Goal: Task Accomplishment & Management: Manage account settings

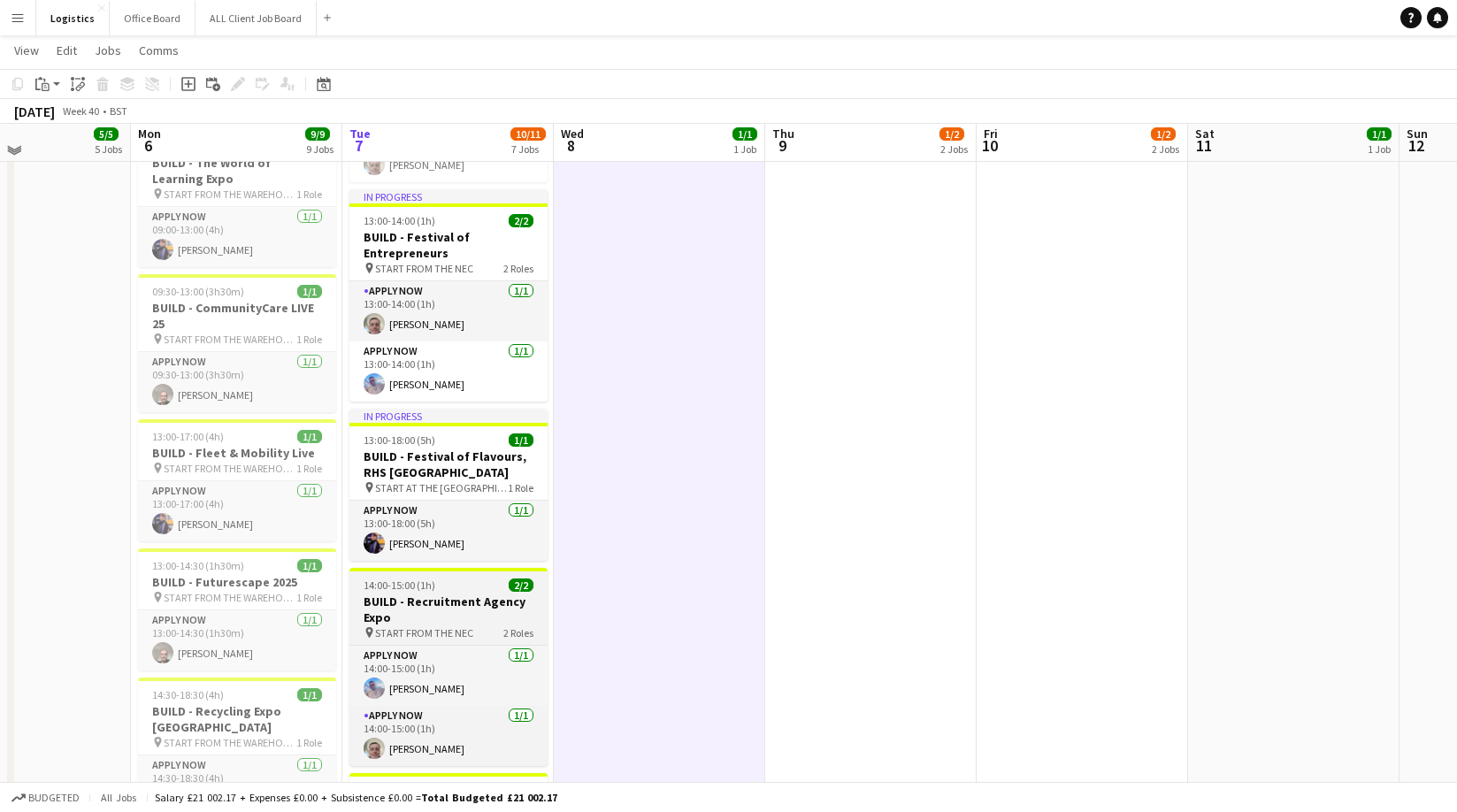
scroll to position [305, 0]
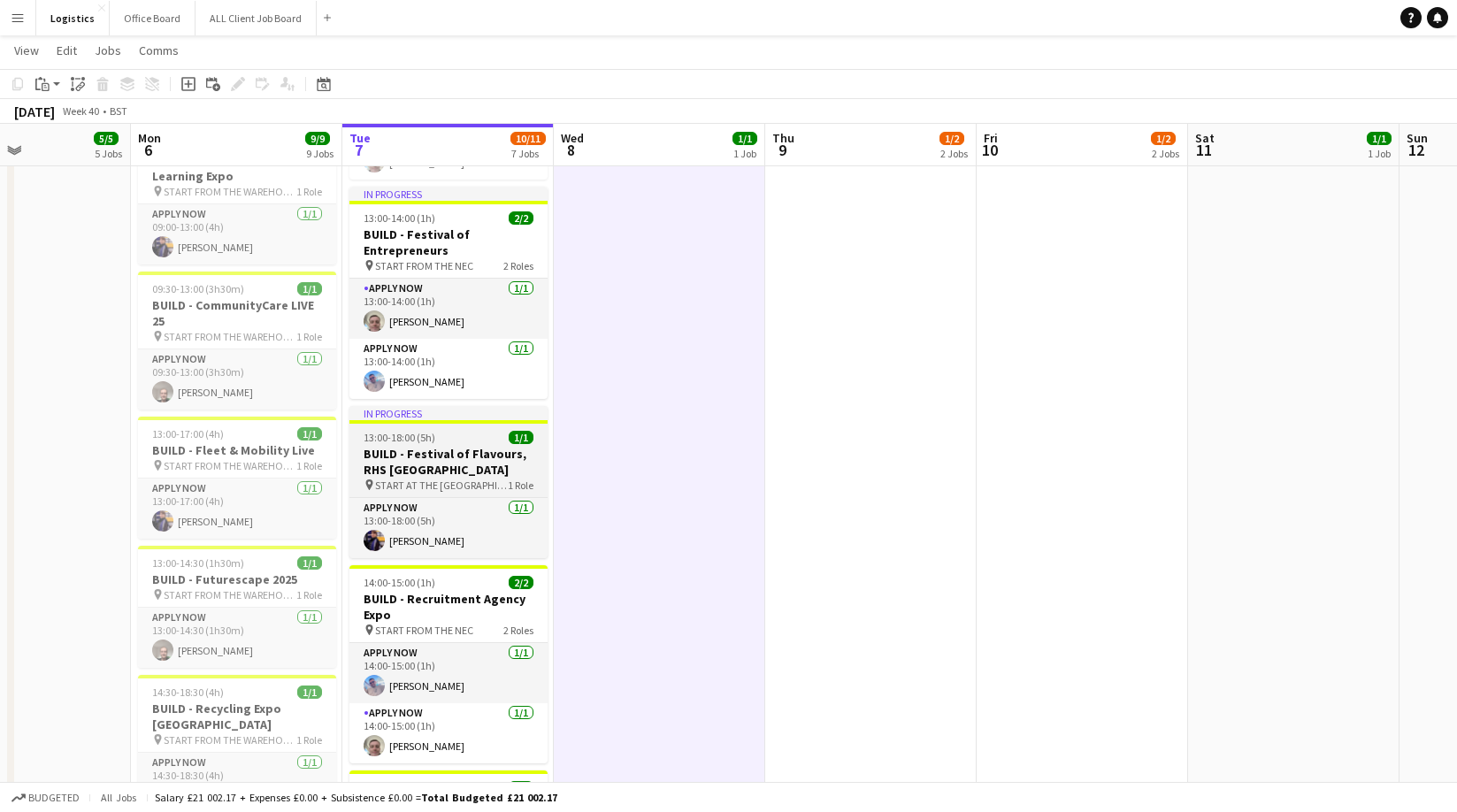
click at [436, 434] on div "13:00-18:00 (5h) 1/1" at bounding box center [448, 437] width 198 height 13
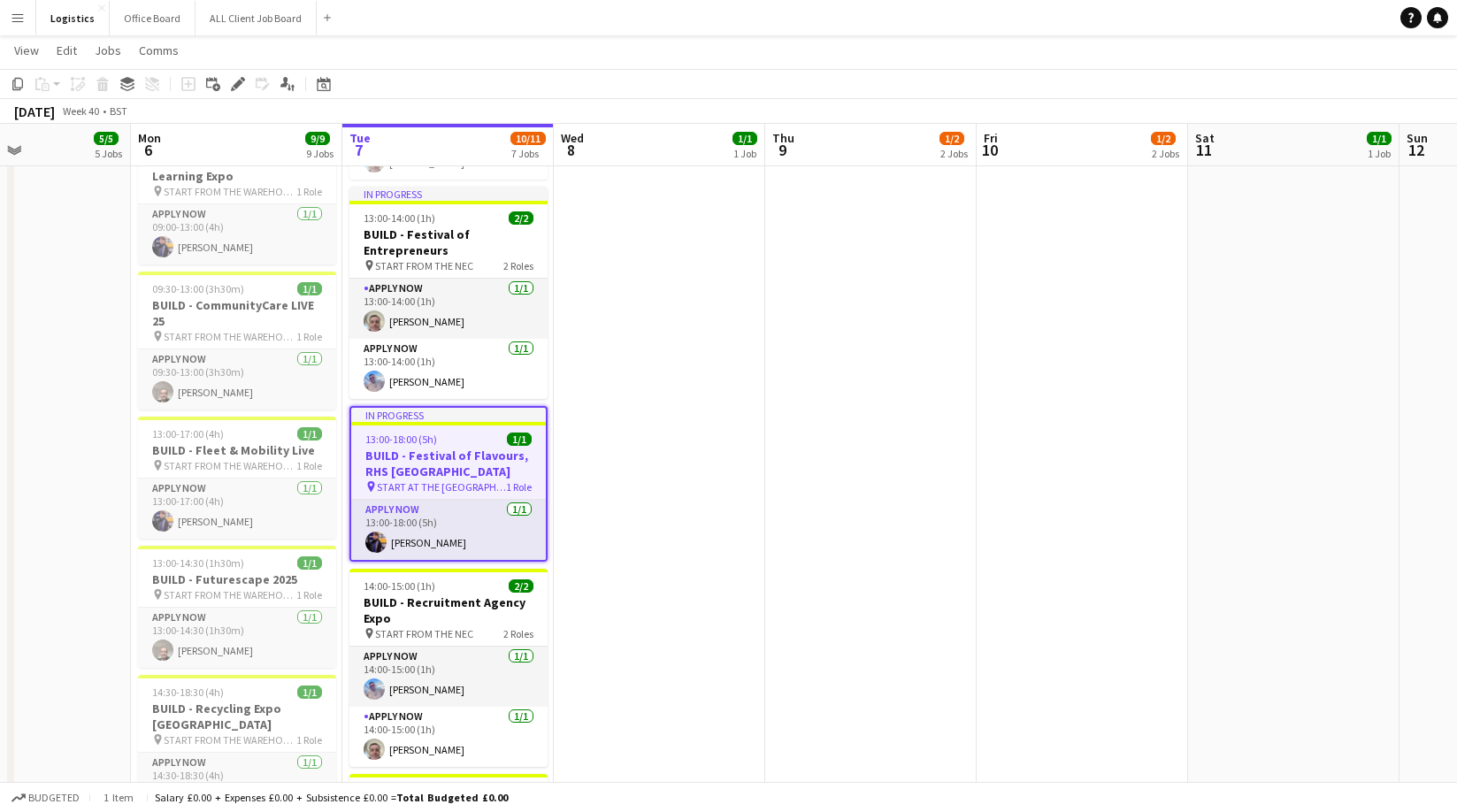
click at [241, 85] on icon "Edit" at bounding box center [238, 84] width 14 height 14
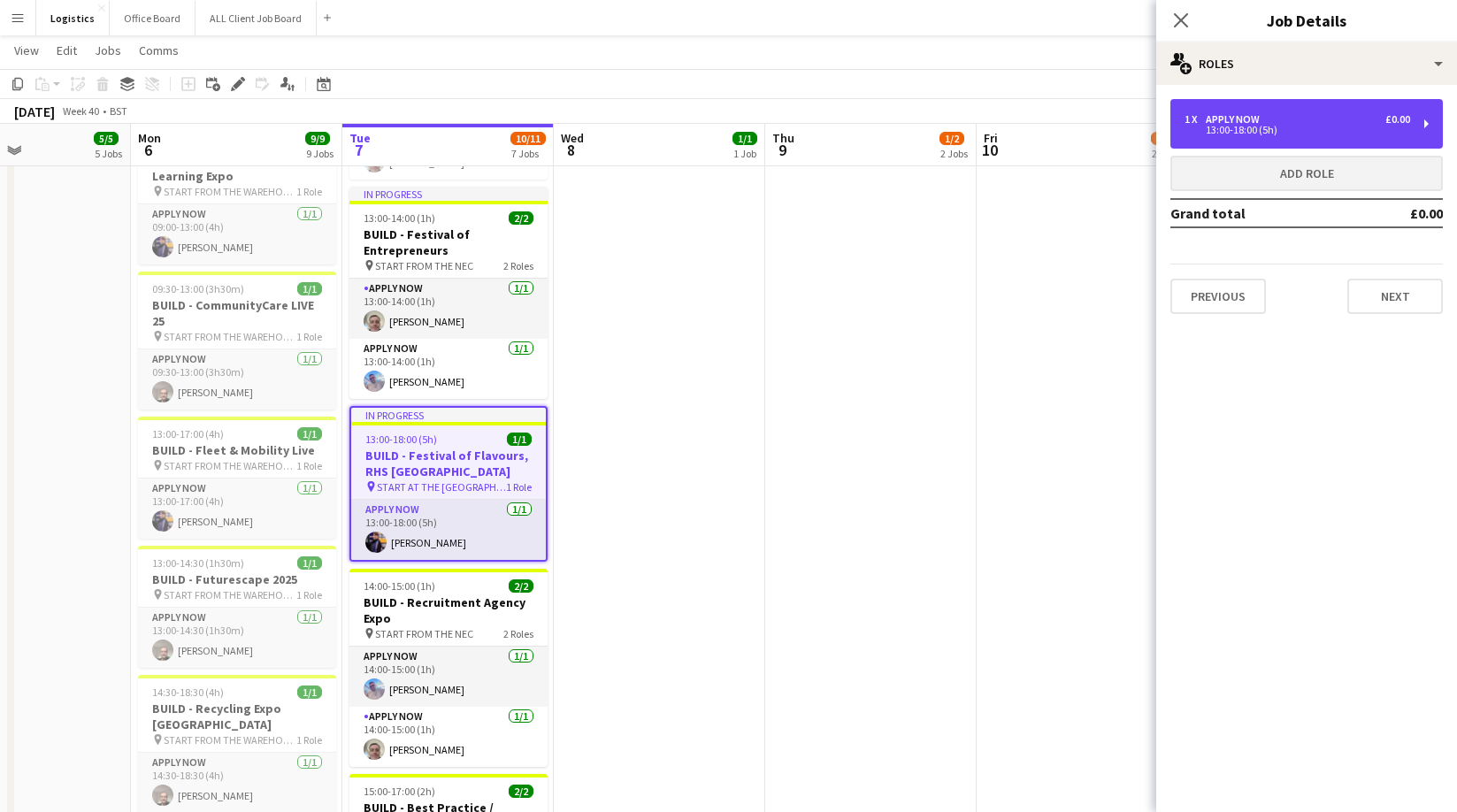
drag, startPoint x: 1256, startPoint y: 134, endPoint x: 1241, endPoint y: 166, distance: 35.3
click at [1256, 134] on div "13:00-18:00 (5h)" at bounding box center [1297, 130] width 225 height 9
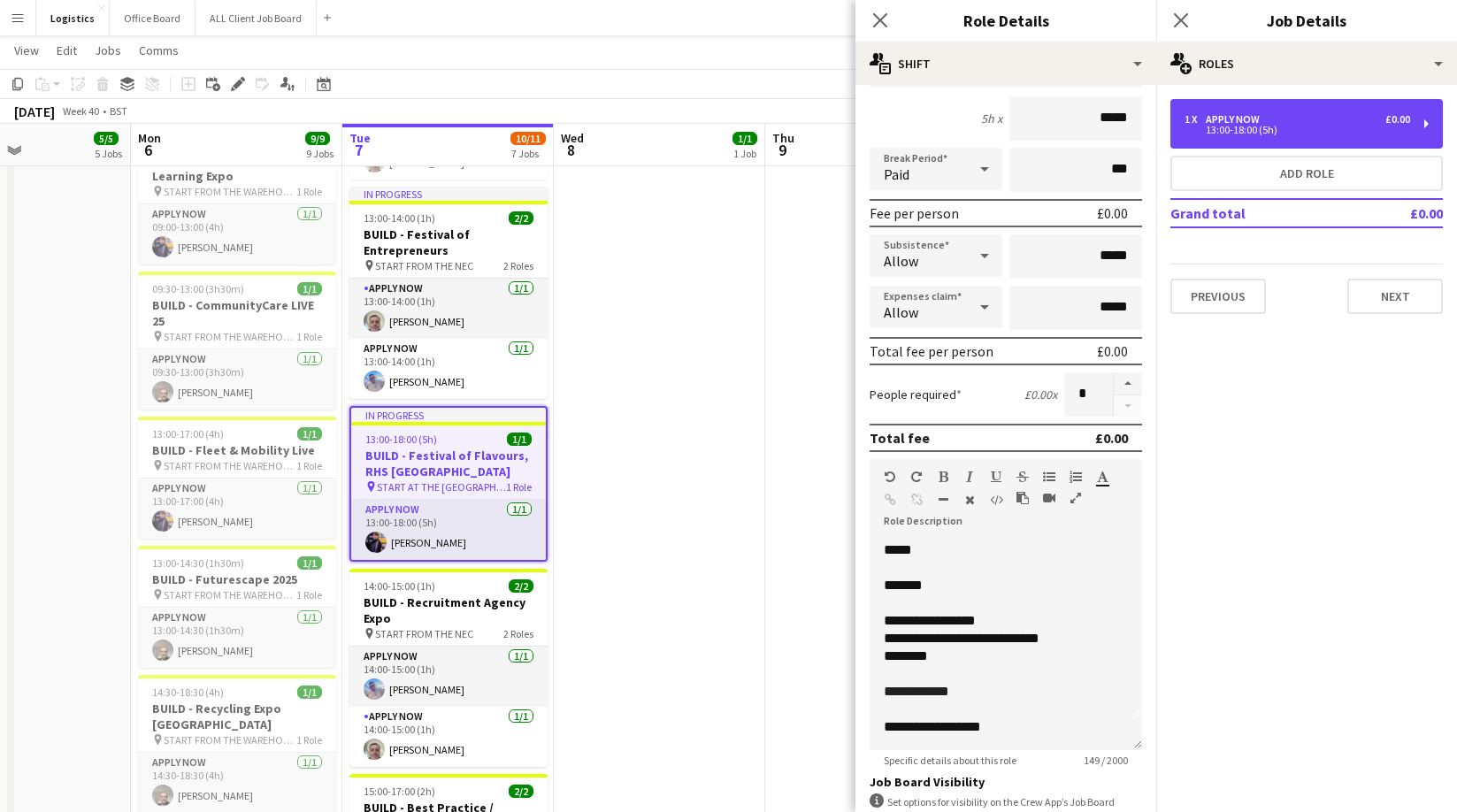
scroll to position [0, 0]
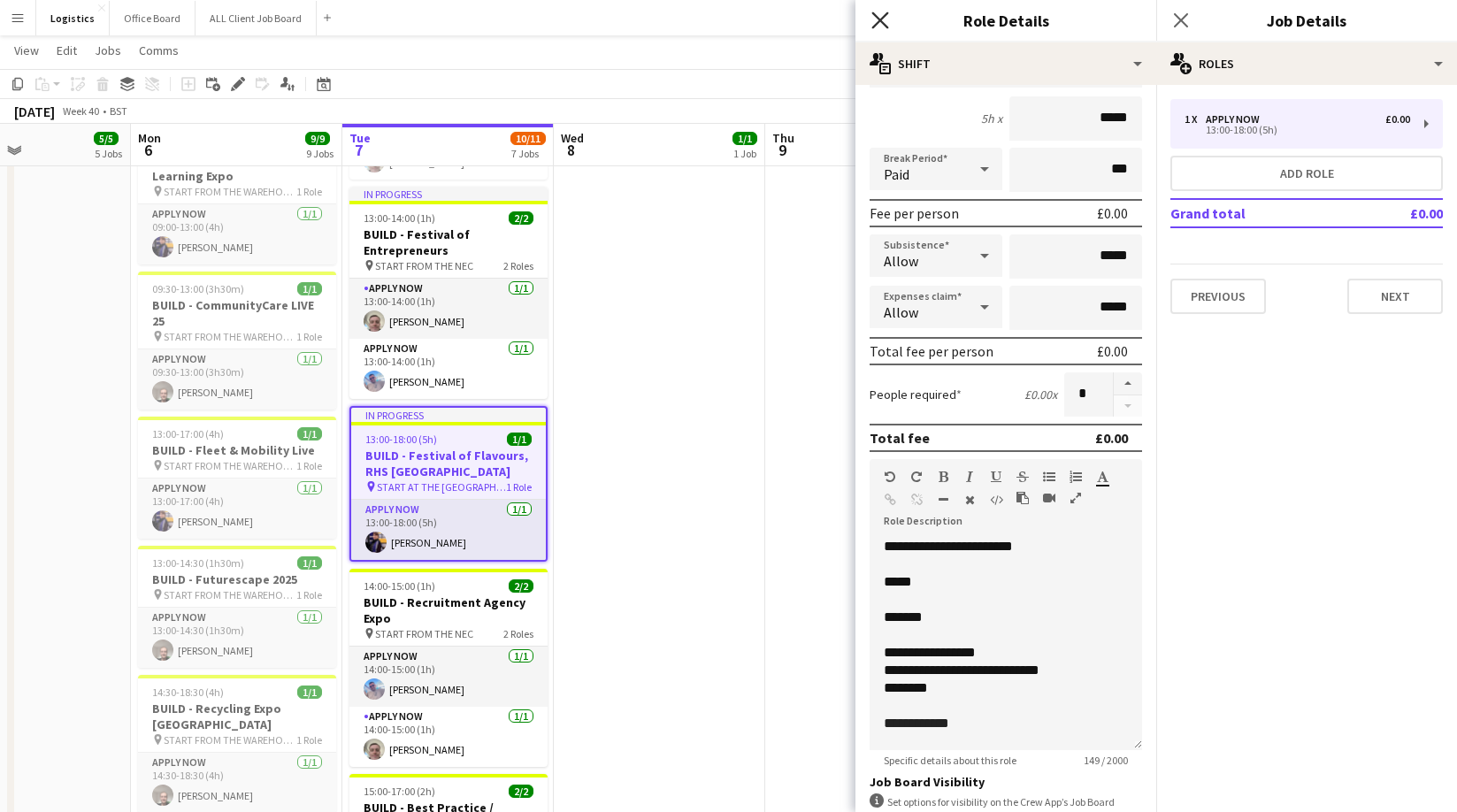
click at [883, 20] on icon "Close pop-in" at bounding box center [879, 20] width 17 height 17
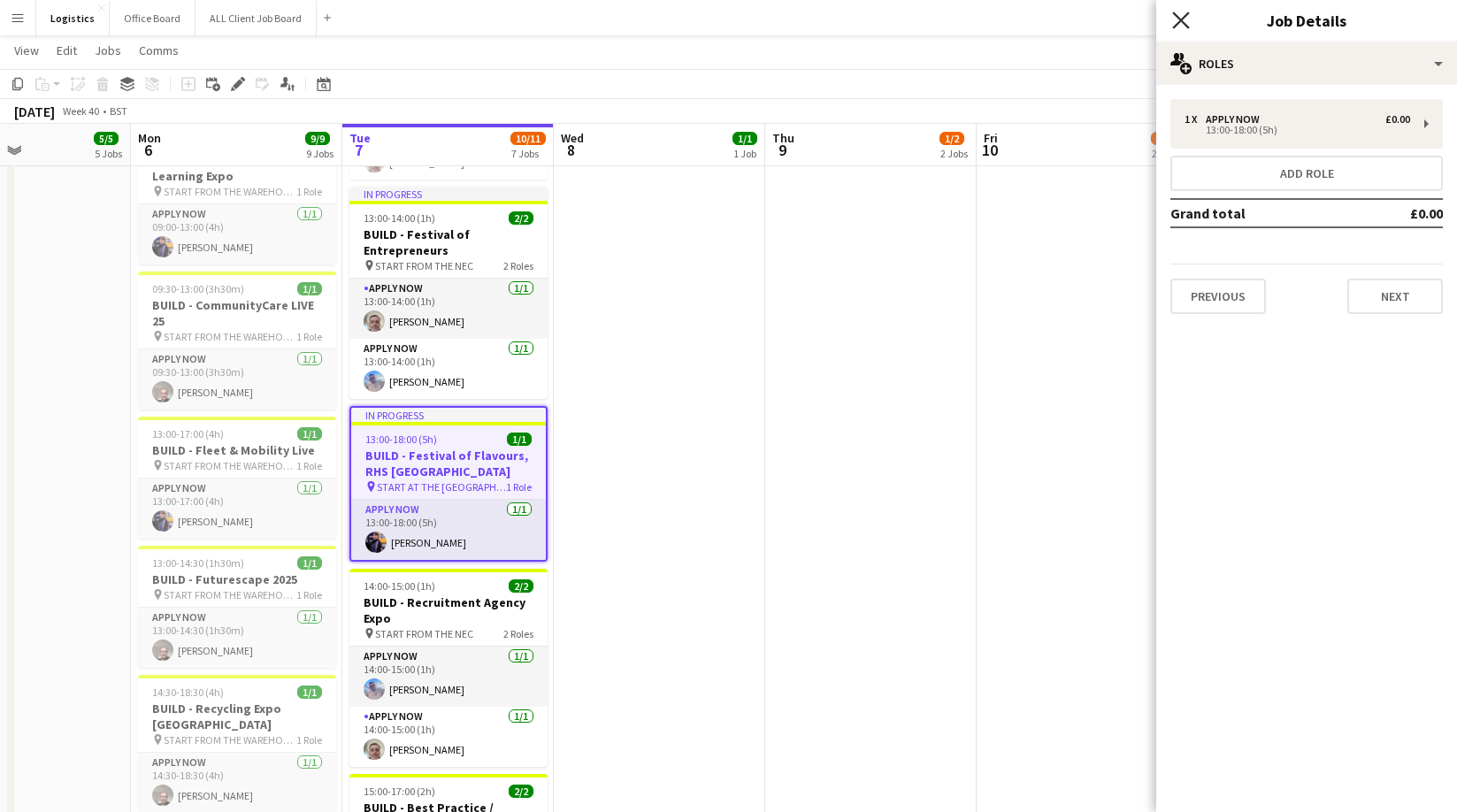
click at [1179, 21] on icon "Close pop-in" at bounding box center [1180, 20] width 17 height 17
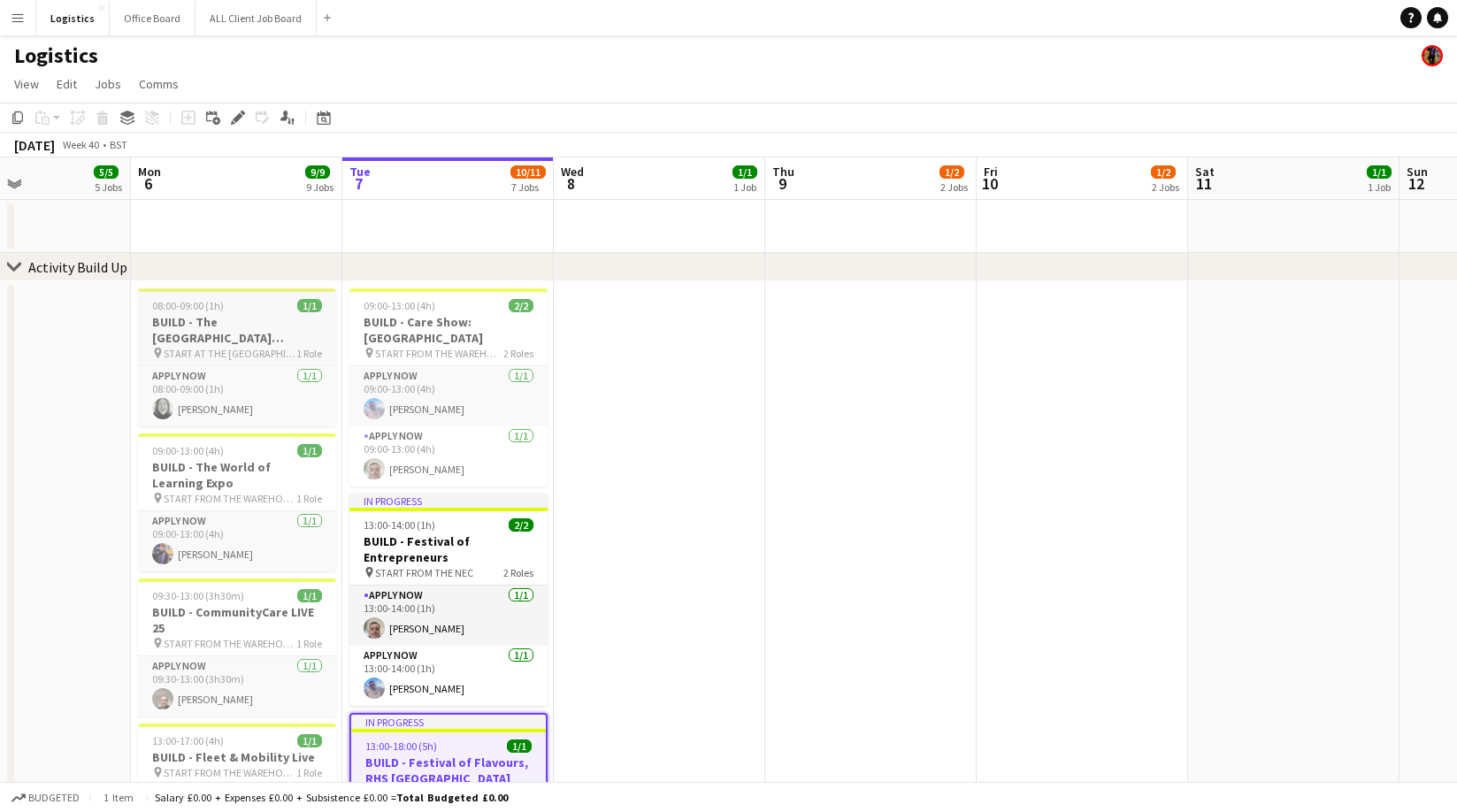
click at [237, 321] on h3 "BUILD - The [GEOGRAPHIC_DATA][PERSON_NAME]" at bounding box center [237, 330] width 198 height 32
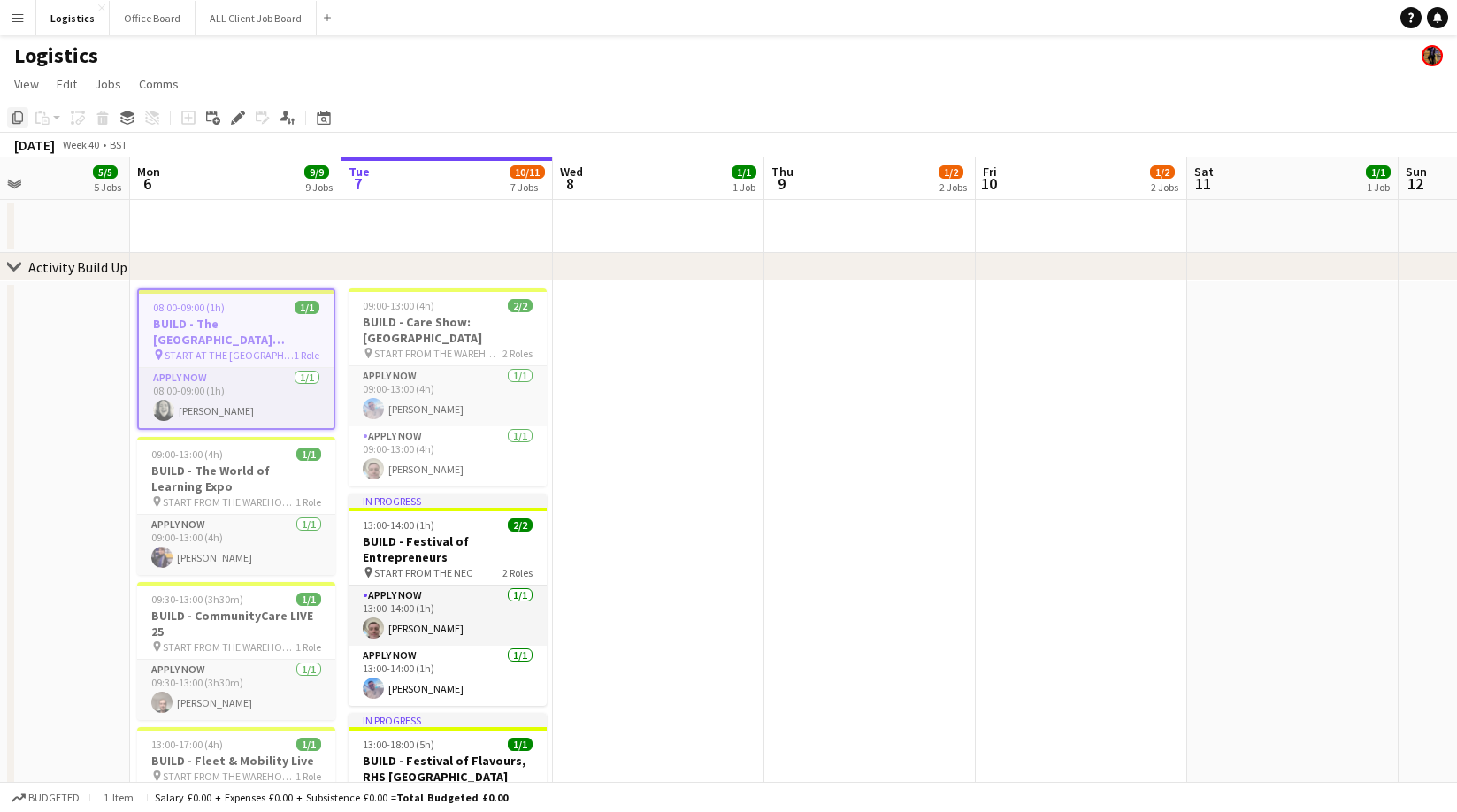
click at [20, 117] on icon "Copy" at bounding box center [18, 118] width 14 height 14
drag, startPoint x: 696, startPoint y: 327, endPoint x: 675, endPoint y: 321, distance: 21.8
click at [696, 327] on app-date-cell at bounding box center [658, 800] width 211 height 1036
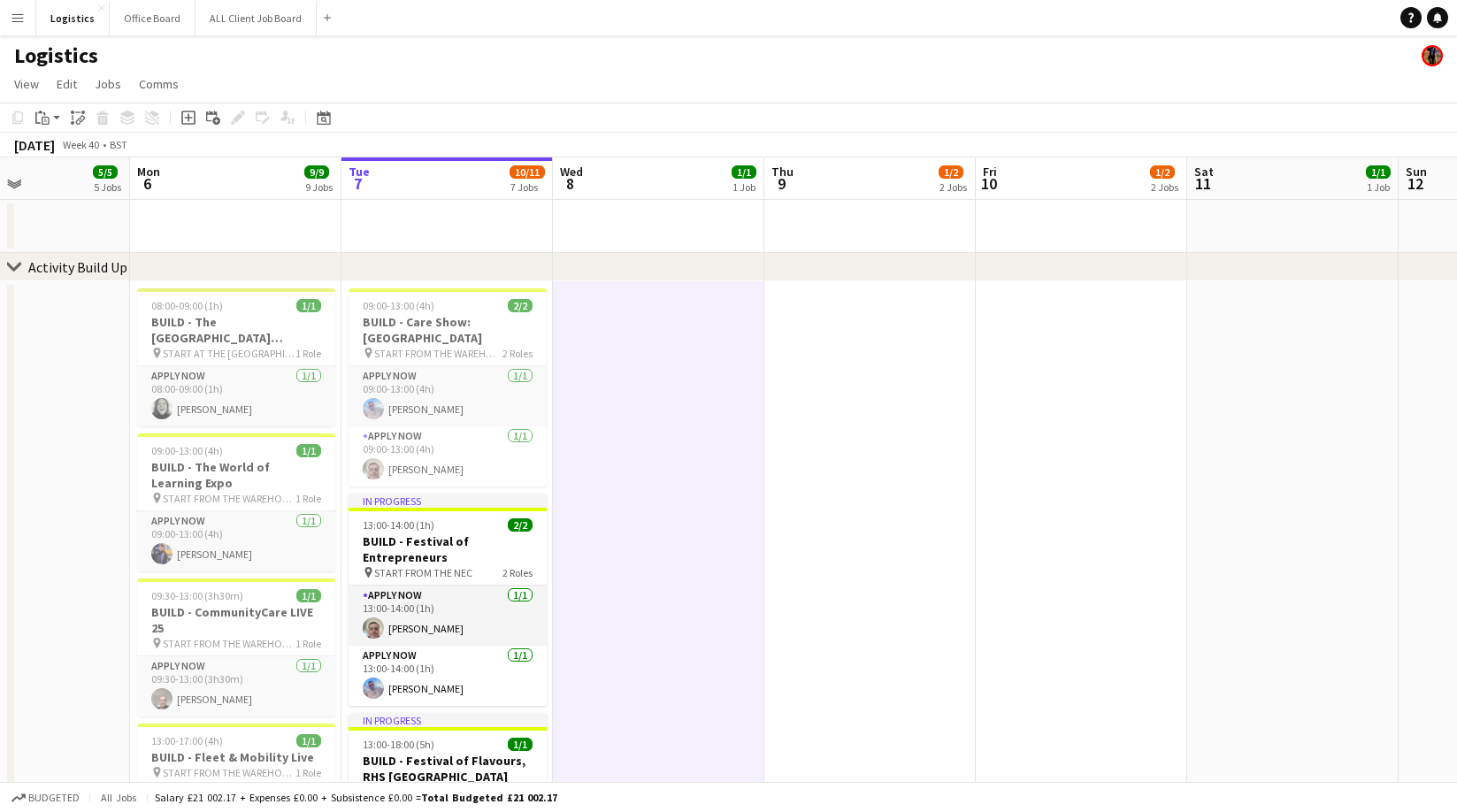
drag, startPoint x: 47, startPoint y: 119, endPoint x: 76, endPoint y: 149, distance: 41.7
click at [47, 120] on icon "Paste" at bounding box center [43, 118] width 14 height 14
drag, startPoint x: 71, startPoint y: 151, endPoint x: 440, endPoint y: 265, distance: 386.2
click at [71, 151] on link "Paste Command V" at bounding box center [117, 151] width 140 height 16
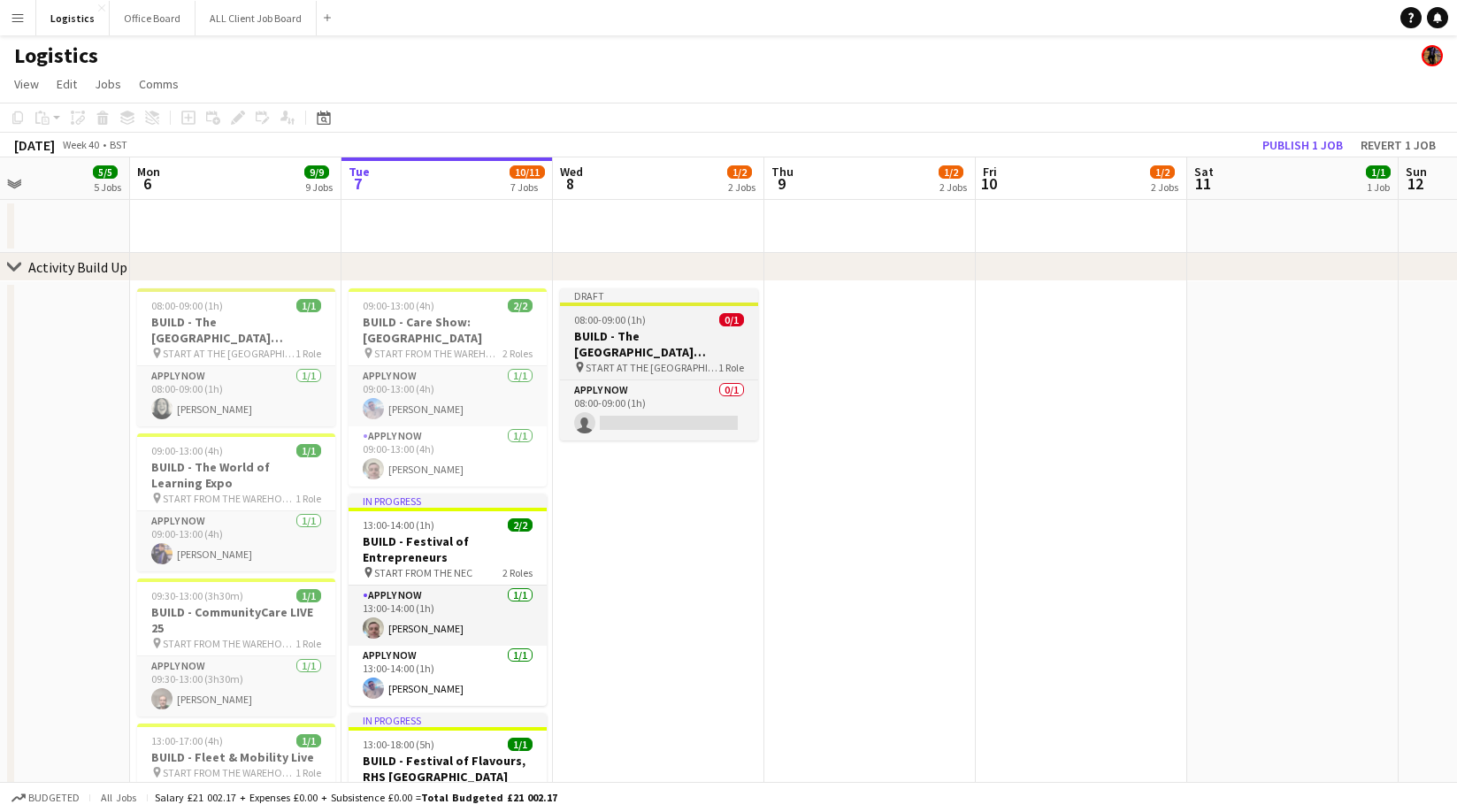
click at [676, 338] on h3 "BUILD - The [GEOGRAPHIC_DATA][PERSON_NAME]" at bounding box center [659, 344] width 198 height 32
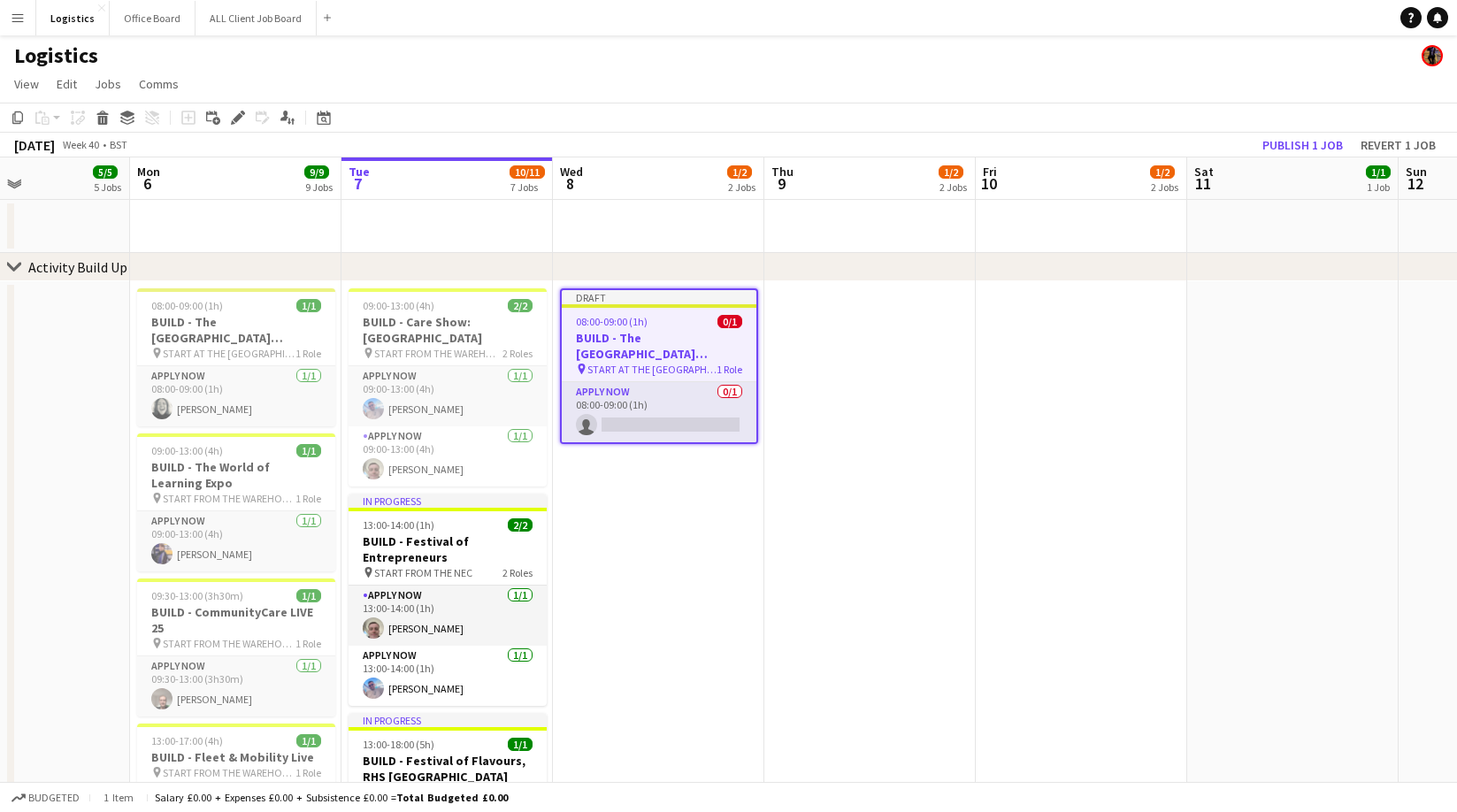
drag, startPoint x: 236, startPoint y: 117, endPoint x: 312, endPoint y: 150, distance: 82.9
click at [235, 118] on icon at bounding box center [237, 118] width 10 height 10
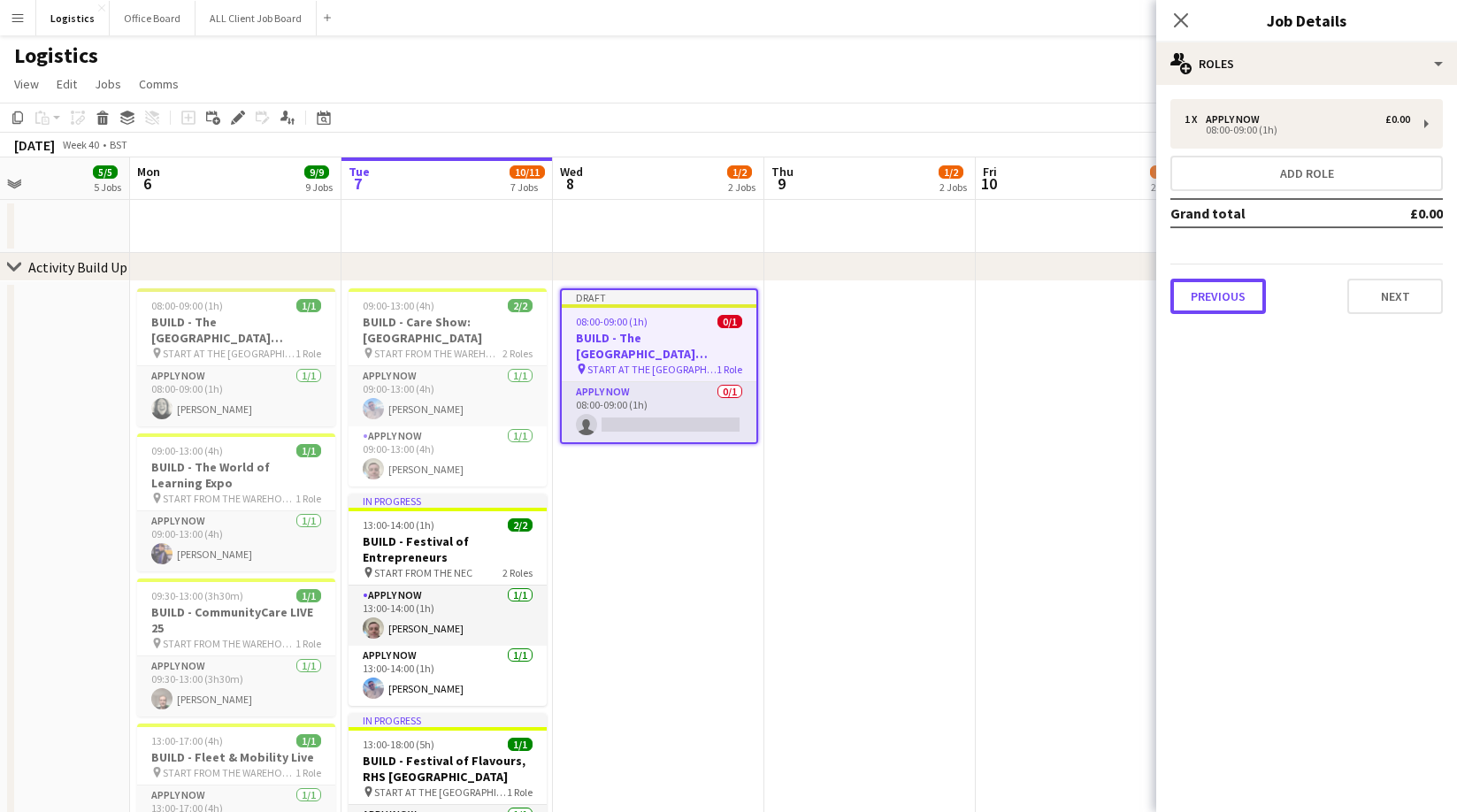
drag, startPoint x: 1217, startPoint y: 301, endPoint x: 1227, endPoint y: 287, distance: 17.2
click at [1217, 301] on button "Previous" at bounding box center [1217, 296] width 95 height 36
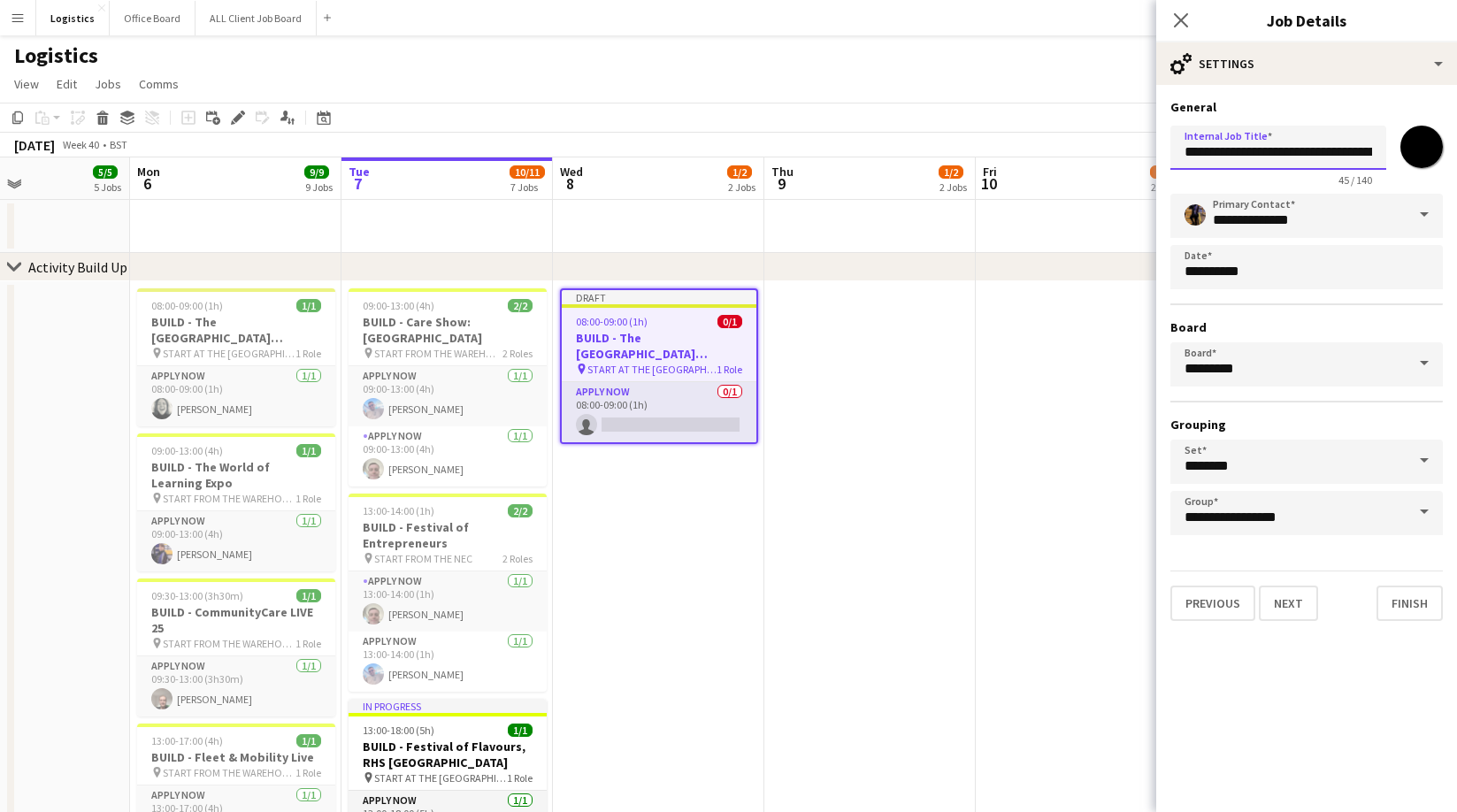
drag, startPoint x: 1234, startPoint y: 152, endPoint x: 1359, endPoint y: 152, distance: 125.0
click at [1361, 152] on input "**********" at bounding box center [1278, 148] width 216 height 45
drag, startPoint x: 1228, startPoint y: 151, endPoint x: 1365, endPoint y: 156, distance: 137.1
click at [1365, 155] on input "**********" at bounding box center [1278, 148] width 216 height 45
paste input "**********"
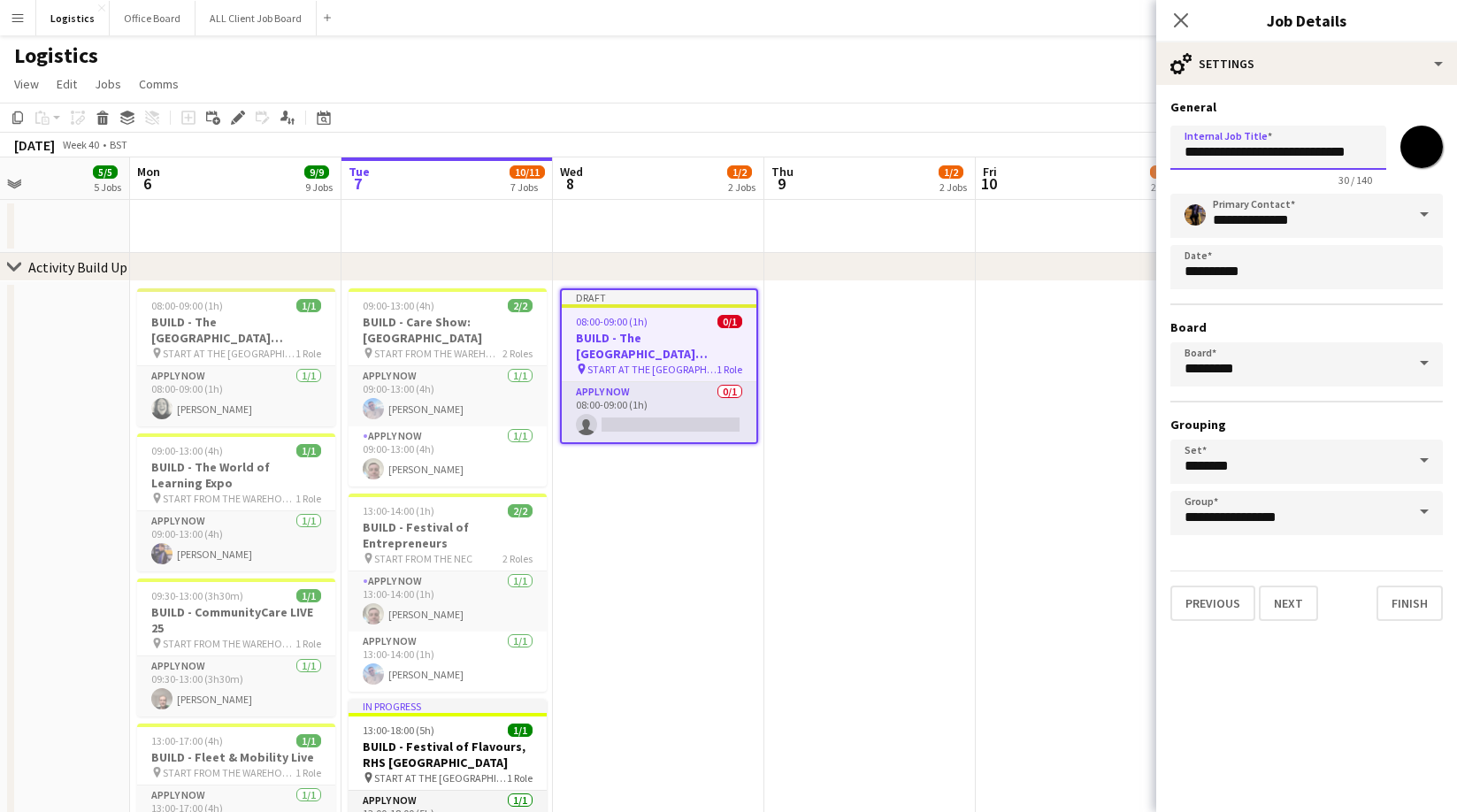
scroll to position [0, 3]
type input "**********"
click at [1274, 610] on button "Next" at bounding box center [1288, 603] width 60 height 36
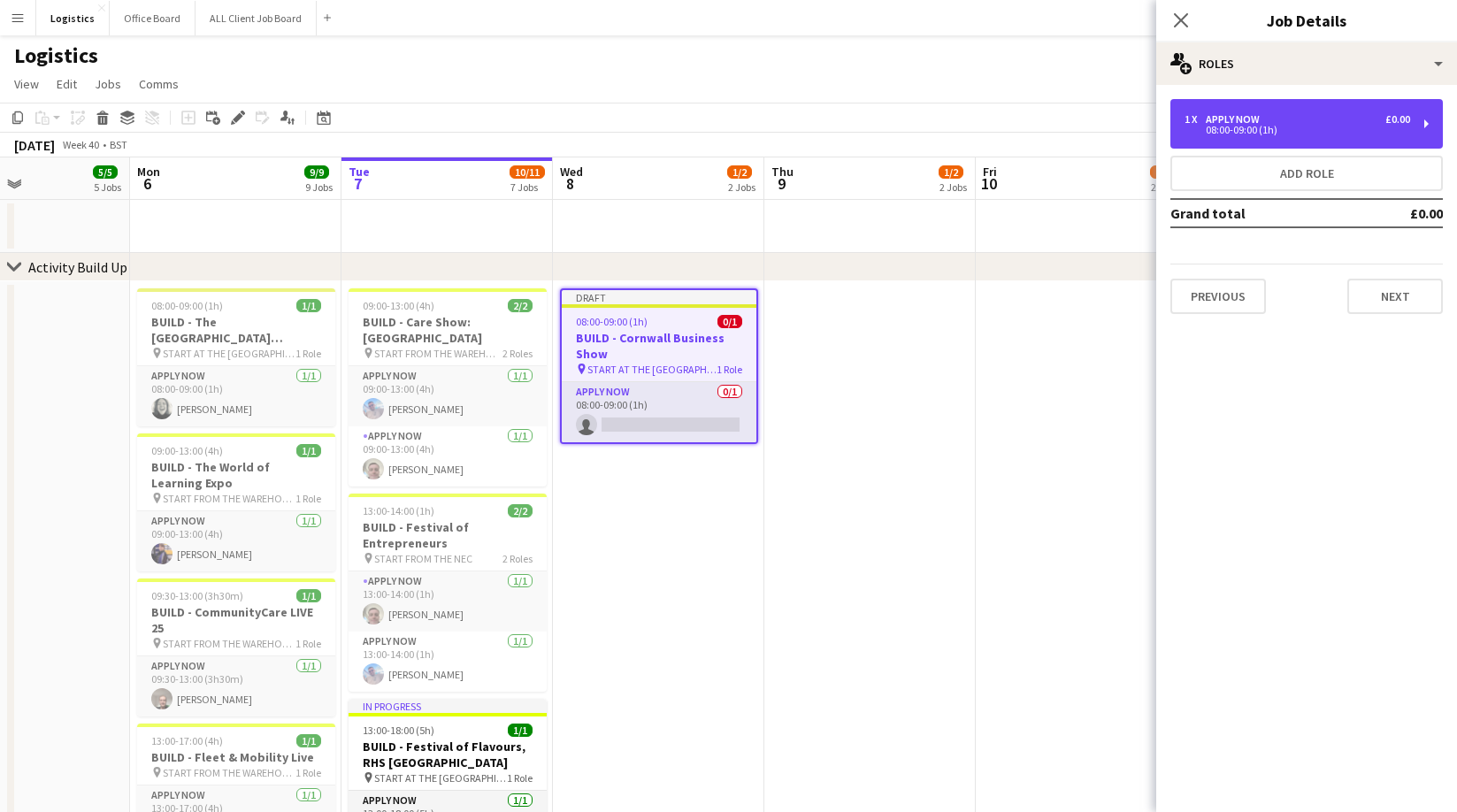
drag, startPoint x: 1253, startPoint y: 133, endPoint x: 1201, endPoint y: 216, distance: 97.9
click at [1253, 133] on div "08:00-09:00 (1h)" at bounding box center [1297, 130] width 225 height 9
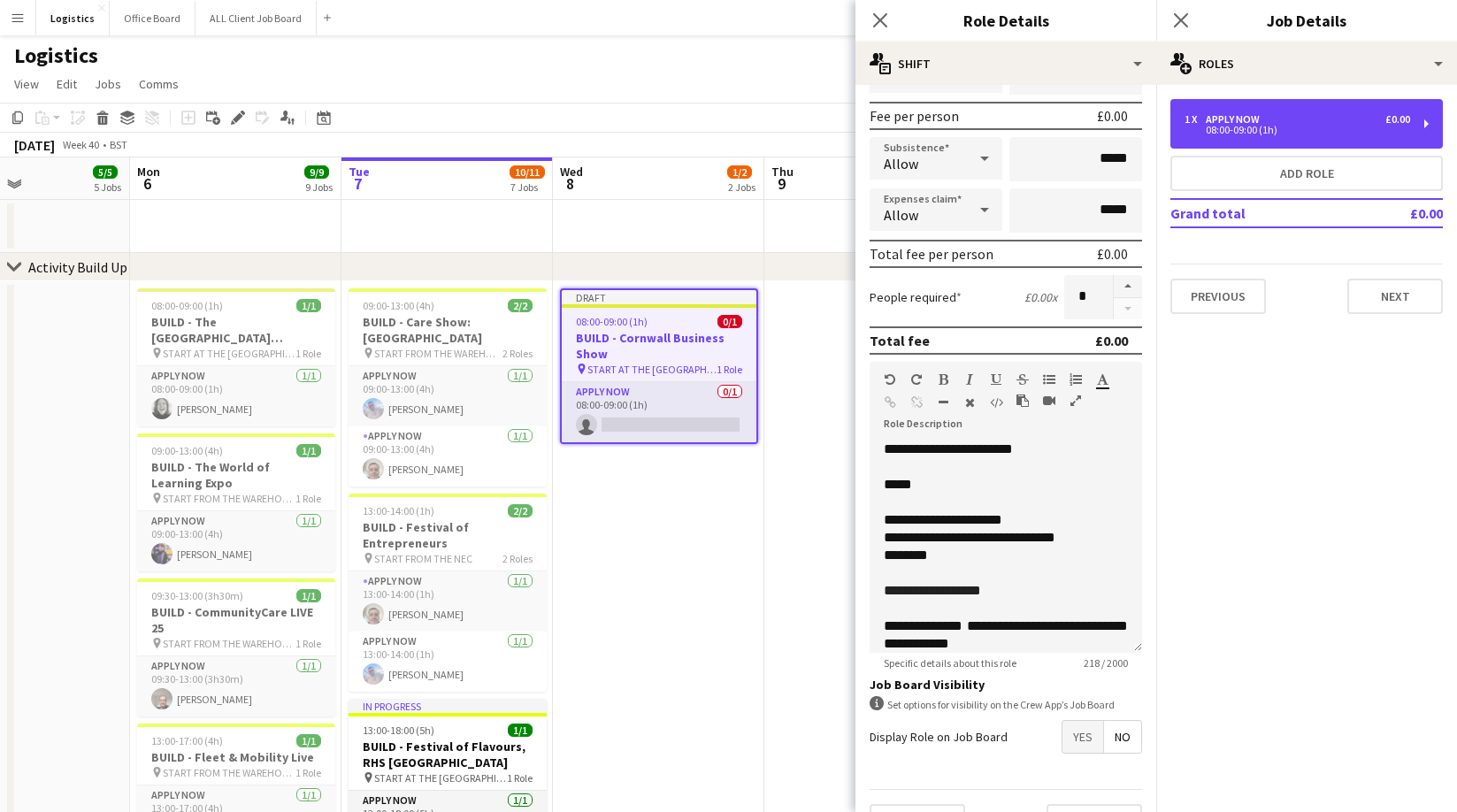
scroll to position [296, 0]
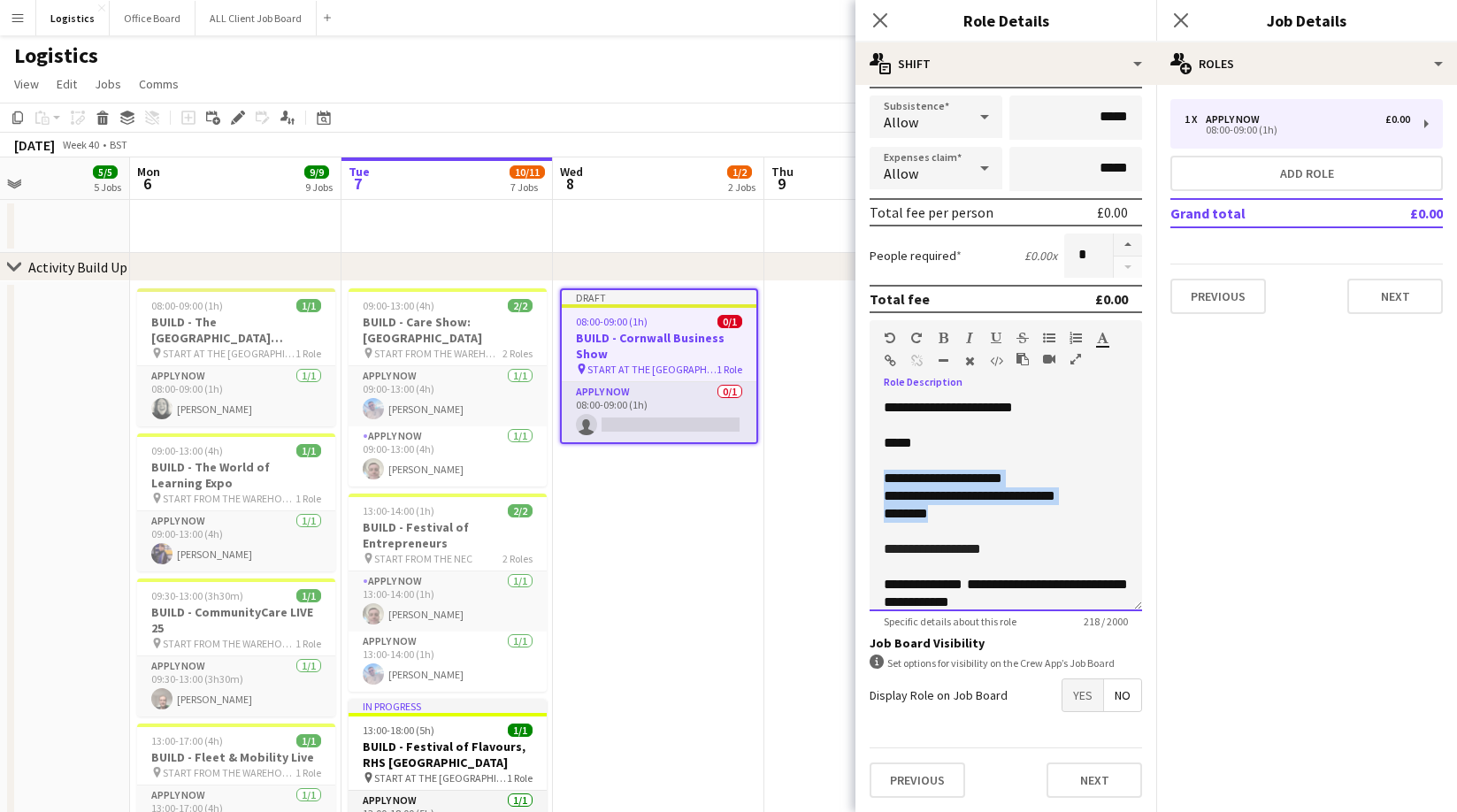
drag, startPoint x: 944, startPoint y: 513, endPoint x: 865, endPoint y: 483, distance: 84.5
click at [859, 482] on form "**********" at bounding box center [1005, 308] width 301 height 1008
paste div
click at [994, 548] on p "**********" at bounding box center [1005, 549] width 244 height 18
drag, startPoint x: 994, startPoint y: 548, endPoint x: 940, endPoint y: 550, distance: 54.0
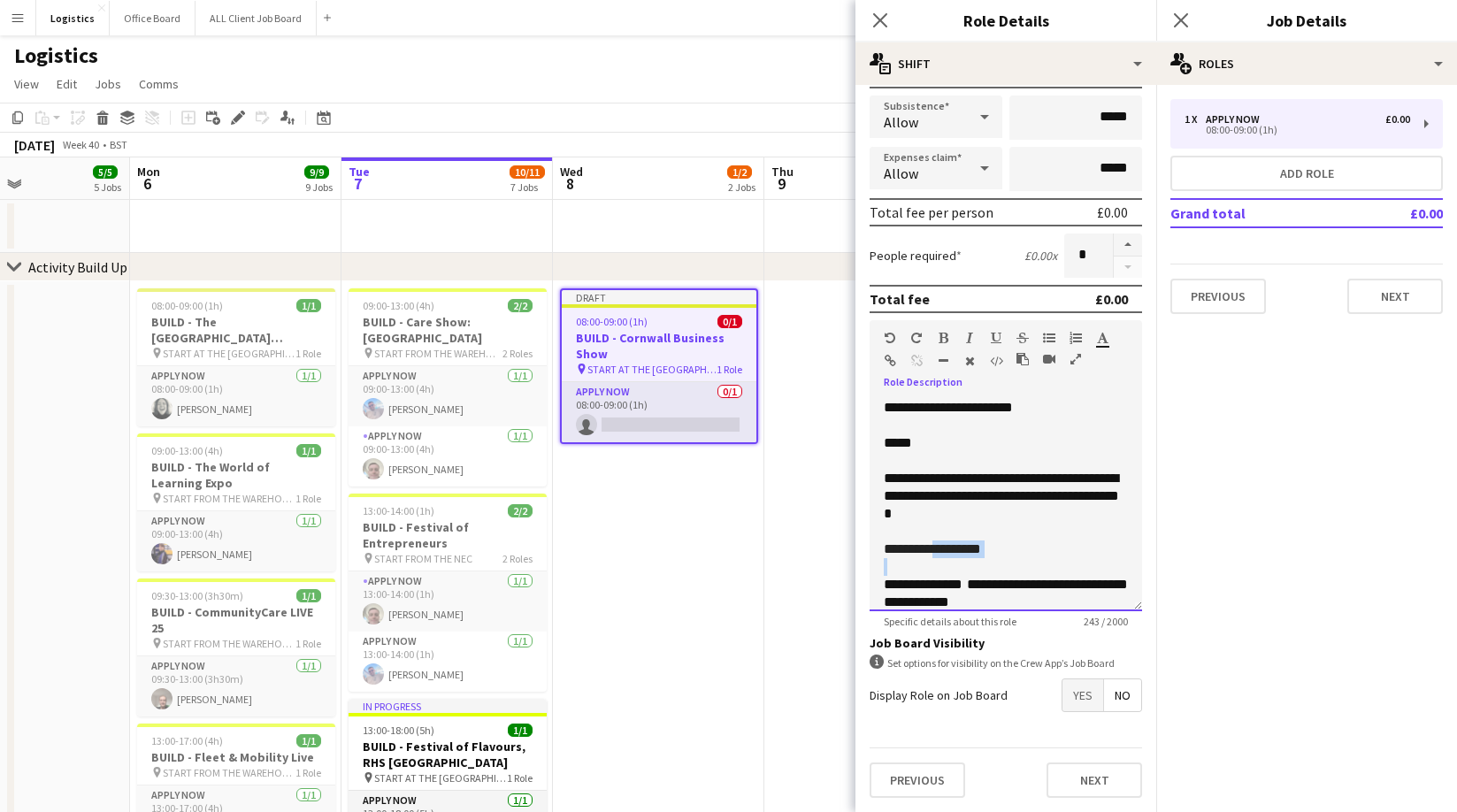
click at [940, 550] on p "**********" at bounding box center [1005, 549] width 244 height 18
click at [970, 586] on span "**********" at bounding box center [1005, 592] width 244 height 31
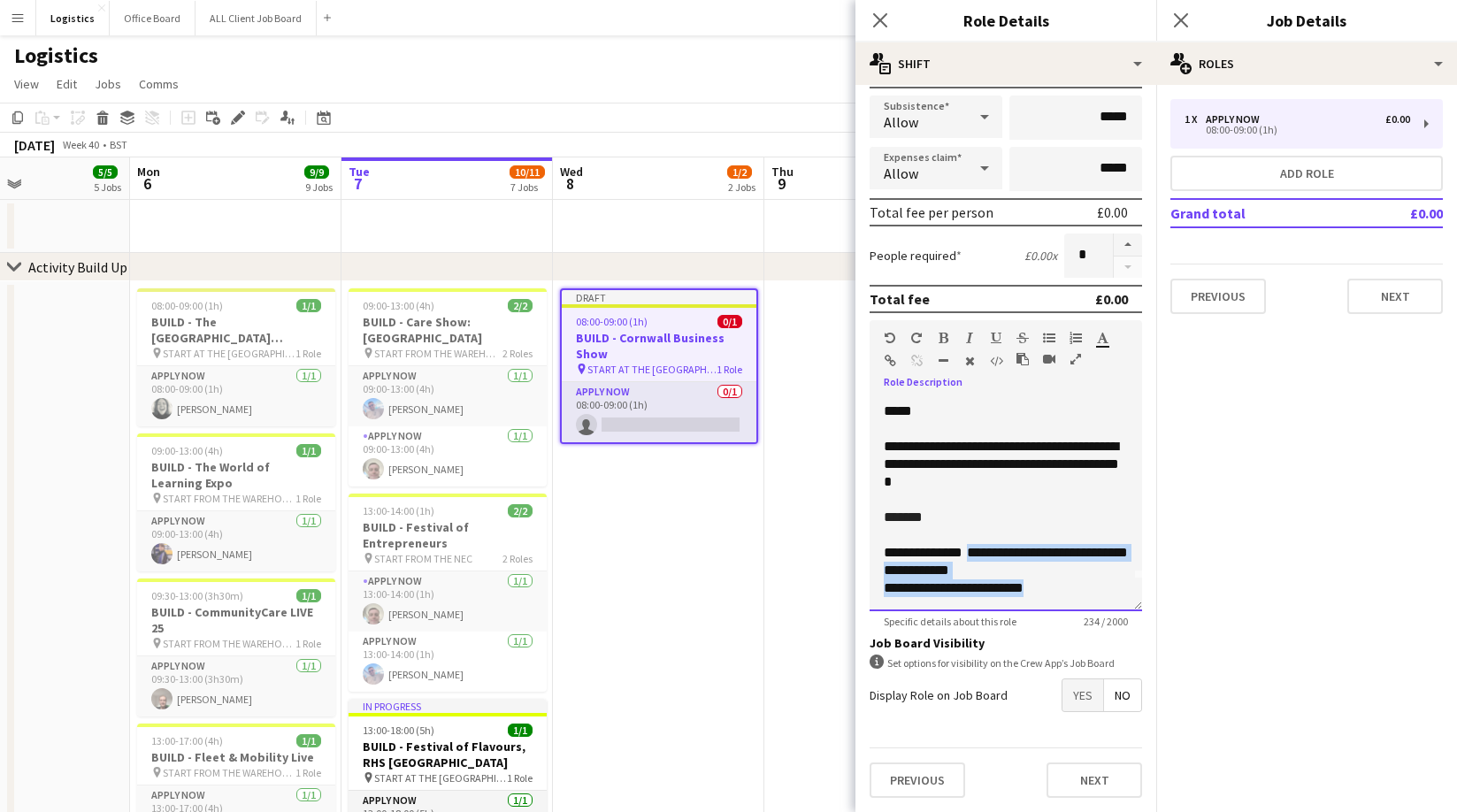
drag, startPoint x: 971, startPoint y: 586, endPoint x: 1046, endPoint y: 606, distance: 77.6
click at [1046, 606] on div "**********" at bounding box center [1005, 505] width 273 height 212
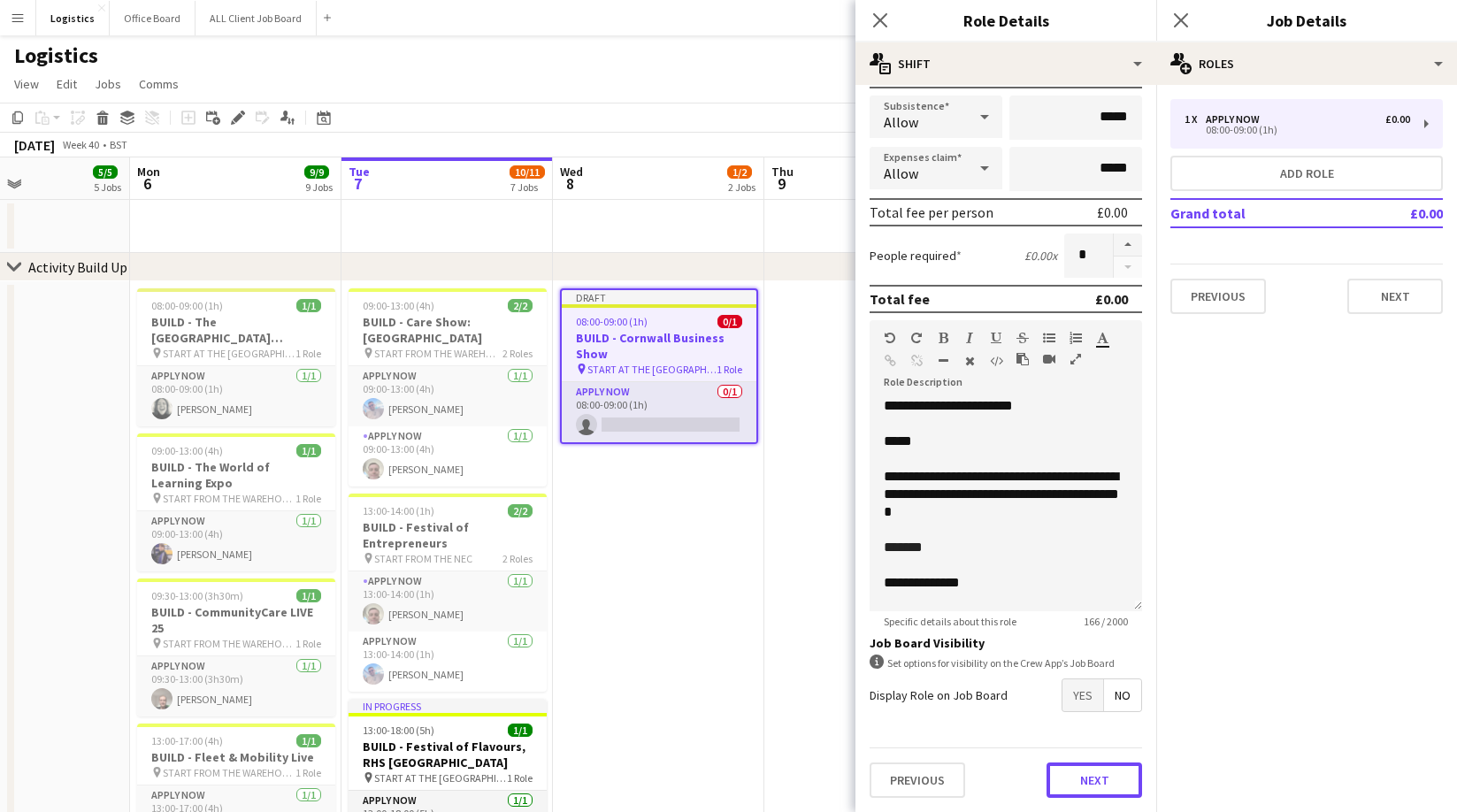
drag, startPoint x: 1090, startPoint y: 786, endPoint x: 1094, endPoint y: 726, distance: 60.1
click at [1090, 786] on button "Next" at bounding box center [1094, 780] width 95 height 36
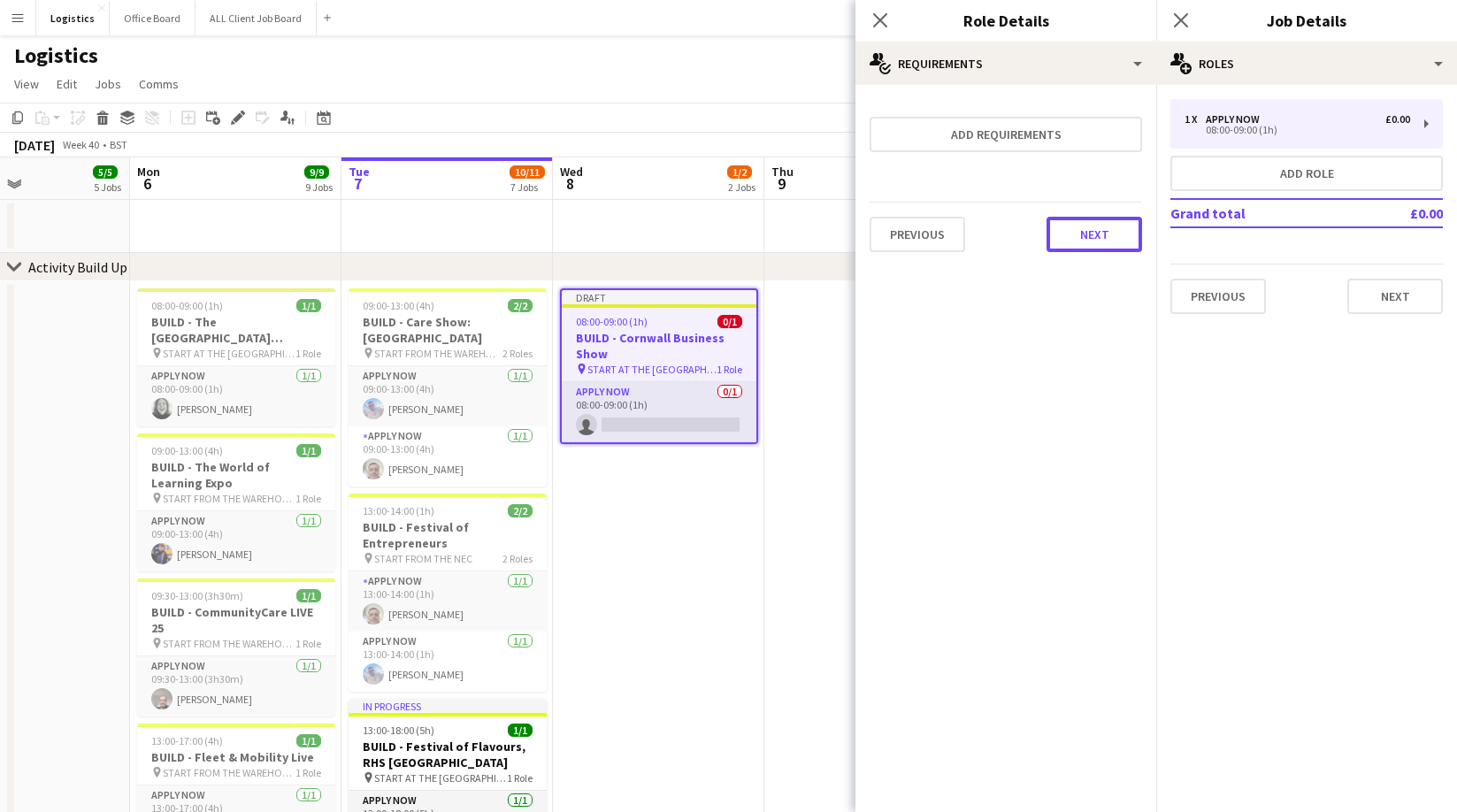
drag, startPoint x: 1091, startPoint y: 245, endPoint x: 1067, endPoint y: 254, distance: 25.6
click at [1091, 245] on button "Next" at bounding box center [1094, 234] width 95 height 36
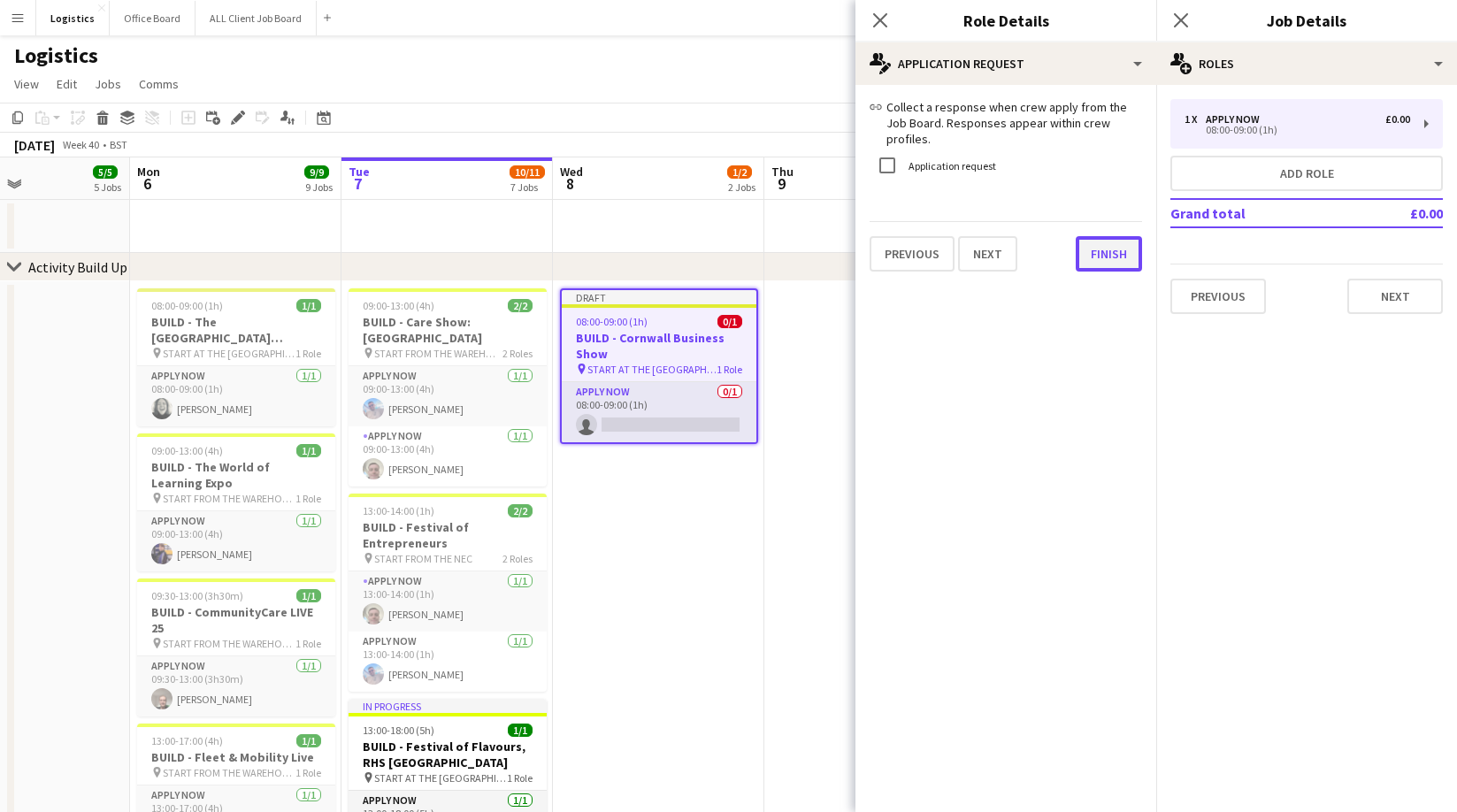
click at [1116, 236] on button "Finish" at bounding box center [1109, 254] width 66 height 36
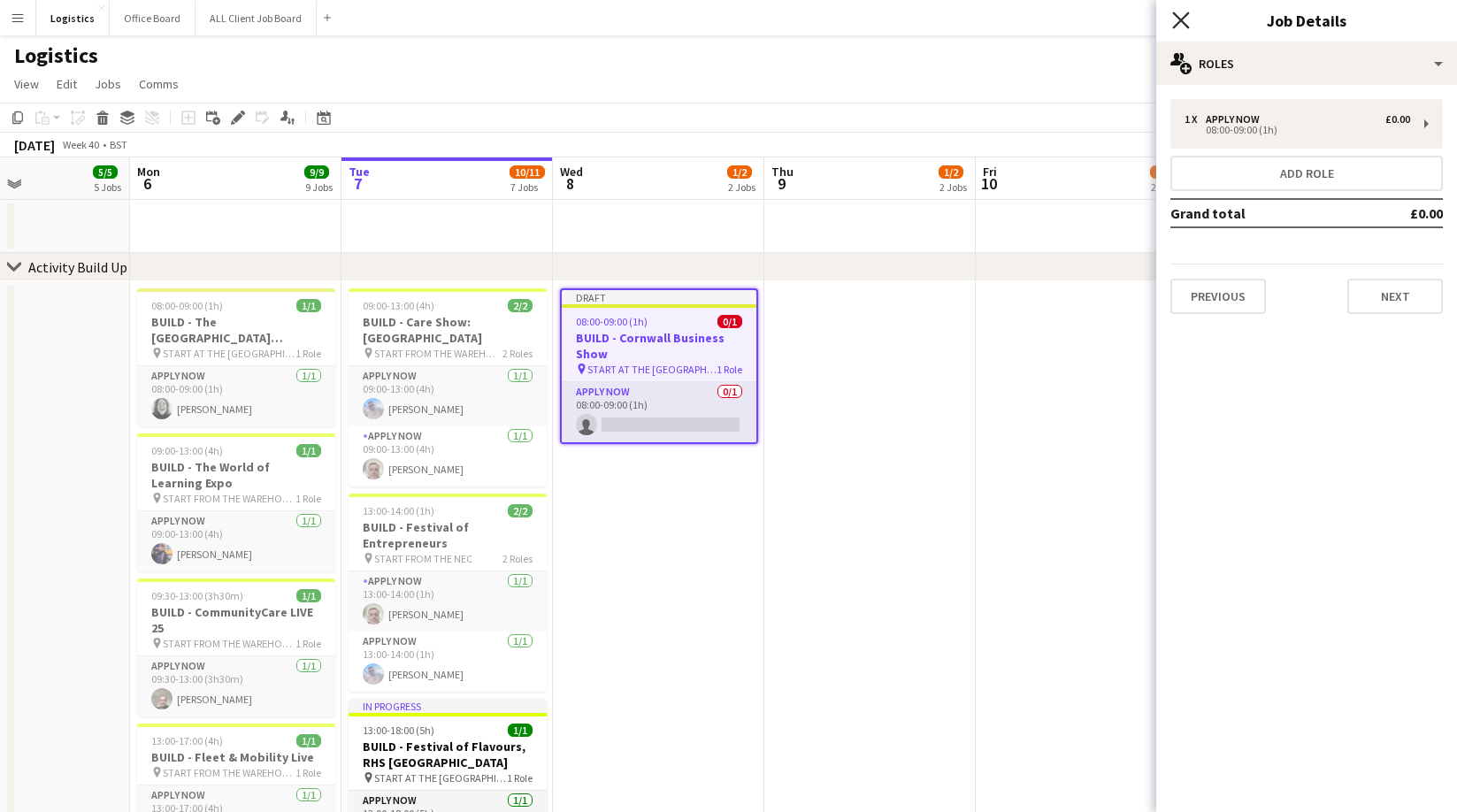
click at [1192, 20] on app-icon "Close pop-in" at bounding box center [1181, 20] width 26 height 26
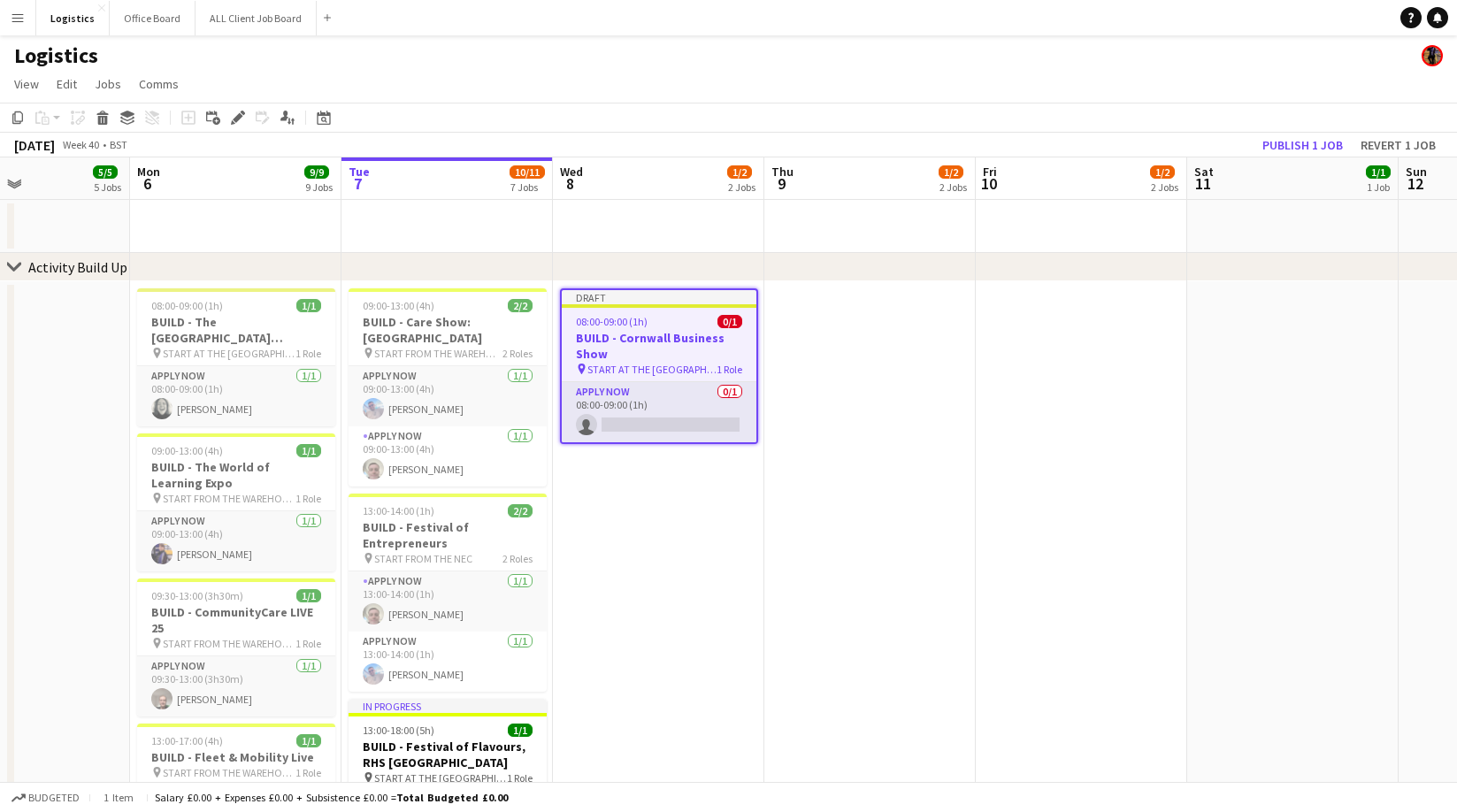
click at [851, 355] on app-date-cell at bounding box center [869, 800] width 211 height 1036
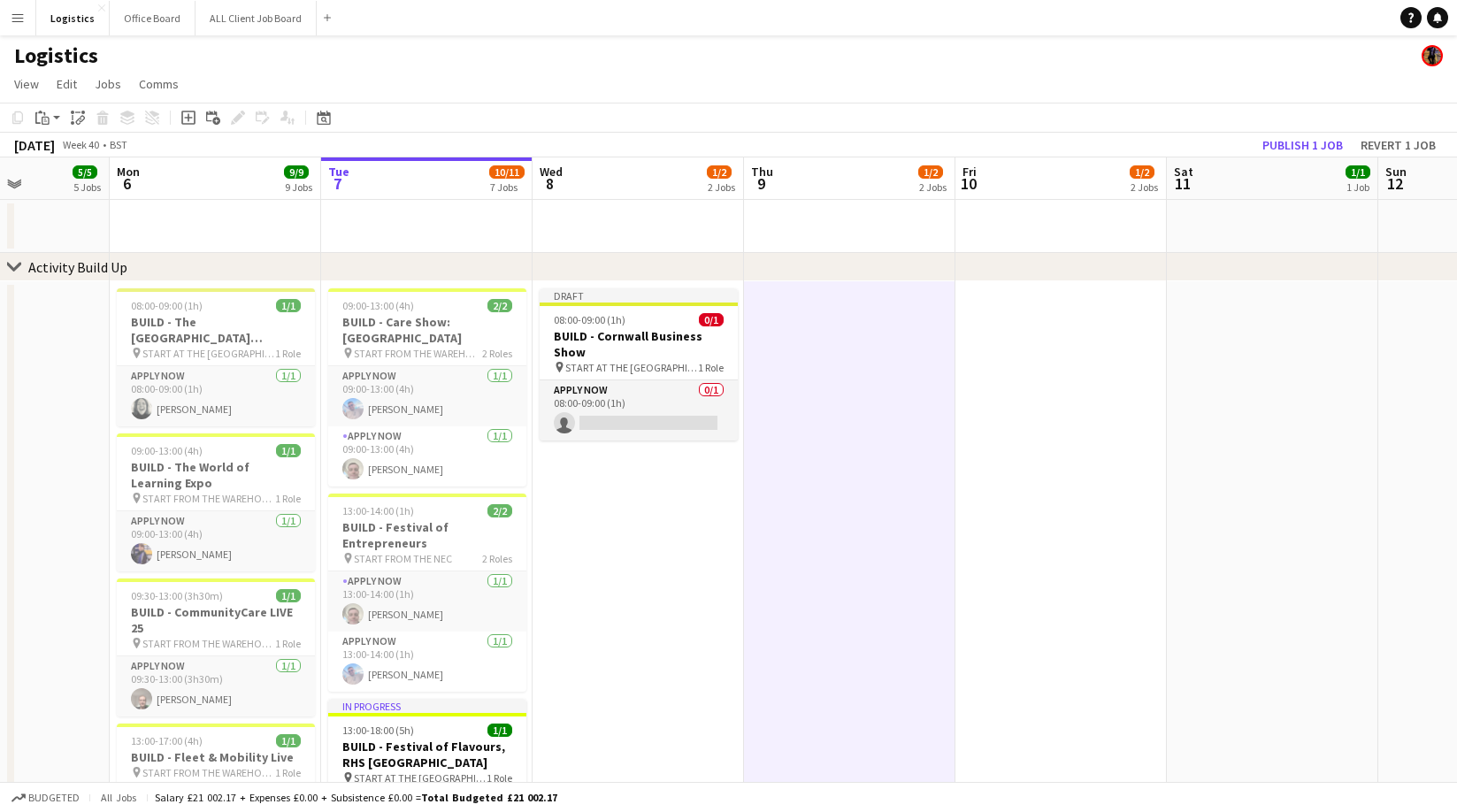
click at [672, 503] on app-date-cell "Draft 08:00-09:00 (1h) 0/1 BUILD - Cornwall Business Show pin START AT THE WARE…" at bounding box center [638, 800] width 211 height 1036
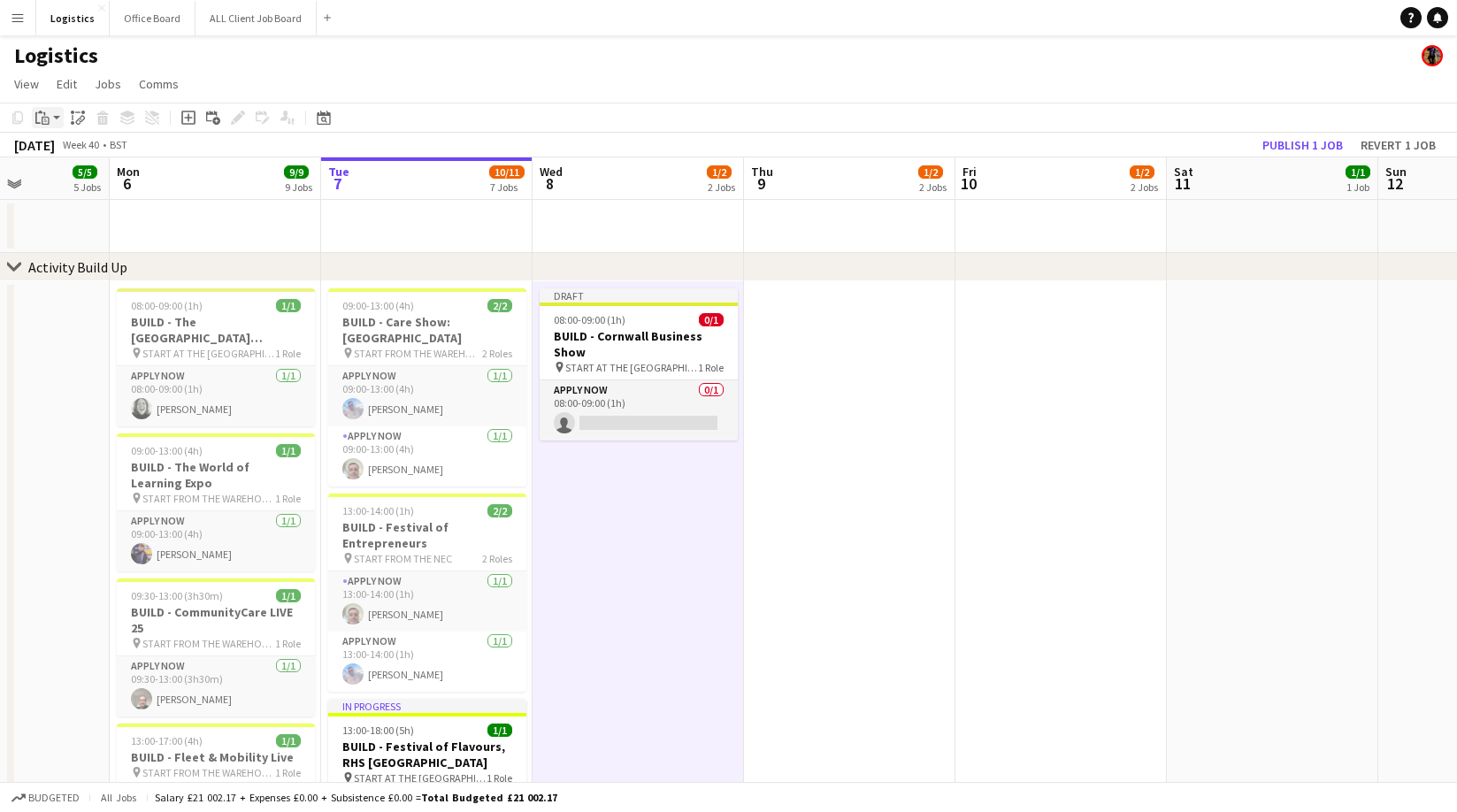
click at [48, 117] on icon "Paste" at bounding box center [43, 118] width 14 height 14
click at [60, 155] on link "Paste Command V" at bounding box center [117, 151] width 140 height 16
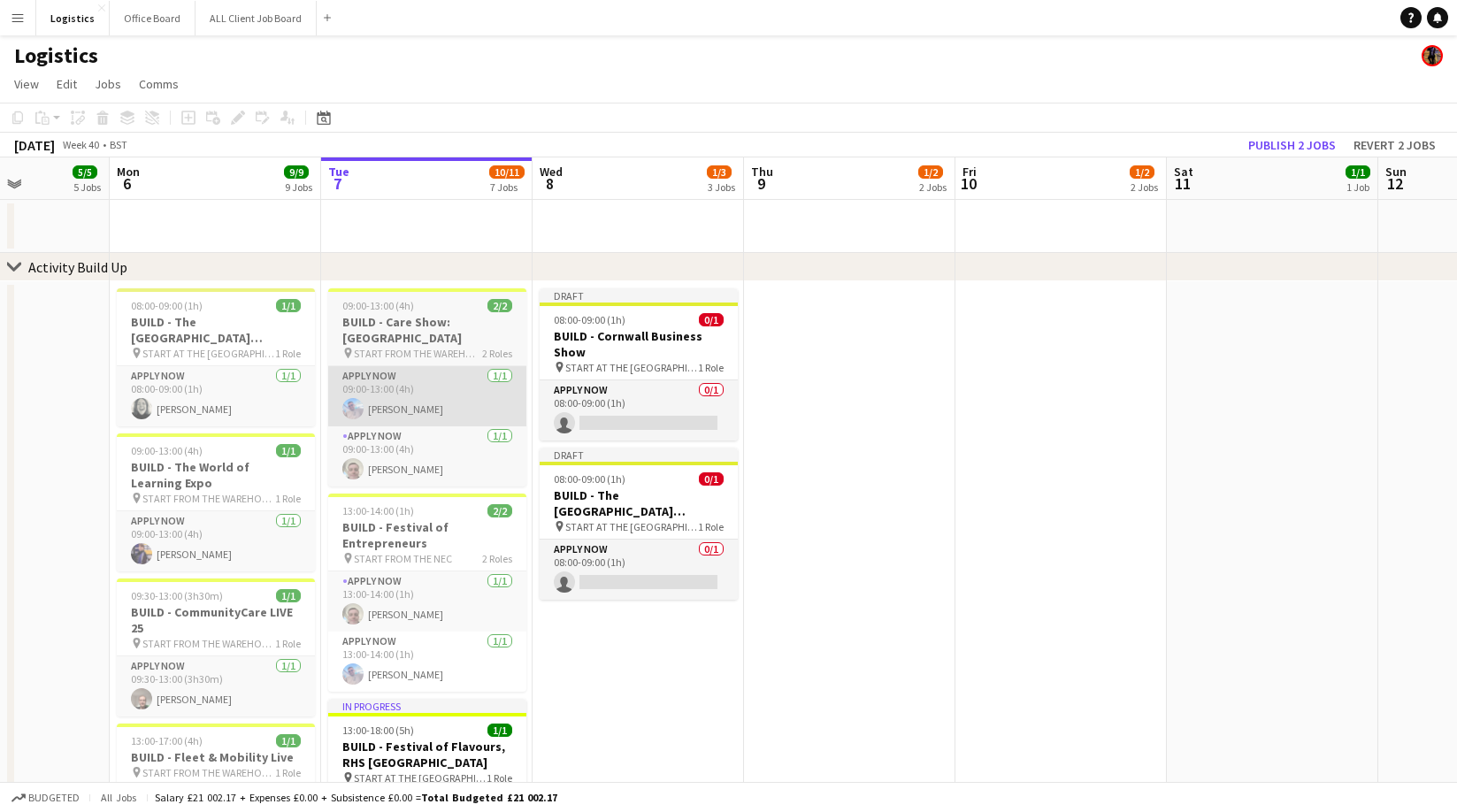
drag, startPoint x: 623, startPoint y: 487, endPoint x: 491, endPoint y: 414, distance: 150.8
click at [622, 487] on h3 "BUILD - The [GEOGRAPHIC_DATA][PERSON_NAME]" at bounding box center [639, 503] width 198 height 32
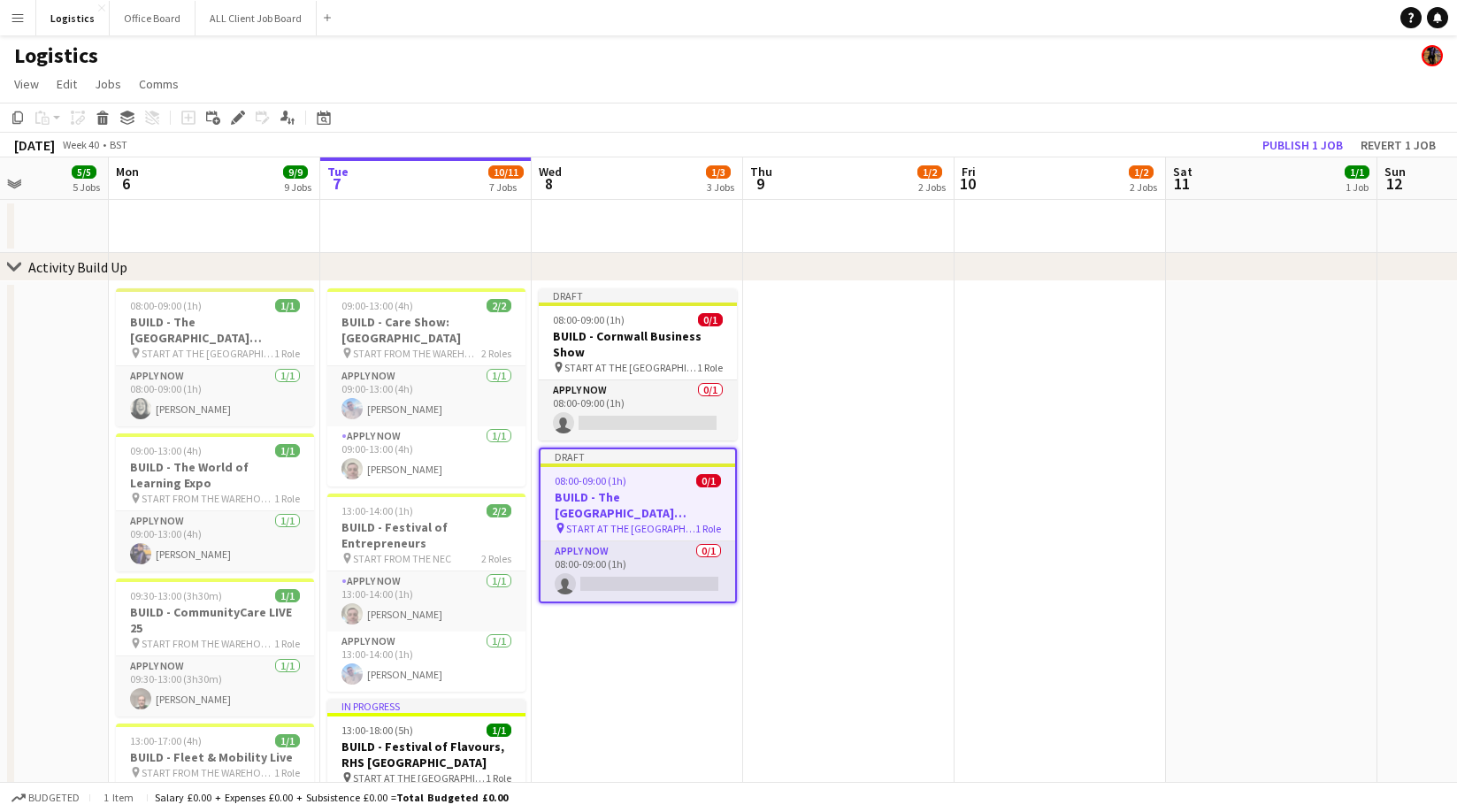
drag, startPoint x: 239, startPoint y: 116, endPoint x: 273, endPoint y: 185, distance: 76.9
click at [239, 117] on icon at bounding box center [237, 118] width 10 height 10
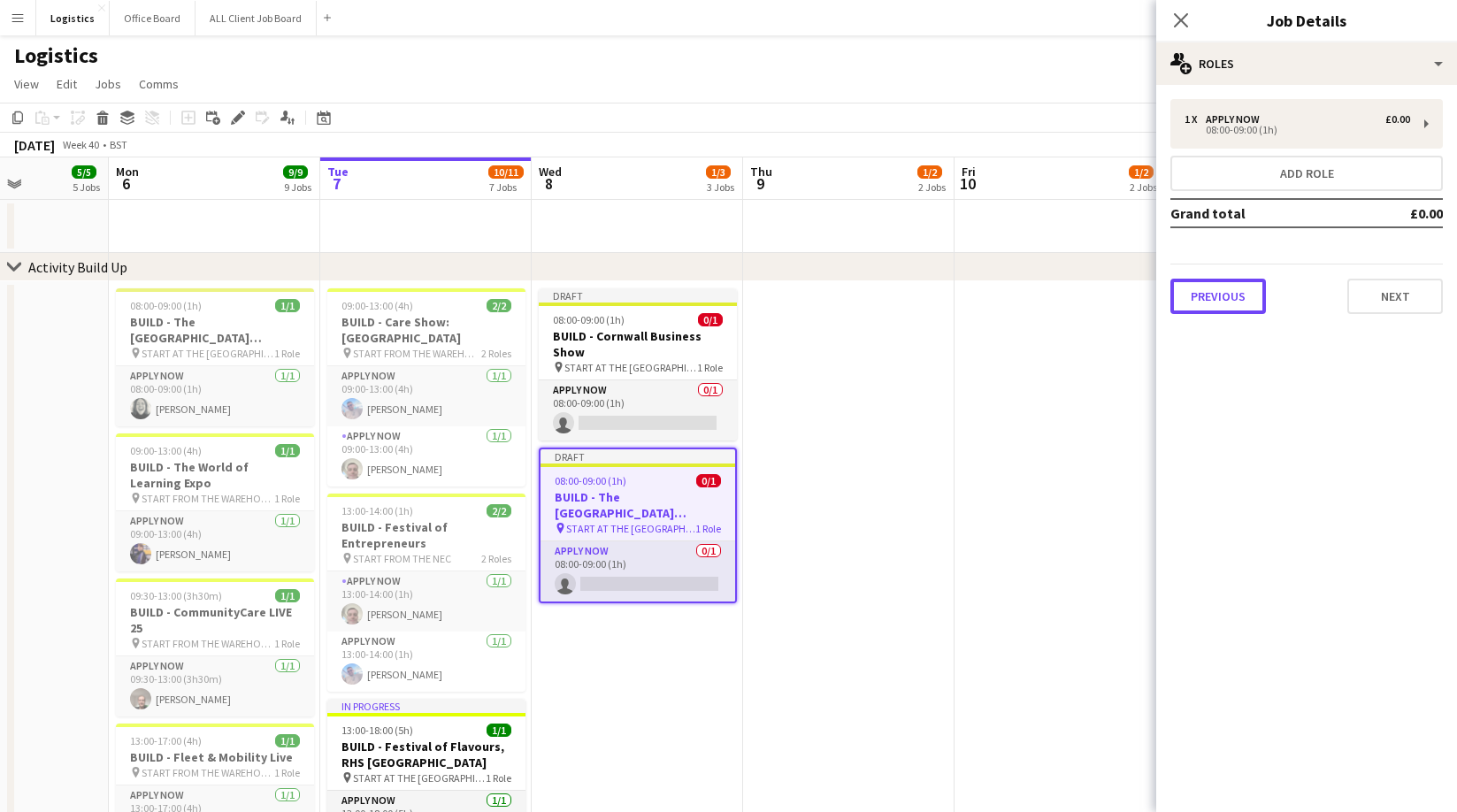
click at [1208, 288] on button "Previous" at bounding box center [1217, 296] width 95 height 36
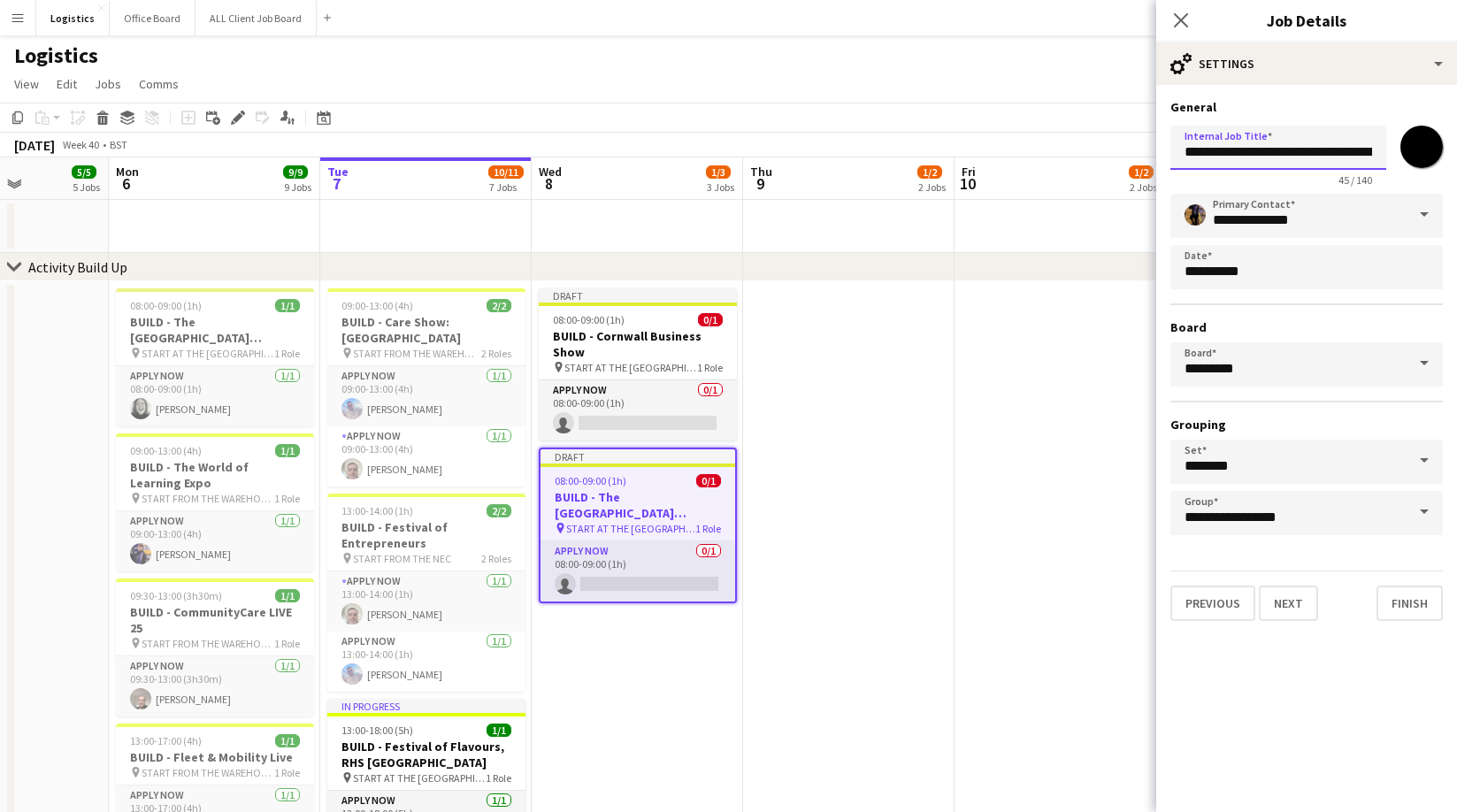
scroll to position [0, 89]
drag, startPoint x: 1233, startPoint y: 154, endPoint x: 1402, endPoint y: 155, distance: 169.0
click at [1402, 155] on div "**********" at bounding box center [1306, 152] width 273 height 68
paste input "text"
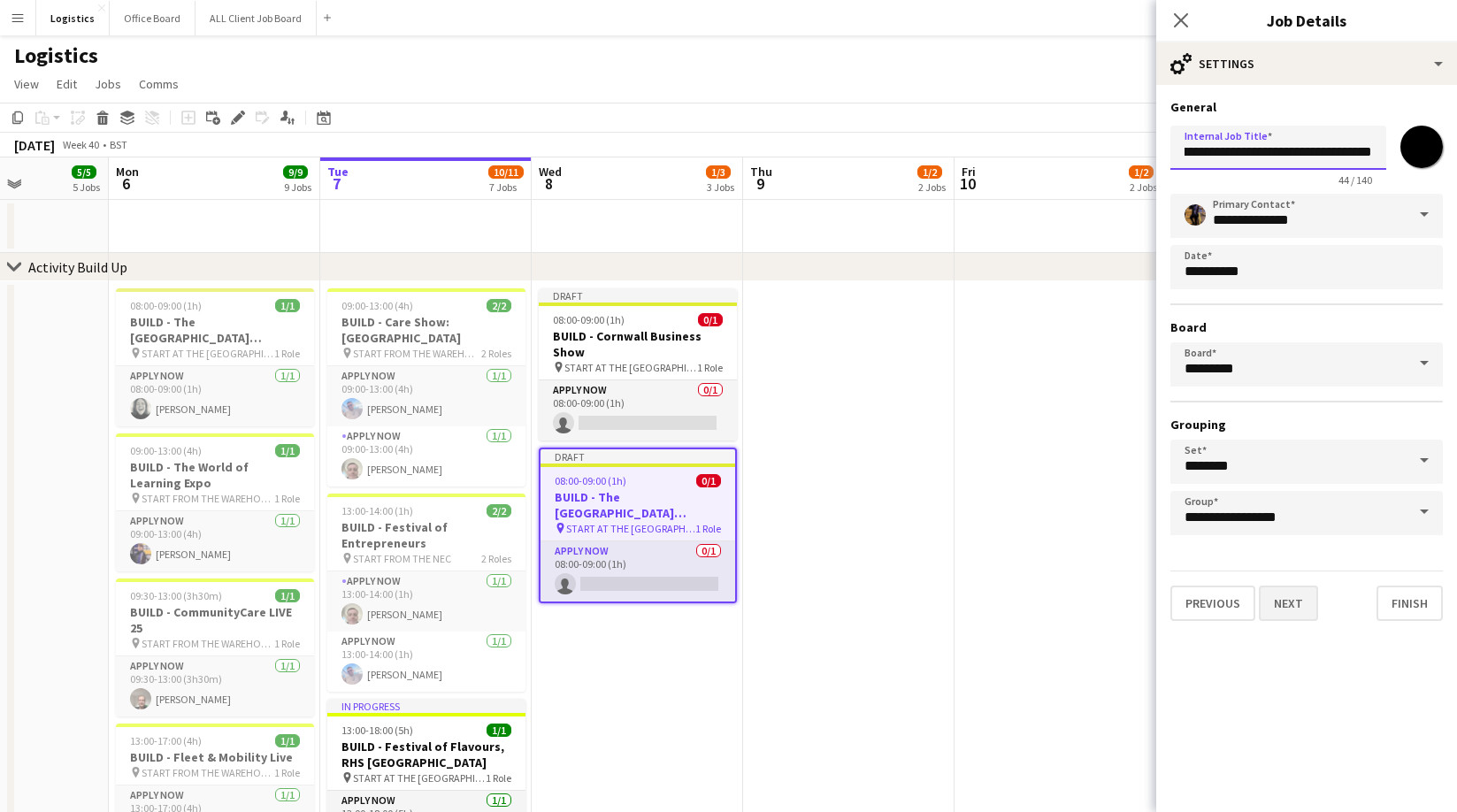
type input "**********"
drag, startPoint x: 1296, startPoint y: 606, endPoint x: 1302, endPoint y: 526, distance: 80.2
click at [1297, 605] on button "Next" at bounding box center [1288, 603] width 60 height 36
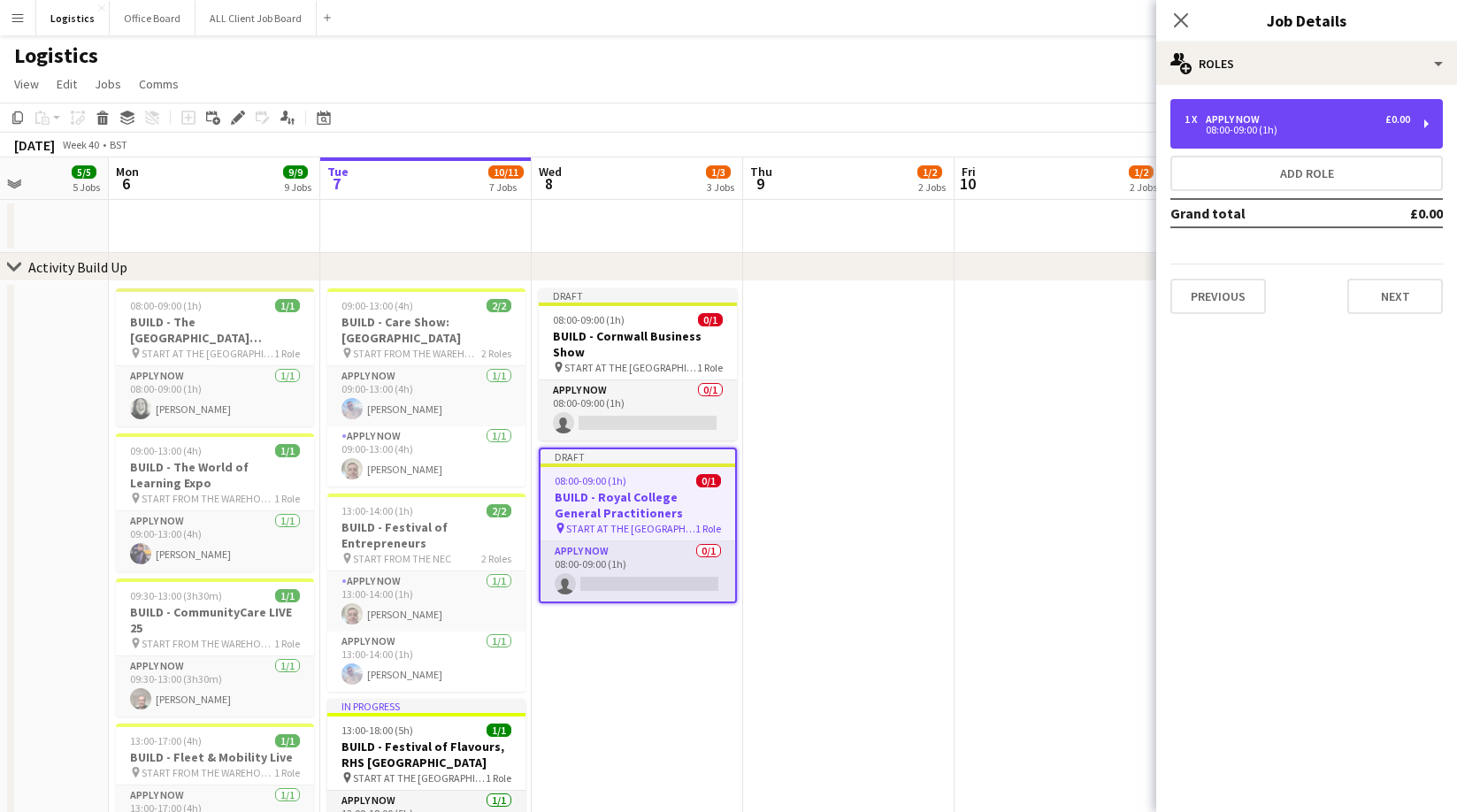
drag, startPoint x: 1243, startPoint y: 124, endPoint x: 1227, endPoint y: 151, distance: 31.4
click at [1243, 126] on div "08:00-09:00 (1h)" at bounding box center [1297, 130] width 225 height 9
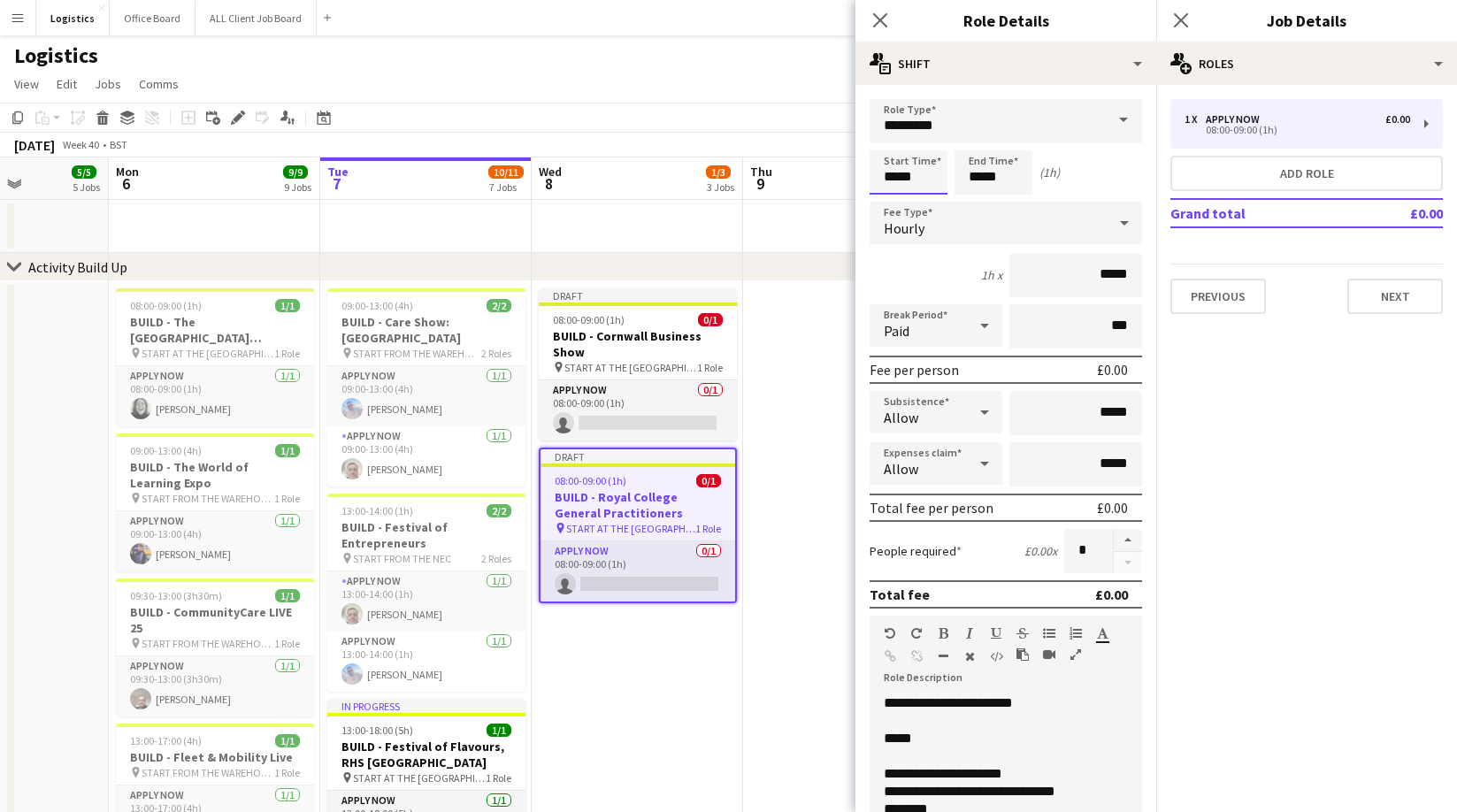
click at [921, 175] on input "*****" at bounding box center [908, 173] width 77 height 45
type input "*****"
drag, startPoint x: 891, startPoint y: 140, endPoint x: 956, endPoint y: 166, distance: 70.0
click at [893, 142] on div at bounding box center [891, 142] width 36 height 18
drag, startPoint x: 1002, startPoint y: 181, endPoint x: 922, endPoint y: 189, distance: 80.4
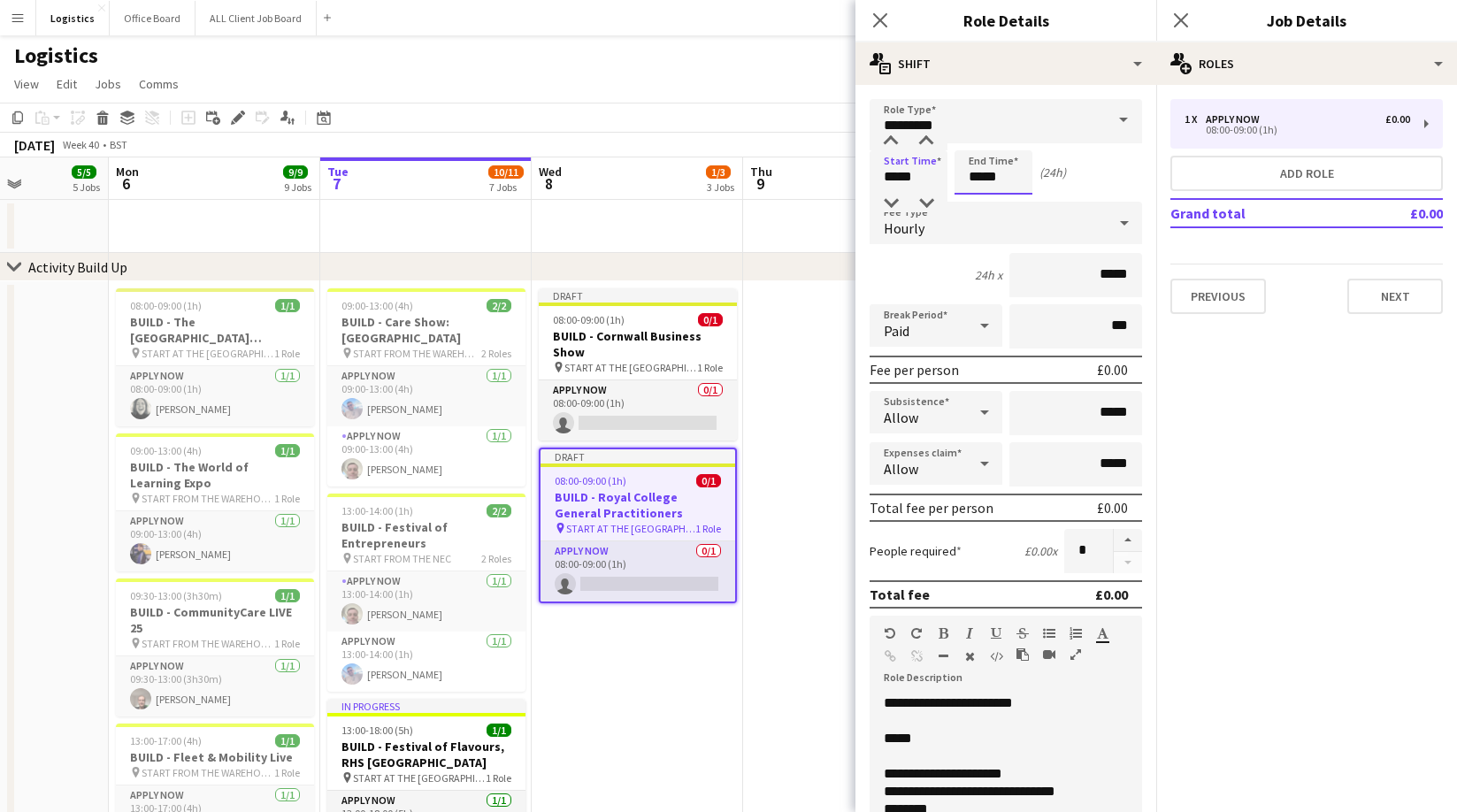
click at [1001, 181] on input "*****" at bounding box center [993, 173] width 77 height 45
click at [975, 135] on div at bounding box center [976, 142] width 36 height 18
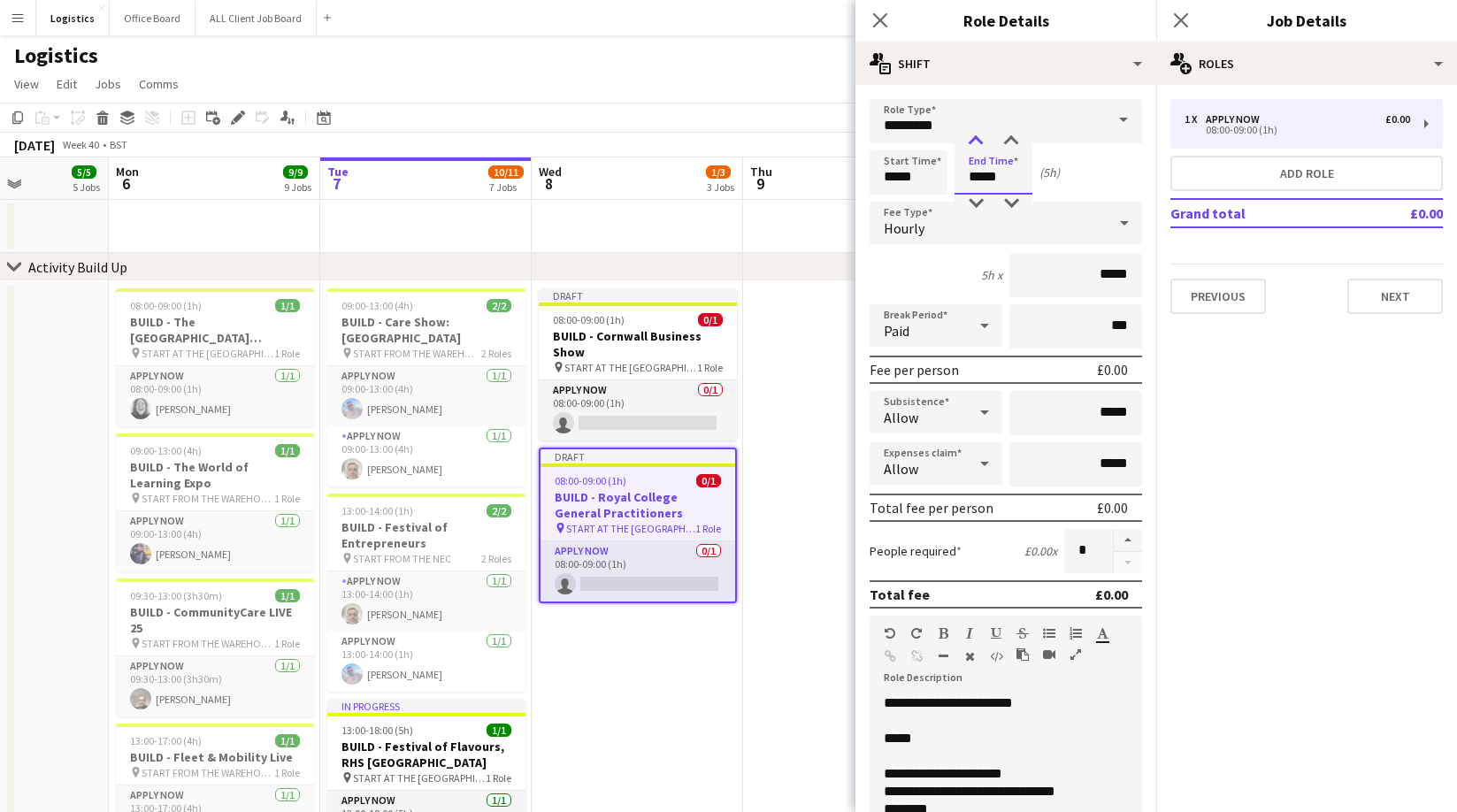
click at [975, 136] on div at bounding box center [976, 142] width 36 height 18
type input "*****"
click at [976, 136] on div at bounding box center [976, 142] width 36 height 18
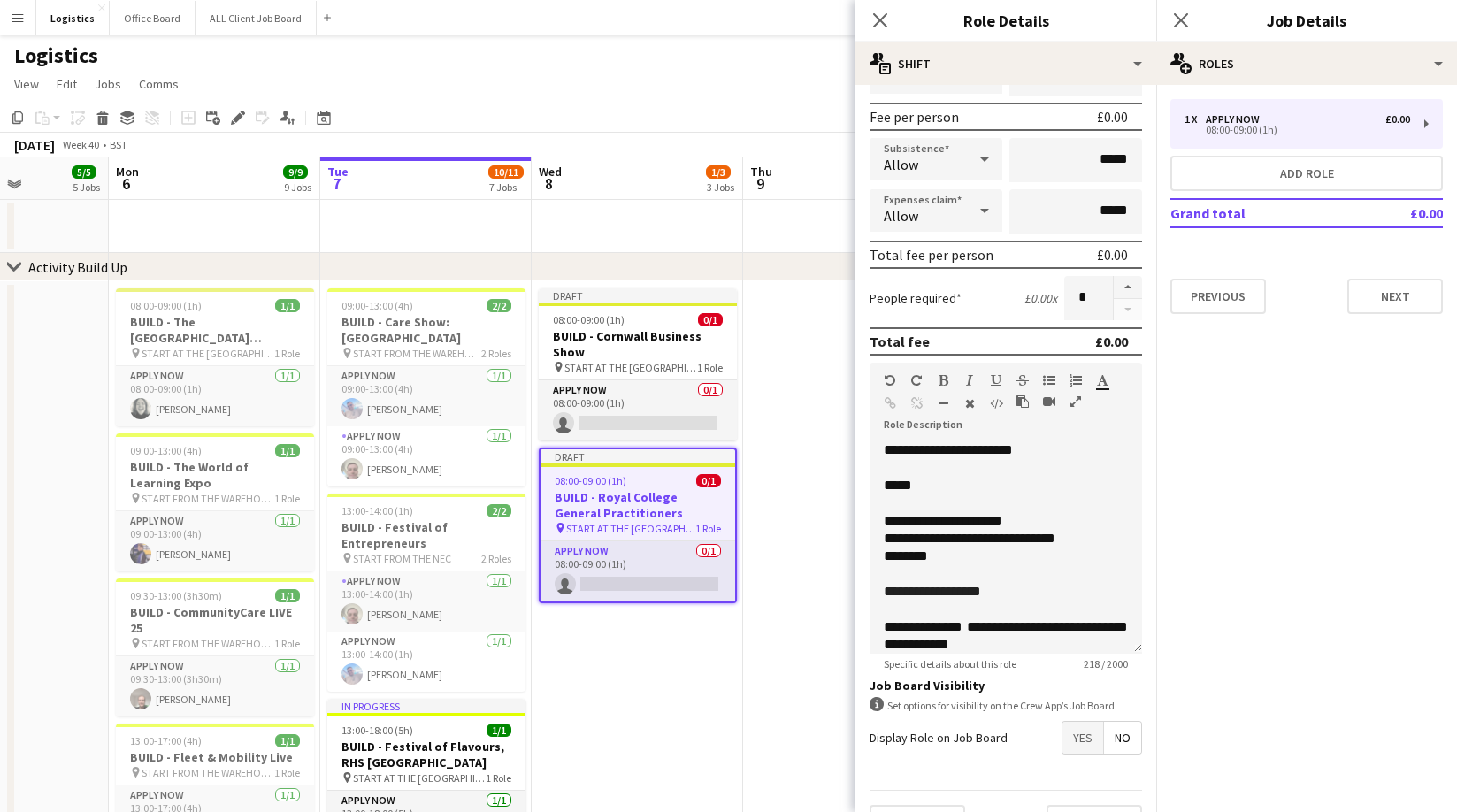
scroll to position [296, 0]
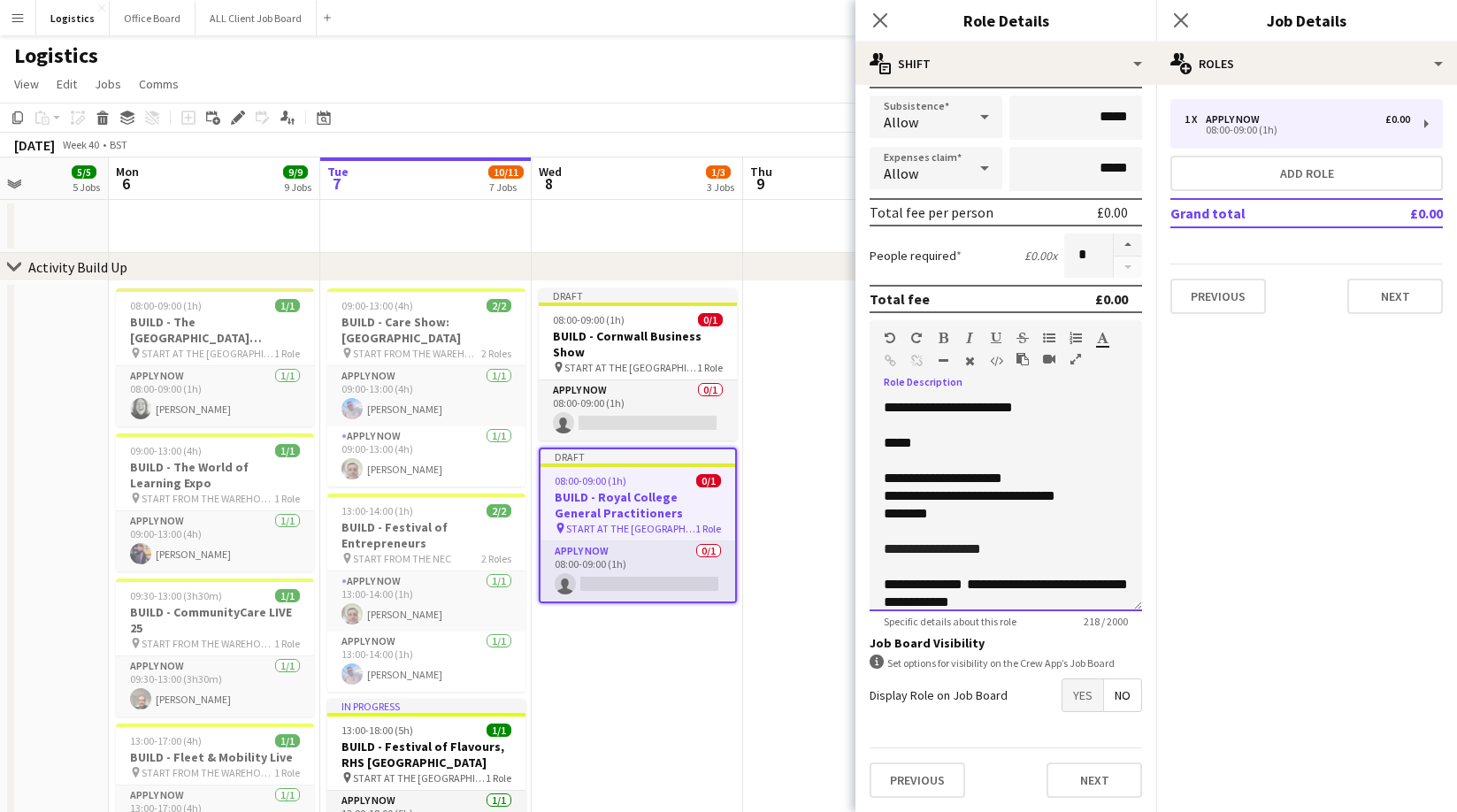
click at [912, 436] on span "*****" at bounding box center [898, 443] width 28 height 13
drag, startPoint x: 934, startPoint y: 516, endPoint x: 920, endPoint y: 487, distance: 32.2
click at [882, 481] on div "**********" at bounding box center [1005, 505] width 273 height 212
paste div
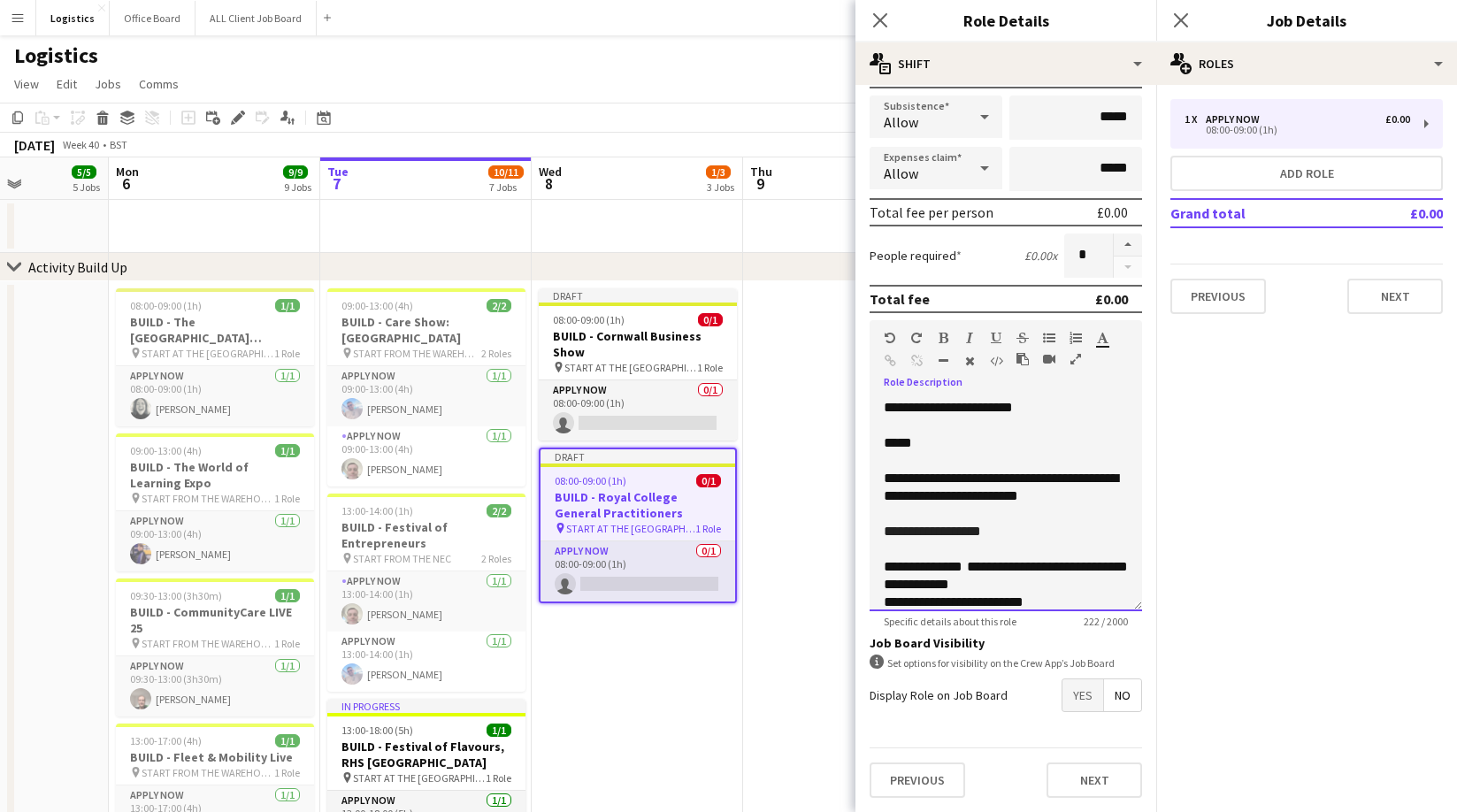
drag, startPoint x: 994, startPoint y: 532, endPoint x: 1003, endPoint y: 534, distance: 9.2
click at [994, 532] on p "**********" at bounding box center [1005, 532] width 244 height 18
drag, startPoint x: 940, startPoint y: 529, endPoint x: 941, endPoint y: 543, distance: 14.0
click at [939, 531] on span "**********" at bounding box center [932, 531] width 97 height 13
click at [929, 445] on p "*****" at bounding box center [1005, 443] width 244 height 18
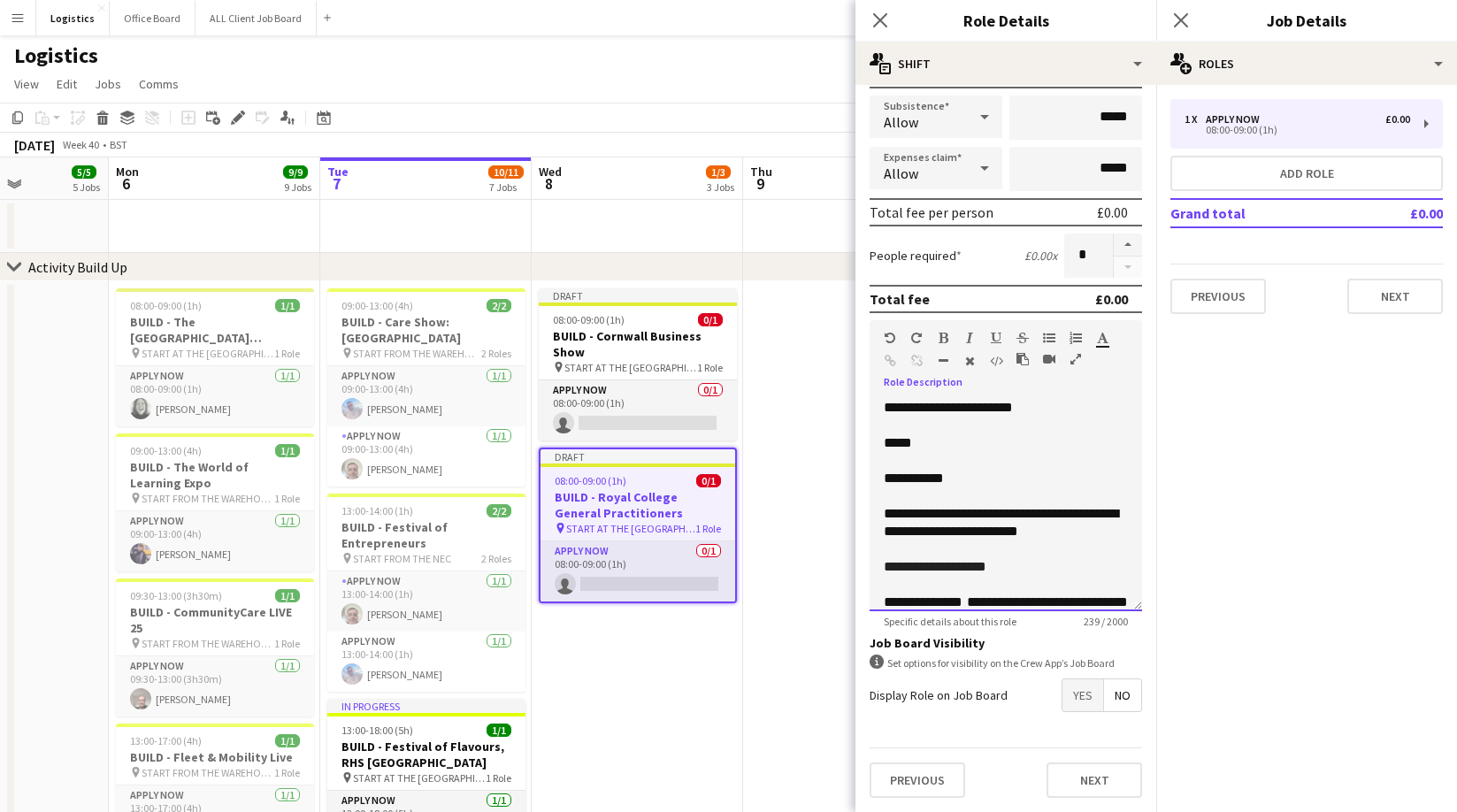
scroll to position [50, 0]
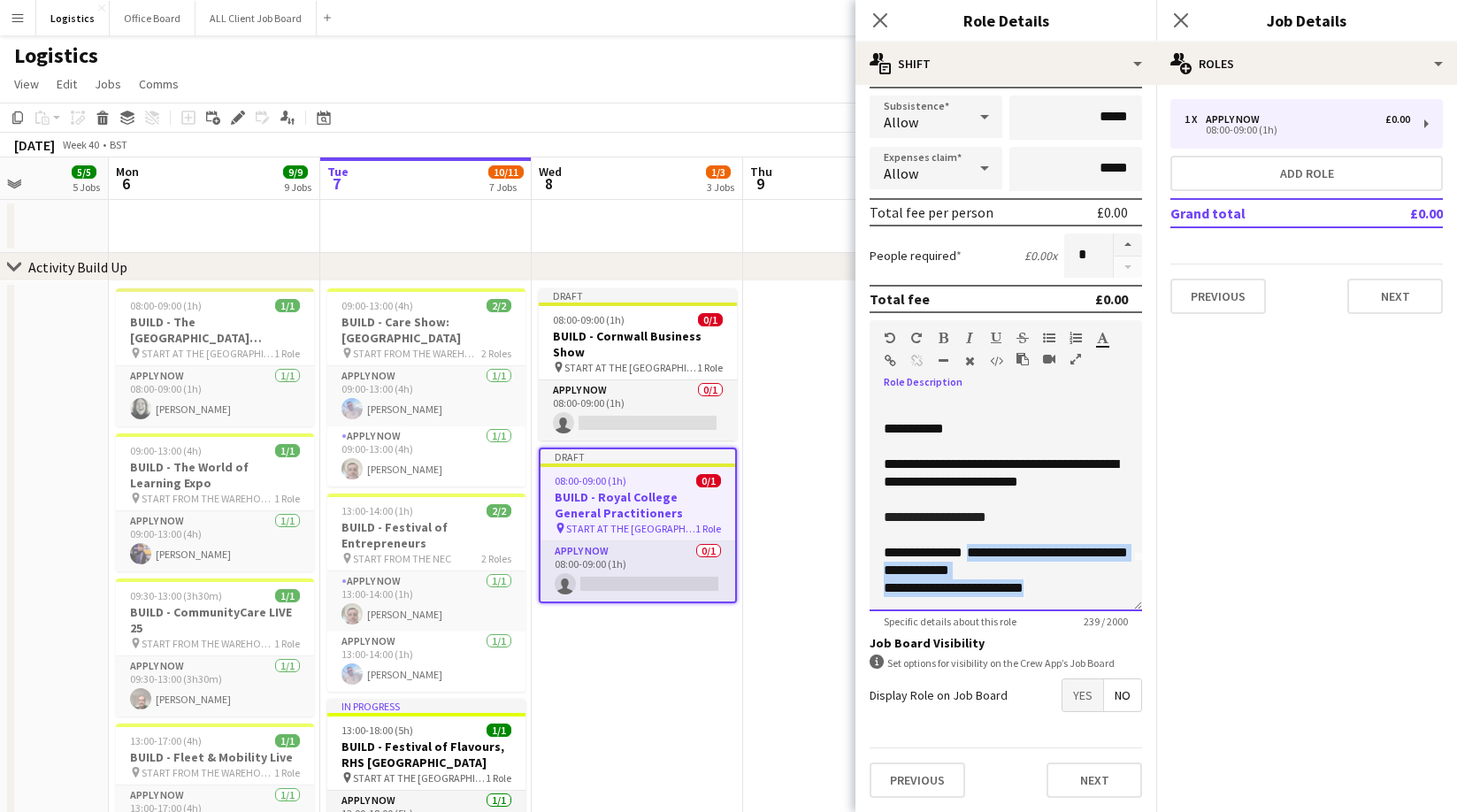
drag, startPoint x: 1085, startPoint y: 589, endPoint x: 973, endPoint y: 555, distance: 117.0
click at [973, 555] on div "**********" at bounding box center [1005, 505] width 273 height 212
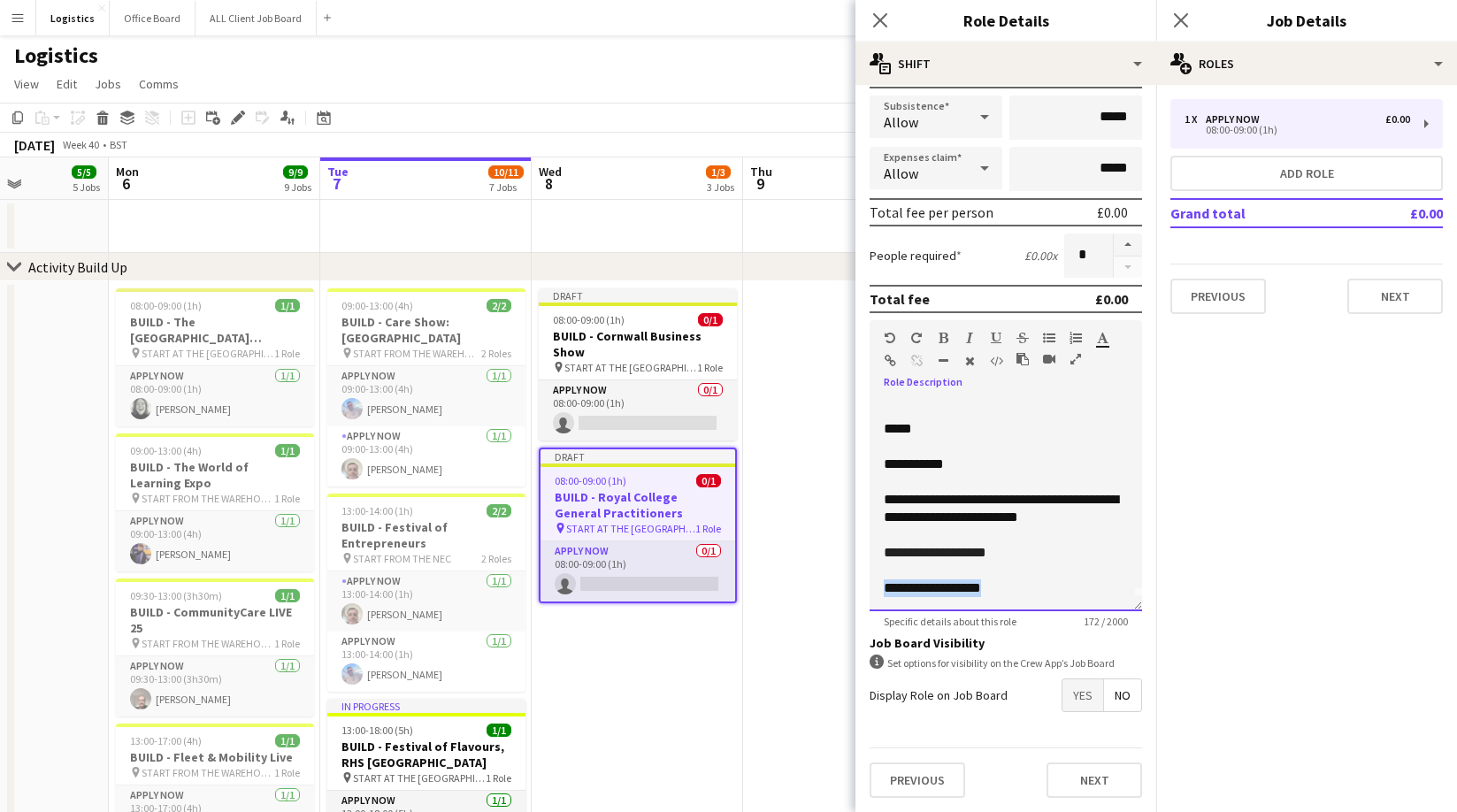
drag, startPoint x: 997, startPoint y: 588, endPoint x: 875, endPoint y: 590, distance: 122.0
click at [875, 590] on div "**********" at bounding box center [1005, 505] width 273 height 212
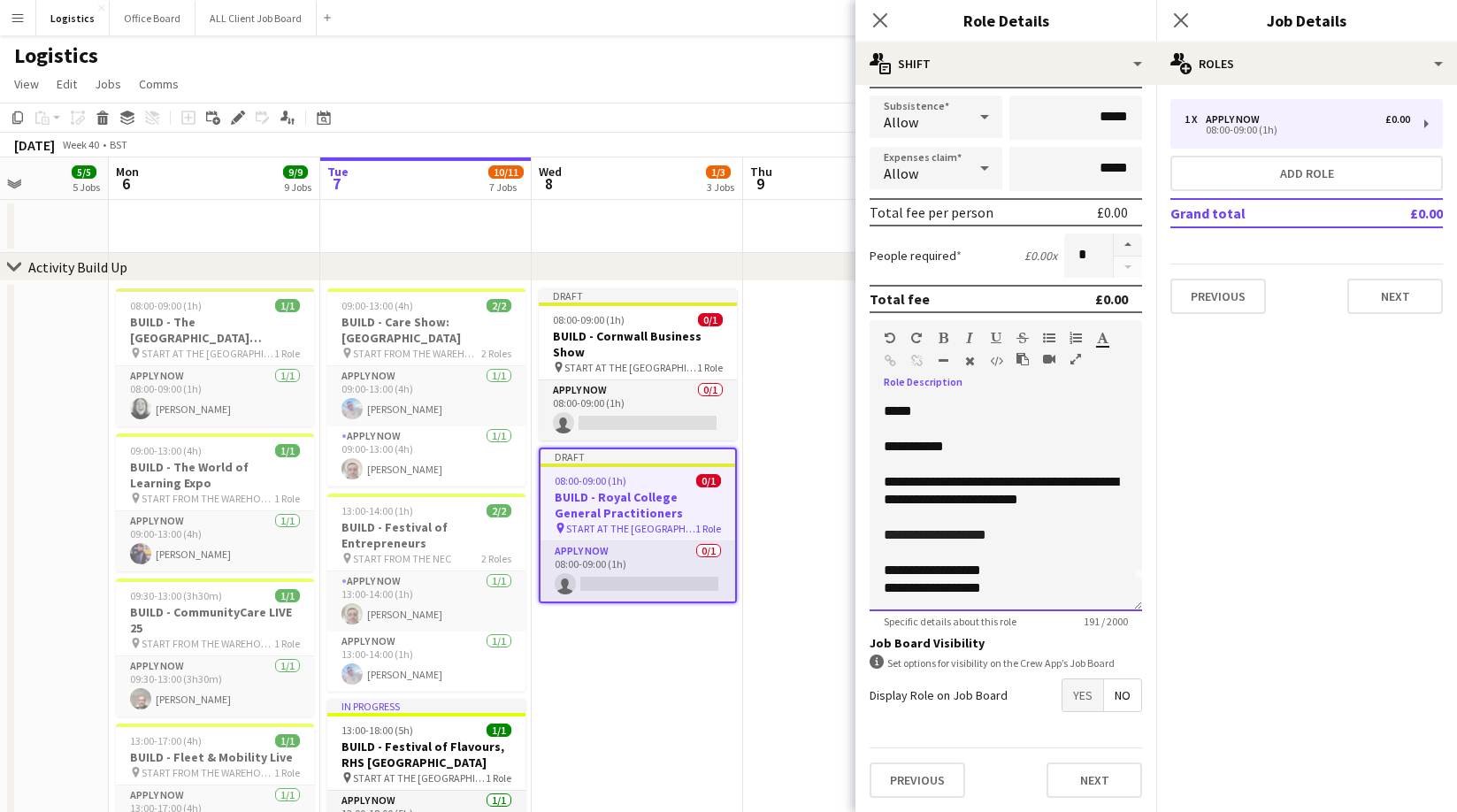
scroll to position [50, 0]
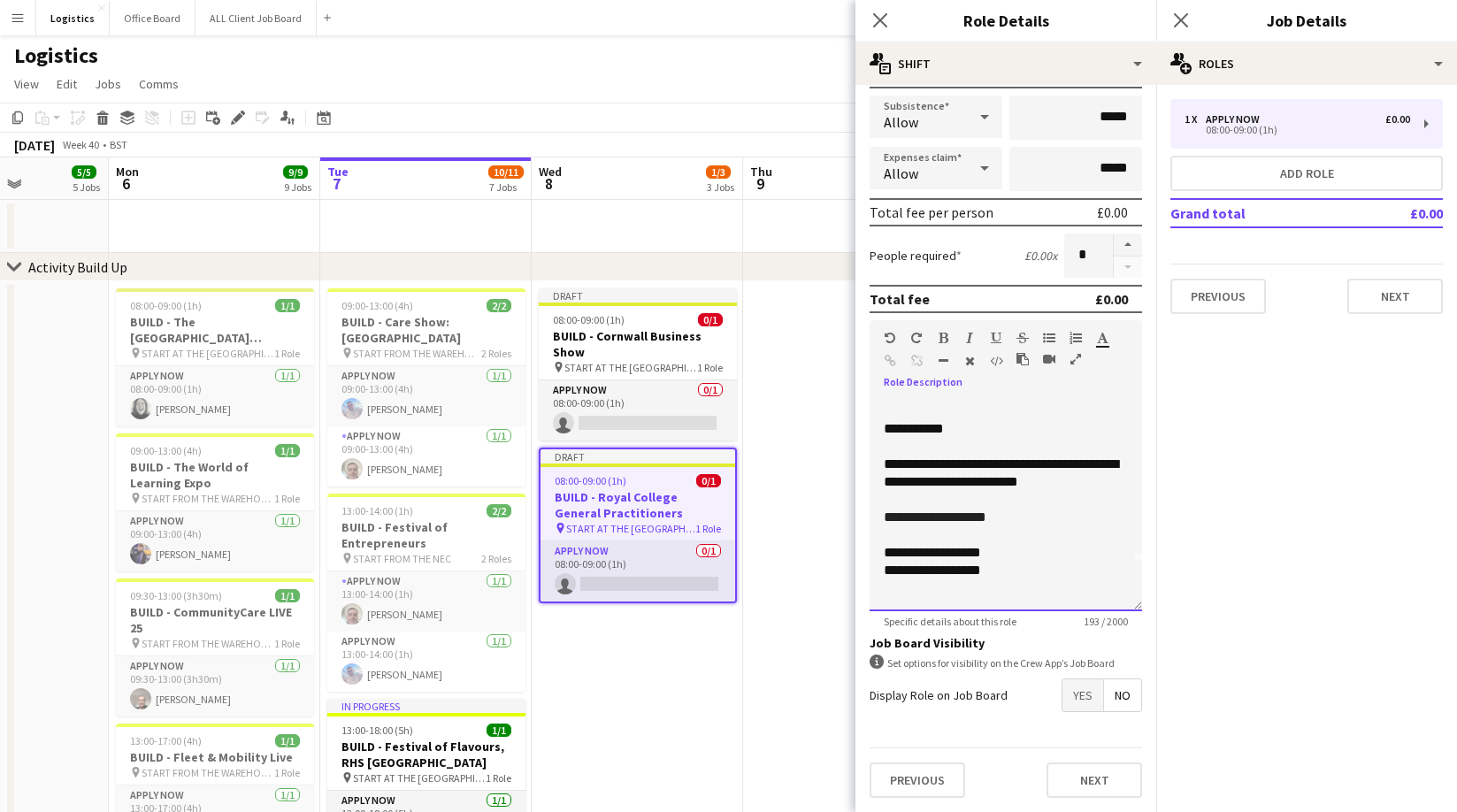
click at [894, 575] on span "**********" at bounding box center [921, 570] width 75 height 13
click at [997, 572] on span "***" at bounding box center [985, 570] width 22 height 13
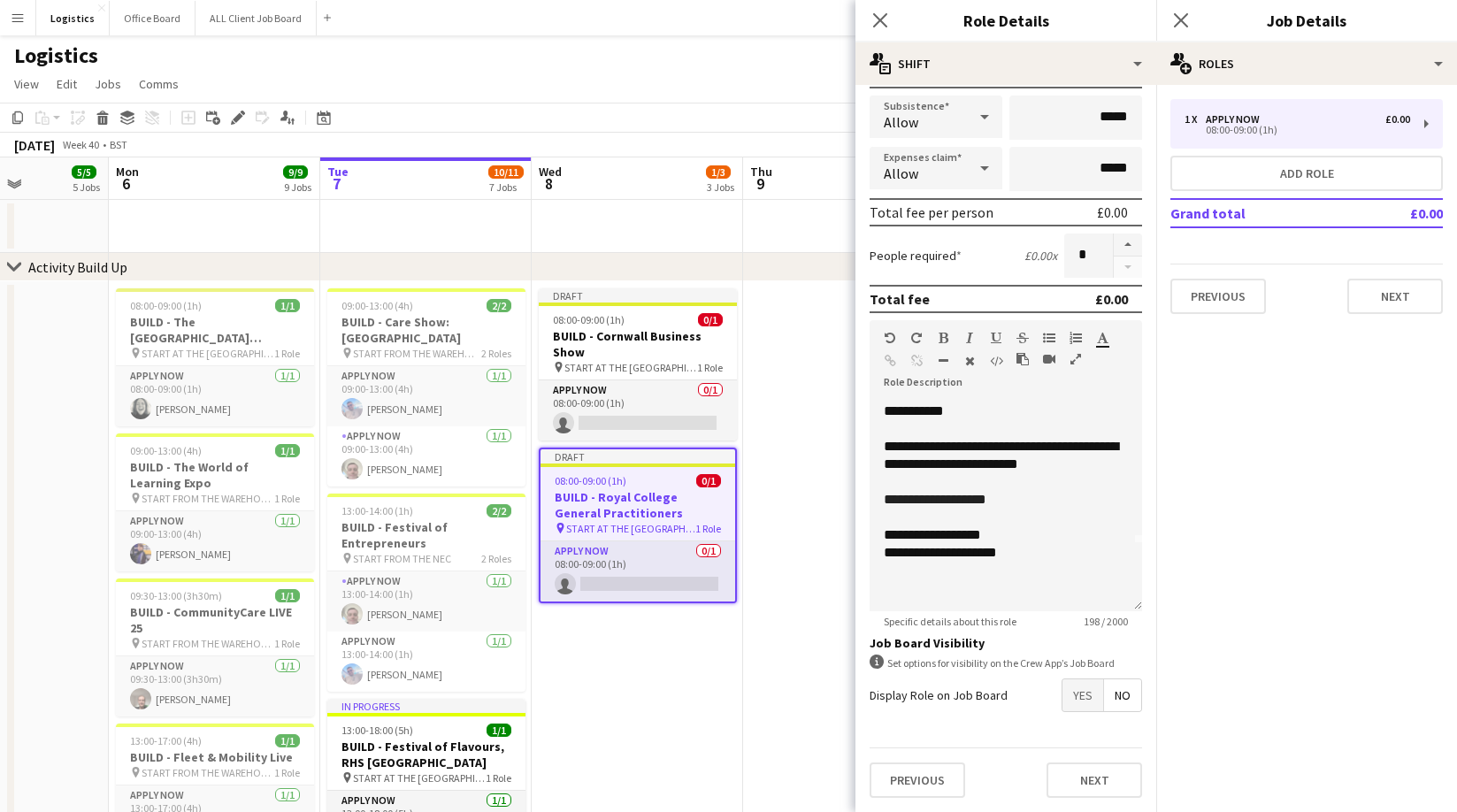
scroll to position [0, 0]
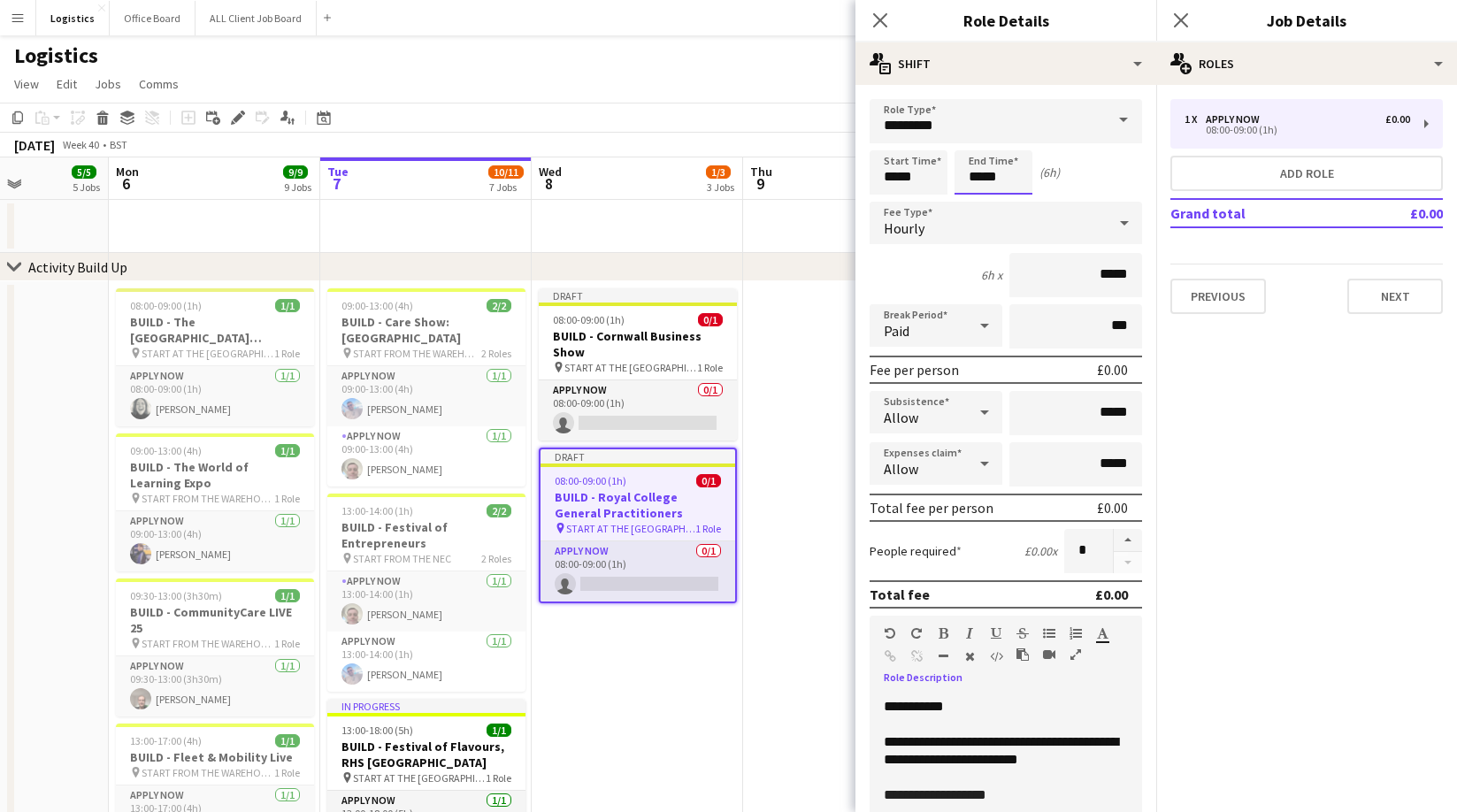
click at [1005, 175] on input "*****" at bounding box center [993, 173] width 77 height 45
click at [969, 199] on div at bounding box center [976, 203] width 36 height 18
click at [970, 199] on div at bounding box center [976, 203] width 36 height 18
click at [974, 135] on div at bounding box center [976, 142] width 36 height 18
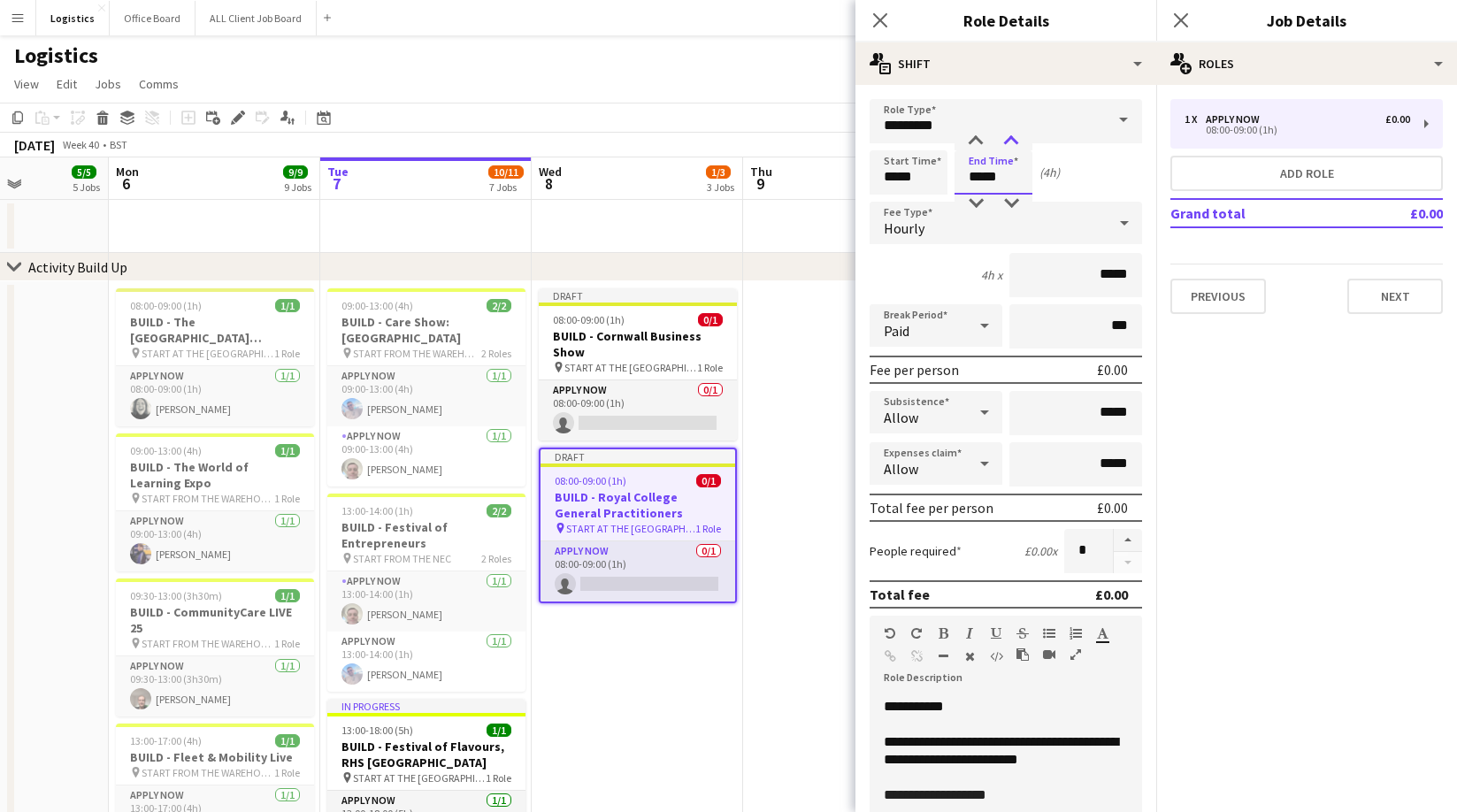
click at [1011, 135] on div at bounding box center [1011, 142] width 36 height 18
type input "*****"
click at [1011, 135] on div at bounding box center [1011, 142] width 36 height 18
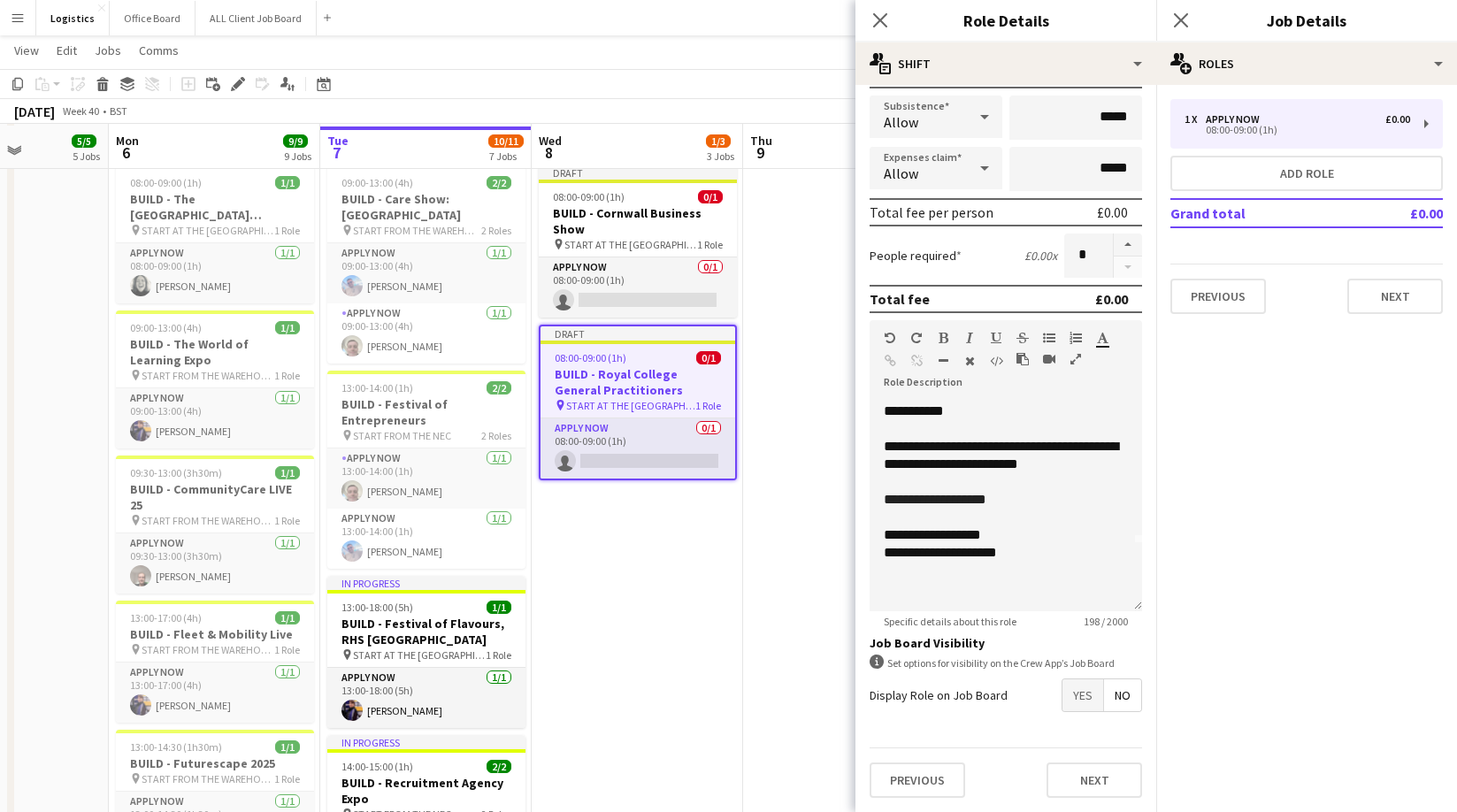
scroll to position [124, 0]
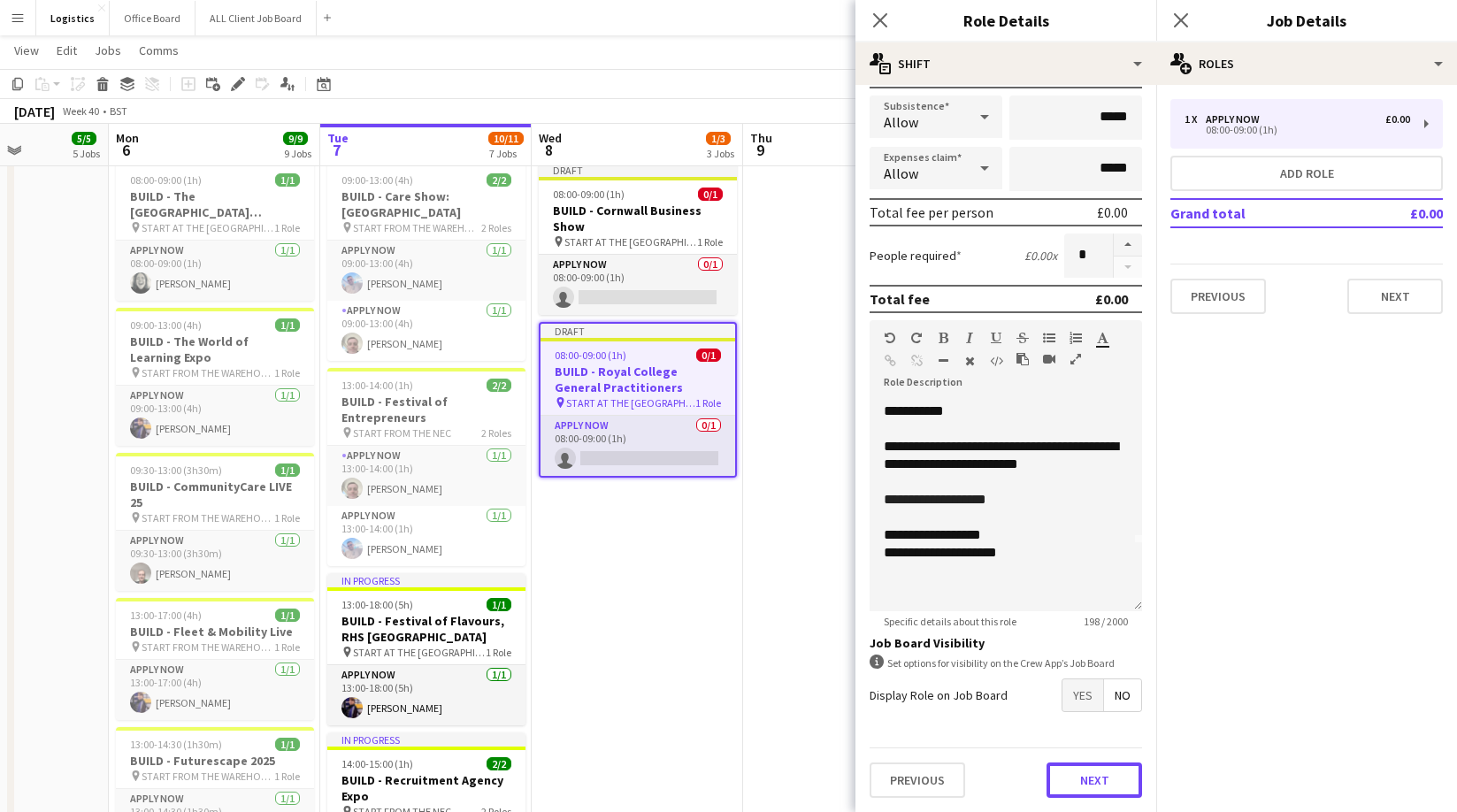
click at [1103, 784] on button "Next" at bounding box center [1094, 780] width 95 height 36
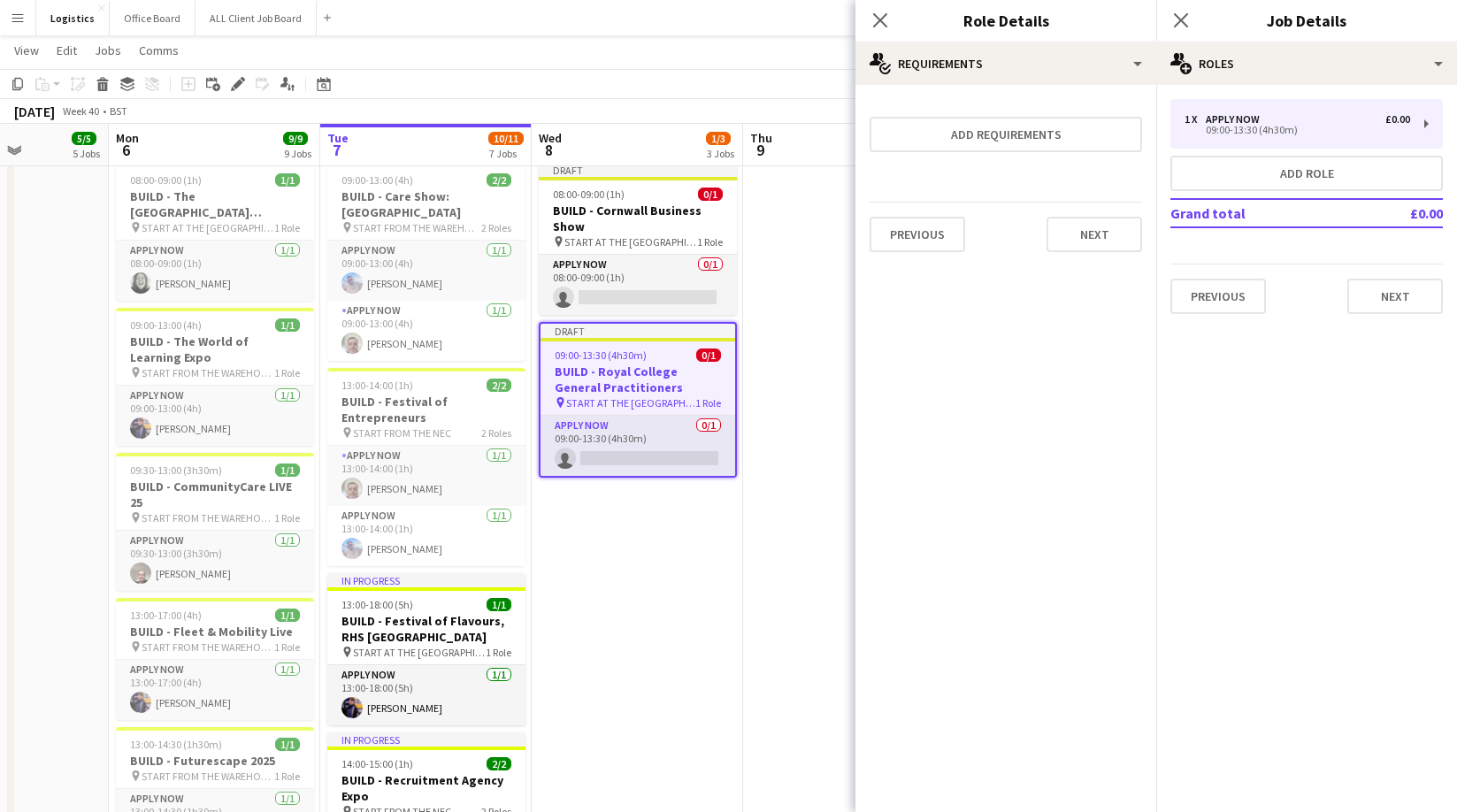
scroll to position [0, 0]
click at [1113, 234] on button "Next" at bounding box center [1094, 234] width 95 height 36
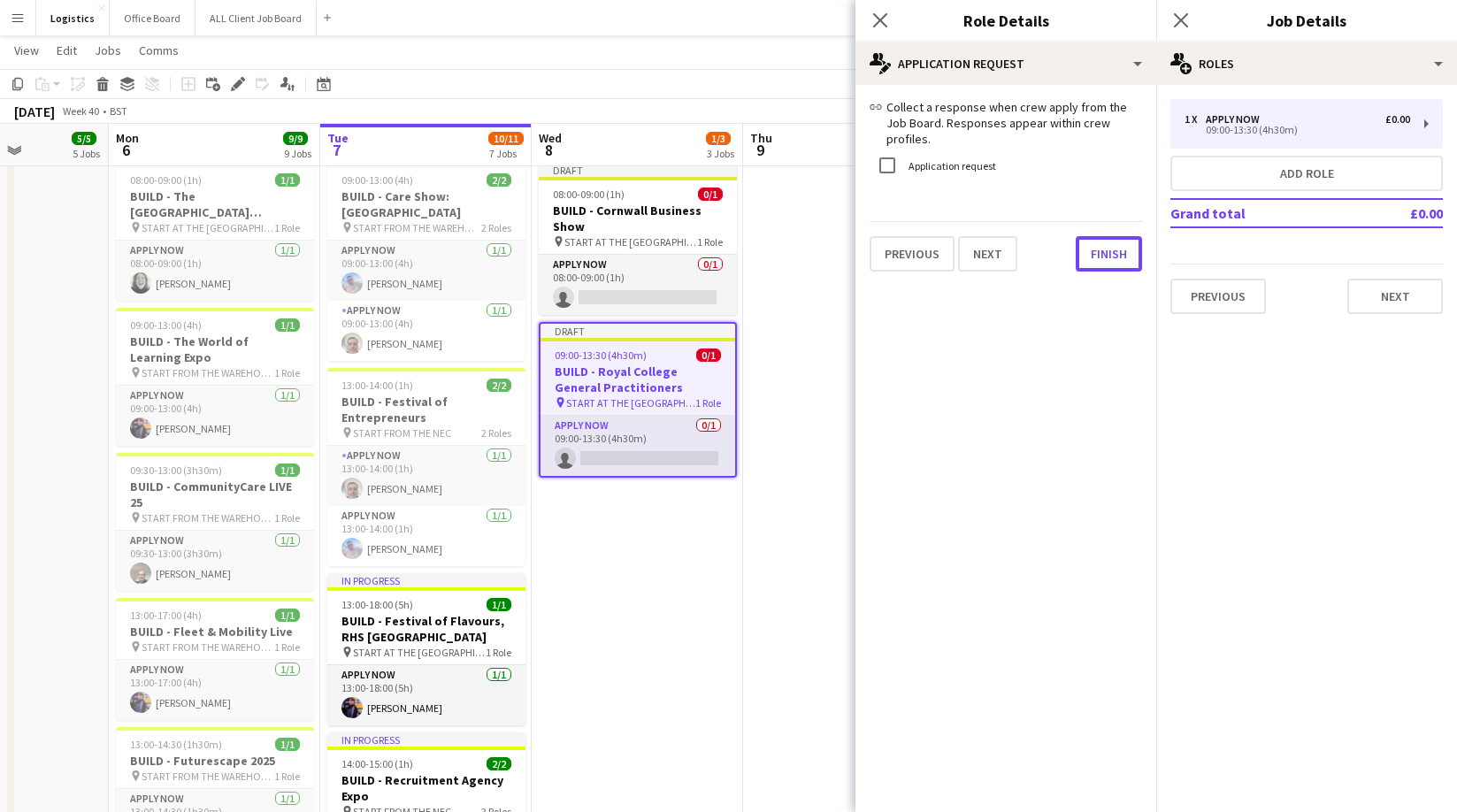
drag, startPoint x: 1107, startPoint y: 238, endPoint x: 1119, endPoint y: 311, distance: 74.0
click at [1106, 238] on button "Finish" at bounding box center [1109, 254] width 66 height 36
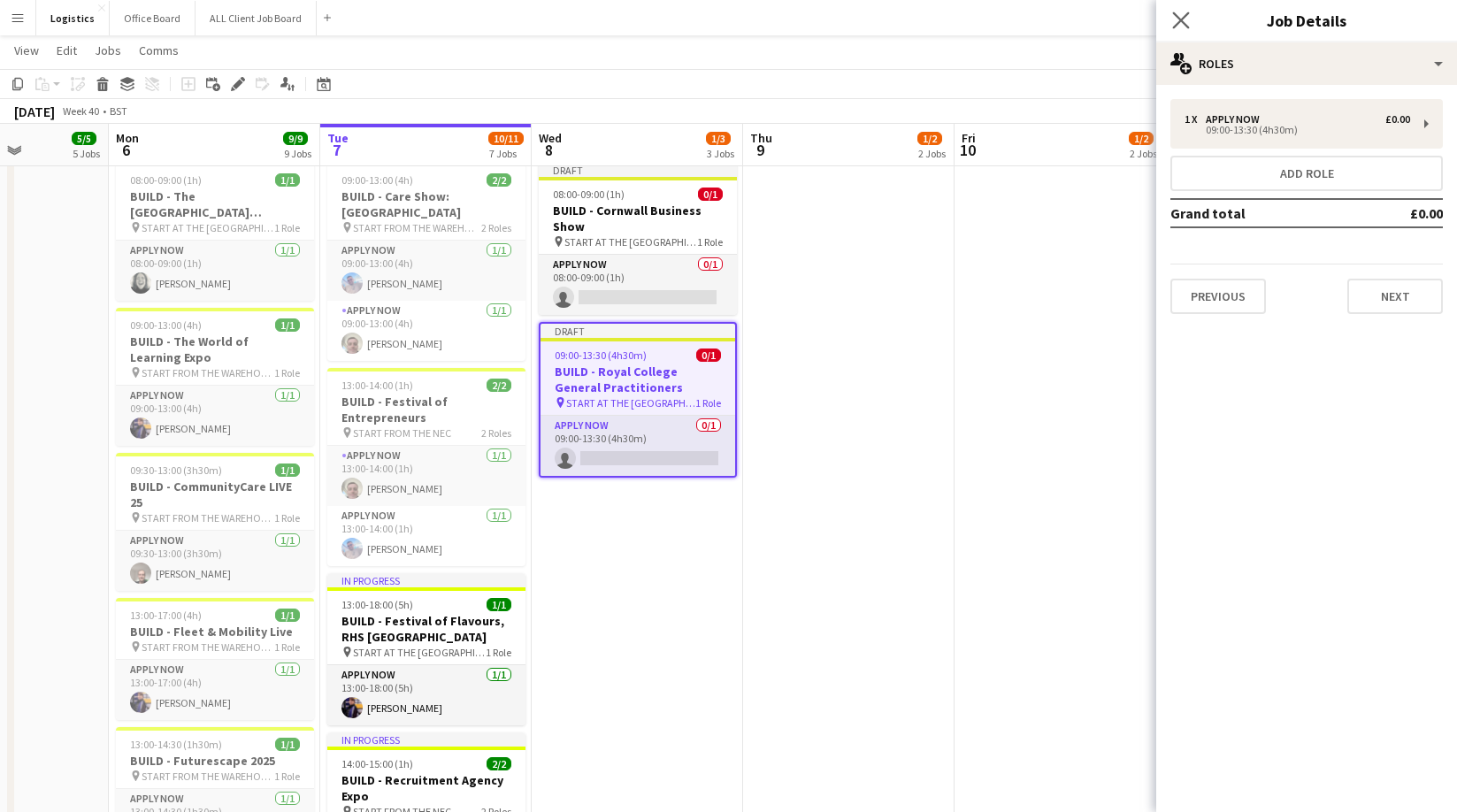
drag, startPoint x: 1180, startPoint y: 17, endPoint x: 1197, endPoint y: 29, distance: 20.8
click at [1180, 17] on icon "Close pop-in" at bounding box center [1180, 20] width 17 height 17
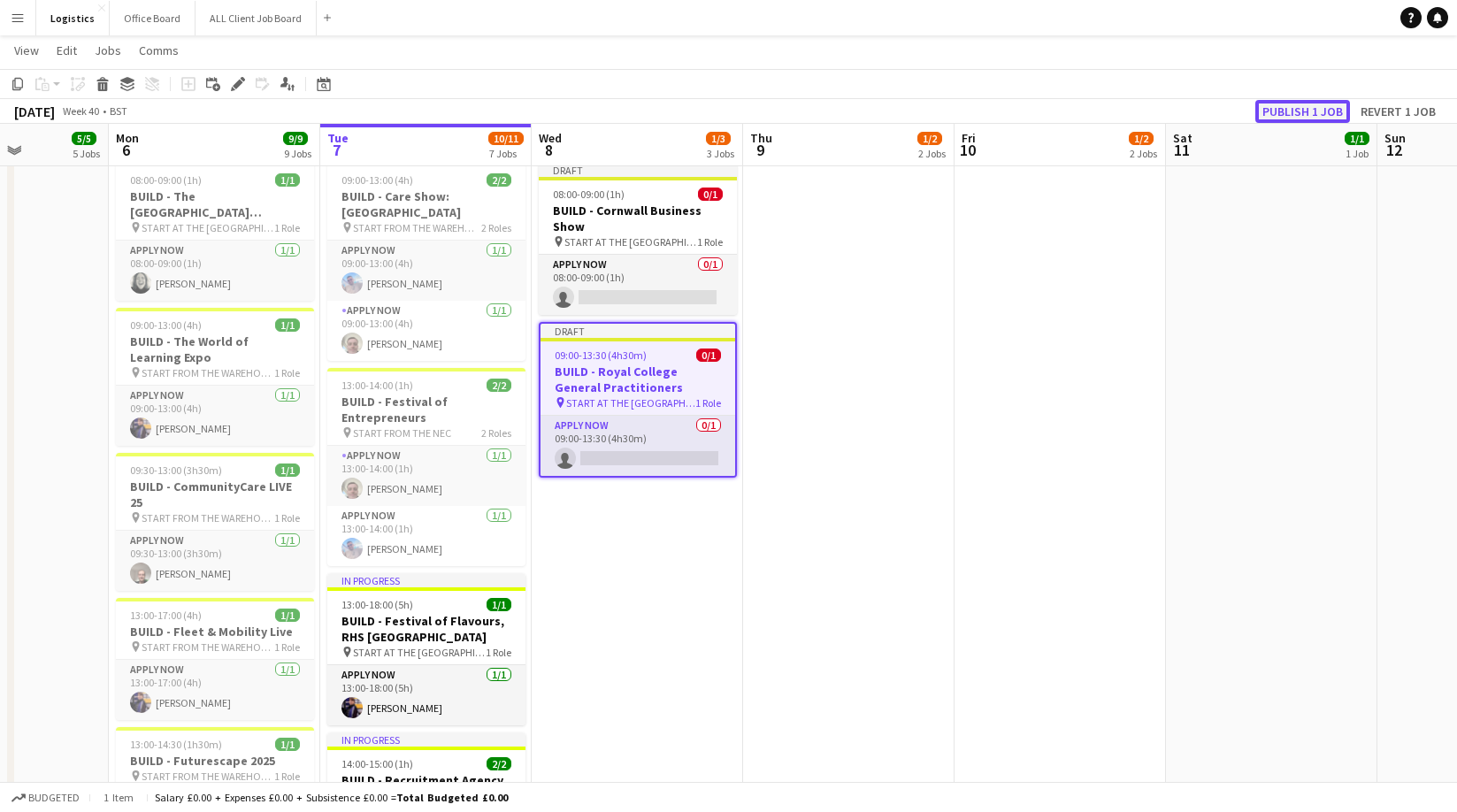
click at [1297, 110] on button "Publish 1 job" at bounding box center [1302, 111] width 94 height 23
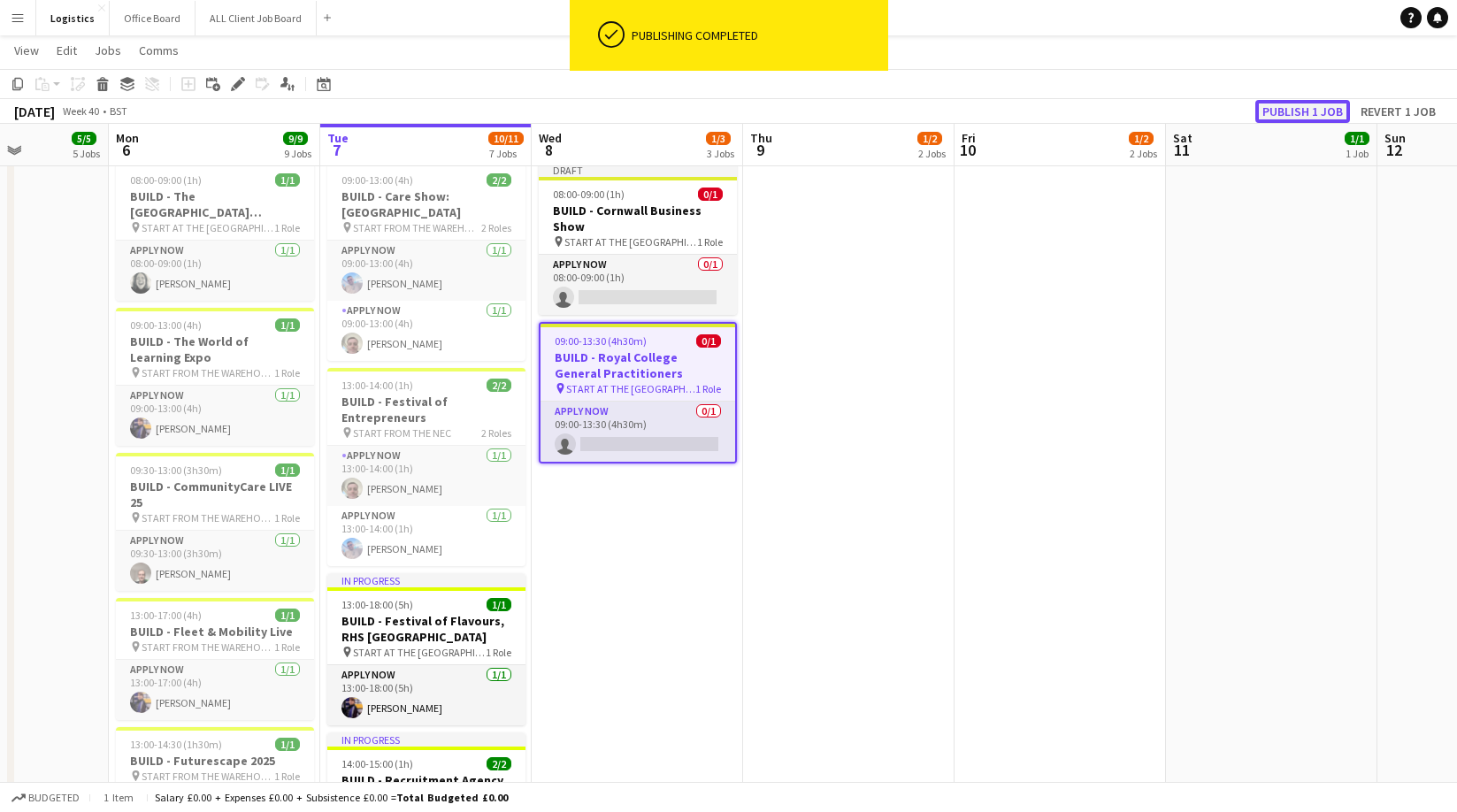
click at [1297, 110] on button "Publish 1 job" at bounding box center [1302, 111] width 94 height 23
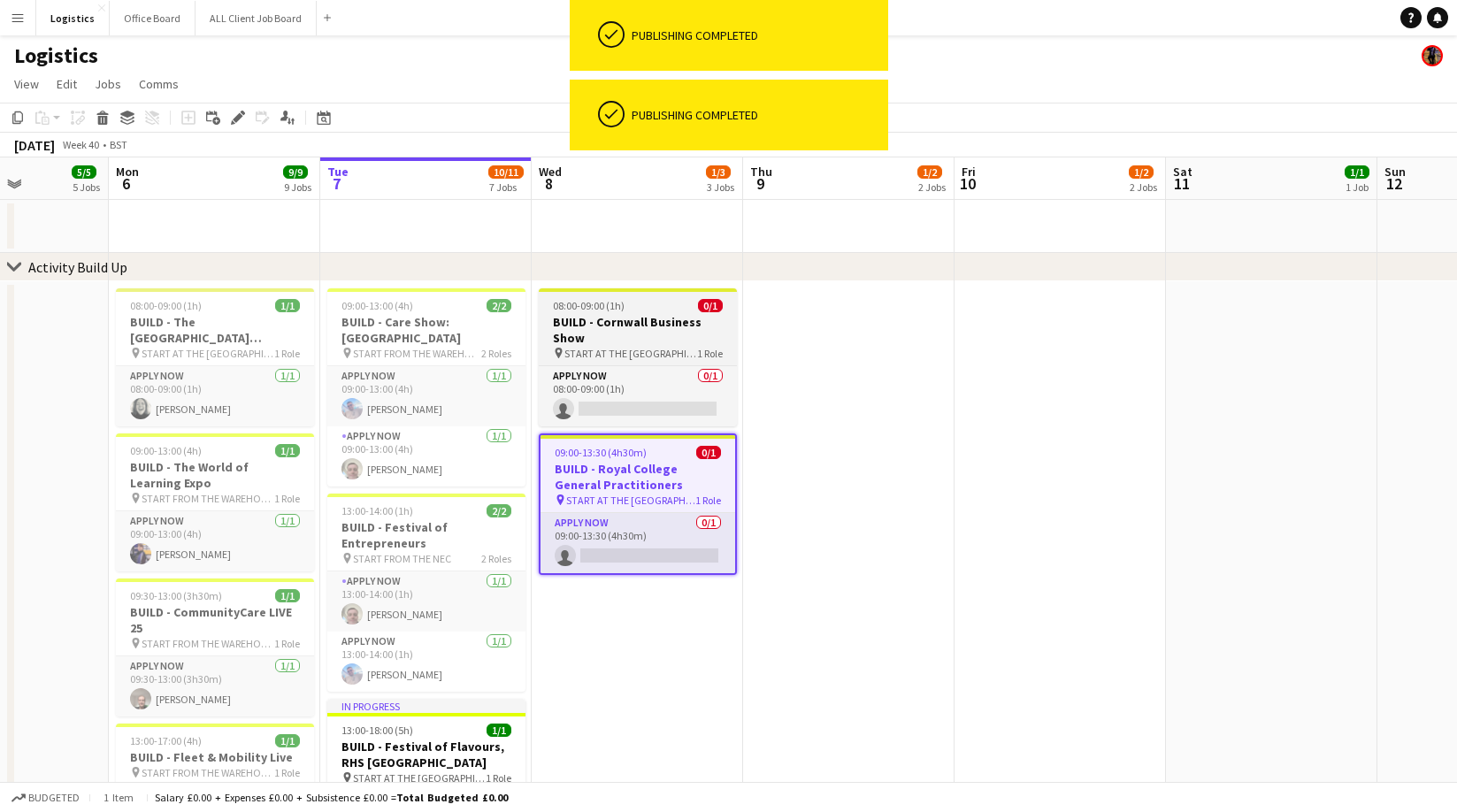
click at [615, 319] on h3 "BUILD - Cornwall Business Show" at bounding box center [638, 330] width 198 height 32
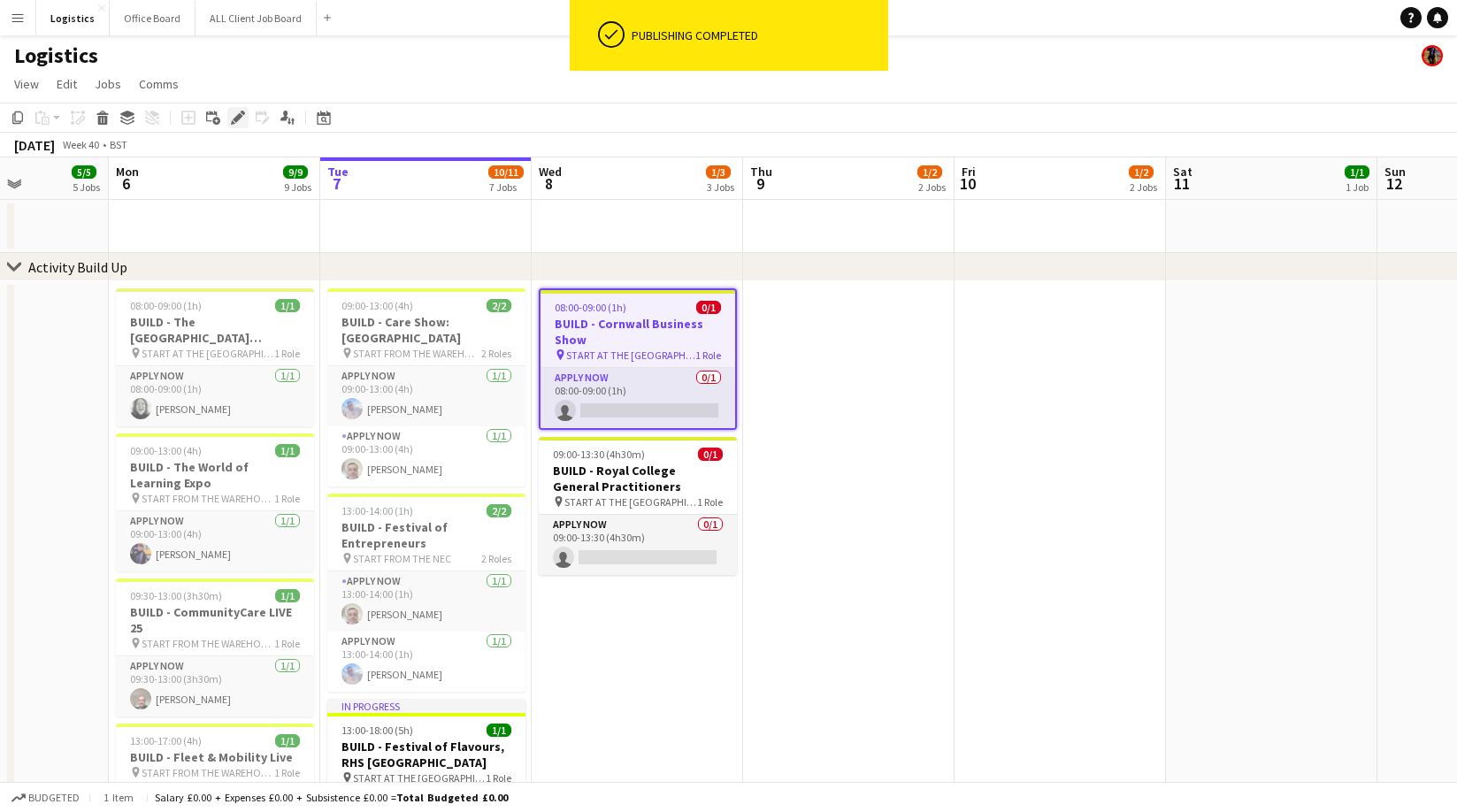
drag, startPoint x: 237, startPoint y: 116, endPoint x: 247, endPoint y: 125, distance: 13.5
click at [237, 116] on icon at bounding box center [237, 118] width 10 height 10
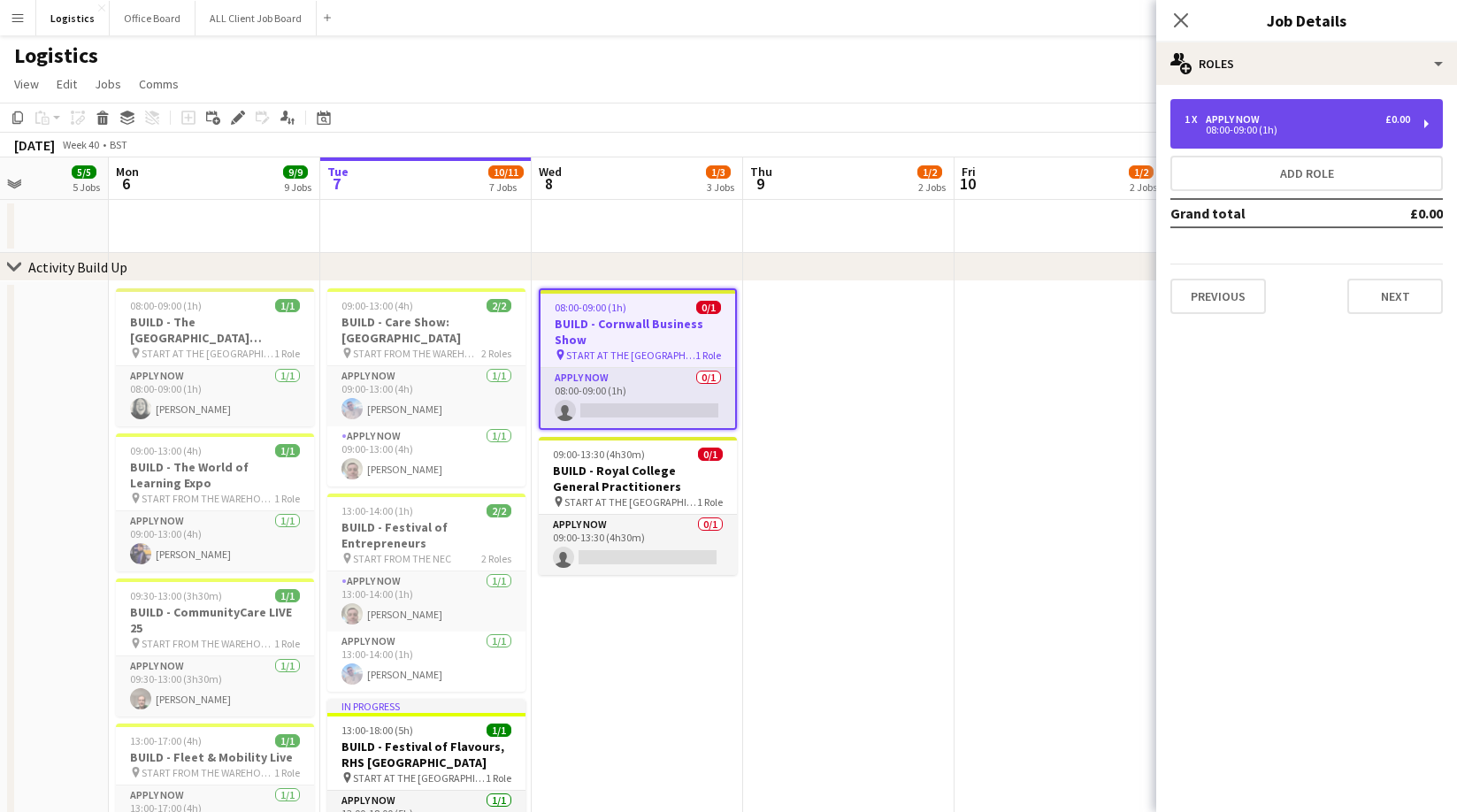
click at [1233, 118] on div "APPLY NOW" at bounding box center [1236, 119] width 61 height 12
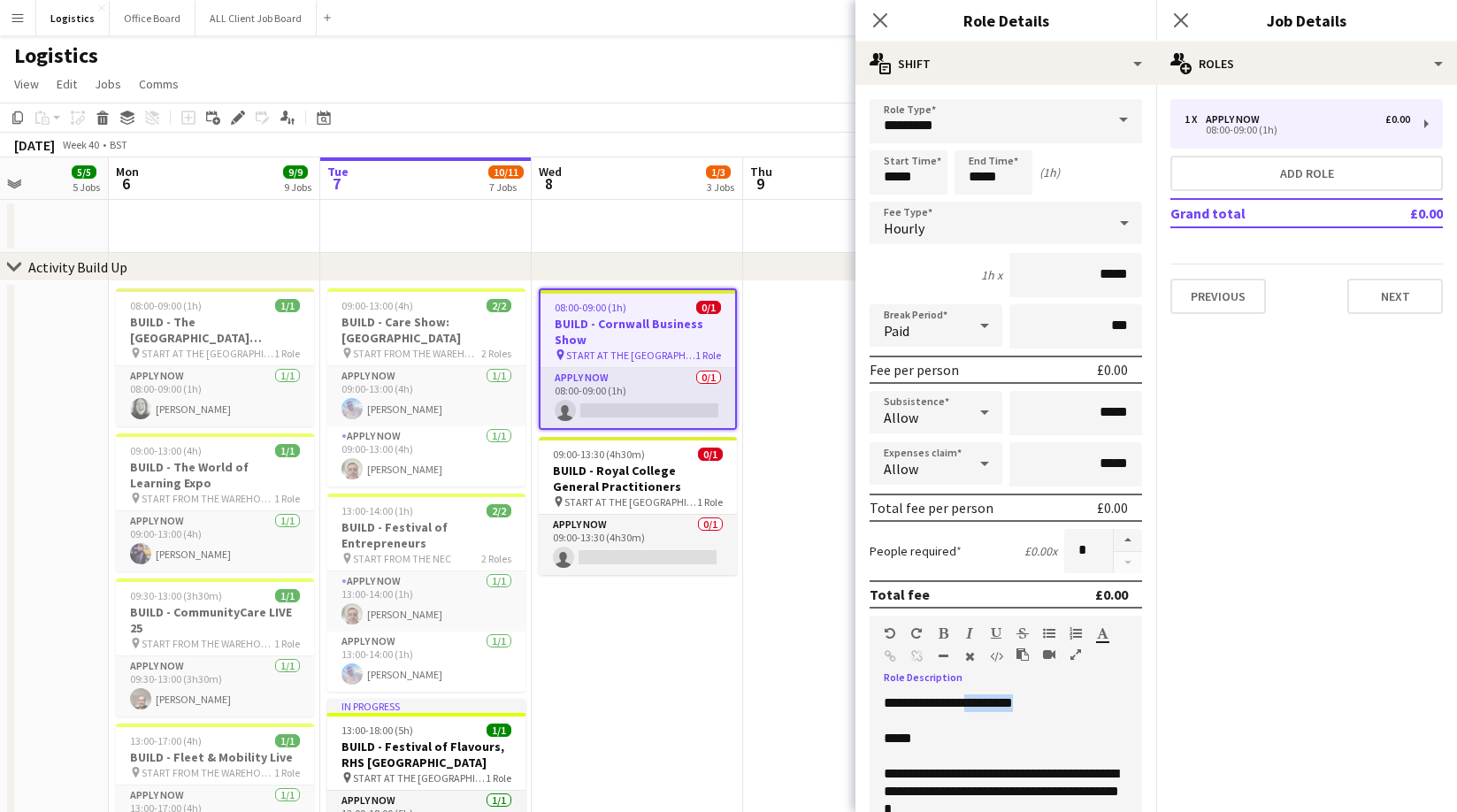
drag, startPoint x: 1070, startPoint y: 702, endPoint x: 993, endPoint y: 705, distance: 77.1
click at [993, 705] on p "**********" at bounding box center [1005, 703] width 244 height 18
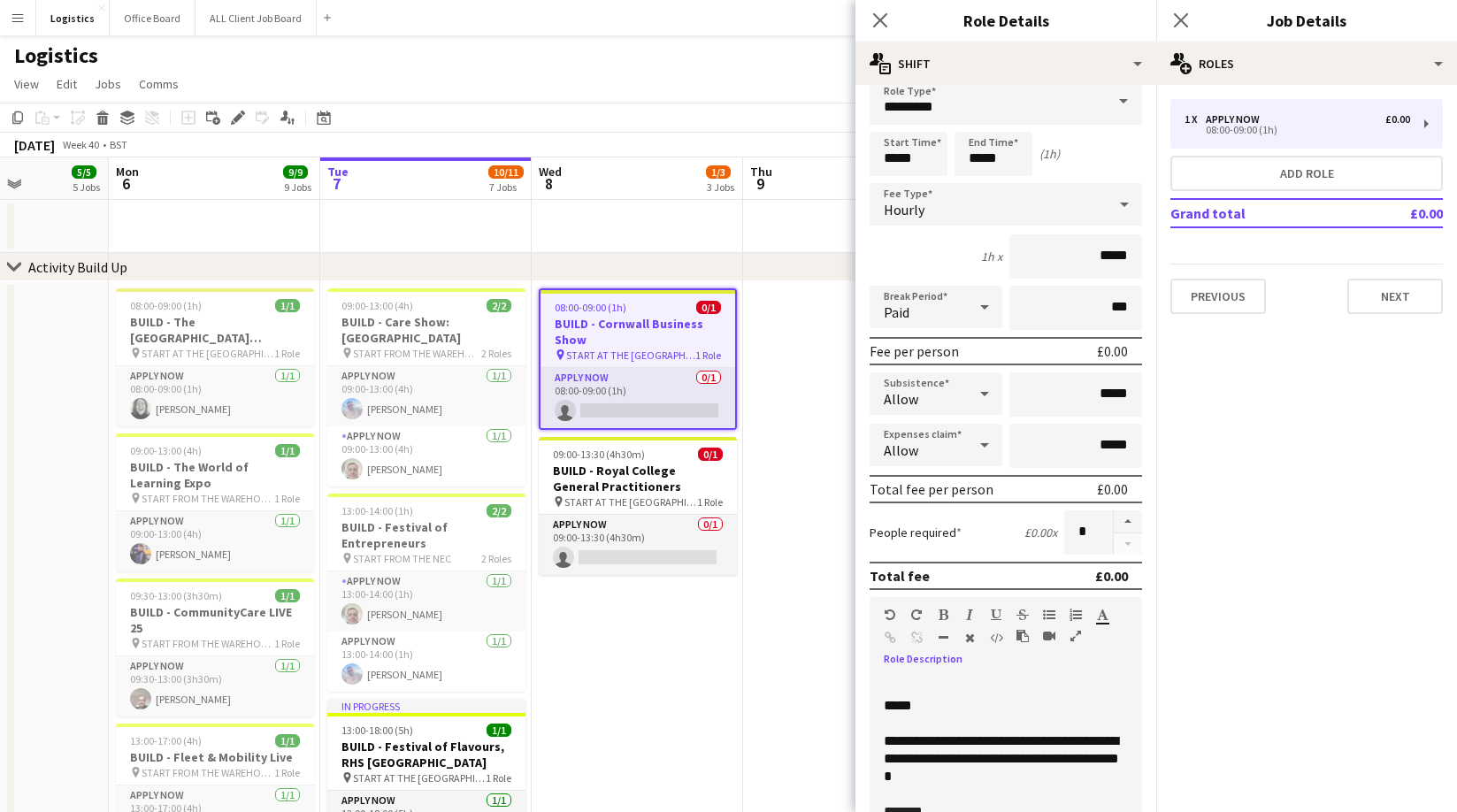
scroll to position [31, 0]
click at [935, 715] on p at bounding box center [1005, 724] width 244 height 18
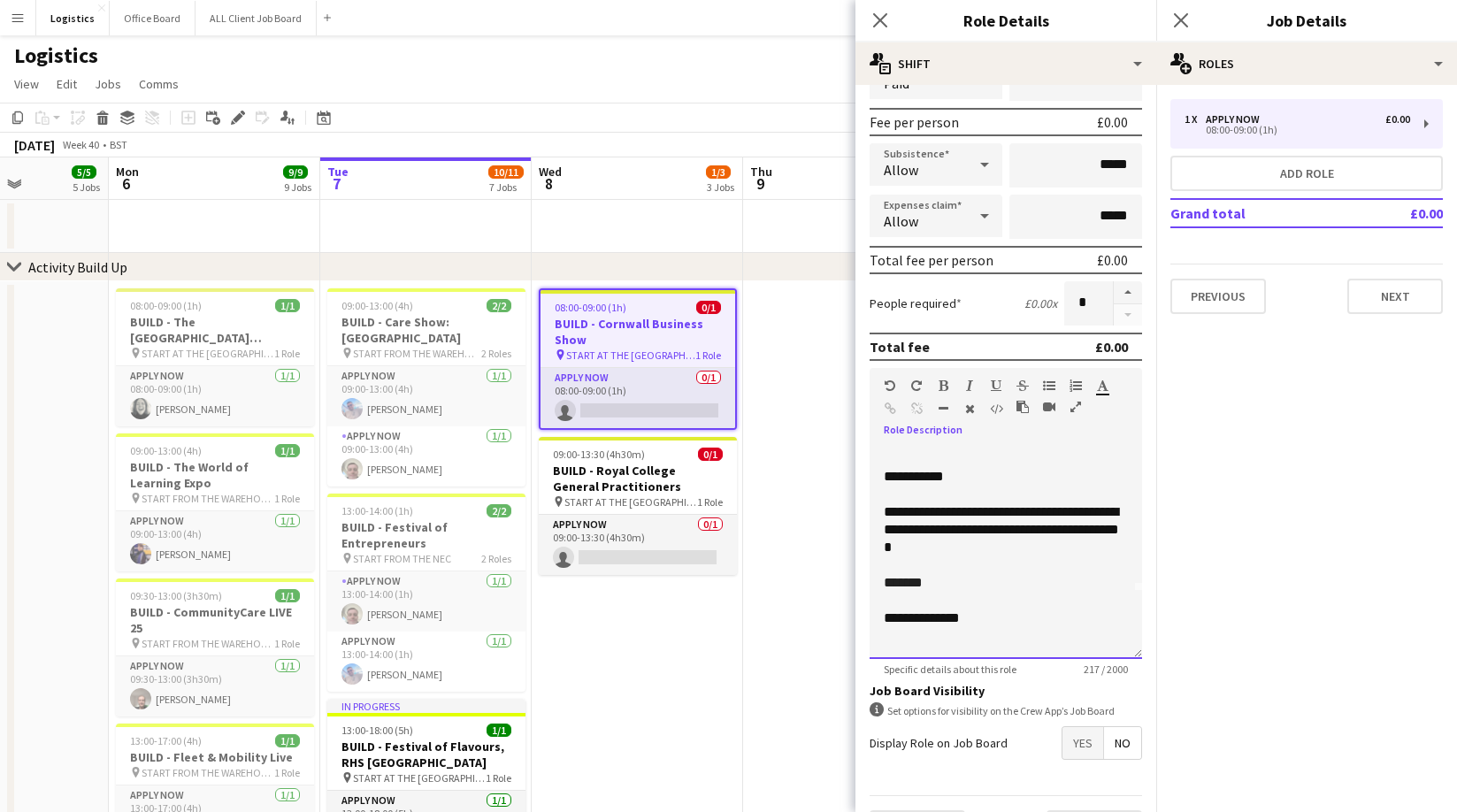
scroll to position [296, 0]
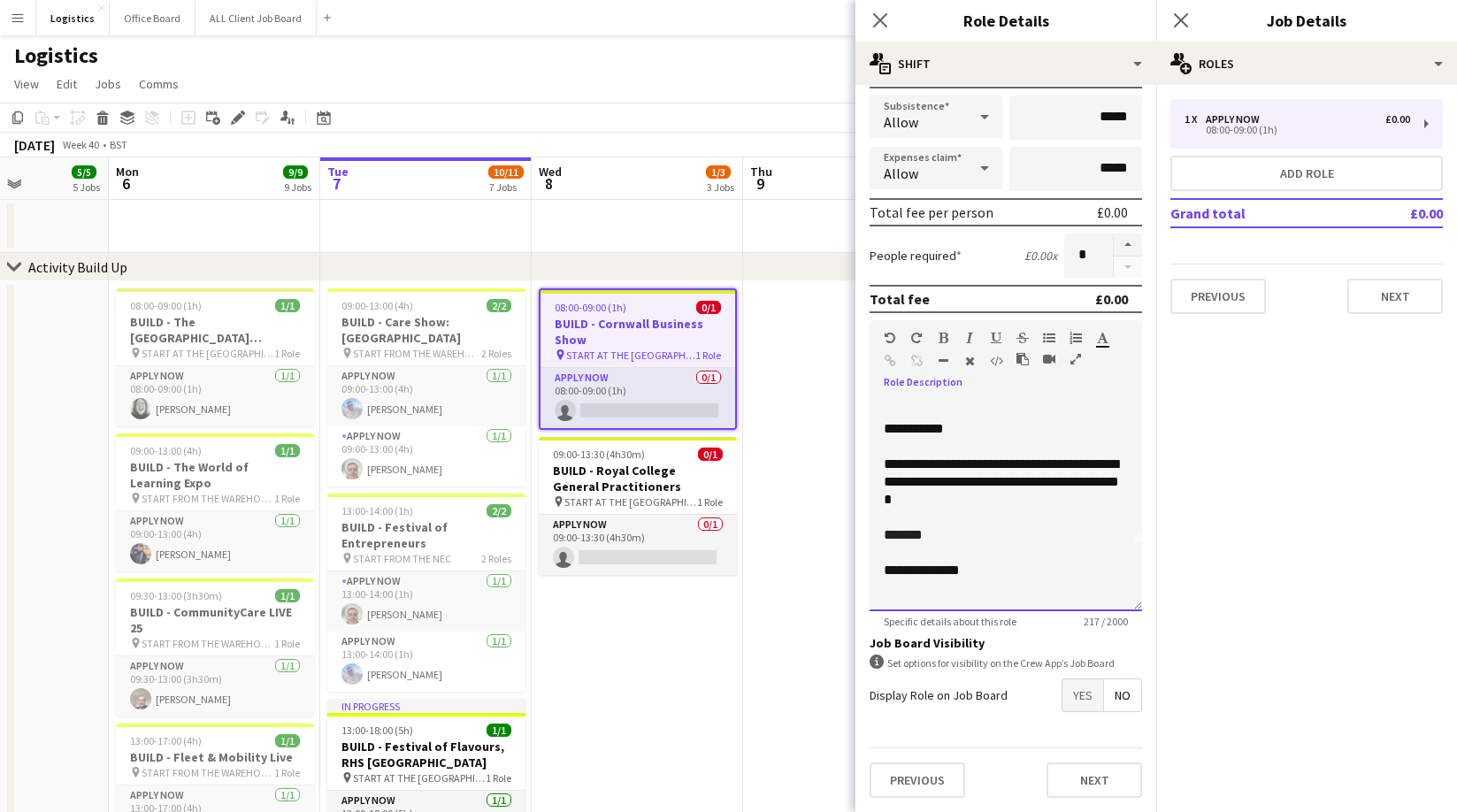
click at [948, 536] on p "*******" at bounding box center [1005, 535] width 244 height 18
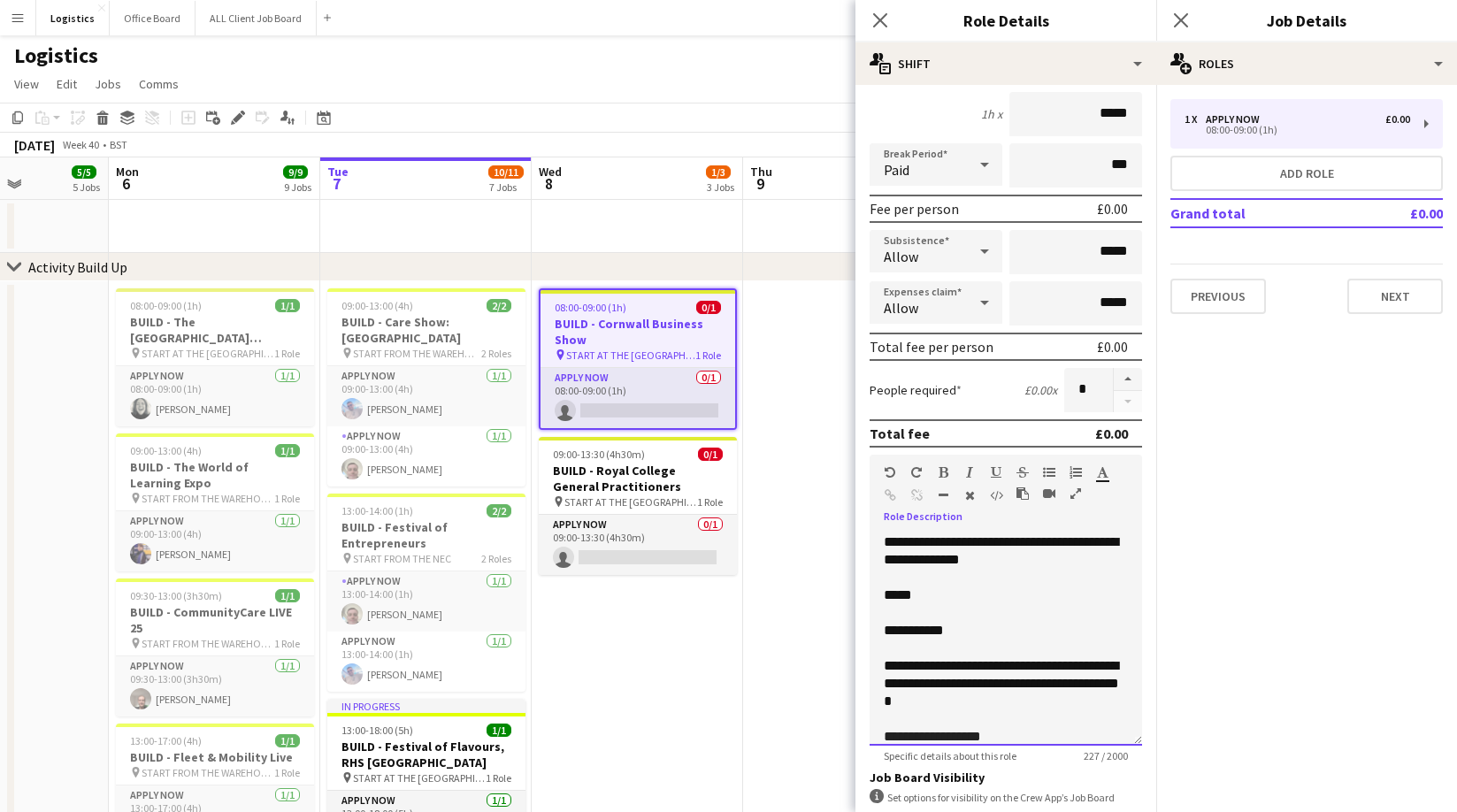
scroll to position [0, 0]
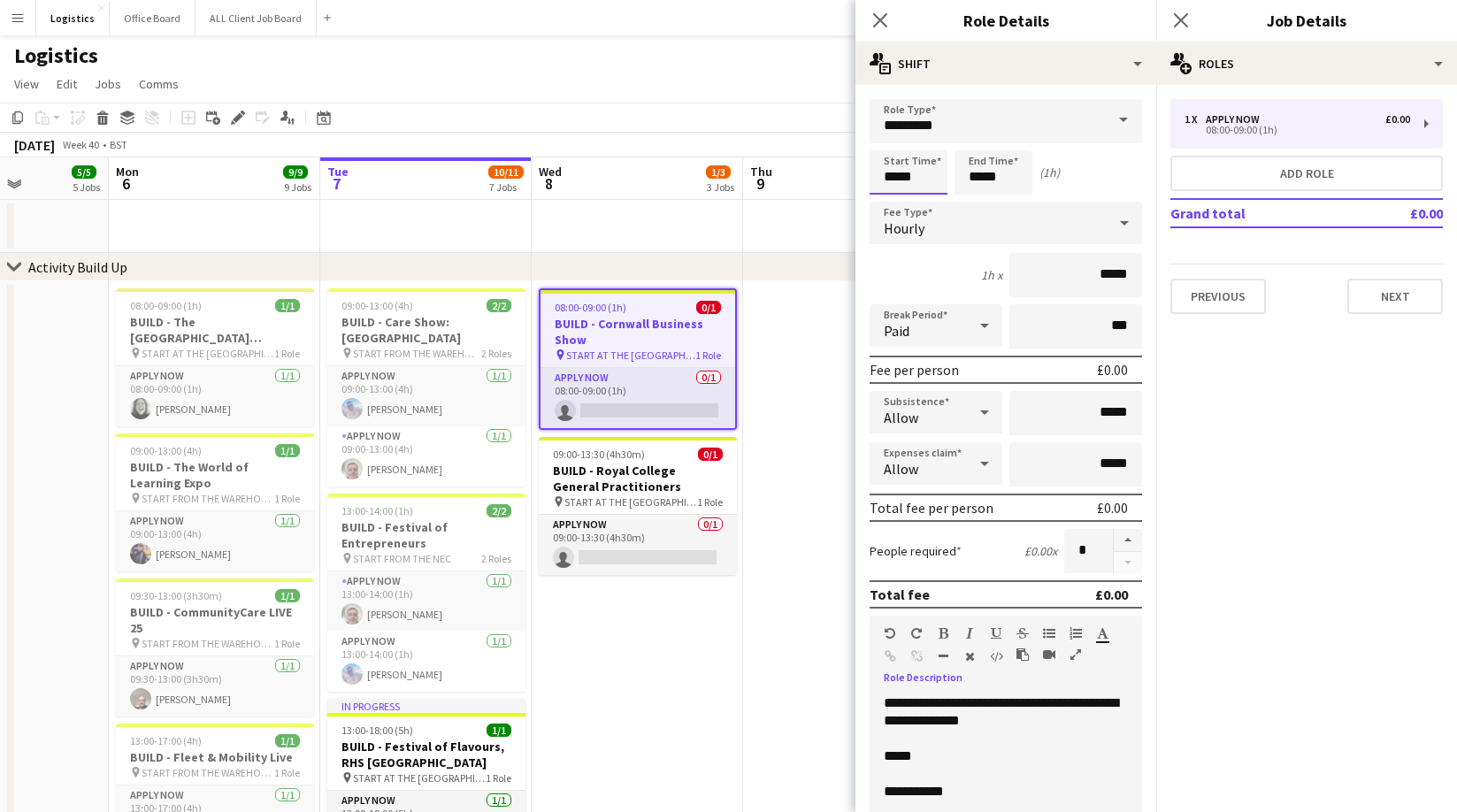
click at [927, 175] on input "*****" at bounding box center [908, 173] width 77 height 45
click at [890, 139] on div at bounding box center [891, 142] width 36 height 18
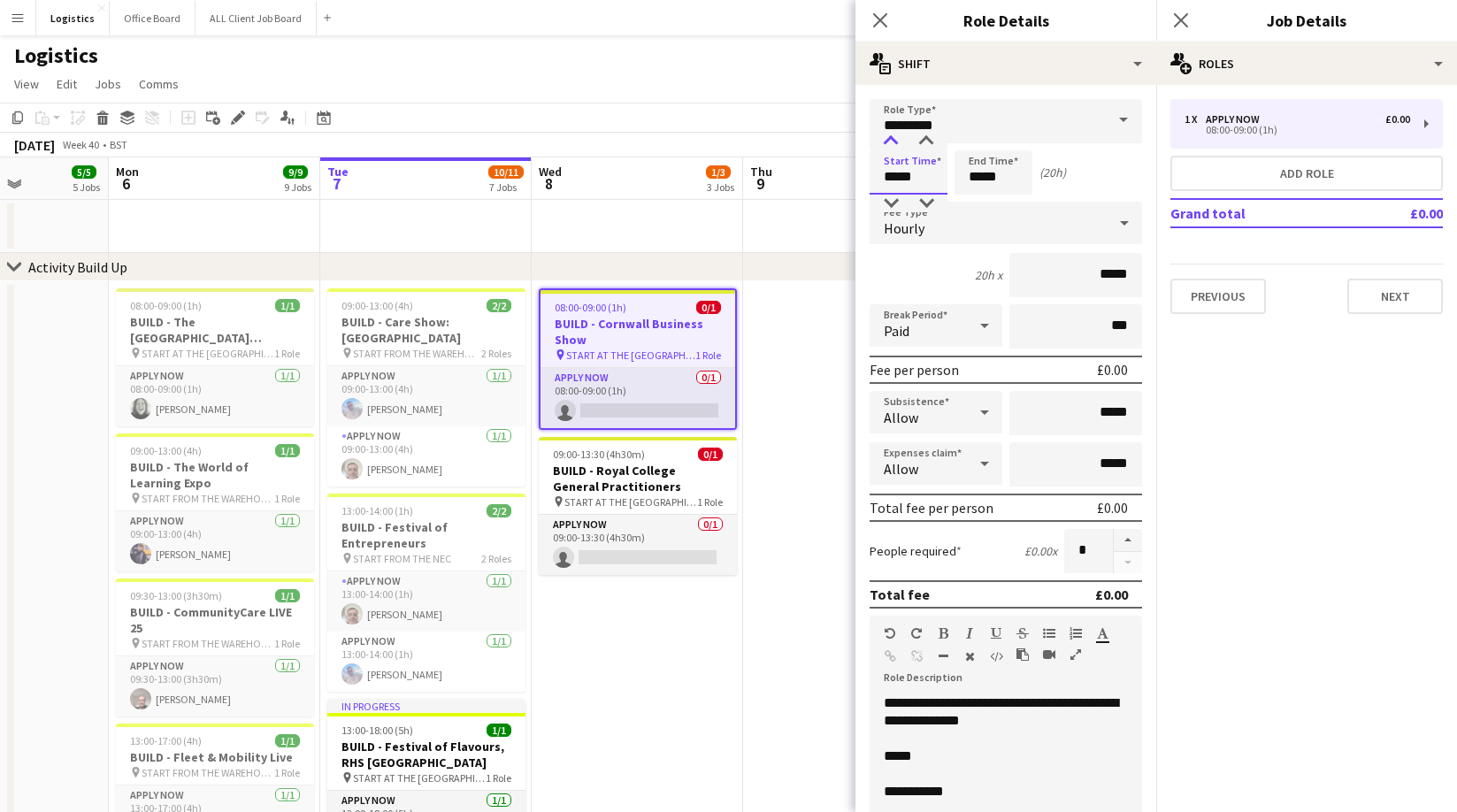
click at [890, 140] on div at bounding box center [891, 142] width 36 height 18
click at [928, 138] on div at bounding box center [926, 142] width 36 height 18
type input "*****"
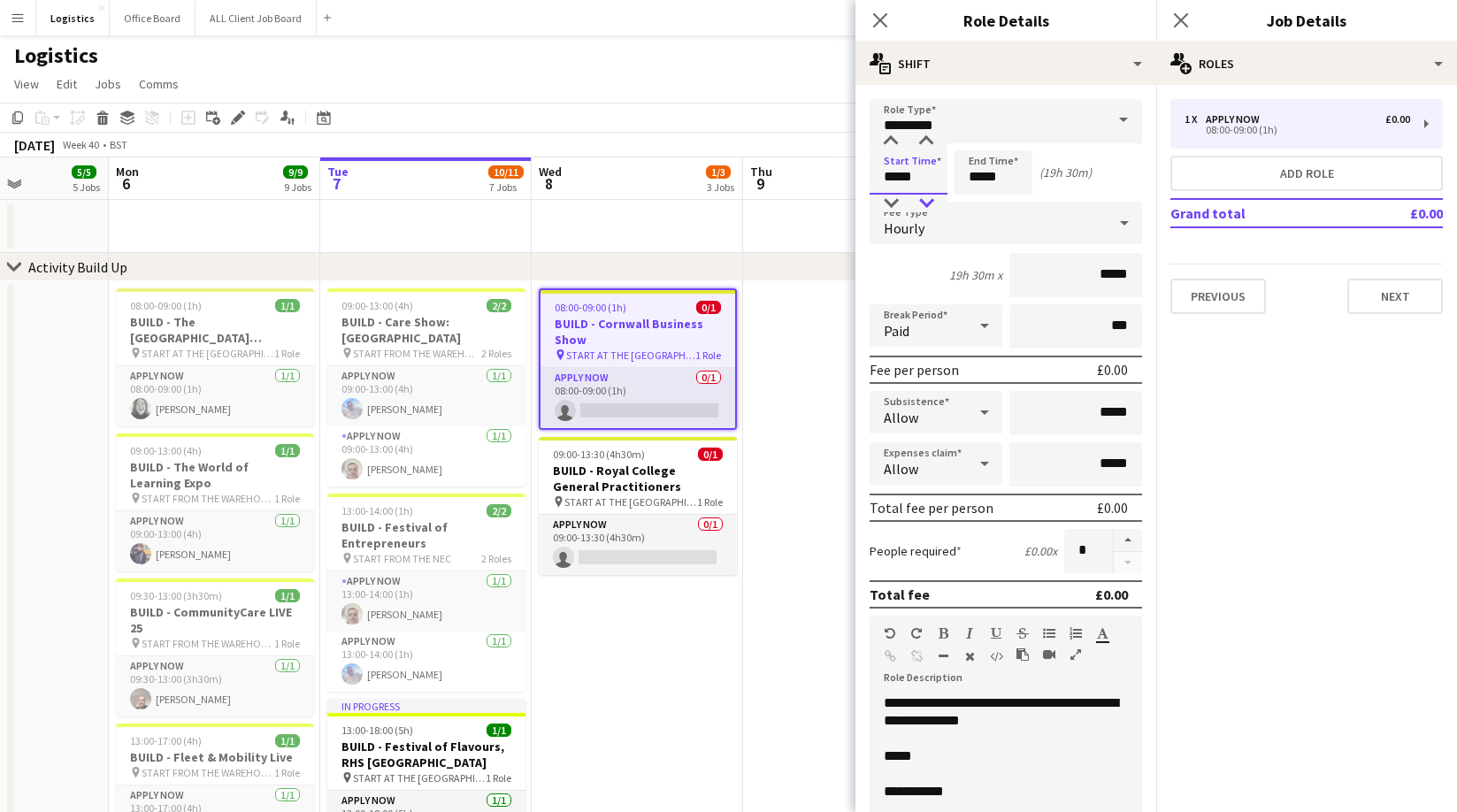
drag, startPoint x: 927, startPoint y: 199, endPoint x: 956, endPoint y: 200, distance: 29.0
click at [930, 199] on div at bounding box center [926, 203] width 36 height 18
drag, startPoint x: 1006, startPoint y: 177, endPoint x: 981, endPoint y: 150, distance: 36.8
click at [1007, 176] on input "*****" at bounding box center [993, 173] width 77 height 45
click at [977, 139] on div at bounding box center [976, 142] width 36 height 18
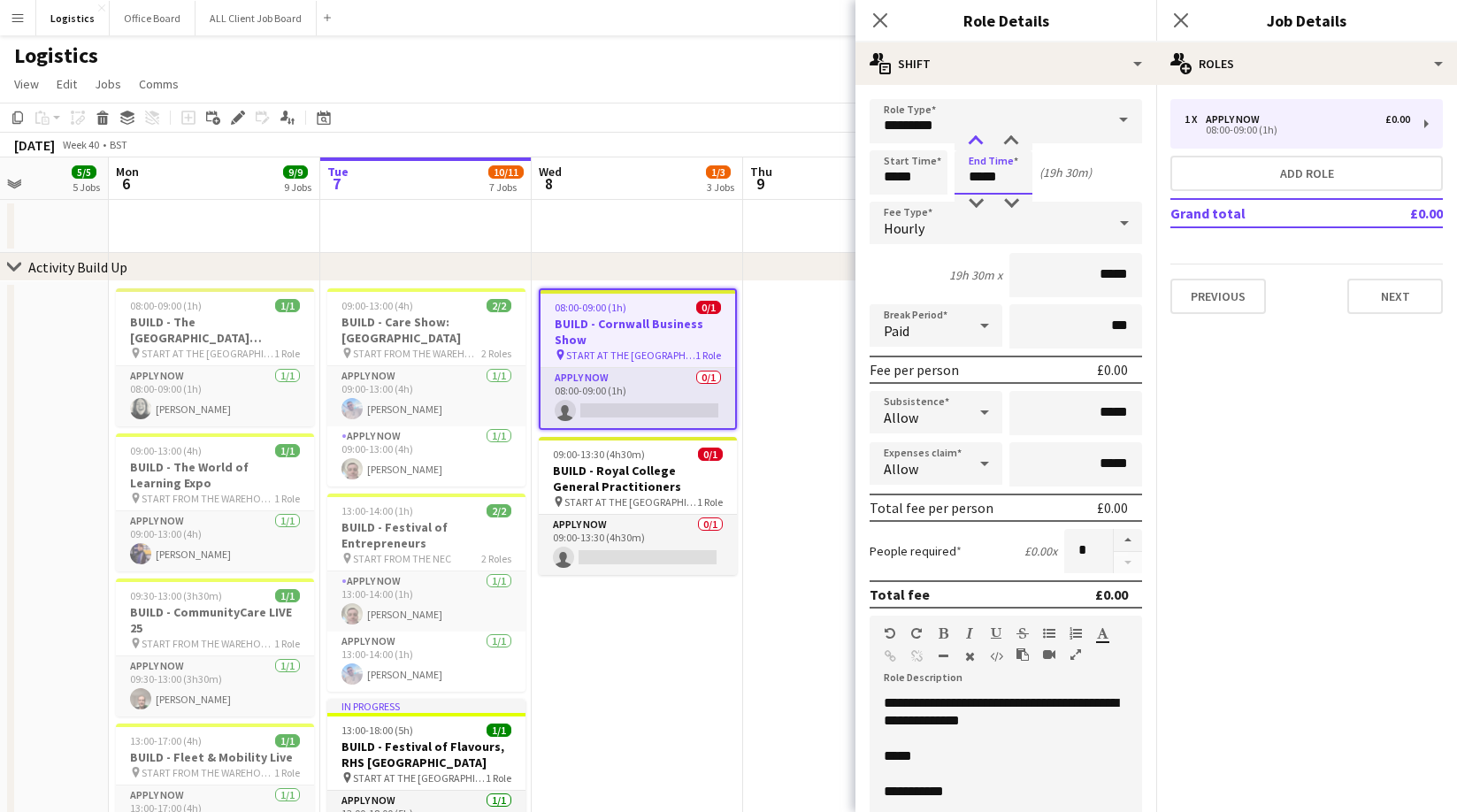
click at [977, 139] on div at bounding box center [976, 142] width 36 height 18
click at [978, 139] on div at bounding box center [976, 142] width 36 height 18
click at [977, 139] on div at bounding box center [976, 142] width 36 height 18
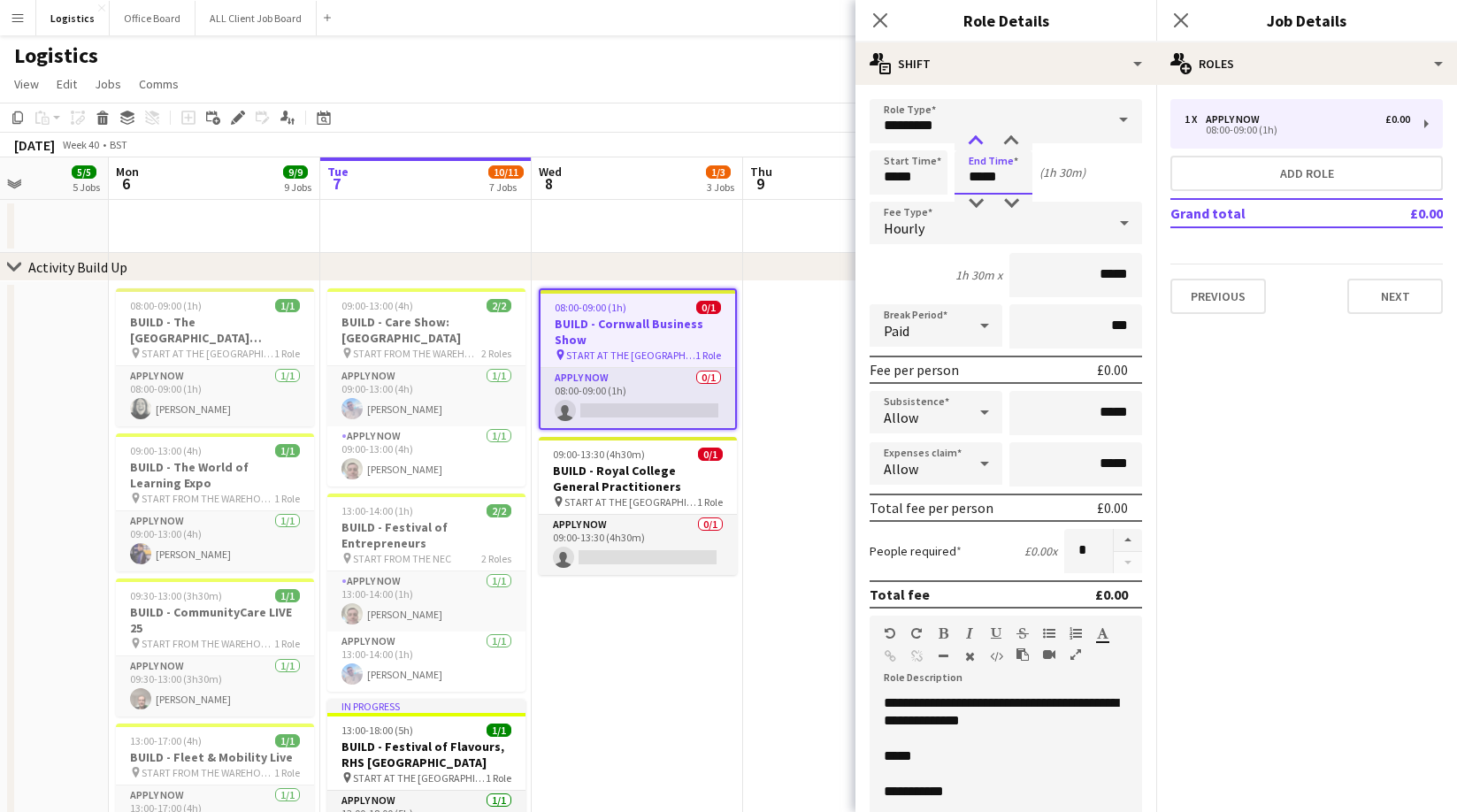
click at [977, 139] on div at bounding box center [976, 142] width 36 height 18
click at [1012, 139] on div at bounding box center [1011, 142] width 36 height 18
click at [1010, 137] on div at bounding box center [1011, 142] width 36 height 18
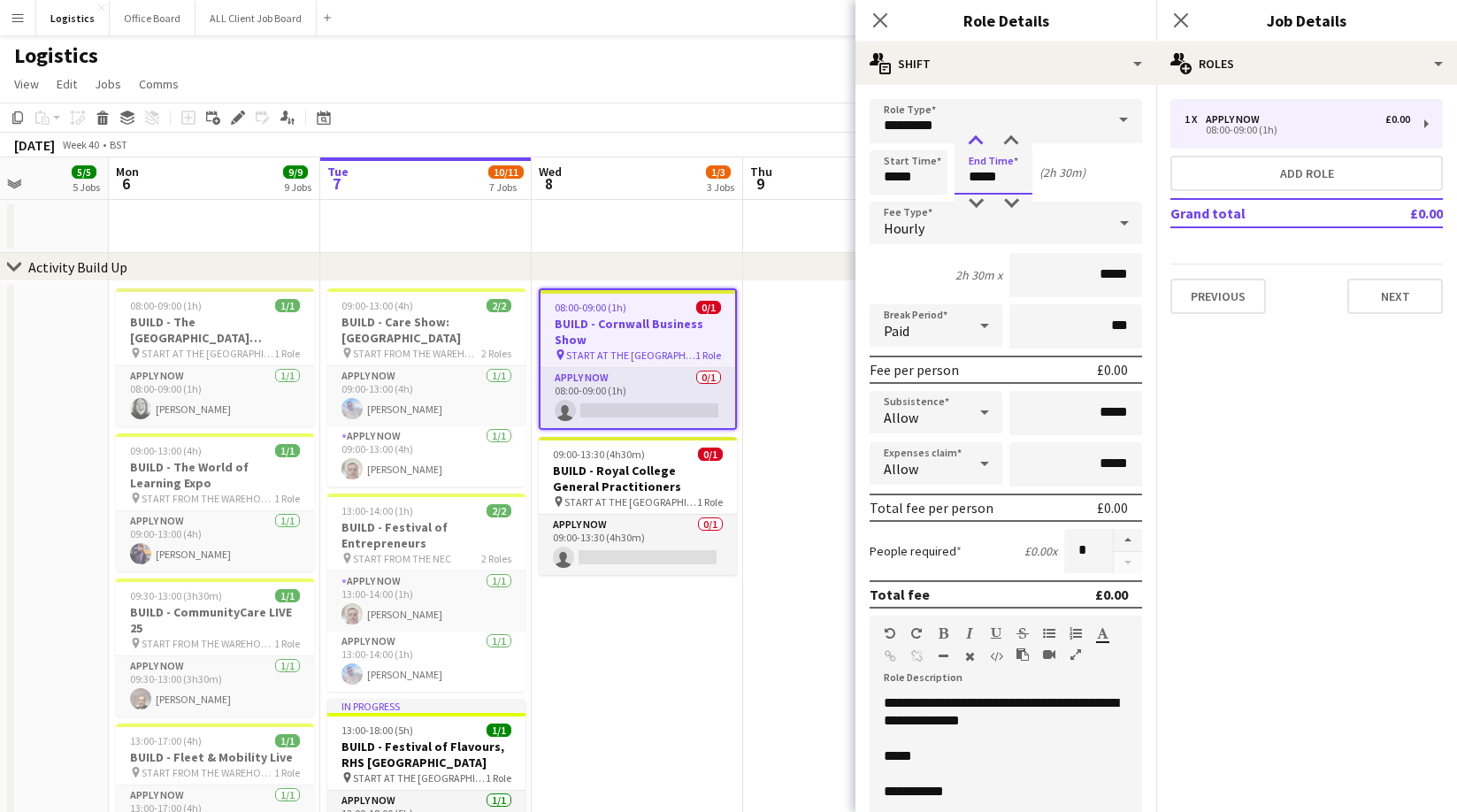
click at [965, 138] on div at bounding box center [976, 142] width 36 height 18
click at [1007, 136] on div at bounding box center [1011, 142] width 36 height 18
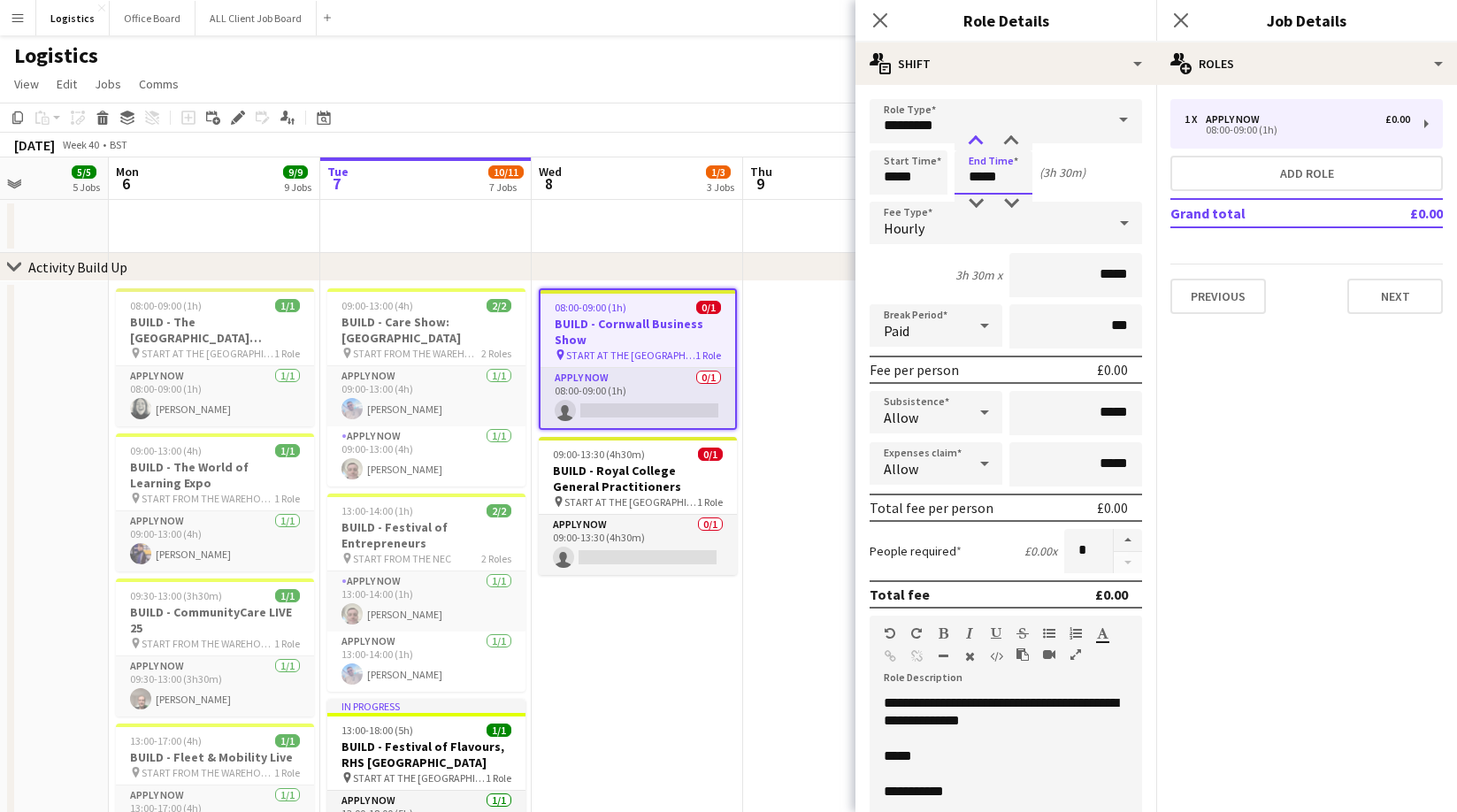
click at [974, 137] on div at bounding box center [976, 142] width 36 height 18
type input "*****"
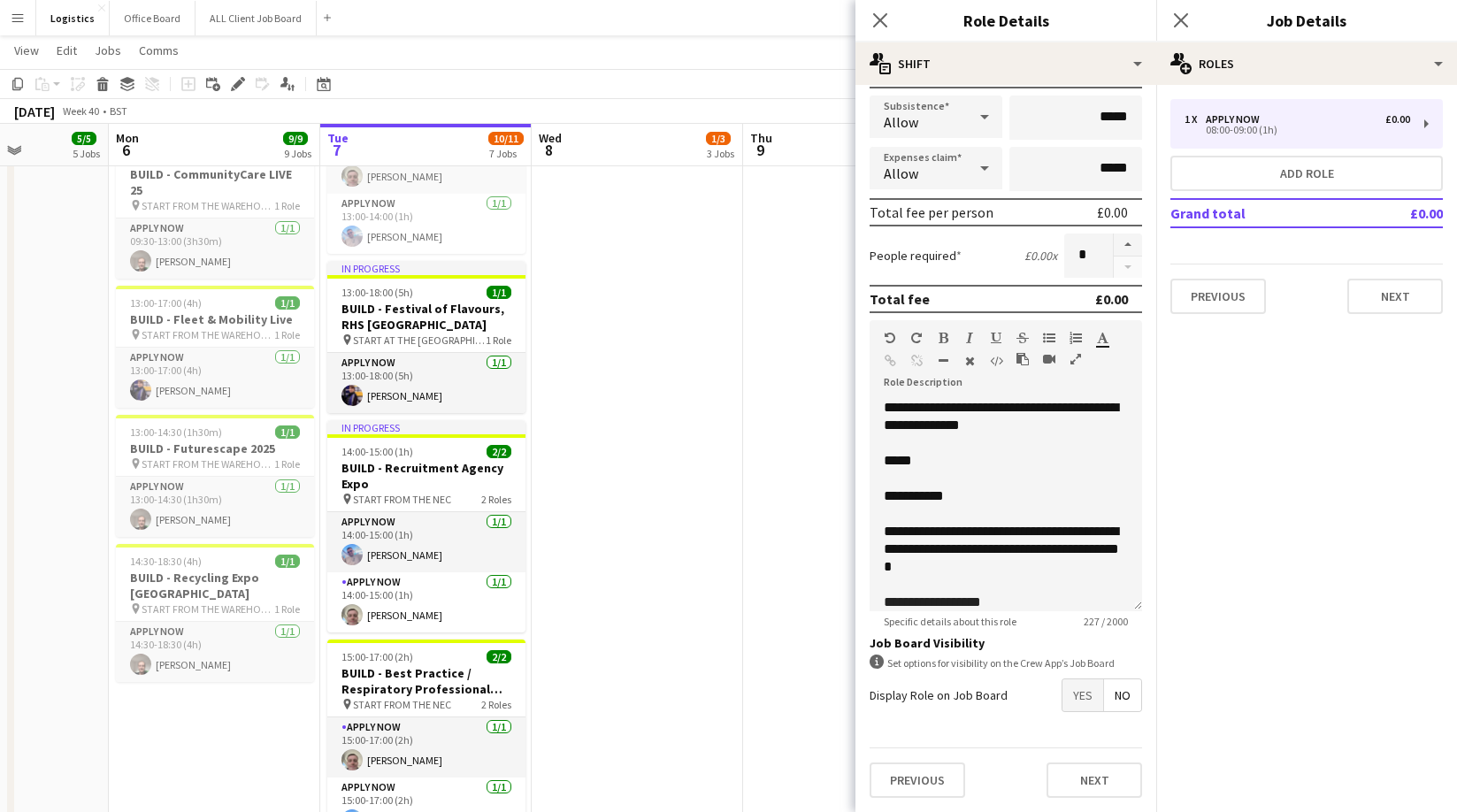
scroll to position [67, 0]
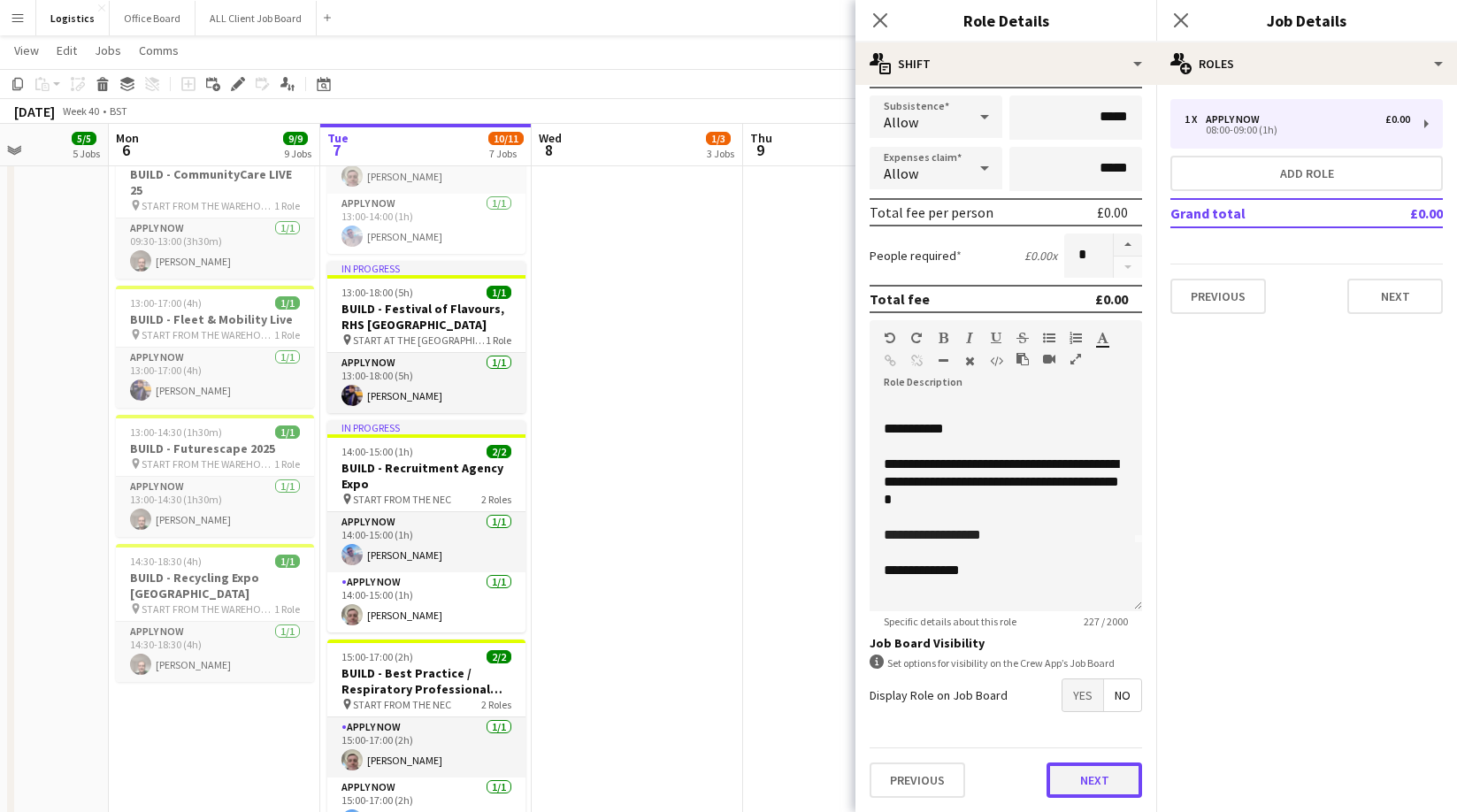
click at [1090, 787] on button "Next" at bounding box center [1094, 780] width 95 height 36
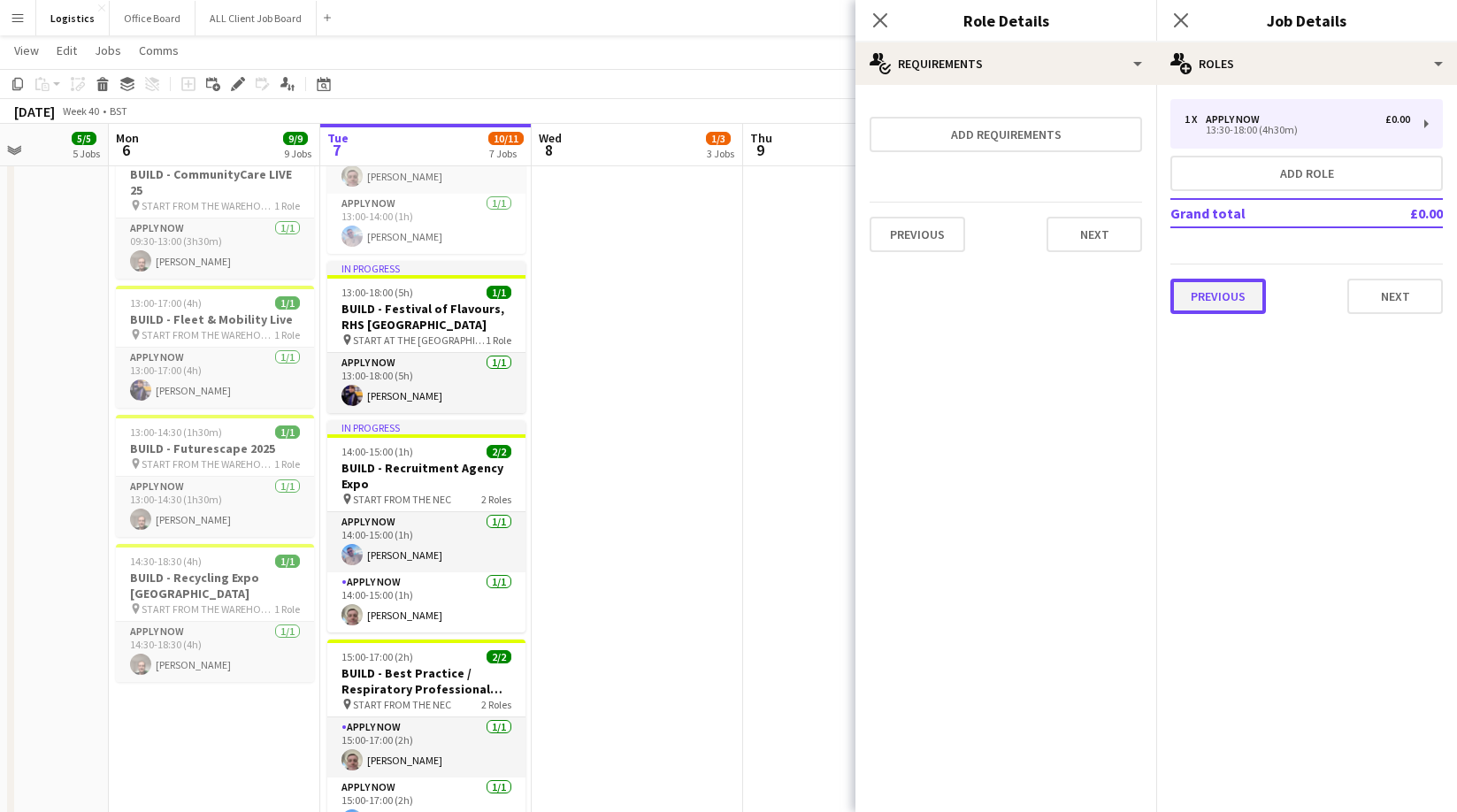
click at [1214, 298] on button "Previous" at bounding box center [1217, 296] width 95 height 36
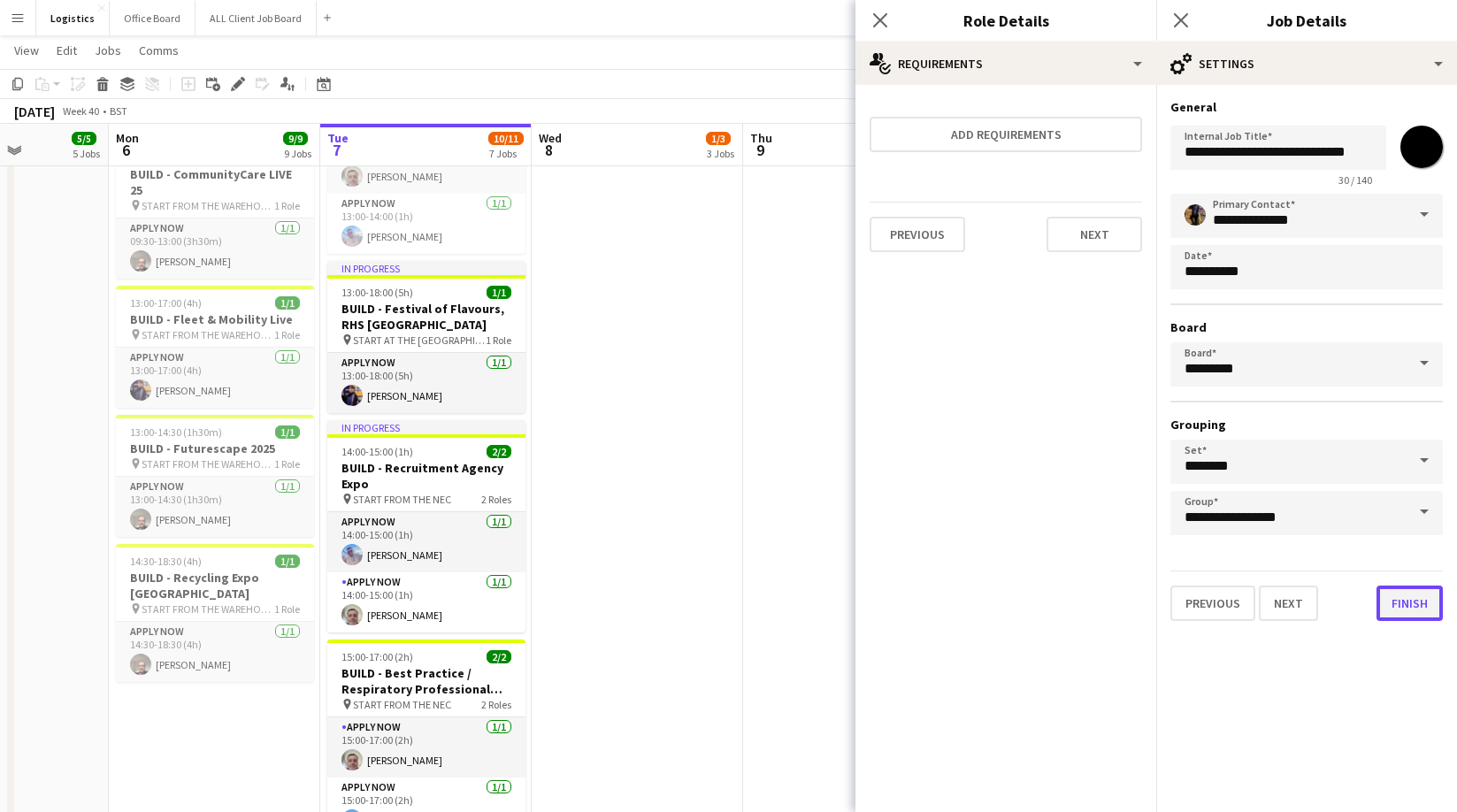
click at [1411, 606] on button "Finish" at bounding box center [1409, 603] width 66 height 36
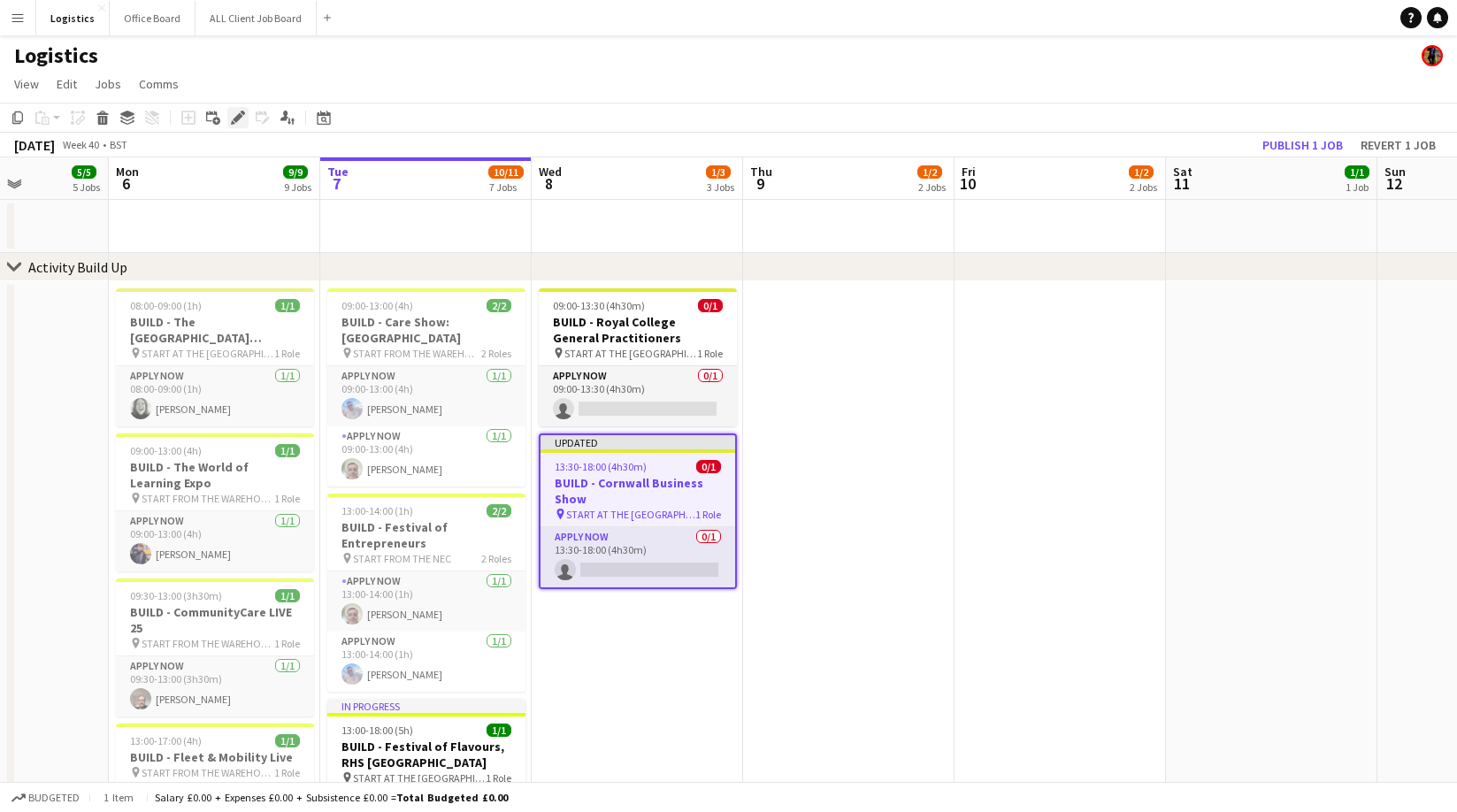
click at [240, 118] on icon "Edit" at bounding box center [238, 118] width 14 height 14
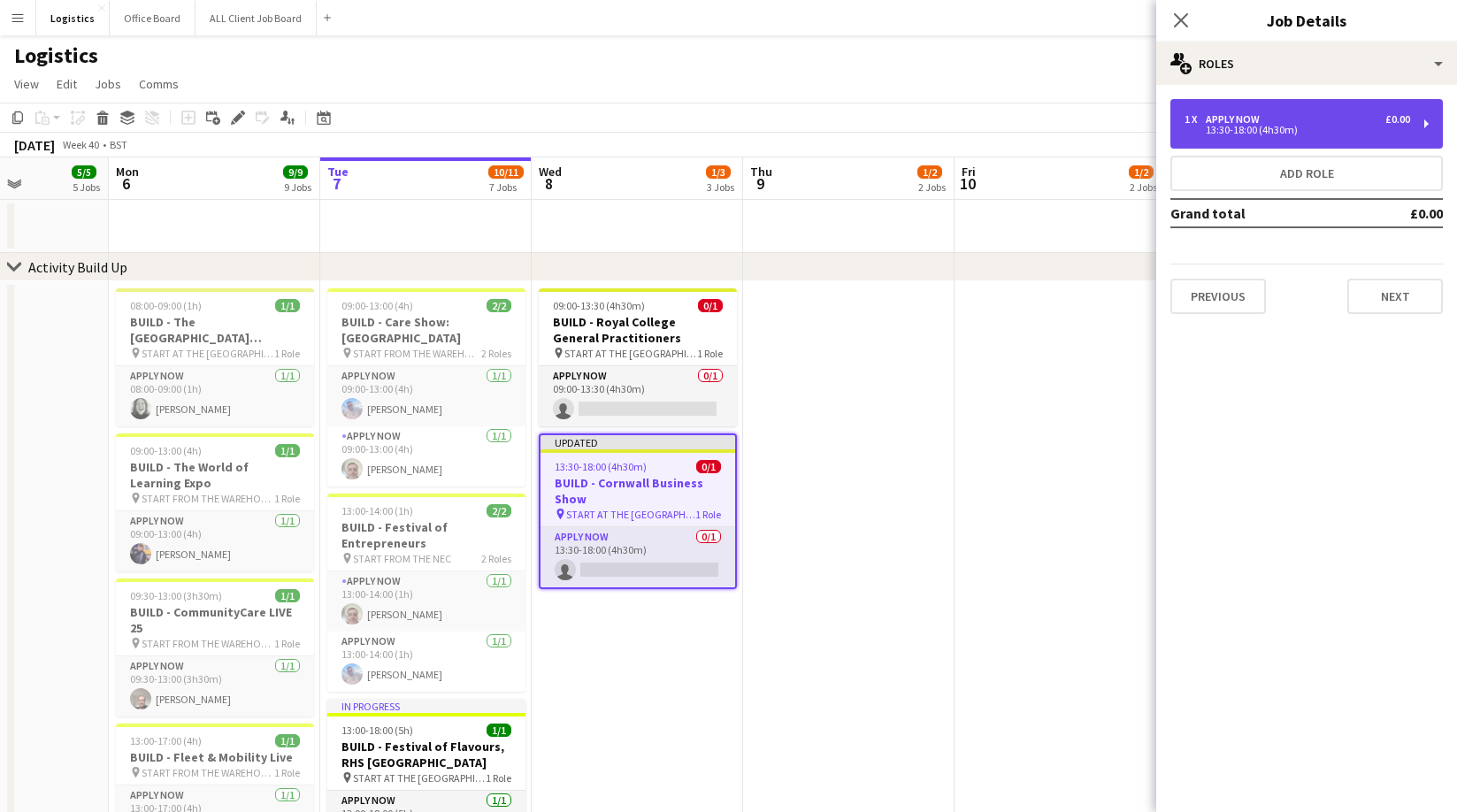
click at [1238, 119] on div "APPLY NOW" at bounding box center [1236, 119] width 61 height 12
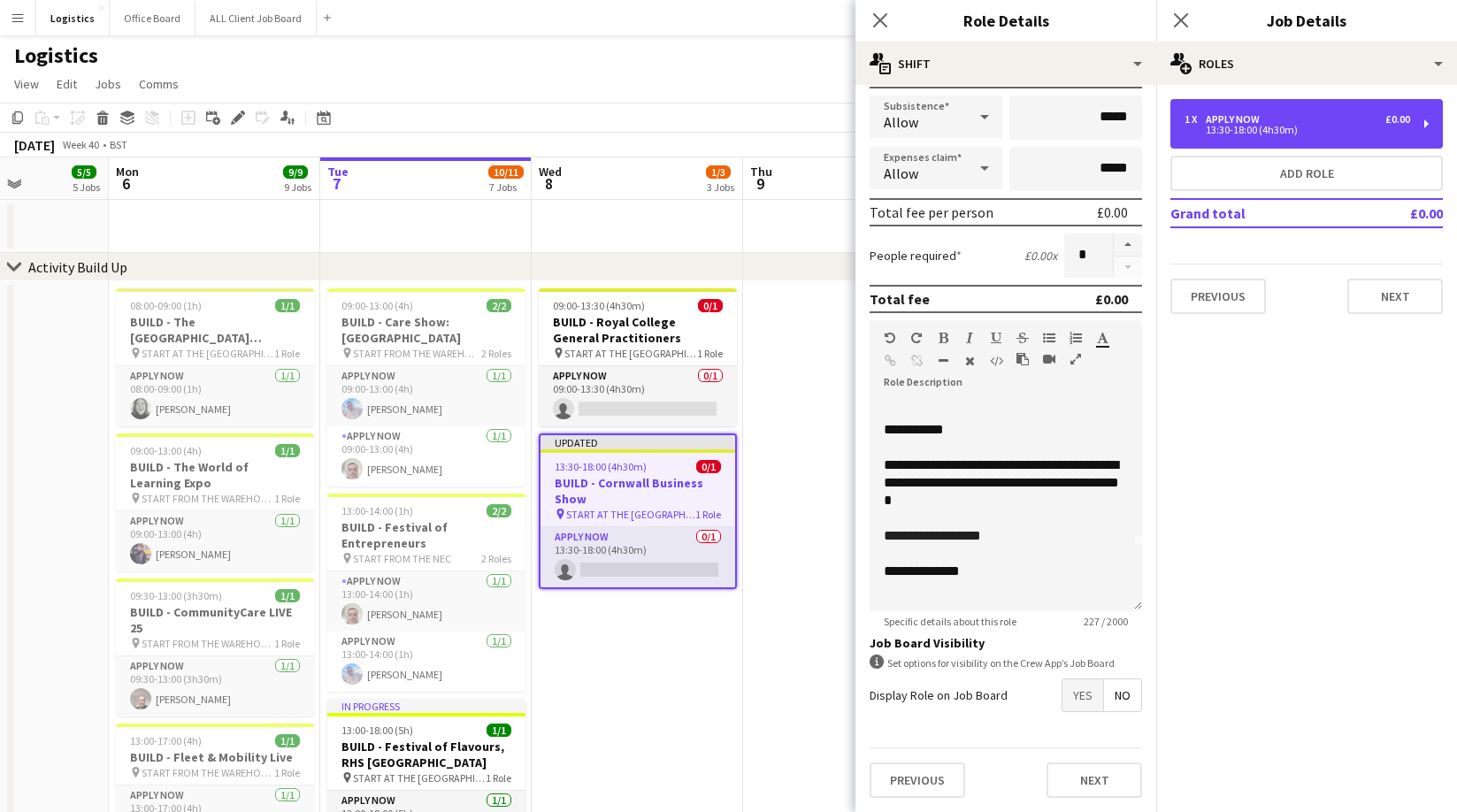
scroll to position [67, 0]
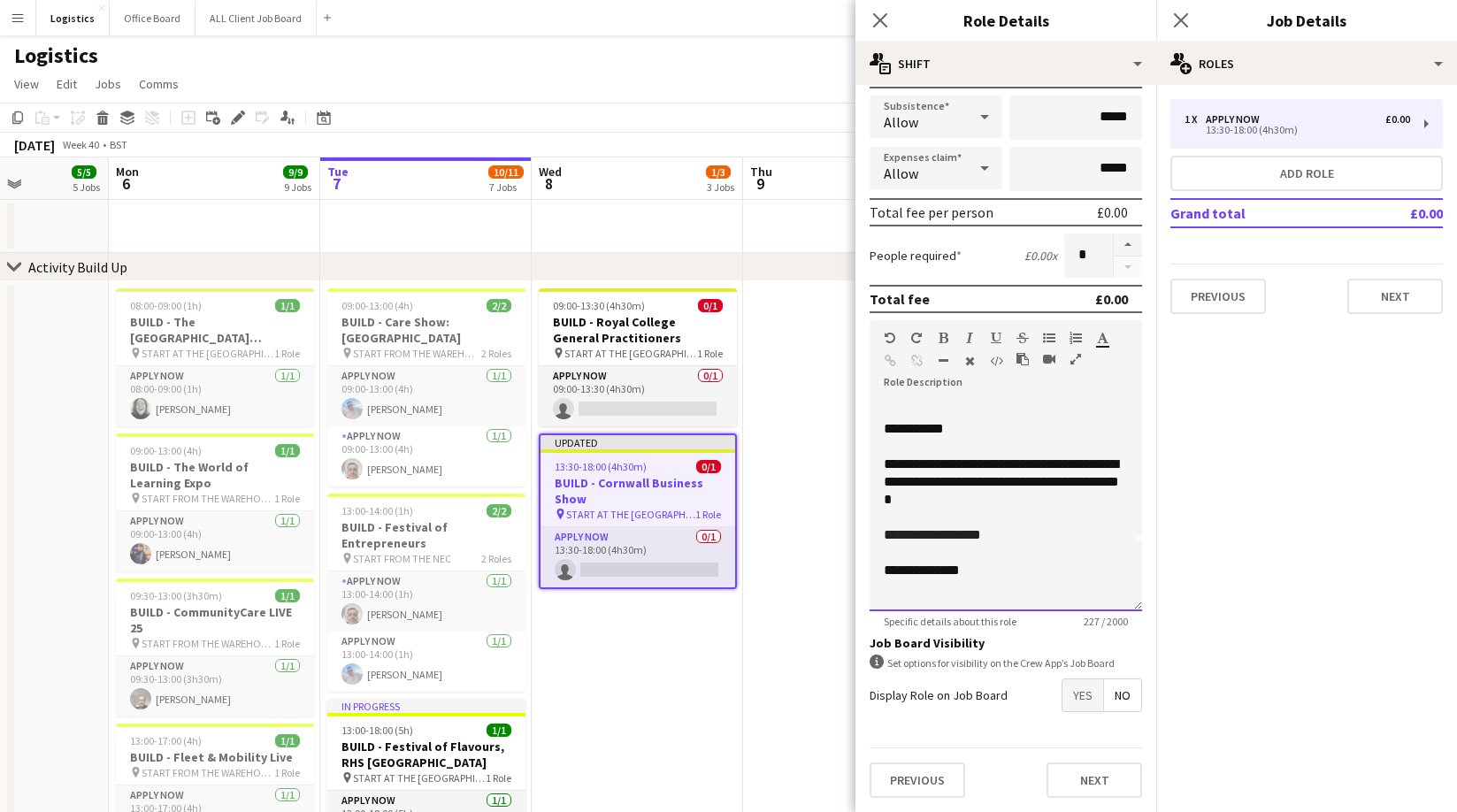
click at [1002, 535] on p "**********" at bounding box center [1005, 535] width 244 height 18
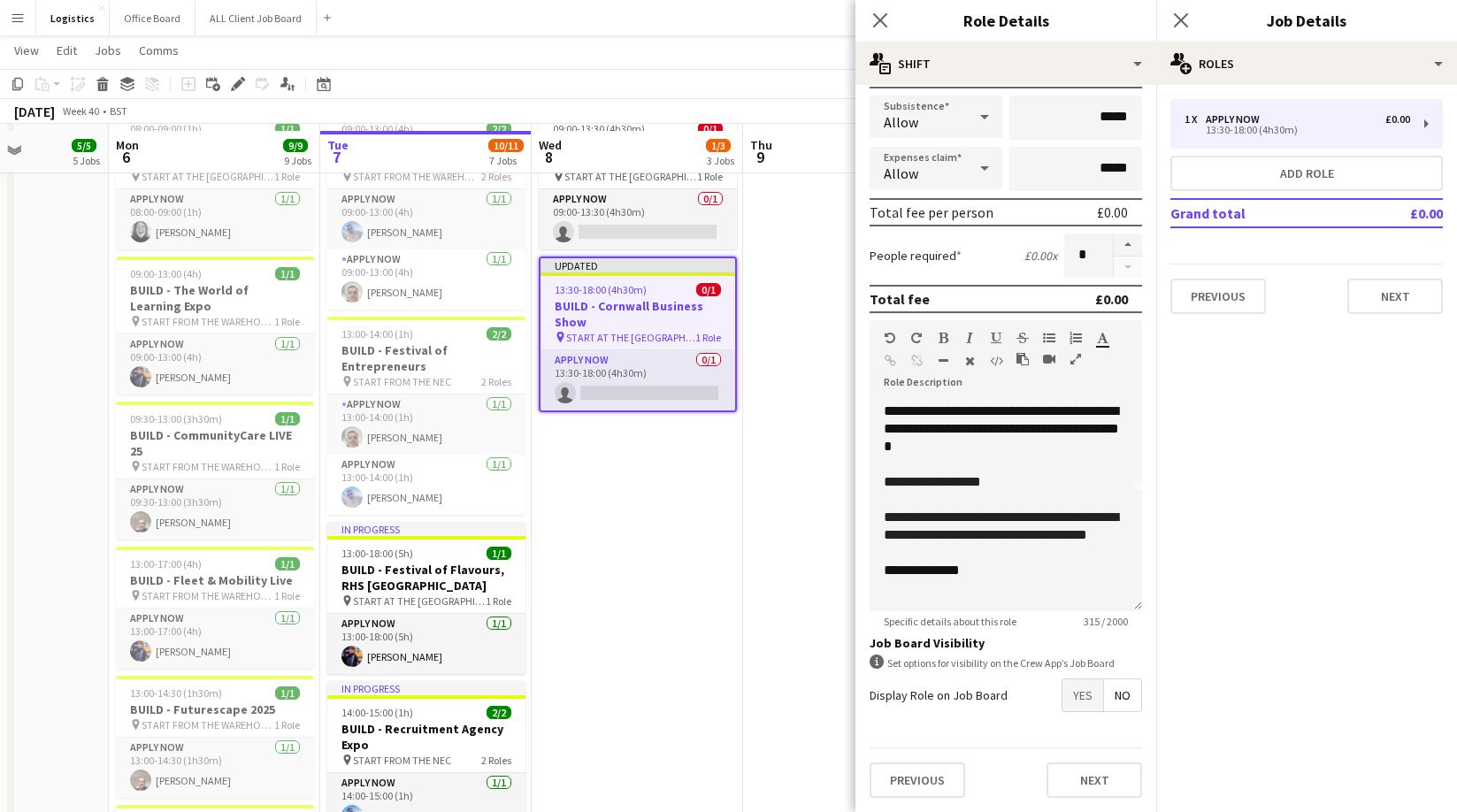
scroll to position [192, 0]
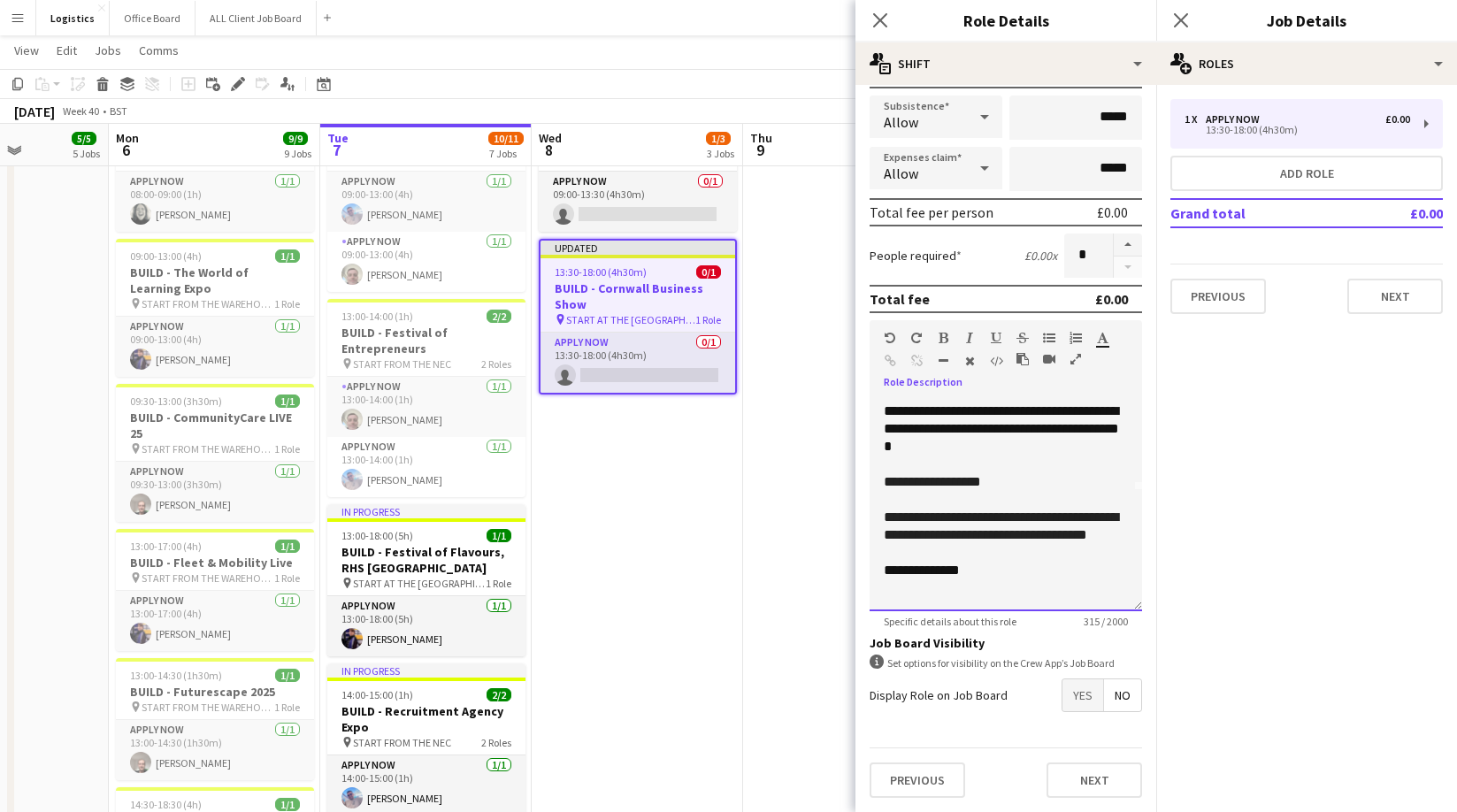
click at [891, 597] on div "**********" at bounding box center [1005, 505] width 273 height 212
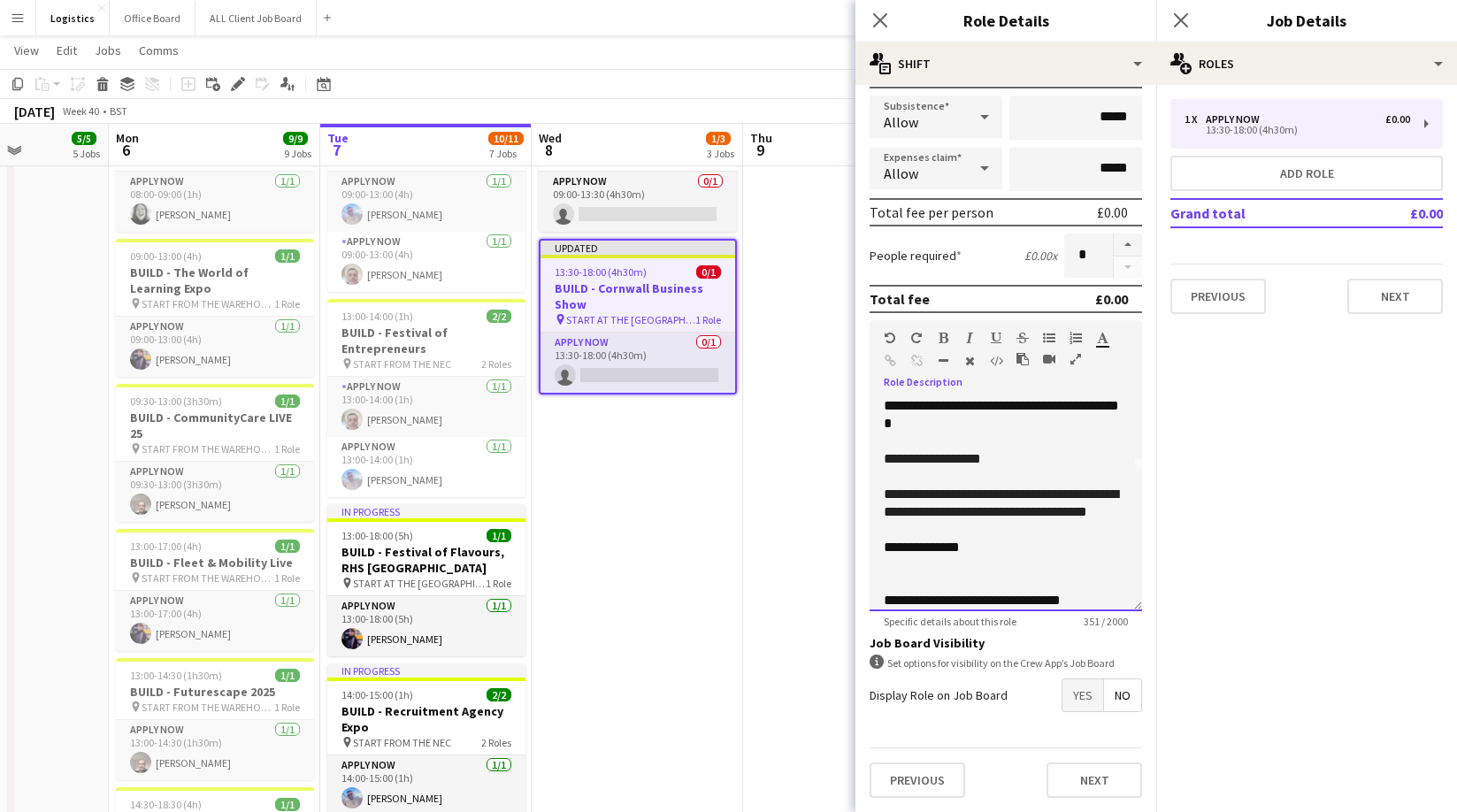
scroll to position [161, 0]
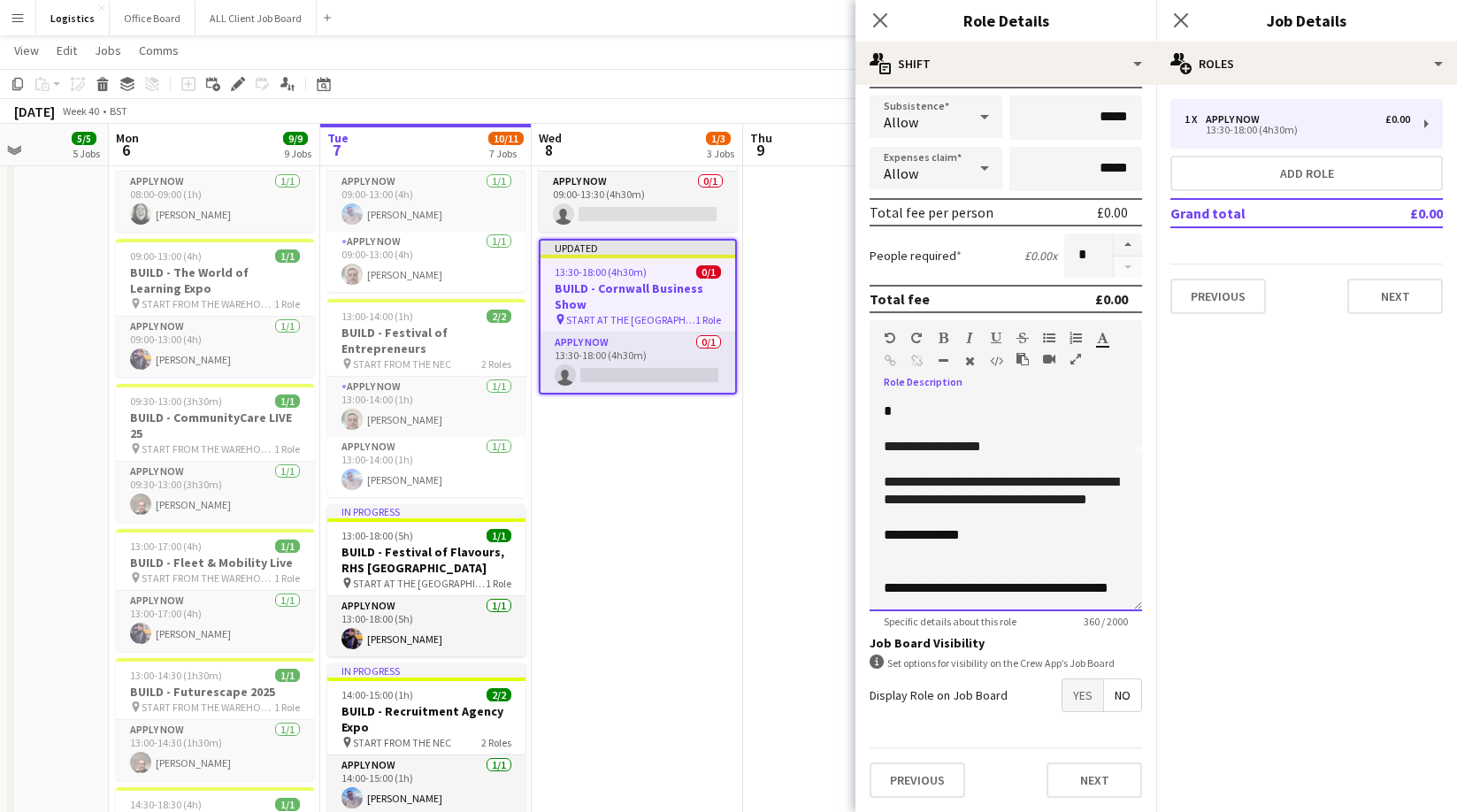
drag, startPoint x: 1129, startPoint y: 584, endPoint x: 1126, endPoint y: 601, distance: 17.3
click at [1128, 584] on div "**********" at bounding box center [1005, 505] width 273 height 212
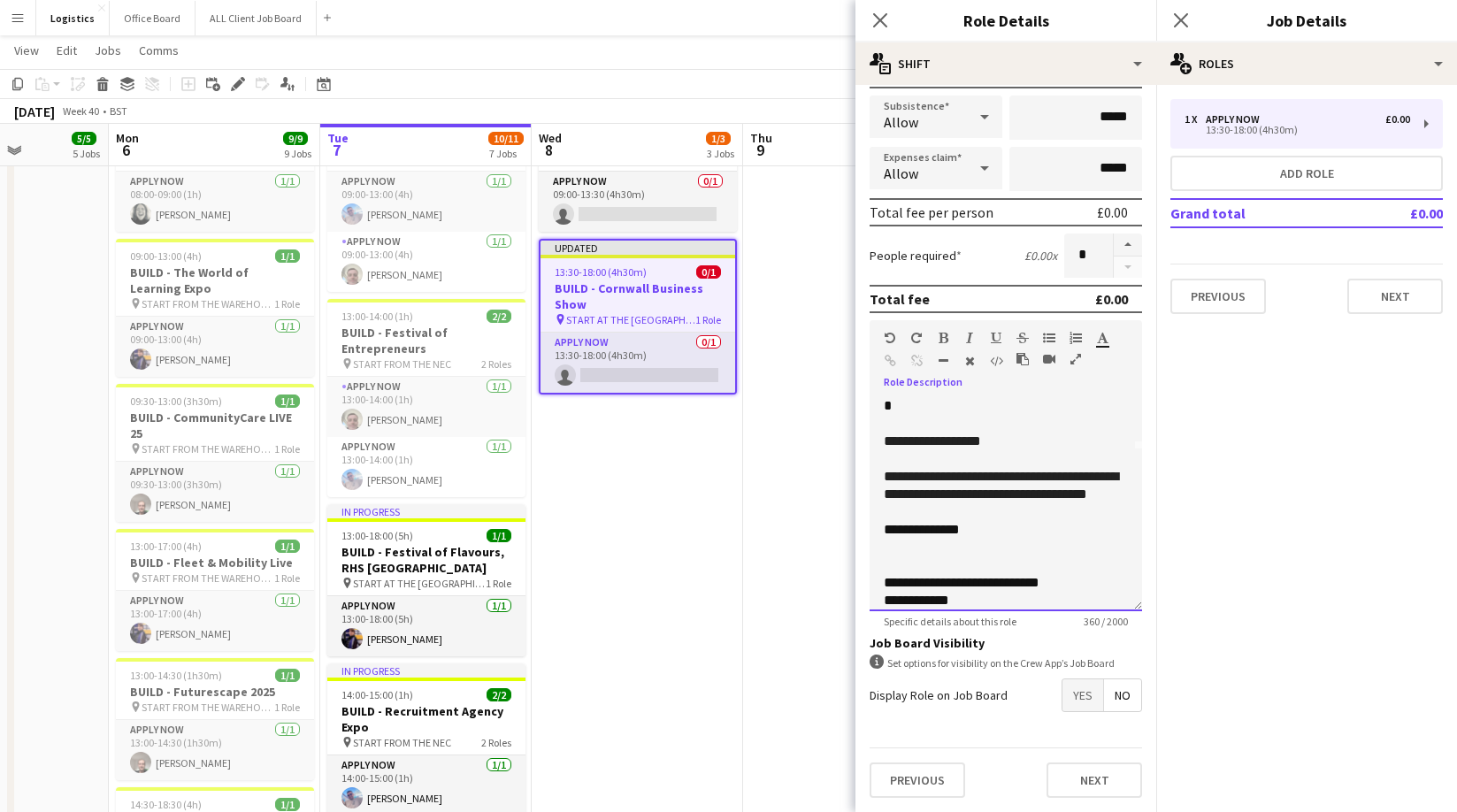
drag, startPoint x: 989, startPoint y: 530, endPoint x: 1194, endPoint y: 527, distance: 205.0
click at [989, 531] on div "**********" at bounding box center [1005, 530] width 244 height 18
drag, startPoint x: 981, startPoint y: 531, endPoint x: 897, endPoint y: 538, distance: 84.3
click at [897, 538] on div "**********" at bounding box center [1005, 505] width 273 height 212
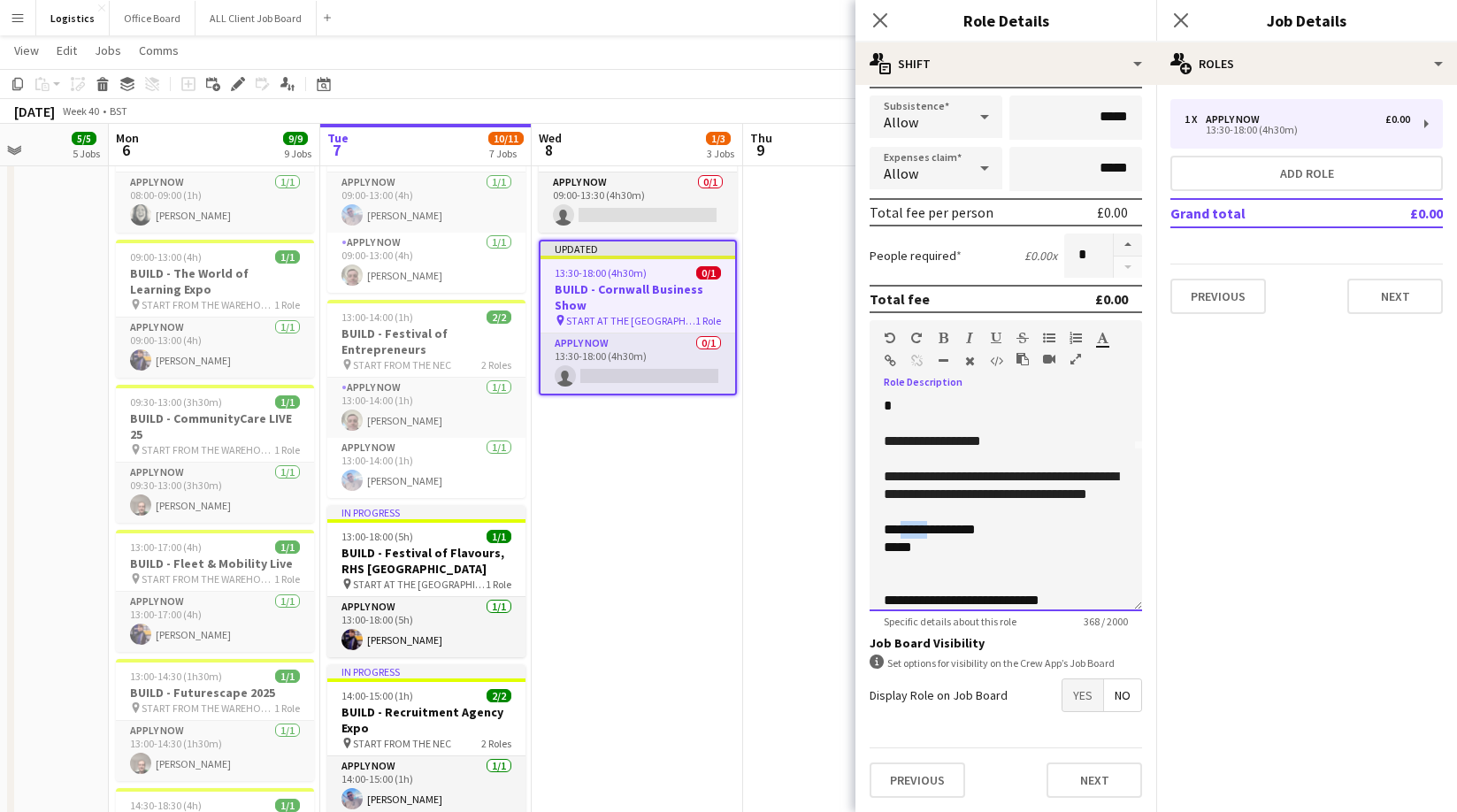
copy span "*****"
click at [925, 551] on div "*****" at bounding box center [1005, 548] width 244 height 18
click at [1092, 781] on button "Next" at bounding box center [1094, 780] width 95 height 36
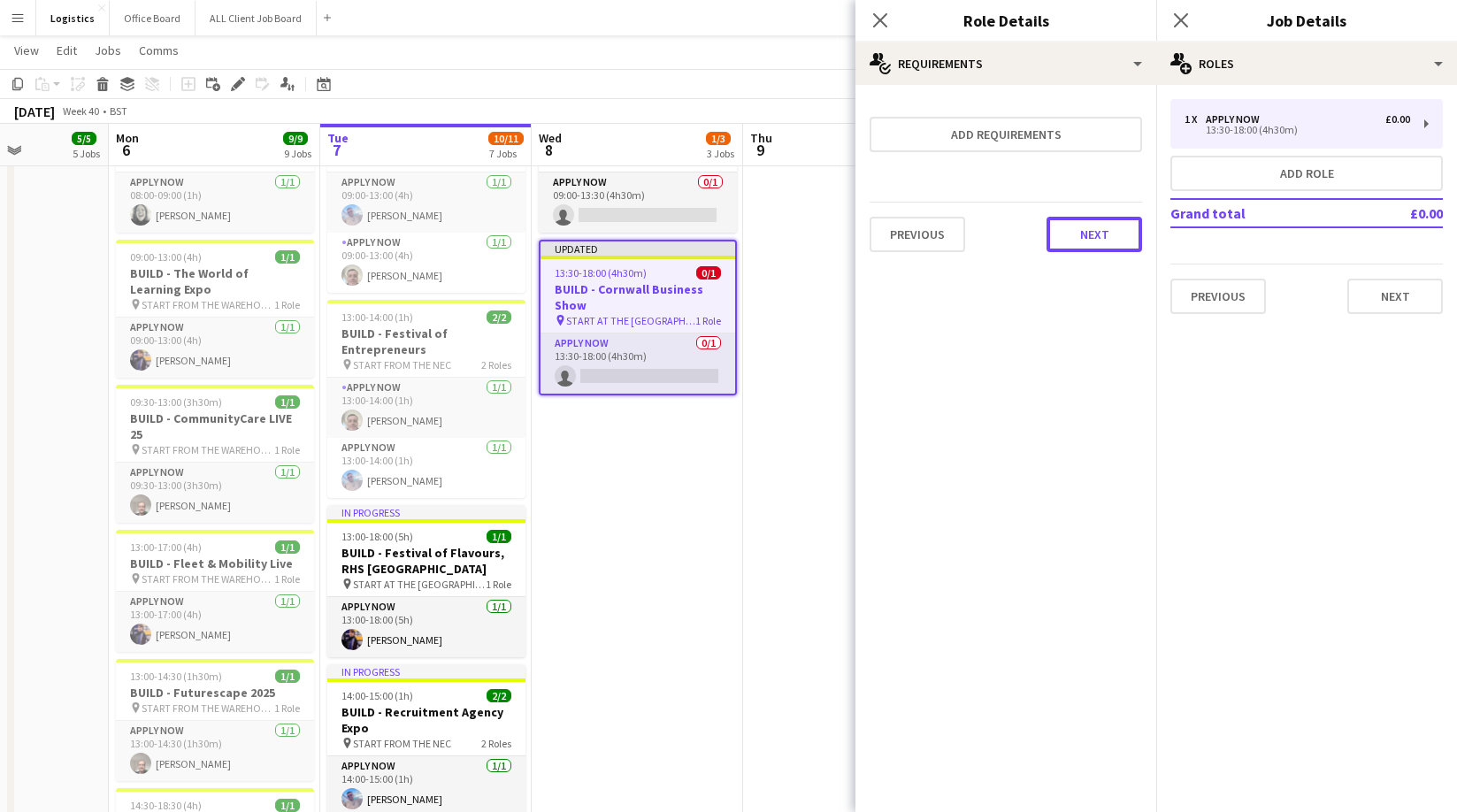
click at [1093, 234] on button "Next" at bounding box center [1094, 234] width 95 height 36
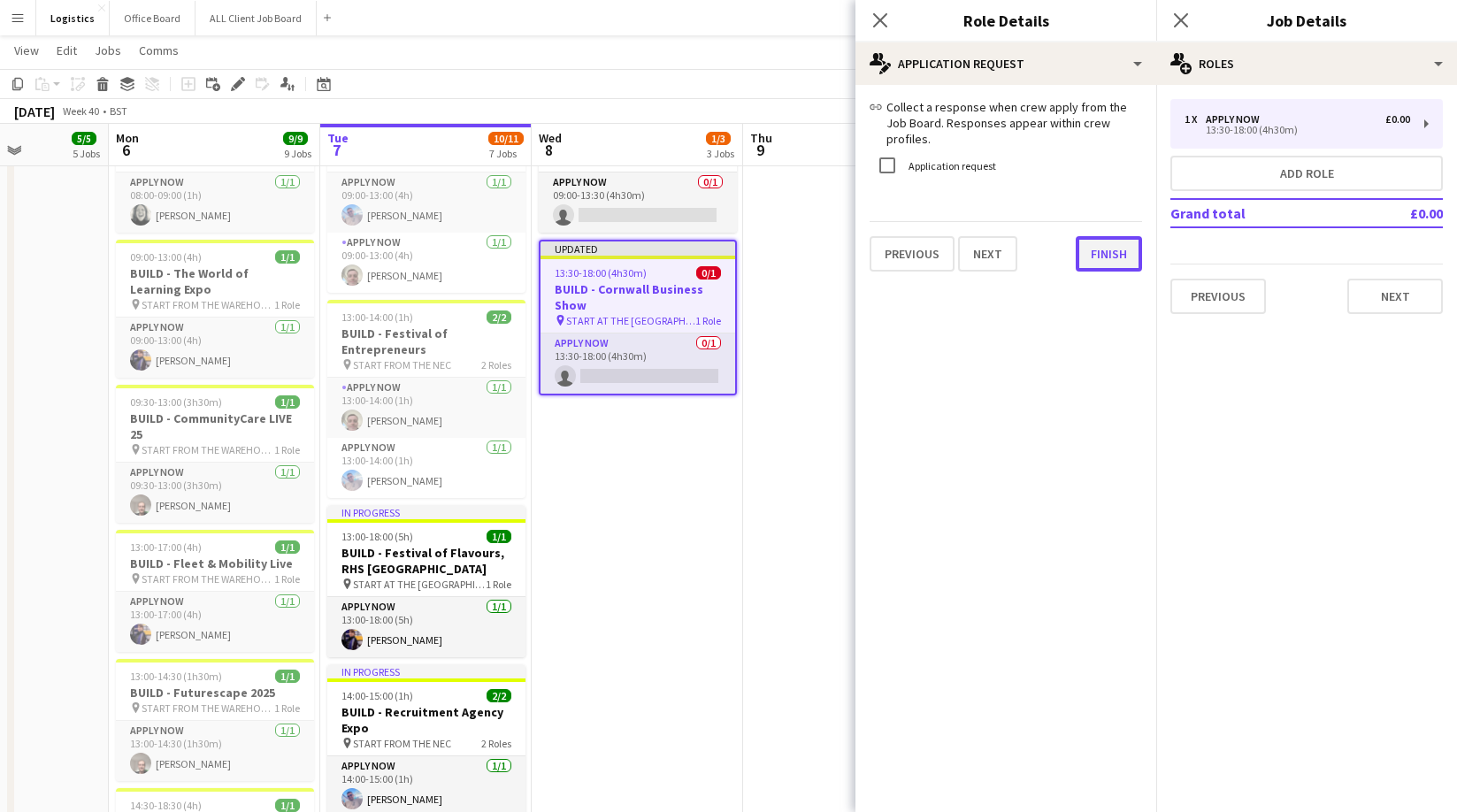
drag, startPoint x: 1099, startPoint y: 235, endPoint x: 1115, endPoint y: 235, distance: 16.0
click at [1098, 236] on button "Finish" at bounding box center [1109, 254] width 66 height 36
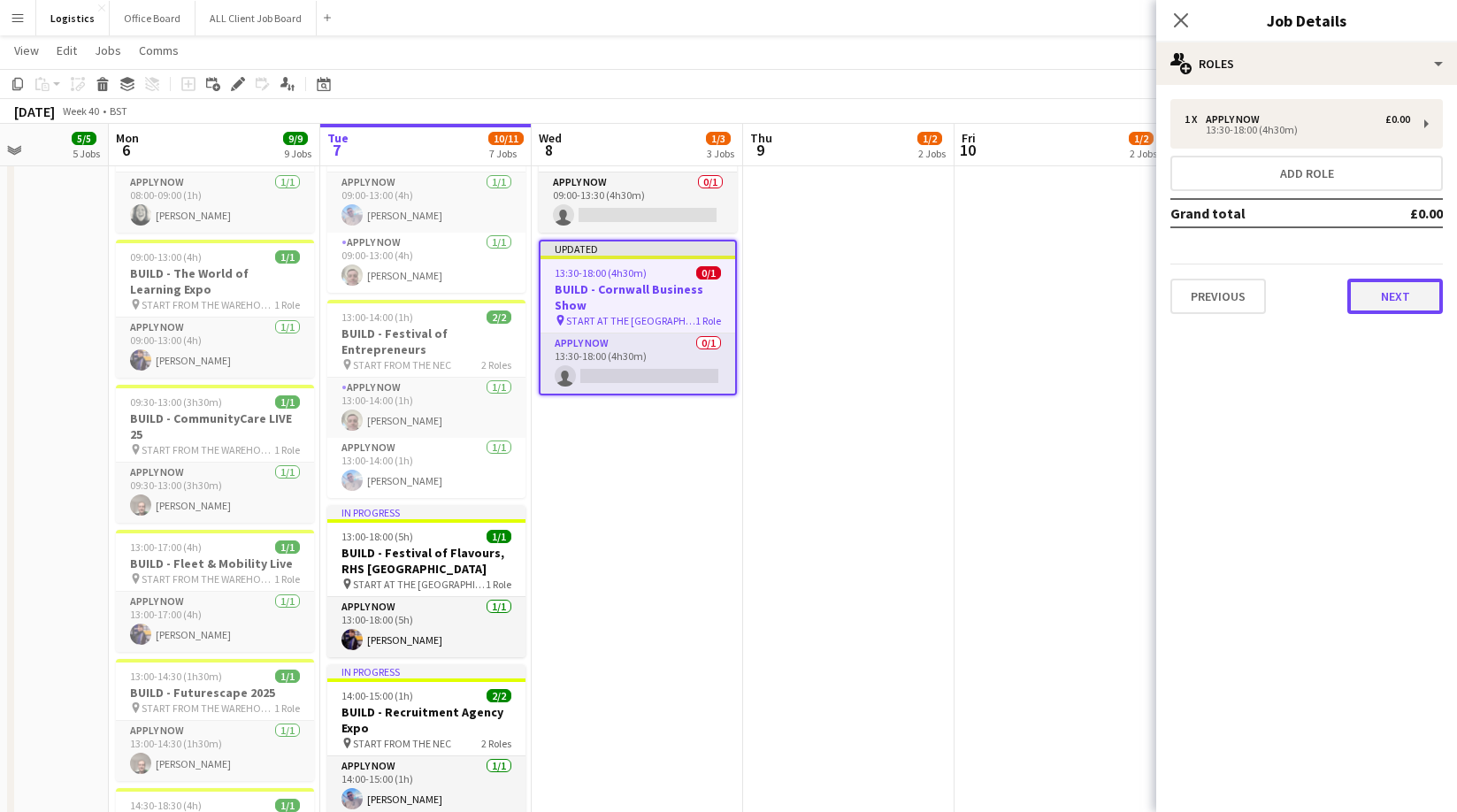
drag, startPoint x: 1413, startPoint y: 298, endPoint x: 1392, endPoint y: 286, distance: 24.2
click at [1413, 298] on button "Next" at bounding box center [1394, 296] width 95 height 36
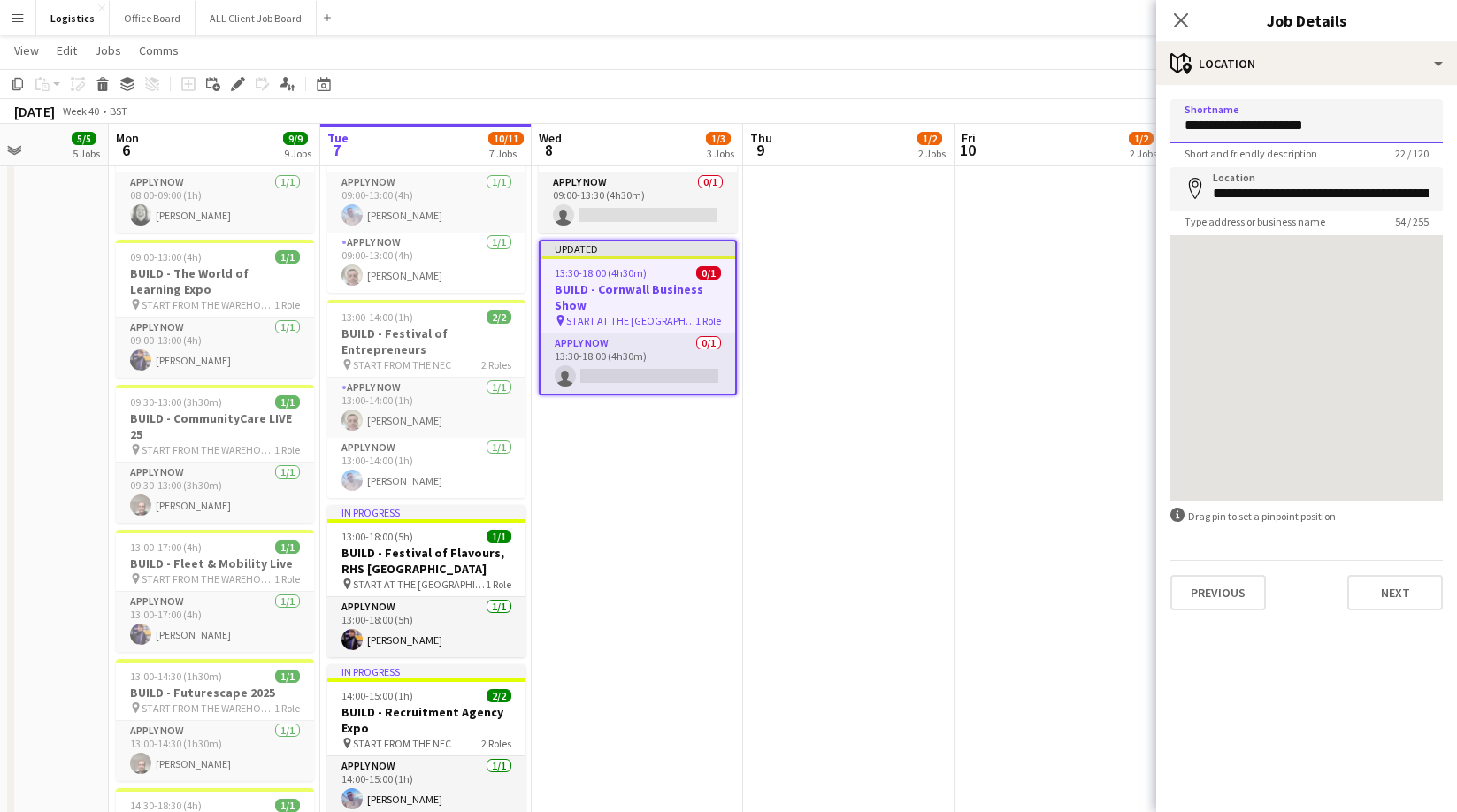
drag, startPoint x: 1366, startPoint y: 121, endPoint x: 1249, endPoint y: 165, distance: 125.0
click at [1225, 129] on input "**********" at bounding box center [1306, 121] width 273 height 45
type input "**********"
drag, startPoint x: 1210, startPoint y: 197, endPoint x: 1480, endPoint y: 194, distance: 270.0
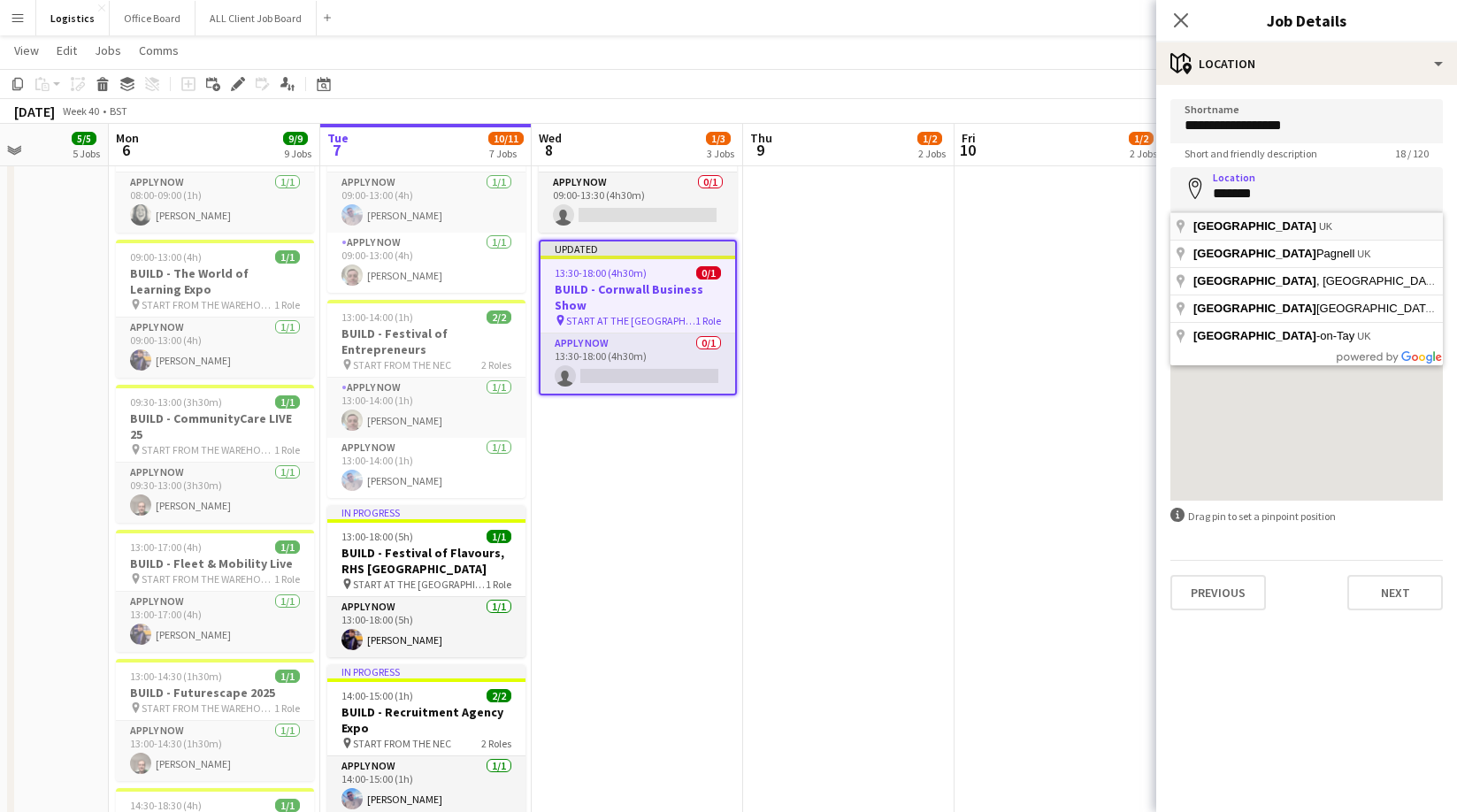
type input "**********"
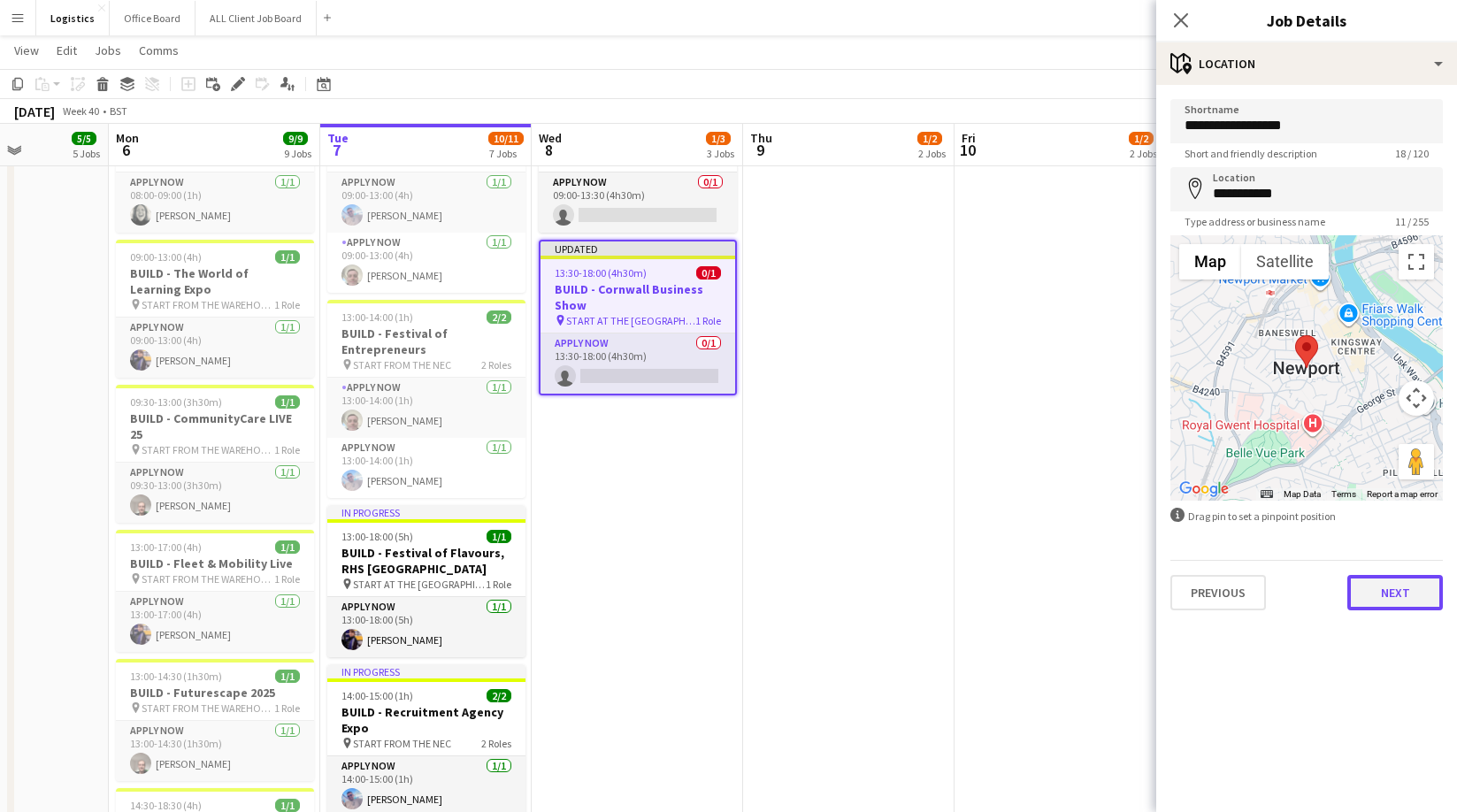
click at [1382, 586] on button "Next" at bounding box center [1394, 593] width 95 height 36
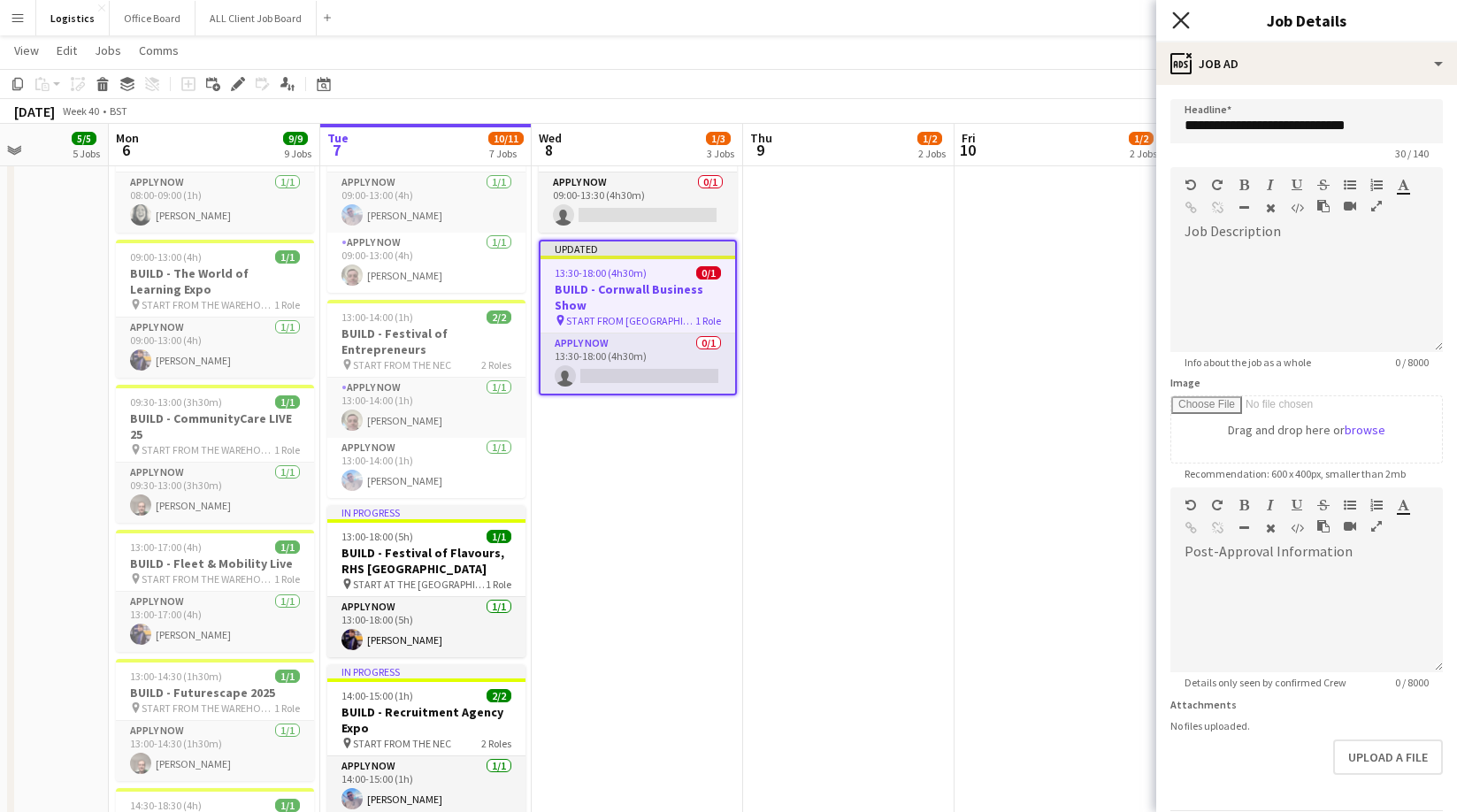
click at [1184, 21] on icon "Close pop-in" at bounding box center [1180, 20] width 17 height 17
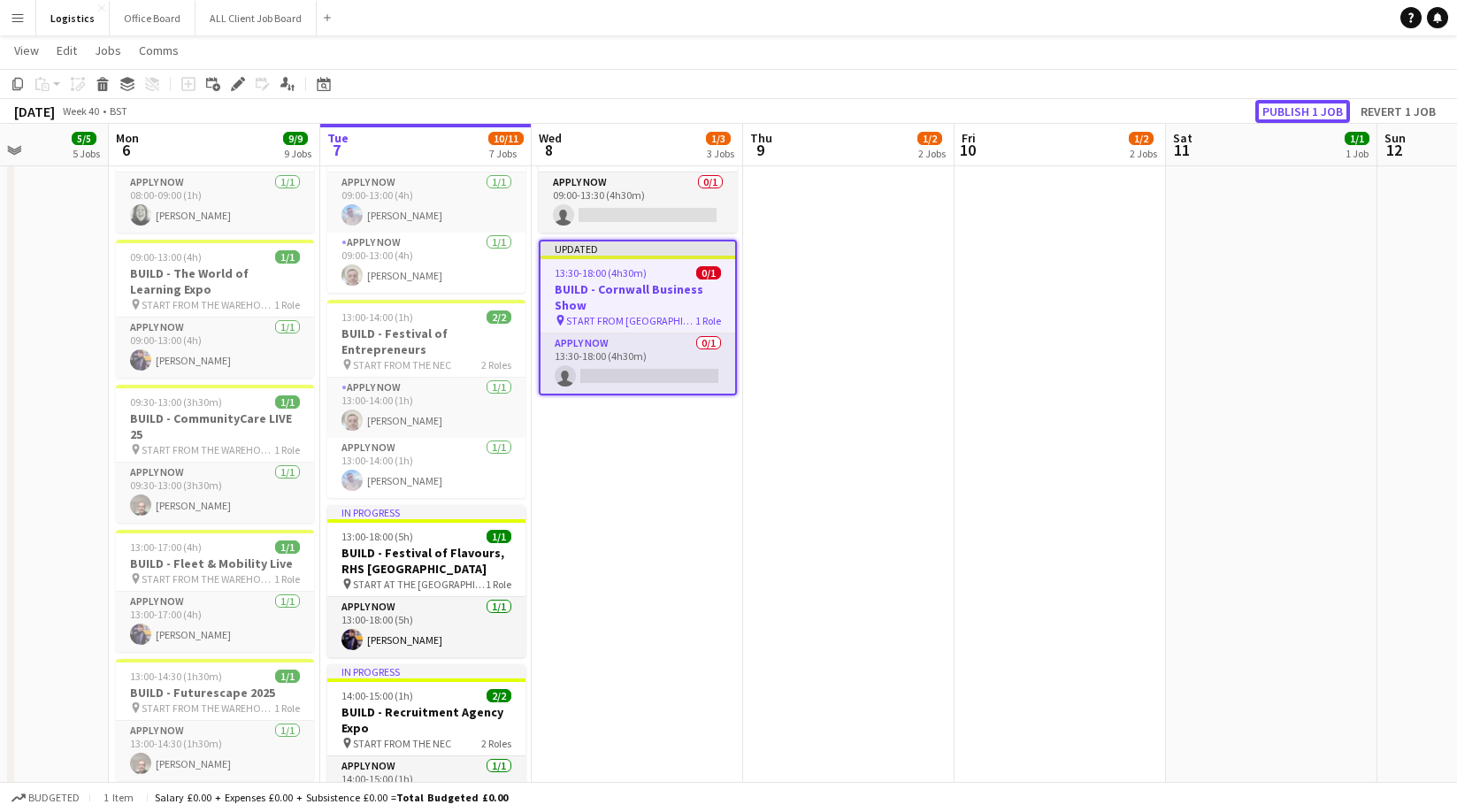
click at [1279, 102] on button "Publish 1 job" at bounding box center [1302, 111] width 94 height 23
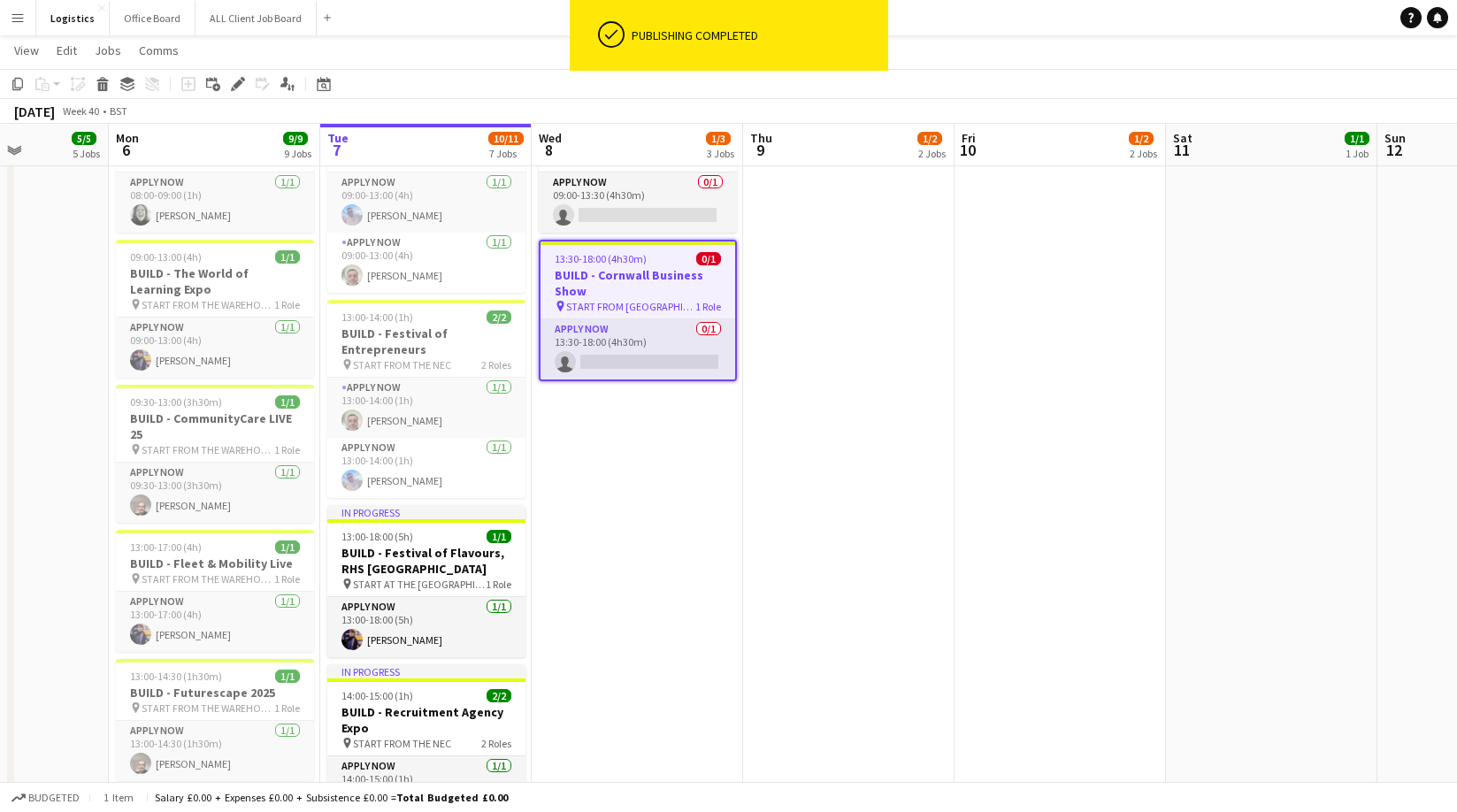
click at [1291, 110] on div "[DATE] Week 40 • BST" at bounding box center [728, 111] width 1457 height 25
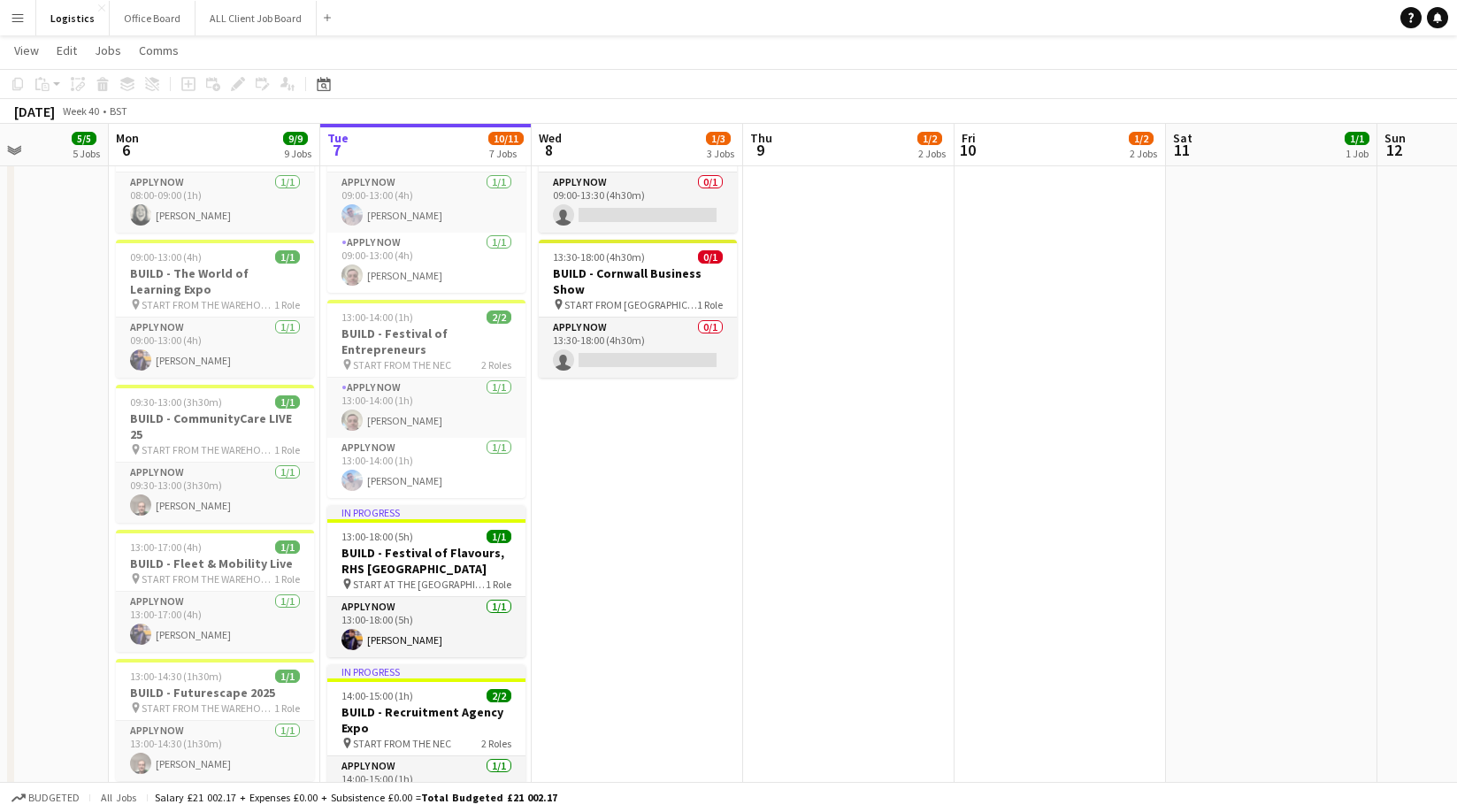
click at [973, 345] on app-date-cell at bounding box center [1060, 605] width 211 height 1036
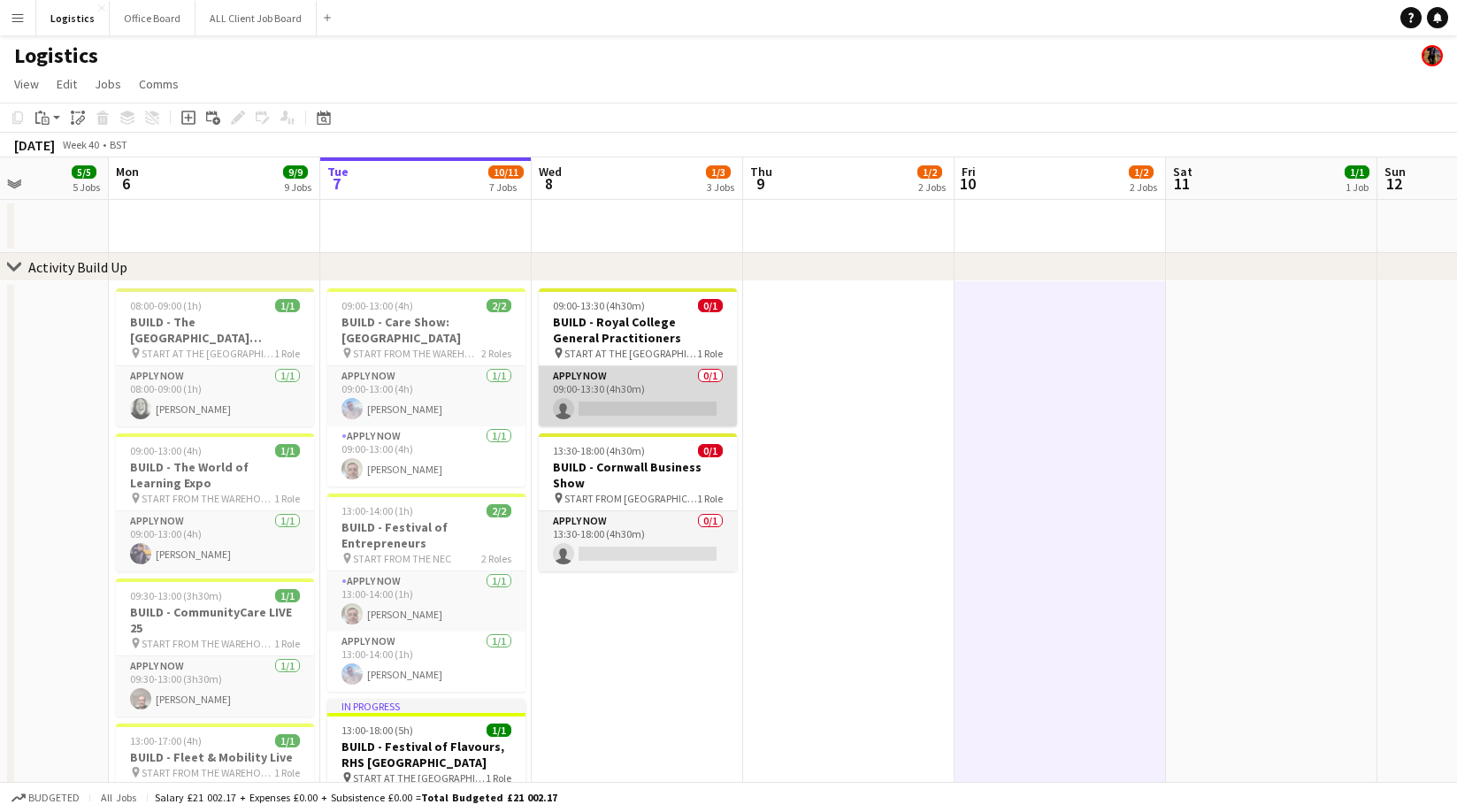
click at [634, 409] on app-card-role "APPLY NOW 0/1 09:00-13:30 (4h30m) single-neutral-actions" at bounding box center [638, 396] width 198 height 61
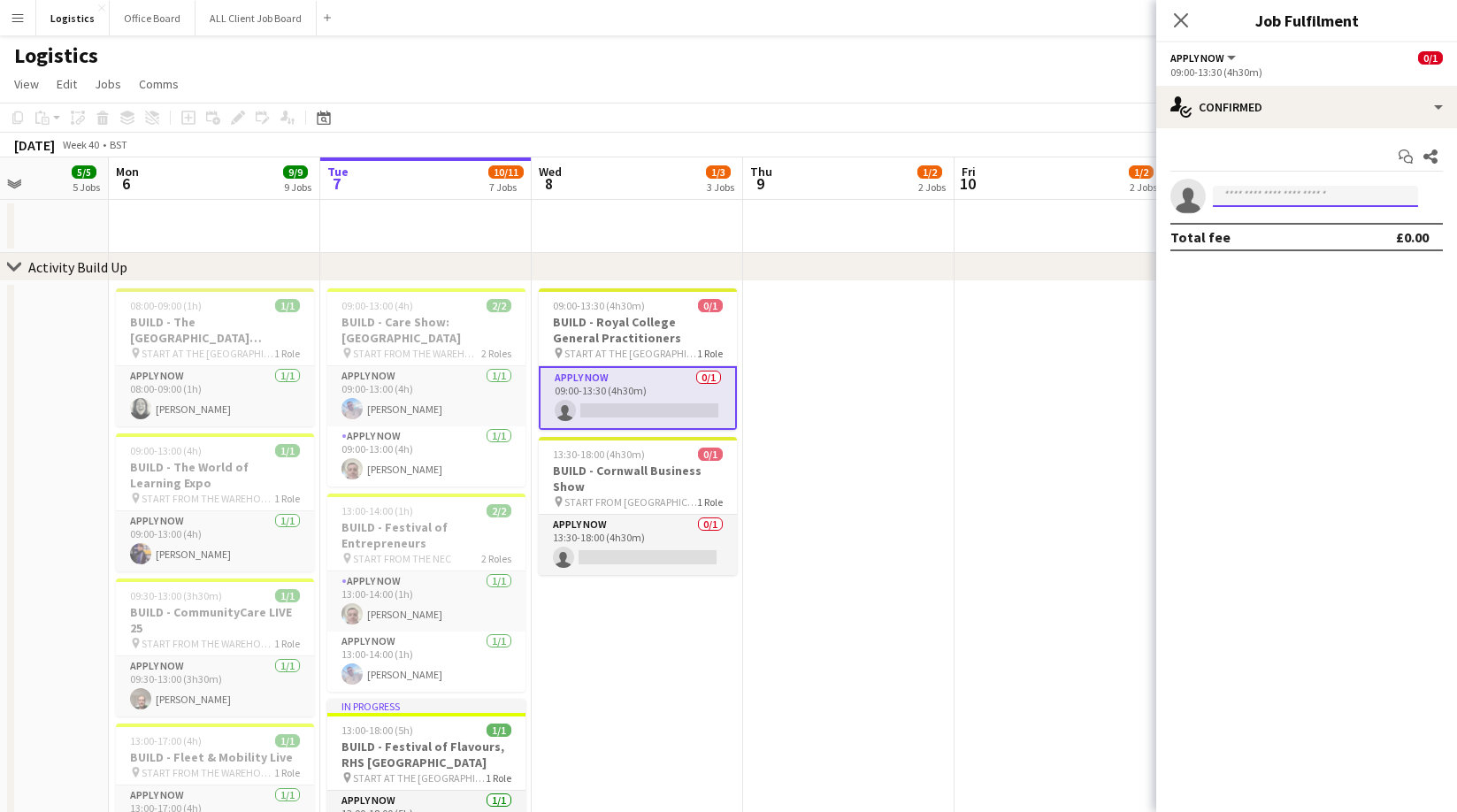
click at [1245, 198] on input at bounding box center [1315, 197] width 205 height 21
type input "******"
click at [1284, 246] on span "[PHONE_NUMBER]" at bounding box center [1315, 250] width 177 height 14
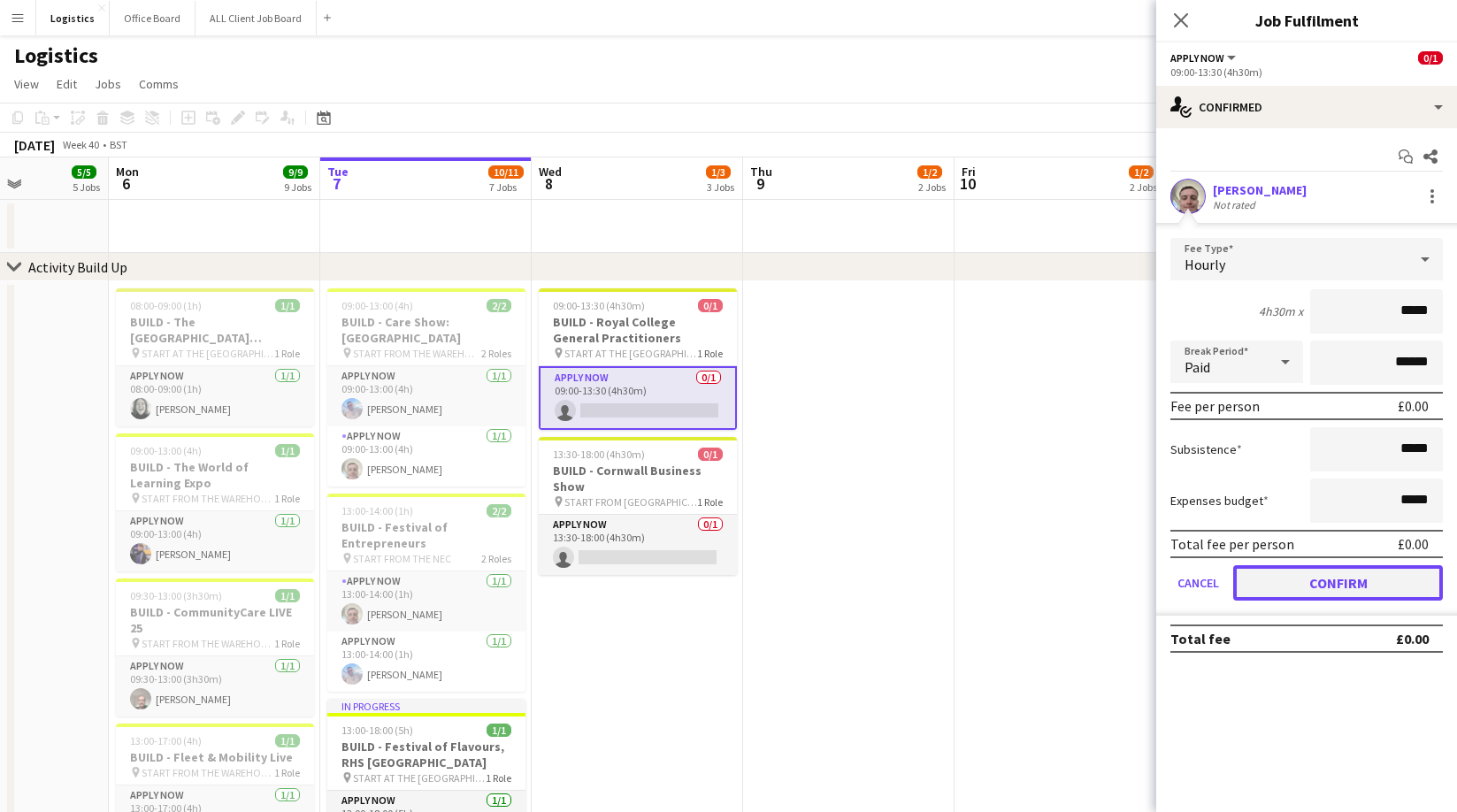
click at [1301, 589] on button "Confirm" at bounding box center [1337, 583] width 209 height 36
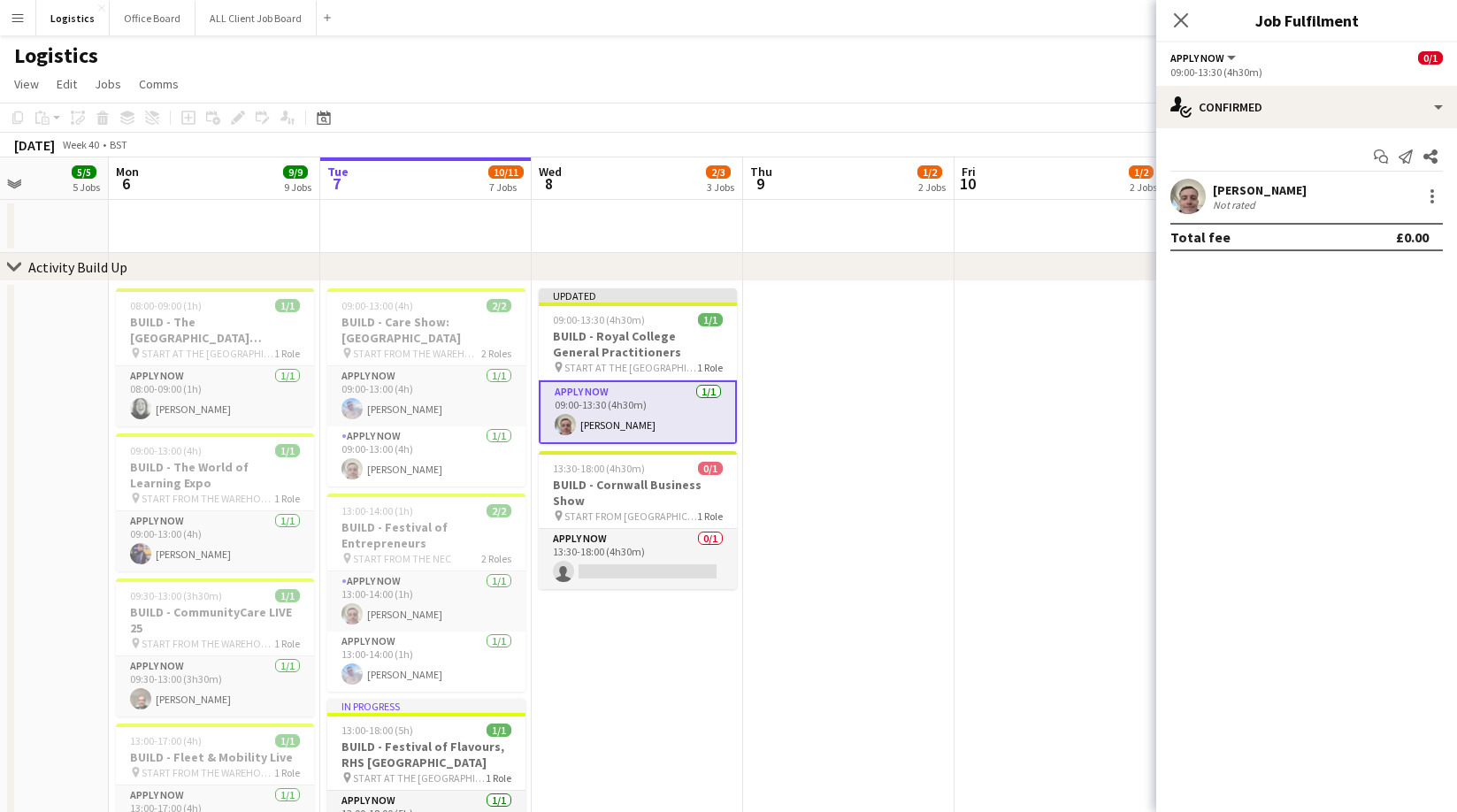
drag, startPoint x: 631, startPoint y: 577, endPoint x: 810, endPoint y: 554, distance: 180.5
click at [631, 577] on app-card-role "APPLY NOW 0/1 13:30-18:00 (4h30m) single-neutral-actions" at bounding box center [638, 559] width 198 height 61
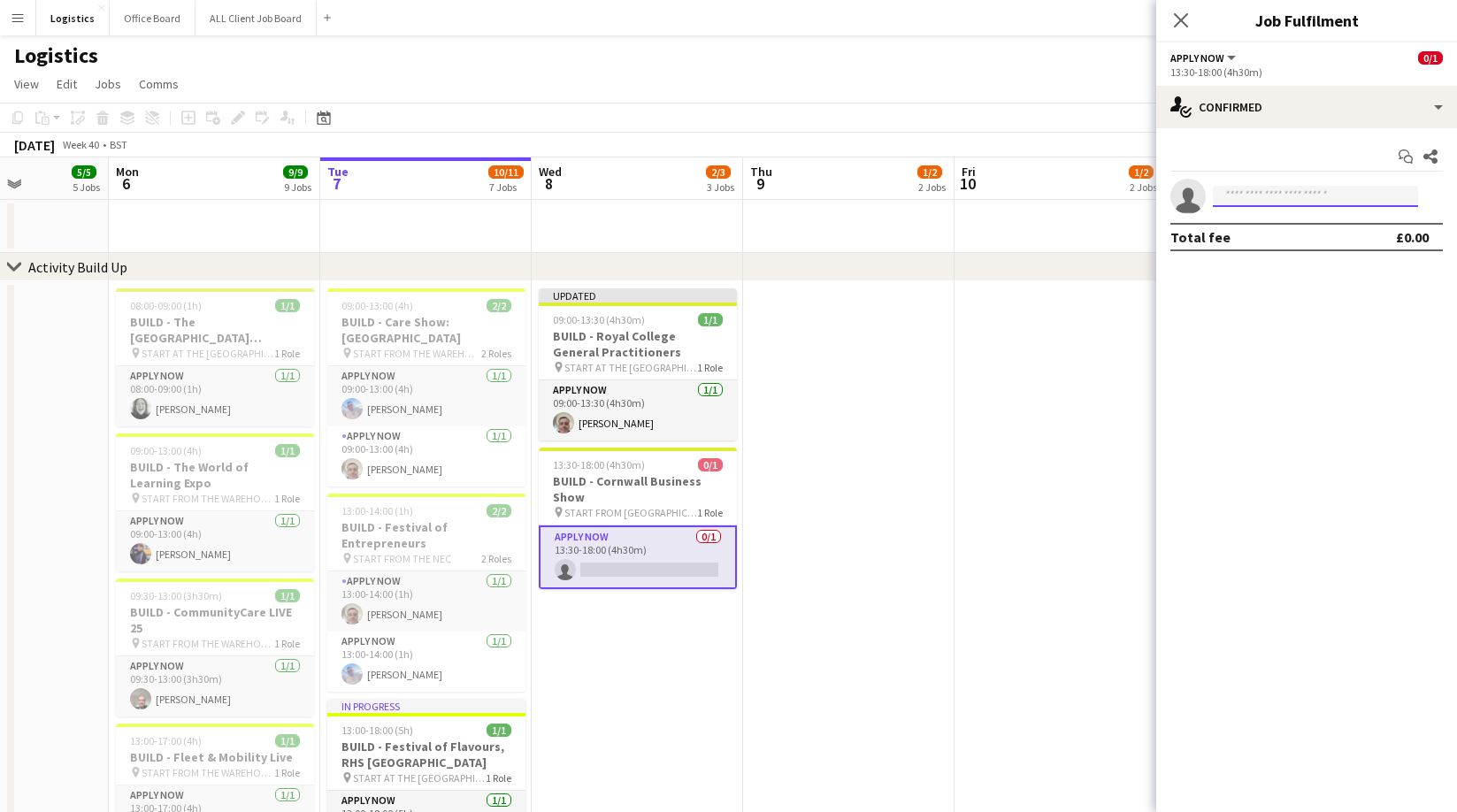
click at [1240, 195] on input at bounding box center [1315, 197] width 205 height 21
type input "******"
click at [1247, 240] on span "[EMAIL_ADDRESS][DOMAIN_NAME]" at bounding box center [1315, 236] width 177 height 14
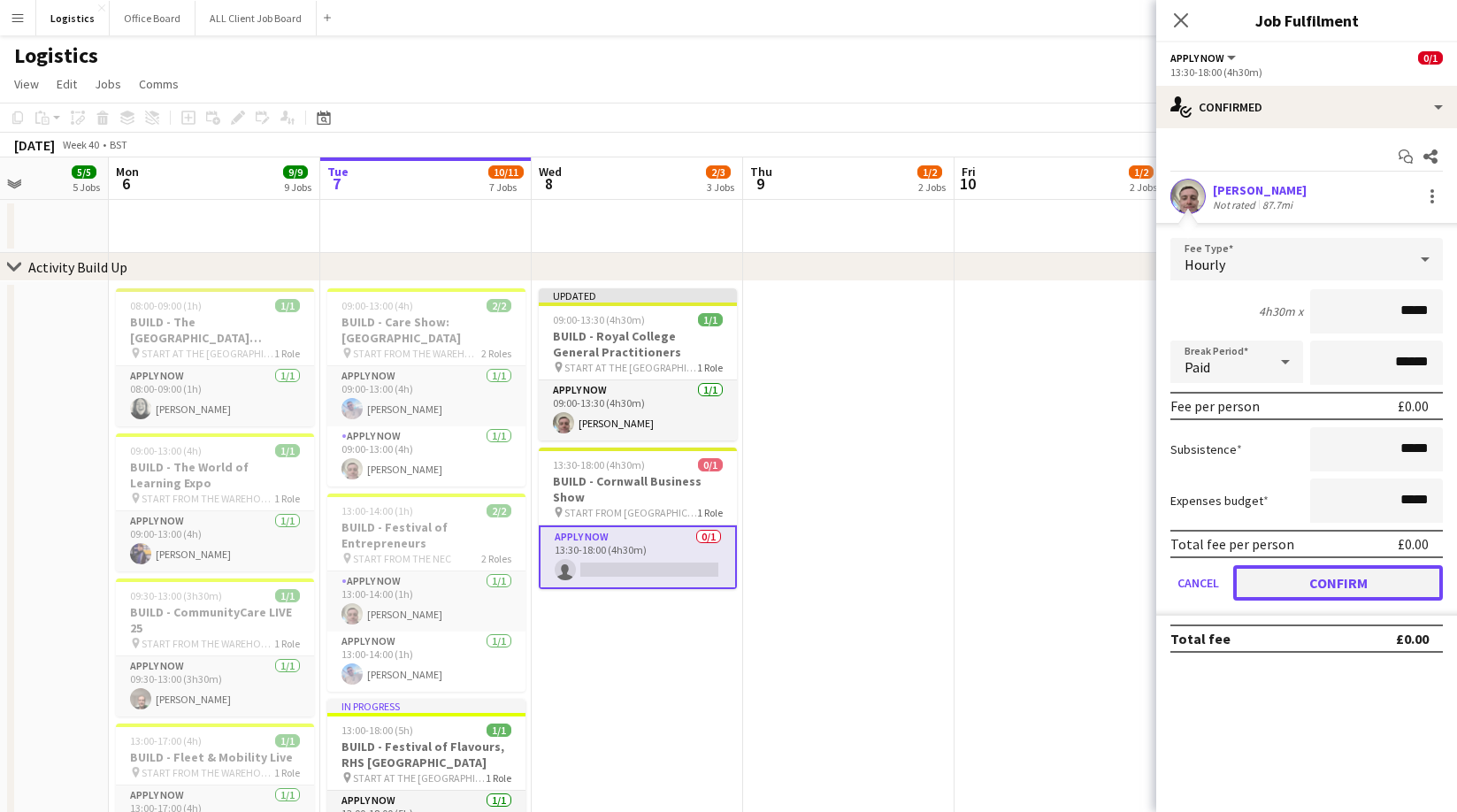
click at [1332, 578] on button "Confirm" at bounding box center [1337, 583] width 209 height 36
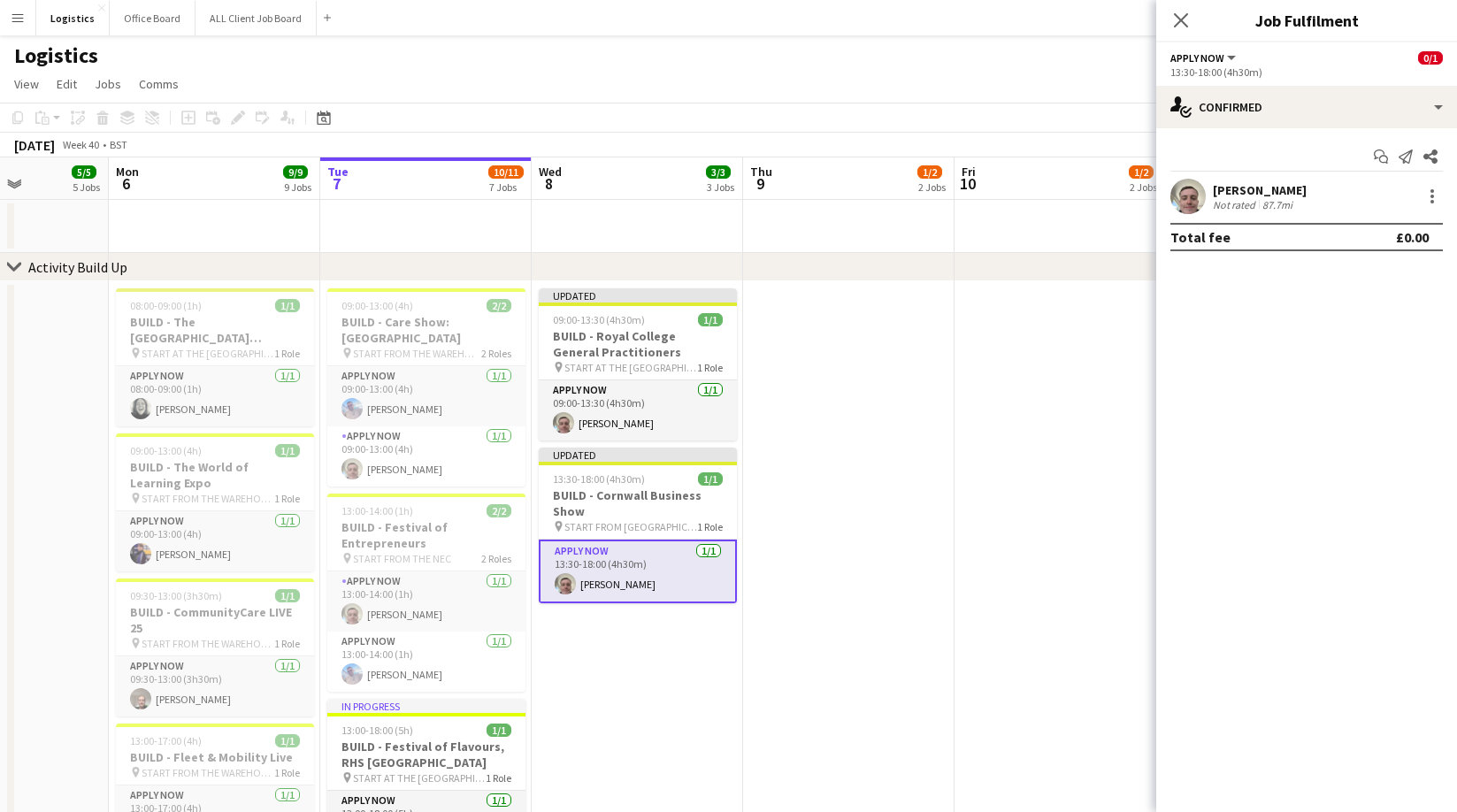
click at [1182, 25] on icon "Close pop-in" at bounding box center [1181, 20] width 14 height 14
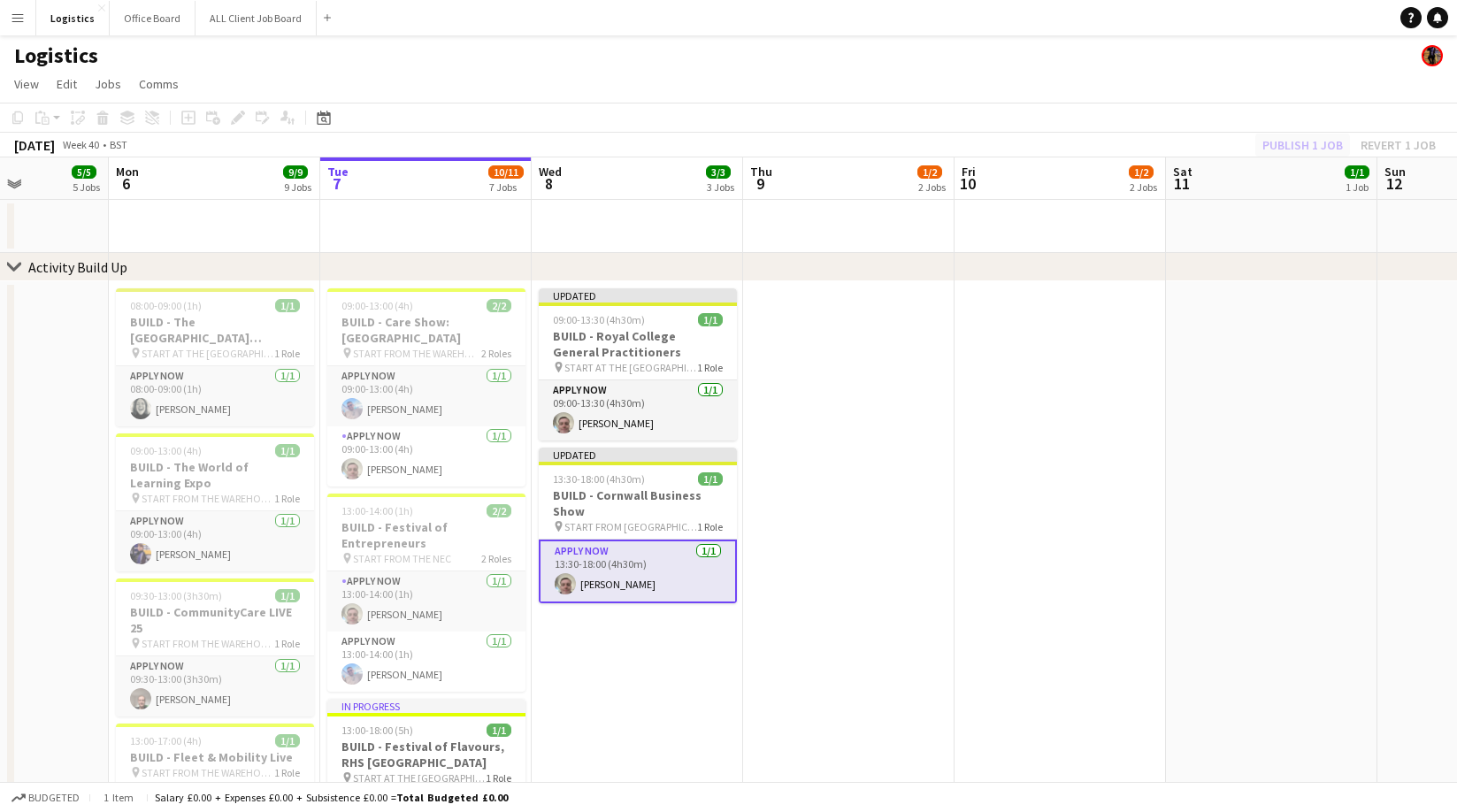
click at [1295, 143] on div "Publish 1 job Revert 1 job" at bounding box center [1348, 145] width 216 height 23
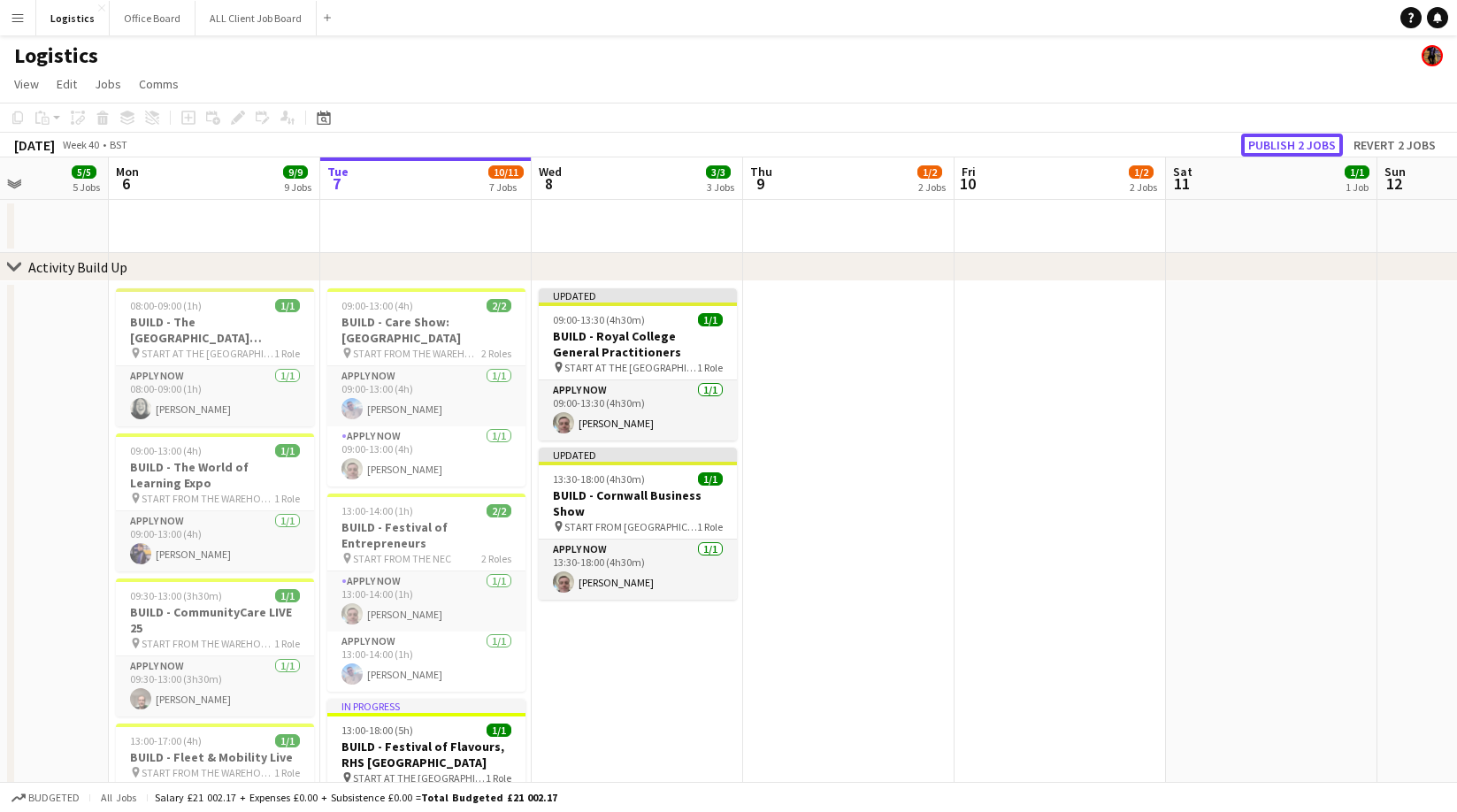
click at [1295, 143] on button "Publish 2 jobs" at bounding box center [1291, 145] width 102 height 23
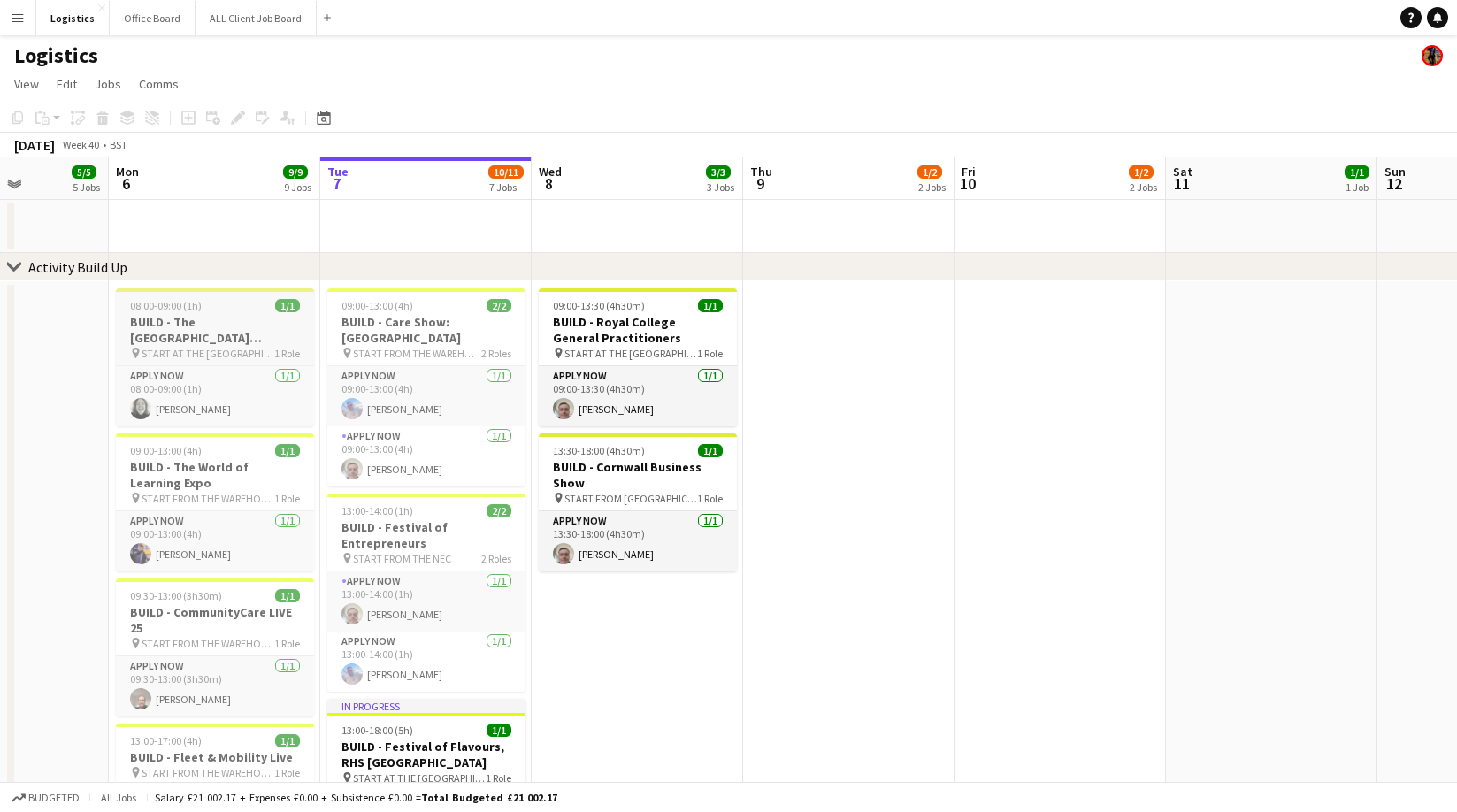
click at [208, 326] on h3 "BUILD - The [GEOGRAPHIC_DATA][PERSON_NAME]" at bounding box center [215, 330] width 198 height 32
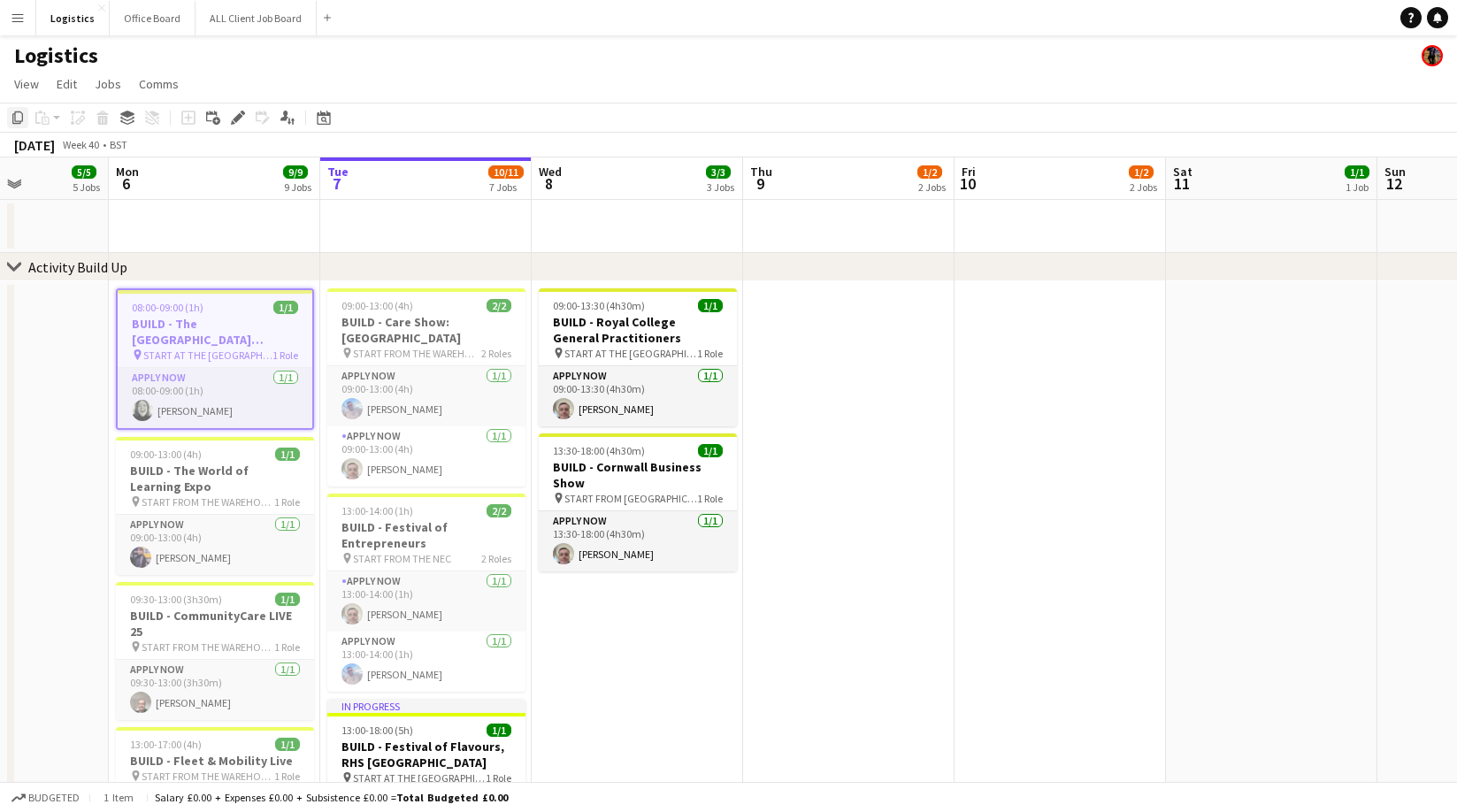
click at [20, 118] on icon "Copy" at bounding box center [18, 118] width 14 height 14
drag, startPoint x: 622, startPoint y: 622, endPoint x: 606, endPoint y: 591, distance: 34.9
click at [622, 622] on app-date-cell "09:00-13:30 (4h30m) 1/1 BUILD - Royal College General Practitioners pin START A…" at bounding box center [637, 800] width 211 height 1036
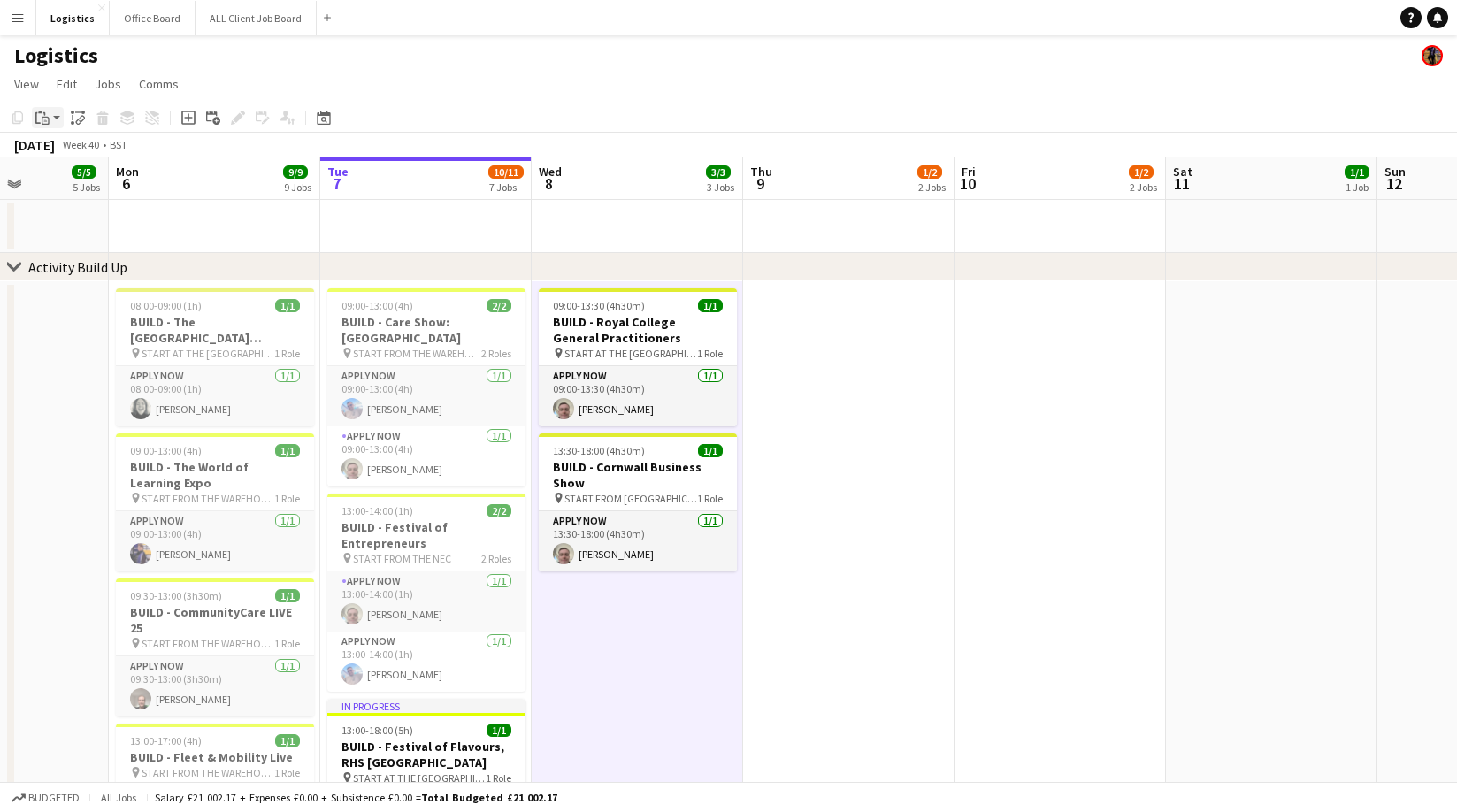
click at [41, 115] on icon "Paste" at bounding box center [43, 118] width 14 height 14
click at [73, 182] on link "Paste with crew Command Shift V" at bounding box center [117, 182] width 140 height 16
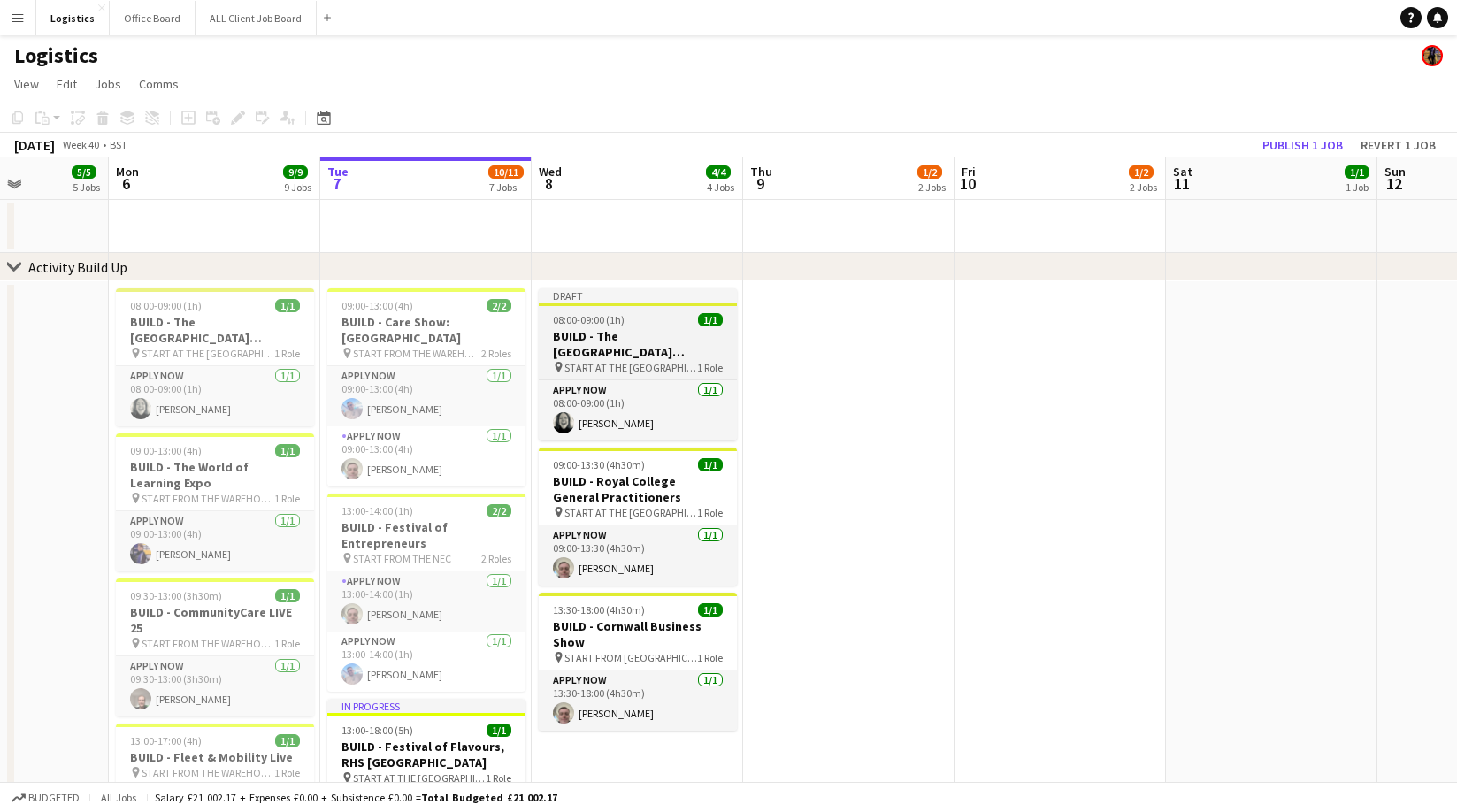
click at [610, 325] on span "08:00-09:00 (1h)" at bounding box center [589, 320] width 71 height 13
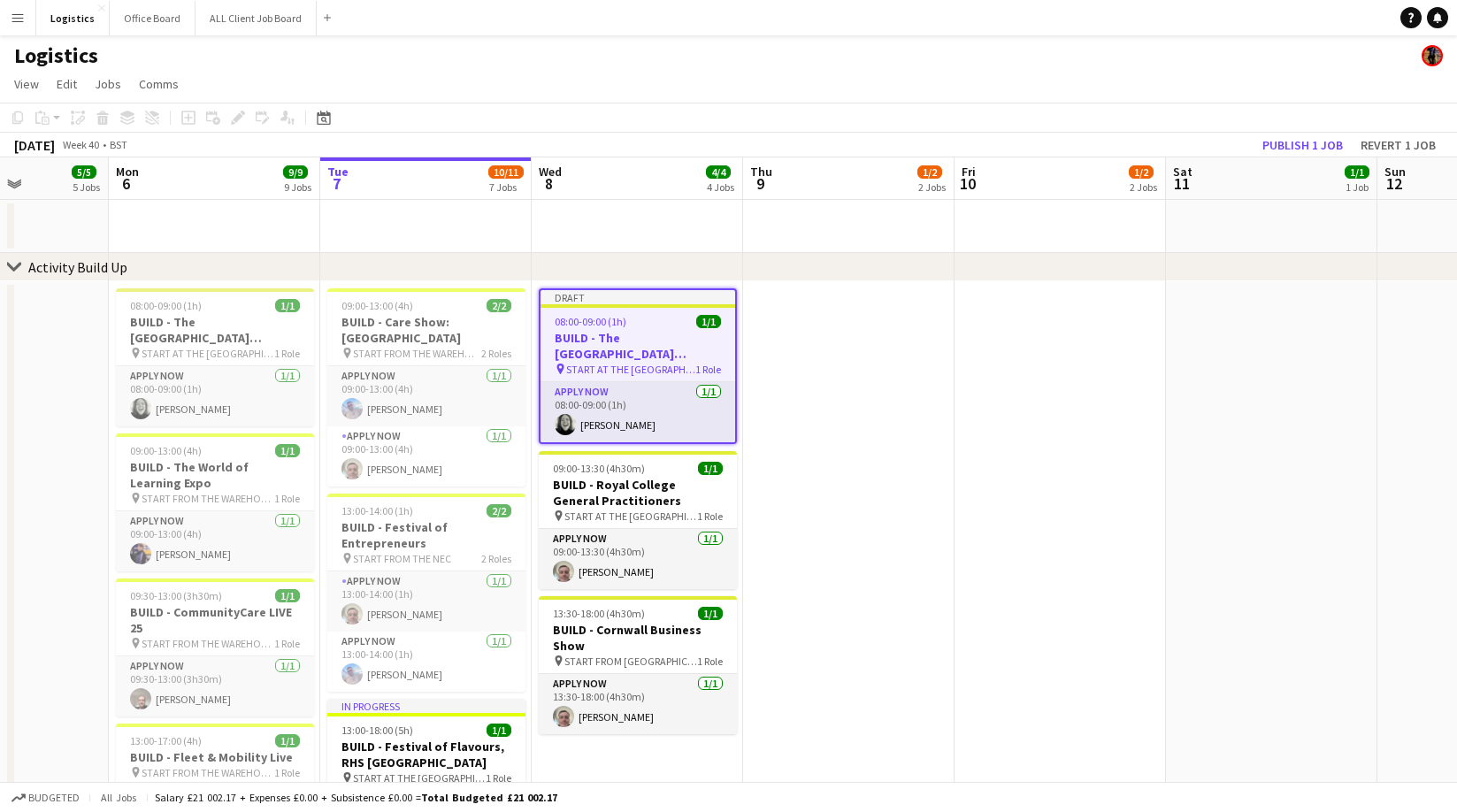
scroll to position [0, 526]
click at [239, 116] on icon at bounding box center [237, 118] width 10 height 10
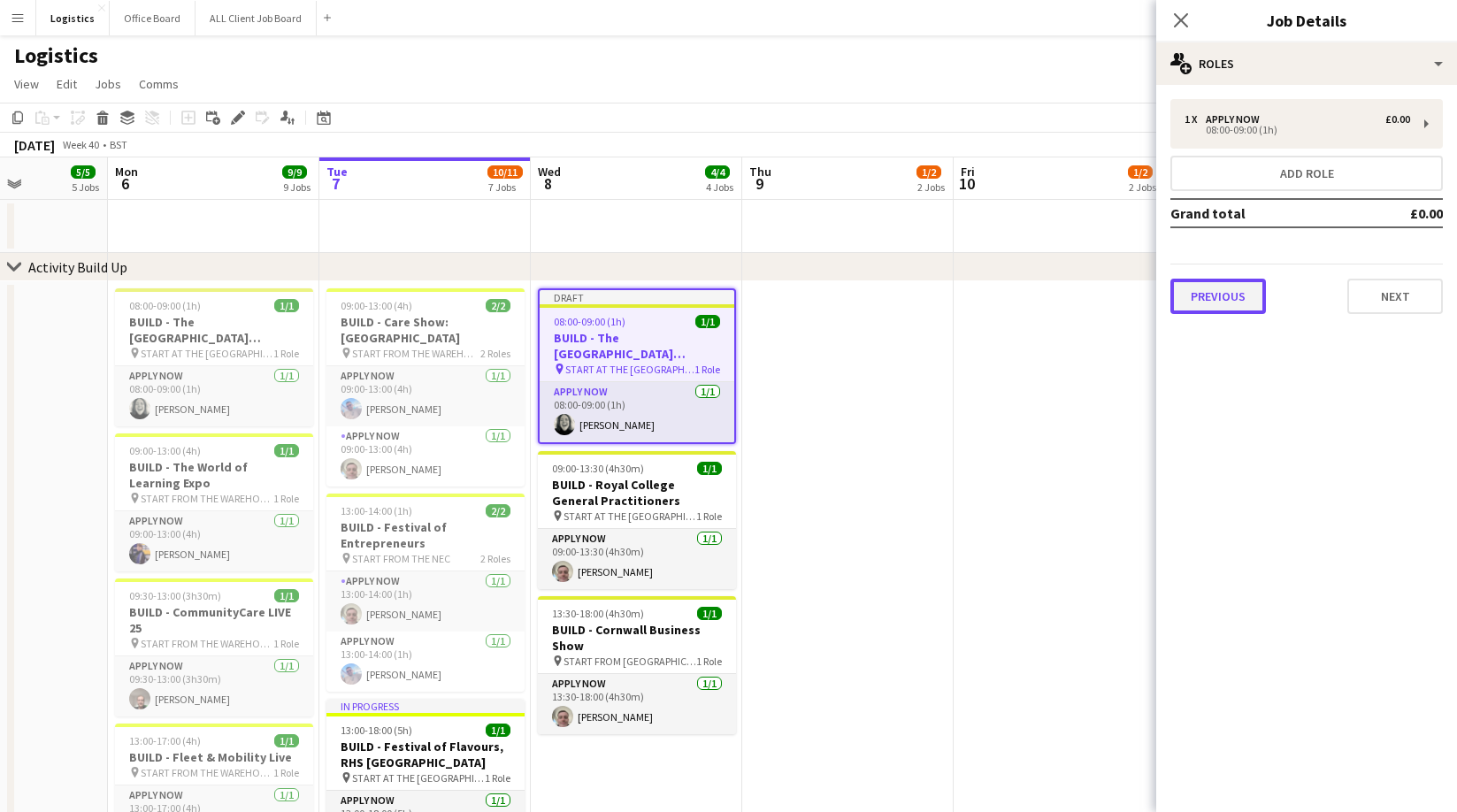
click at [1216, 288] on button "Previous" at bounding box center [1217, 296] width 95 height 36
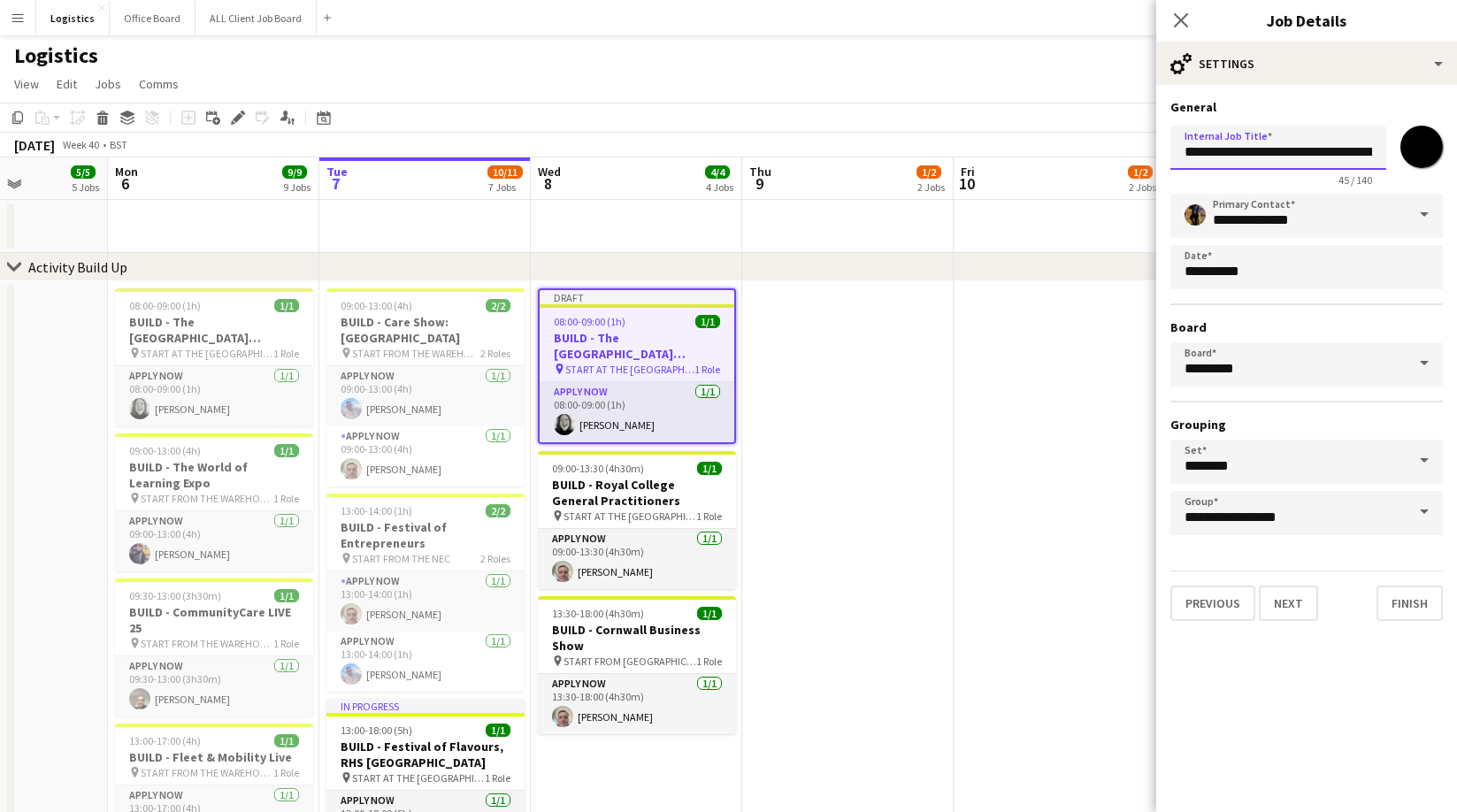
scroll to position [0, 89]
drag, startPoint x: 1231, startPoint y: 153, endPoint x: 1427, endPoint y: 193, distance: 200.0
click at [1437, 153] on div "**********" at bounding box center [1306, 152] width 273 height 68
paste input "text"
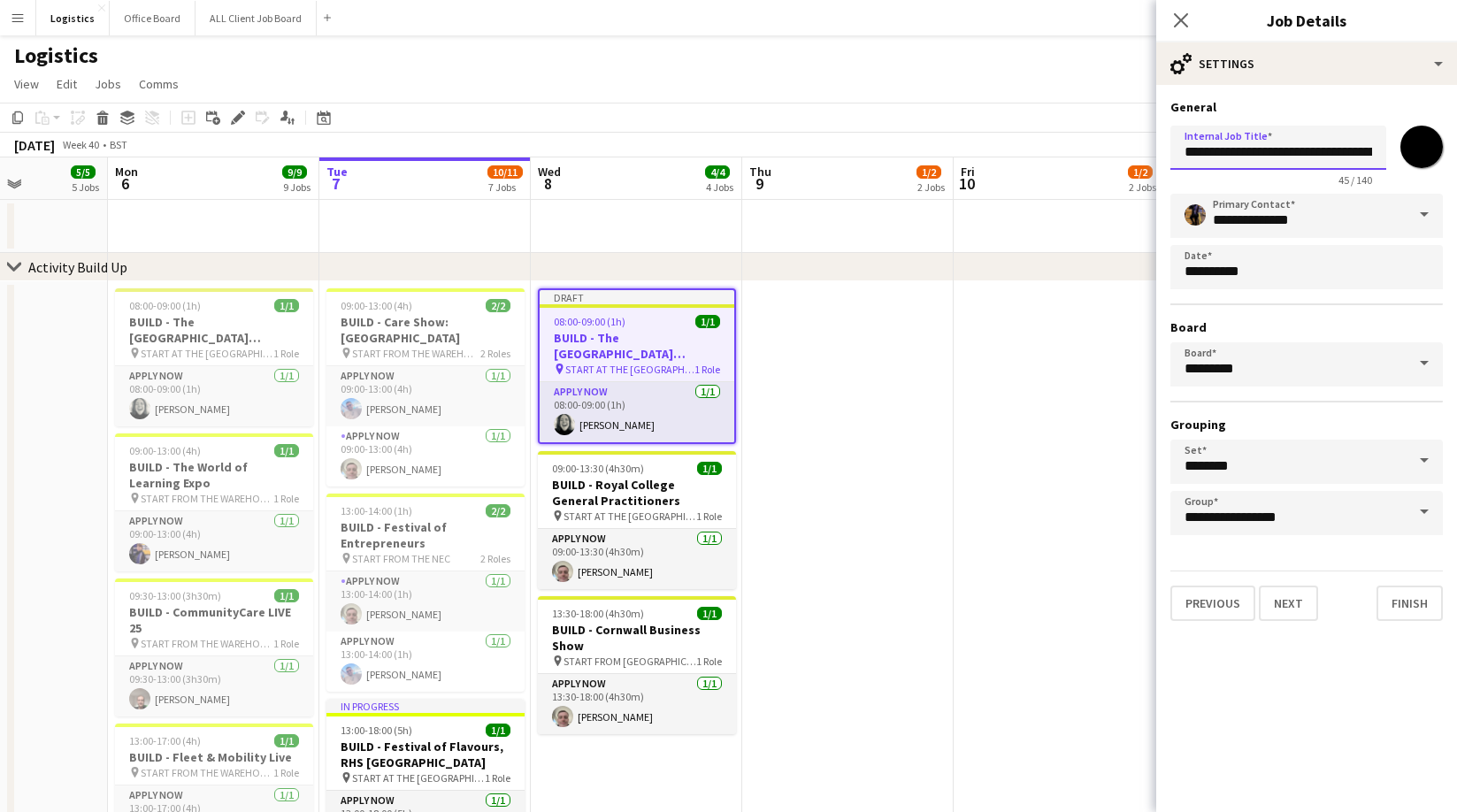
scroll to position [0, 101]
type input "**********"
drag, startPoint x: 1284, startPoint y: 598, endPoint x: 1285, endPoint y: 588, distance: 10.0
click at [1284, 598] on button "Next" at bounding box center [1288, 603] width 60 height 36
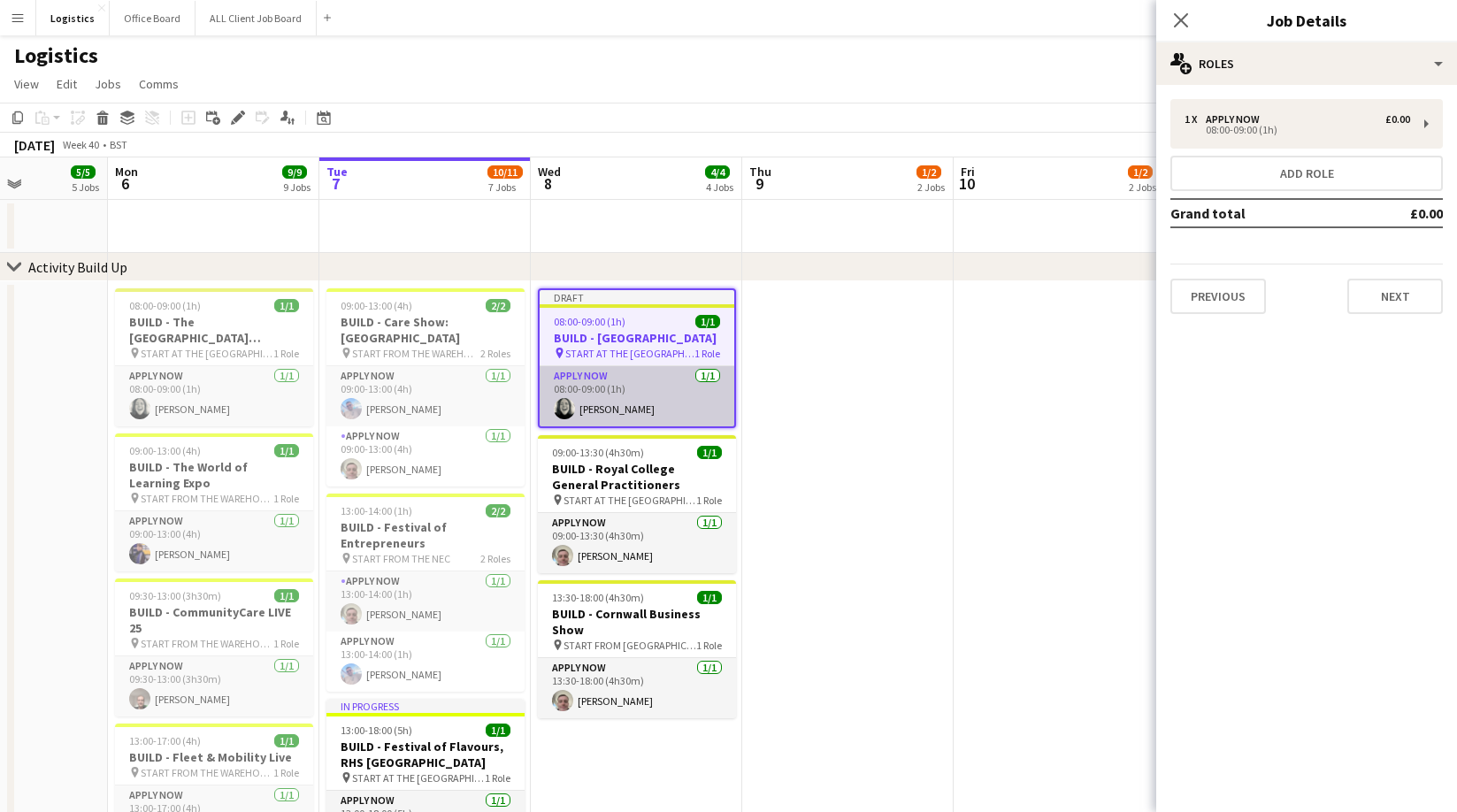
click at [618, 414] on app-card-role "APPLY NOW [DATE] 08:00-09:00 (1h) [PERSON_NAME]" at bounding box center [637, 396] width 194 height 61
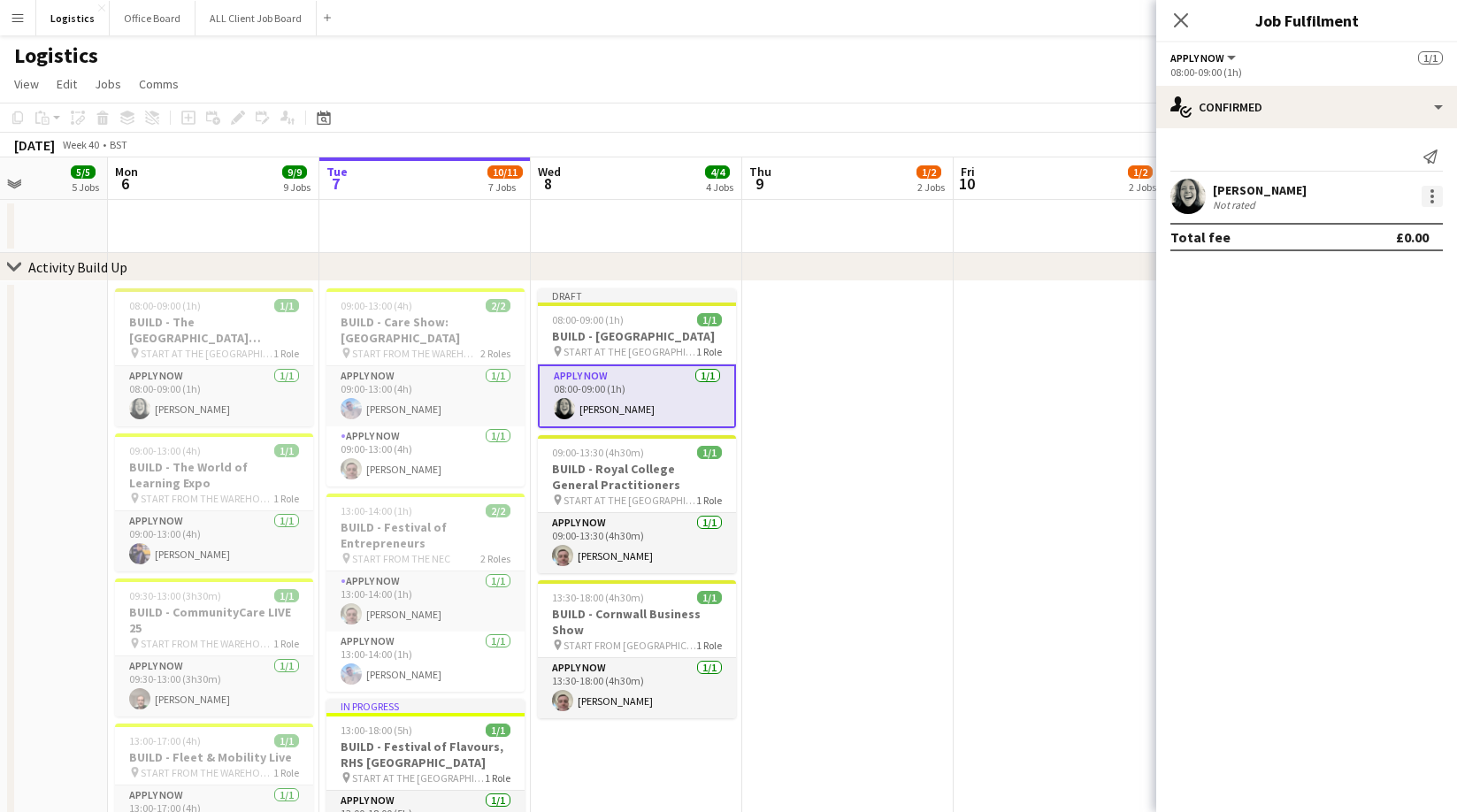
click at [1436, 194] on div at bounding box center [1432, 197] width 21 height 21
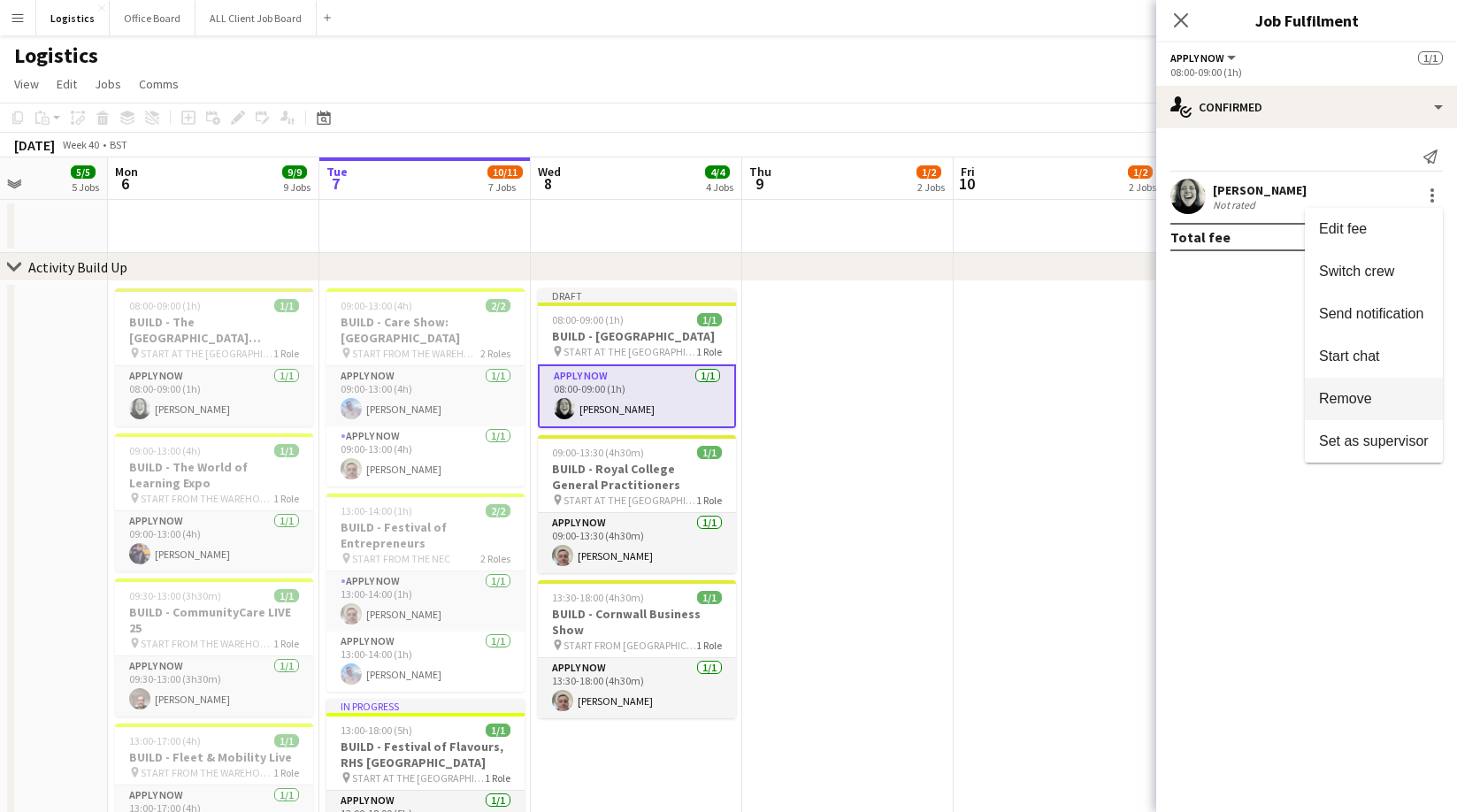
click at [1355, 404] on span "Remove" at bounding box center [1346, 398] width 53 height 15
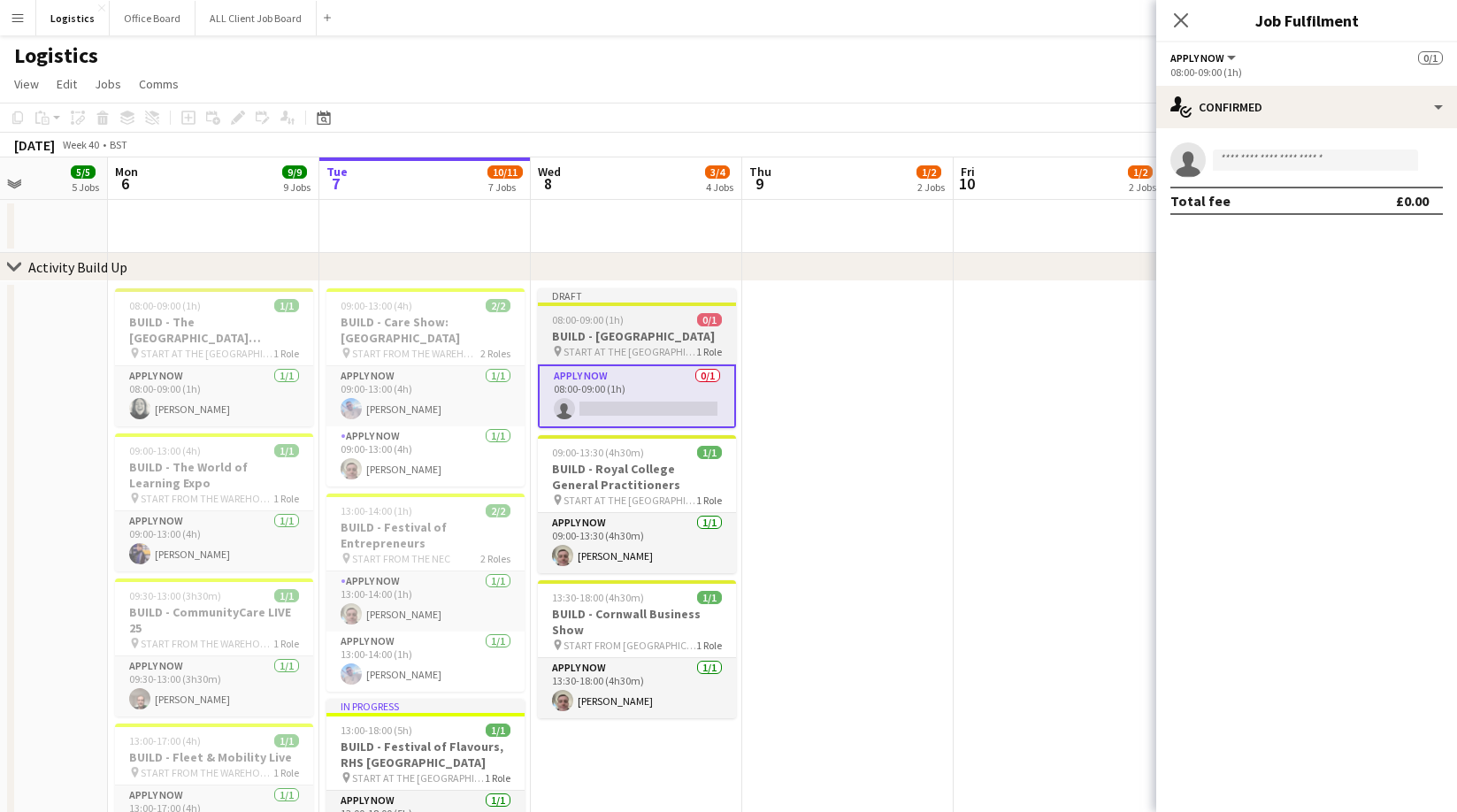
click at [619, 344] on h3 "BUILD - [GEOGRAPHIC_DATA]" at bounding box center [637, 336] width 198 height 16
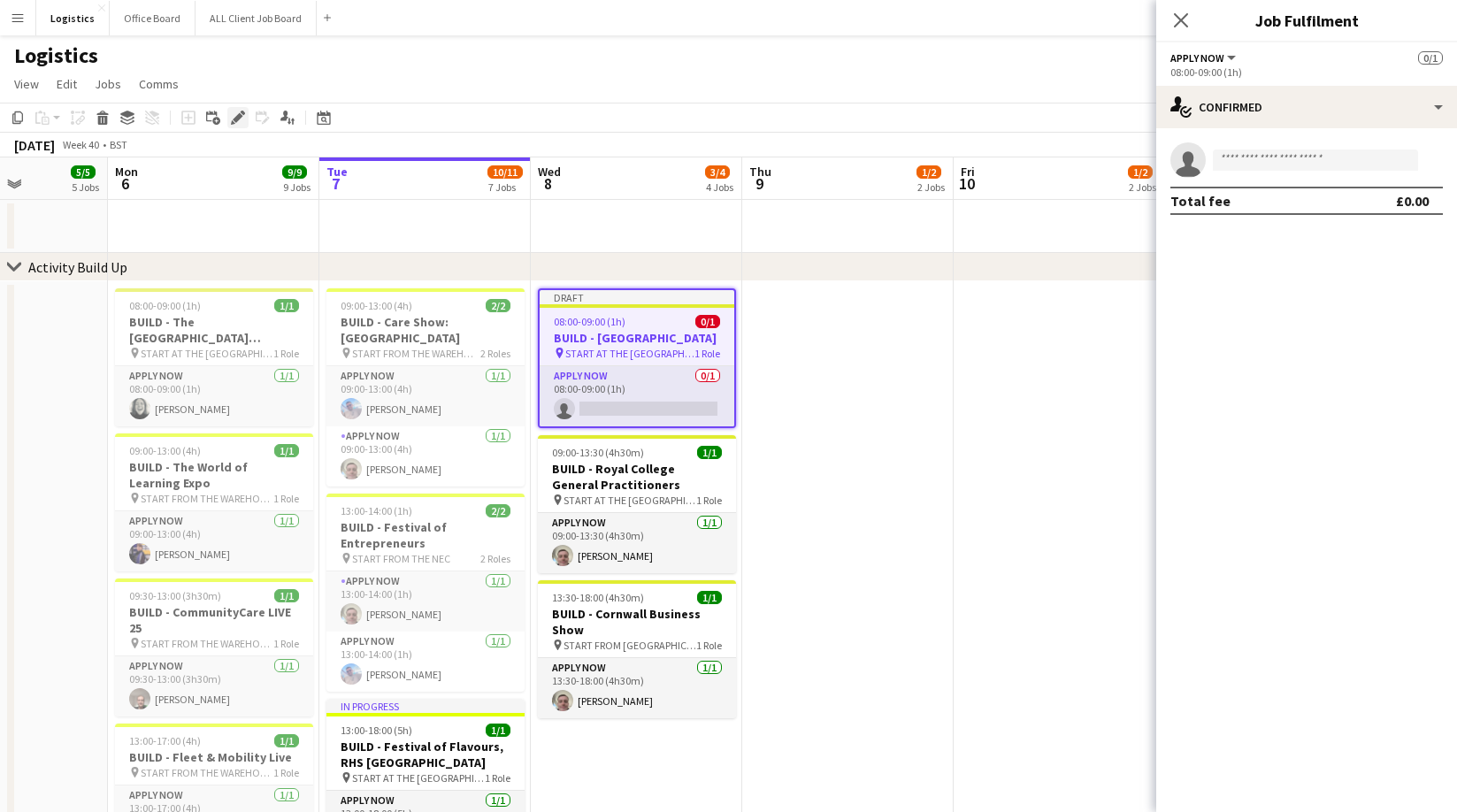
click at [239, 117] on icon at bounding box center [237, 118] width 10 height 10
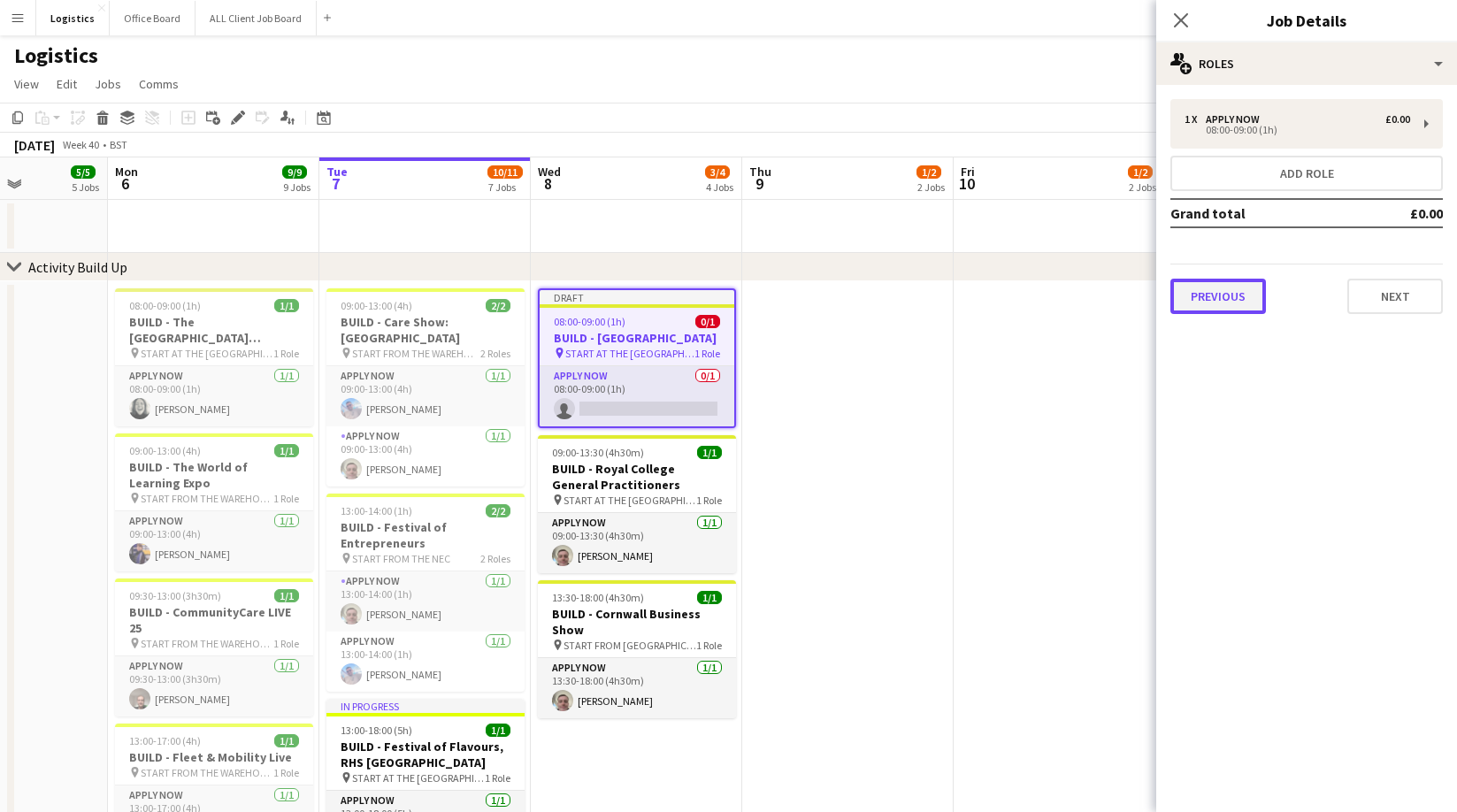
click at [1223, 297] on button "Previous" at bounding box center [1217, 296] width 95 height 36
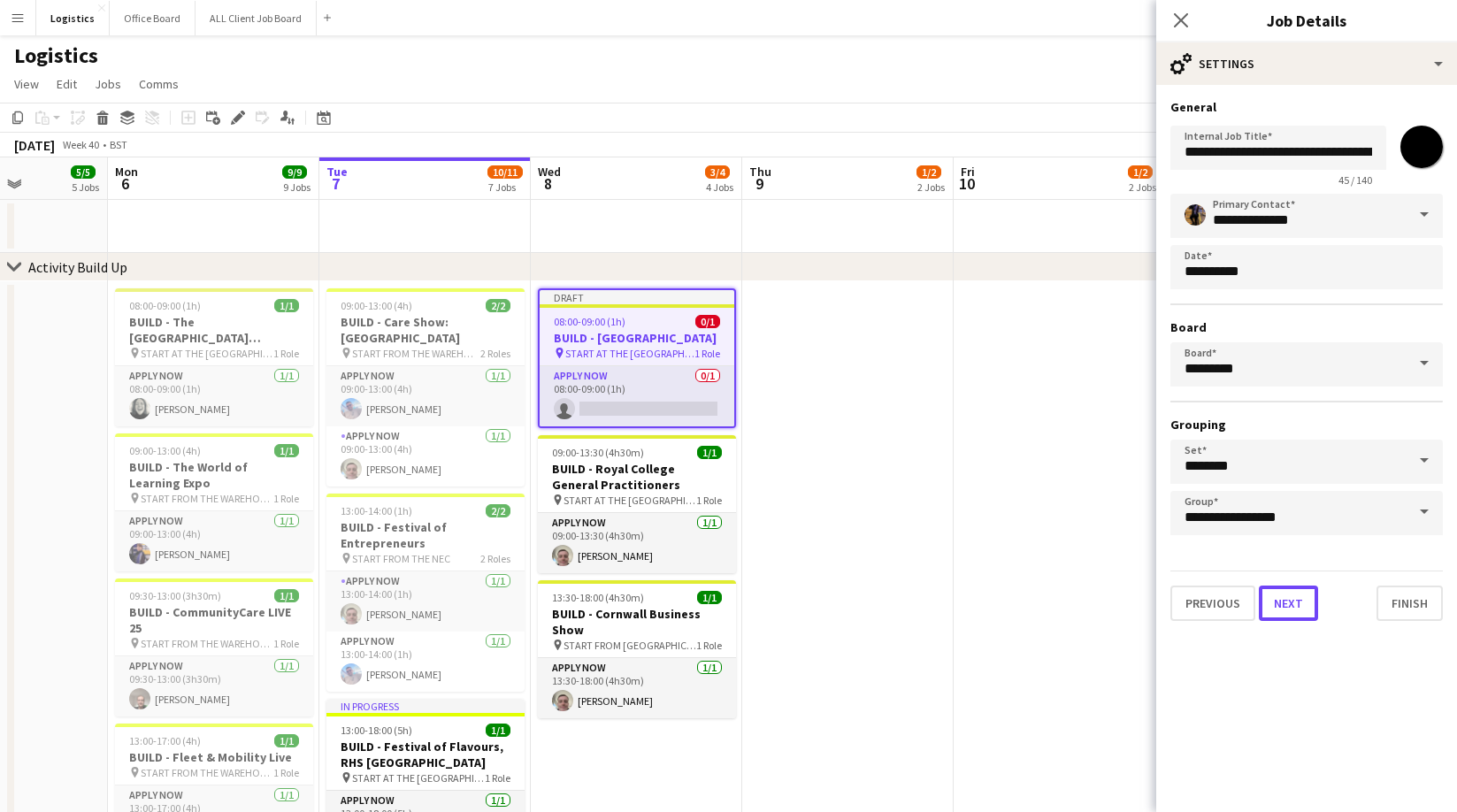
click at [1285, 595] on button "Next" at bounding box center [1288, 603] width 60 height 36
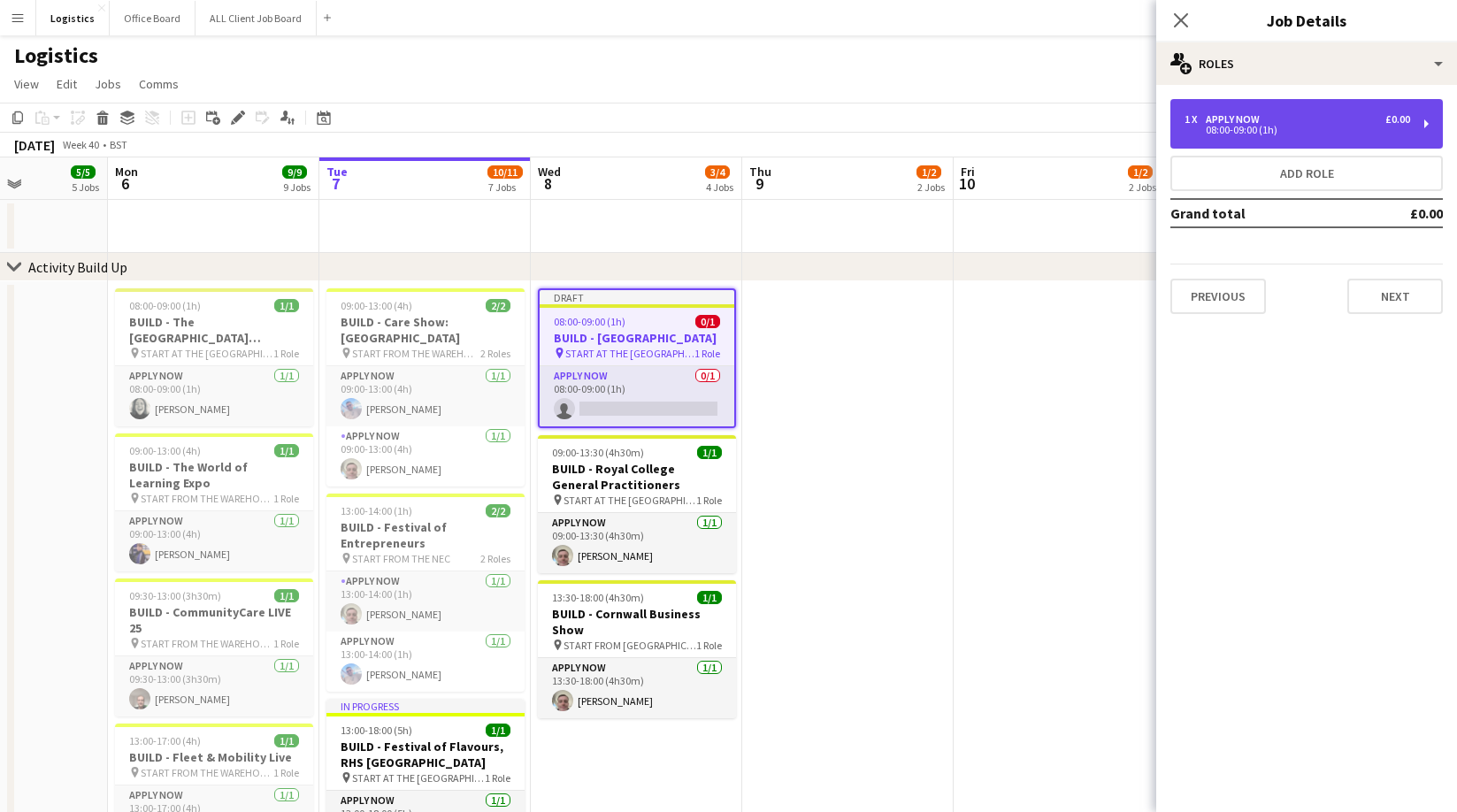
click at [1225, 126] on div "08:00-09:00 (1h)" at bounding box center [1297, 130] width 225 height 9
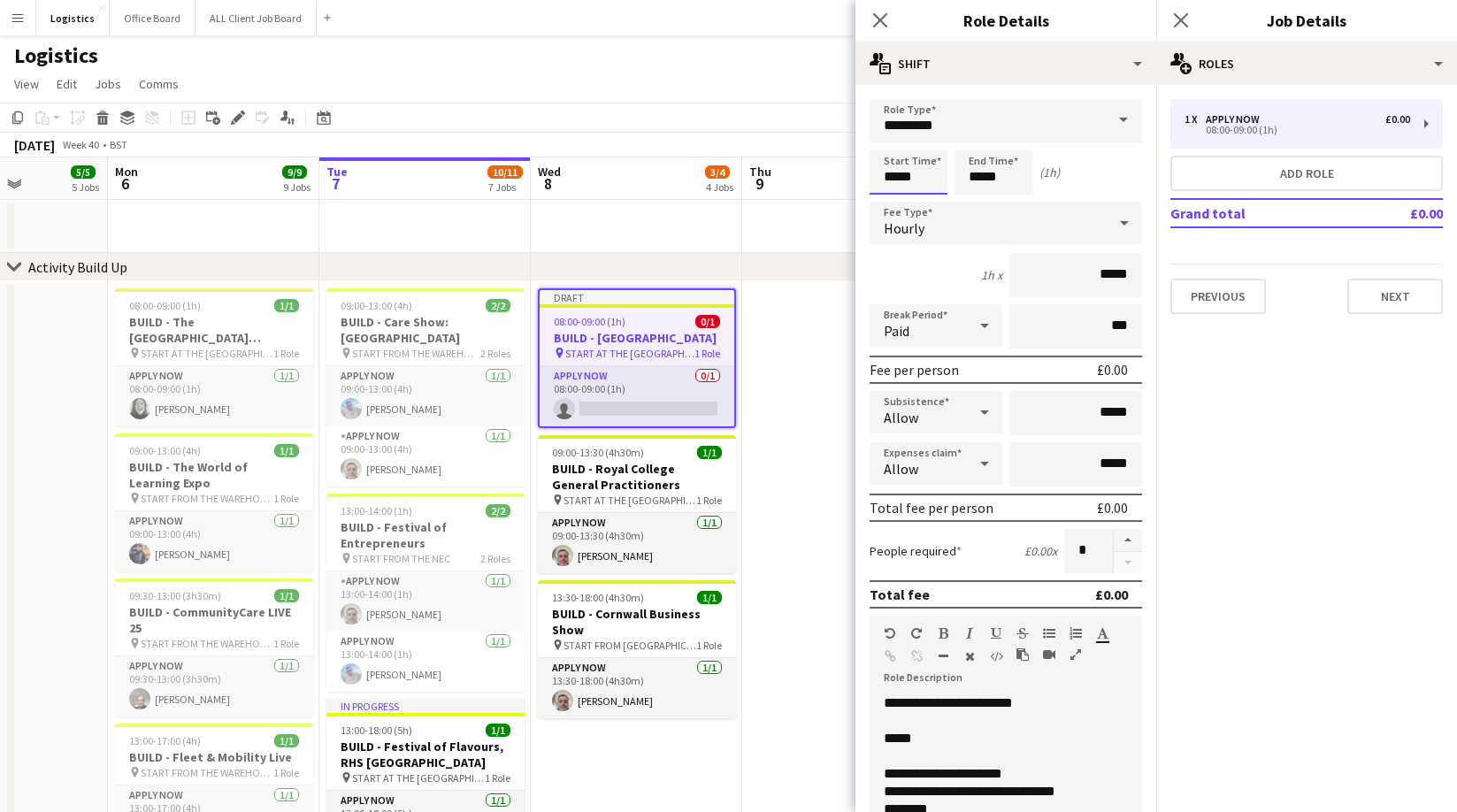
click at [931, 178] on input "*****" at bounding box center [908, 173] width 77 height 45
click at [888, 139] on div at bounding box center [891, 142] width 36 height 18
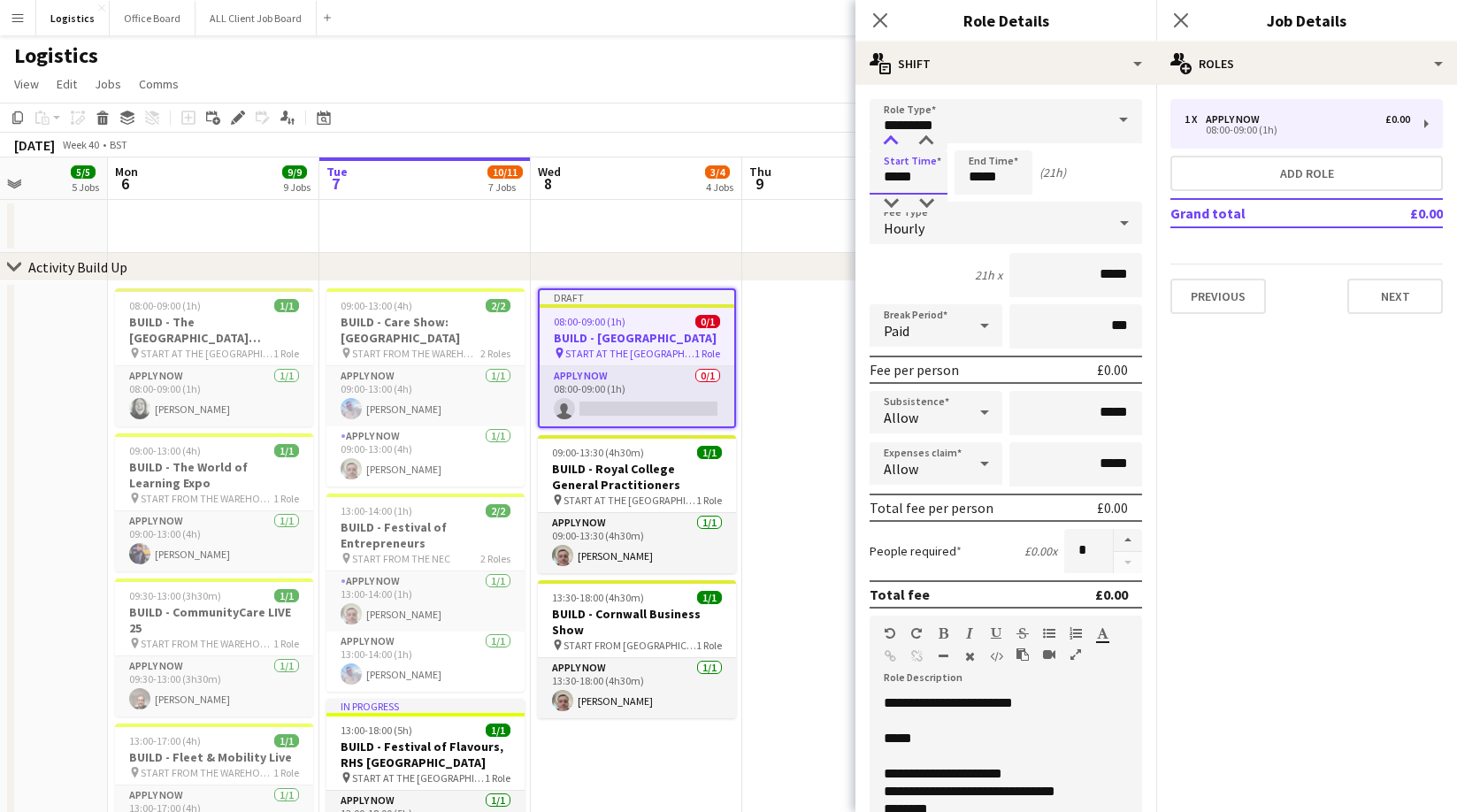
click at [888, 139] on div at bounding box center [891, 142] width 36 height 18
click at [888, 138] on div at bounding box center [891, 142] width 36 height 18
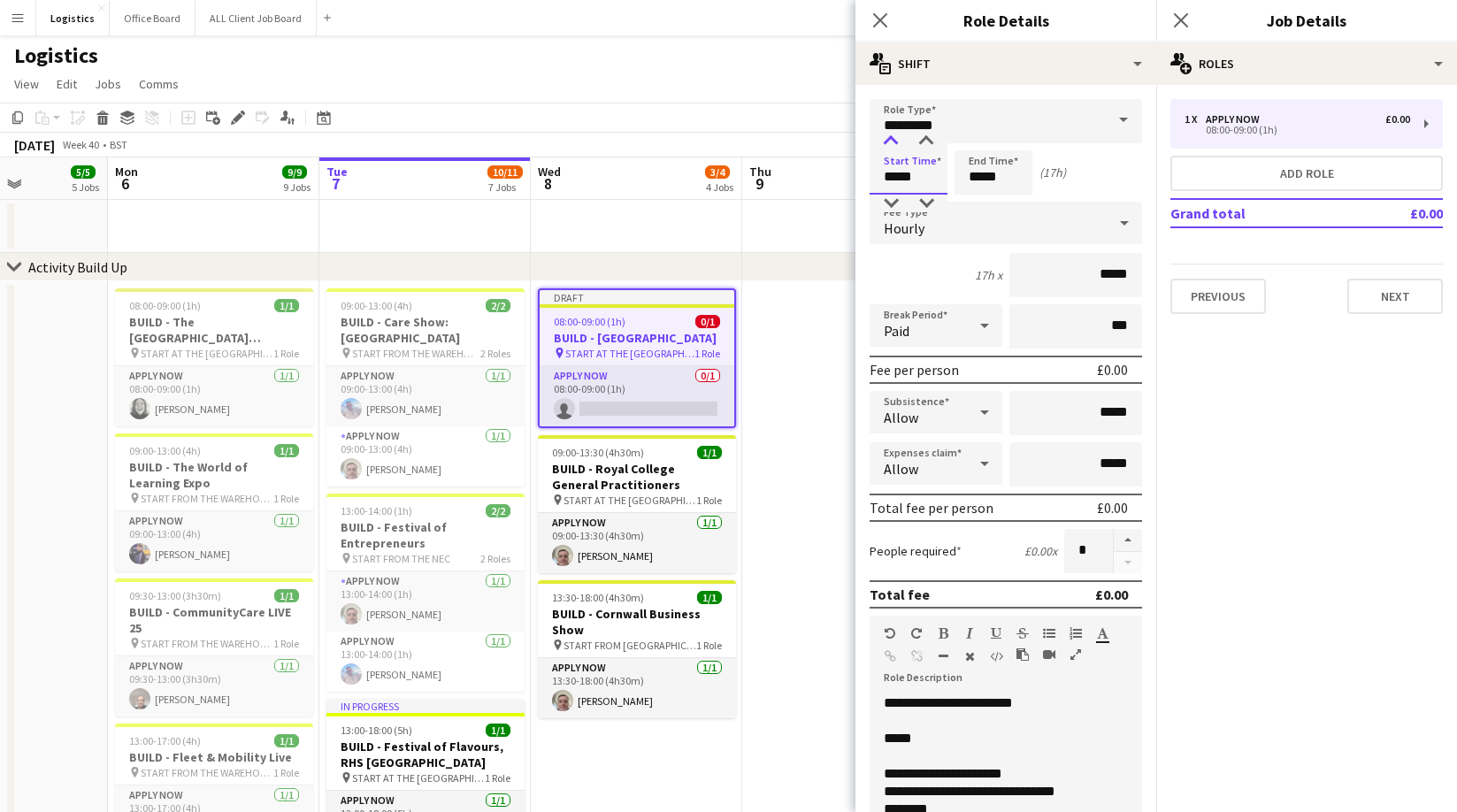
click at [888, 138] on div at bounding box center [891, 142] width 36 height 18
type input "*****"
click at [1007, 179] on input "*****" at bounding box center [993, 173] width 77 height 45
click at [978, 135] on div at bounding box center [976, 142] width 36 height 18
click at [977, 138] on div at bounding box center [976, 142] width 36 height 18
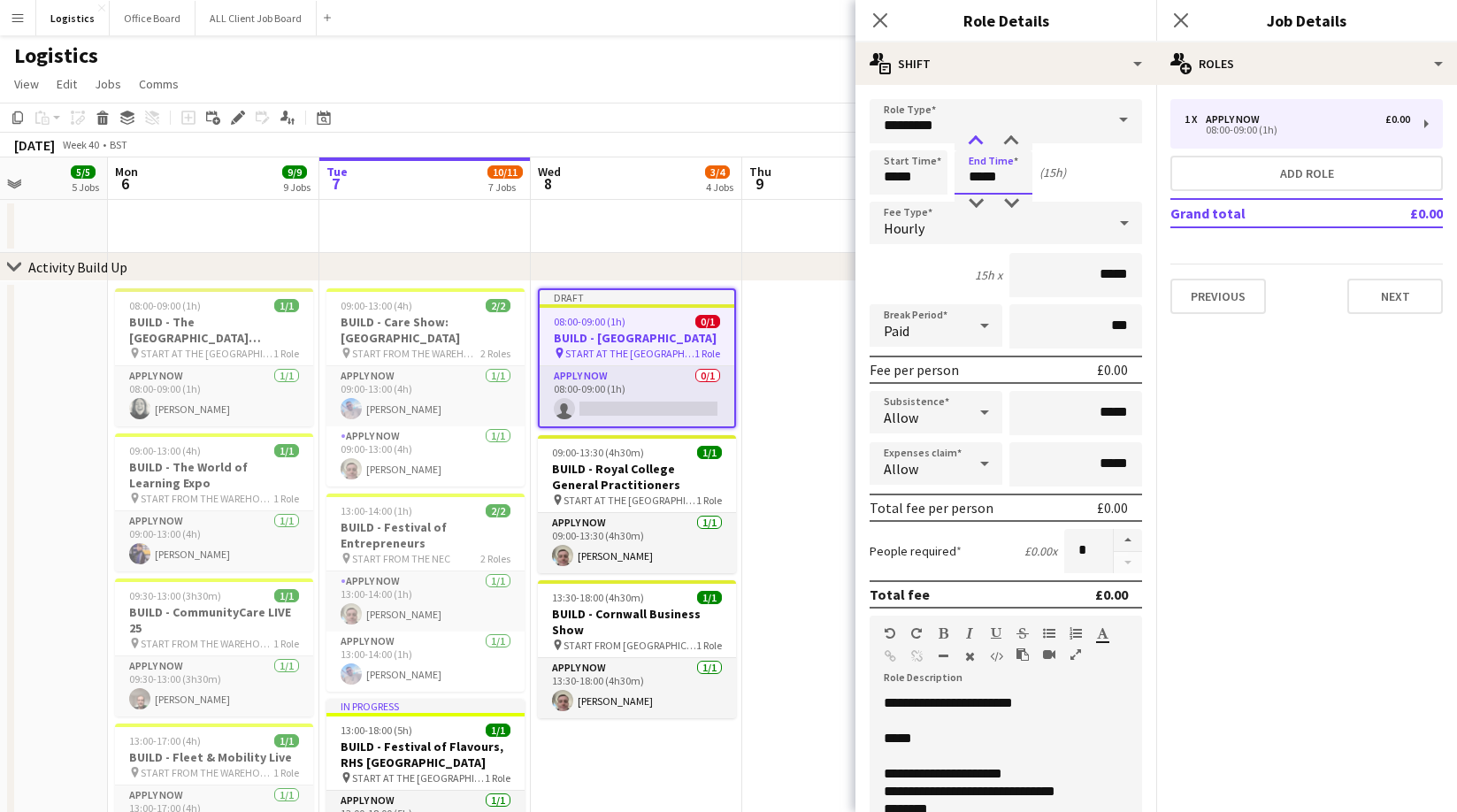
click at [977, 138] on div at bounding box center [976, 142] width 36 height 18
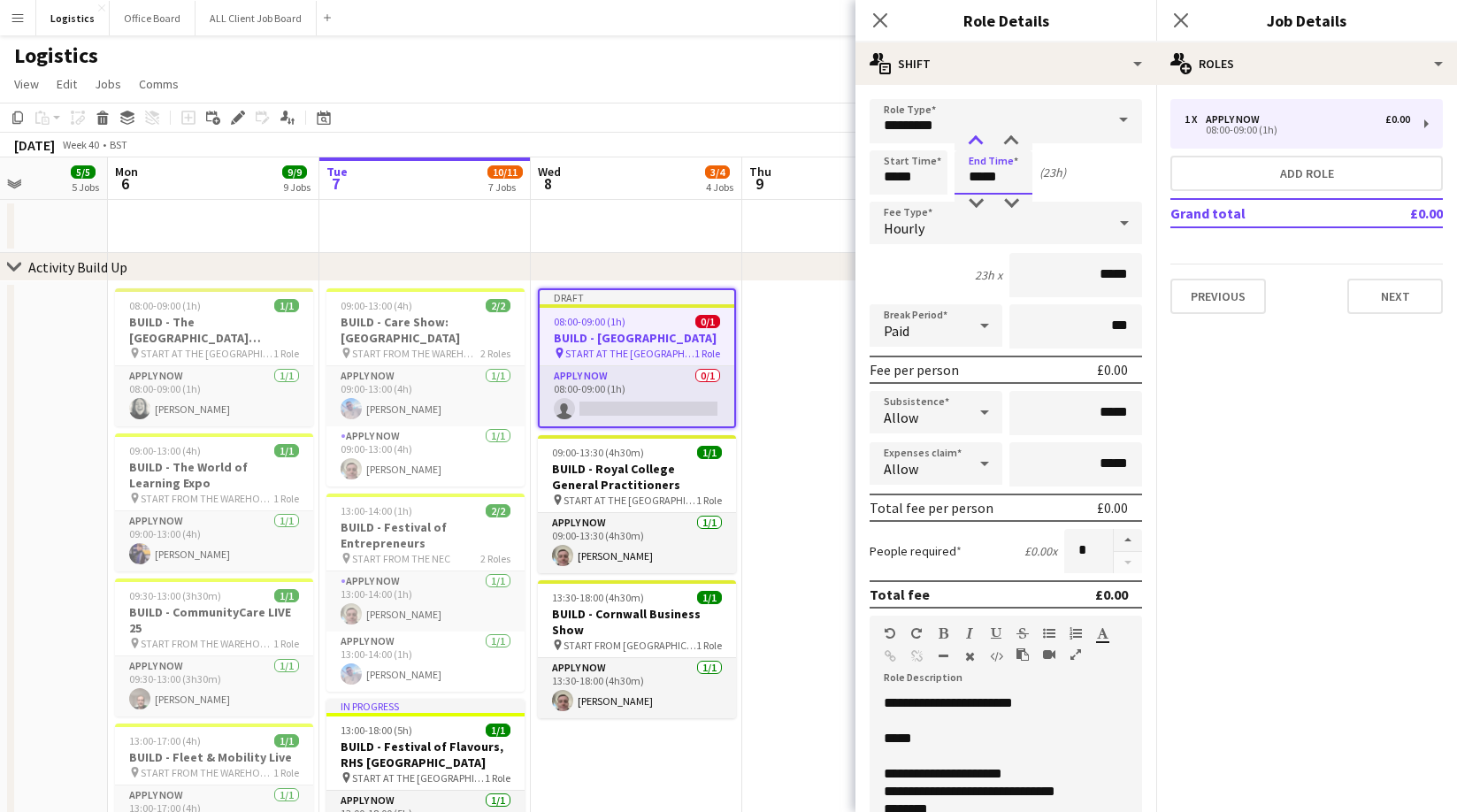
click at [977, 138] on div at bounding box center [976, 142] width 36 height 18
type input "*****"
click at [893, 261] on div "1h x *****" at bounding box center [1005, 275] width 273 height 45
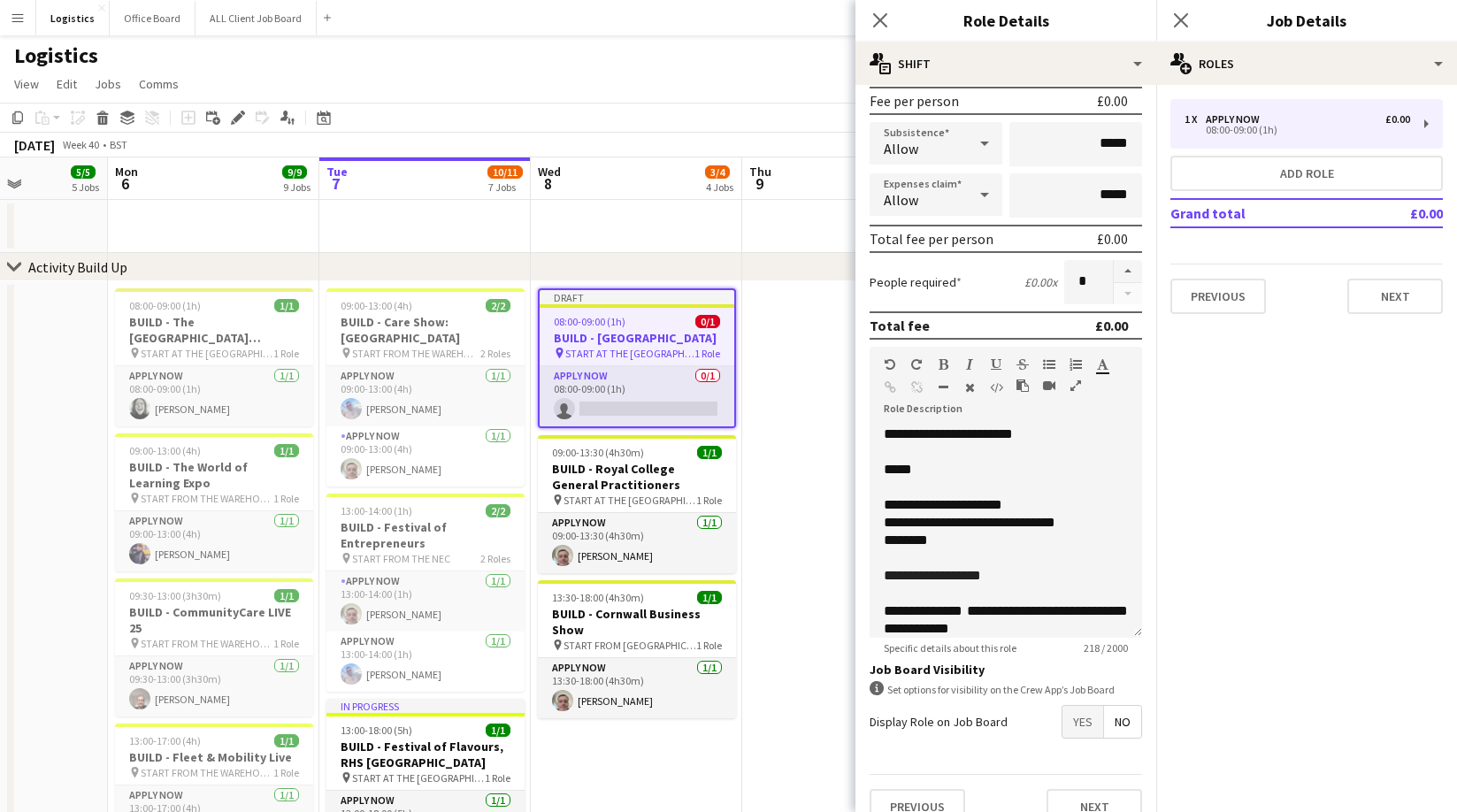
scroll to position [296, 0]
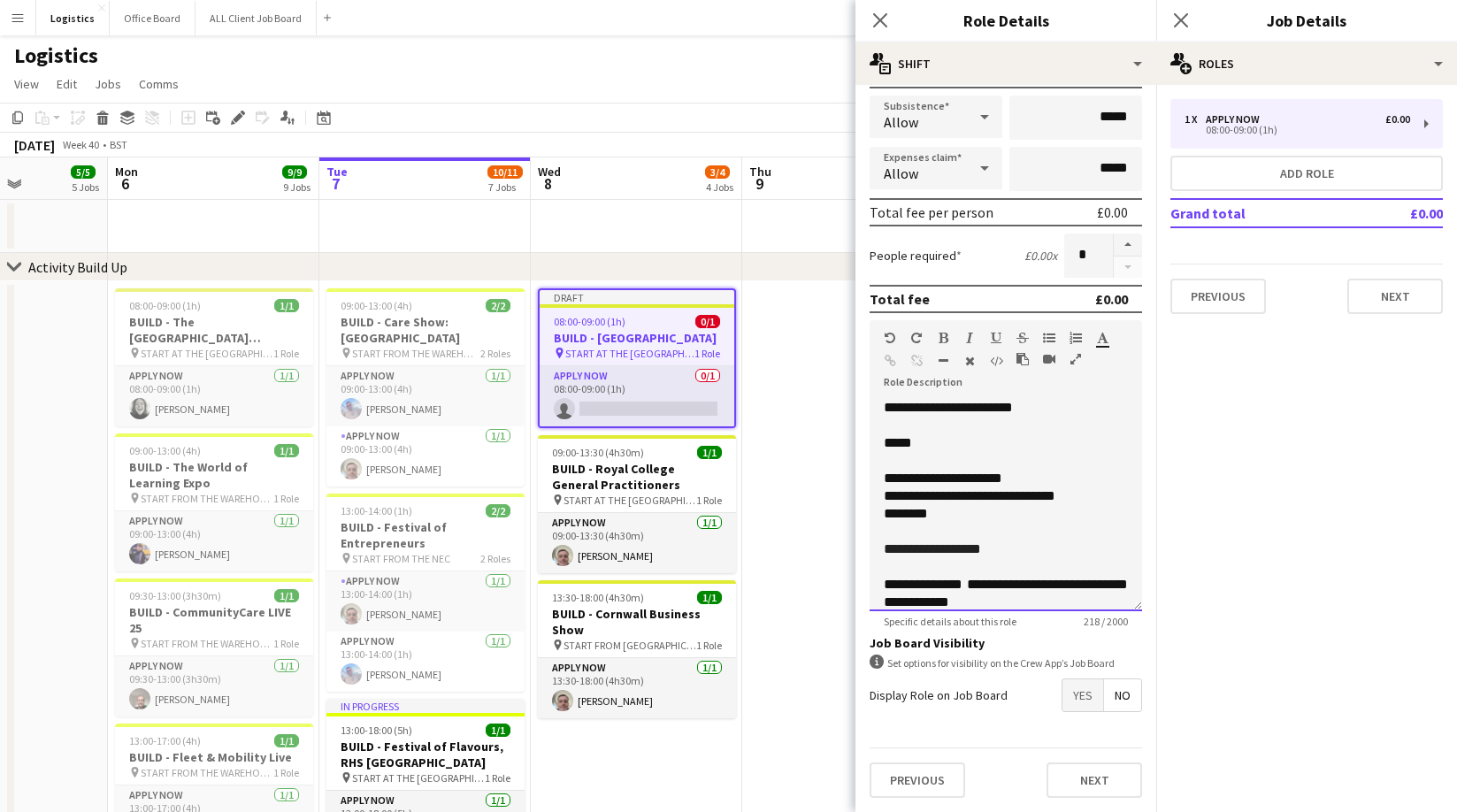
click at [928, 445] on p "*****" at bounding box center [1005, 443] width 244 height 18
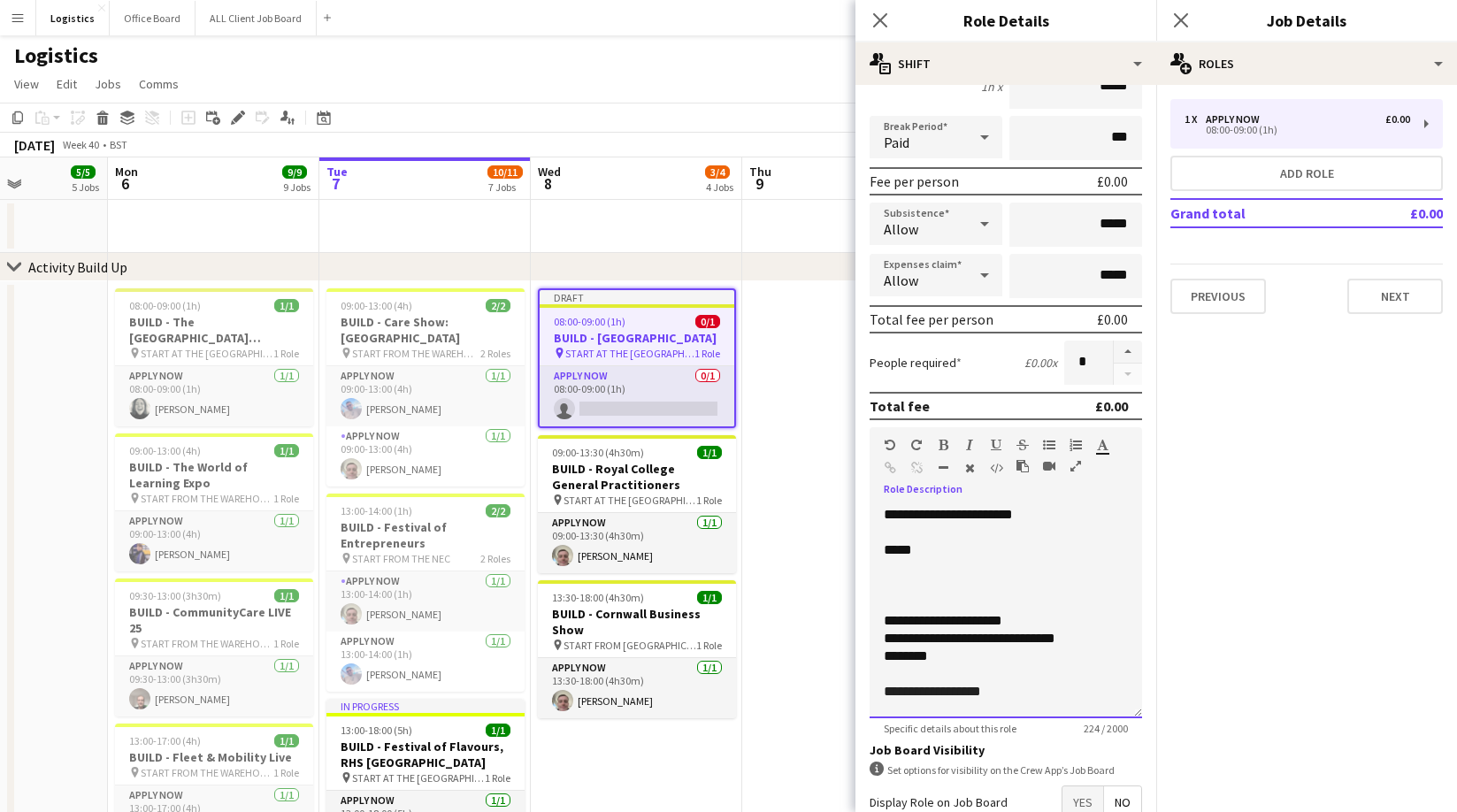
scroll to position [175, 0]
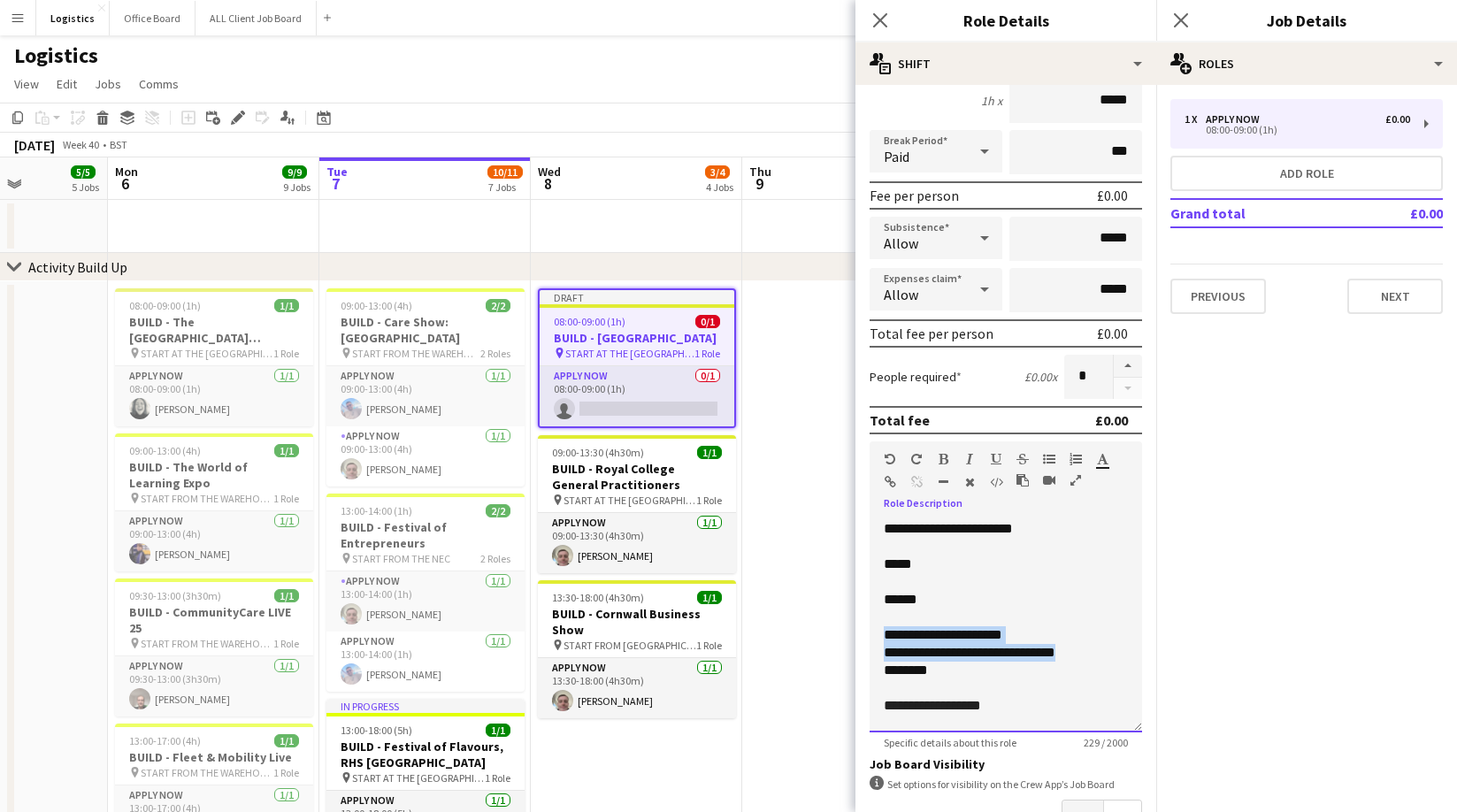
drag, startPoint x: 1095, startPoint y: 654, endPoint x: 872, endPoint y: 634, distance: 223.9
click at [872, 634] on div "**********" at bounding box center [1005, 626] width 273 height 212
copy div "**********"
drag, startPoint x: 1088, startPoint y: 654, endPoint x: 904, endPoint y: 632, distance: 185.3
click at [904, 632] on div "**********" at bounding box center [1005, 626] width 273 height 212
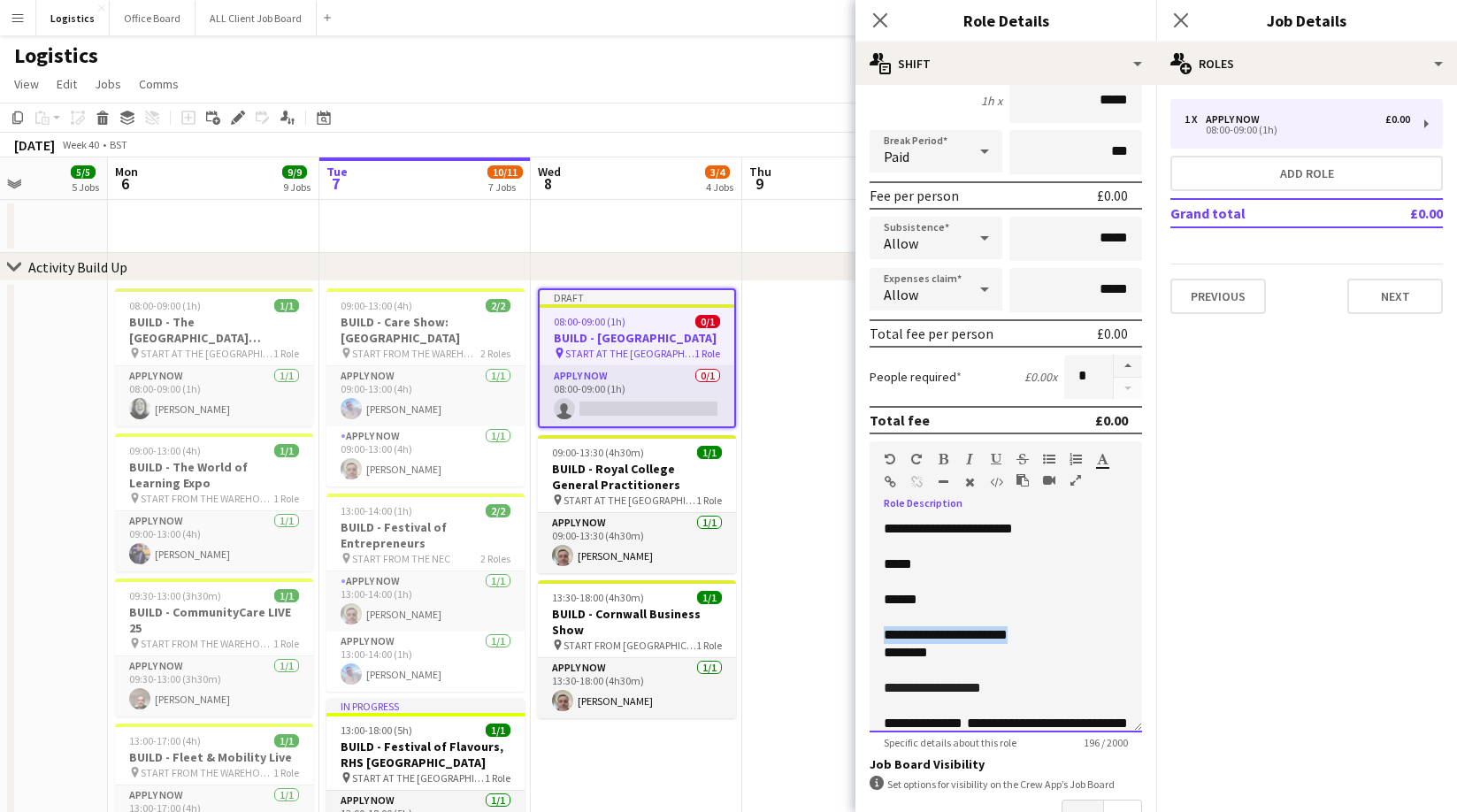
drag, startPoint x: 1048, startPoint y: 629, endPoint x: 882, endPoint y: 630, distance: 166.0
click at [882, 630] on div "**********" at bounding box center [1005, 626] width 273 height 212
click at [922, 652] on p "********" at bounding box center [1005, 653] width 244 height 18
drag, startPoint x: 953, startPoint y: 652, endPoint x: 920, endPoint y: 654, distance: 33.1
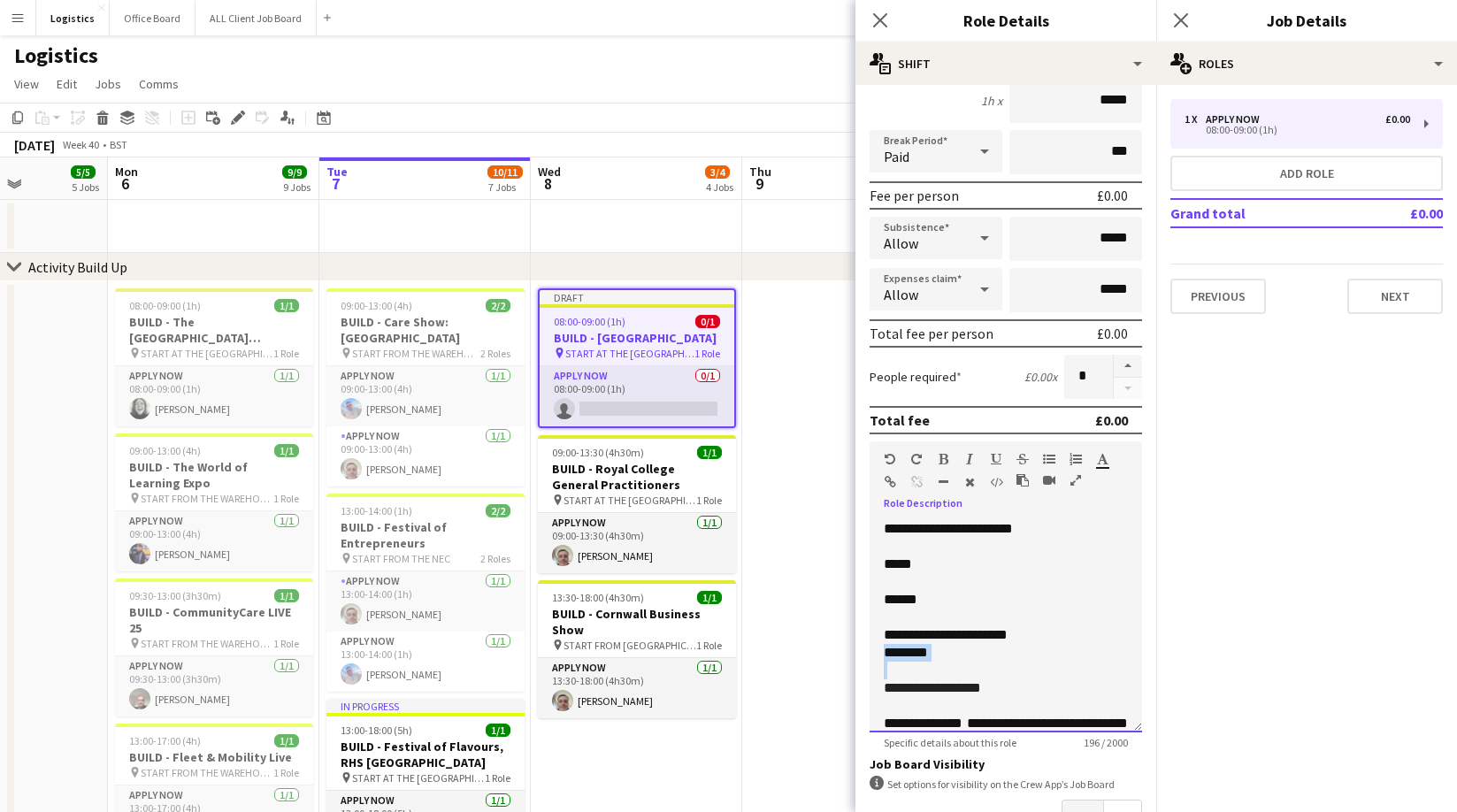
drag, startPoint x: 945, startPoint y: 654, endPoint x: 891, endPoint y: 655, distance: 54.0
click at [891, 655] on p "********" at bounding box center [1005, 653] width 244 height 18
drag, startPoint x: 991, startPoint y: 687, endPoint x: 934, endPoint y: 693, distance: 57.3
click at [934, 693] on p "**********" at bounding box center [1005, 687] width 244 height 18
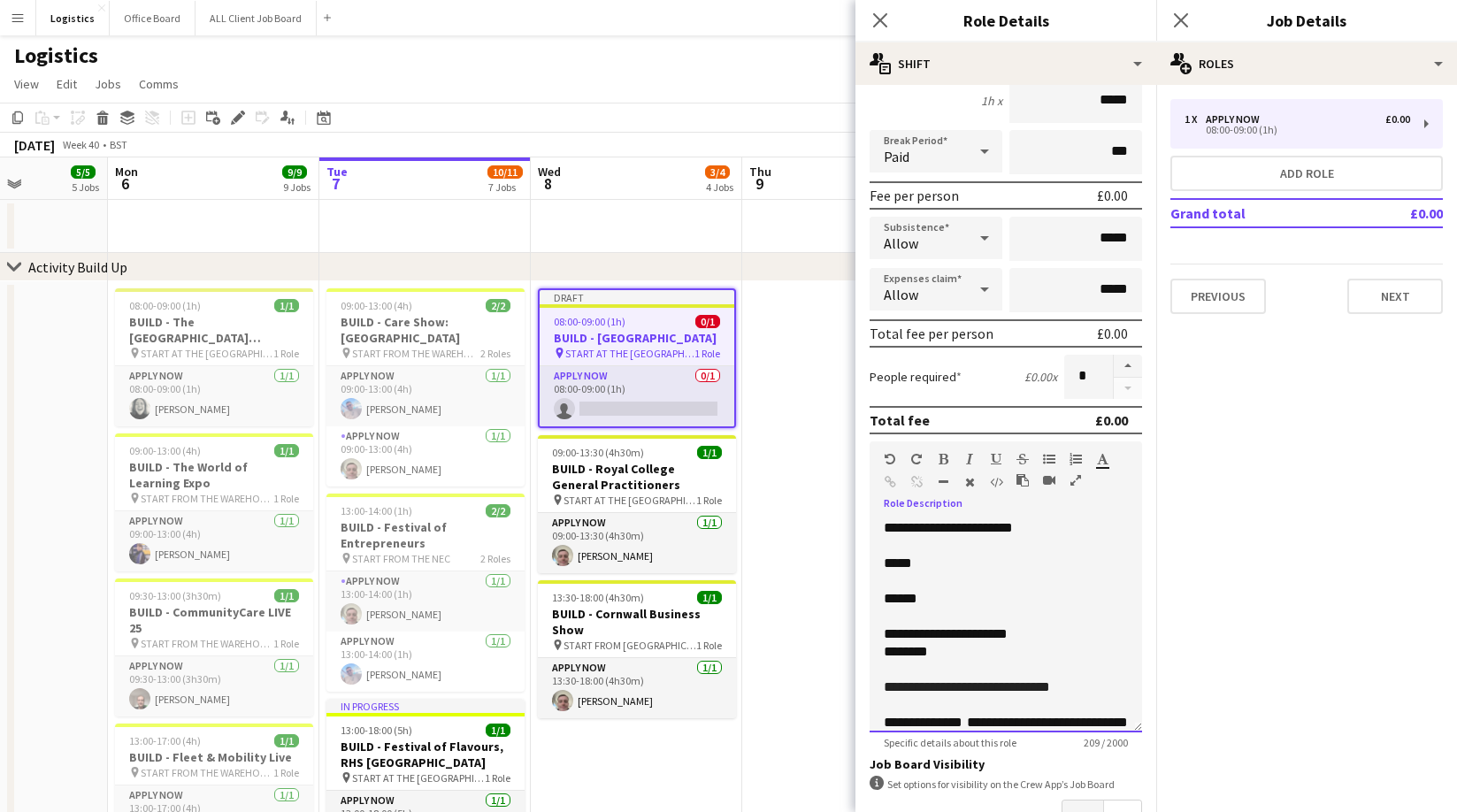
click at [997, 688] on span "**********" at bounding box center [966, 686] width 167 height 13
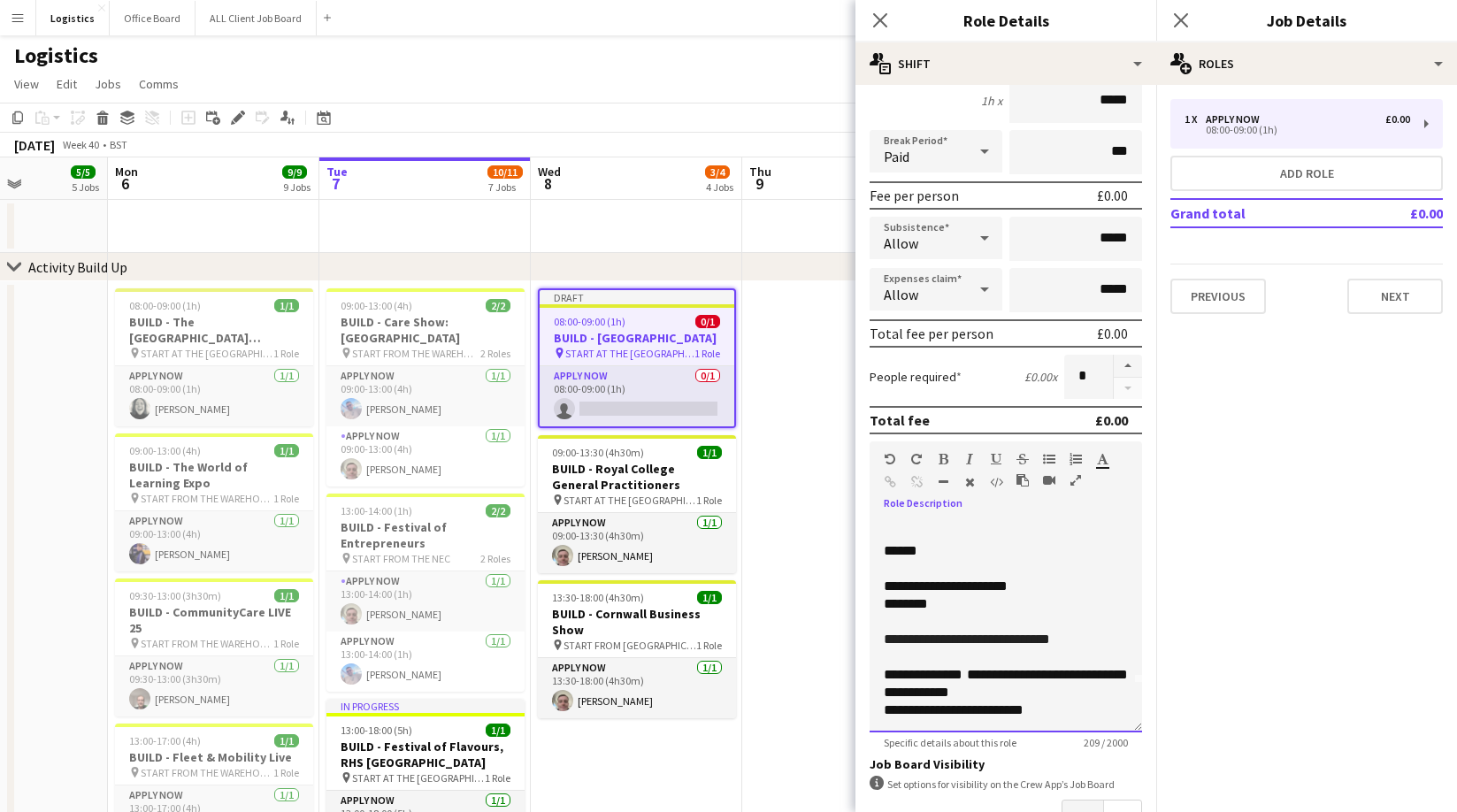
scroll to position [50, 0]
click at [1079, 710] on div "**********" at bounding box center [1005, 710] width 244 height 18
drag, startPoint x: 984, startPoint y: 704, endPoint x: 973, endPoint y: 675, distance: 31.0
click at [973, 675] on div "**********" at bounding box center [1005, 626] width 273 height 212
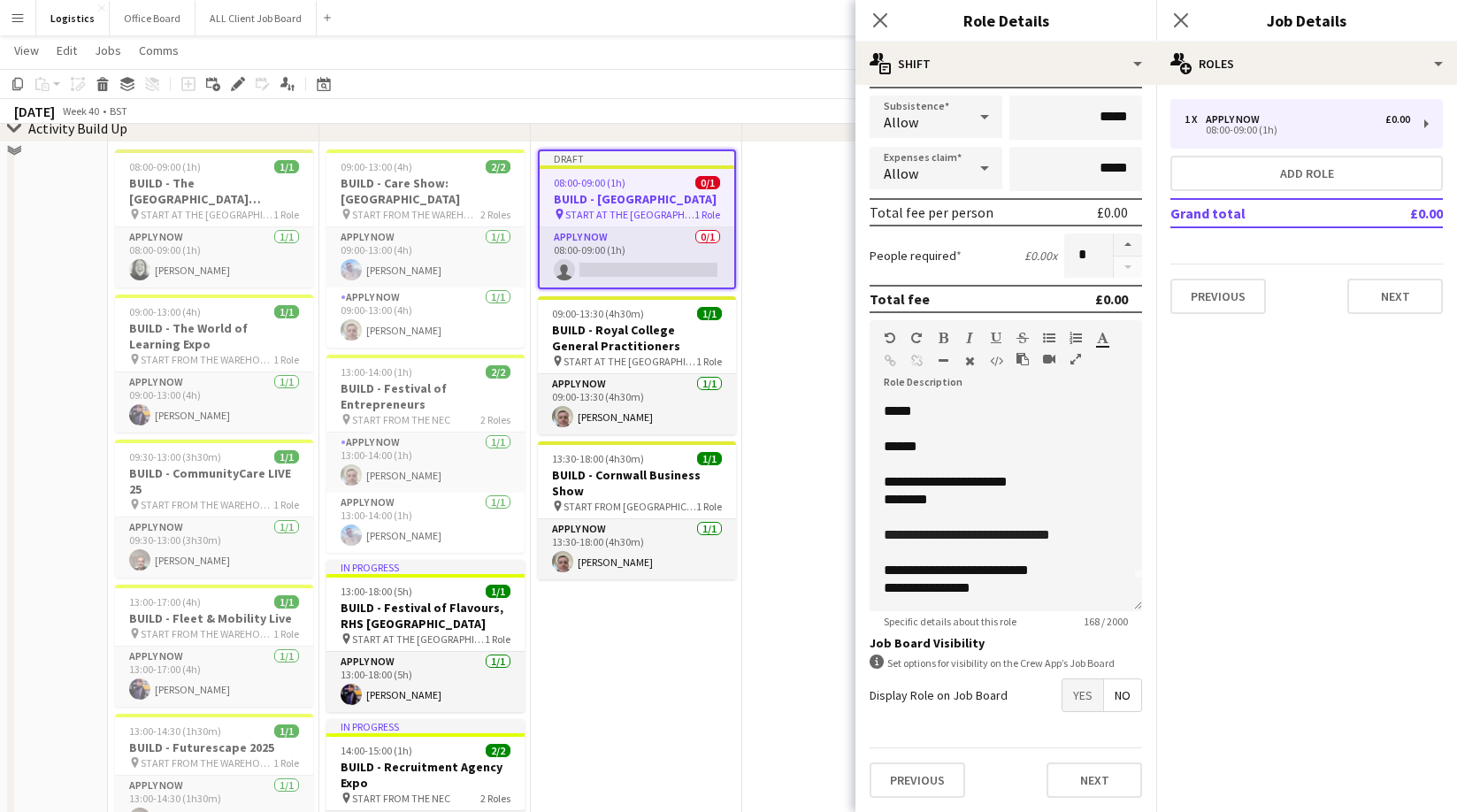
scroll to position [179, 0]
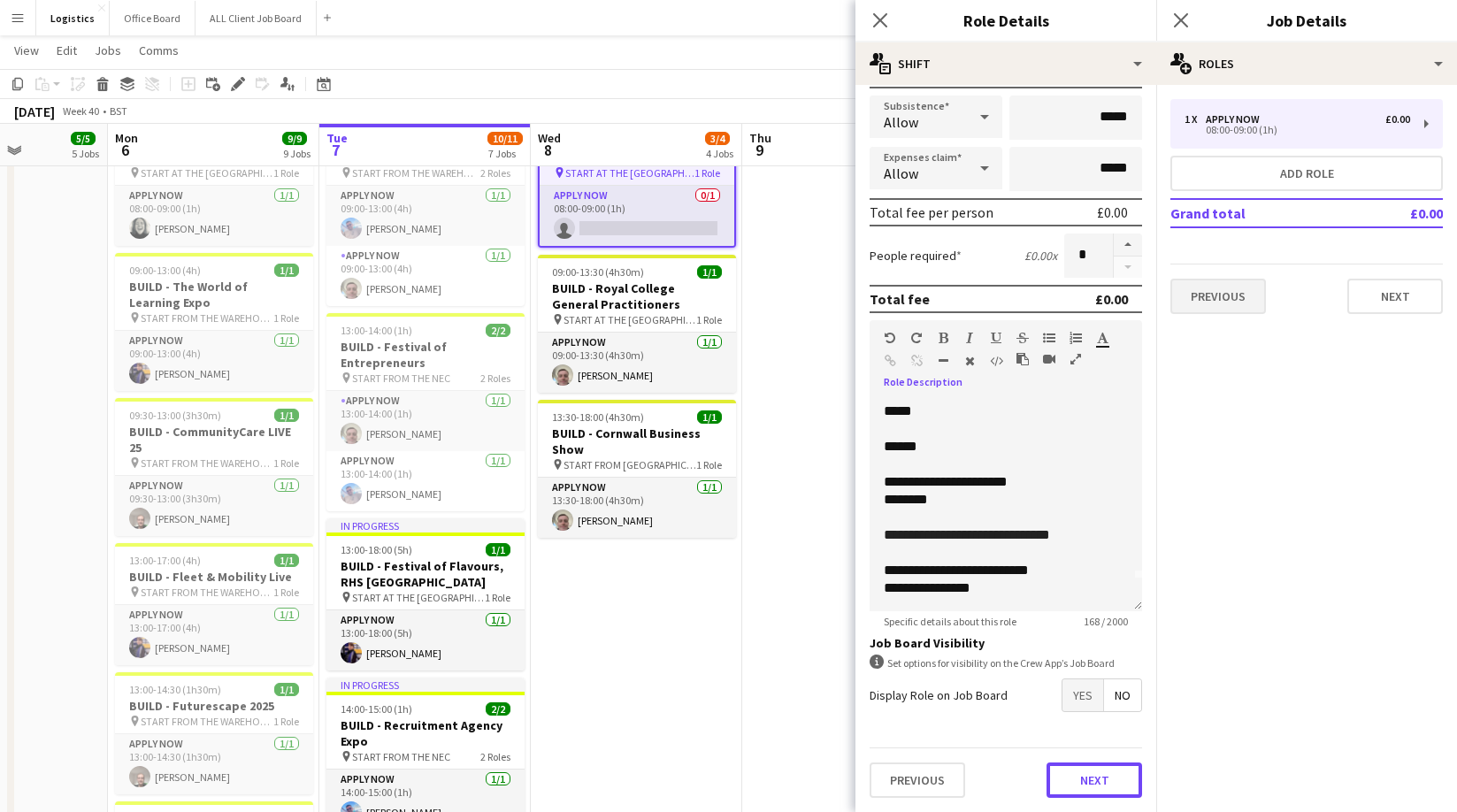
drag, startPoint x: 1091, startPoint y: 782, endPoint x: 1208, endPoint y: 283, distance: 512.5
click at [1091, 782] on button "Next" at bounding box center [1094, 780] width 95 height 36
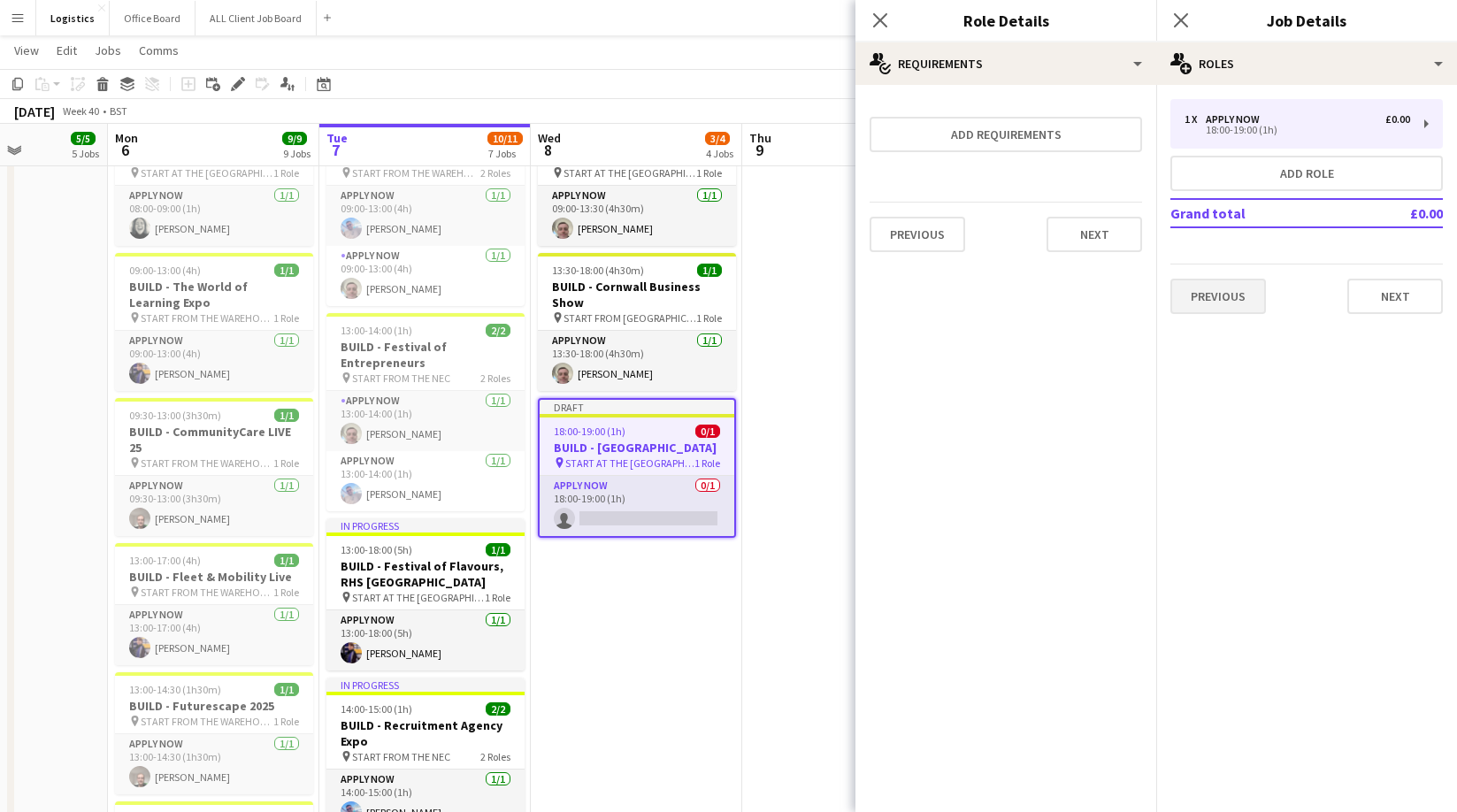
scroll to position [0, 0]
click at [1115, 235] on button "Next" at bounding box center [1094, 234] width 95 height 36
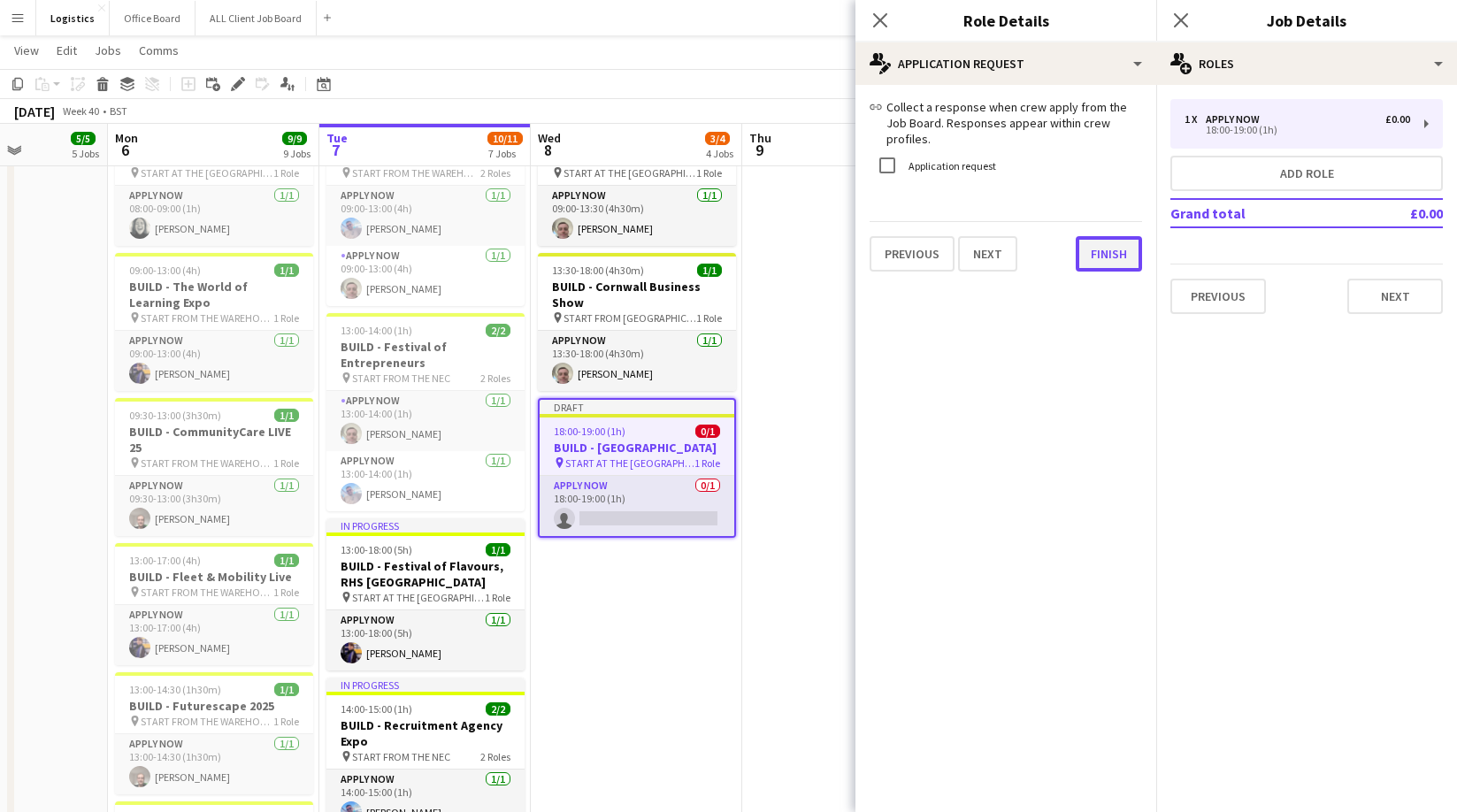
click at [1098, 243] on button "Finish" at bounding box center [1109, 254] width 66 height 36
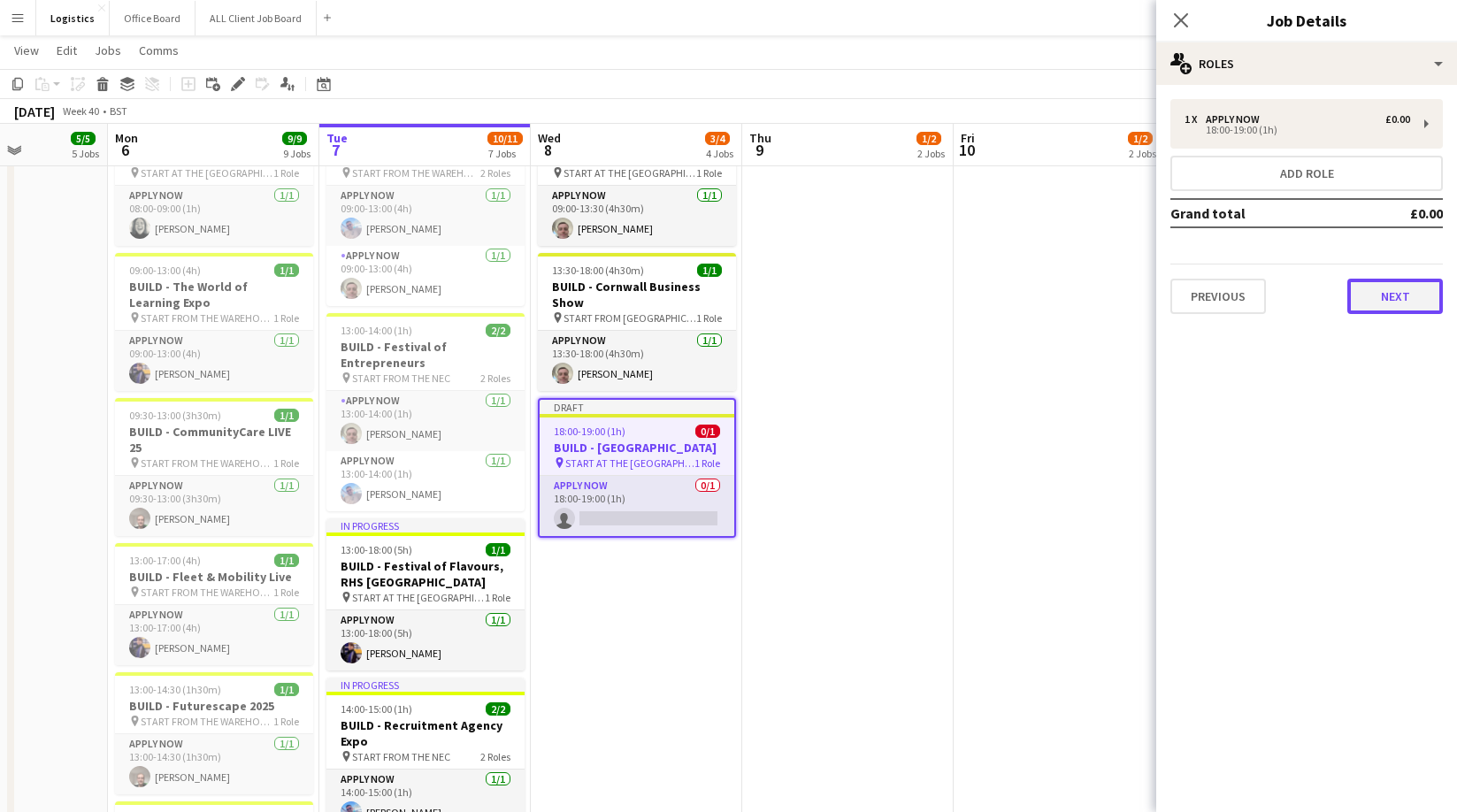
click at [1394, 289] on button "Next" at bounding box center [1394, 296] width 95 height 36
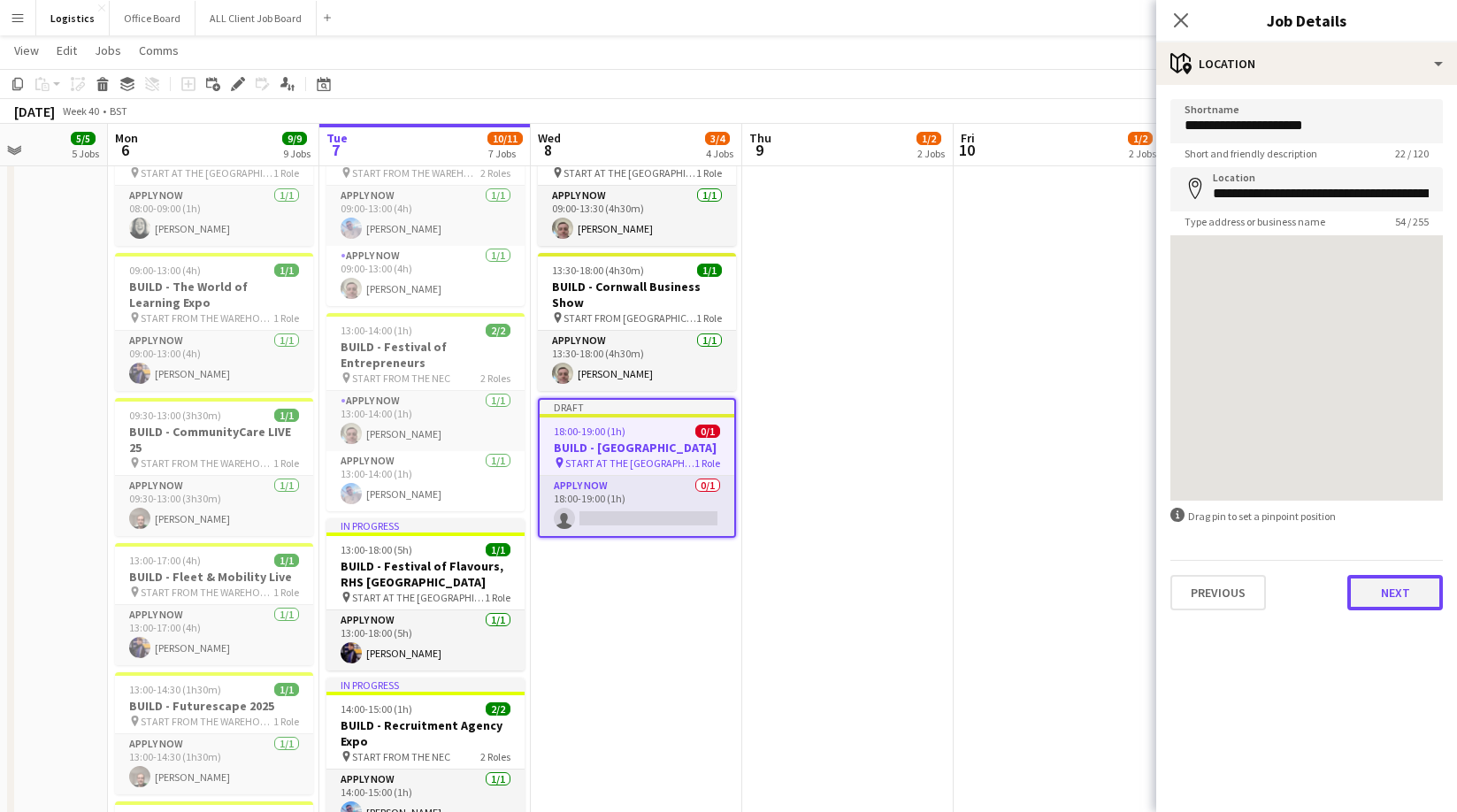
click at [1386, 601] on button "Next" at bounding box center [1394, 593] width 95 height 36
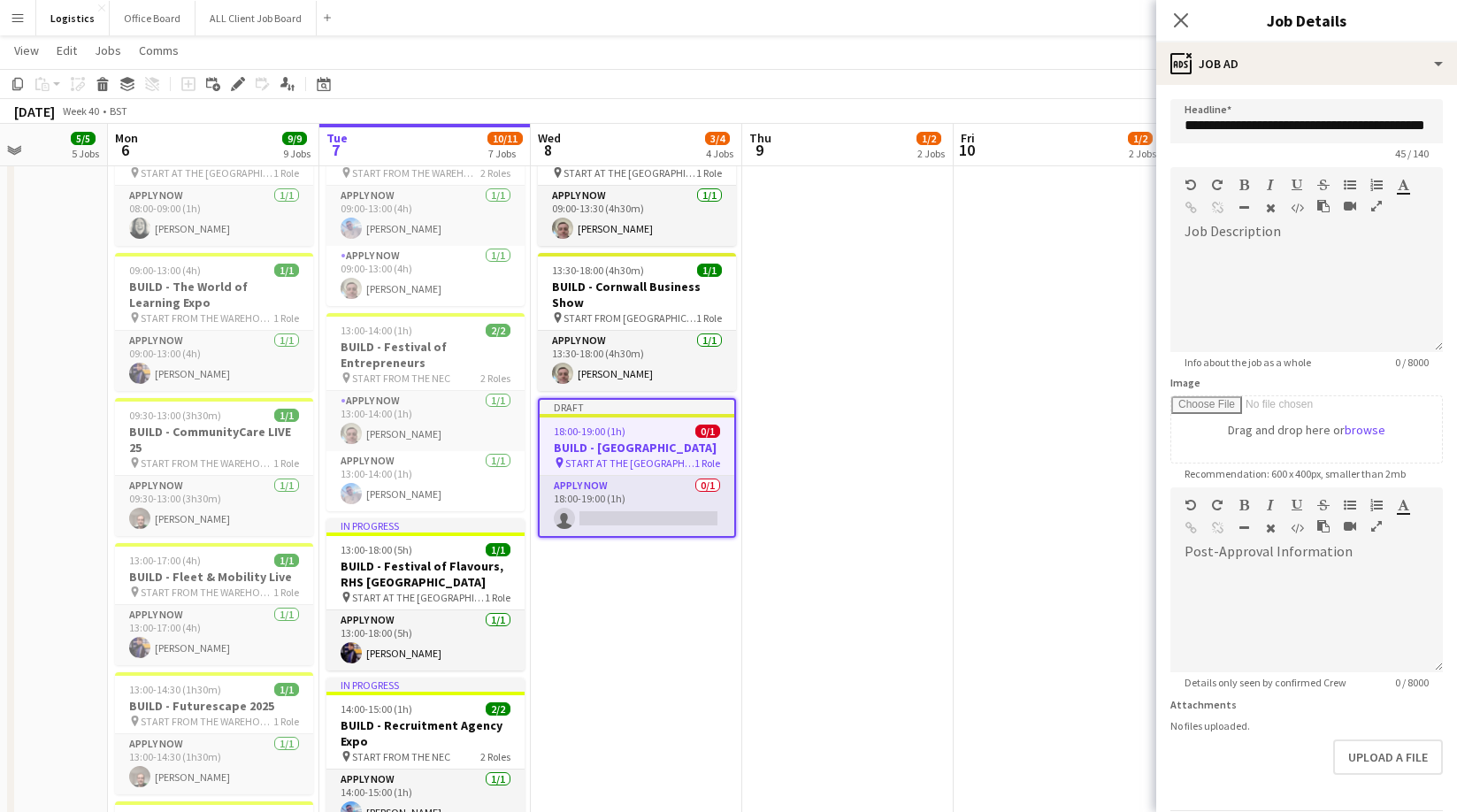
drag, startPoint x: 1178, startPoint y: 25, endPoint x: 1252, endPoint y: 111, distance: 113.5
click at [1182, 23] on icon at bounding box center [1181, 20] width 14 height 14
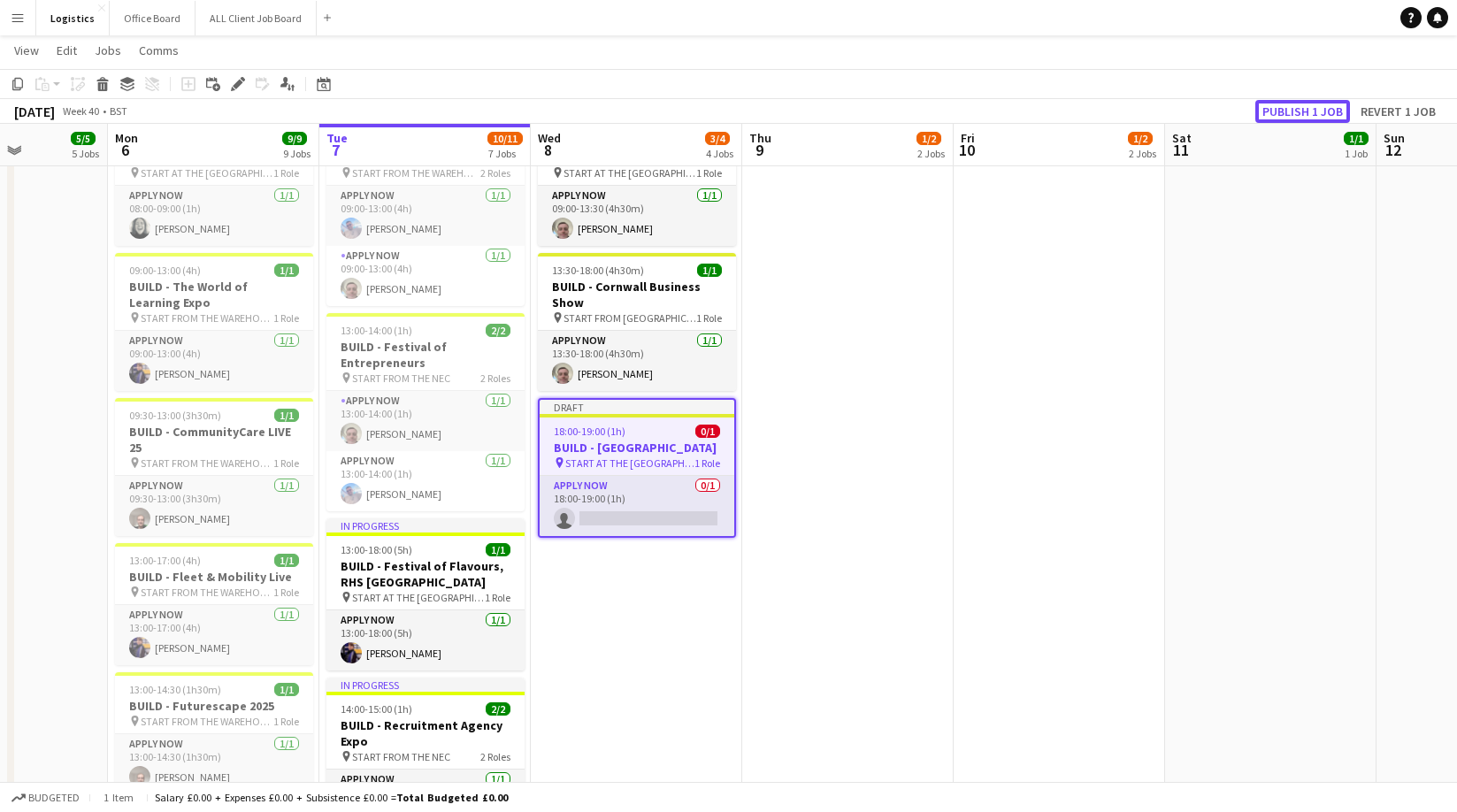
click at [1292, 111] on button "Publish 1 job" at bounding box center [1302, 111] width 94 height 23
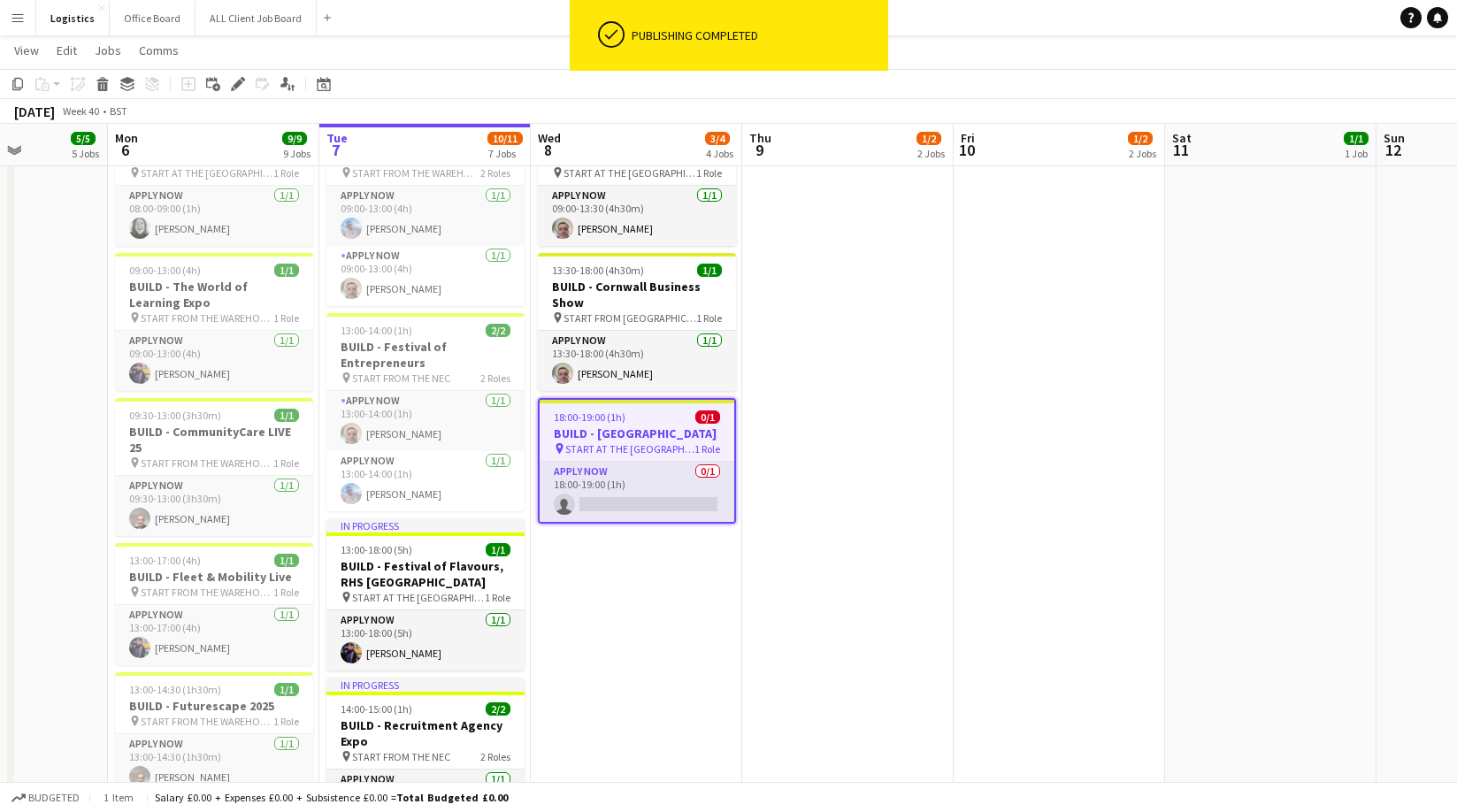
click at [1185, 102] on div "[DATE] Week 40 • BST" at bounding box center [728, 111] width 1457 height 25
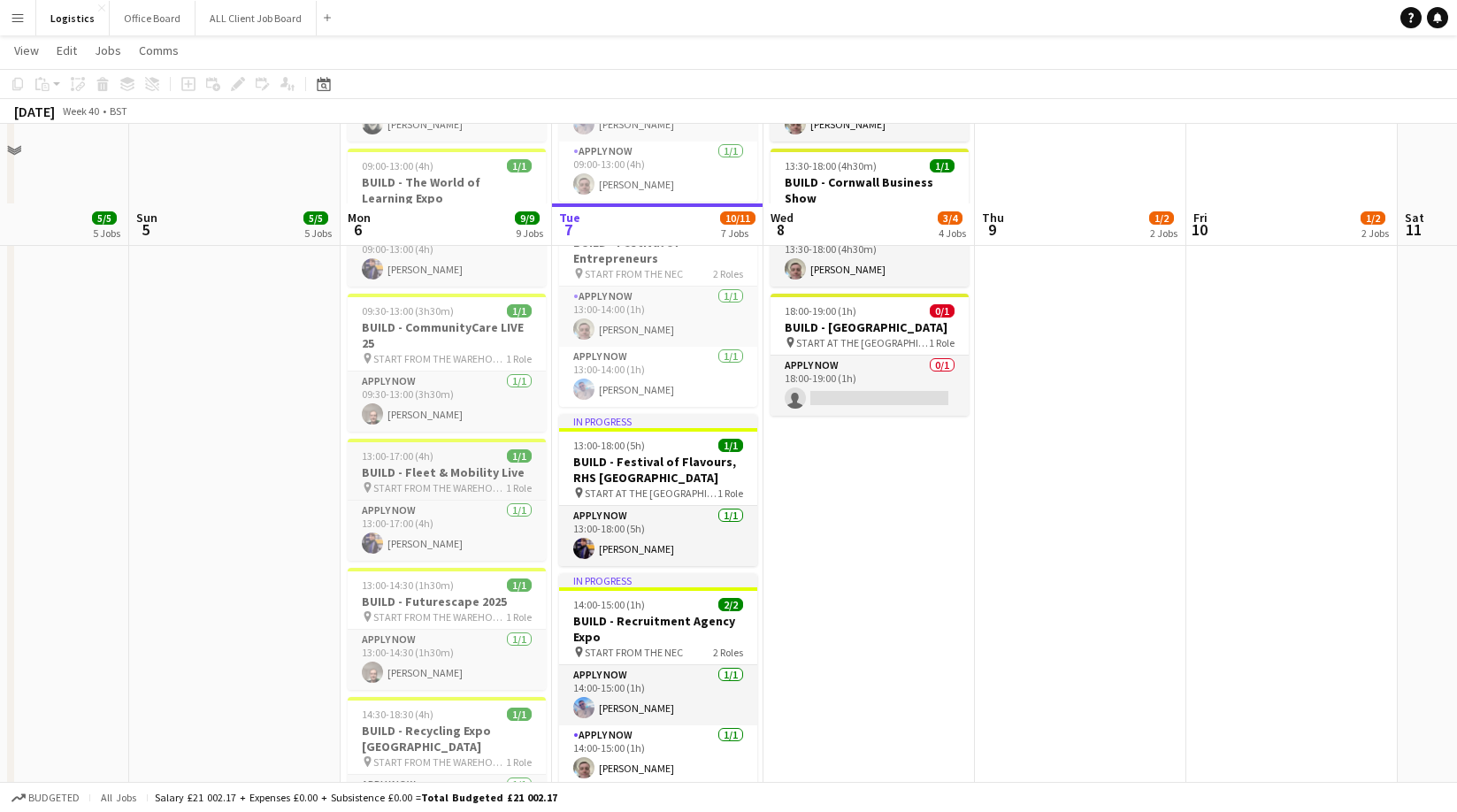
scroll to position [432, 0]
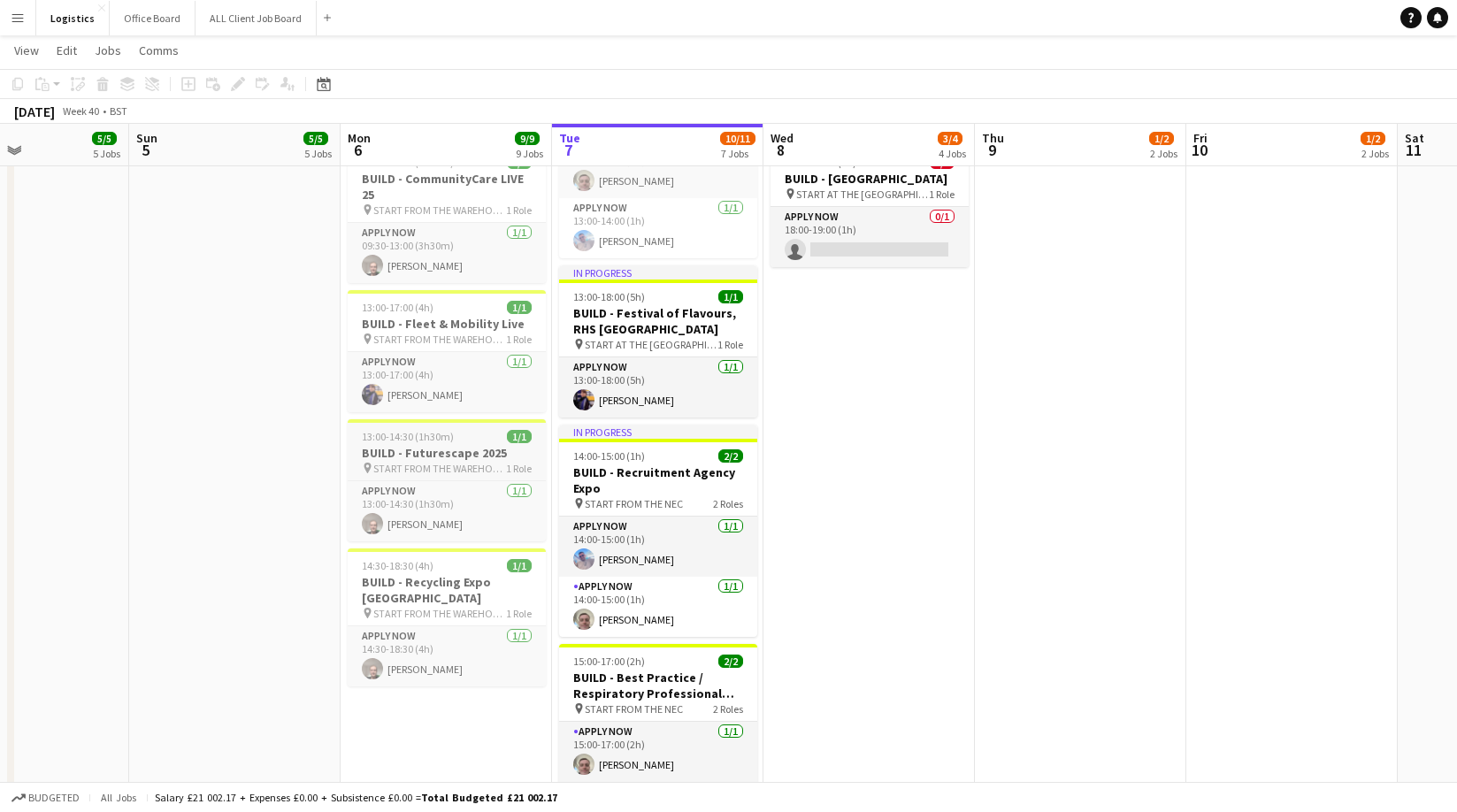
click at [451, 458] on h3 "BUILD - Futurescape 2025" at bounding box center [446, 453] width 198 height 16
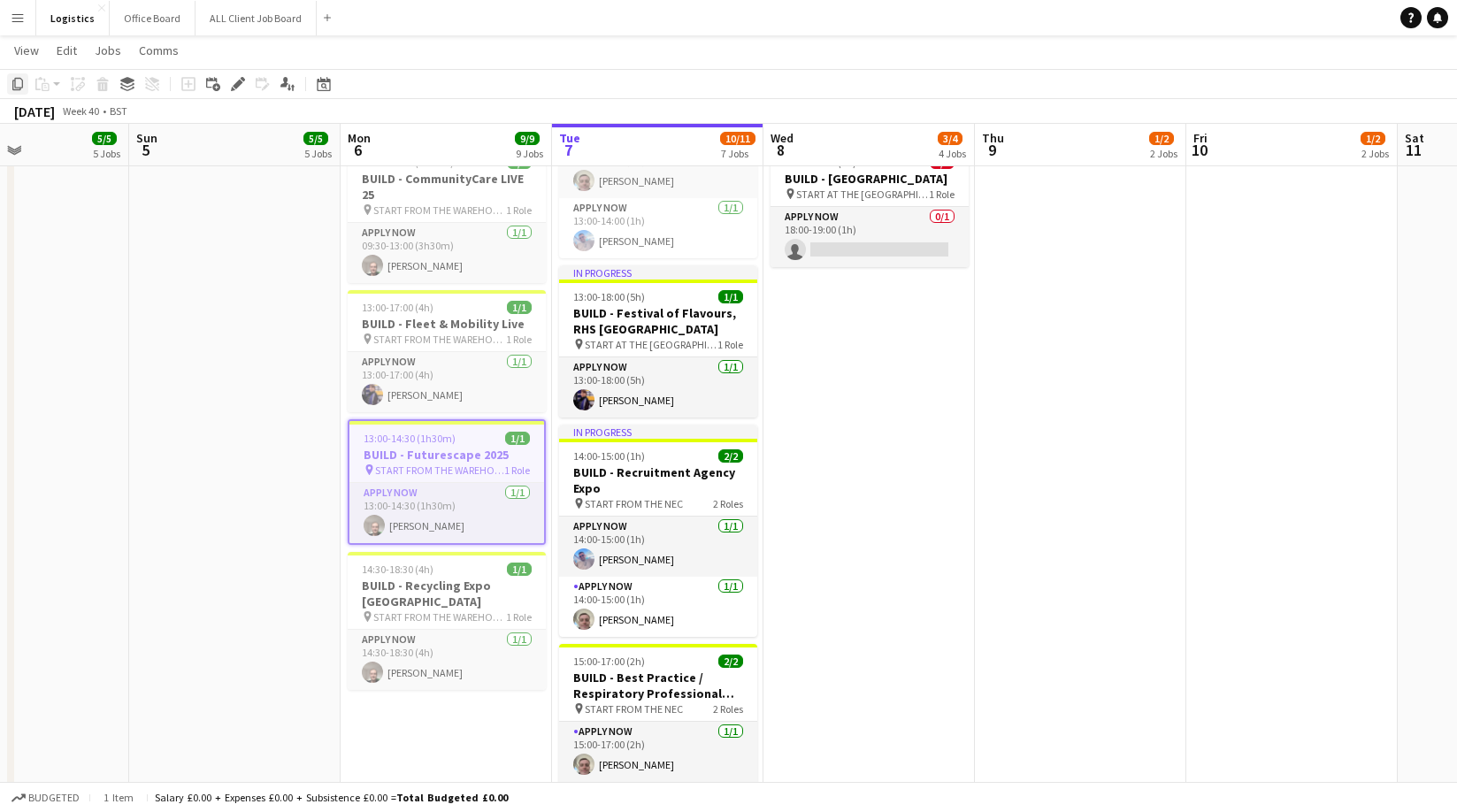
click at [20, 83] on icon "Copy" at bounding box center [18, 84] width 14 height 14
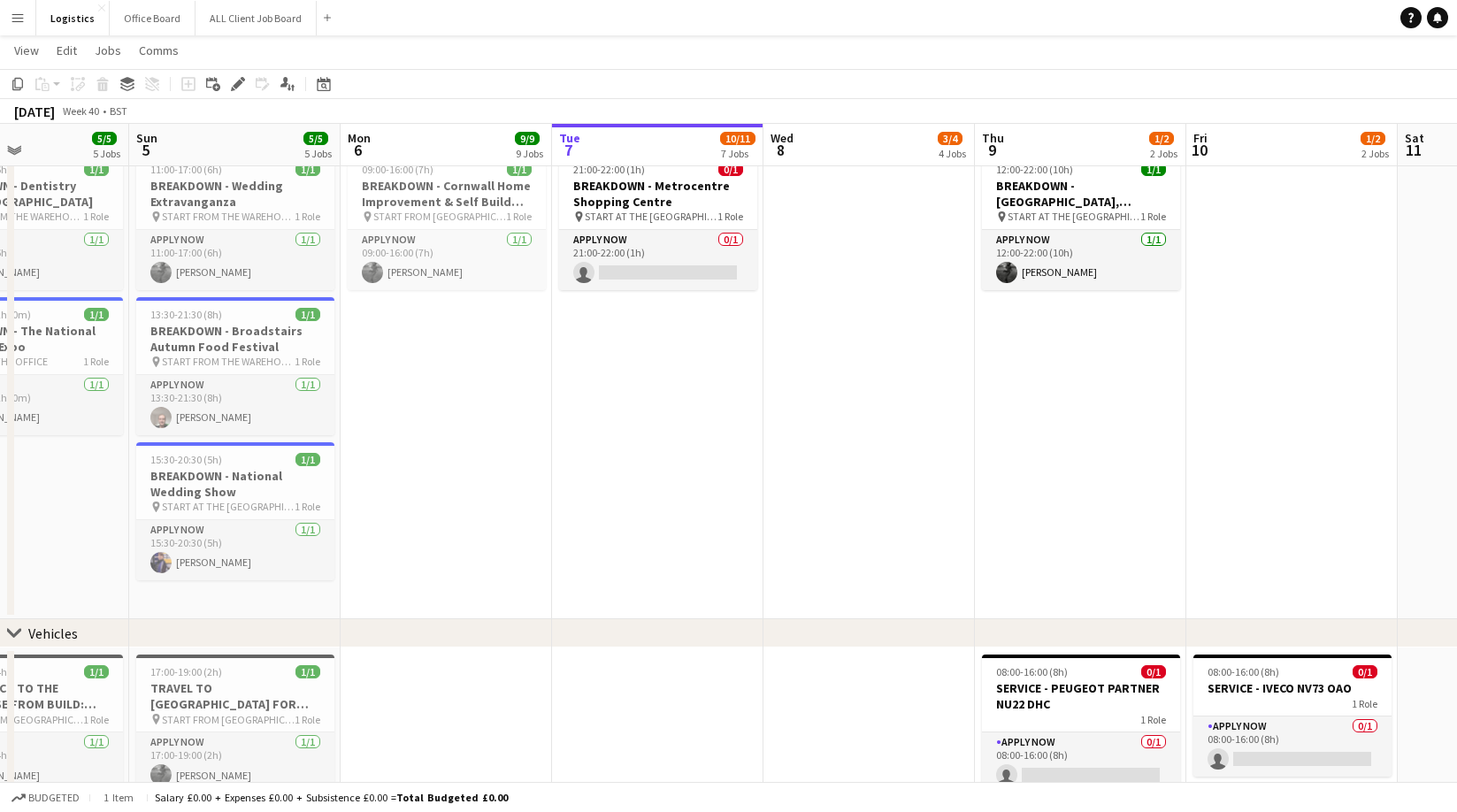
scroll to position [1201, 0]
click at [852, 219] on app-date-cell at bounding box center [868, 380] width 211 height 475
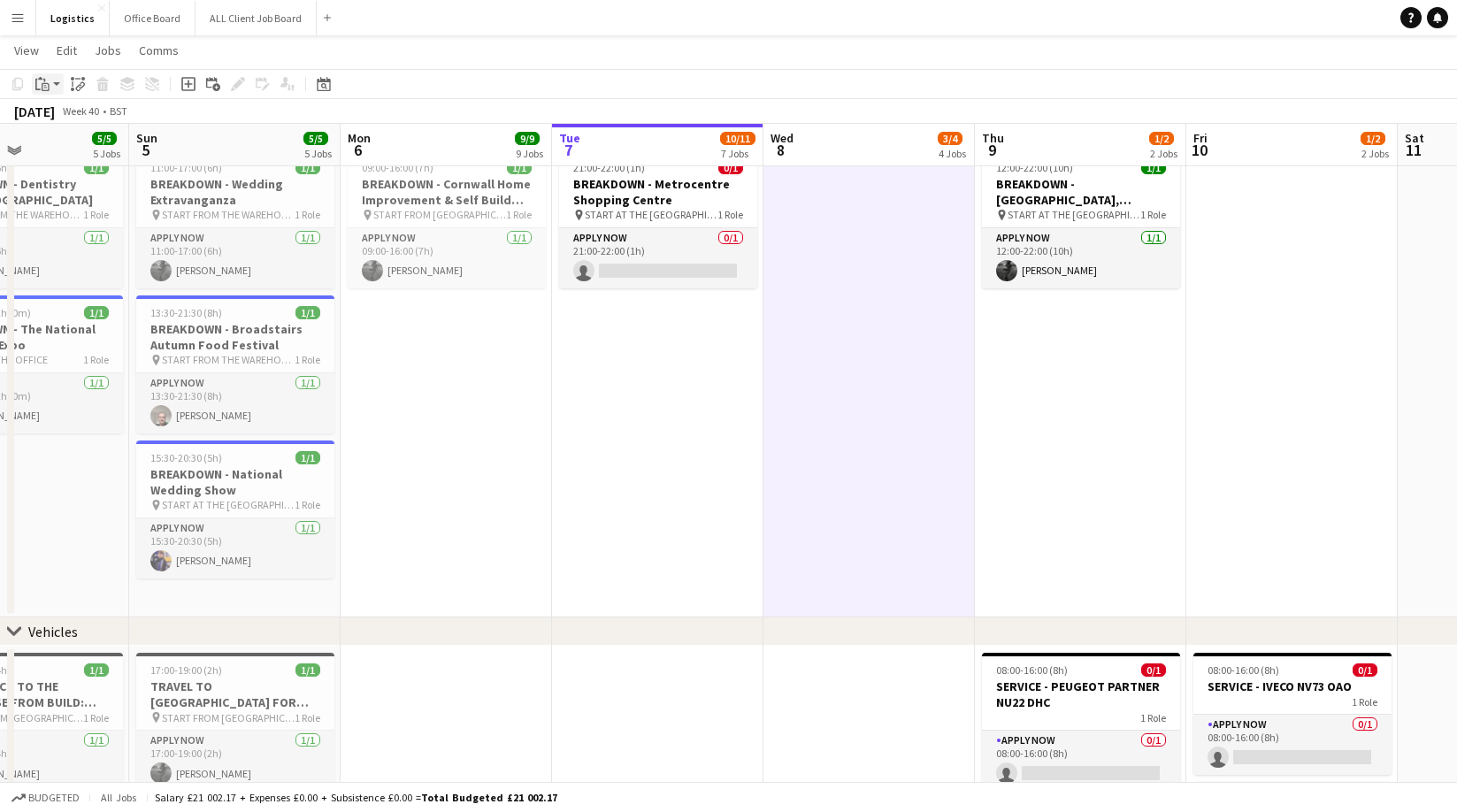
click at [45, 79] on icon "Paste" at bounding box center [43, 84] width 14 height 14
click at [61, 116] on link "Paste Command V" at bounding box center [117, 118] width 140 height 16
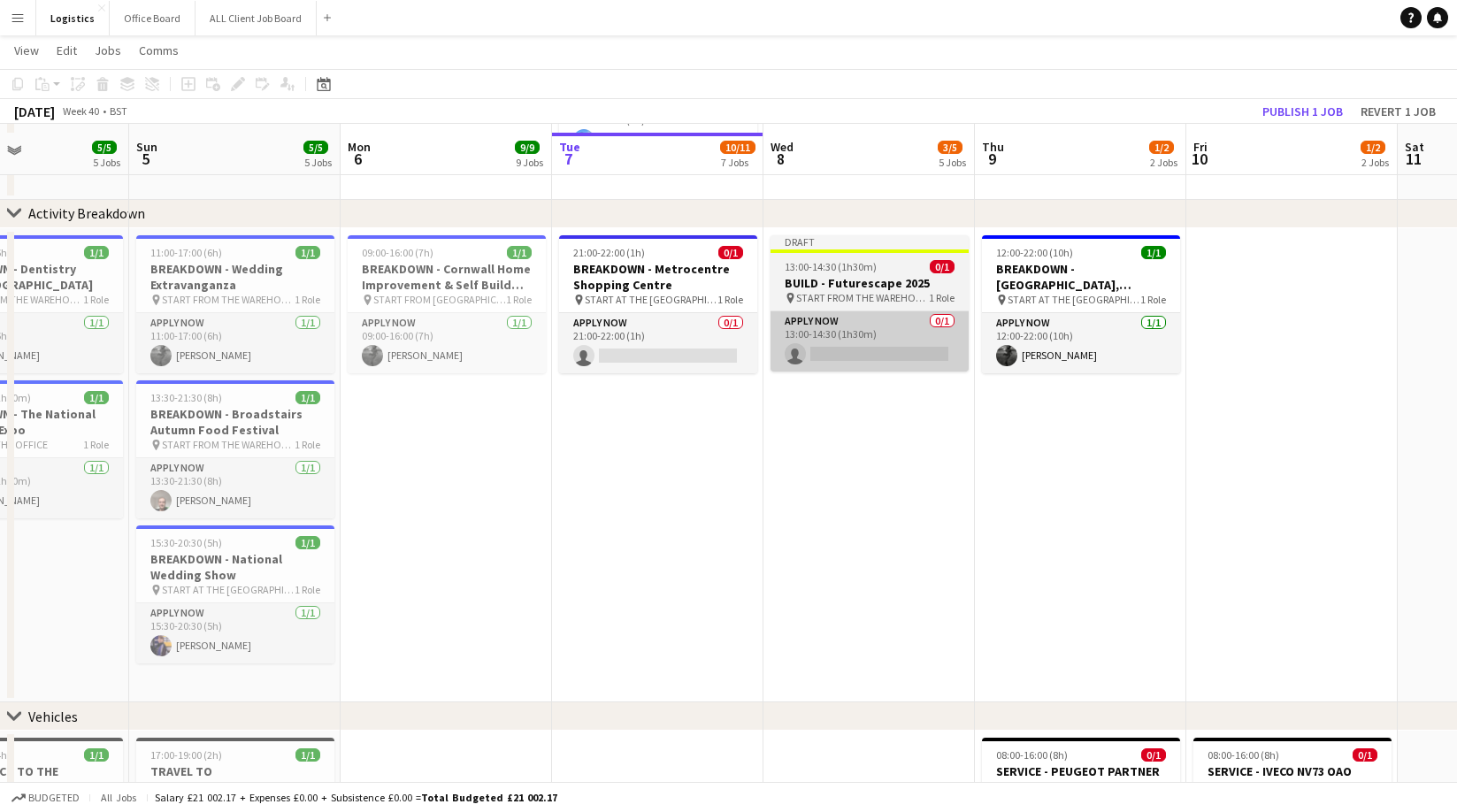
scroll to position [1112, 0]
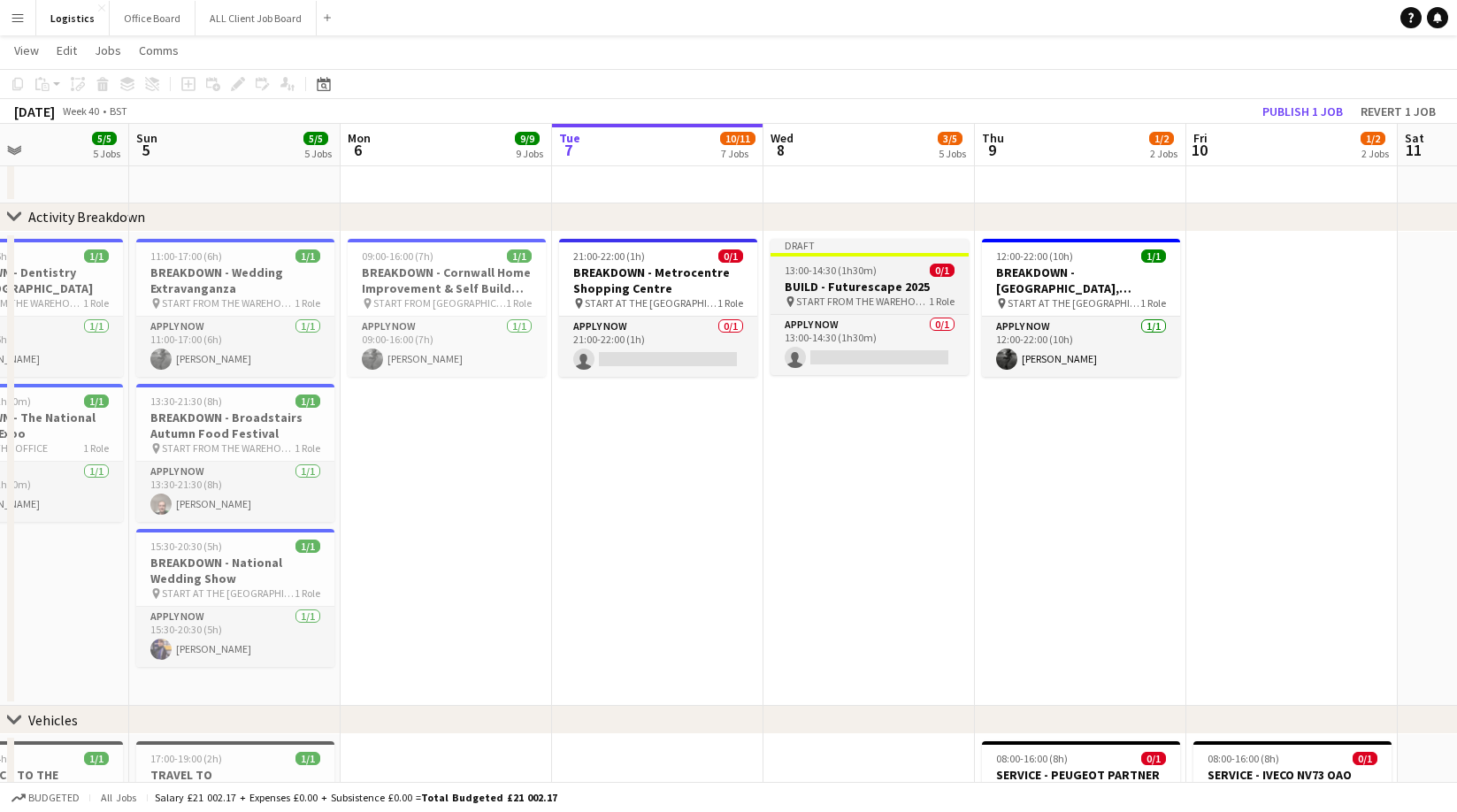
click at [851, 297] on span "START FROM THE WAREHOUSE" at bounding box center [862, 301] width 133 height 13
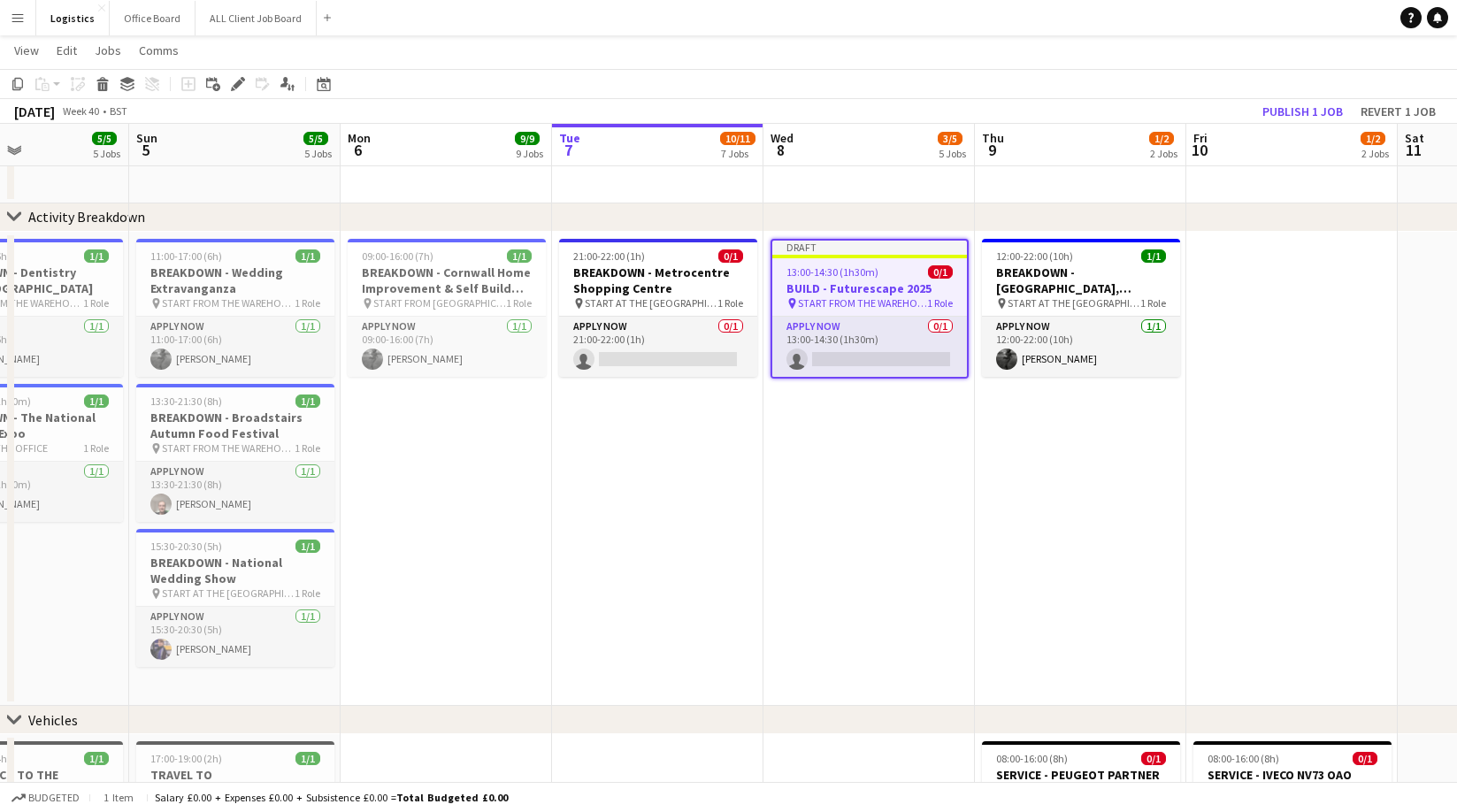
drag, startPoint x: 239, startPoint y: 84, endPoint x: 409, endPoint y: 192, distance: 201.4
click at [239, 84] on icon at bounding box center [237, 84] width 10 height 10
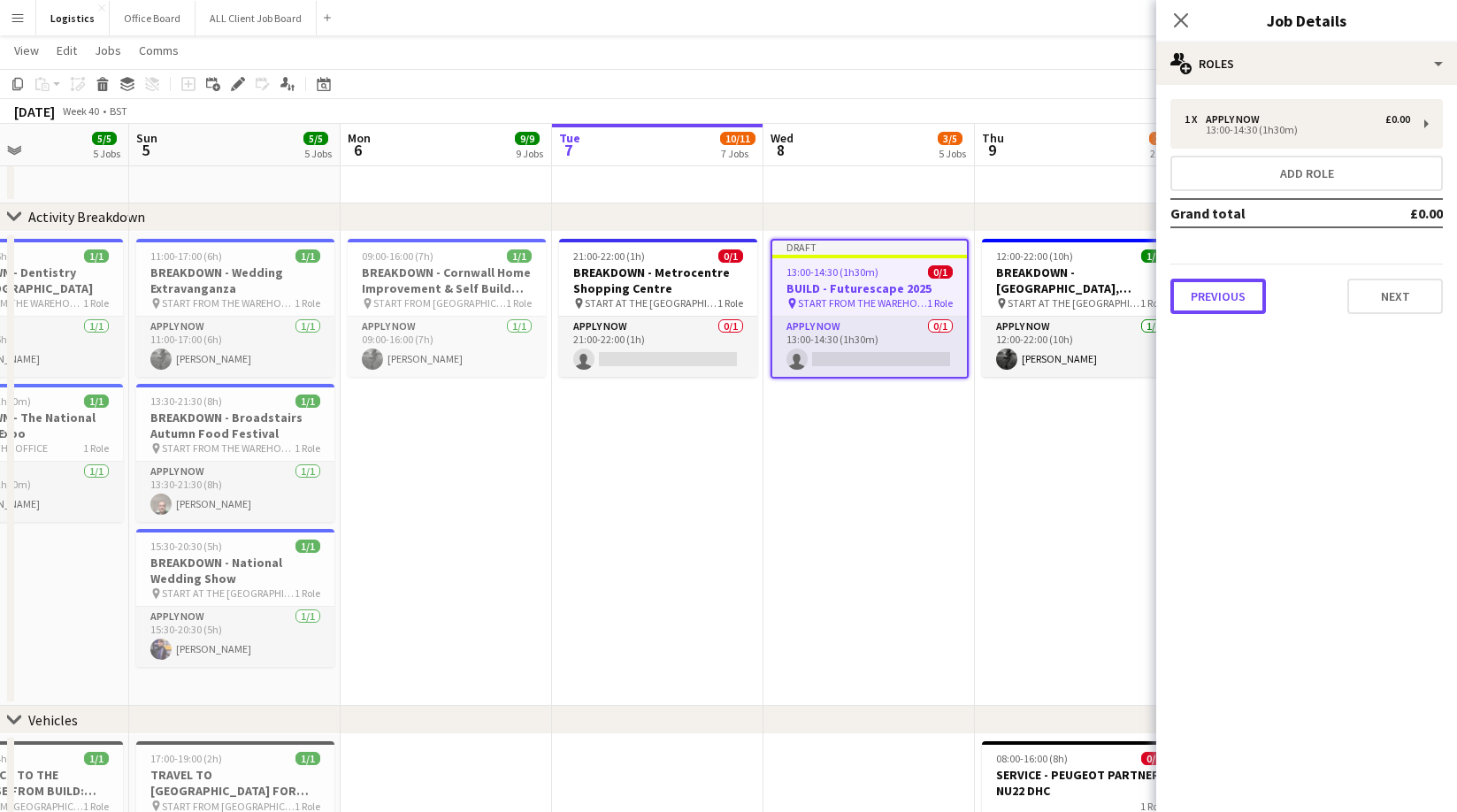
click at [1212, 299] on button "Previous" at bounding box center [1217, 296] width 95 height 36
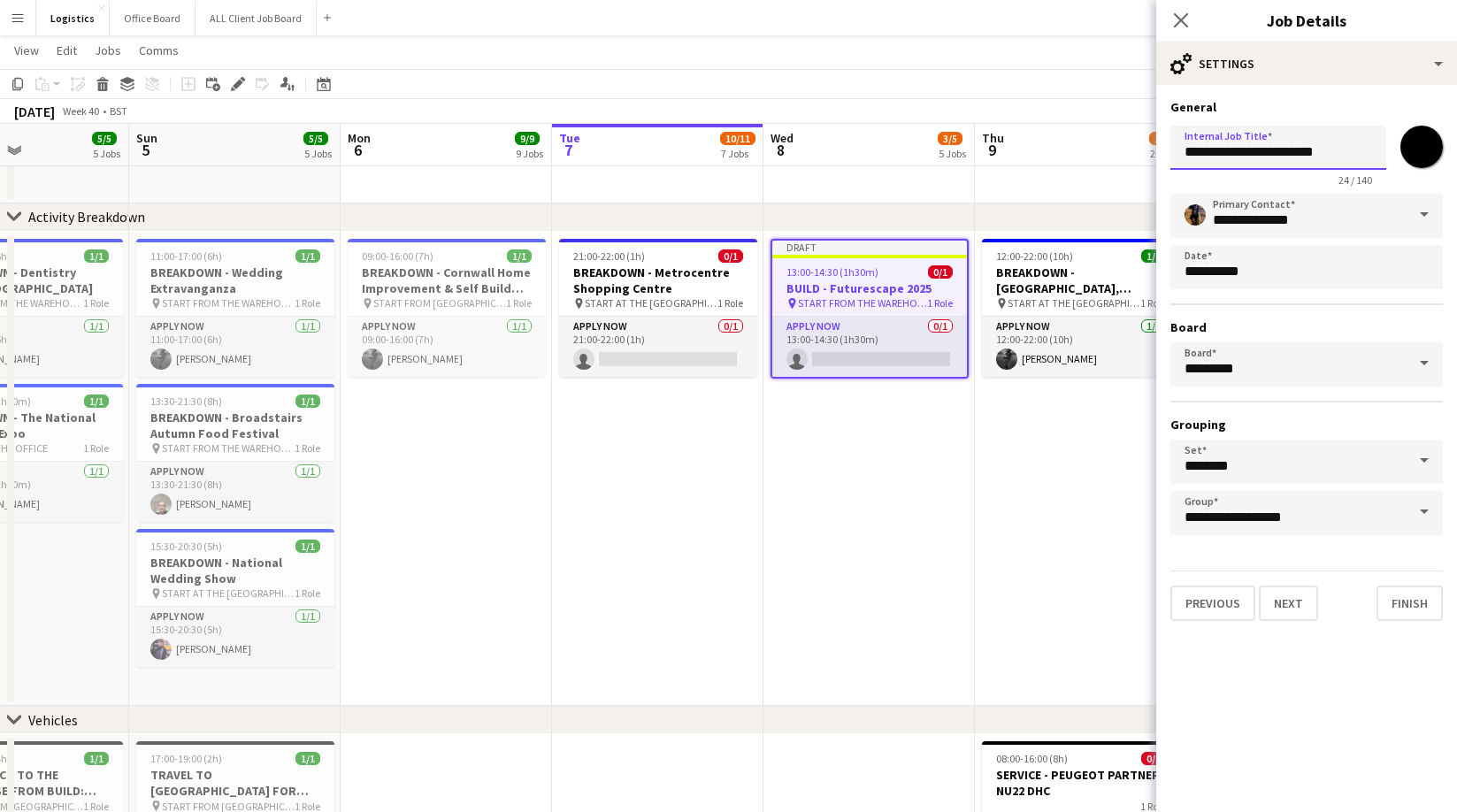
drag, startPoint x: 1218, startPoint y: 153, endPoint x: 1200, endPoint y: 219, distance: 68.4
click at [1218, 154] on input "**********" at bounding box center [1278, 148] width 216 height 45
type input "**********"
click at [1425, 150] on input "*******" at bounding box center [1421, 147] width 64 height 64
type input "*******"
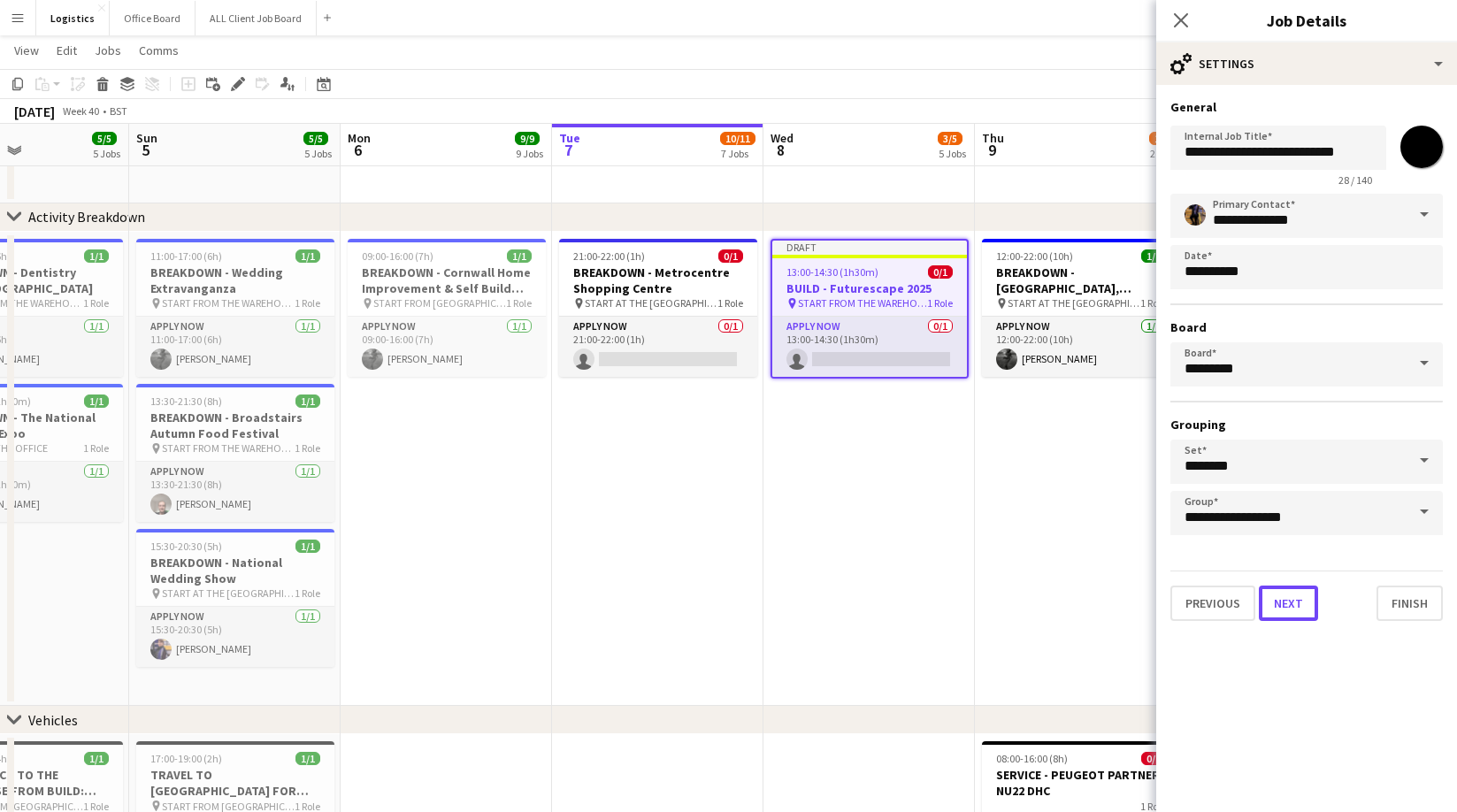
drag, startPoint x: 1286, startPoint y: 611, endPoint x: 1271, endPoint y: 570, distance: 43.7
click at [1287, 611] on button "Next" at bounding box center [1288, 603] width 60 height 36
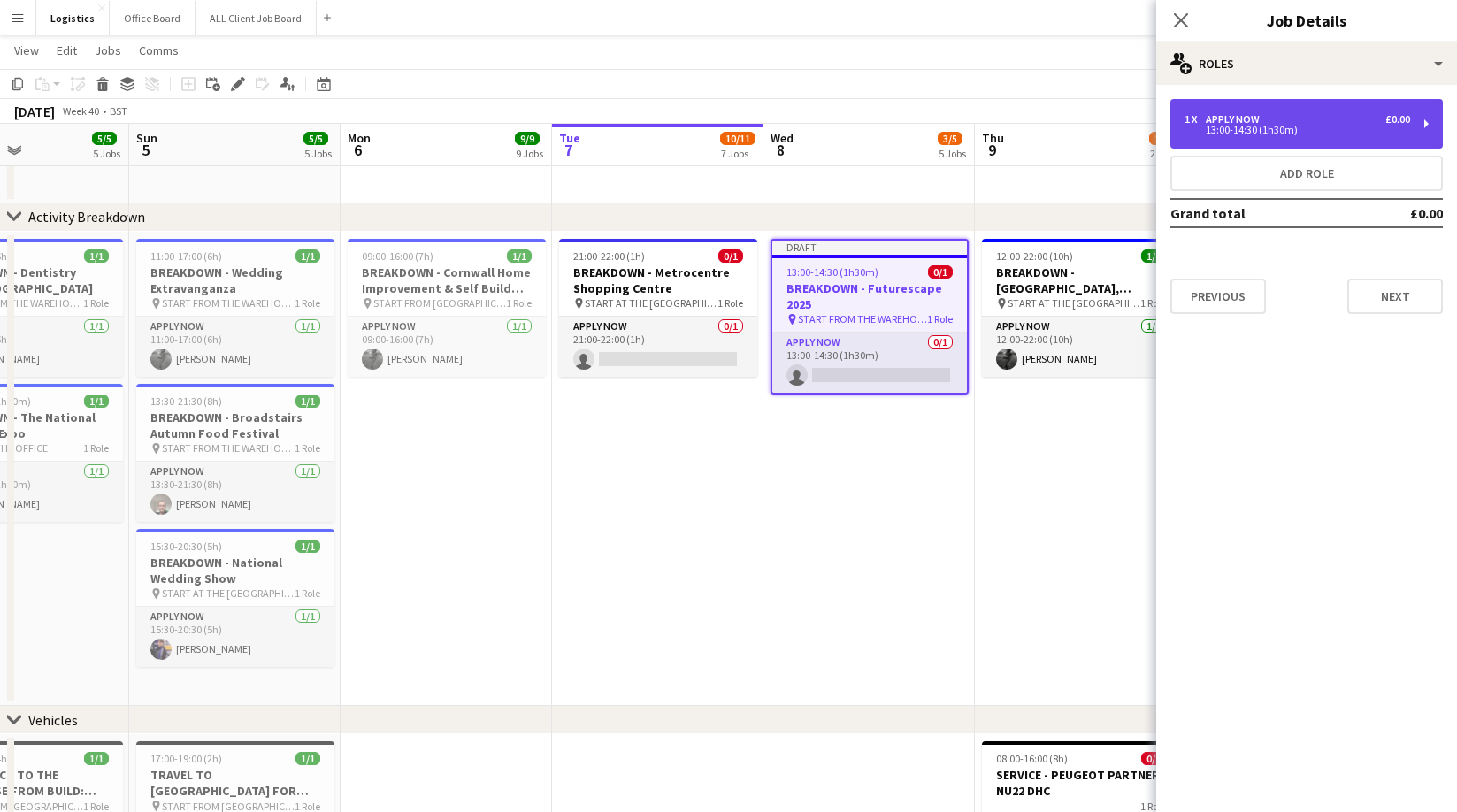
click at [1229, 127] on div "13:00-14:30 (1h30m)" at bounding box center [1297, 130] width 225 height 9
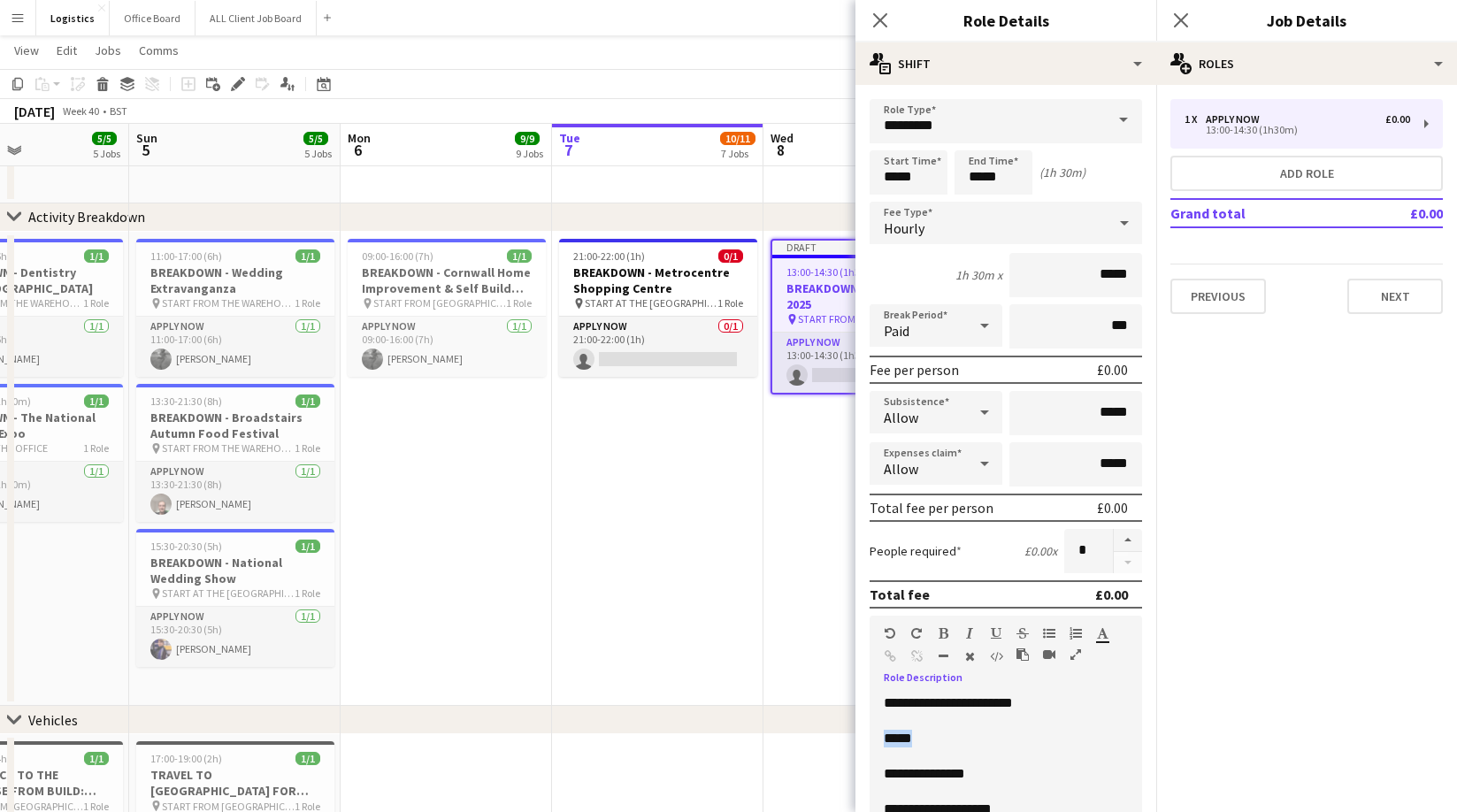
drag, startPoint x: 922, startPoint y: 738, endPoint x: 887, endPoint y: 741, distance: 35.1
click at [887, 741] on p "*****" at bounding box center [1005, 738] width 244 height 18
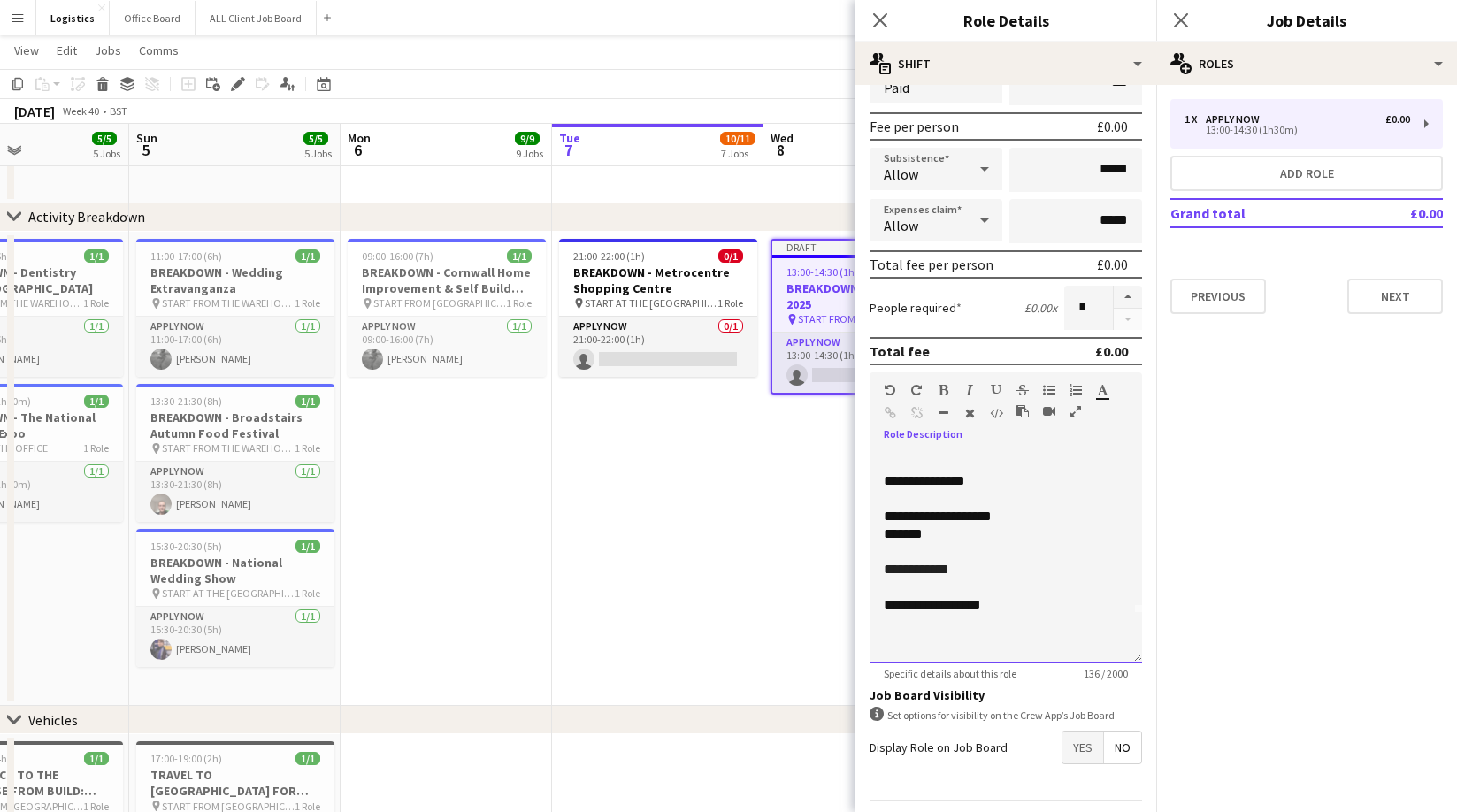
scroll to position [296, 0]
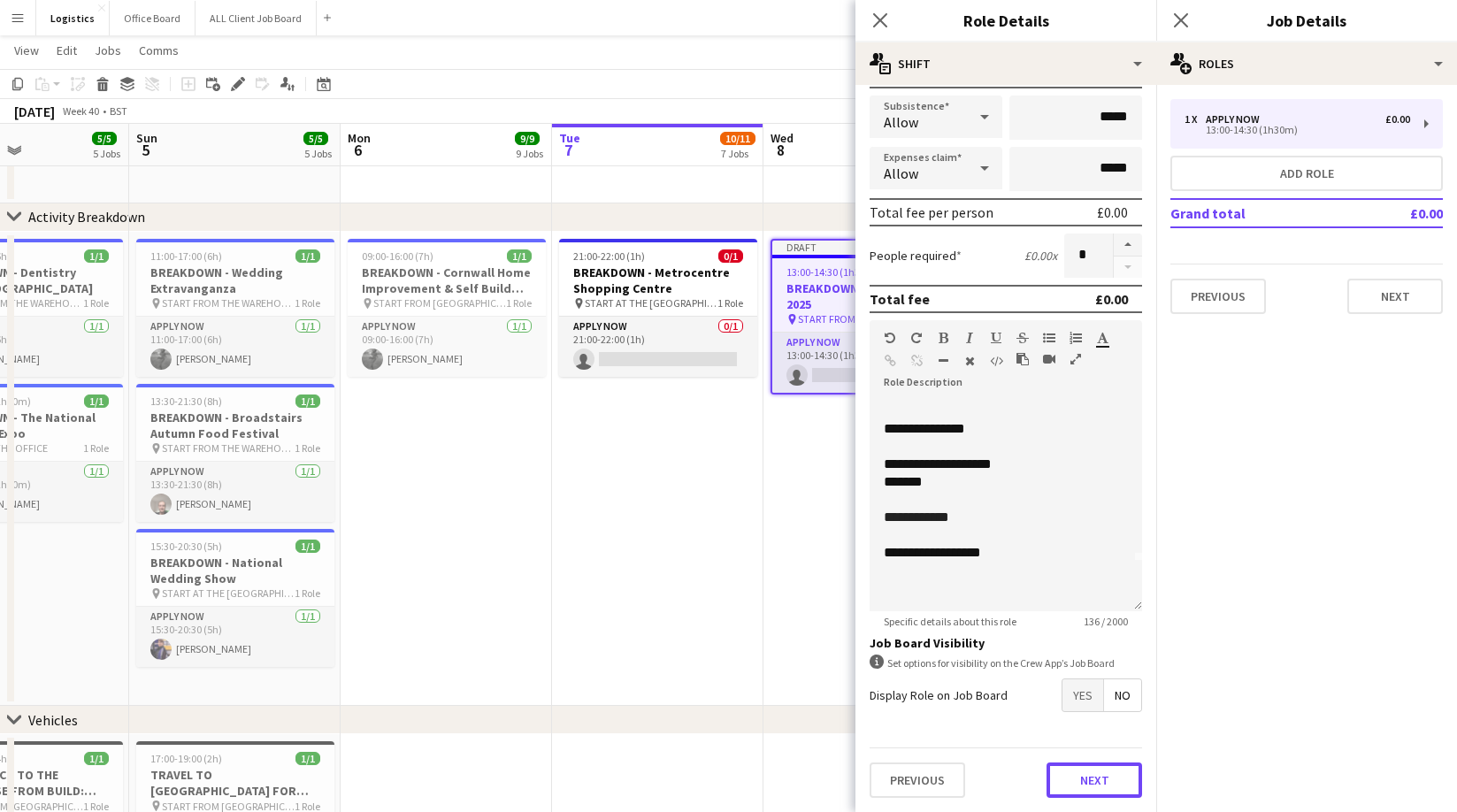
drag, startPoint x: 1081, startPoint y: 773, endPoint x: 1091, endPoint y: 686, distance: 87.6
click at [1081, 773] on button "Next" at bounding box center [1094, 780] width 95 height 36
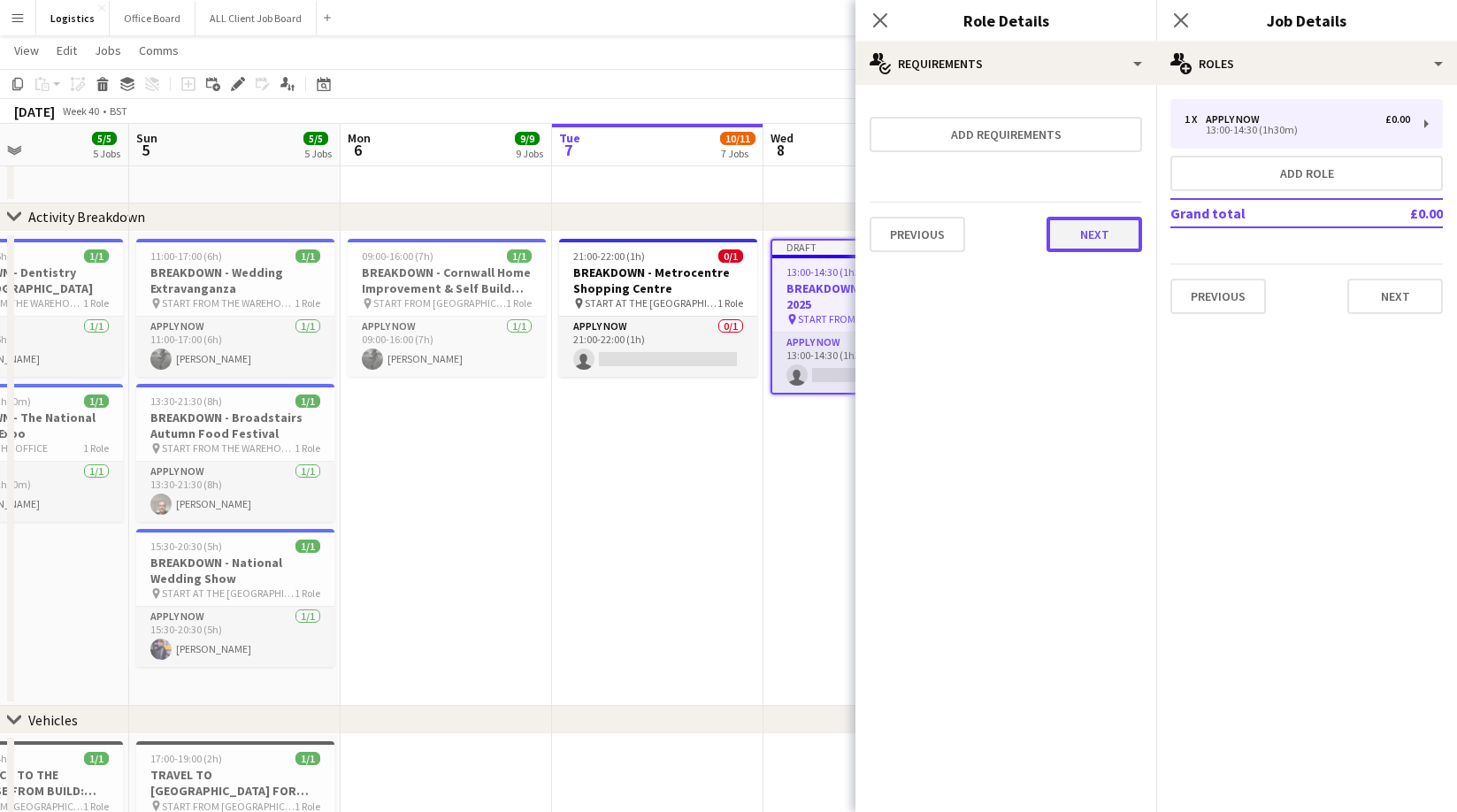
click at [1086, 229] on button "Next" at bounding box center [1094, 234] width 95 height 36
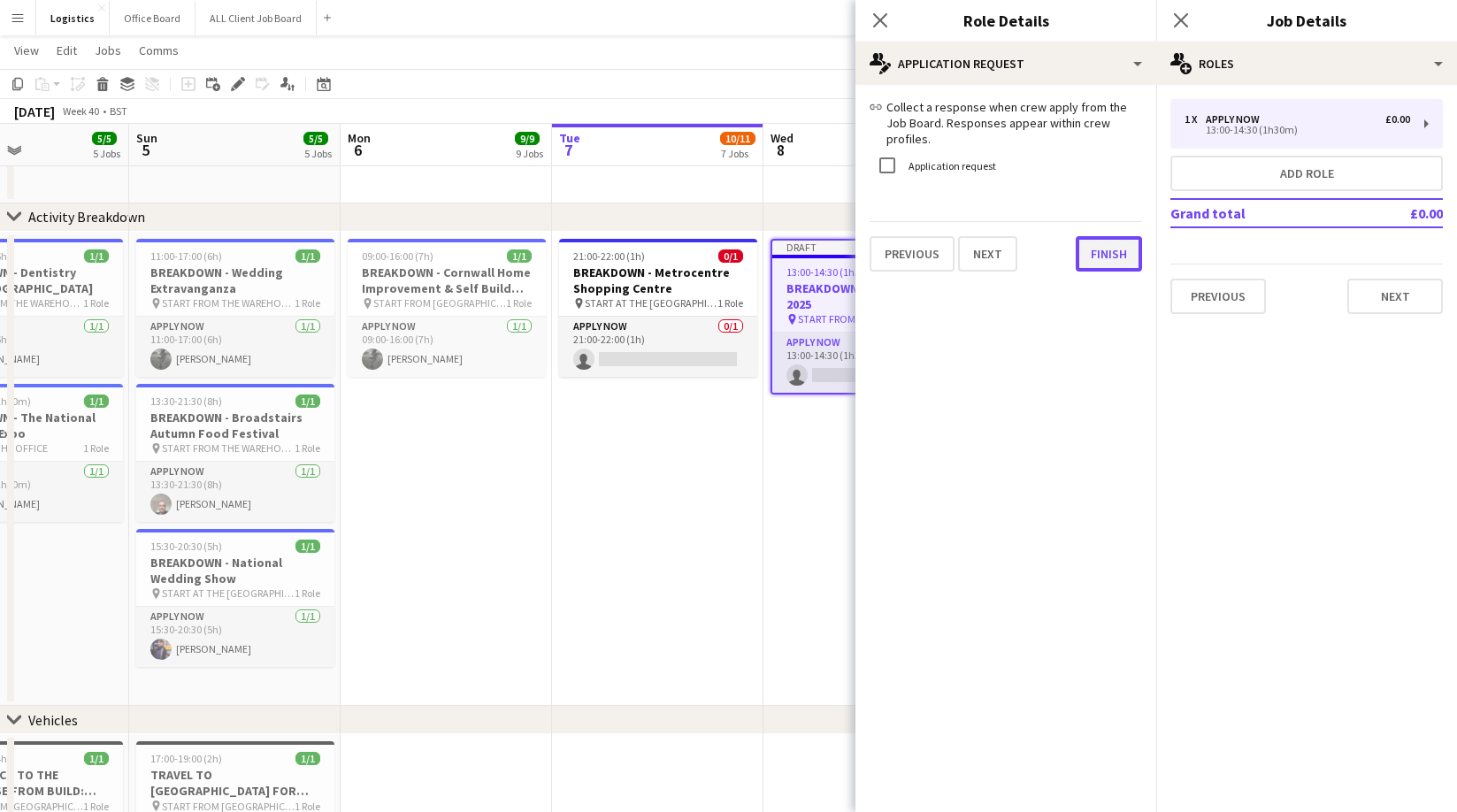
drag, startPoint x: 1111, startPoint y: 234, endPoint x: 1187, endPoint y: 41, distance: 207.4
click at [1111, 236] on button "Finish" at bounding box center [1109, 254] width 66 height 36
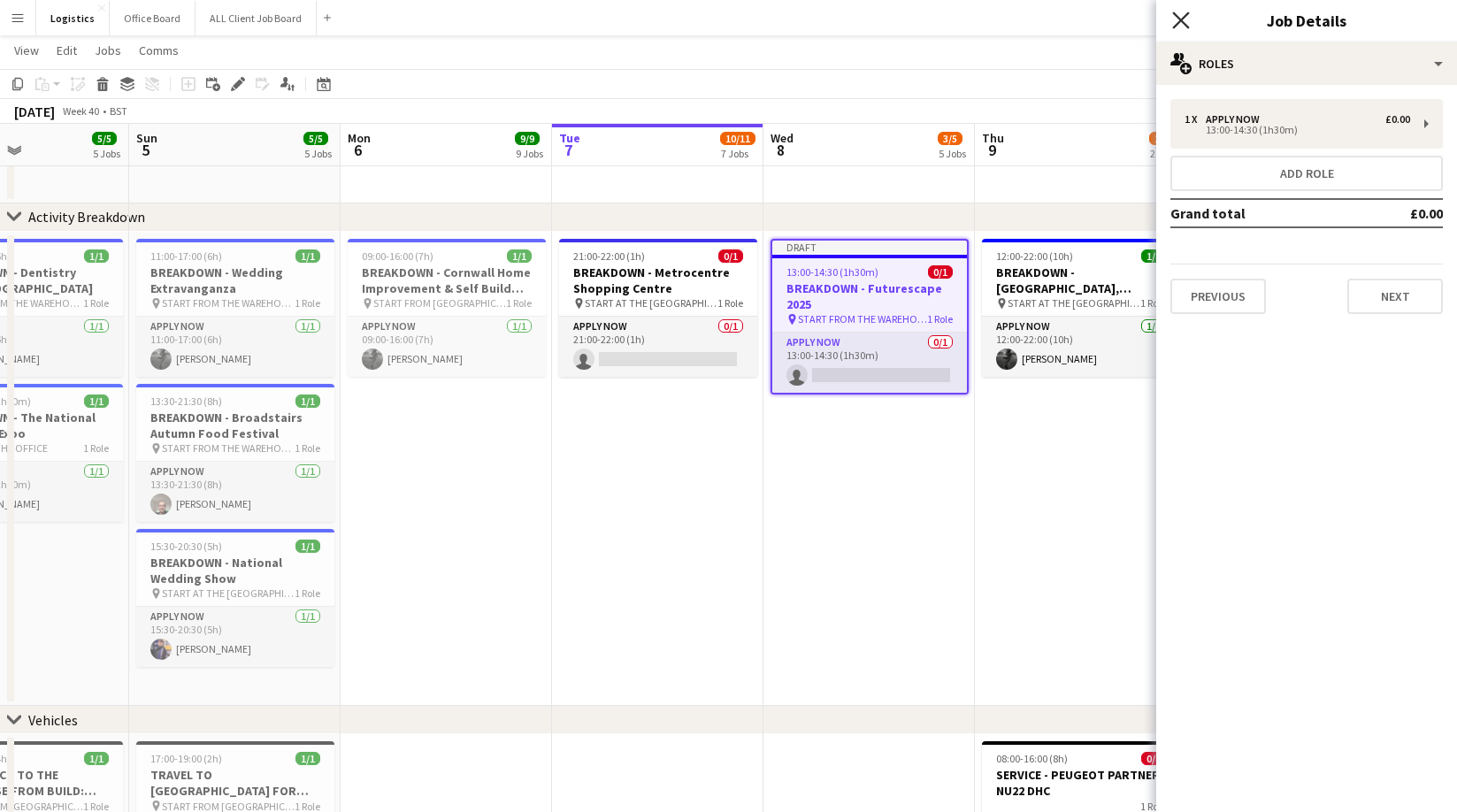
click at [1180, 25] on icon "Close pop-in" at bounding box center [1180, 20] width 17 height 17
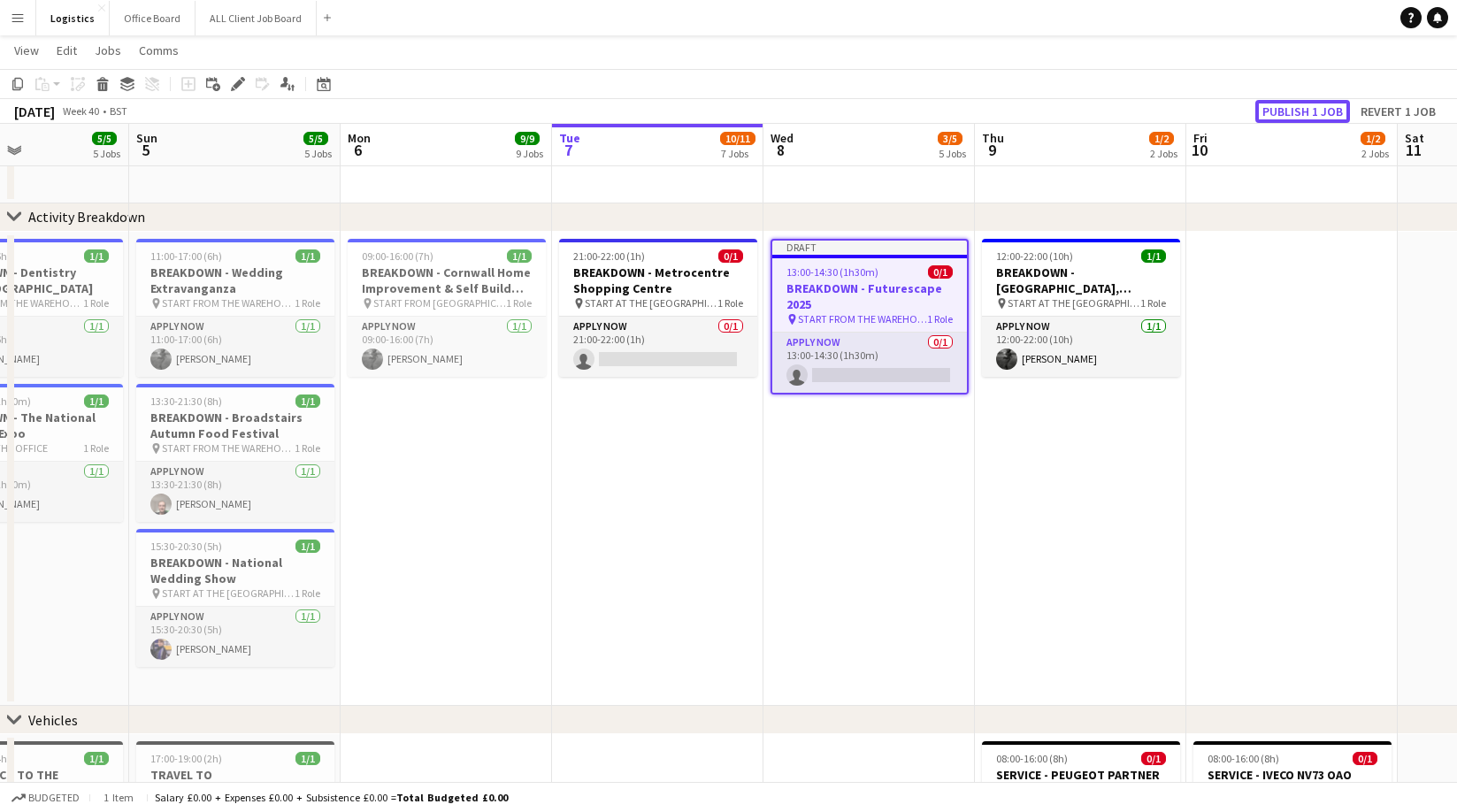
drag, startPoint x: 1307, startPoint y: 110, endPoint x: 1303, endPoint y: 84, distance: 26.3
click at [1306, 110] on button "Publish 1 job" at bounding box center [1302, 111] width 94 height 23
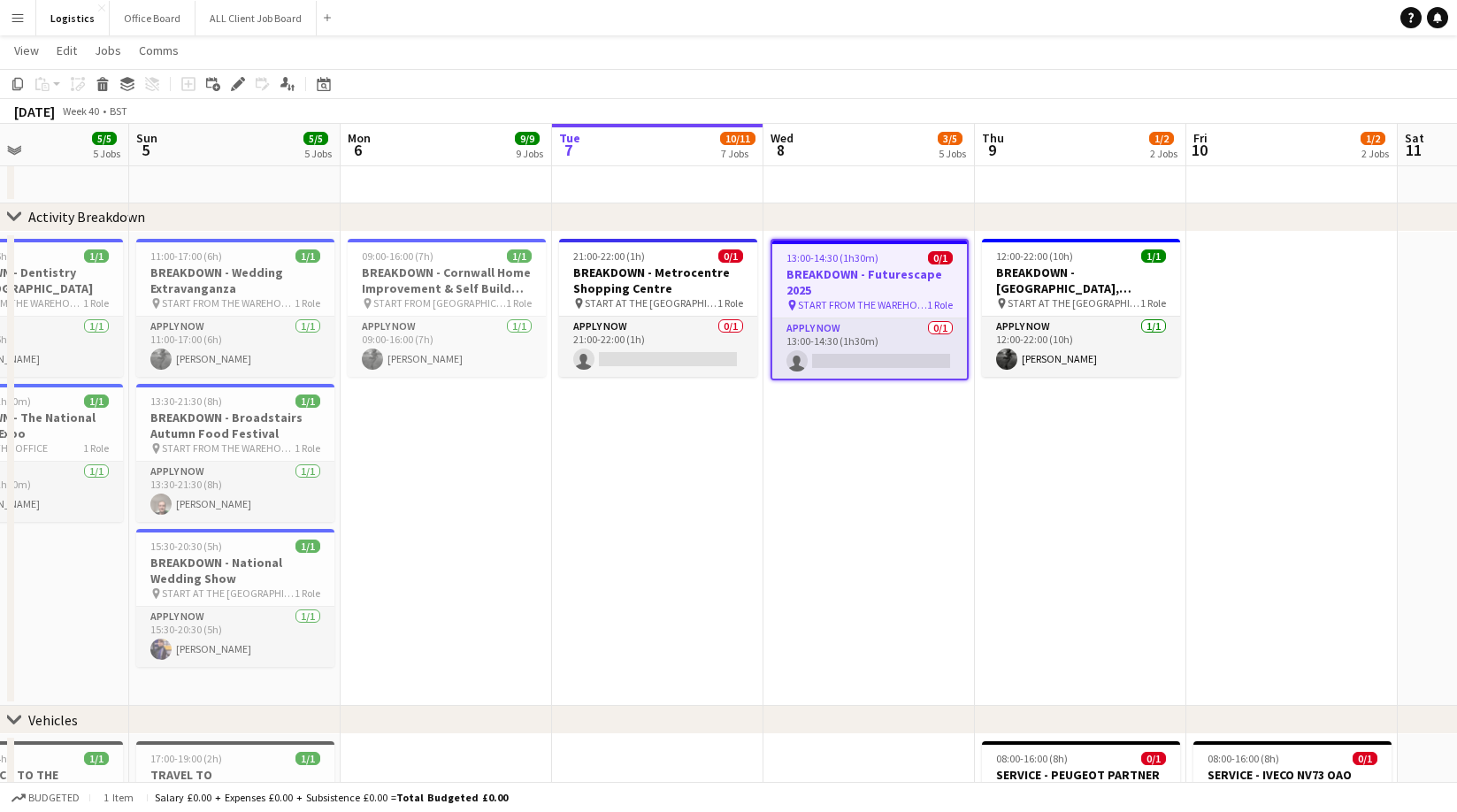
click at [858, 273] on h3 "BREAKDOWN - Futurescape 2025" at bounding box center [869, 282] width 194 height 32
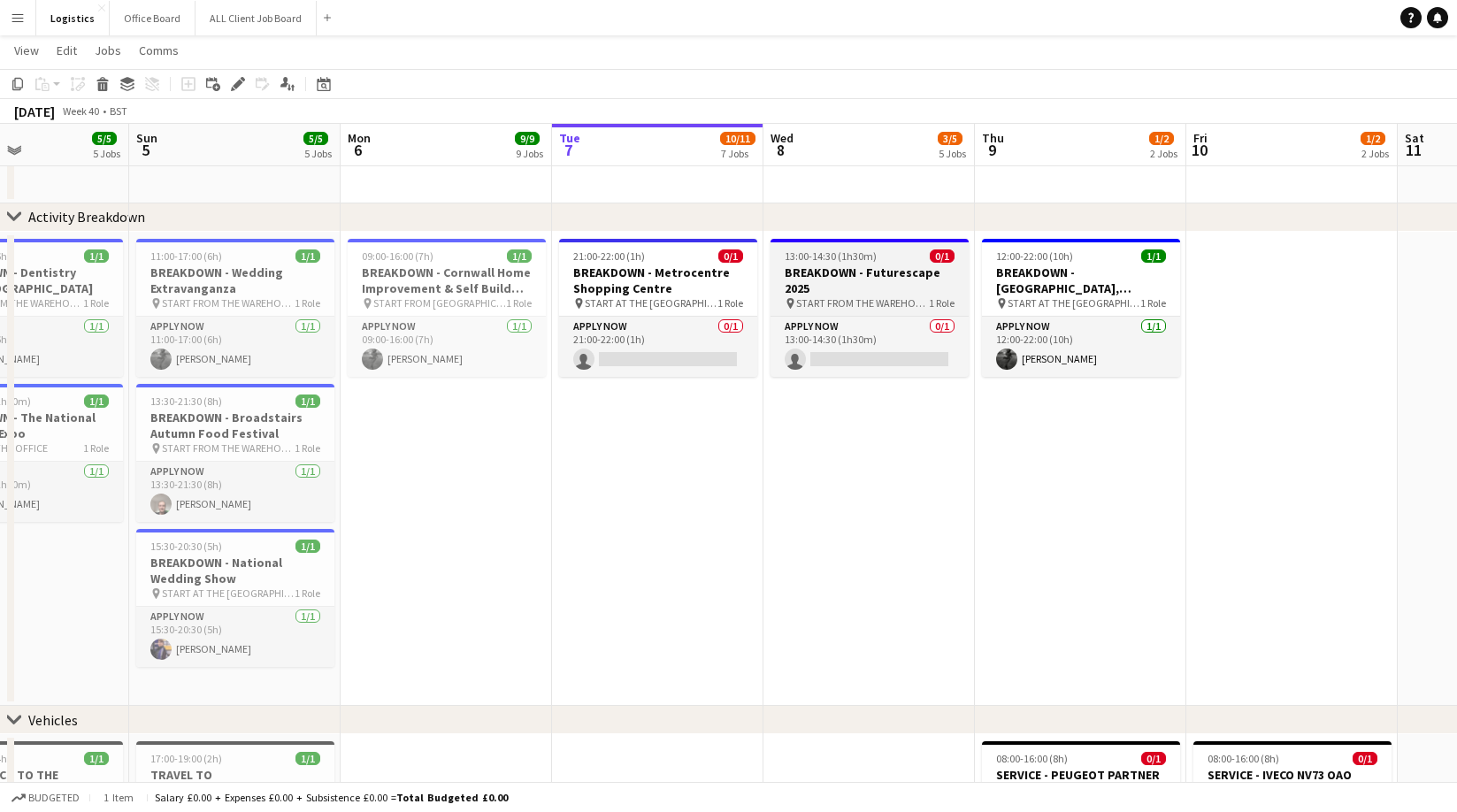
scroll to position [0, 506]
click at [846, 268] on h3 "BREAKDOWN - Futurescape 2025" at bounding box center [868, 280] width 198 height 32
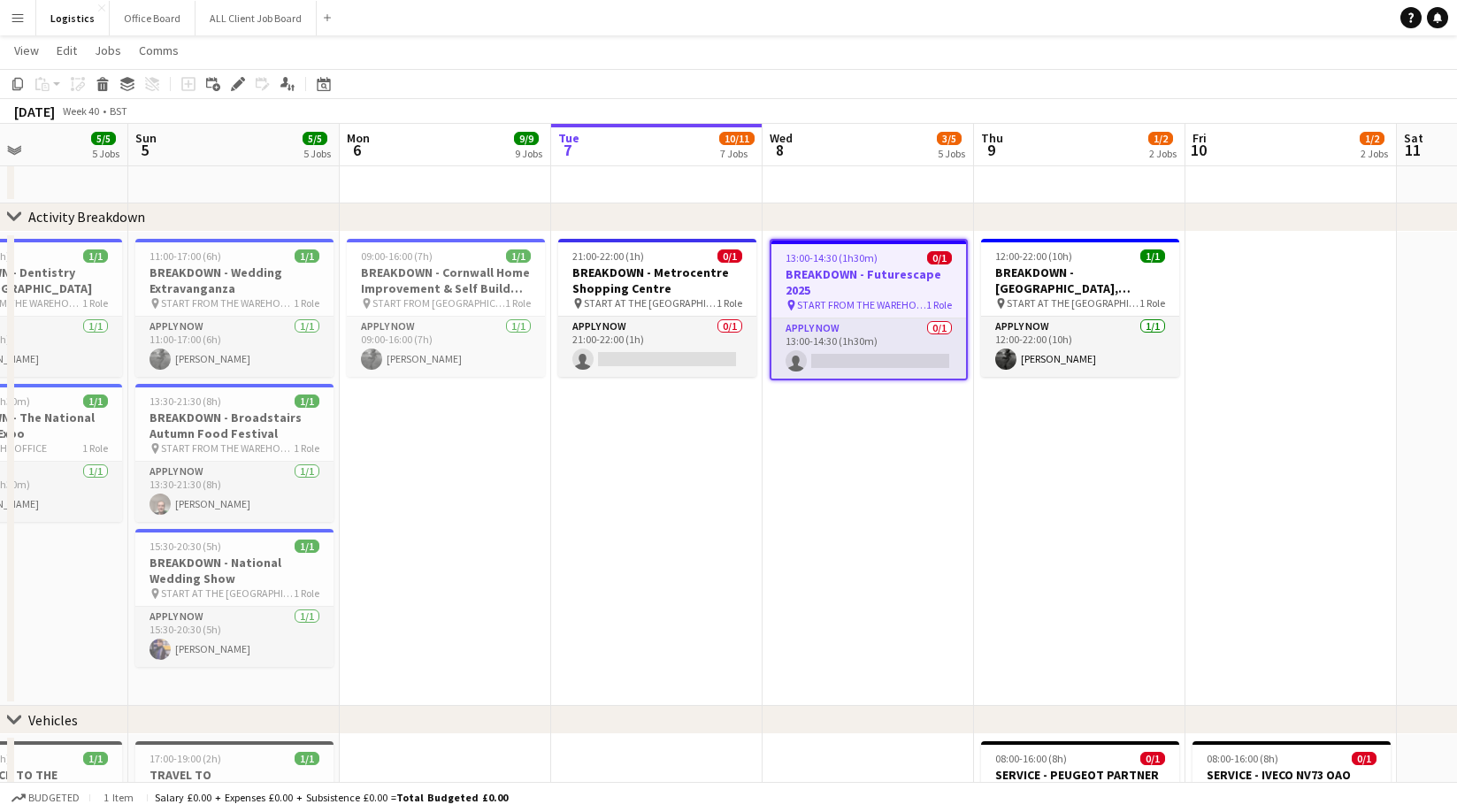
drag, startPoint x: 240, startPoint y: 83, endPoint x: 789, endPoint y: 158, distance: 554.1
click at [240, 83] on icon at bounding box center [237, 84] width 10 height 10
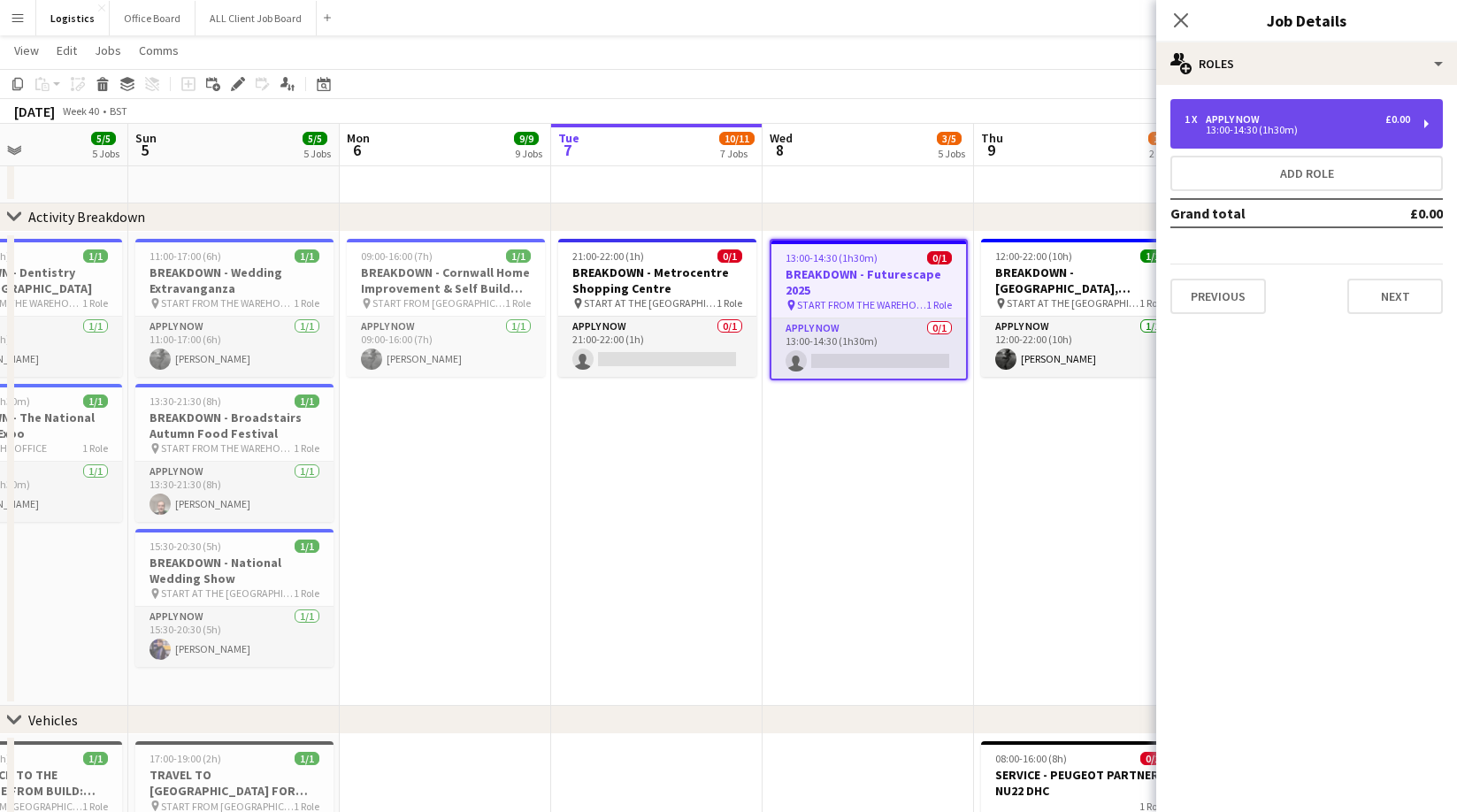
click at [1266, 126] on div "13:00-14:30 (1h30m)" at bounding box center [1297, 130] width 225 height 9
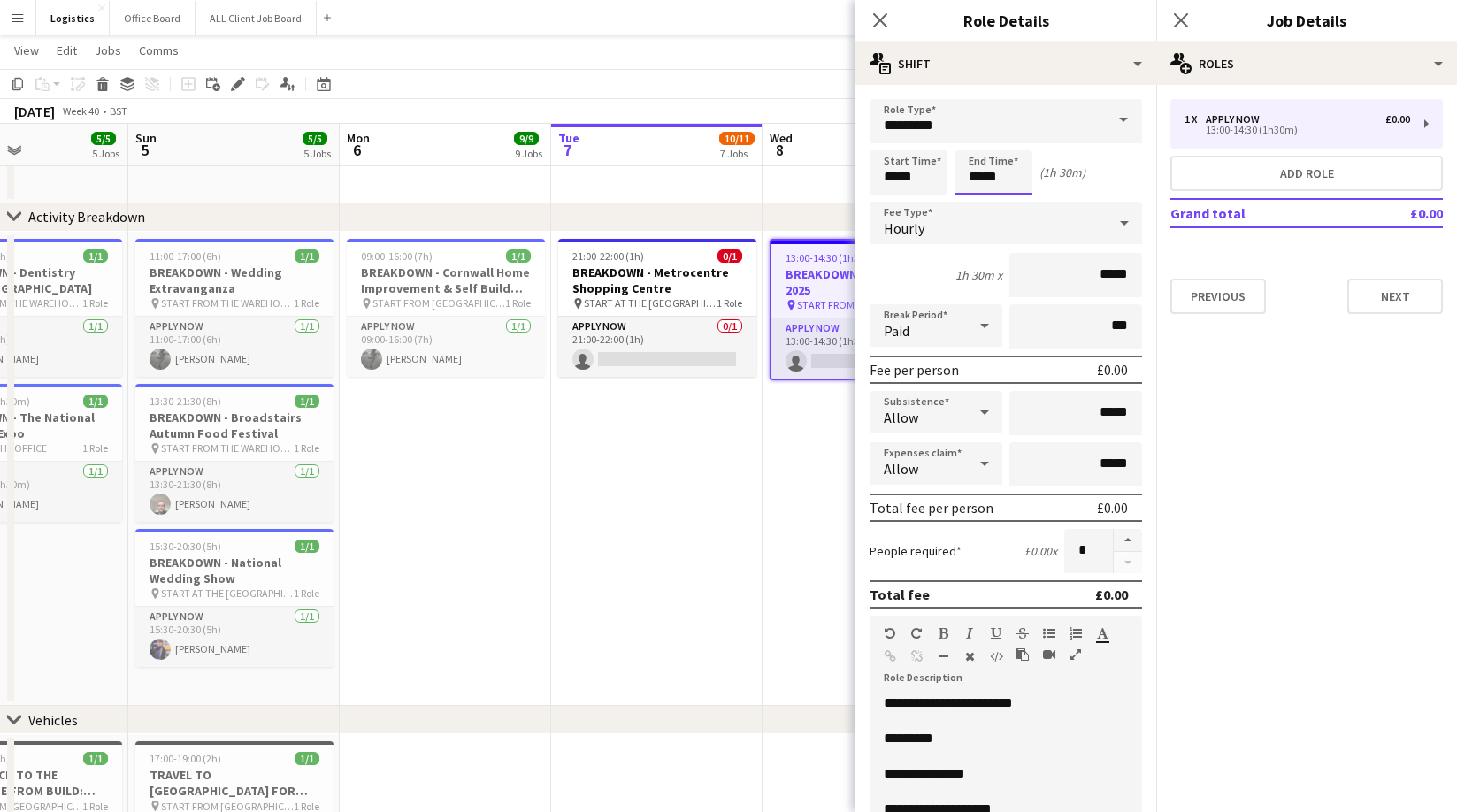
click at [1007, 175] on input "*****" at bounding box center [993, 173] width 77 height 45
type input "*****"
click at [974, 139] on div at bounding box center [976, 142] width 36 height 18
click at [920, 176] on input "*****" at bounding box center [908, 173] width 77 height 45
click at [890, 198] on div at bounding box center [891, 203] width 36 height 18
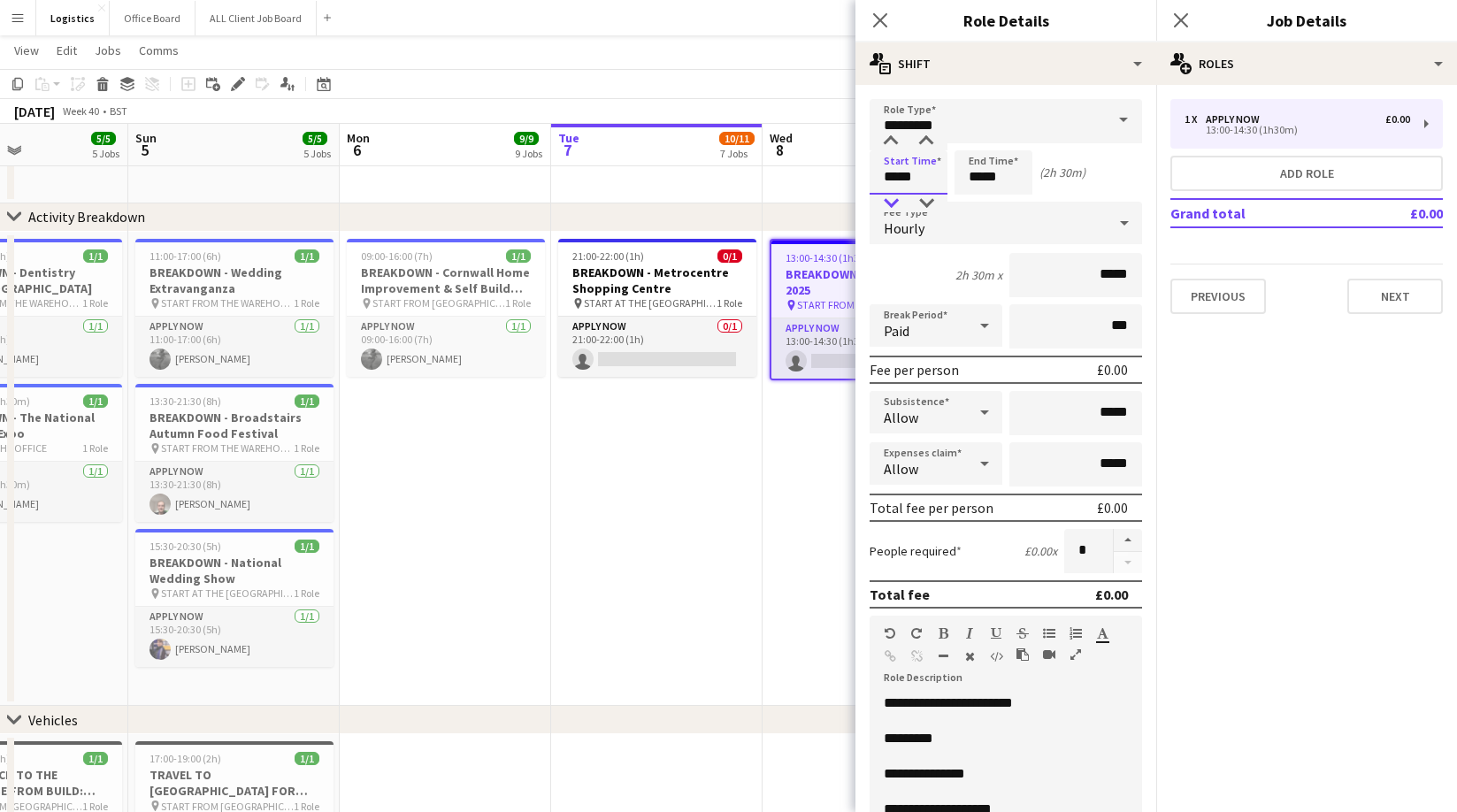
type input "*****"
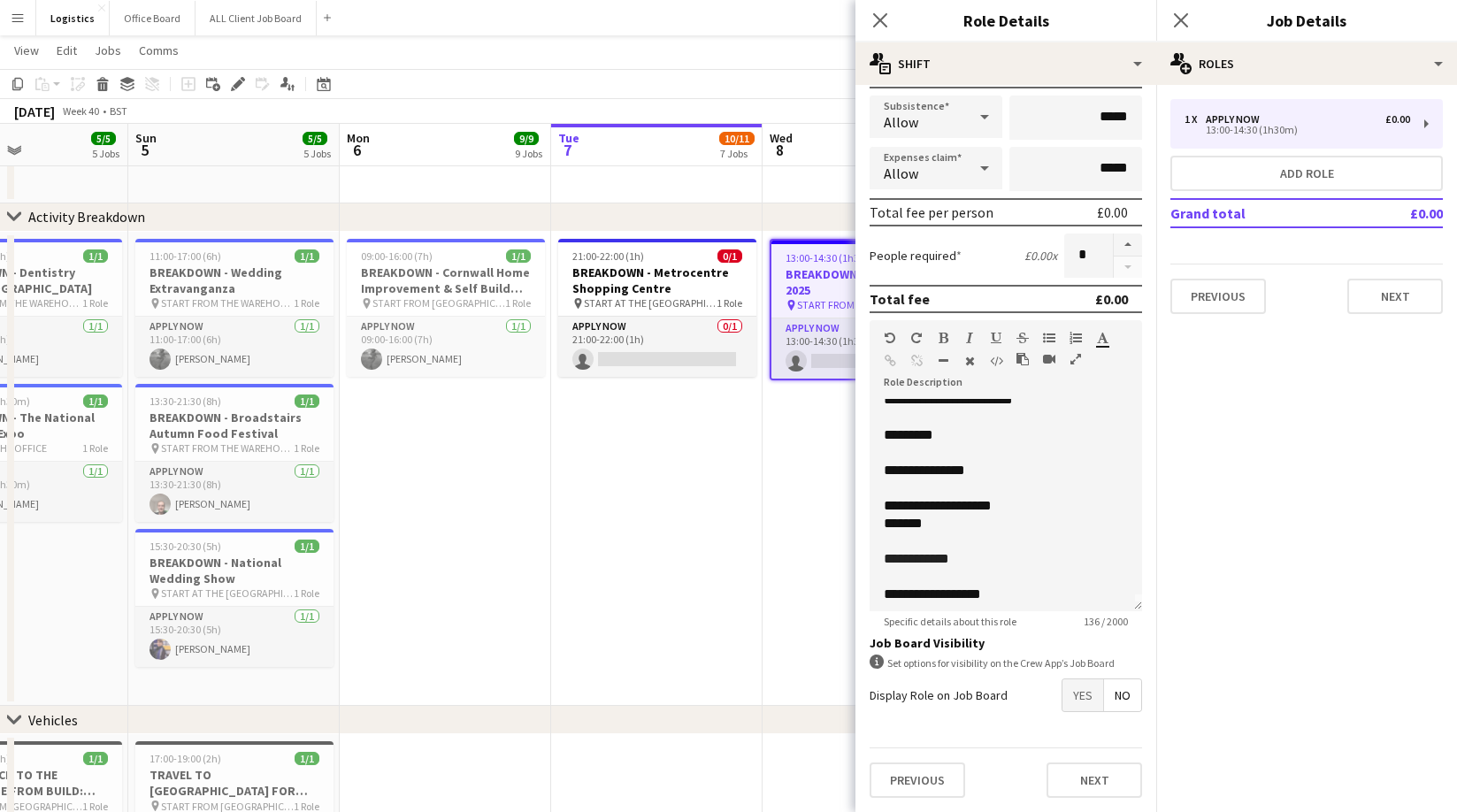
scroll to position [34, 0]
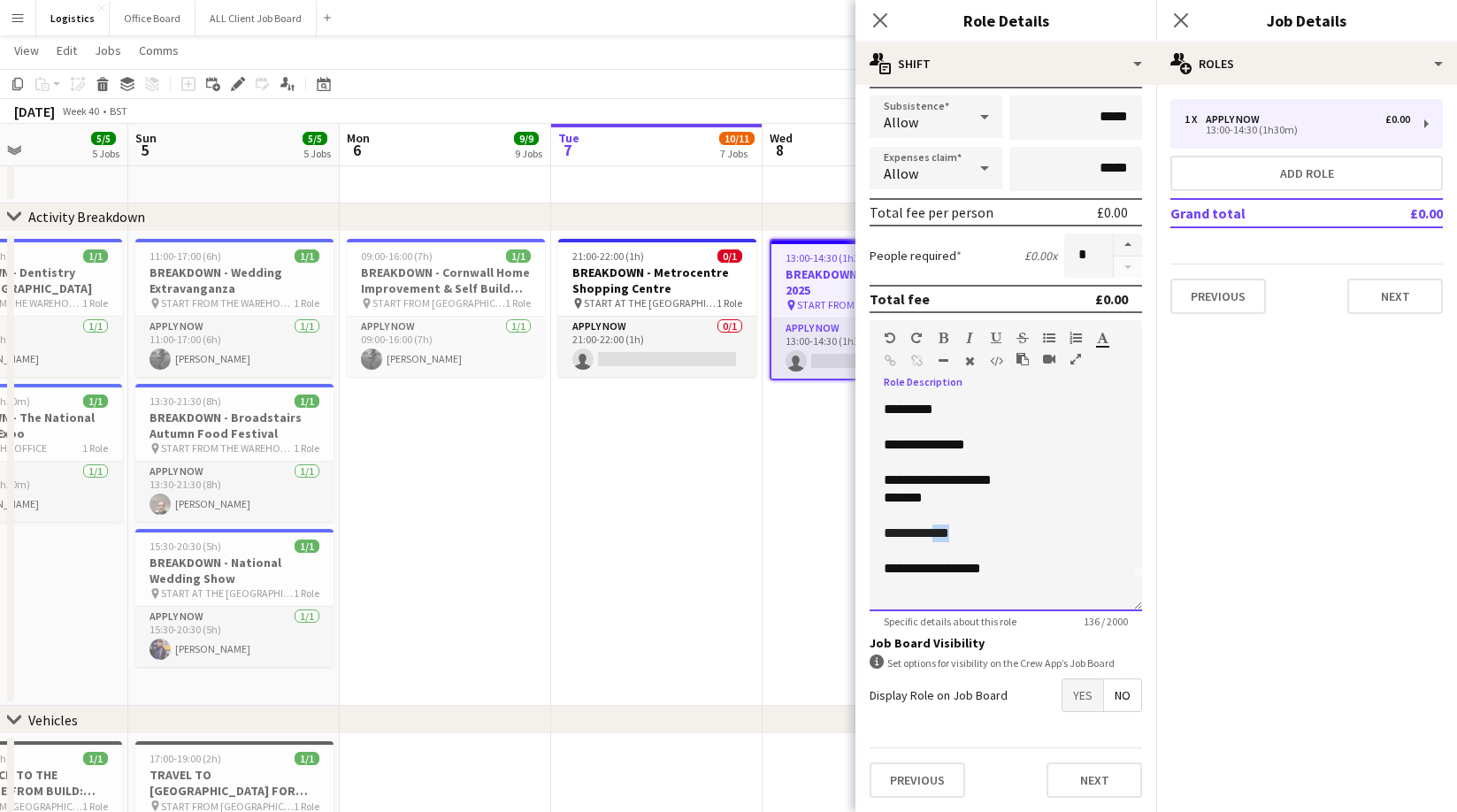
drag, startPoint x: 960, startPoint y: 533, endPoint x: 938, endPoint y: 538, distance: 22.6
click at [935, 536] on p "**********" at bounding box center [1005, 533] width 244 height 18
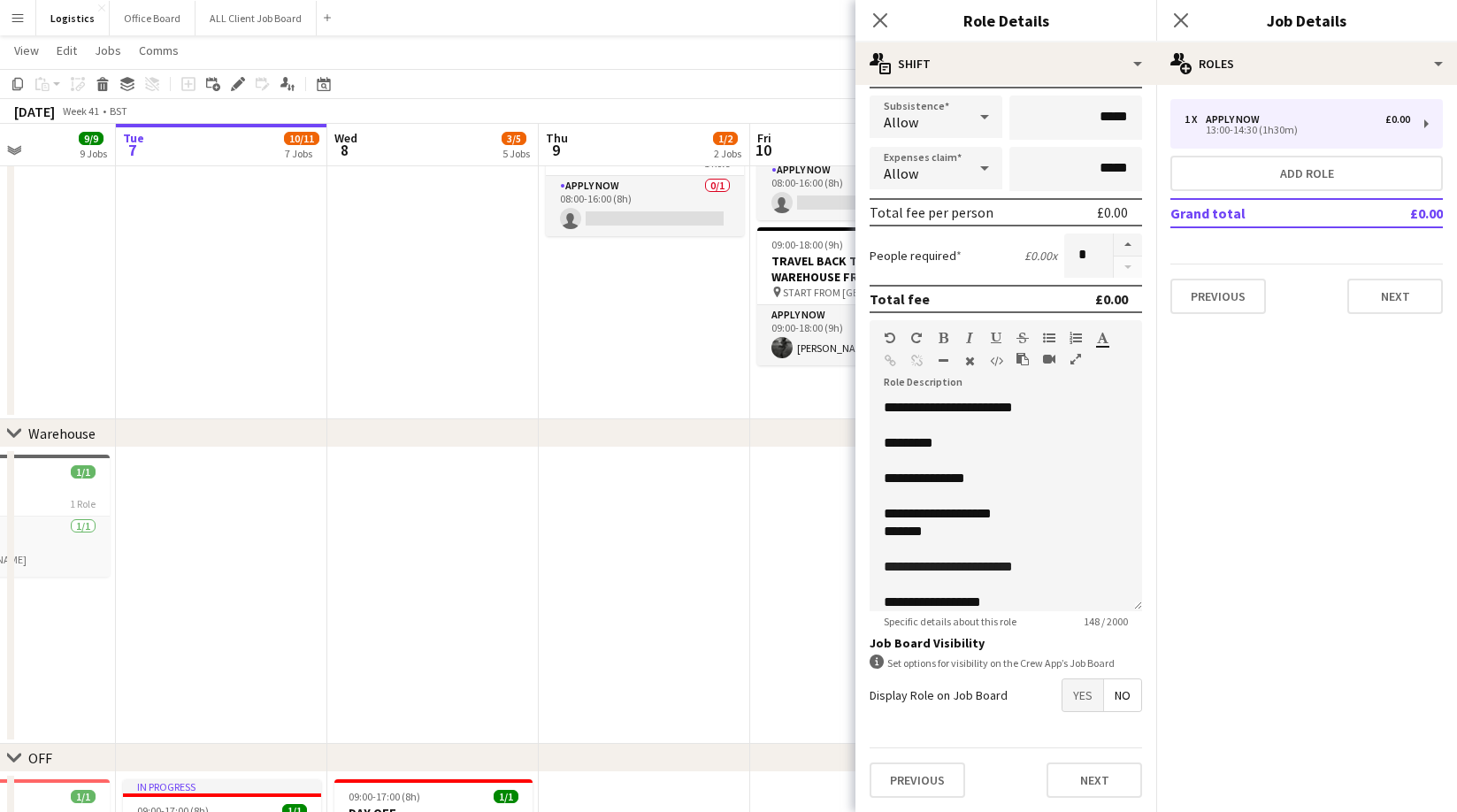
scroll to position [0, 0]
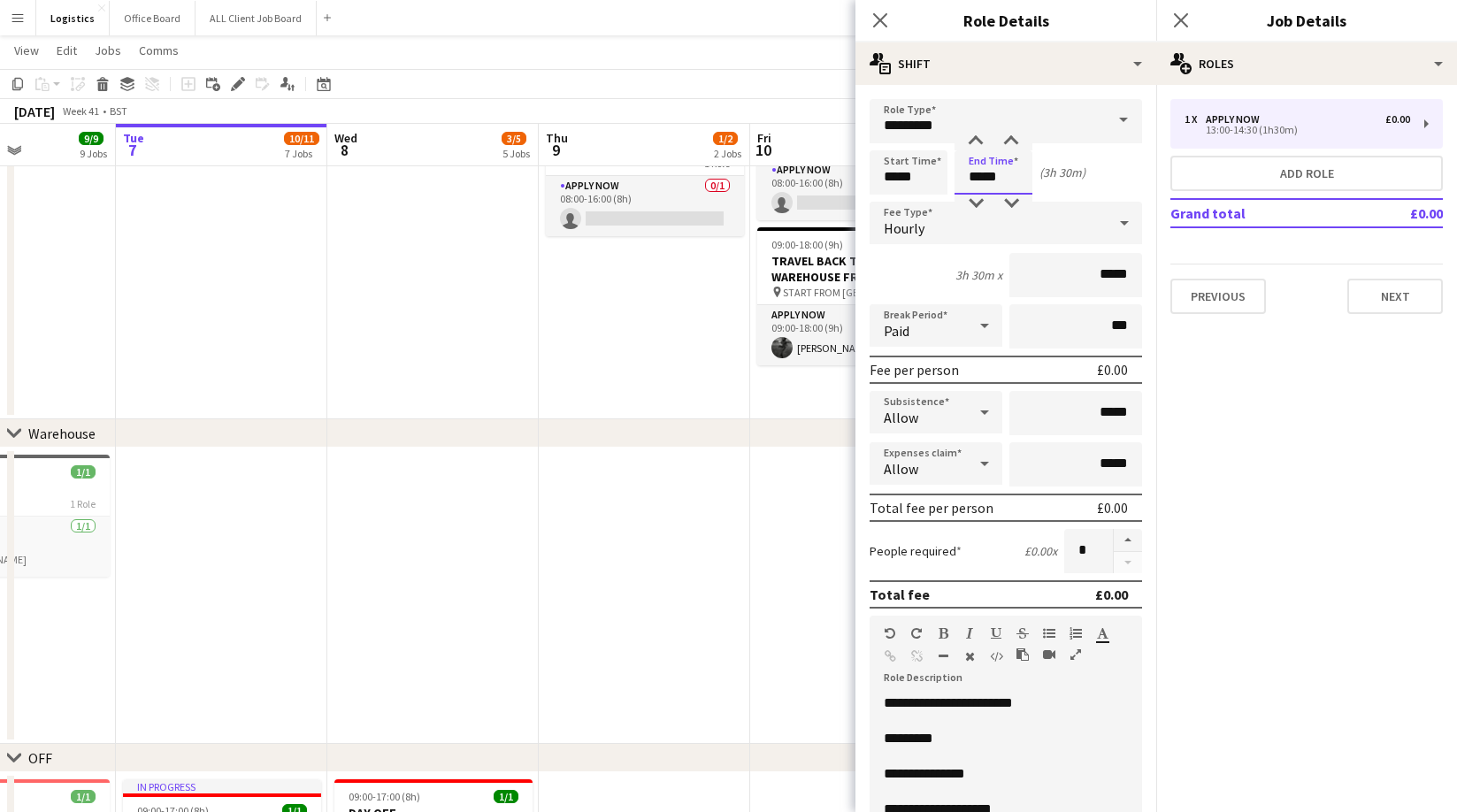
drag, startPoint x: 969, startPoint y: 176, endPoint x: 973, endPoint y: 155, distance: 21.4
click at [969, 177] on input "*****" at bounding box center [993, 173] width 77 height 45
drag, startPoint x: 973, startPoint y: 137, endPoint x: 984, endPoint y: 201, distance: 64.9
click at [974, 137] on div at bounding box center [976, 142] width 36 height 18
type input "*****"
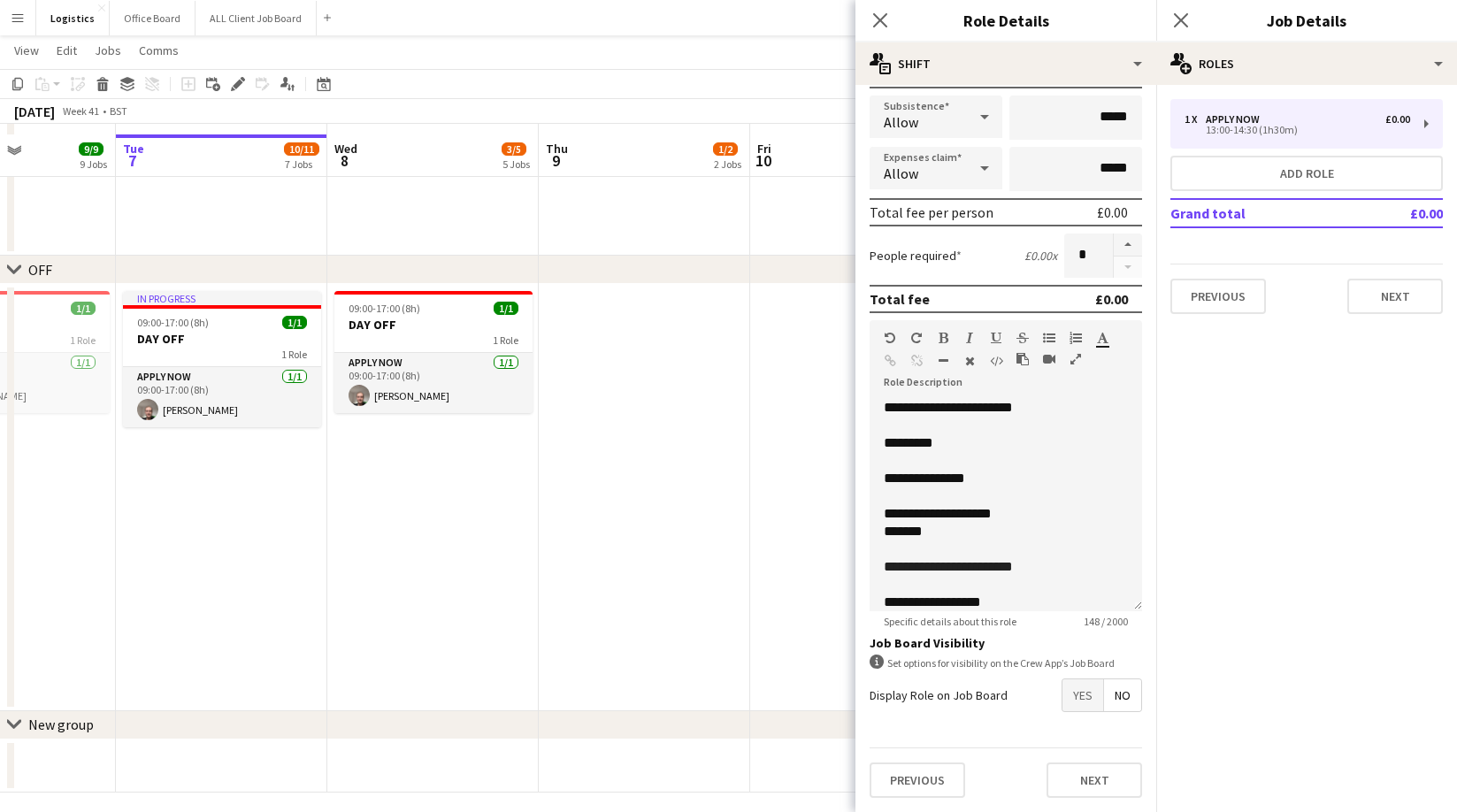
scroll to position [2253, 0]
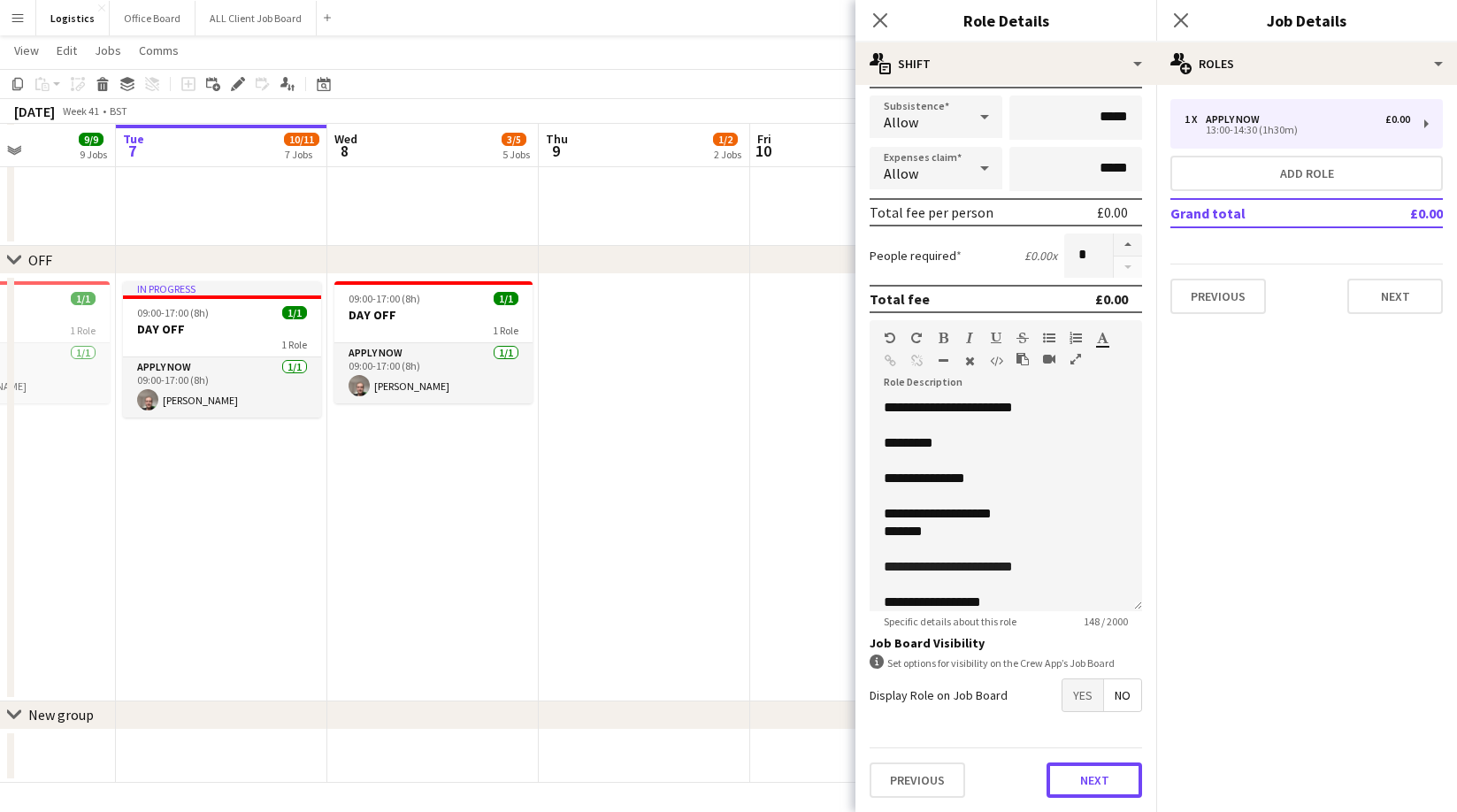
drag, startPoint x: 1097, startPoint y: 792, endPoint x: 1103, endPoint y: 777, distance: 16.2
click at [1097, 792] on button "Next" at bounding box center [1094, 780] width 95 height 36
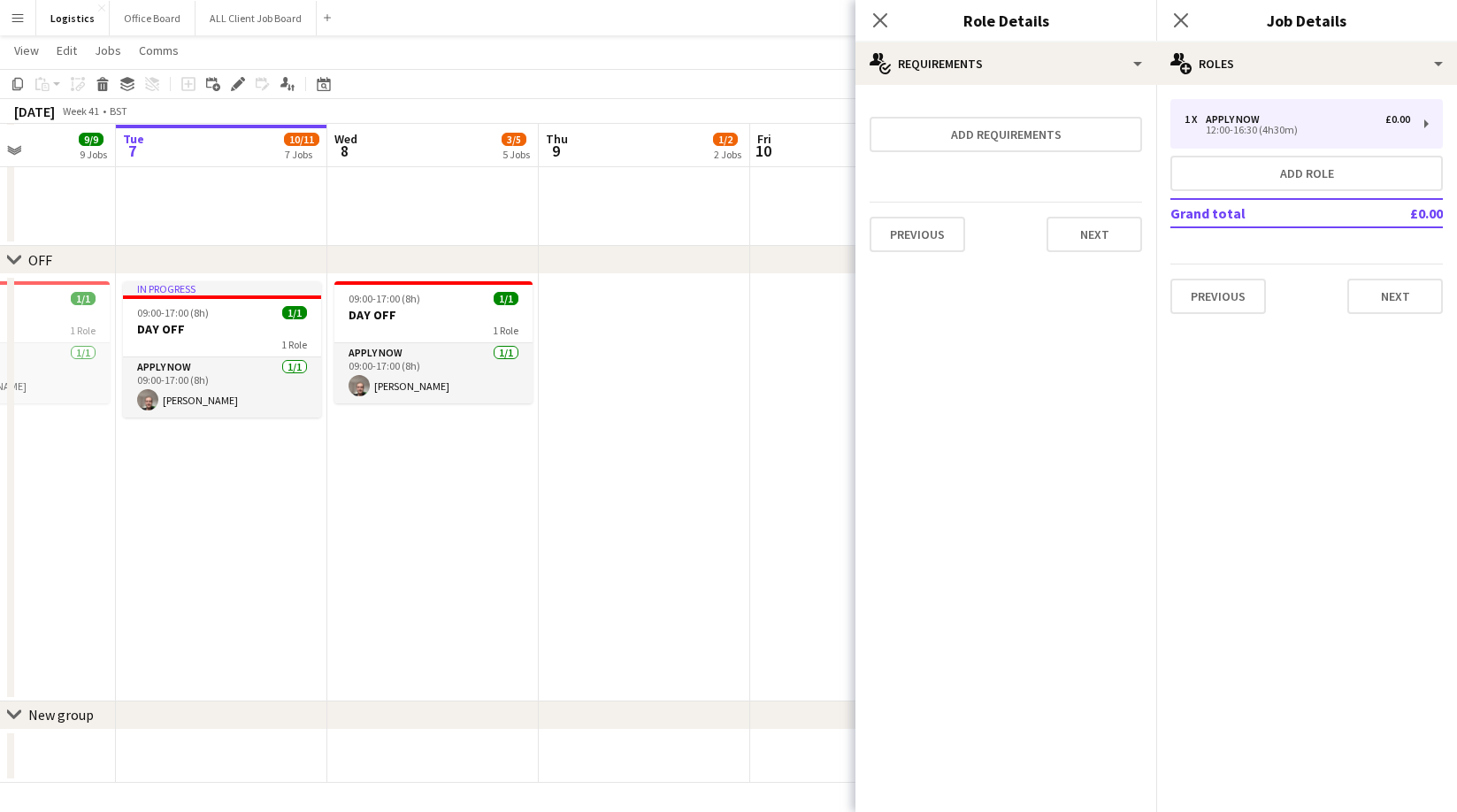
scroll to position [0, 0]
click at [1079, 242] on button "Next" at bounding box center [1094, 234] width 95 height 36
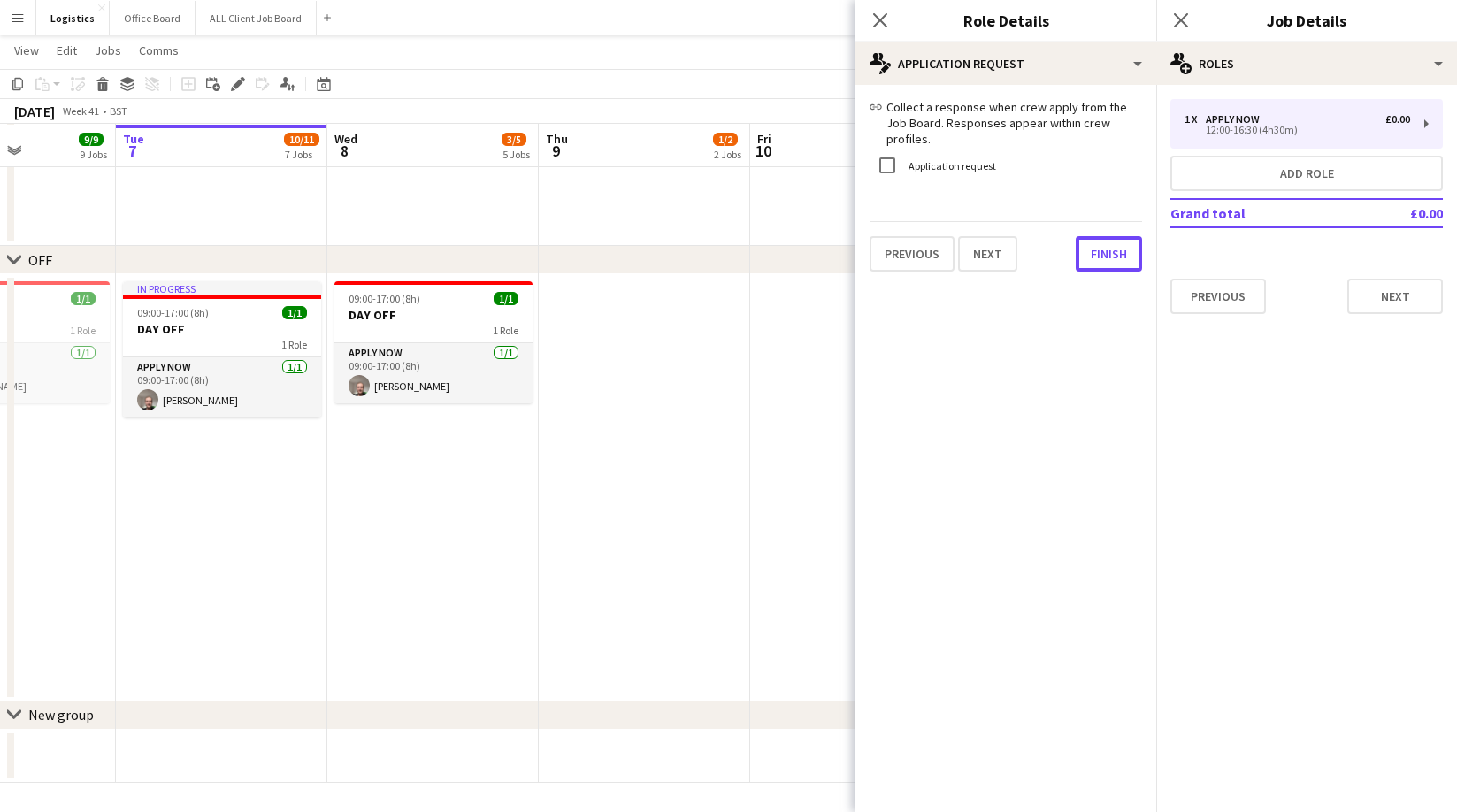
drag, startPoint x: 1098, startPoint y: 235, endPoint x: 1072, endPoint y: 258, distance: 34.7
click at [1098, 236] on button "Finish" at bounding box center [1109, 254] width 66 height 36
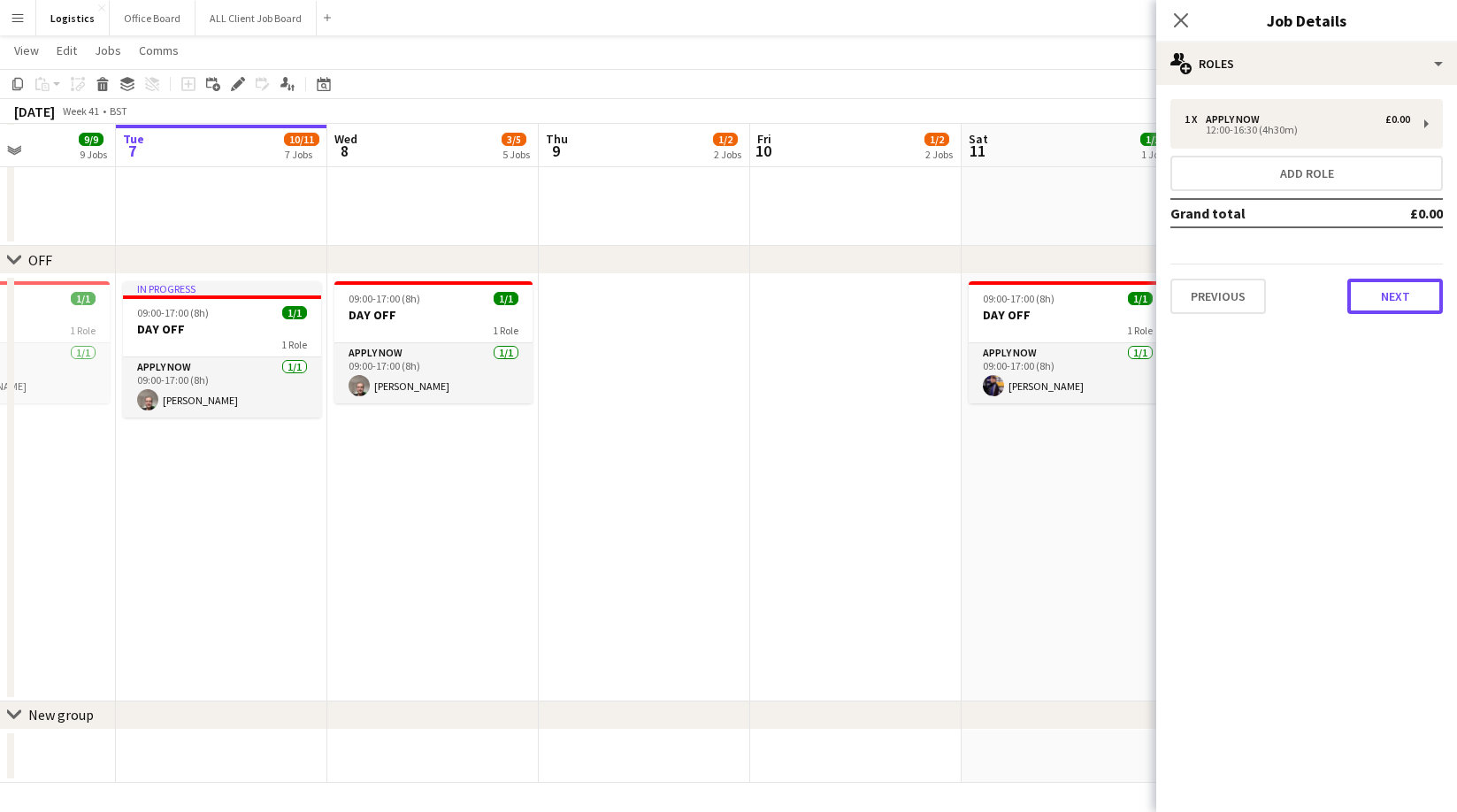
click at [1388, 297] on button "Next" at bounding box center [1394, 296] width 95 height 36
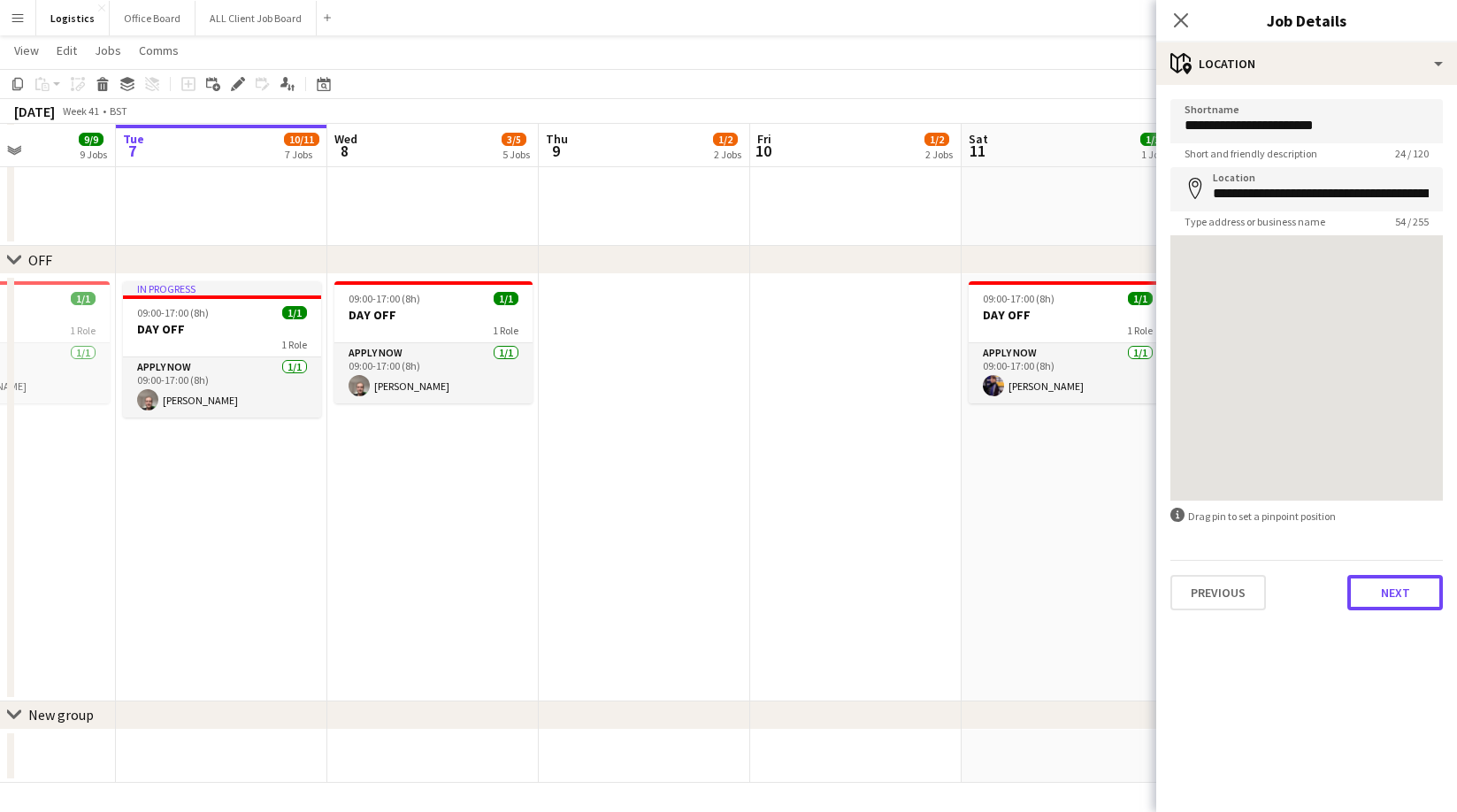
drag, startPoint x: 1403, startPoint y: 591, endPoint x: 1399, endPoint y: 581, distance: 10.8
click at [1403, 586] on button "Next" at bounding box center [1394, 593] width 95 height 36
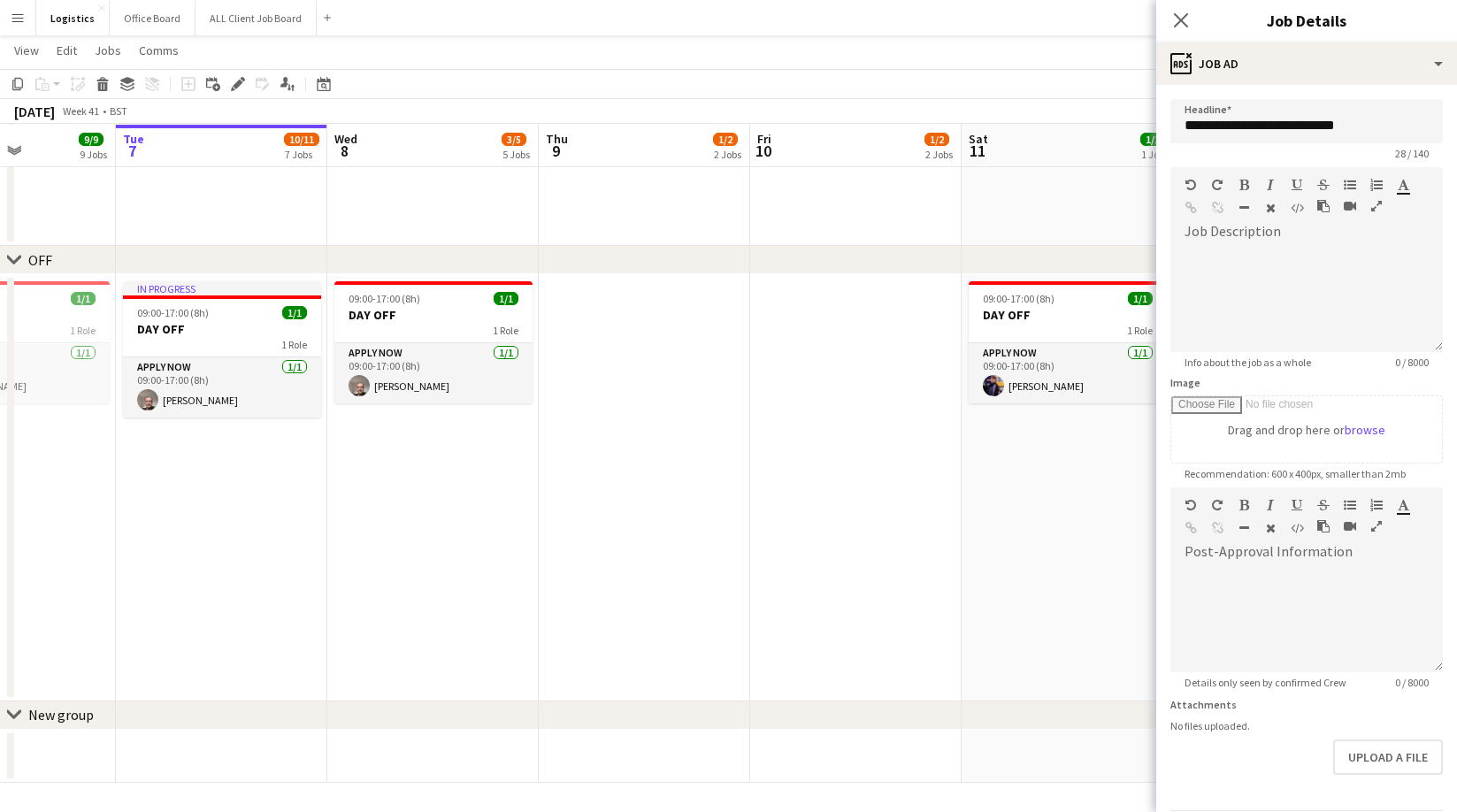
click at [1152, 20] on app-navbar "Menu Boards Boards Boards All jobs Status Workforce Workforce My Workforce Recr…" at bounding box center [728, 18] width 1457 height 36
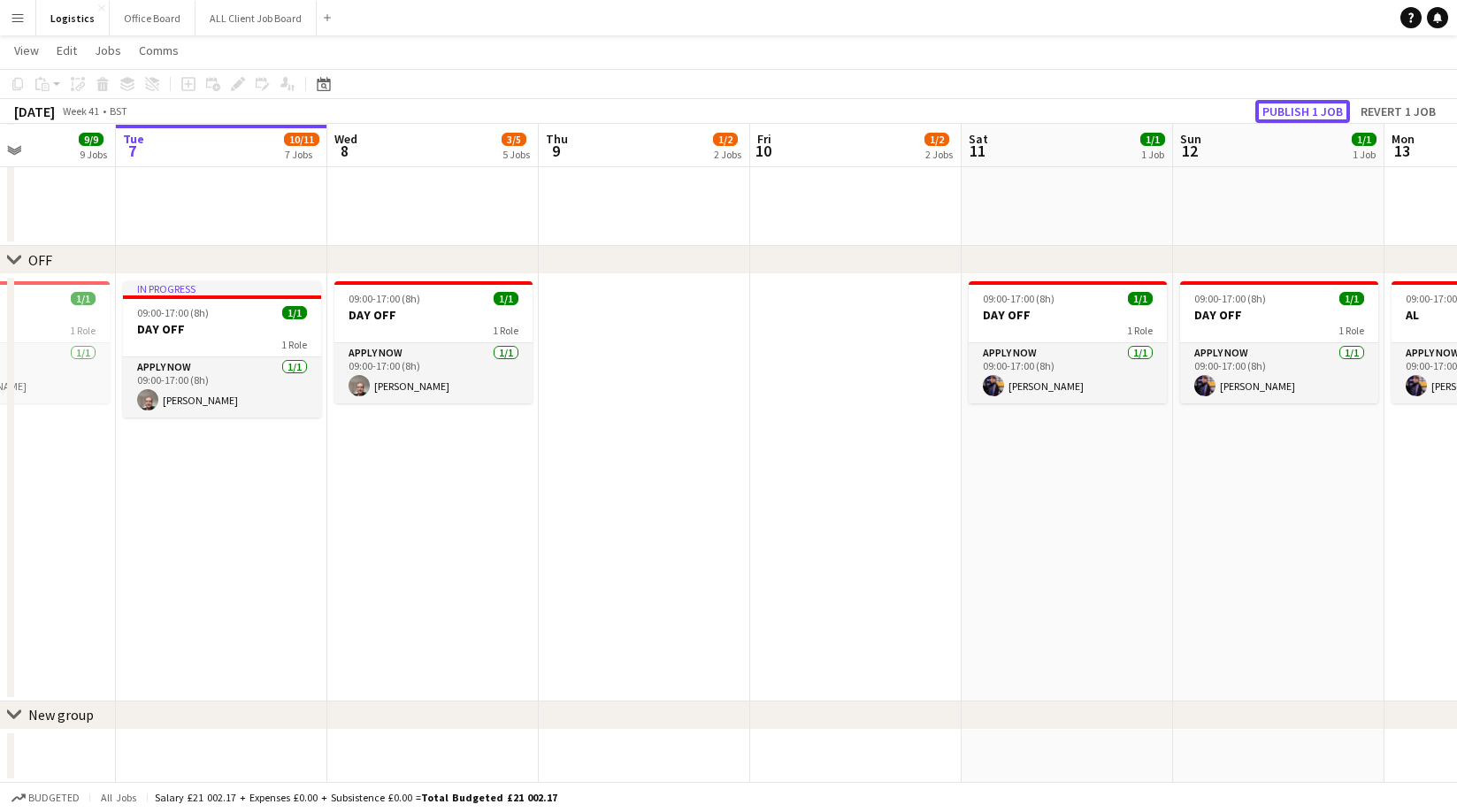
drag, startPoint x: 1285, startPoint y: 110, endPoint x: 1176, endPoint y: 177, distance: 127.9
click at [1285, 110] on button "Publish 1 job" at bounding box center [1302, 111] width 94 height 23
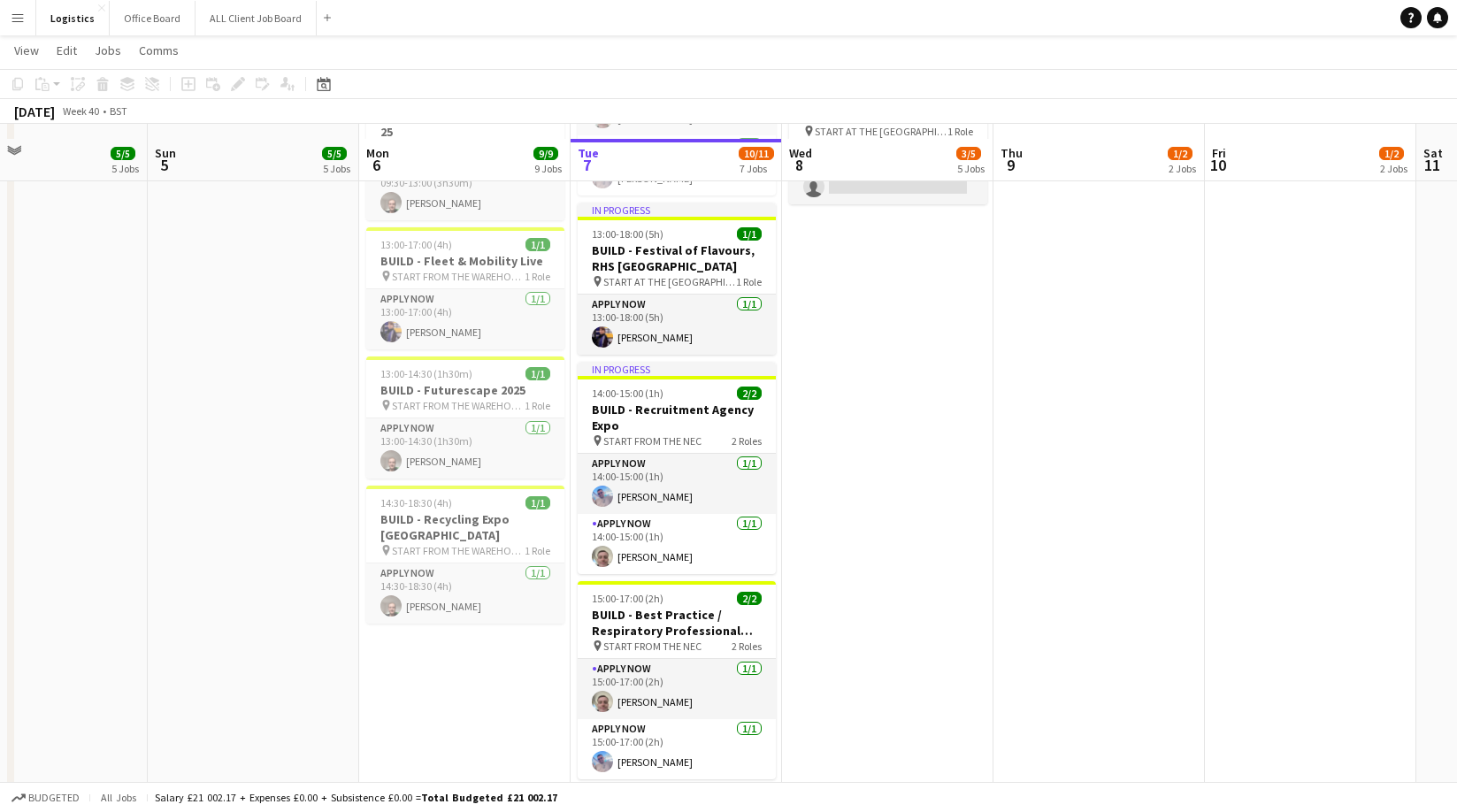
scroll to position [524, 0]
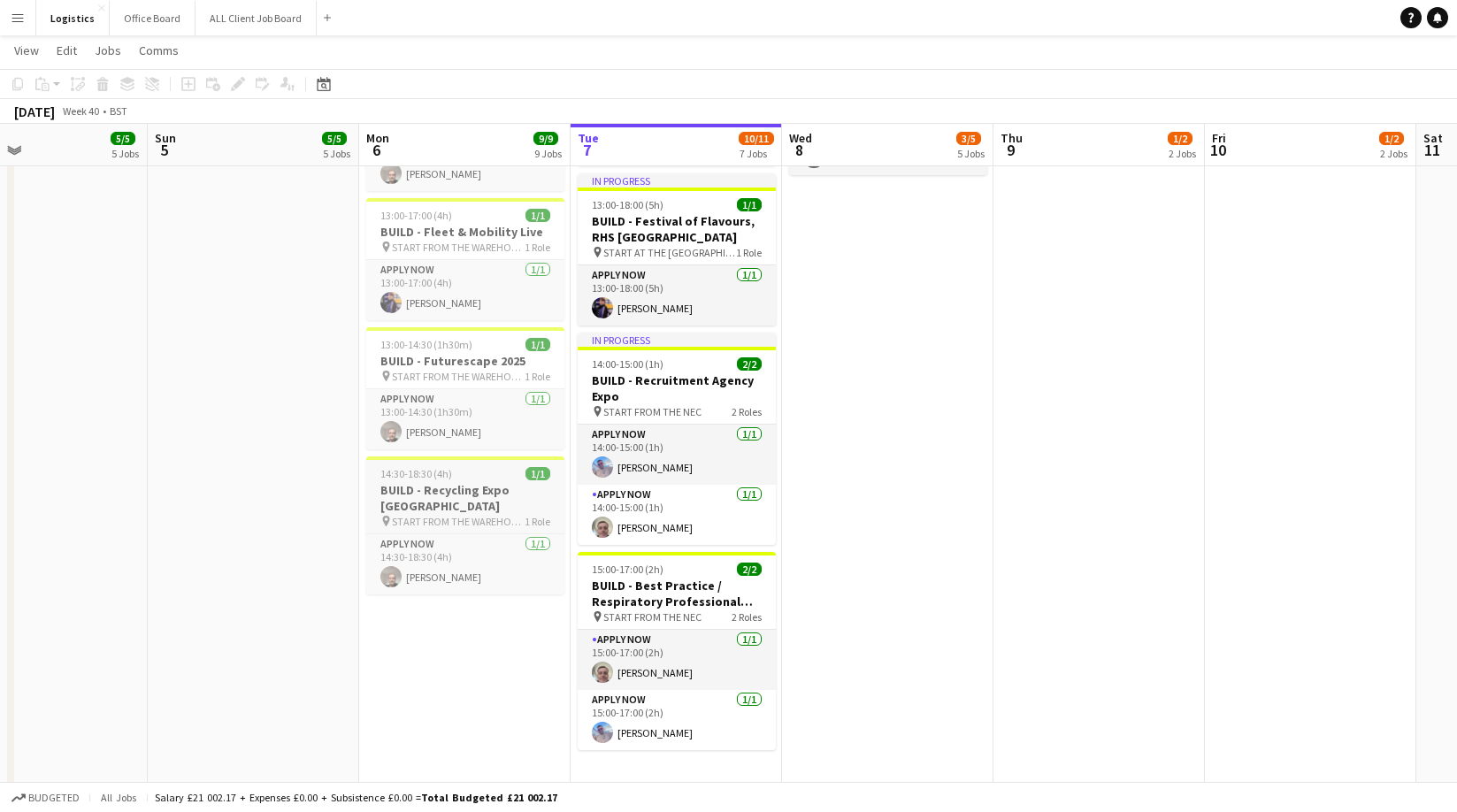
drag, startPoint x: 469, startPoint y: 491, endPoint x: 472, endPoint y: 514, distance: 23.2
click at [470, 490] on h3 "BUILD - Recycling Expo [GEOGRAPHIC_DATA]" at bounding box center [465, 498] width 198 height 32
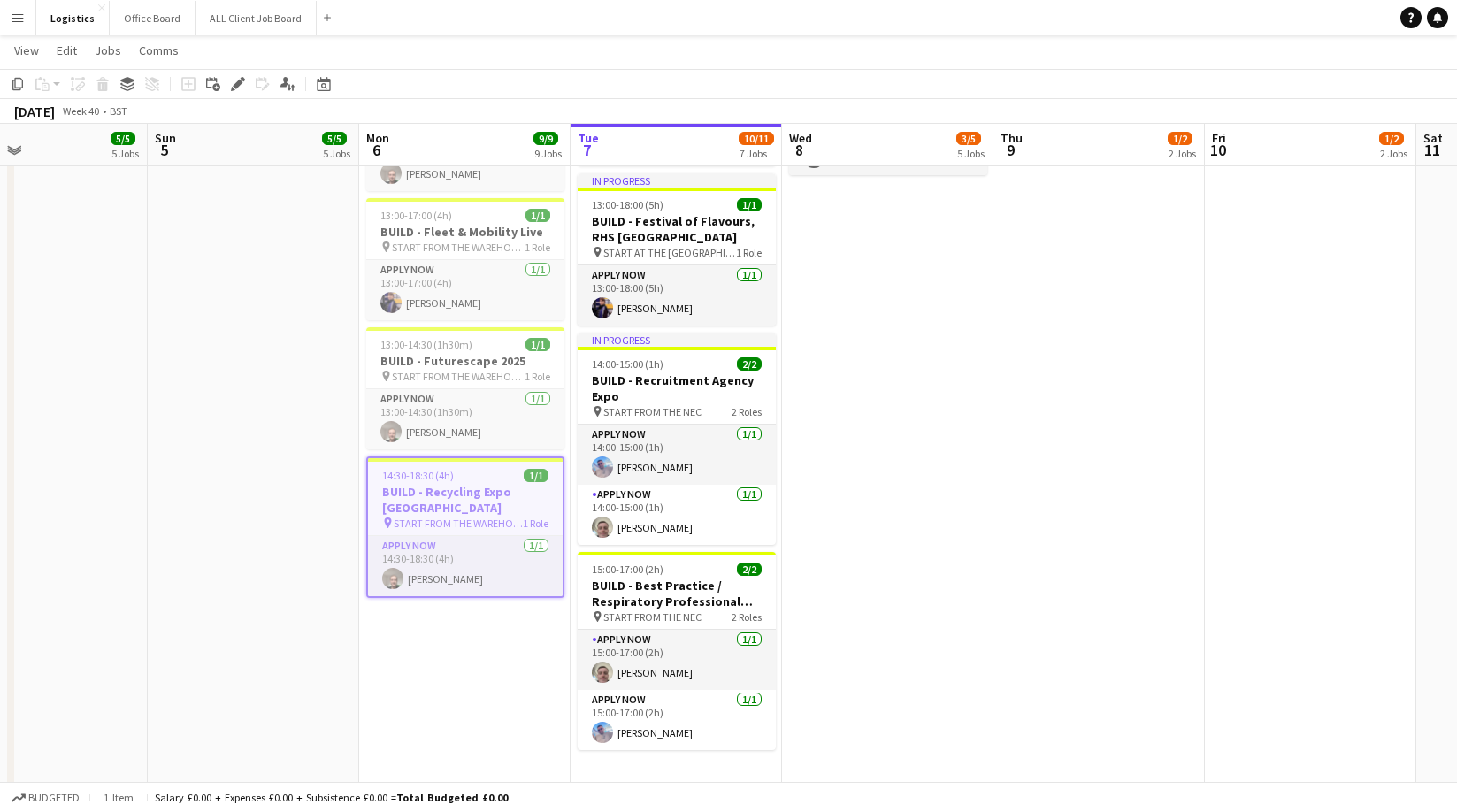
scroll to position [0, 485]
drag, startPoint x: 21, startPoint y: 83, endPoint x: 17, endPoint y: 248, distance: 165.0
click at [20, 85] on icon "Copy" at bounding box center [18, 84] width 14 height 14
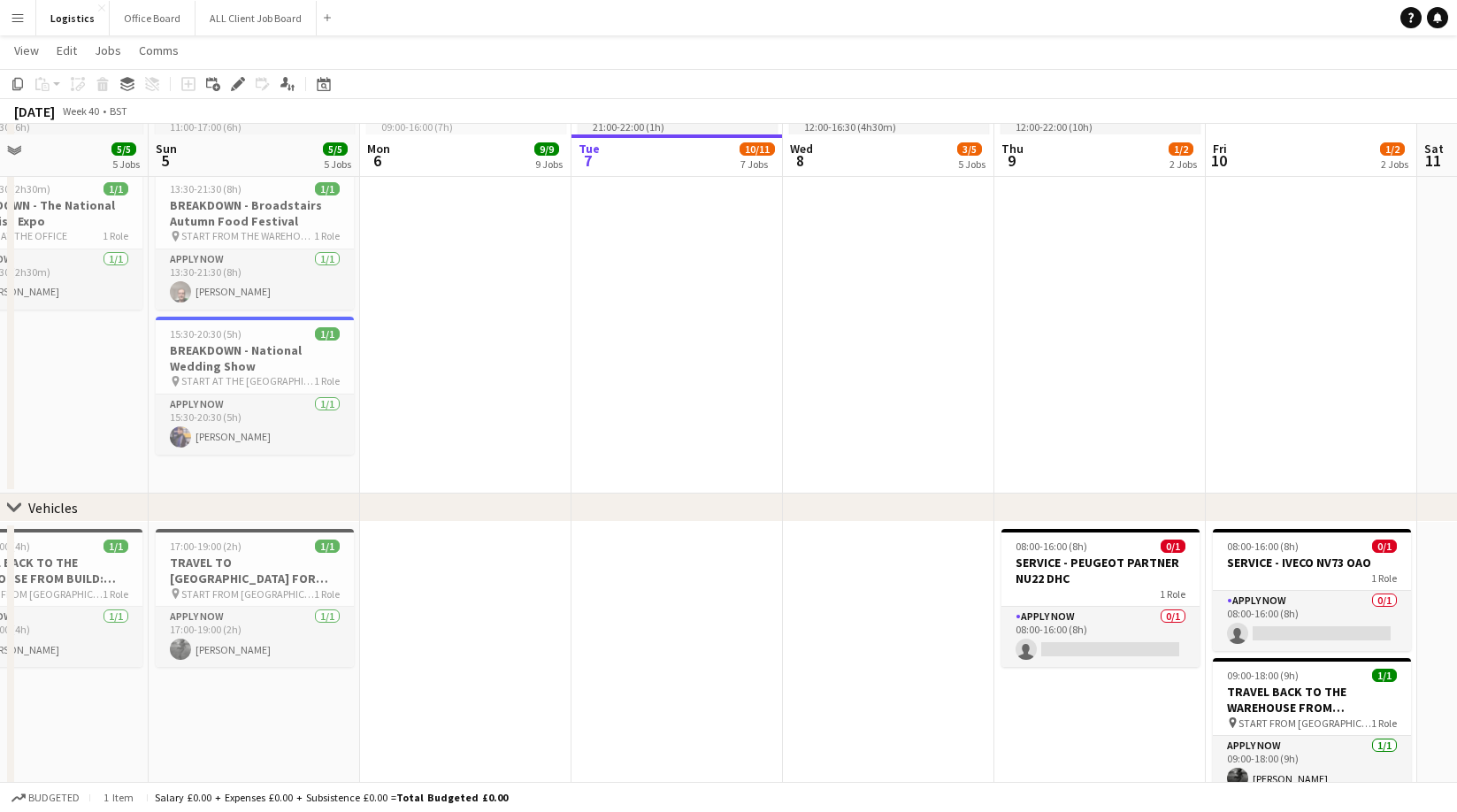
scroll to position [1336, 0]
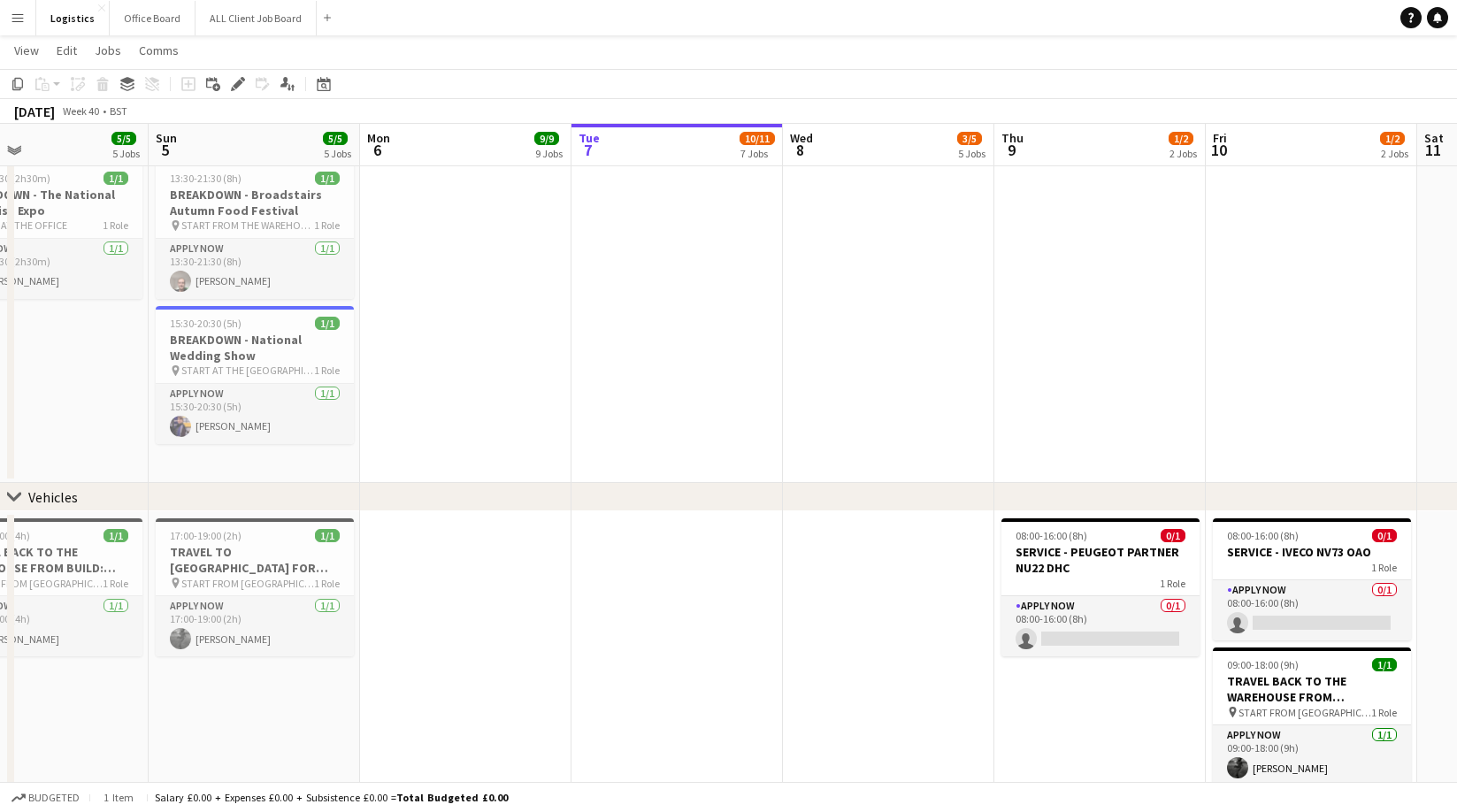
drag, startPoint x: 883, startPoint y: 192, endPoint x: 881, endPoint y: 229, distance: 37.1
click at [883, 192] on app-date-cell "12:00-16:30 (4h30m) 0/1 BREAKDOWN - Futurescape 2025 pin START FROM THE WAREHOU…" at bounding box center [888, 246] width 211 height 475
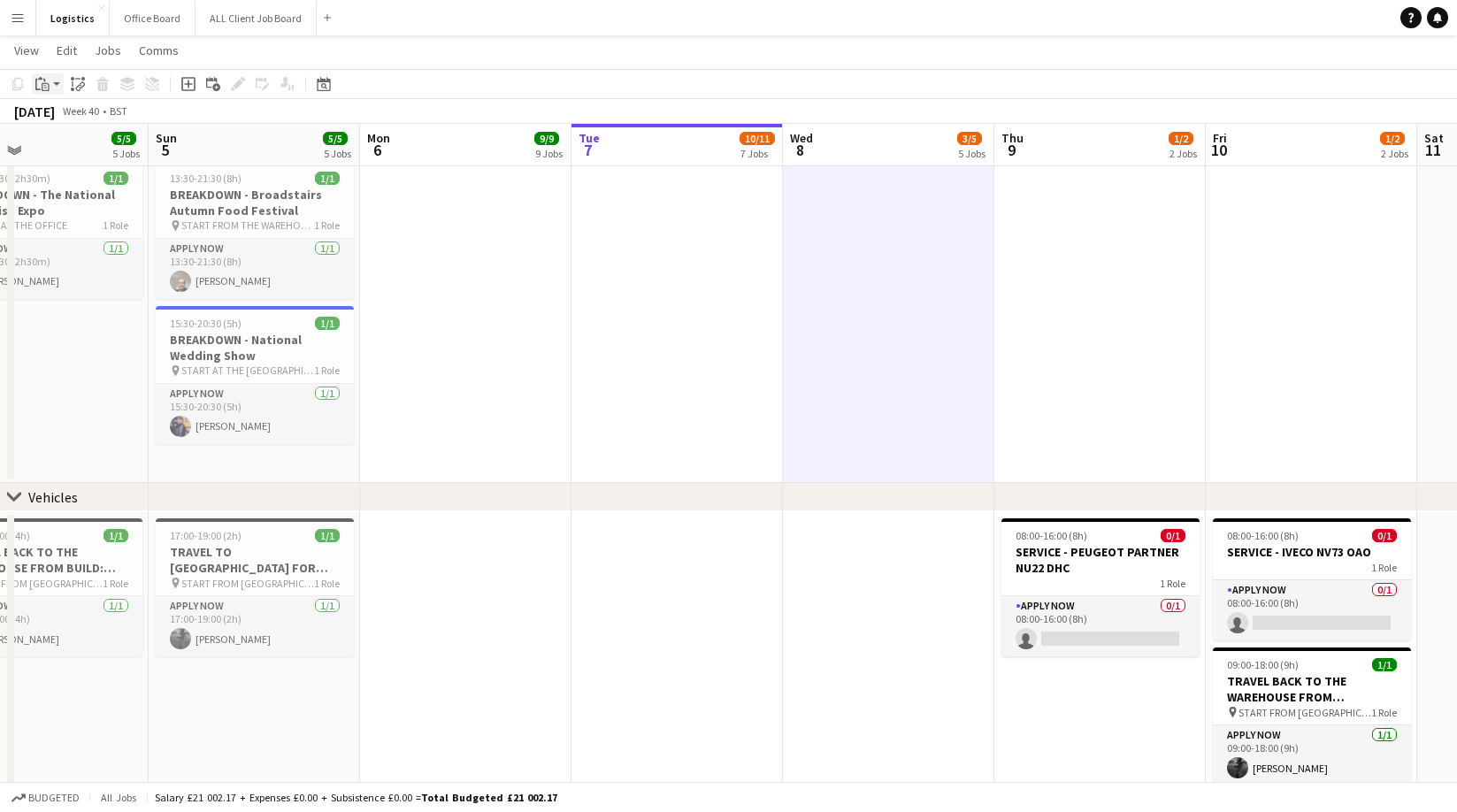
click at [46, 84] on icon "Paste" at bounding box center [43, 84] width 14 height 14
drag, startPoint x: 60, startPoint y: 114, endPoint x: 146, endPoint y: 167, distance: 101.0
click at [60, 114] on link "Paste Command V" at bounding box center [117, 118] width 140 height 16
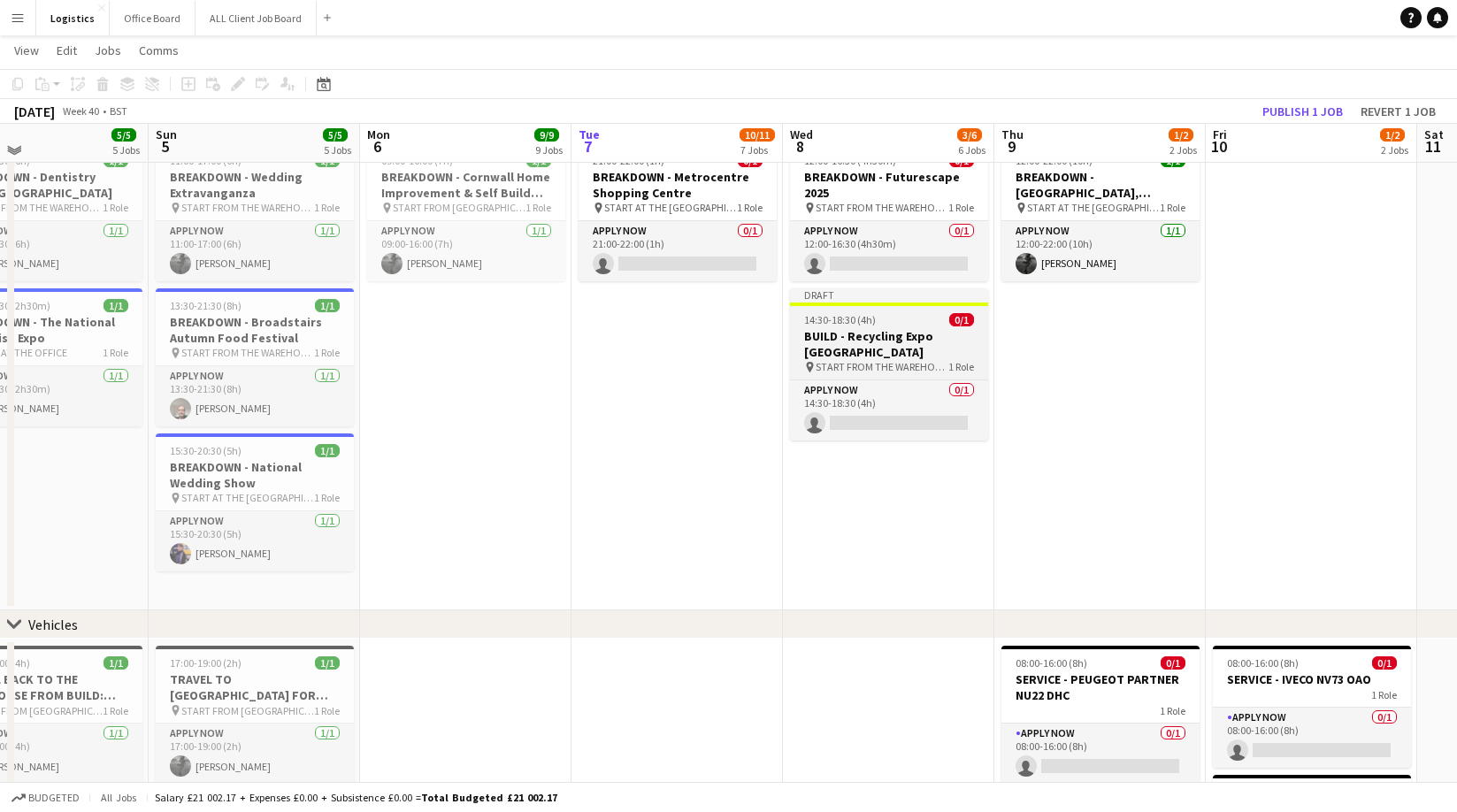
scroll to position [1192, 0]
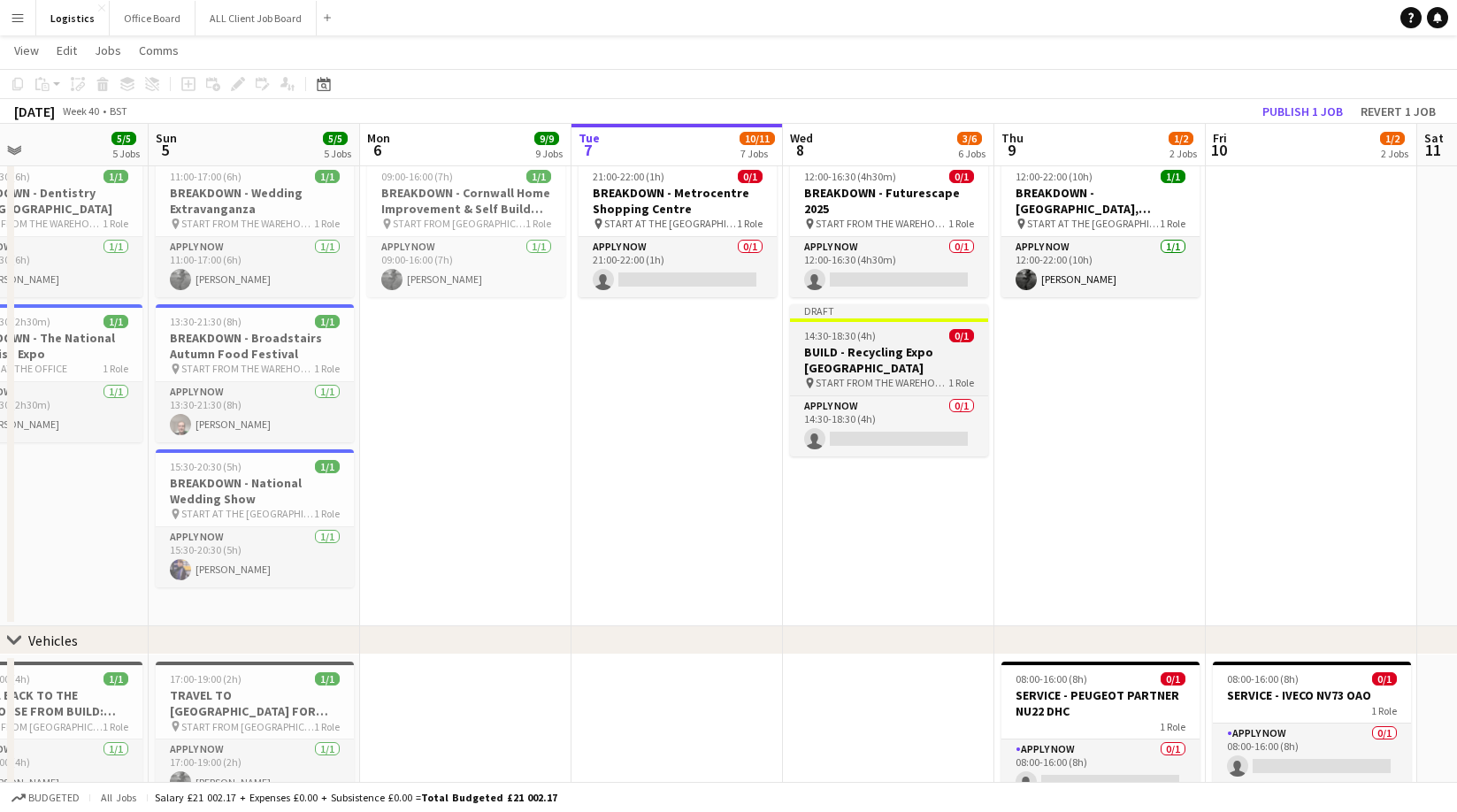
click at [812, 378] on icon "pin" at bounding box center [810, 383] width 12 height 11
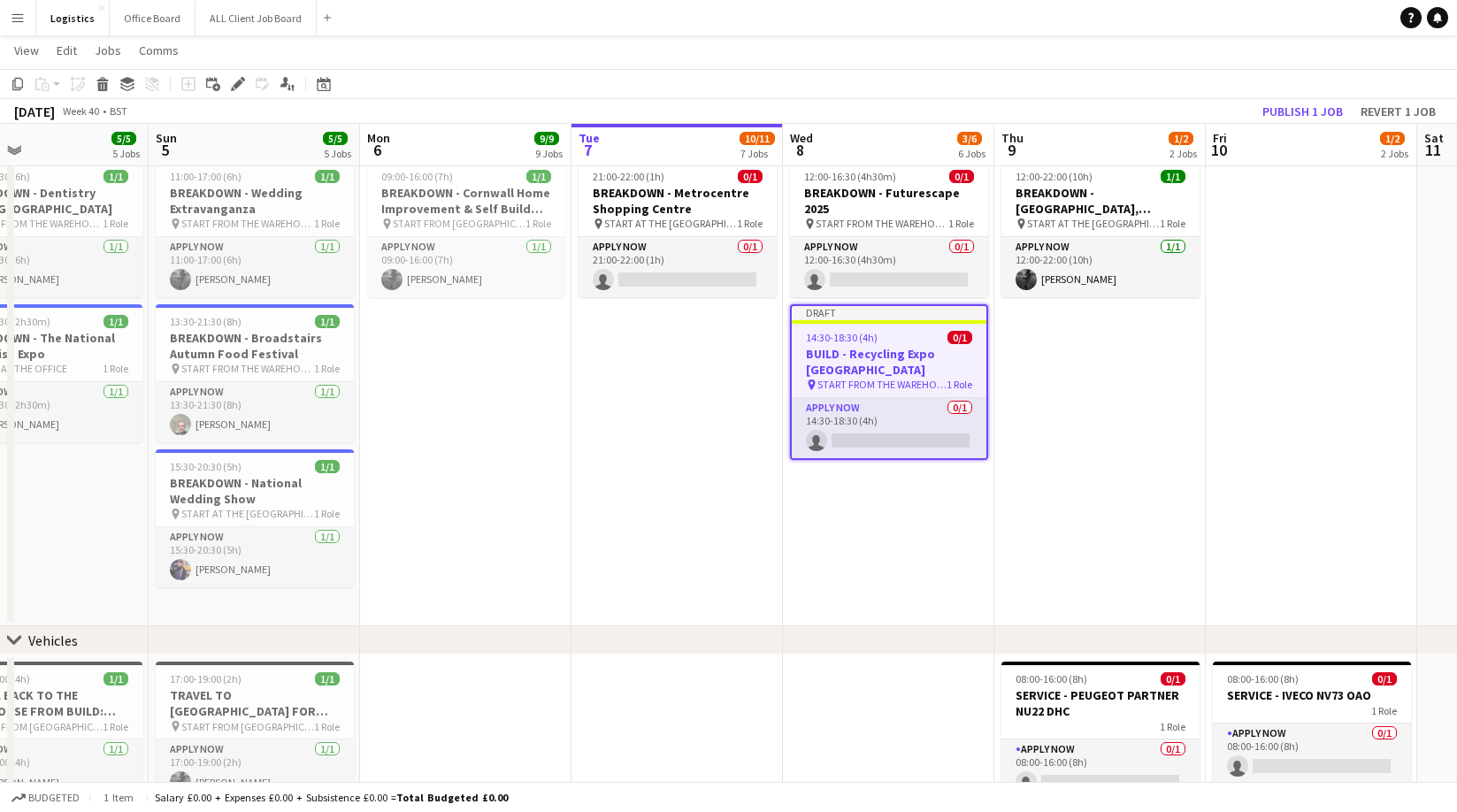
drag, startPoint x: 240, startPoint y: 84, endPoint x: 209, endPoint y: 161, distance: 83.0
click at [242, 84] on icon "Edit" at bounding box center [238, 84] width 14 height 14
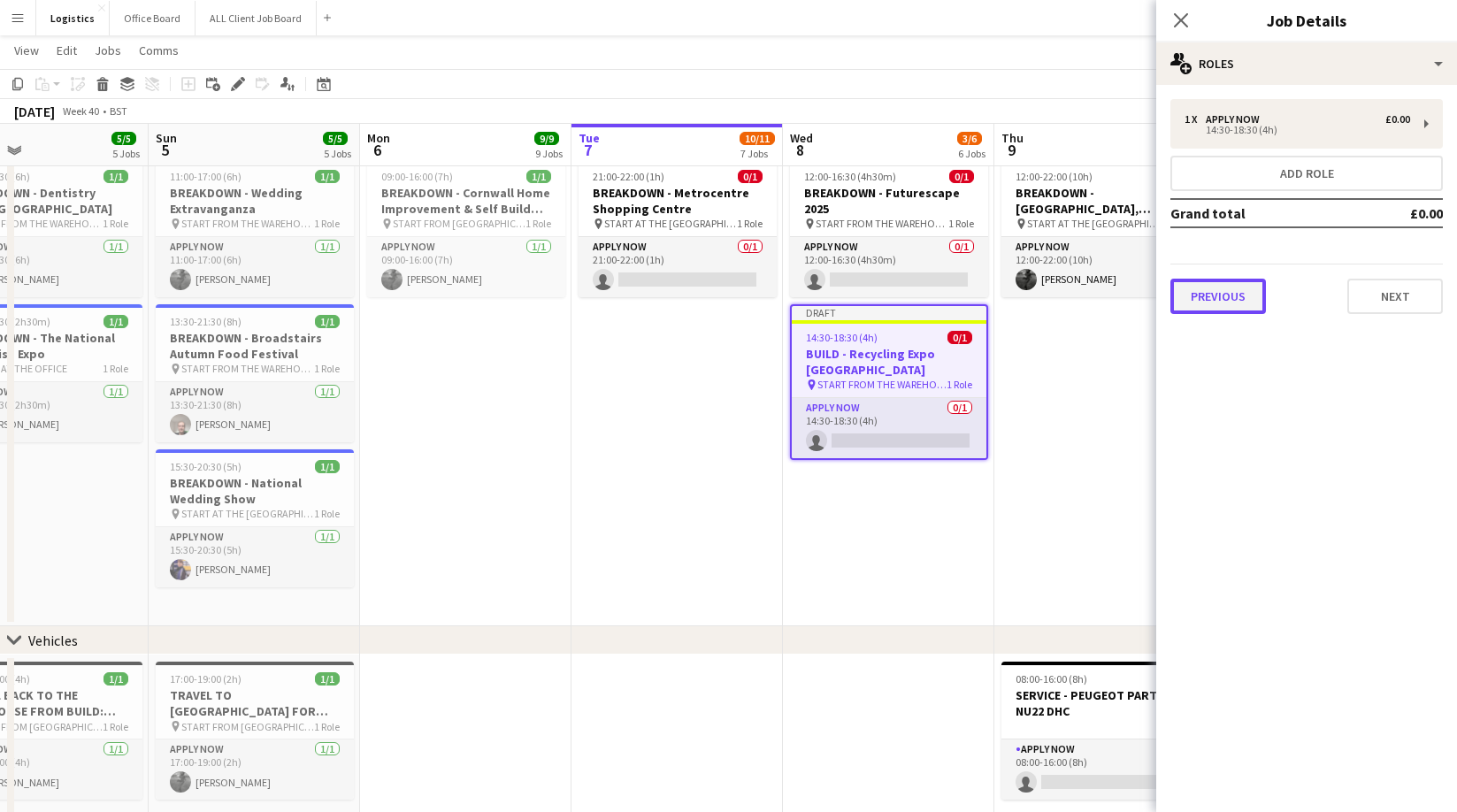
click at [1235, 304] on button "Previous" at bounding box center [1217, 296] width 95 height 36
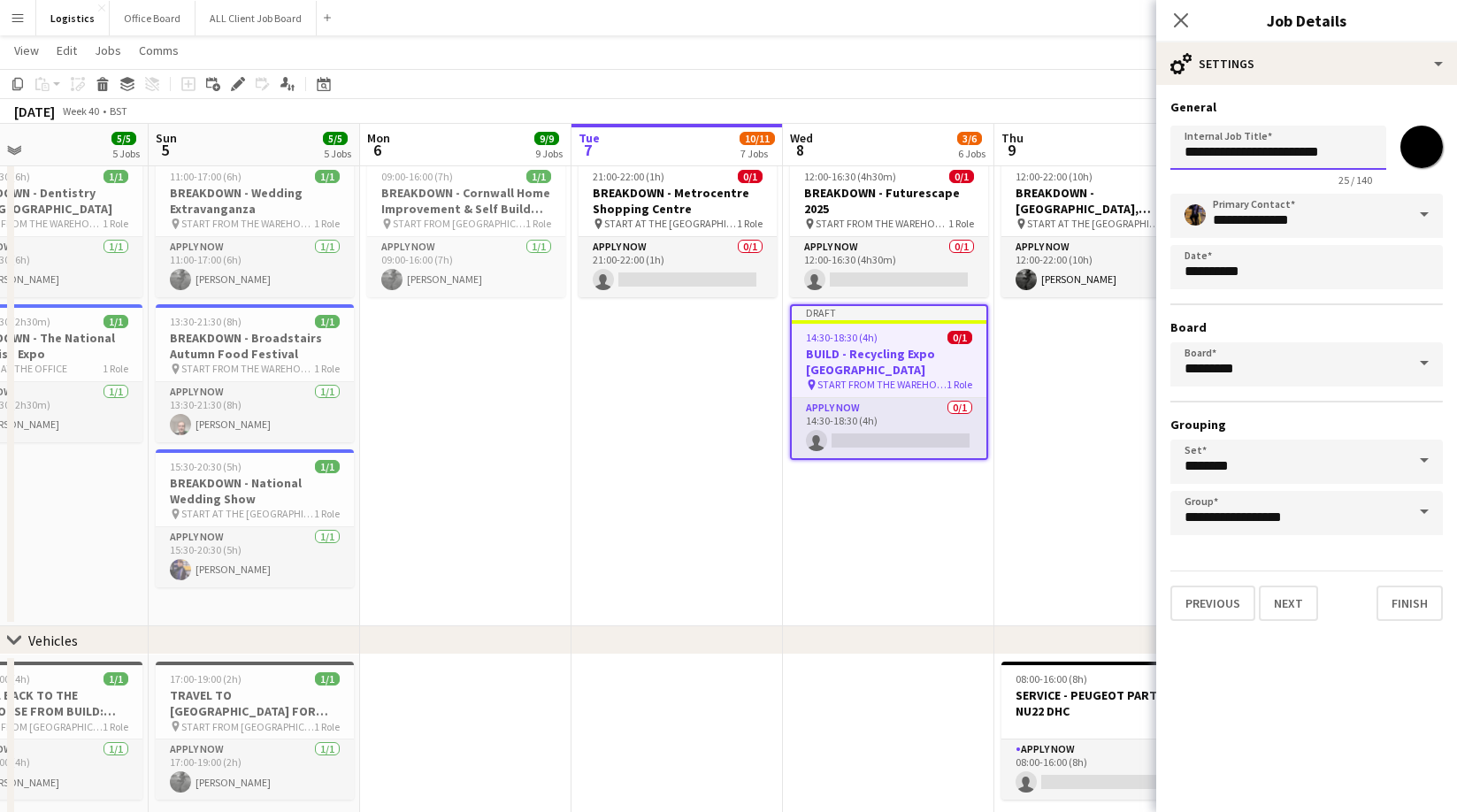
click at [1219, 151] on input "**********" at bounding box center [1278, 148] width 216 height 45
type input "**********"
click at [1422, 148] on input "*******" at bounding box center [1421, 147] width 64 height 64
type input "*******"
drag, startPoint x: 1291, startPoint y: 605, endPoint x: 1286, endPoint y: 558, distance: 47.3
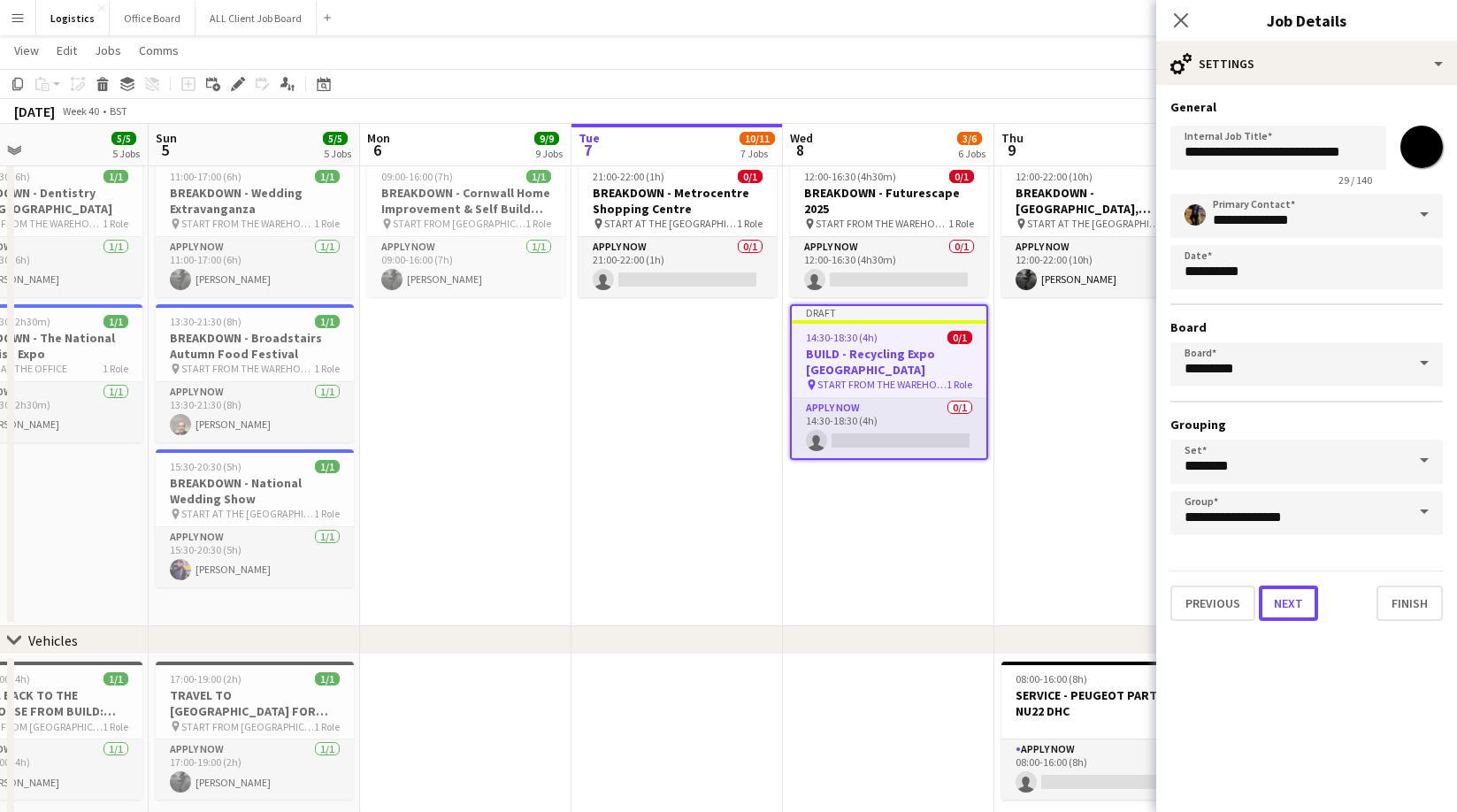
click at [1291, 605] on button "Next" at bounding box center [1288, 603] width 60 height 36
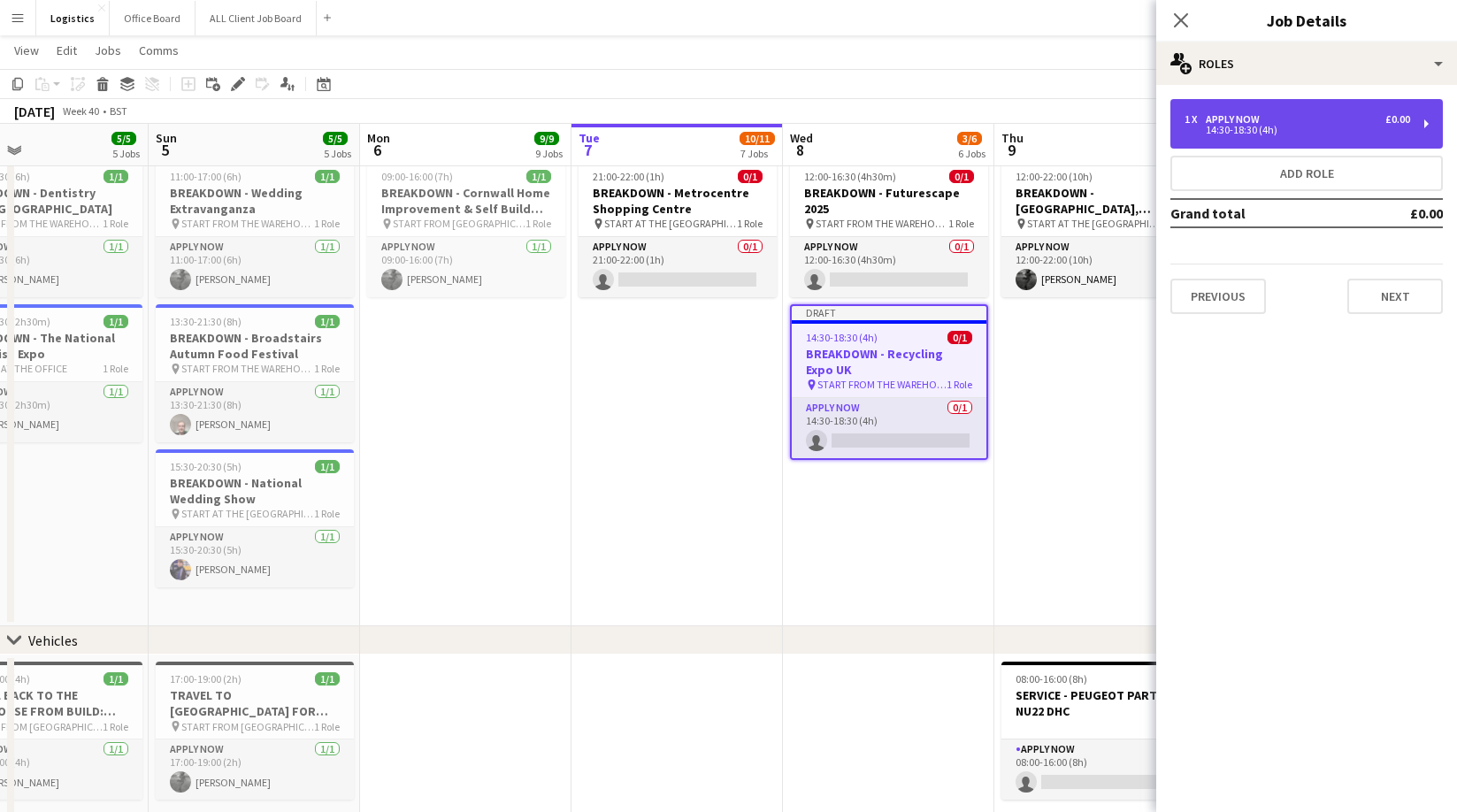
drag, startPoint x: 1231, startPoint y: 125, endPoint x: 1225, endPoint y: 134, distance: 10.8
click at [1231, 126] on div "14:30-18:30 (4h)" at bounding box center [1297, 130] width 225 height 9
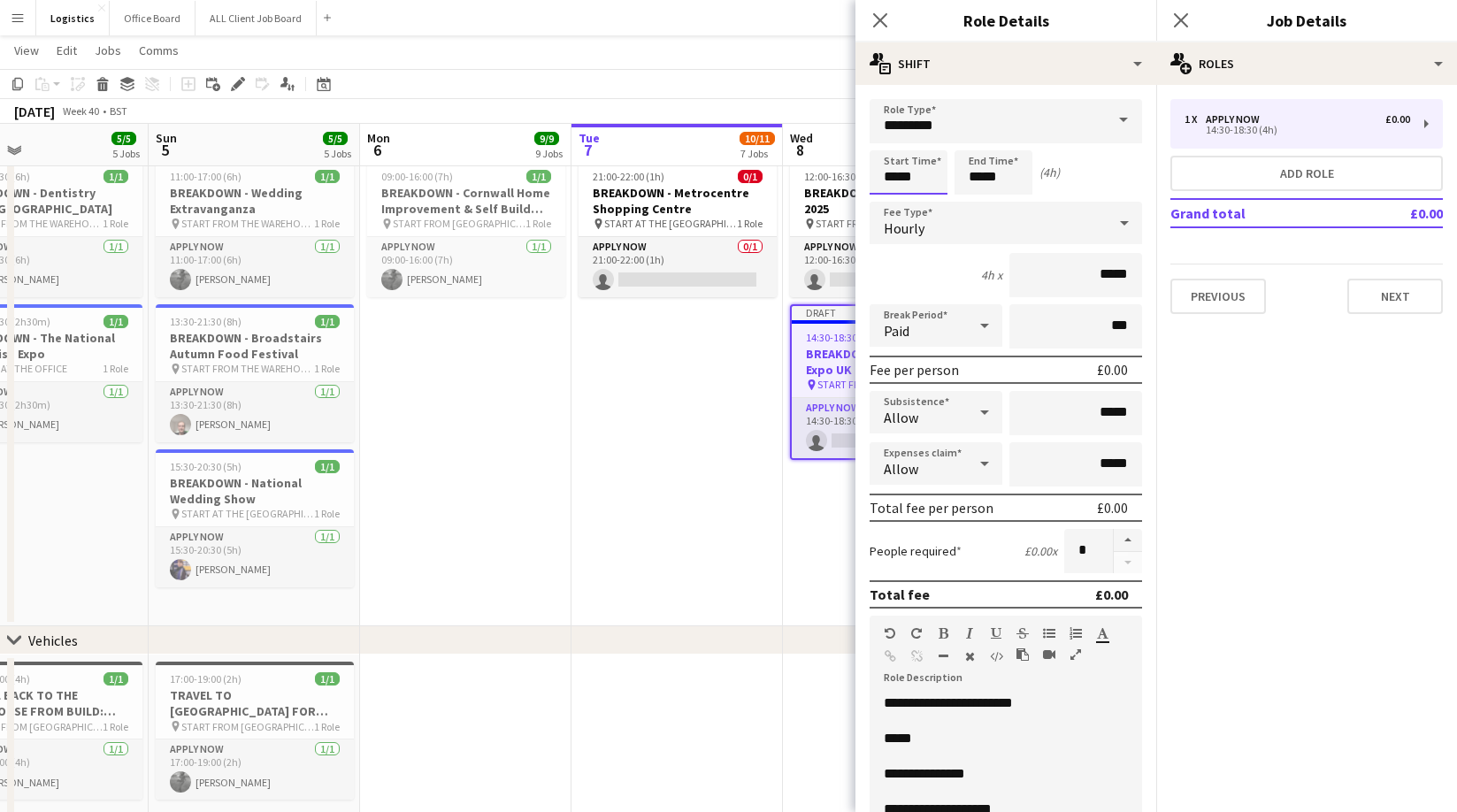
click at [899, 178] on input "*****" at bounding box center [908, 173] width 77 height 45
click at [893, 138] on div at bounding box center [891, 142] width 36 height 18
type input "*****"
drag, startPoint x: 891, startPoint y: 139, endPoint x: 1014, endPoint y: 181, distance: 130.0
click at [891, 139] on div at bounding box center [891, 142] width 36 height 18
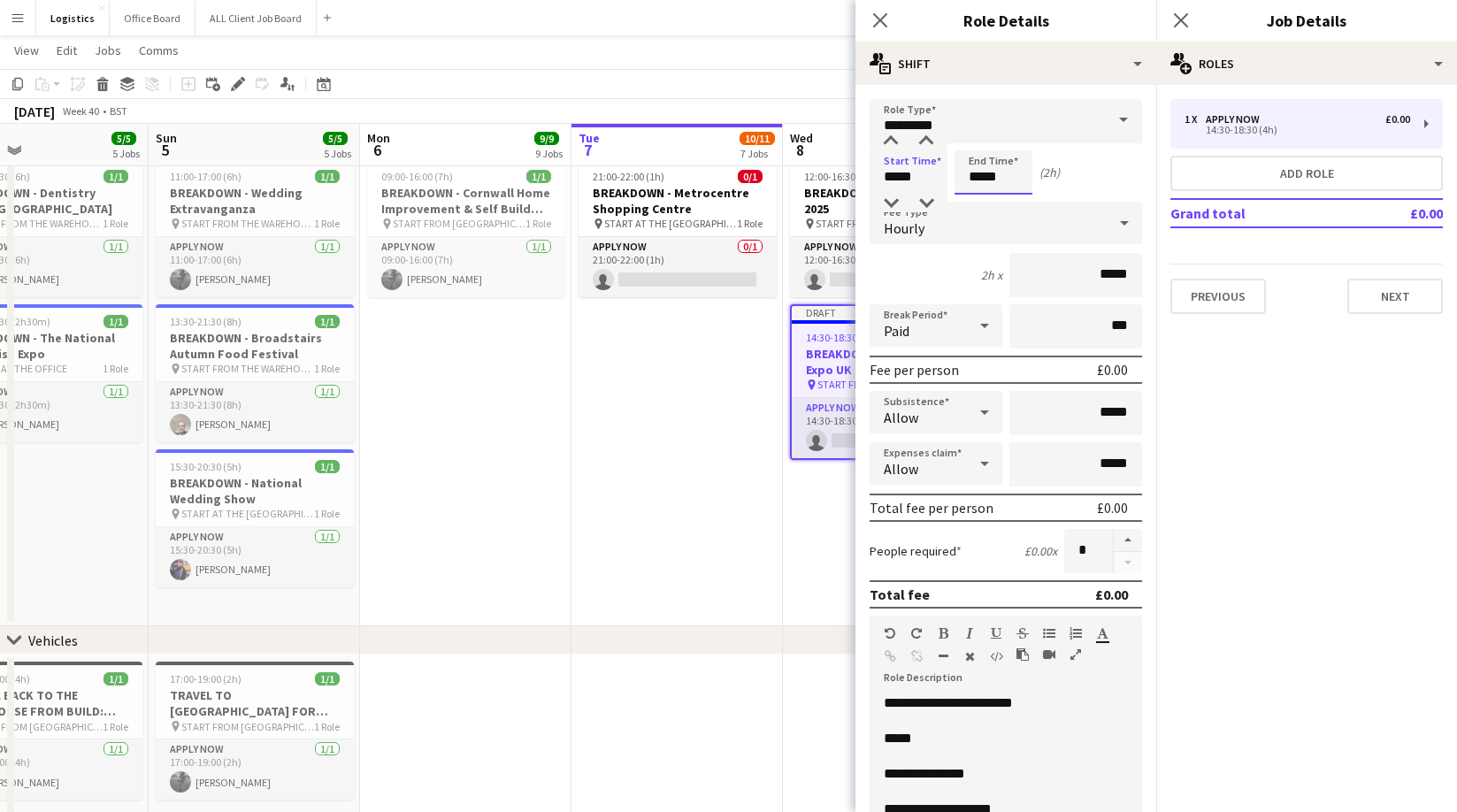
drag, startPoint x: 1020, startPoint y: 181, endPoint x: 997, endPoint y: 180, distance: 23.0
click at [1016, 181] on input "*****" at bounding box center [993, 173] width 77 height 45
drag, startPoint x: 978, startPoint y: 203, endPoint x: 966, endPoint y: 217, distance: 18.4
click at [978, 203] on div at bounding box center [976, 203] width 36 height 18
type input "*****"
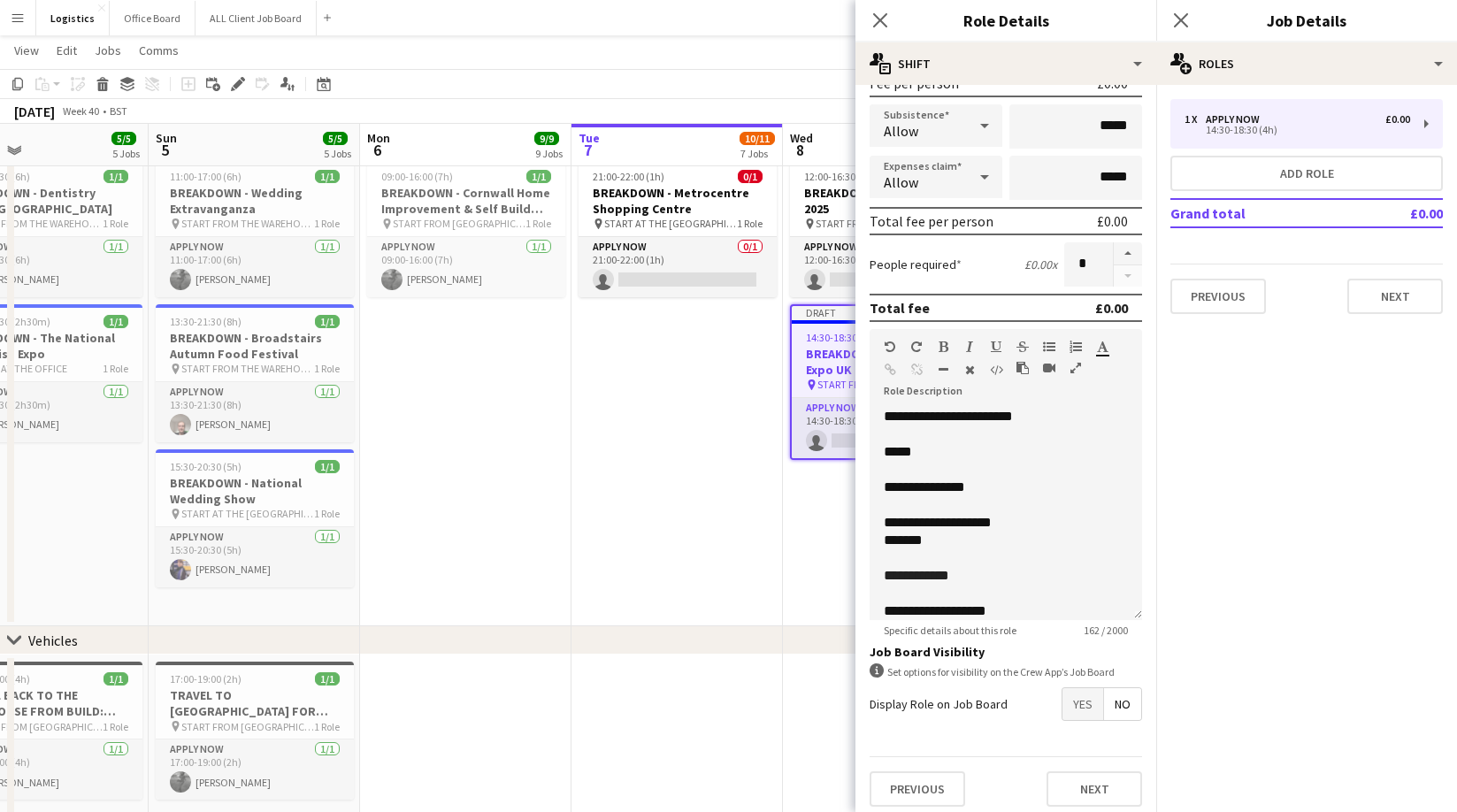
scroll to position [296, 0]
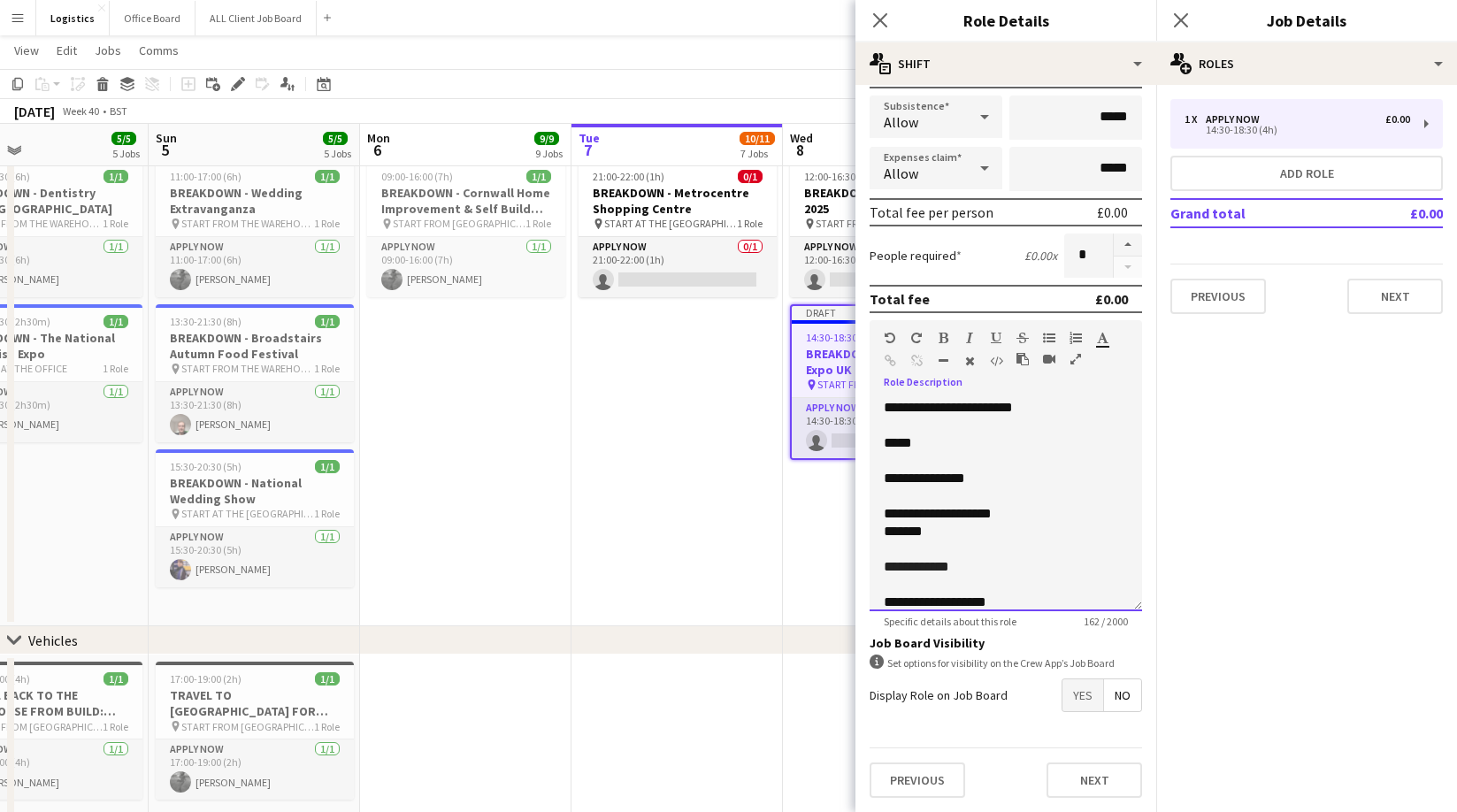
click at [928, 443] on p "*****" at bounding box center [1005, 443] width 244 height 18
click at [1013, 410] on span "**********" at bounding box center [948, 407] width 129 height 13
drag, startPoint x: 1065, startPoint y: 408, endPoint x: 984, endPoint y: 411, distance: 81.1
click at [984, 411] on p "**********" at bounding box center [1005, 408] width 244 height 18
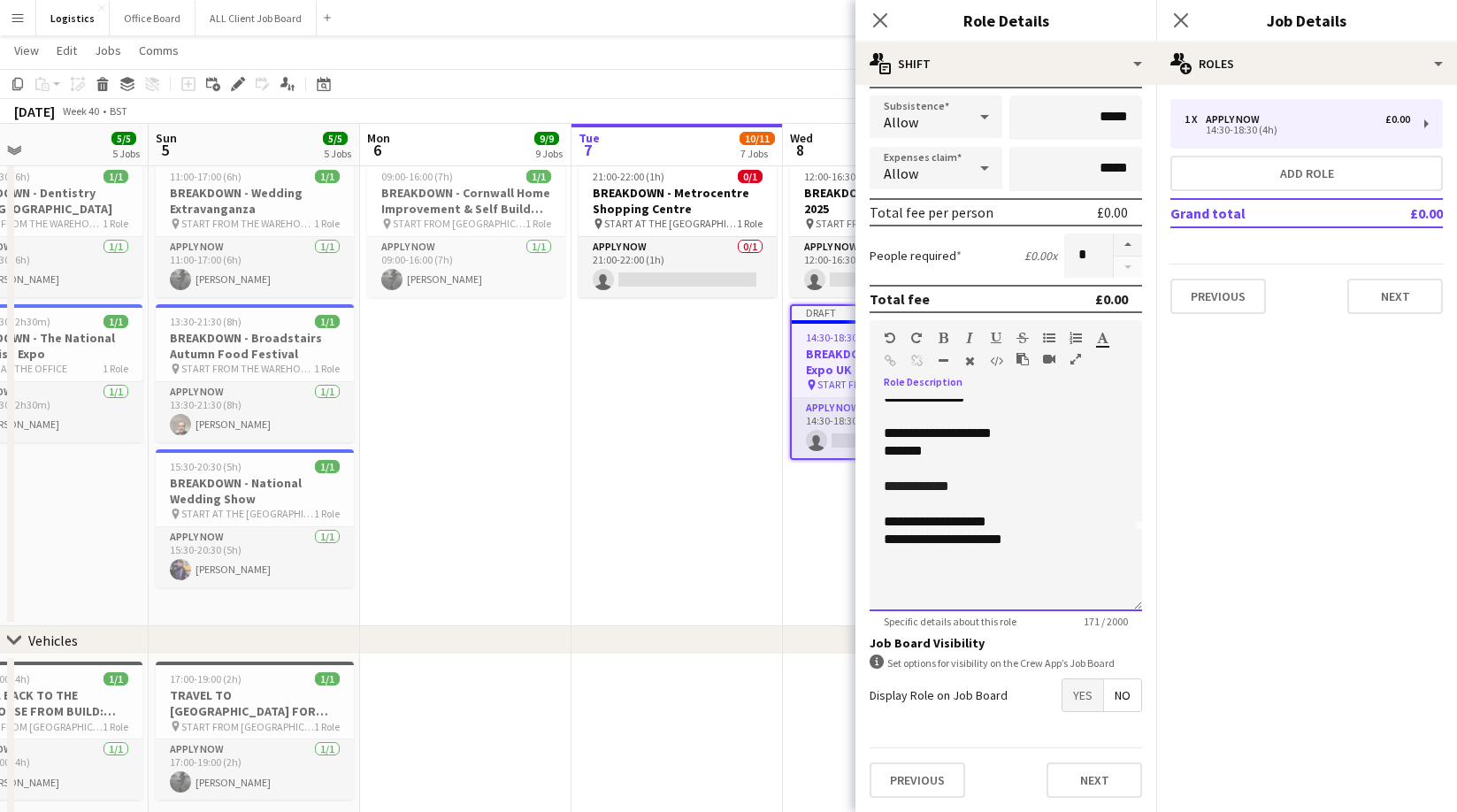
scroll to position [78, 0]
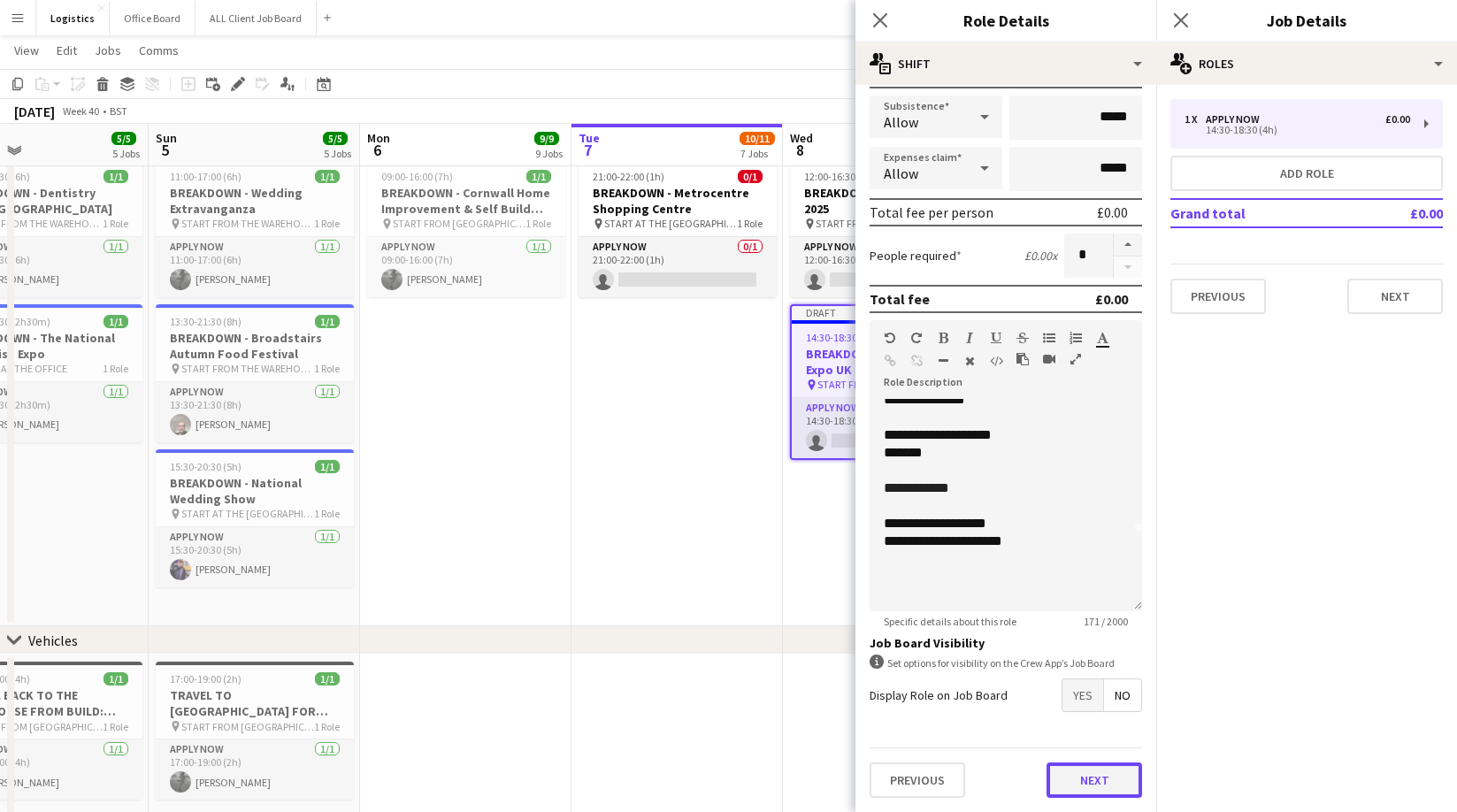
click at [1103, 785] on button "Next" at bounding box center [1094, 780] width 95 height 36
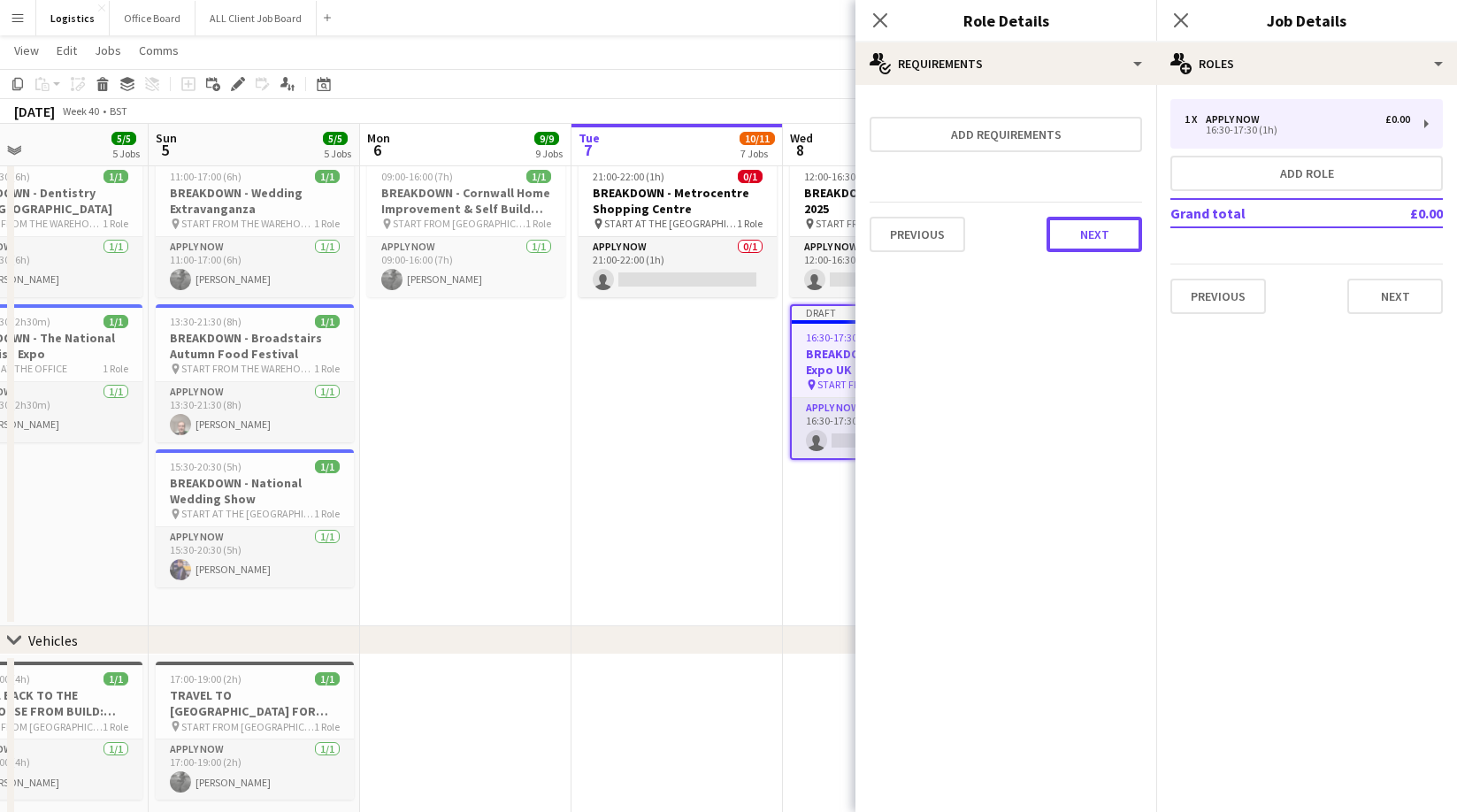
click at [1079, 231] on button "Next" at bounding box center [1094, 234] width 95 height 36
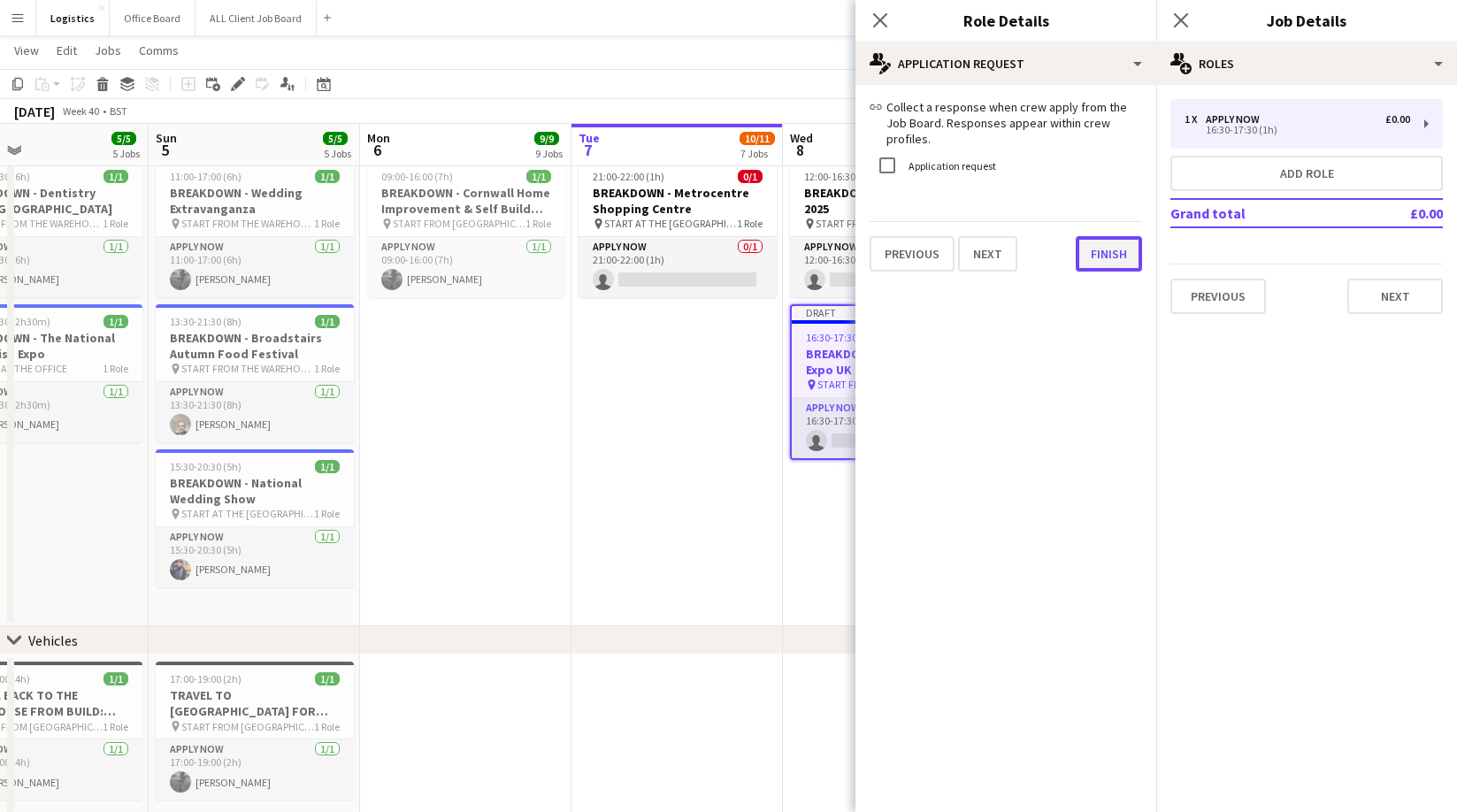
click at [1111, 236] on button "Finish" at bounding box center [1109, 254] width 66 height 36
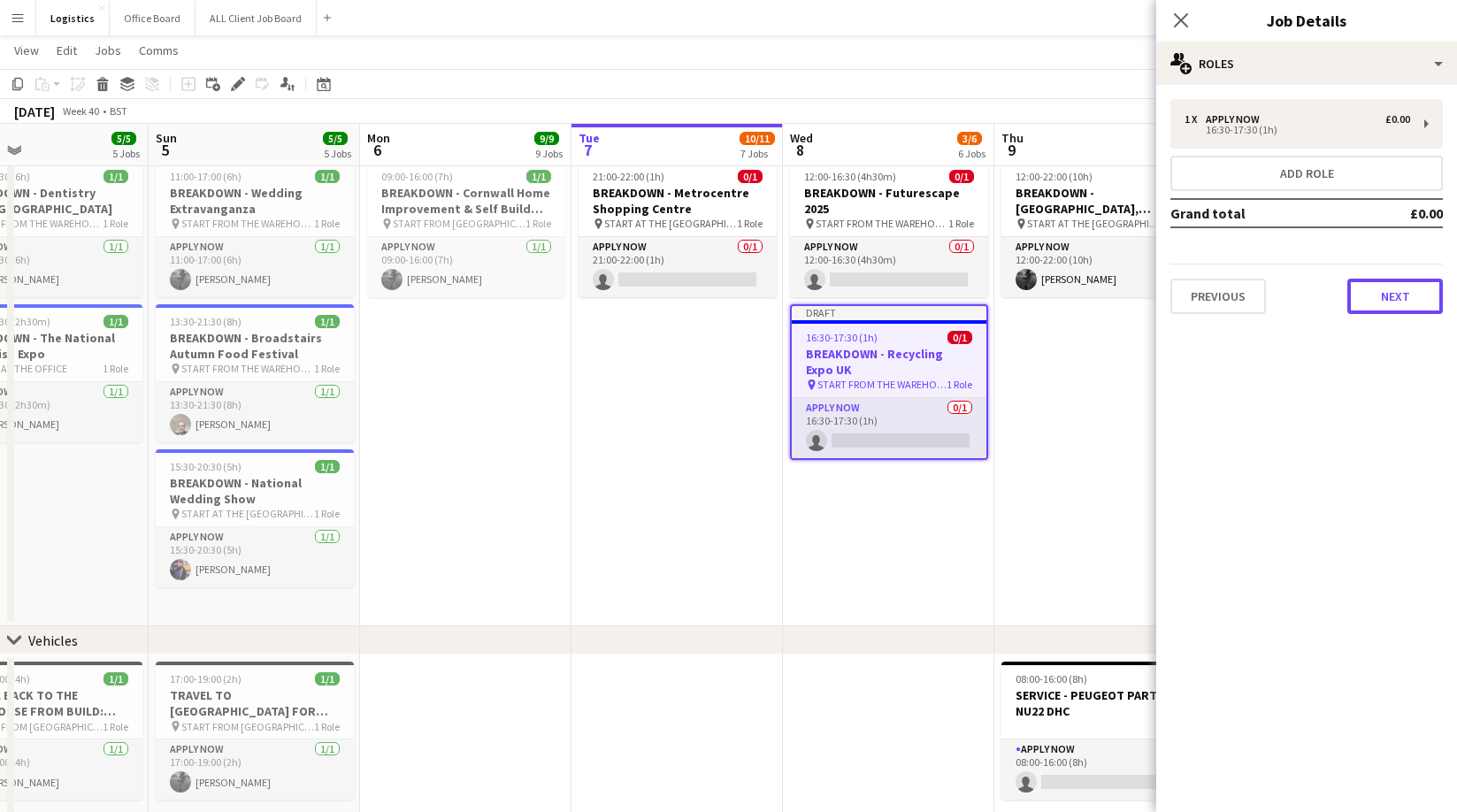
click at [1397, 283] on button "Next" at bounding box center [1394, 296] width 95 height 36
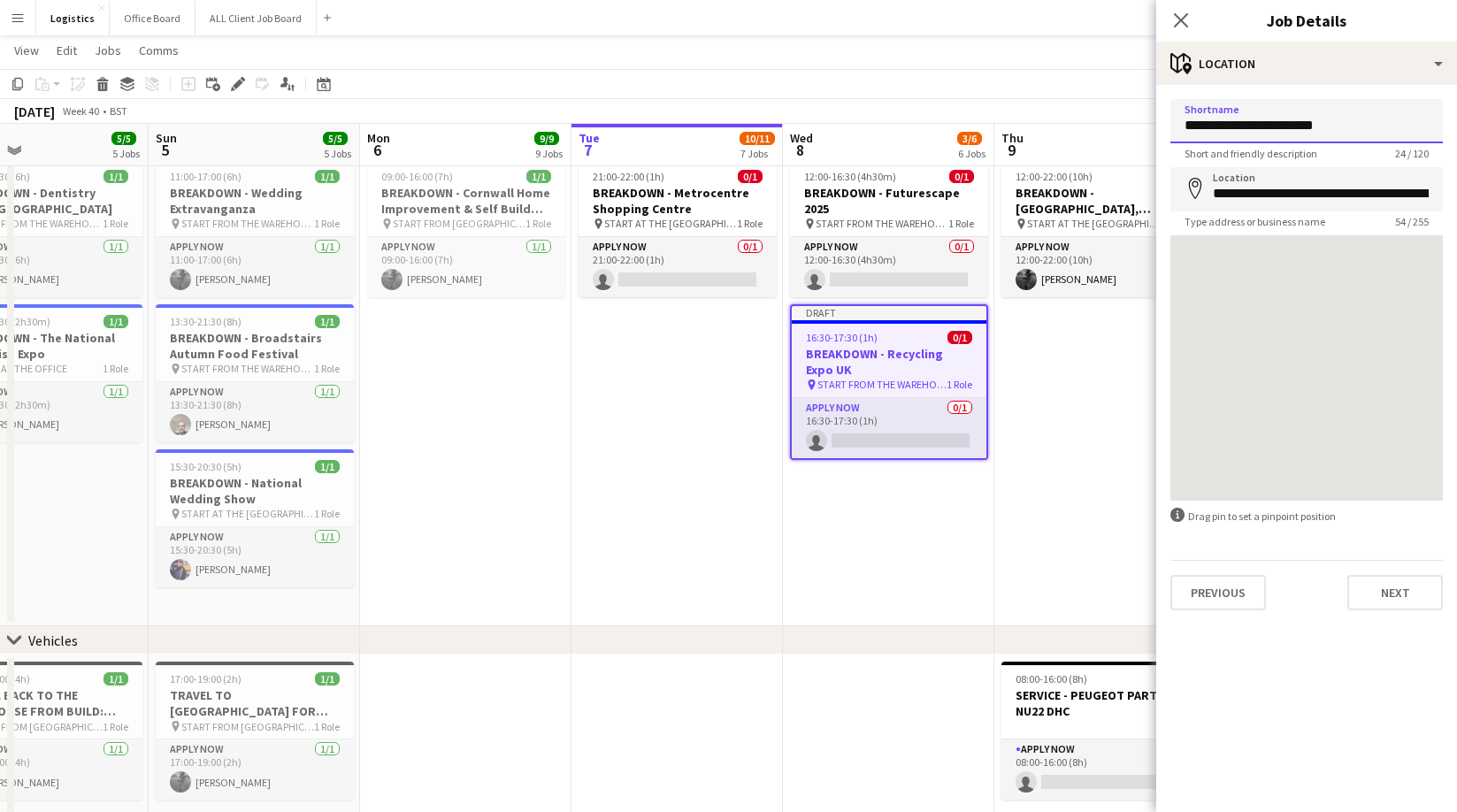
drag, startPoint x: 1378, startPoint y: 126, endPoint x: 1288, endPoint y: 128, distance: 90.0
click at [1288, 128] on input "**********" at bounding box center [1306, 121] width 273 height 45
type input "**********"
click at [1210, 195] on input "**********" at bounding box center [1306, 190] width 273 height 45
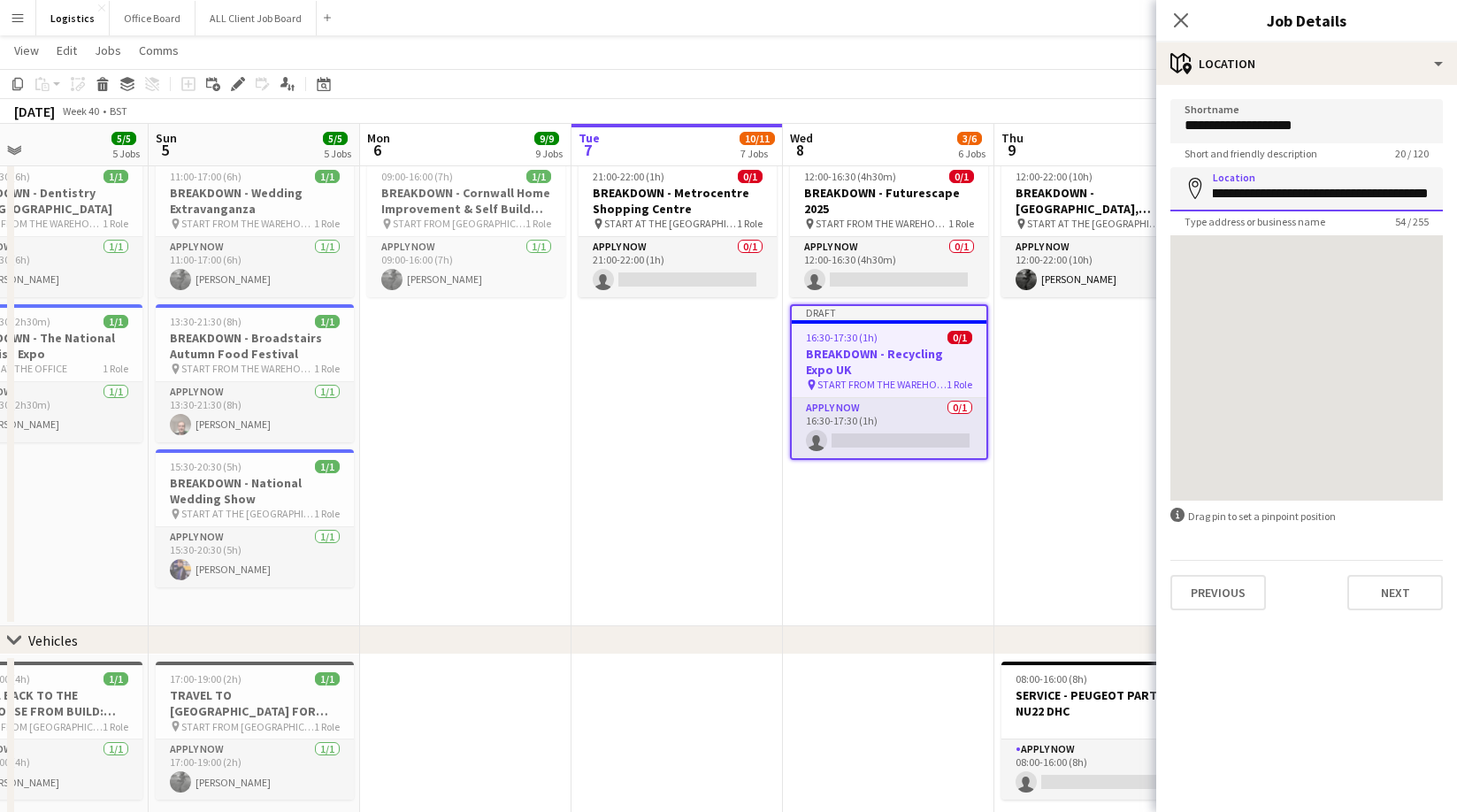
drag, startPoint x: 1209, startPoint y: 194, endPoint x: 1467, endPoint y: 189, distance: 258.0
click at [1456, 189] on html "Menu Boards Boards Boards All jobs Status Workforce Workforce My Workforce Recr…" at bounding box center [728, 340] width 1457 height 3065
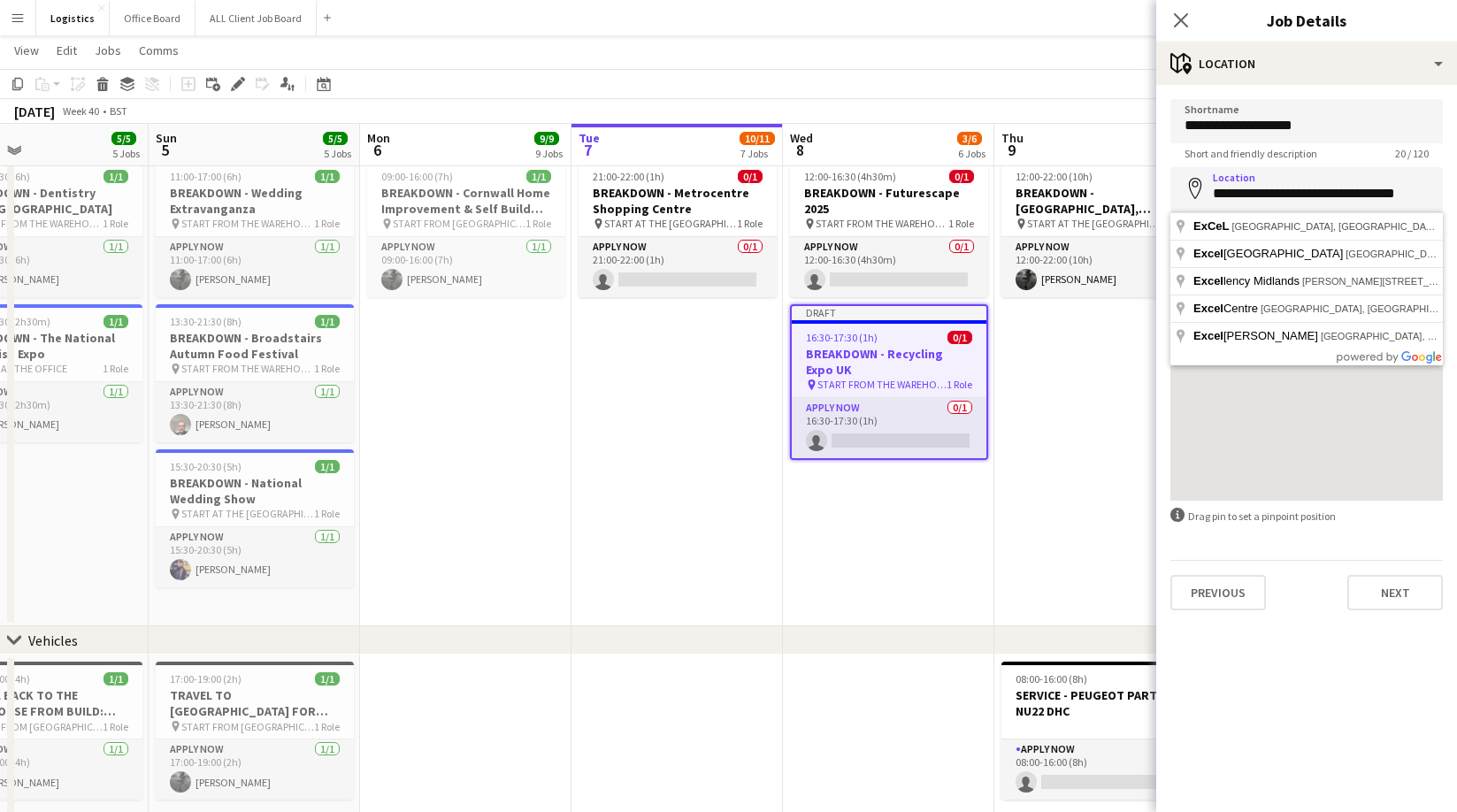
type input "**********"
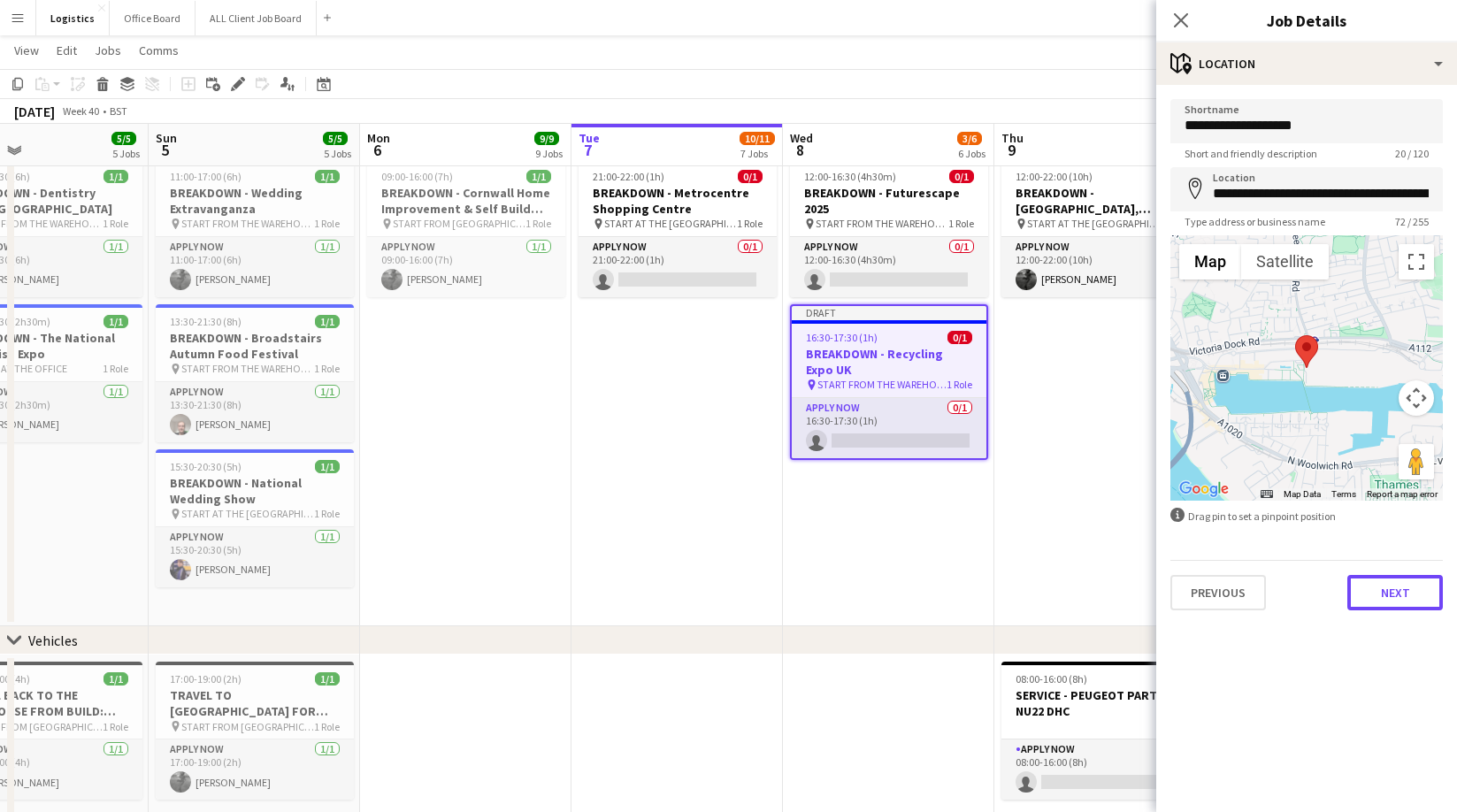
drag, startPoint x: 1396, startPoint y: 597, endPoint x: 1364, endPoint y: 481, distance: 120.3
click at [1396, 597] on button "Next" at bounding box center [1394, 593] width 95 height 36
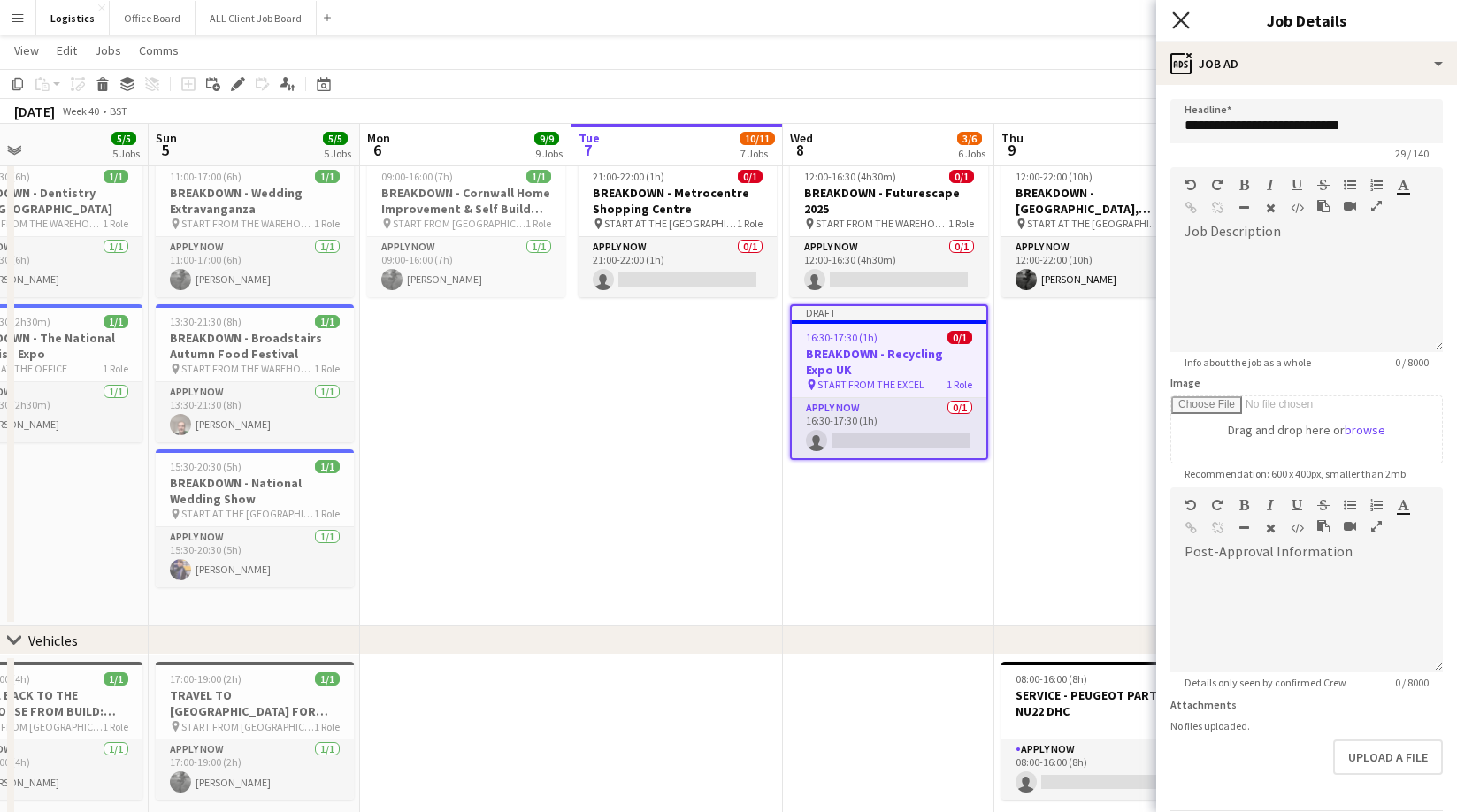
click at [1182, 20] on icon at bounding box center [1180, 20] width 17 height 17
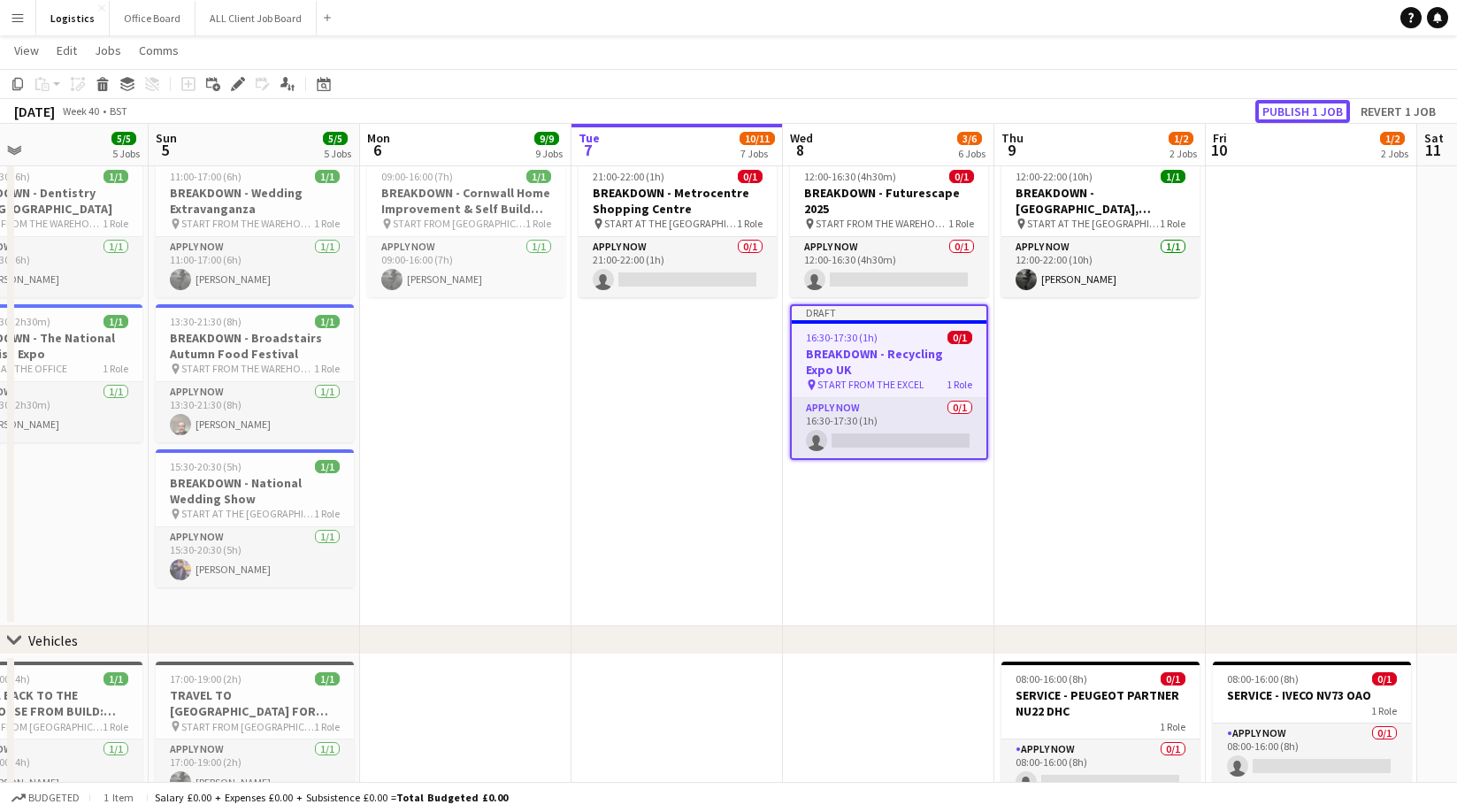
click at [1299, 107] on button "Publish 1 job" at bounding box center [1302, 111] width 94 height 23
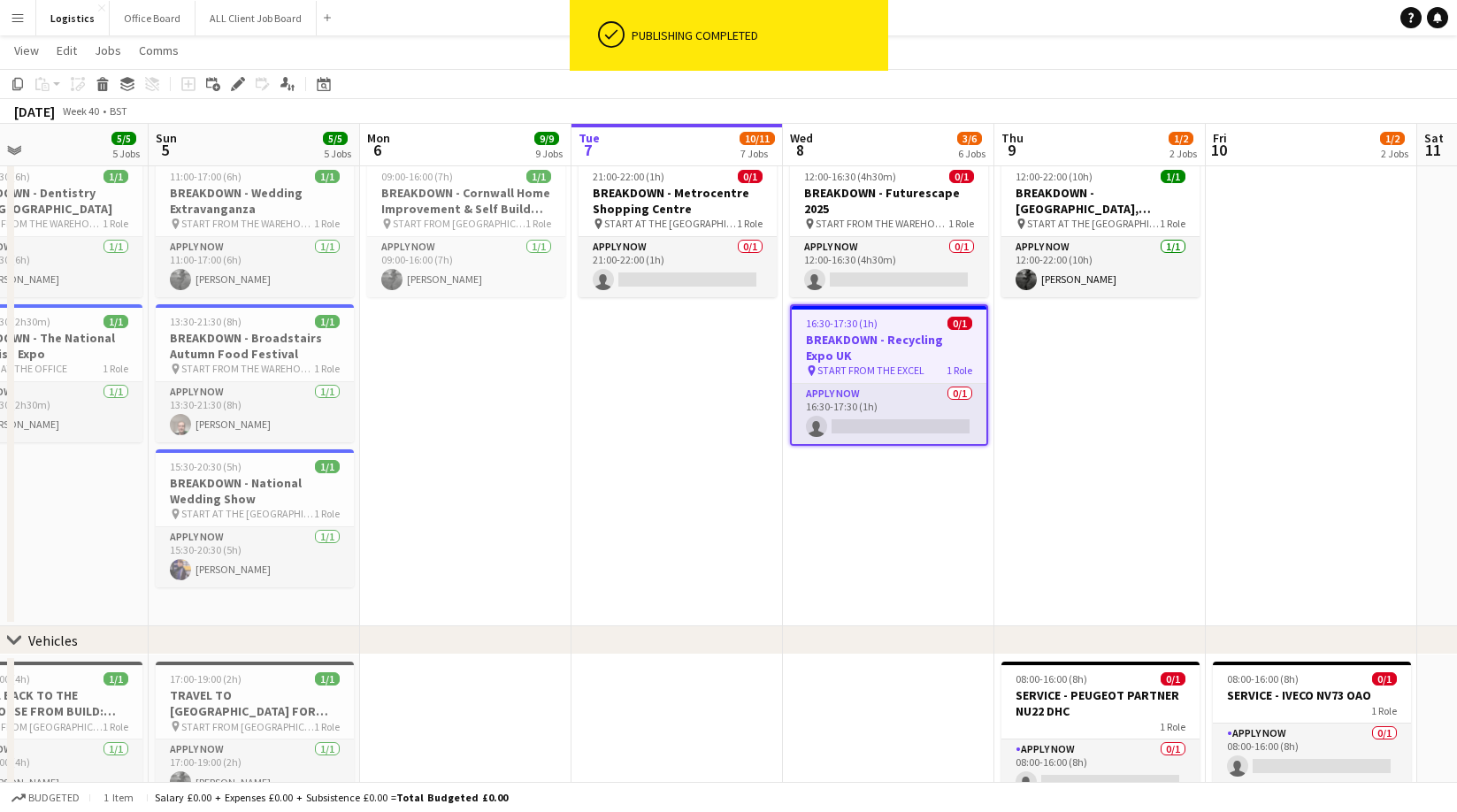
click at [1299, 110] on div "[DATE] Week 40 • BST" at bounding box center [728, 111] width 1457 height 25
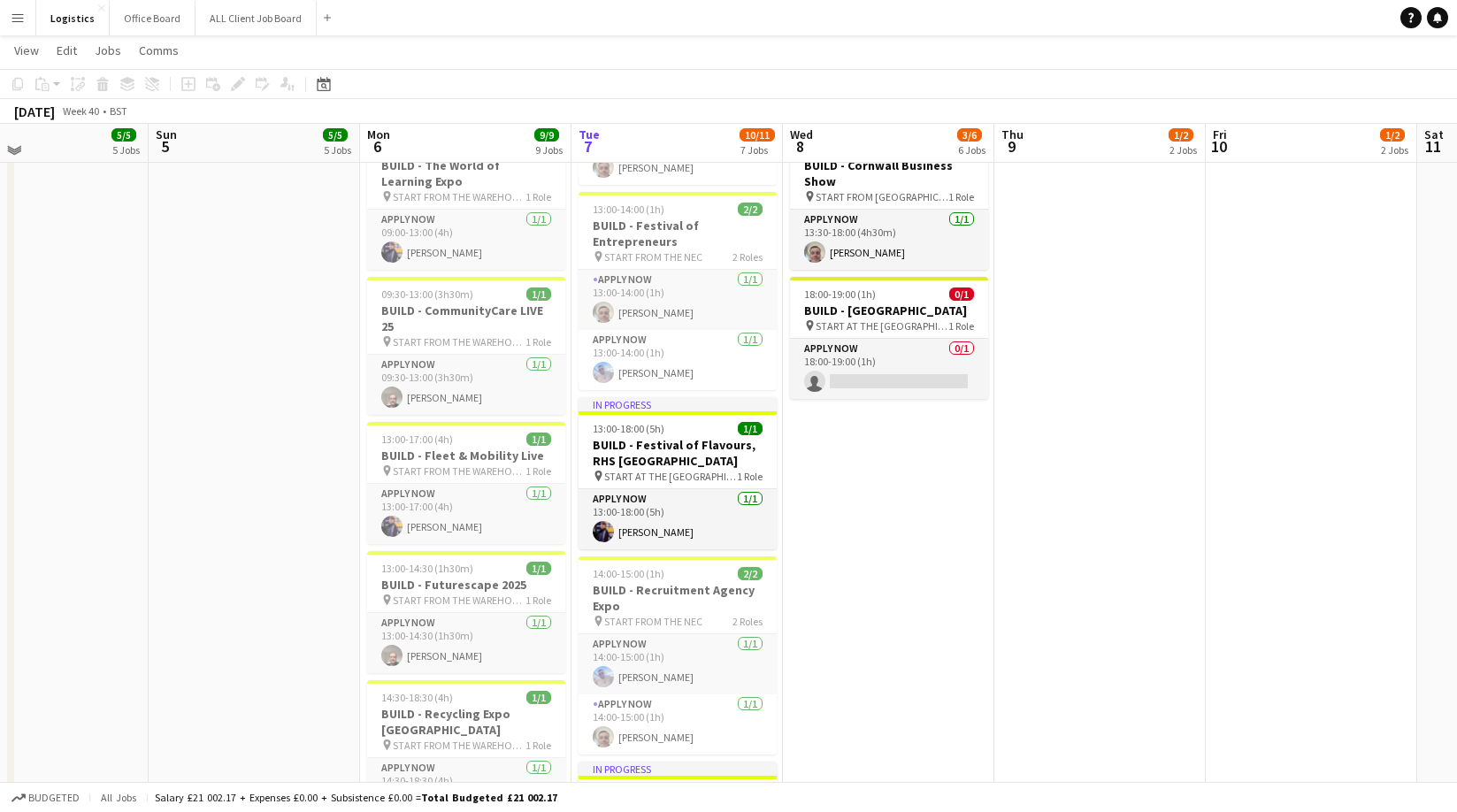
scroll to position [307, 0]
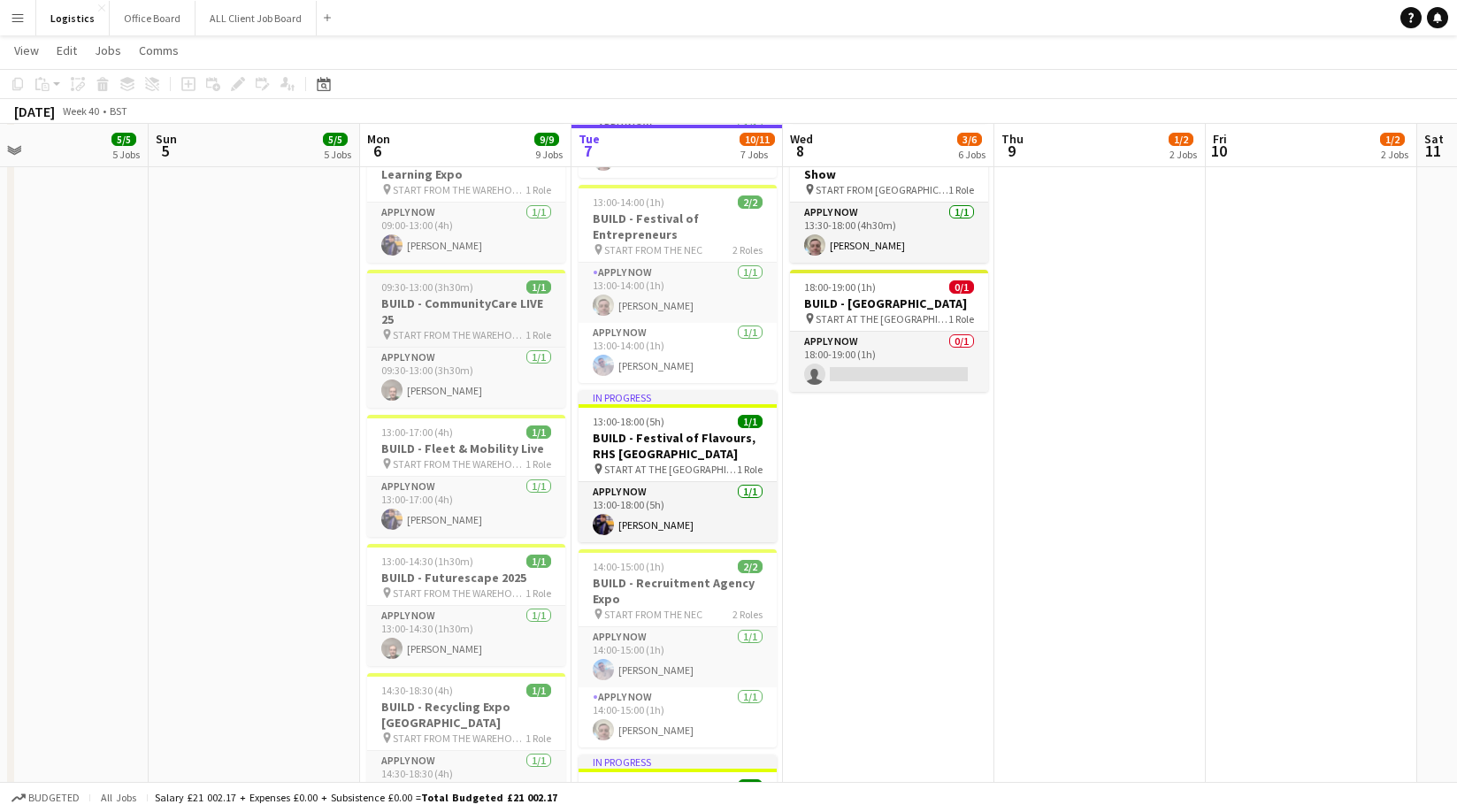
click at [472, 296] on h3 "BUILD - CommunityCare LIVE 25" at bounding box center [466, 312] width 198 height 32
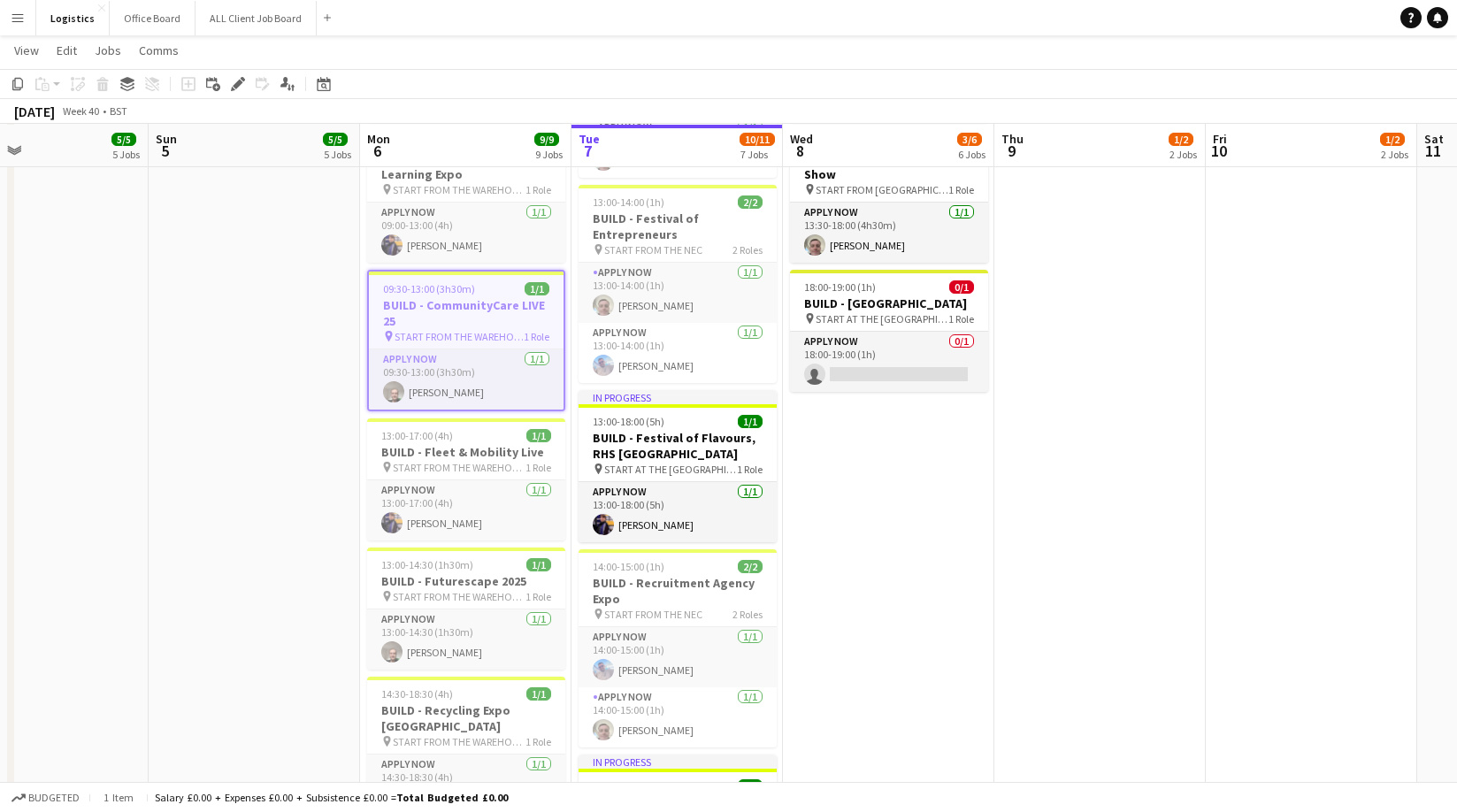
scroll to position [0, 486]
drag, startPoint x: 20, startPoint y: 83, endPoint x: 578, endPoint y: 381, distance: 632.6
click at [21, 83] on icon "Copy" at bounding box center [18, 84] width 14 height 14
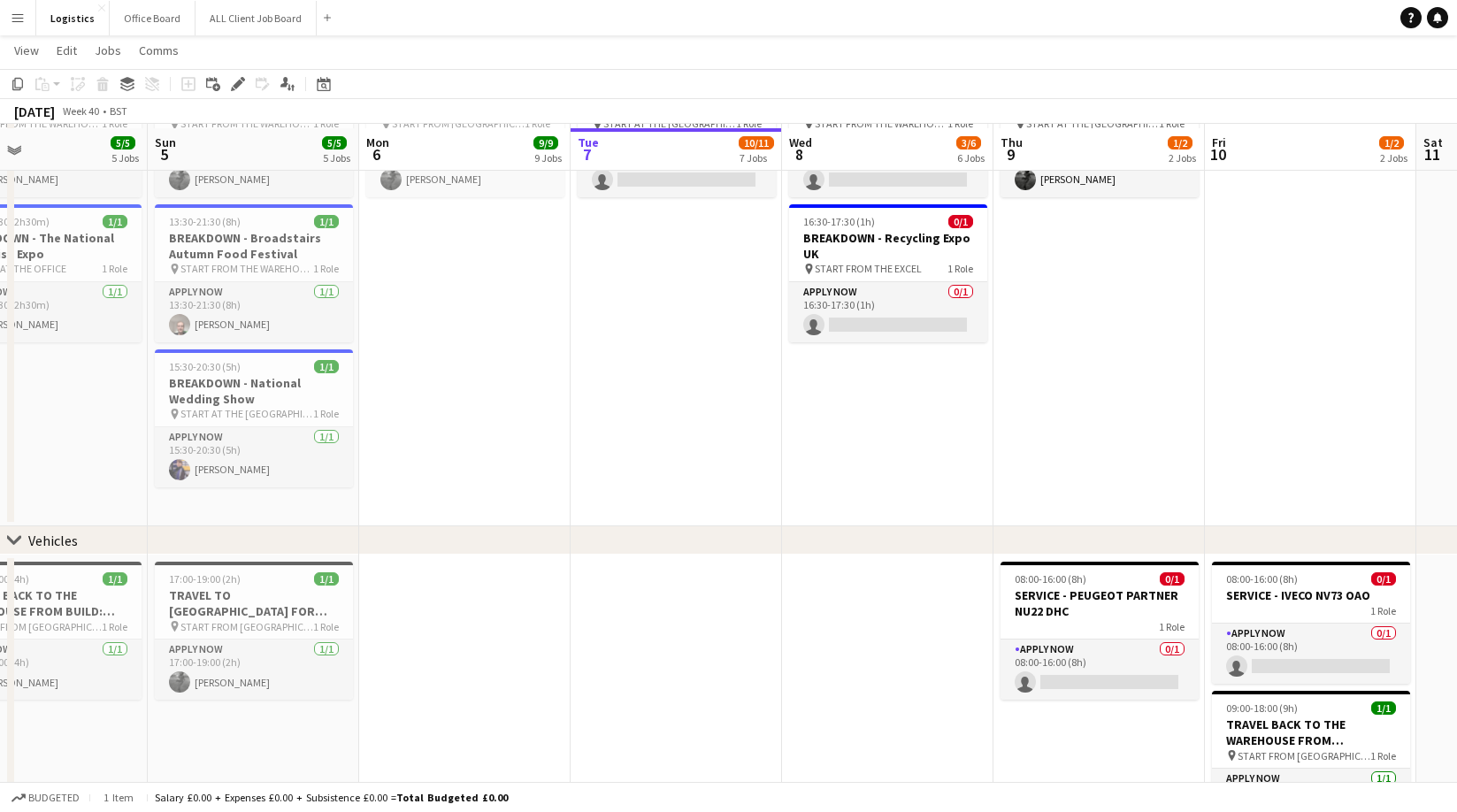
scroll to position [1297, 0]
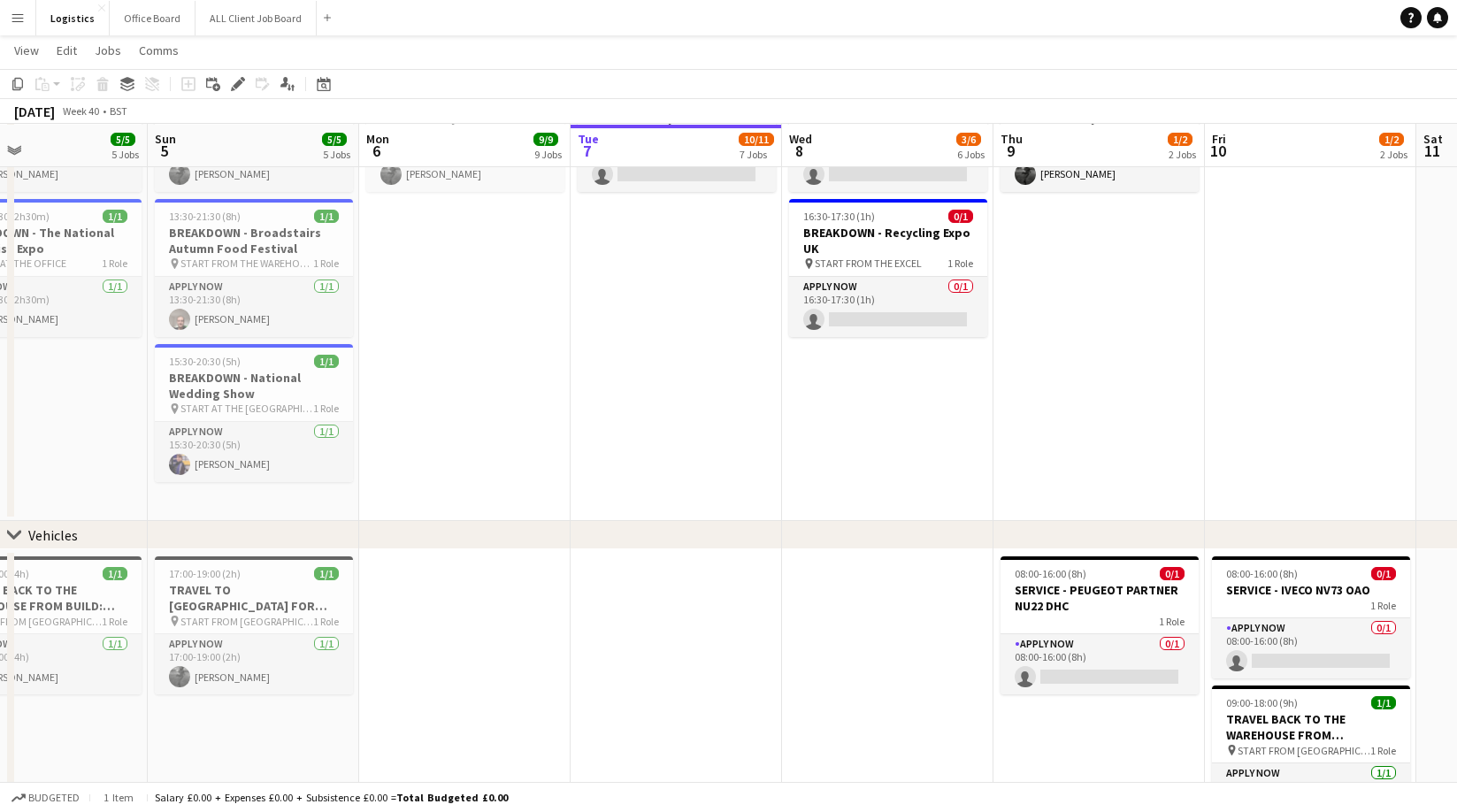
click at [864, 386] on app-date-cell "12:00-16:30 (4h30m) 0/1 BREAKDOWN - Futurescape 2025 pin START FROM THE WAREHOU…" at bounding box center [887, 284] width 211 height 475
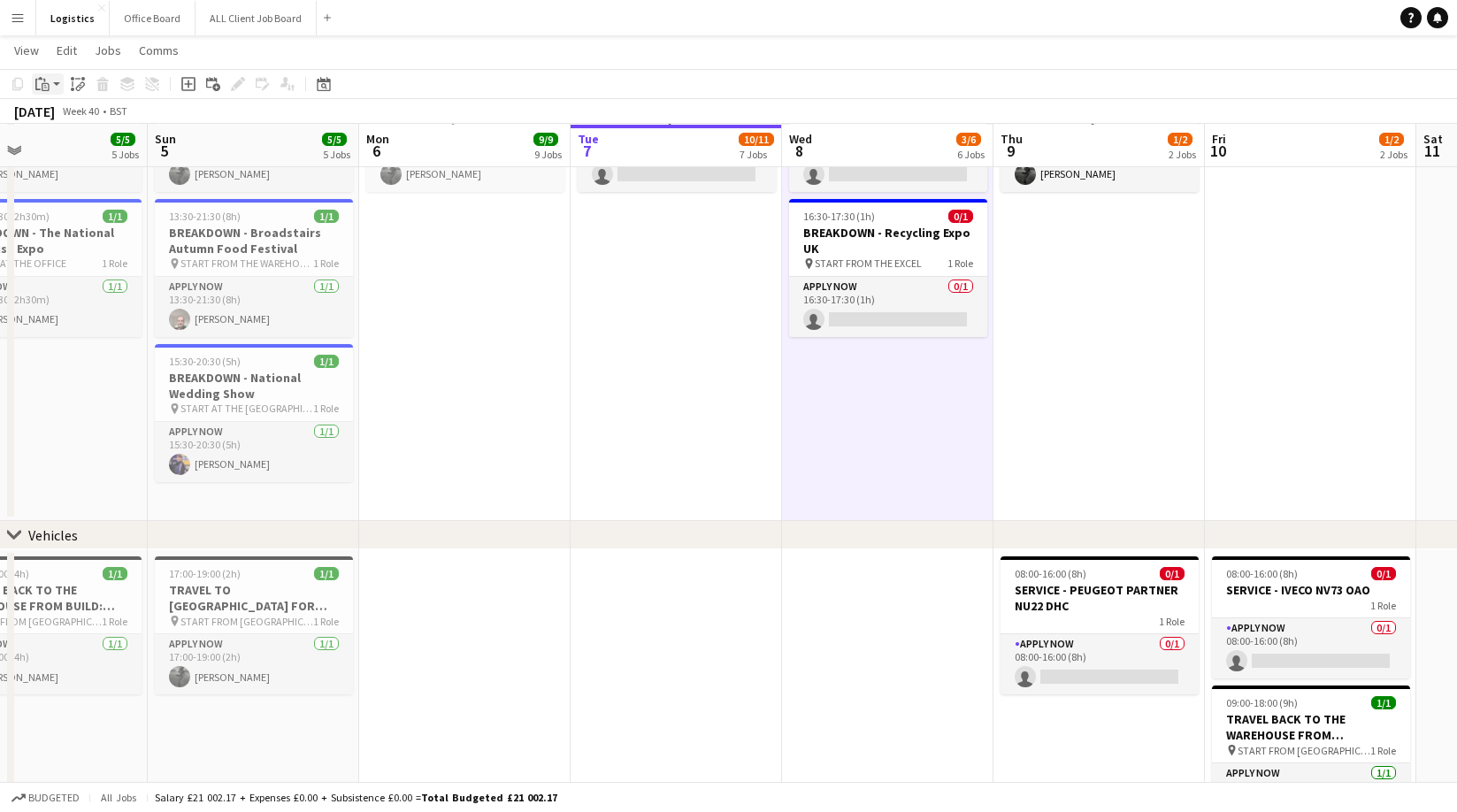
click at [45, 83] on icon at bounding box center [45, 86] width 8 height 8
click at [61, 117] on link "Paste Command V" at bounding box center [117, 118] width 140 height 16
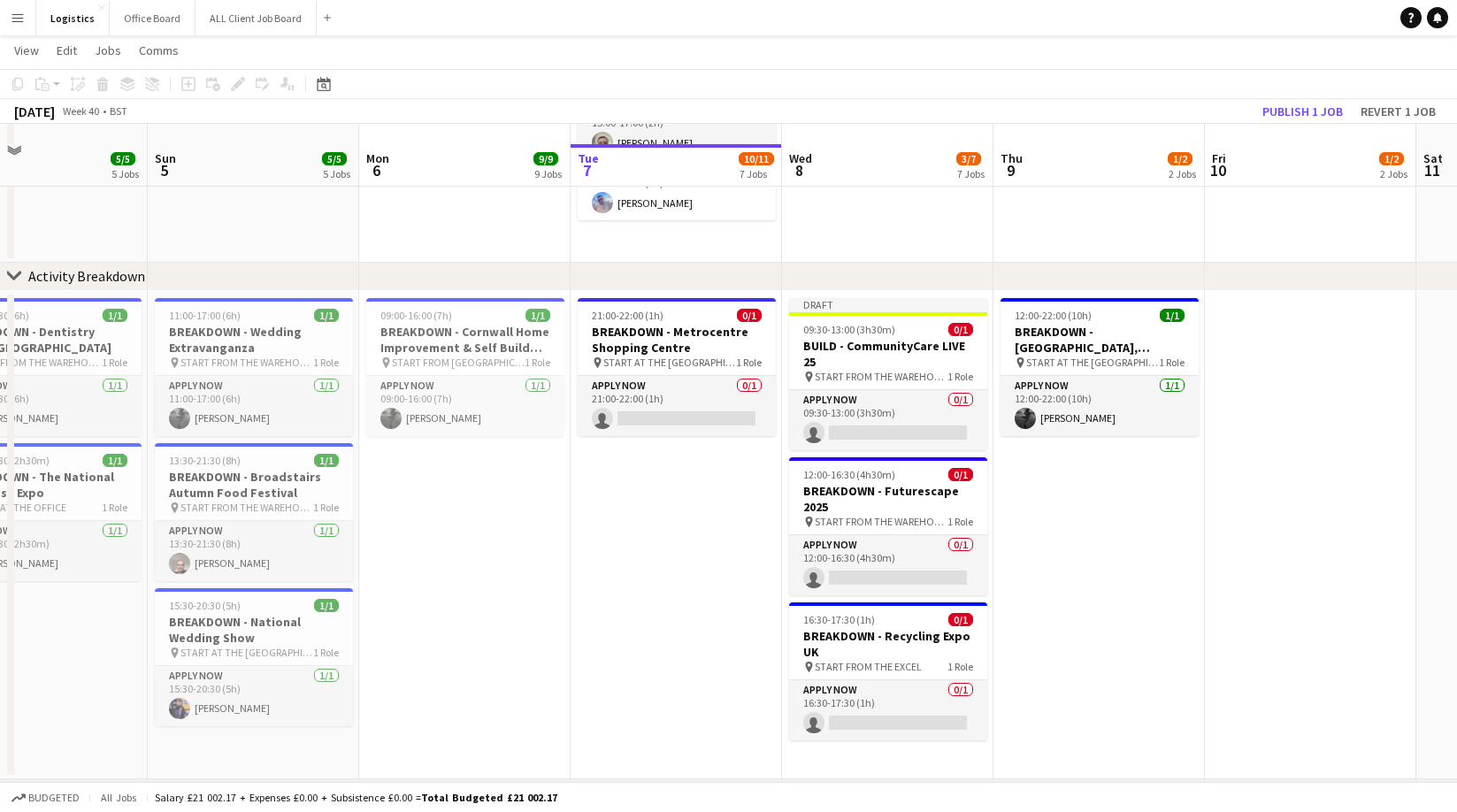
scroll to position [1048, 0]
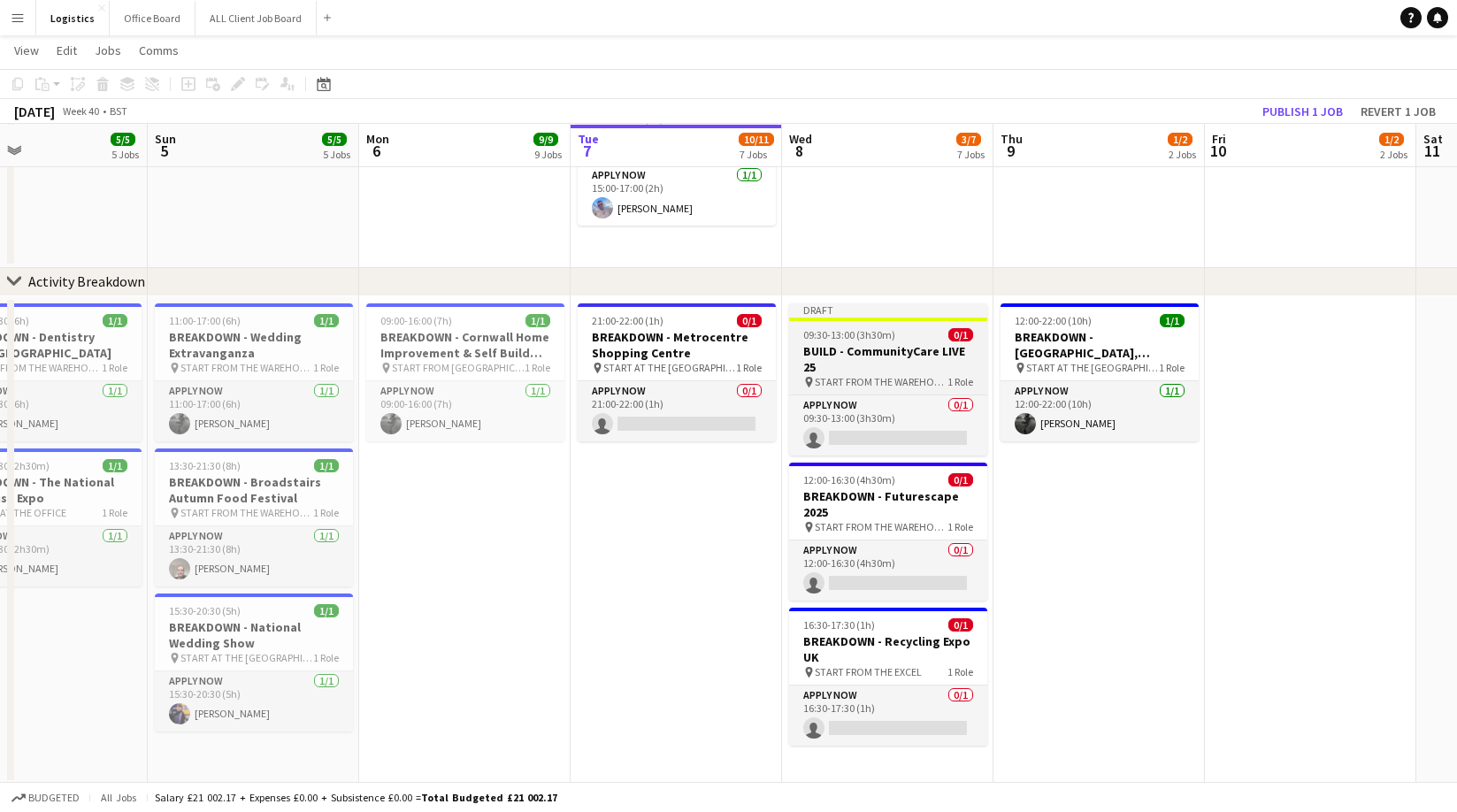
click at [872, 328] on span "09:30-13:00 (3h30m)" at bounding box center [849, 334] width 92 height 13
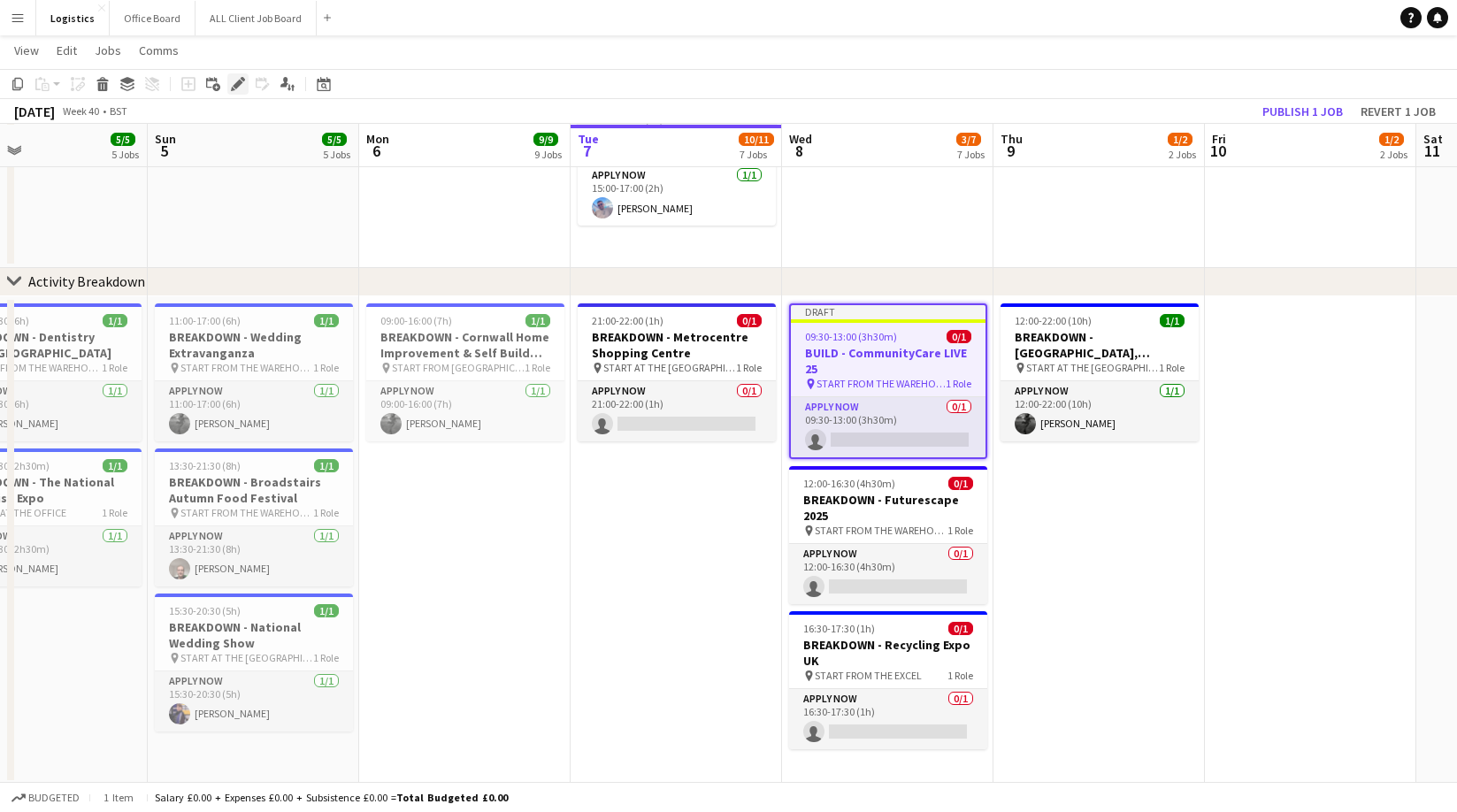
click at [242, 70] on app-board "Logistics View Day view expanded Day view collapsed Month view Date picker Jump…" at bounding box center [728, 509] width 1457 height 3044
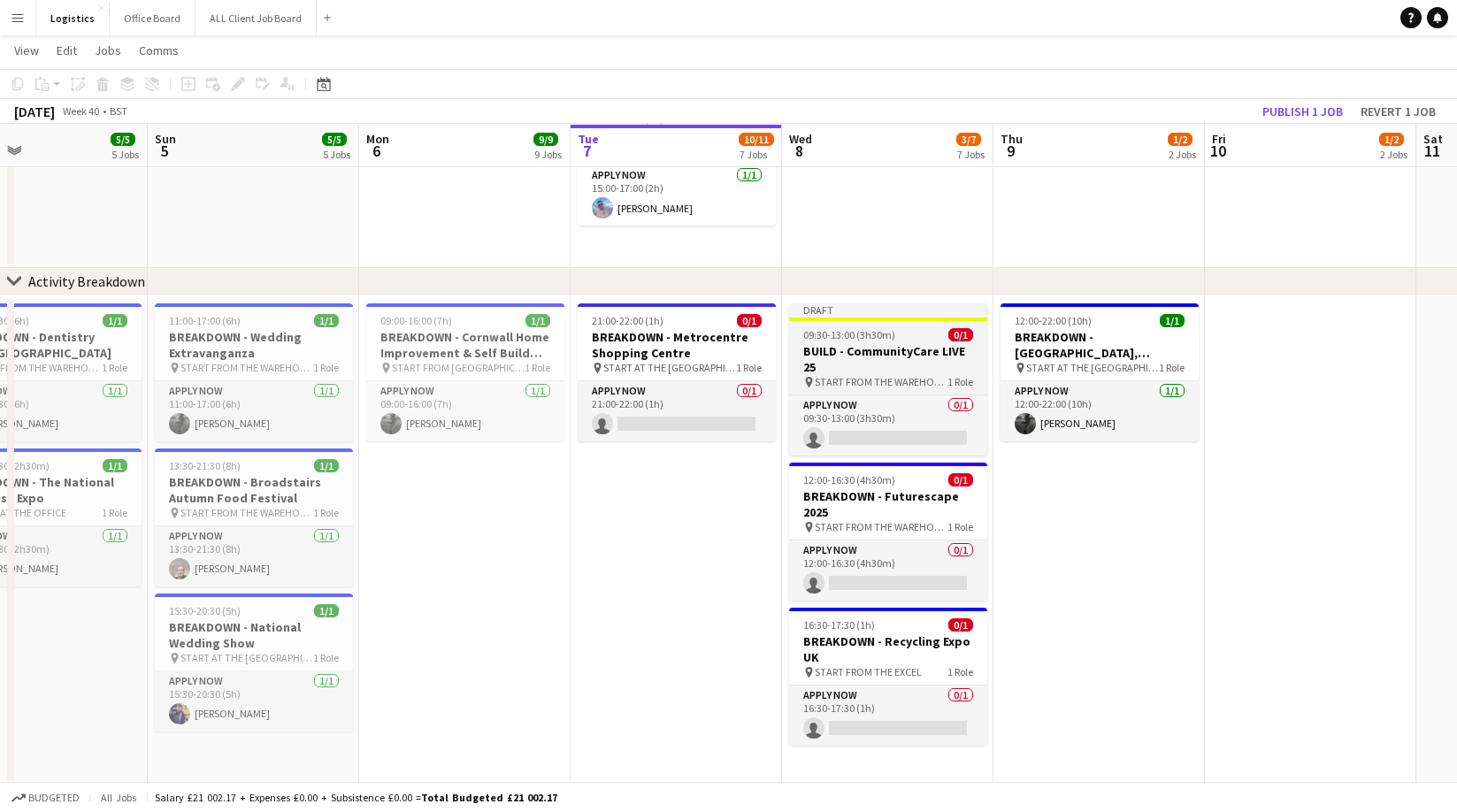
click at [862, 351] on h3 "BUILD - CommunityCare LIVE 25" at bounding box center [888, 359] width 198 height 32
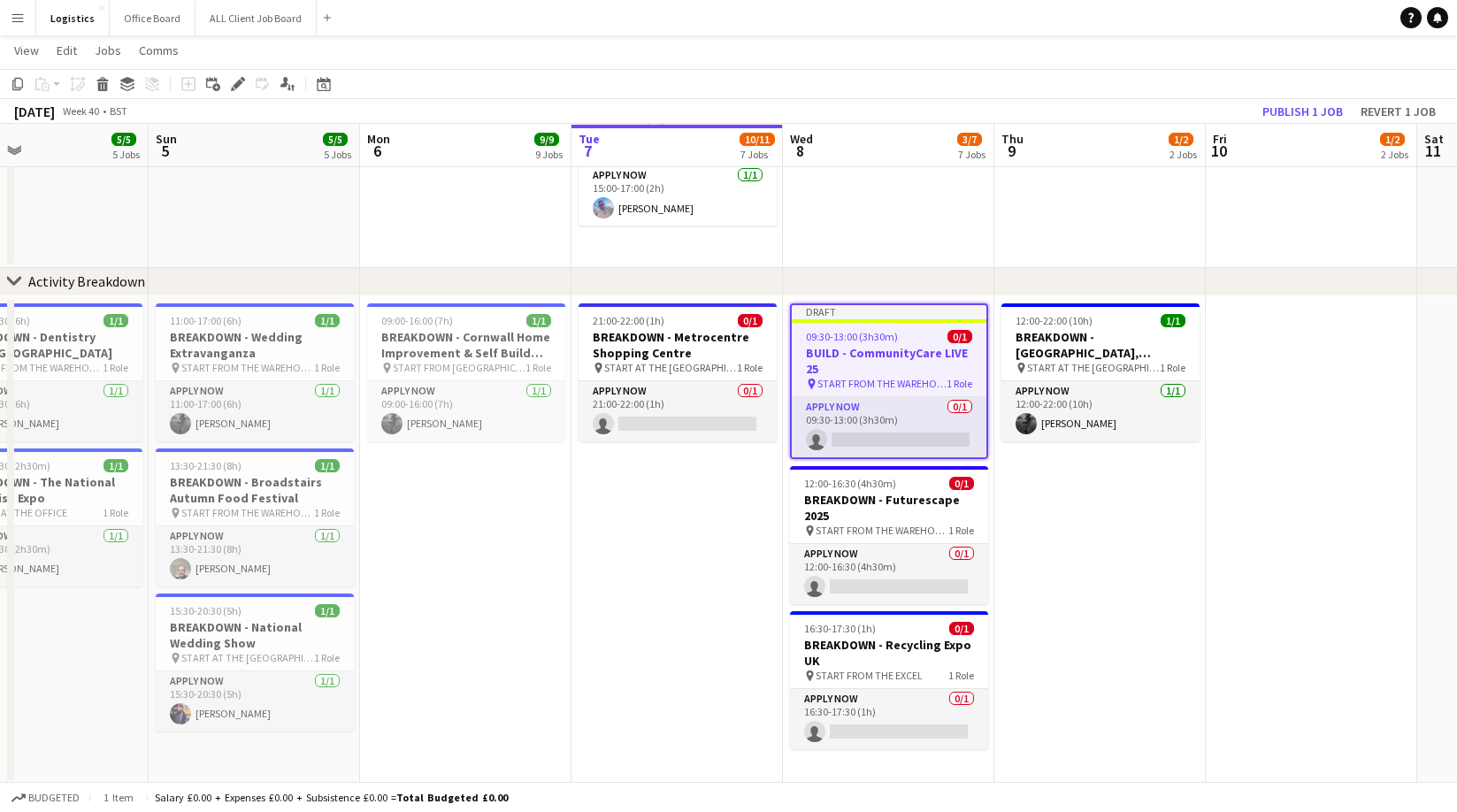
click at [240, 84] on icon "Edit" at bounding box center [238, 84] width 14 height 14
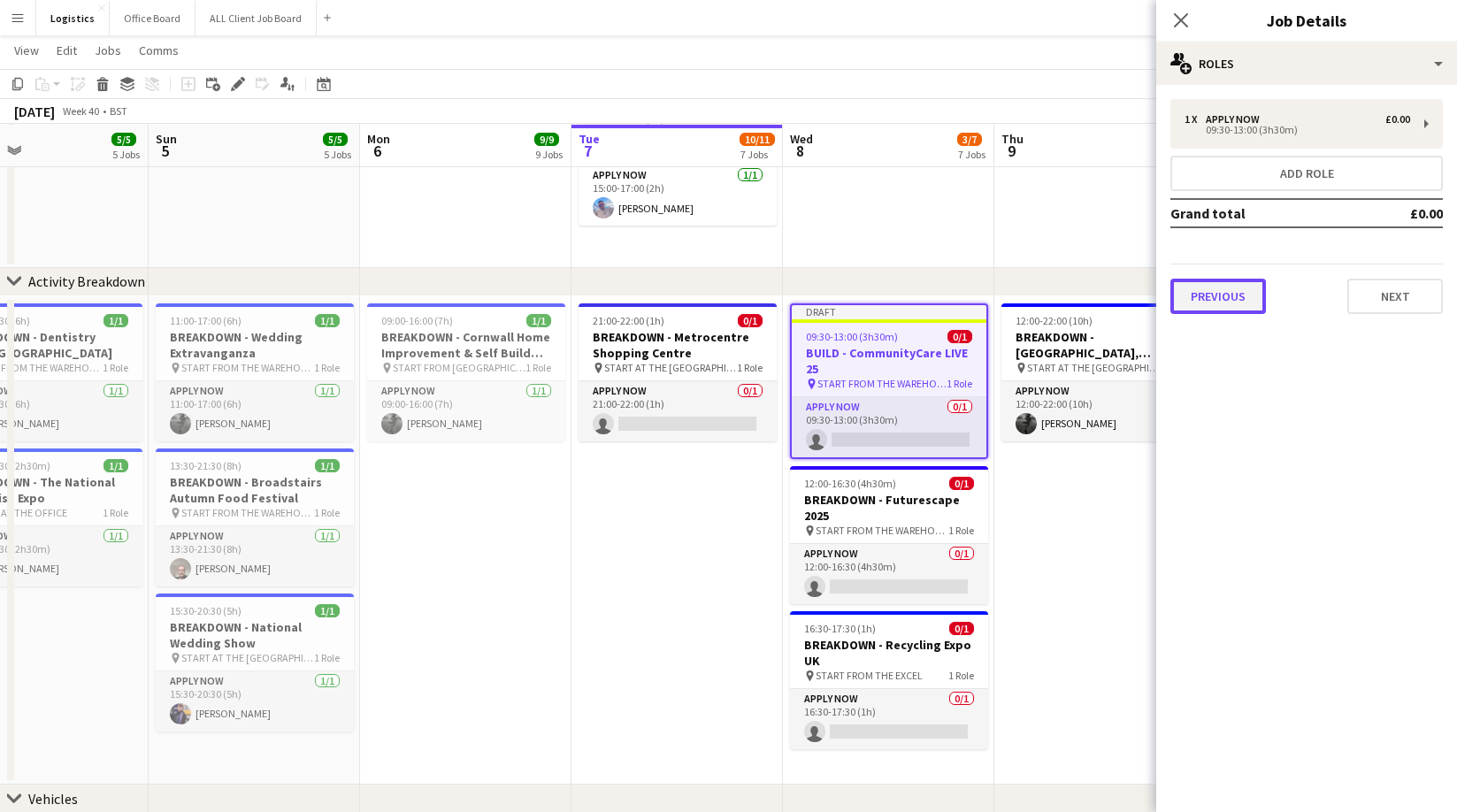
click at [1218, 292] on button "Previous" at bounding box center [1217, 296] width 95 height 36
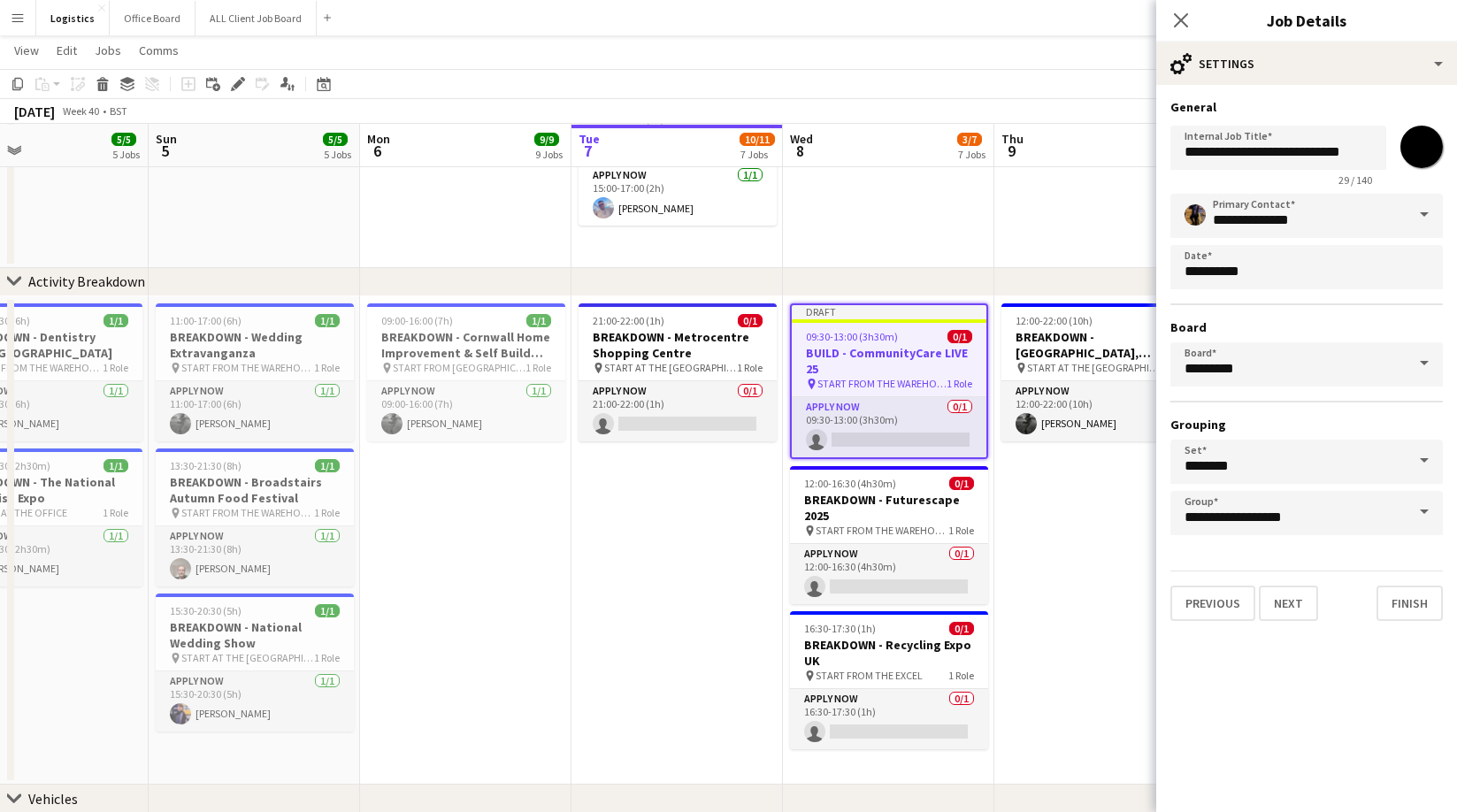
click at [1423, 141] on input "*******" at bounding box center [1421, 147] width 64 height 64
type input "*******"
click at [1217, 154] on input "**********" at bounding box center [1278, 148] width 216 height 45
type input "**********"
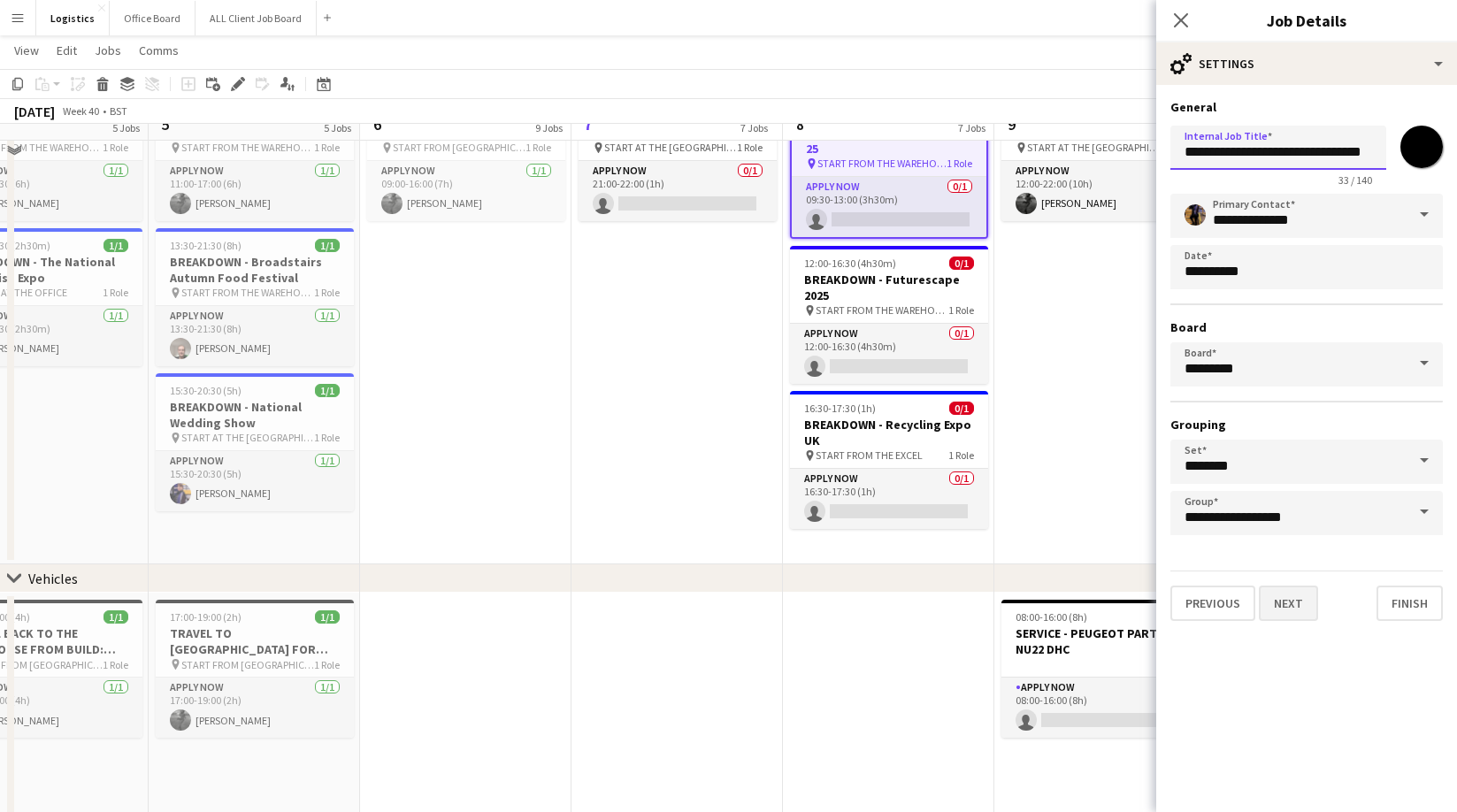
scroll to position [1279, 0]
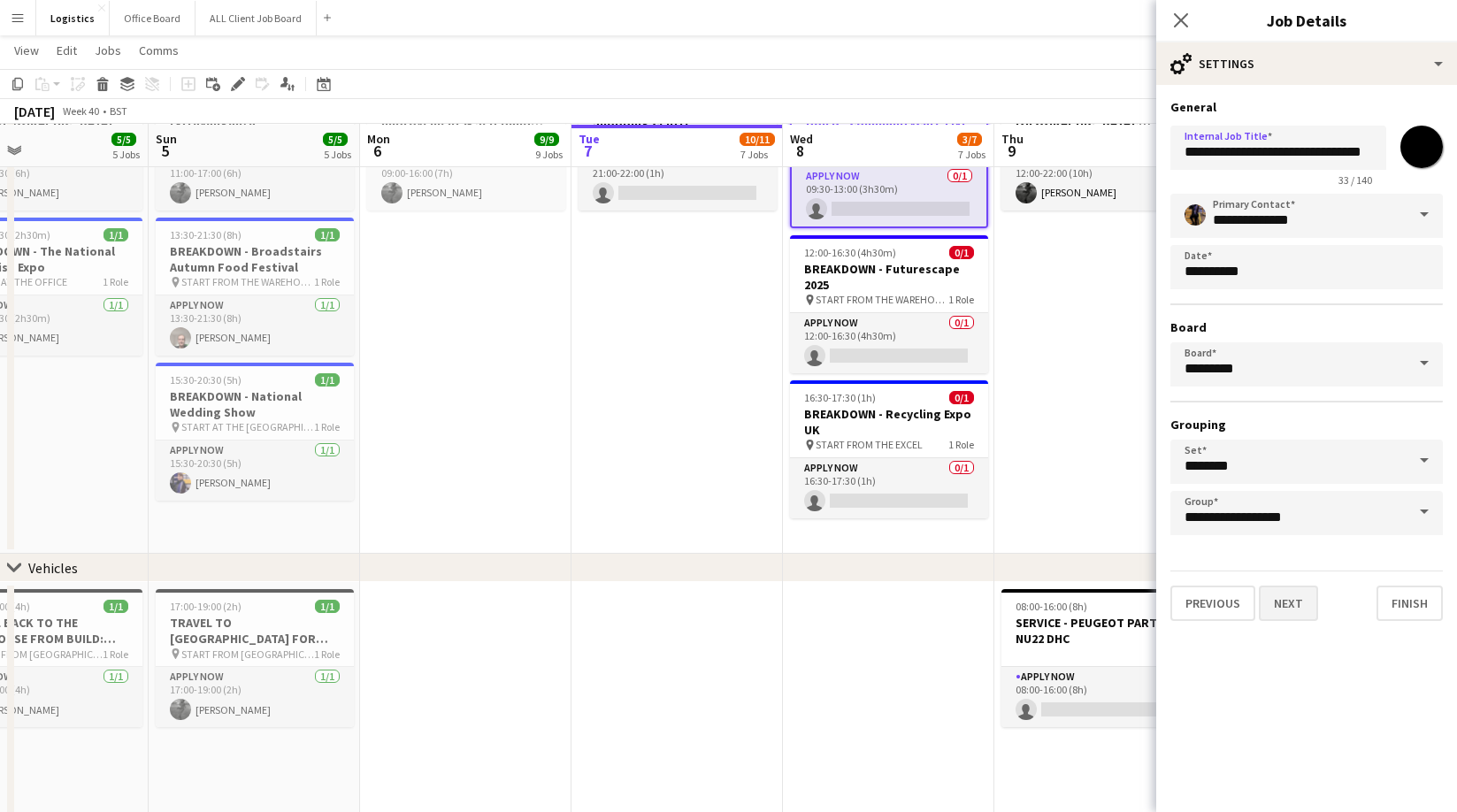
drag, startPoint x: 1295, startPoint y: 607, endPoint x: 1244, endPoint y: 178, distance: 432.0
click at [1295, 607] on button "Next" at bounding box center [1288, 603] width 60 height 36
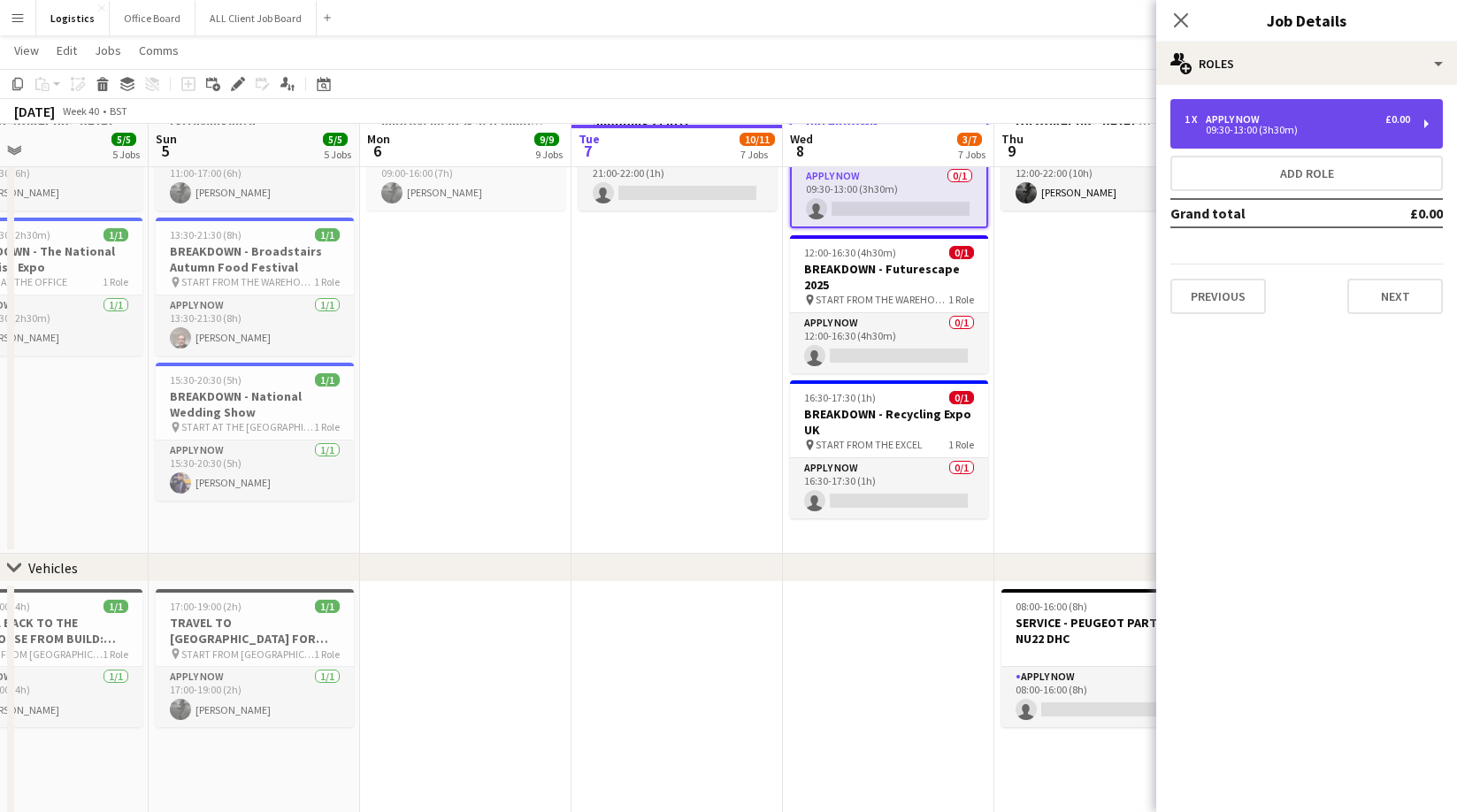
click at [1264, 131] on div "09:30-13:00 (3h30m)" at bounding box center [1297, 130] width 225 height 9
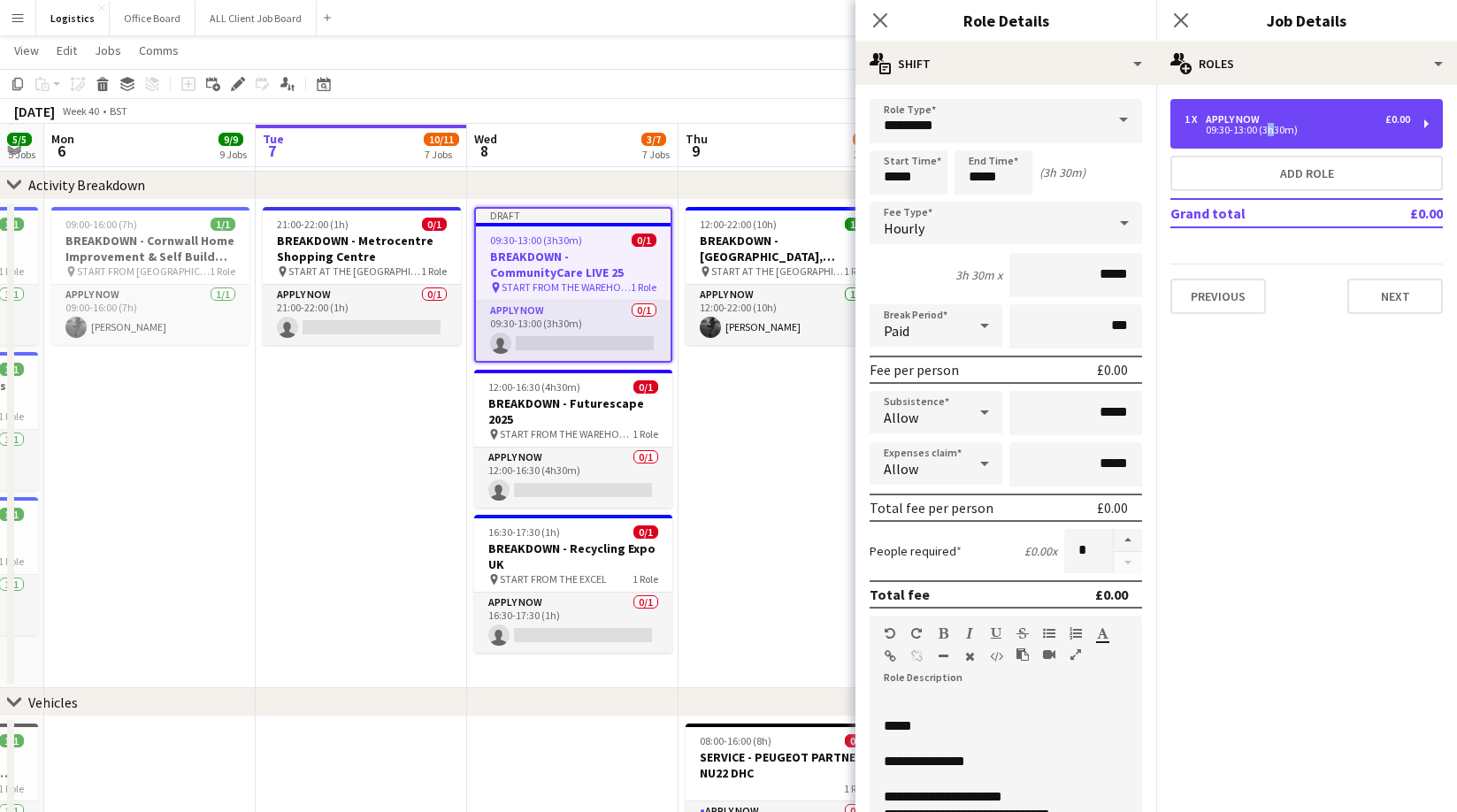
scroll to position [0, 0]
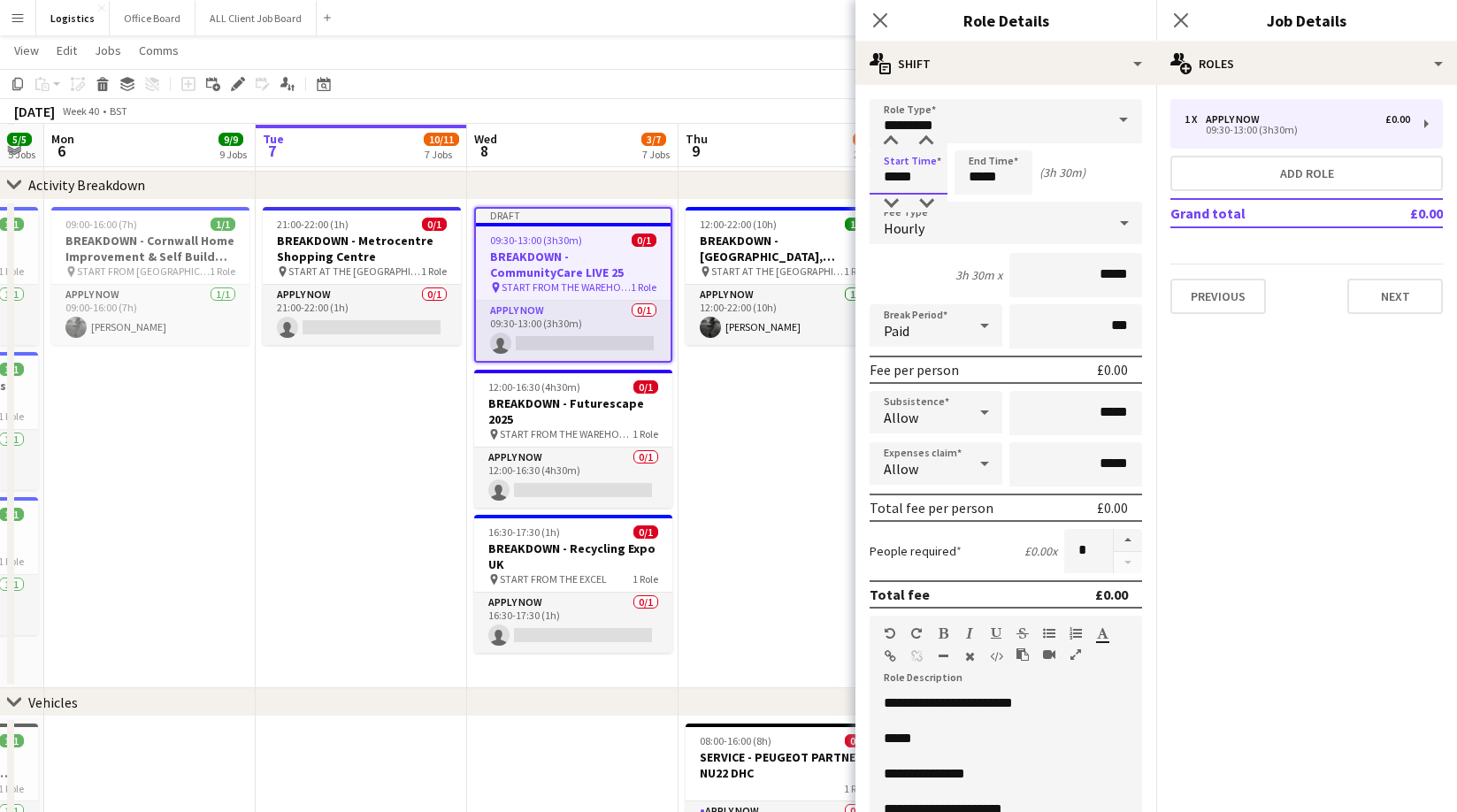
click at [921, 187] on input "*****" at bounding box center [908, 173] width 77 height 45
click at [891, 142] on div at bounding box center [891, 142] width 36 height 18
click at [890, 142] on div at bounding box center [891, 142] width 36 height 18
click at [891, 142] on div at bounding box center [891, 142] width 36 height 18
click at [890, 142] on div at bounding box center [891, 142] width 36 height 18
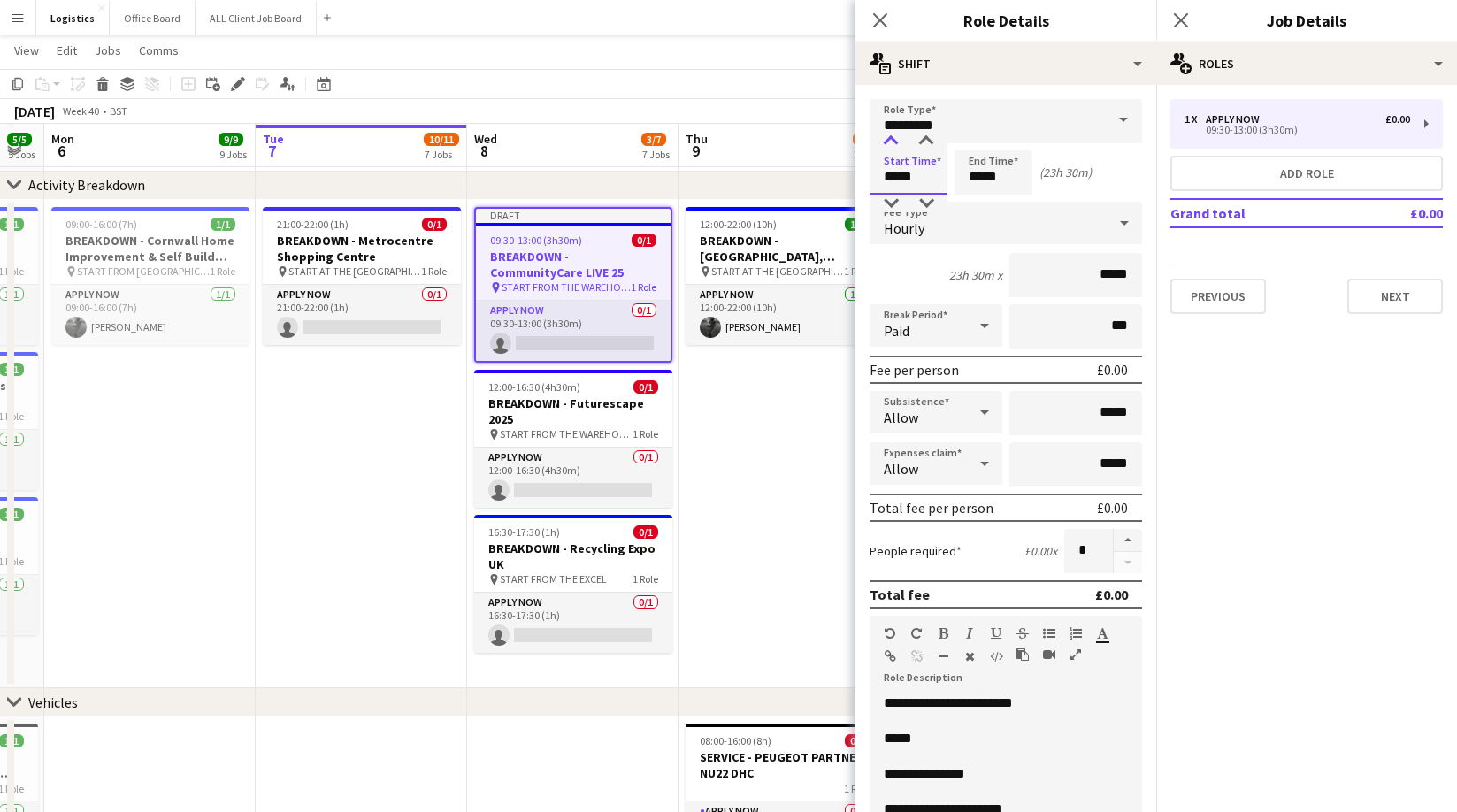
click at [890, 141] on div at bounding box center [891, 142] width 36 height 18
type input "*****"
click at [890, 141] on div at bounding box center [891, 142] width 36 height 18
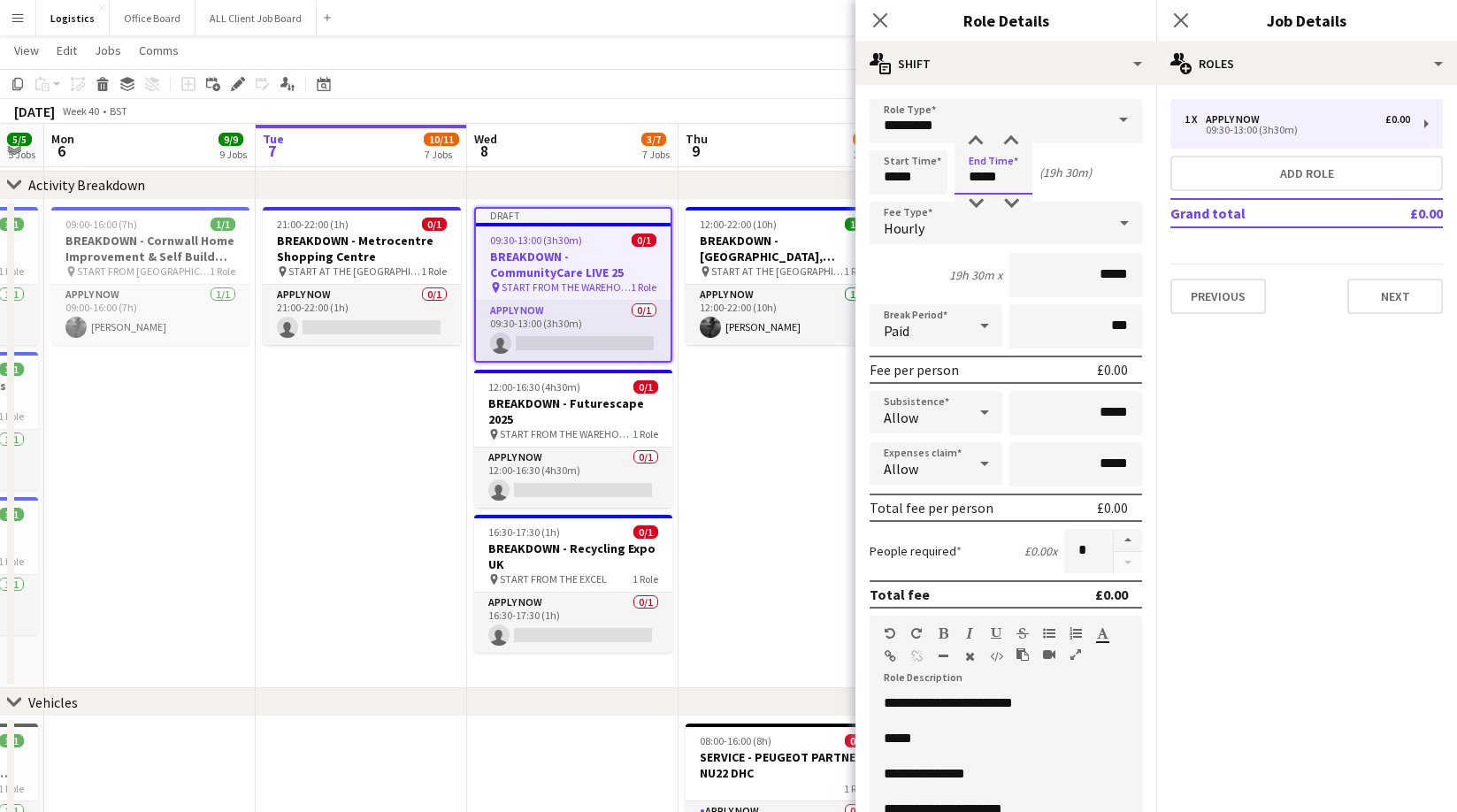
click at [1004, 175] on input "*****" at bounding box center [993, 173] width 77 height 45
click at [970, 139] on div at bounding box center [976, 142] width 36 height 18
click at [973, 139] on div at bounding box center [976, 142] width 36 height 18
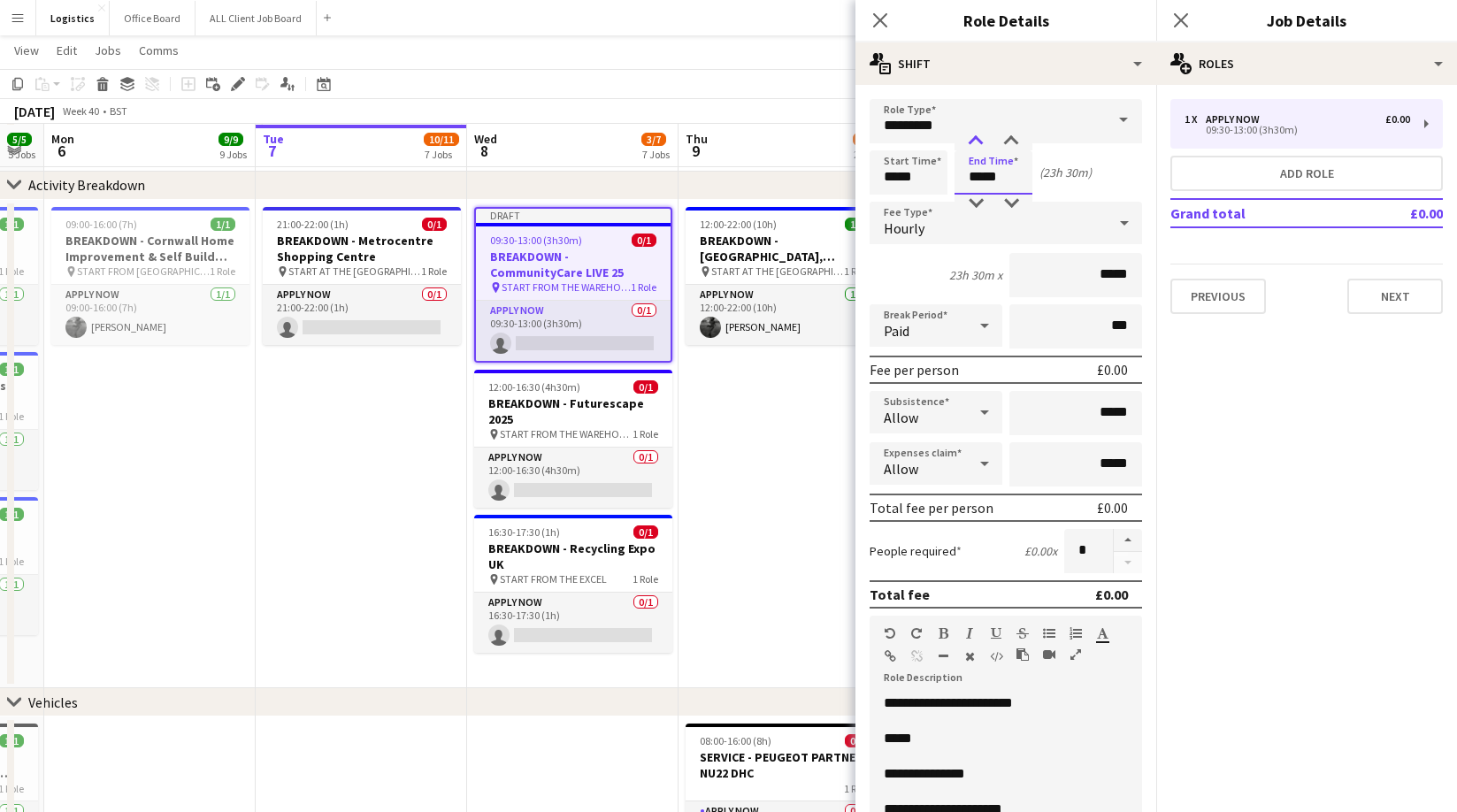
click at [973, 139] on div at bounding box center [976, 142] width 36 height 18
click at [1011, 139] on div at bounding box center [1011, 142] width 36 height 18
click at [975, 139] on div at bounding box center [976, 142] width 36 height 18
click at [1013, 137] on div at bounding box center [1011, 142] width 36 height 18
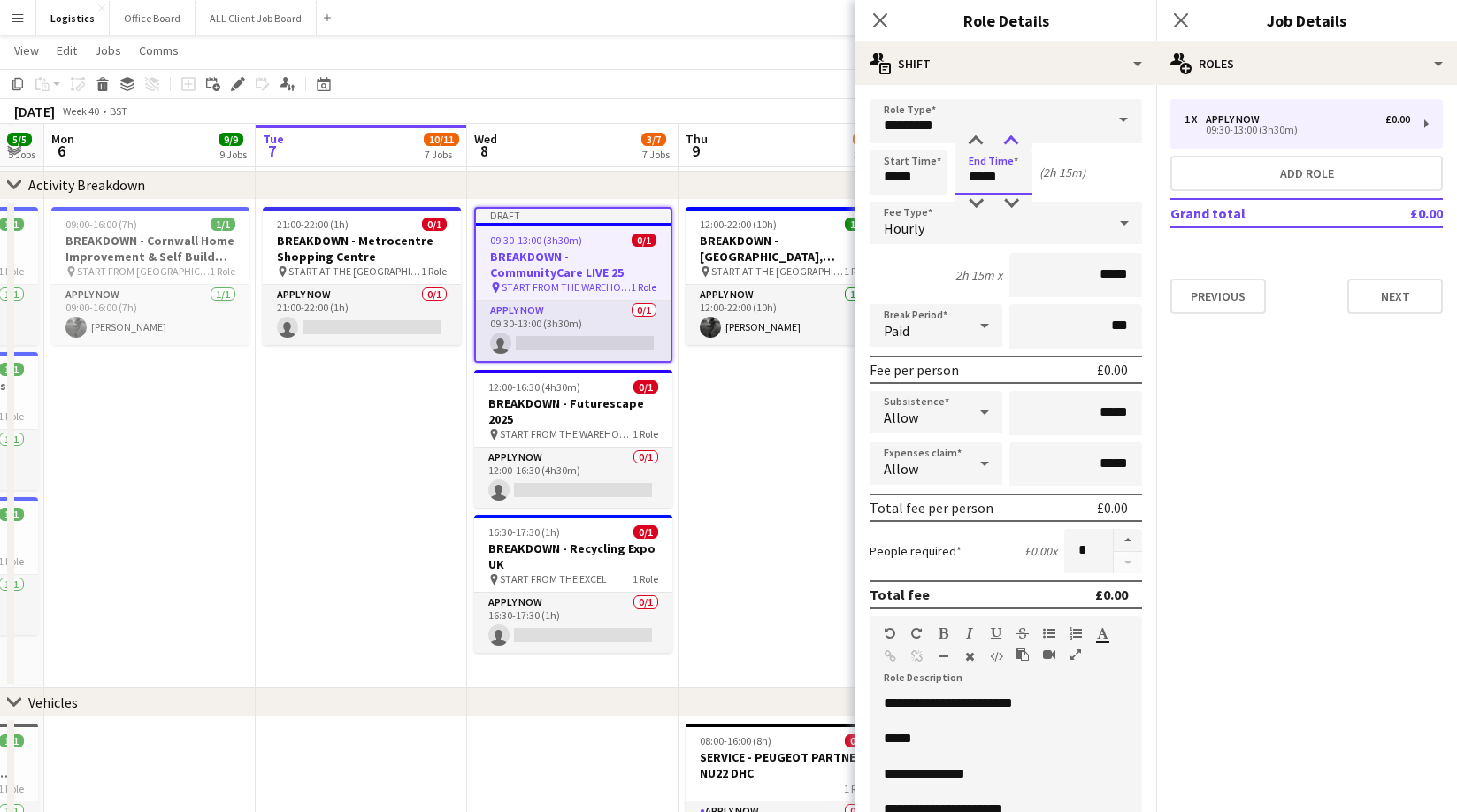
click at [1013, 137] on div at bounding box center [1011, 142] width 36 height 18
click at [972, 137] on div at bounding box center [976, 142] width 36 height 18
click at [972, 136] on div at bounding box center [976, 142] width 36 height 18
type input "*****"
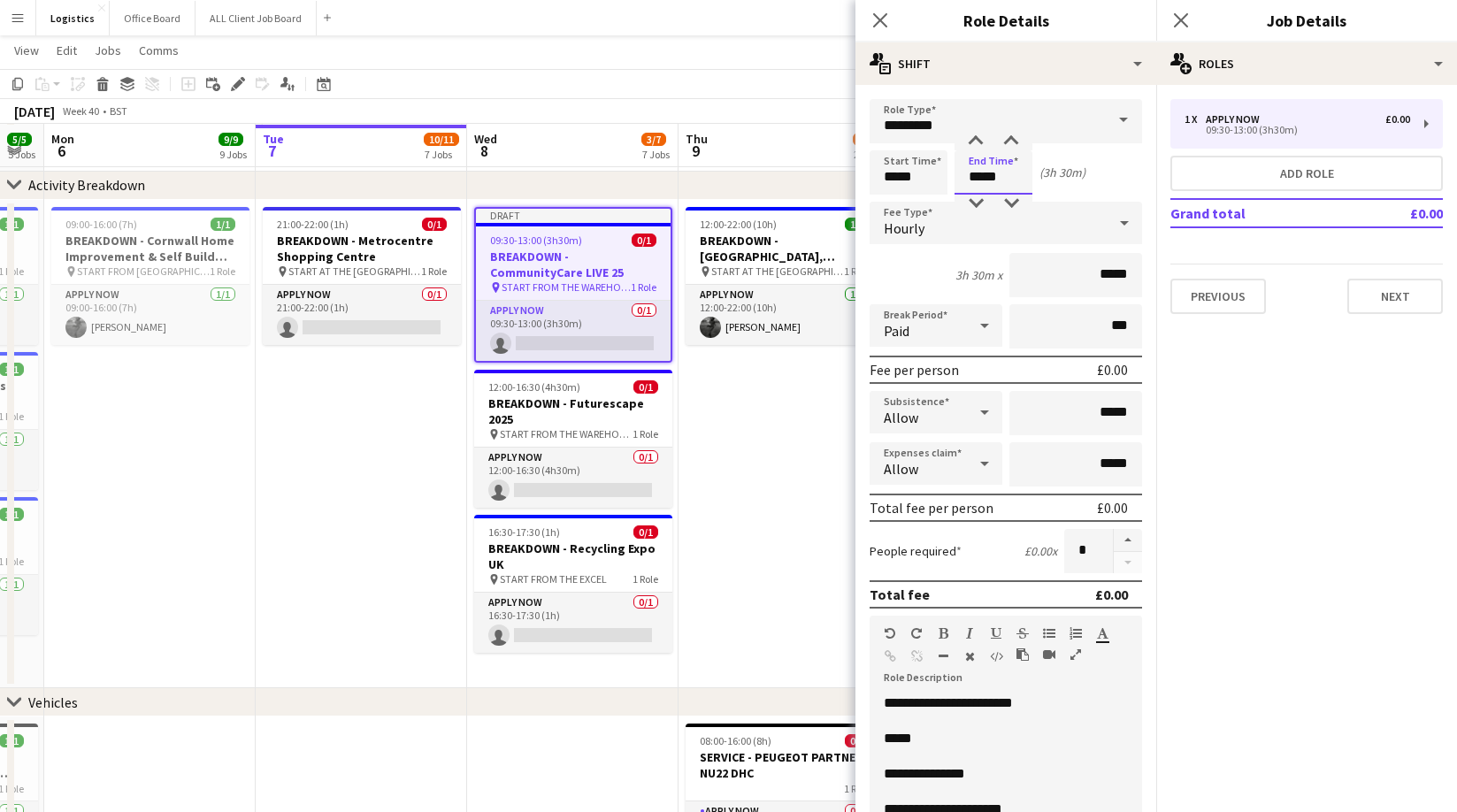
drag, startPoint x: 974, startPoint y: 199, endPoint x: 1038, endPoint y: 255, distance: 85.0
click at [977, 200] on div at bounding box center [976, 203] width 36 height 18
click at [542, 271] on h3 "BREAKDOWN - CommunityCare LIVE 25" at bounding box center [570, 264] width 194 height 32
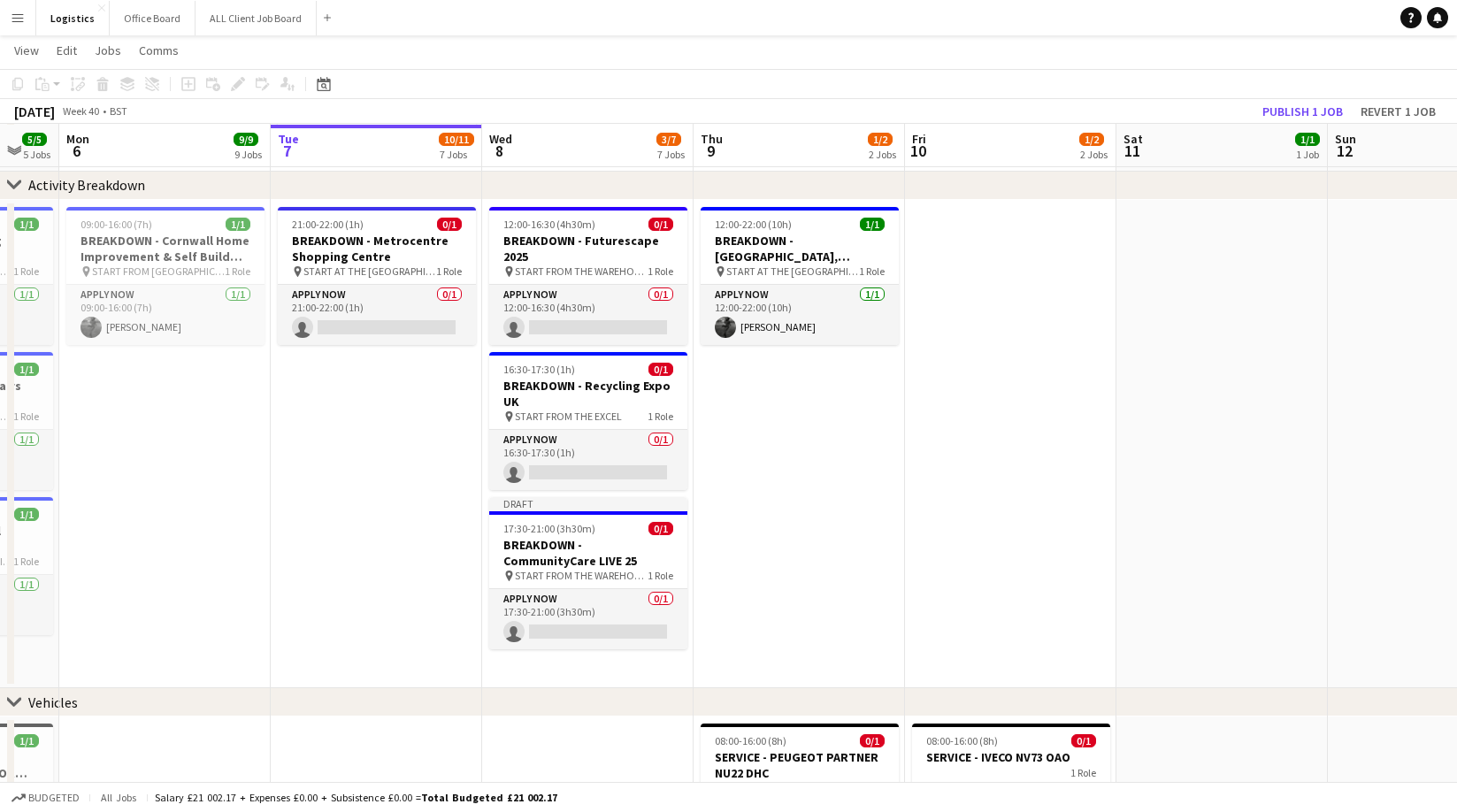
scroll to position [0, 570]
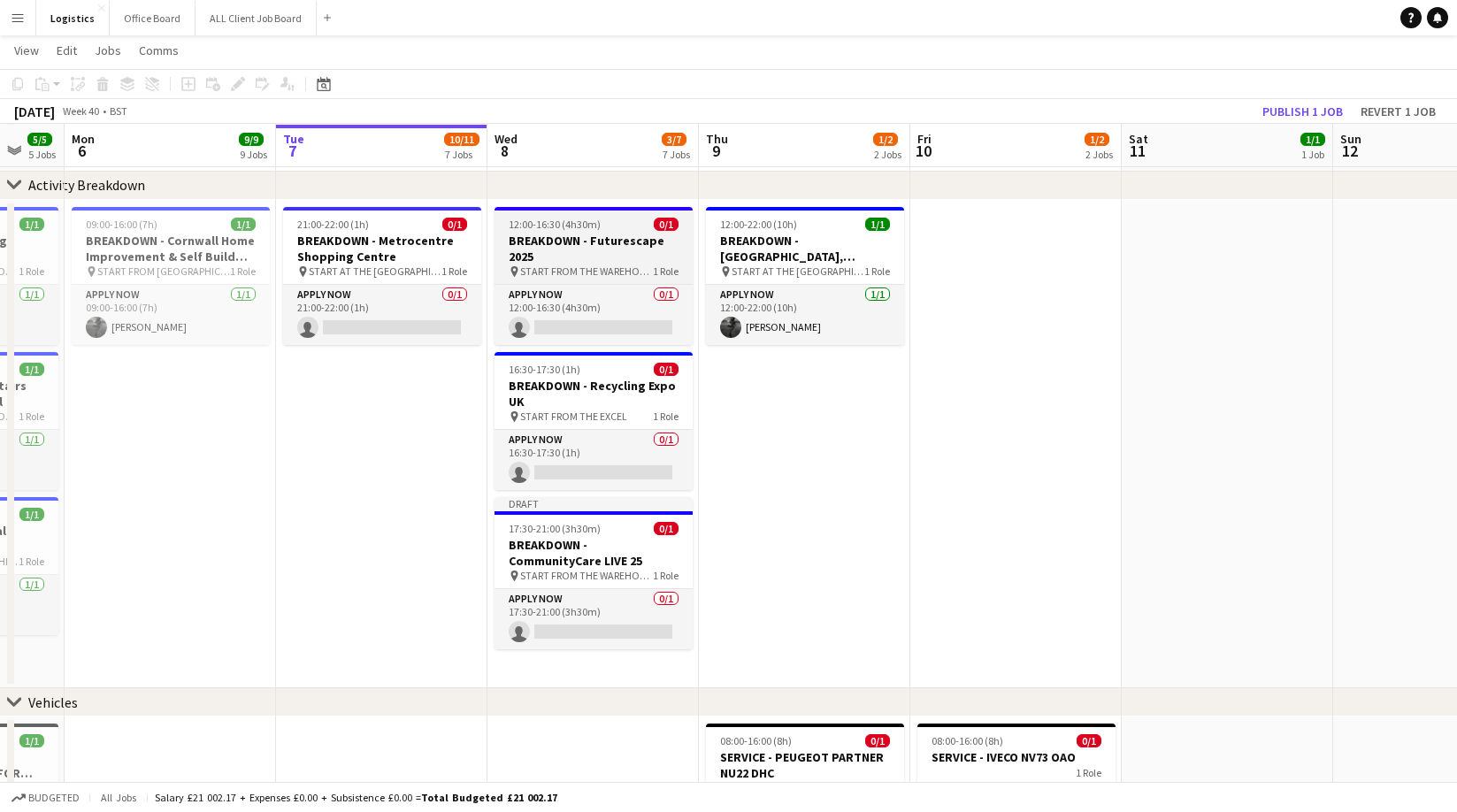
click at [558, 256] on h3 "BREAKDOWN - Futurescape 2025" at bounding box center [593, 248] width 198 height 32
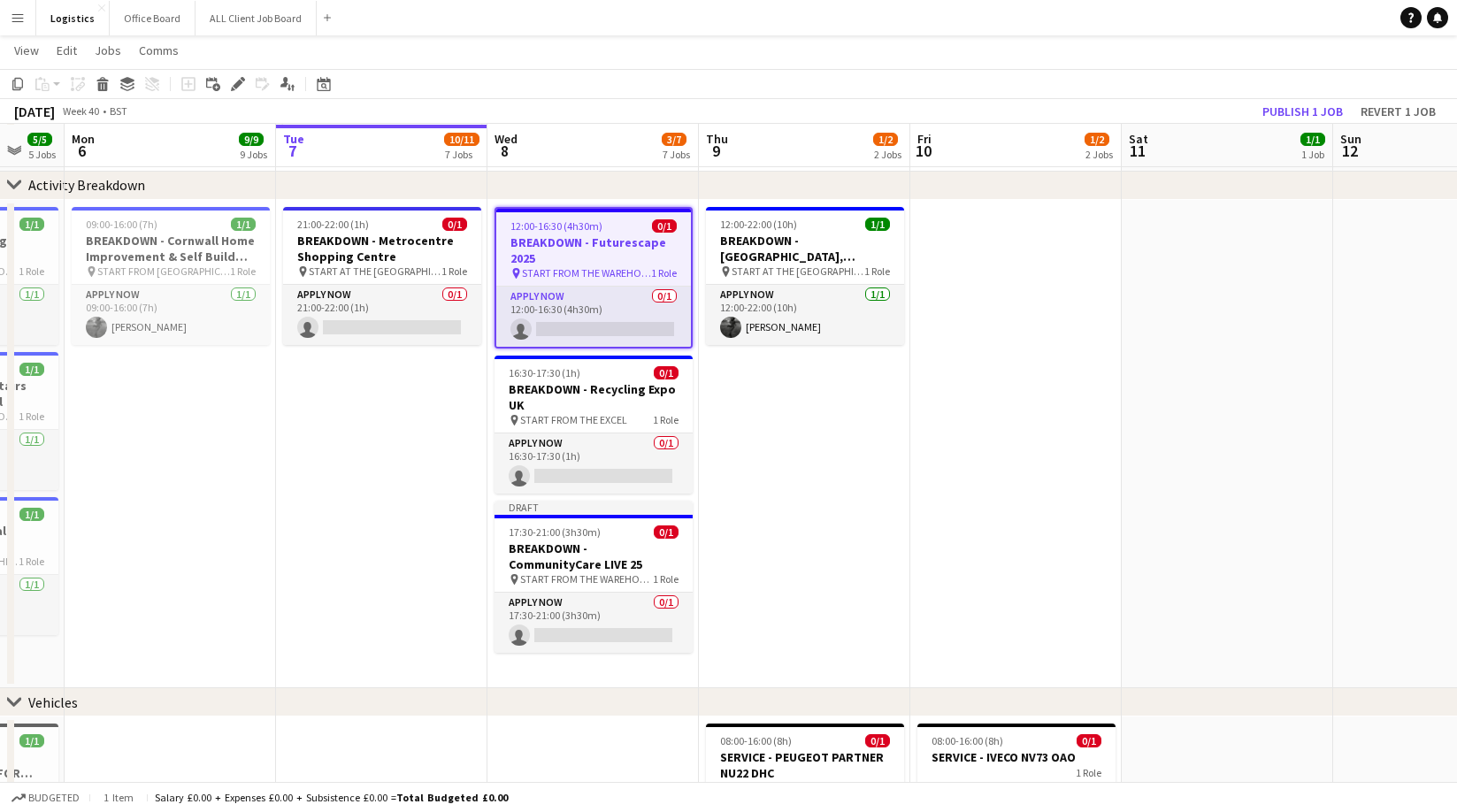
click at [573, 258] on h3 "BREAKDOWN - Futurescape 2025" at bounding box center [593, 250] width 194 height 32
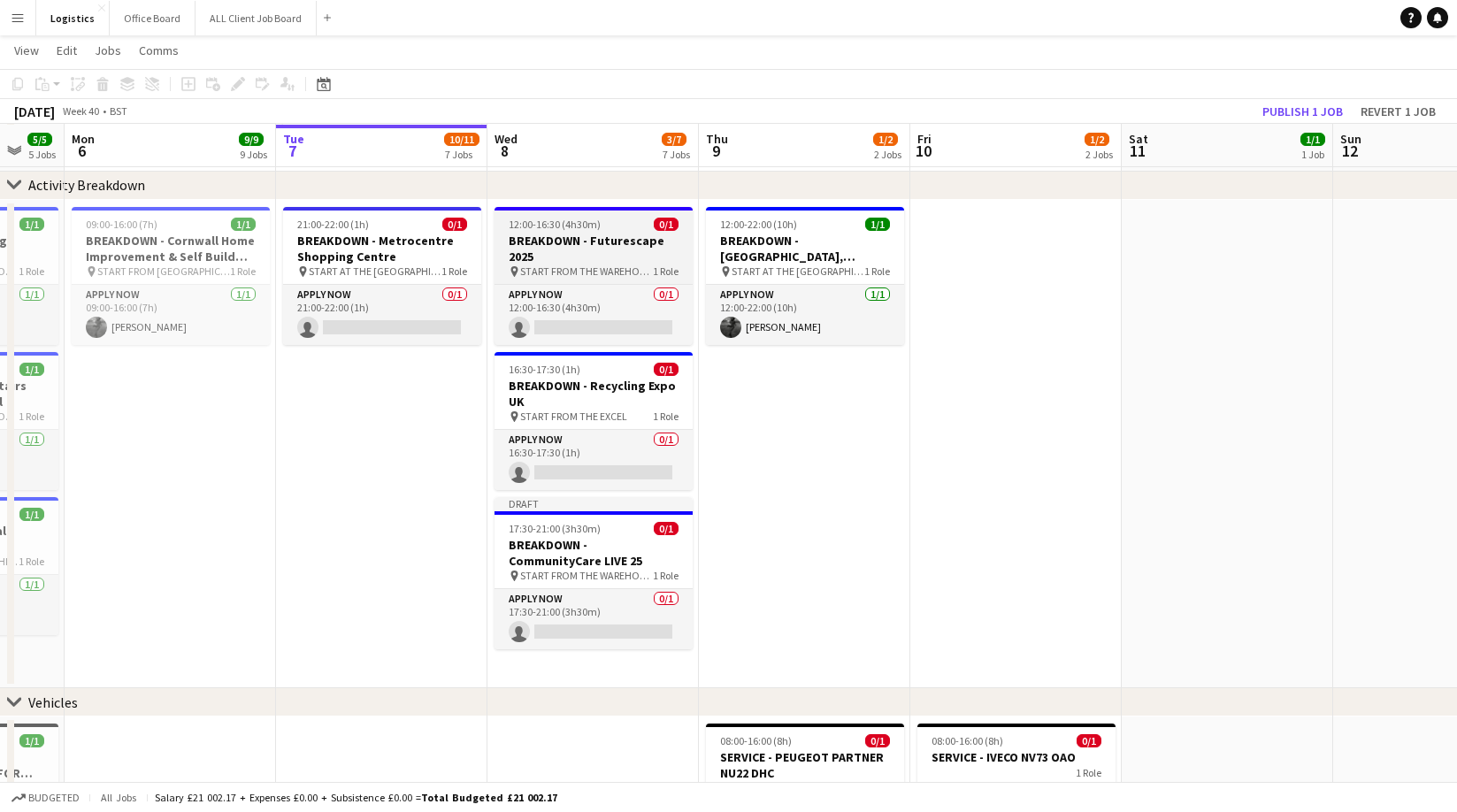
click at [561, 225] on span "12:00-16:30 (4h30m)" at bounding box center [554, 223] width 92 height 13
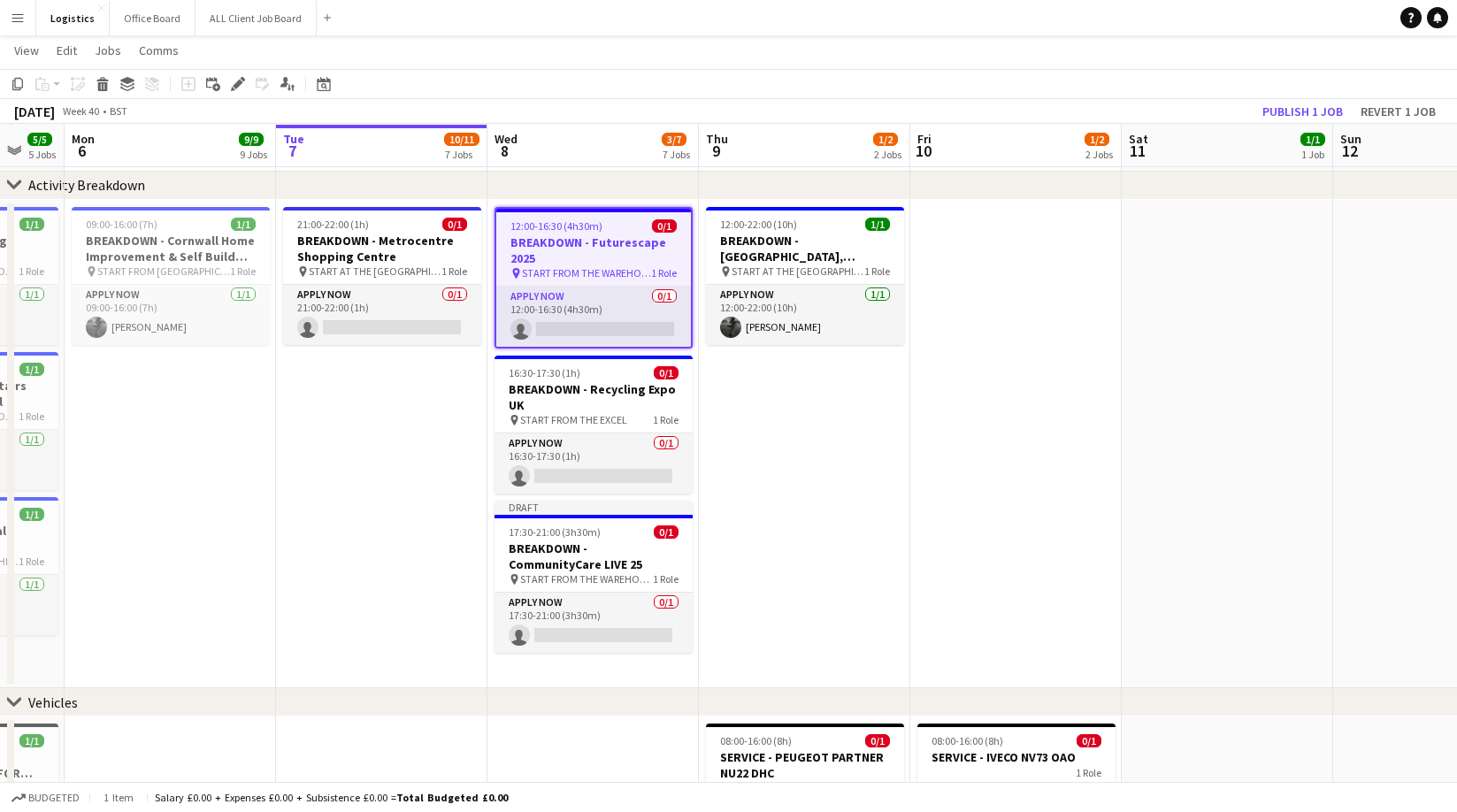
drag, startPoint x: 236, startPoint y: 81, endPoint x: 658, endPoint y: 161, distance: 429.5
click at [239, 81] on icon "Edit" at bounding box center [238, 84] width 14 height 14
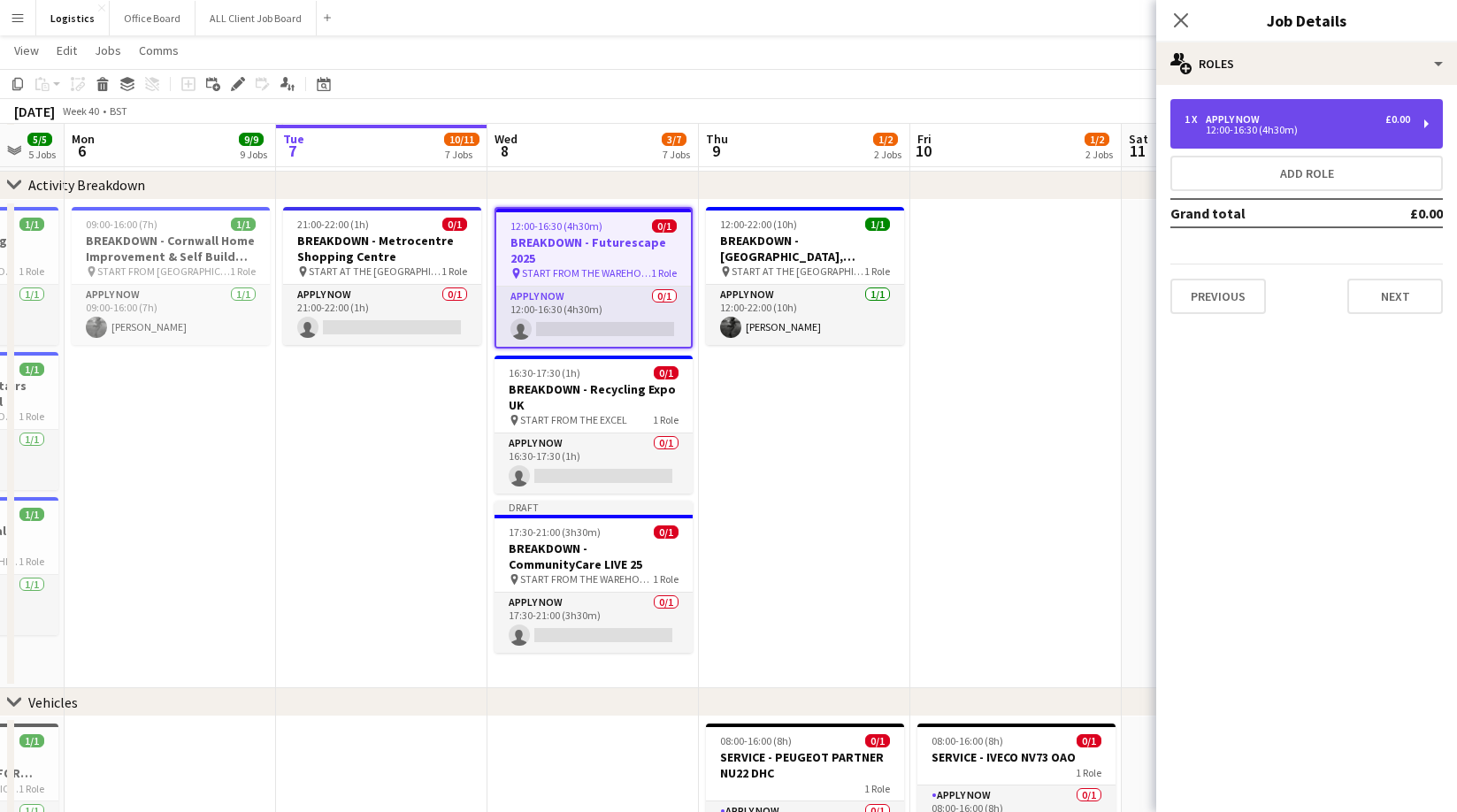
drag, startPoint x: 1232, startPoint y: 120, endPoint x: 1213, endPoint y: 142, distance: 29.1
click at [1232, 120] on div "APPLY NOW" at bounding box center [1236, 119] width 61 height 12
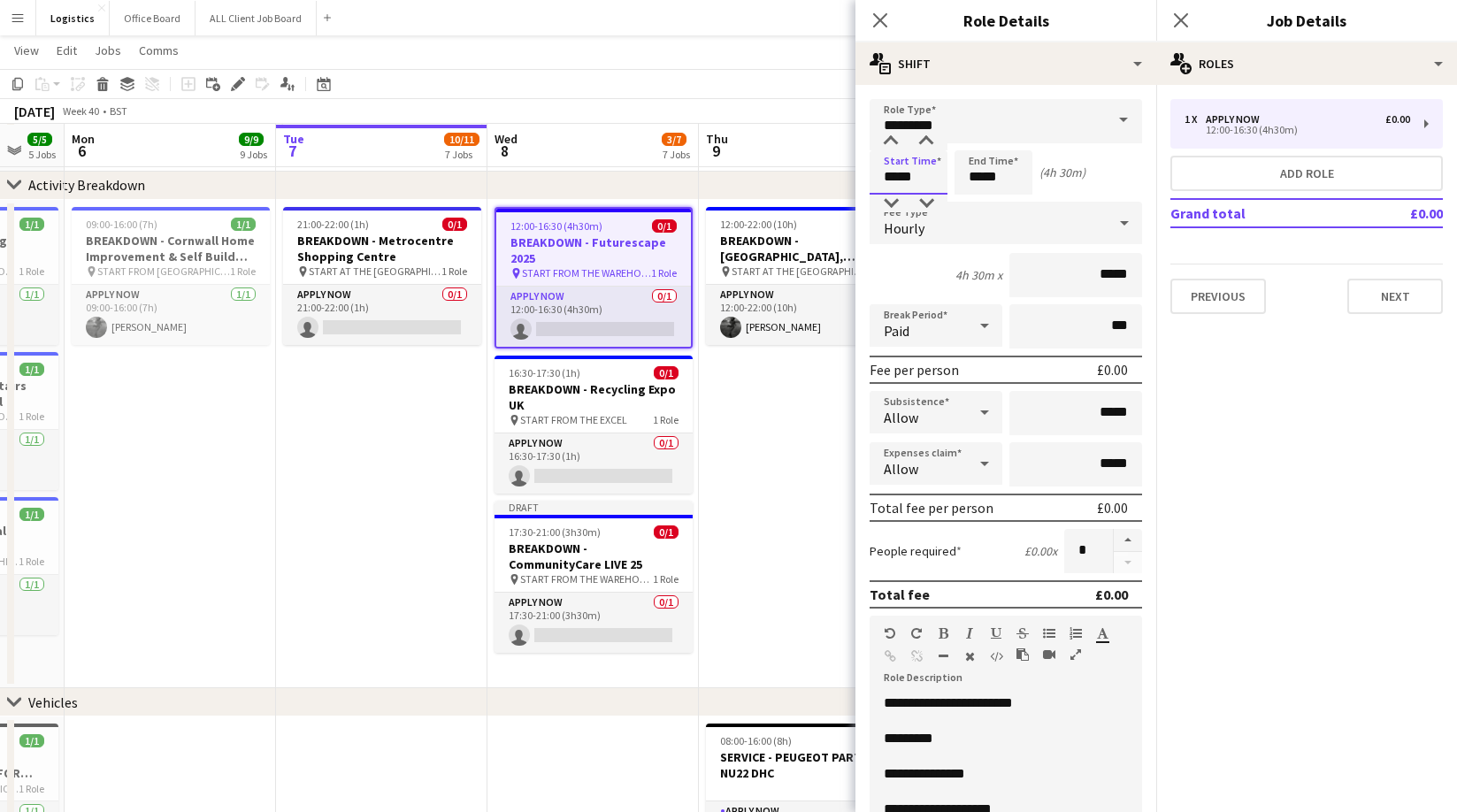
click at [885, 175] on input "*****" at bounding box center [908, 173] width 77 height 45
type input "*****"
click at [892, 140] on div at bounding box center [891, 142] width 36 height 18
click at [771, 99] on div "[DATE] Week 40 • BST Publish 1 job Revert 1 job" at bounding box center [728, 111] width 1457 height 25
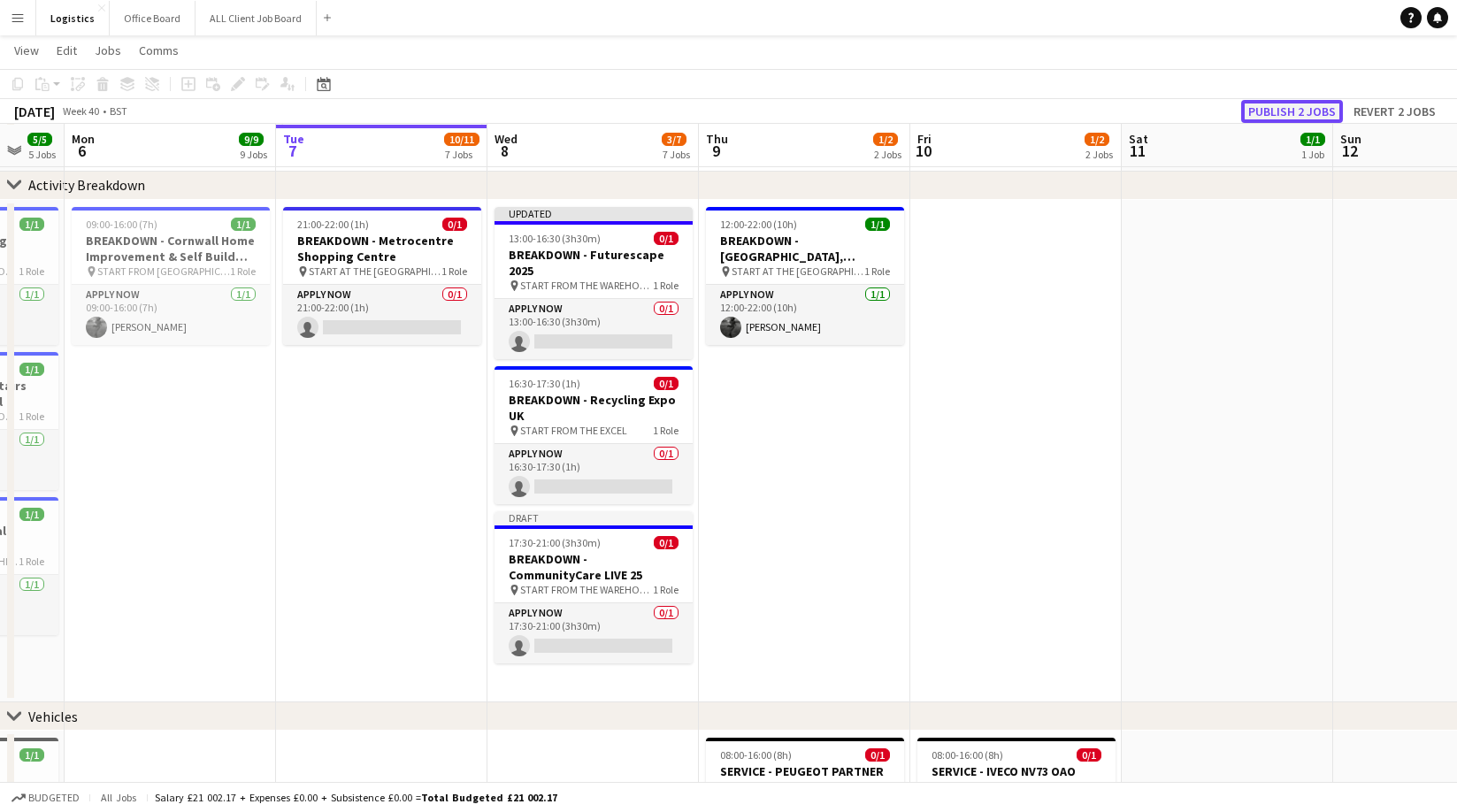
click at [1283, 111] on button "Publish 2 jobs" at bounding box center [1291, 111] width 102 height 23
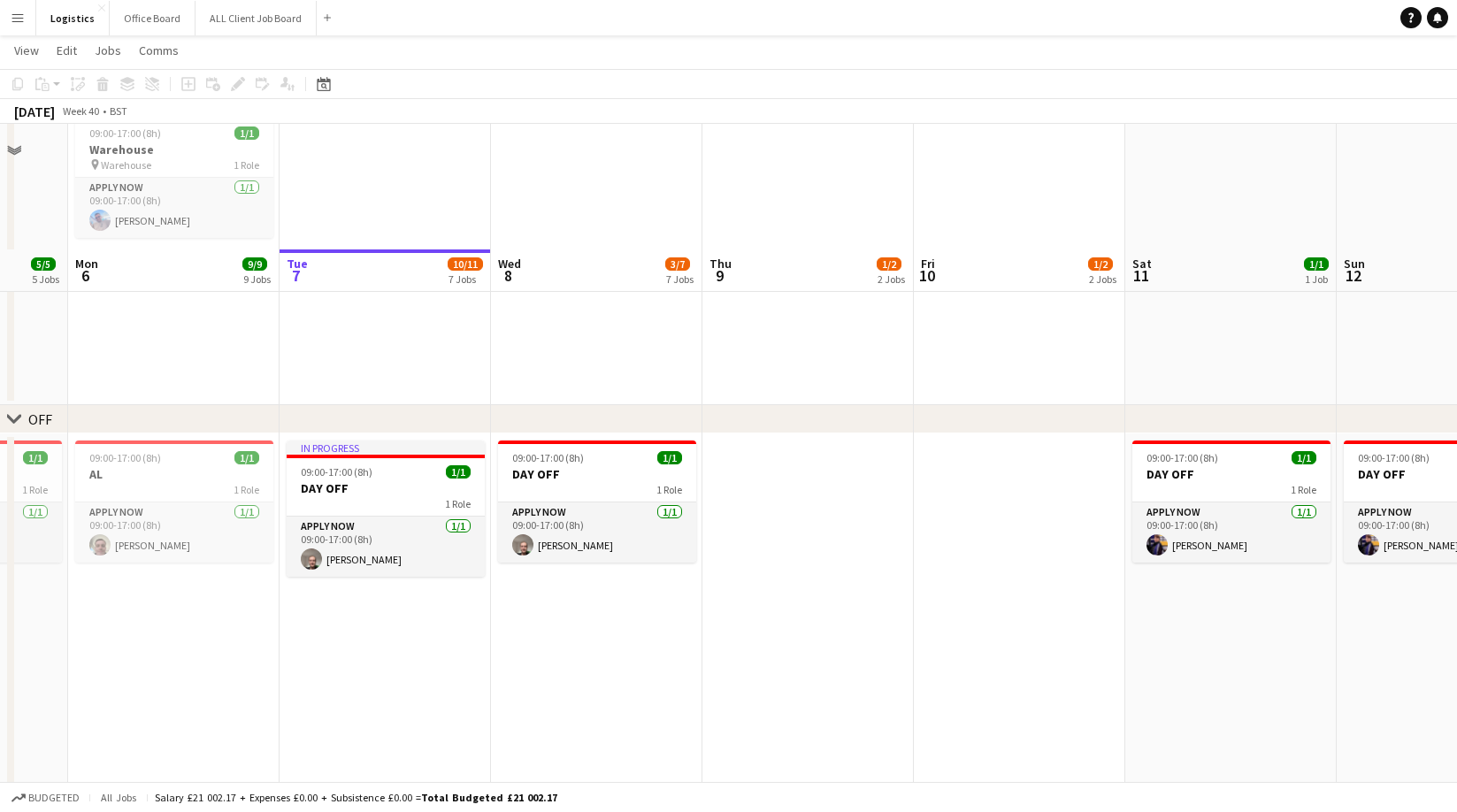
scroll to position [2253, 0]
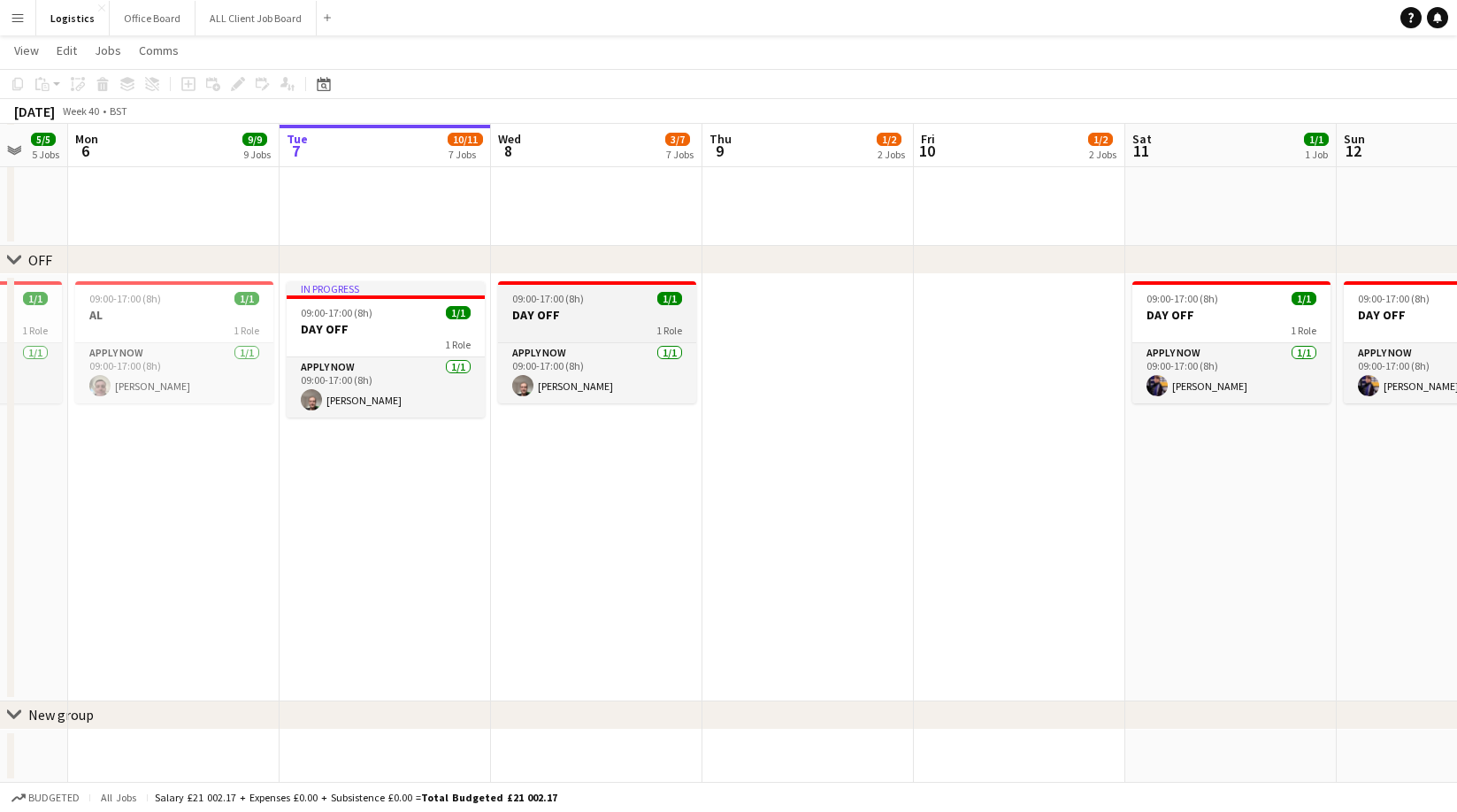
click at [558, 301] on span "09:00-17:00 (8h)" at bounding box center [548, 298] width 71 height 13
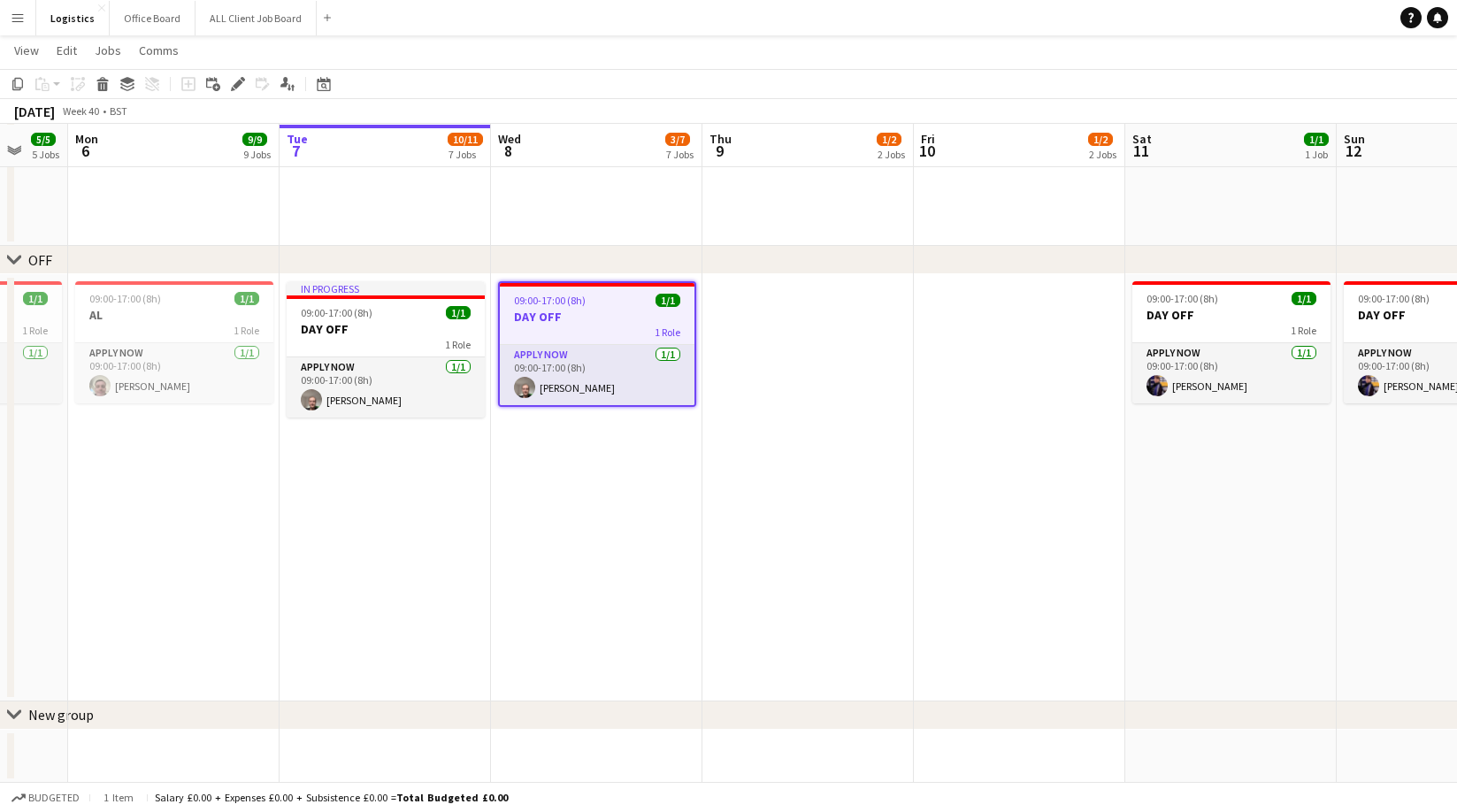
scroll to position [0, 0]
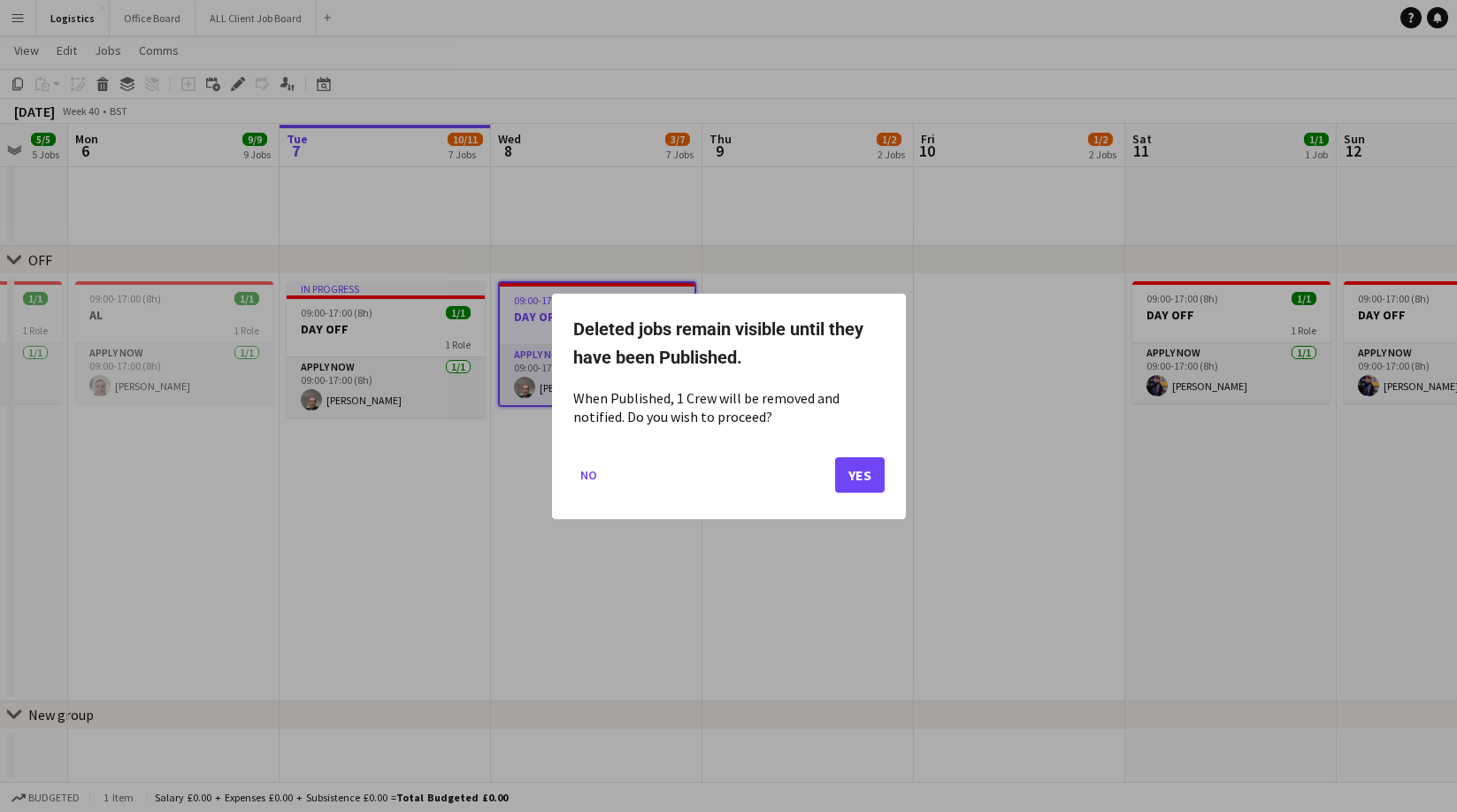
click at [822, 487] on mat-dialog-actions "No Yes" at bounding box center [729, 481] width 312 height 75
click at [859, 472] on button "Yes" at bounding box center [859, 474] width 50 height 36
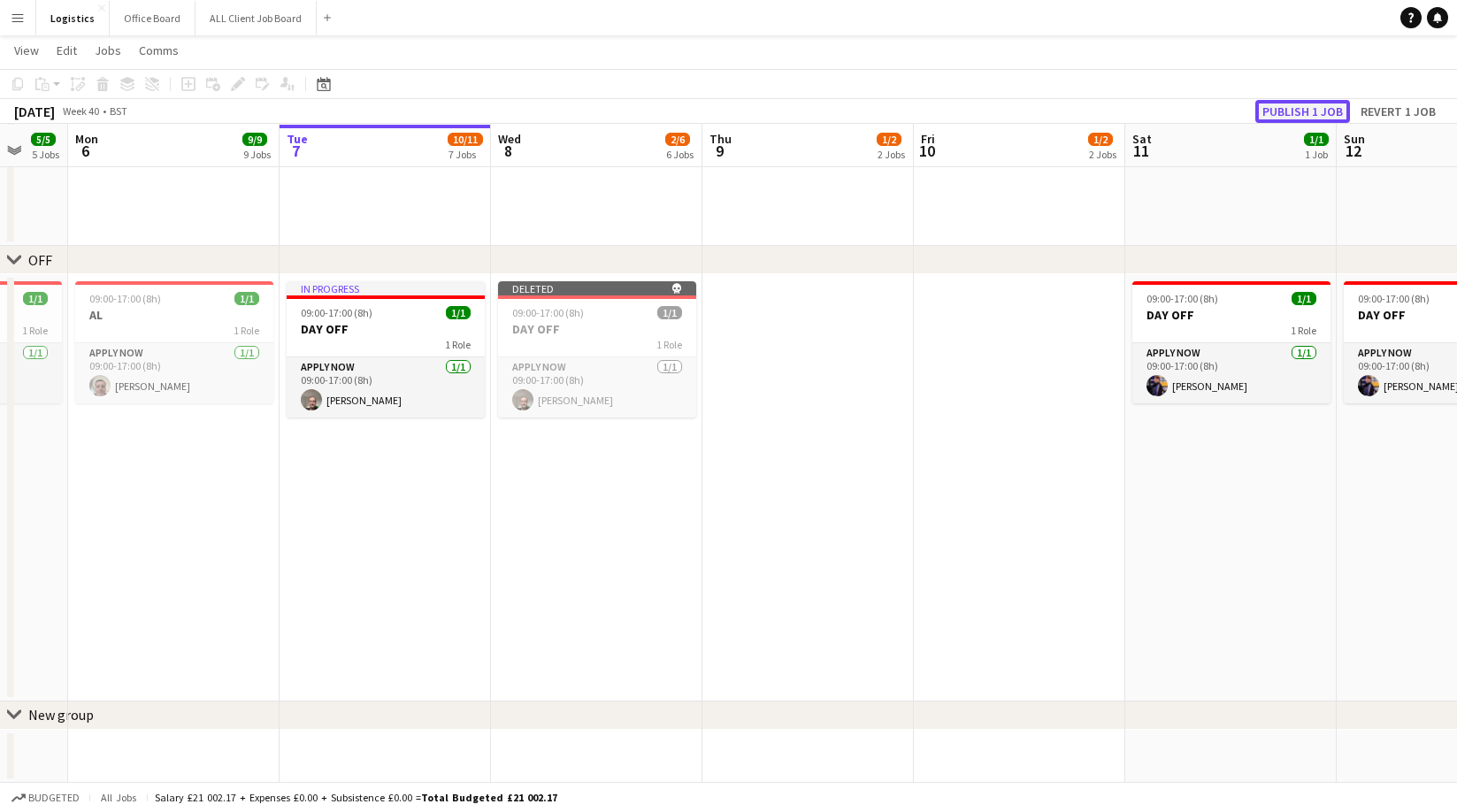
click at [1303, 110] on button "Publish 1 job" at bounding box center [1302, 111] width 94 height 23
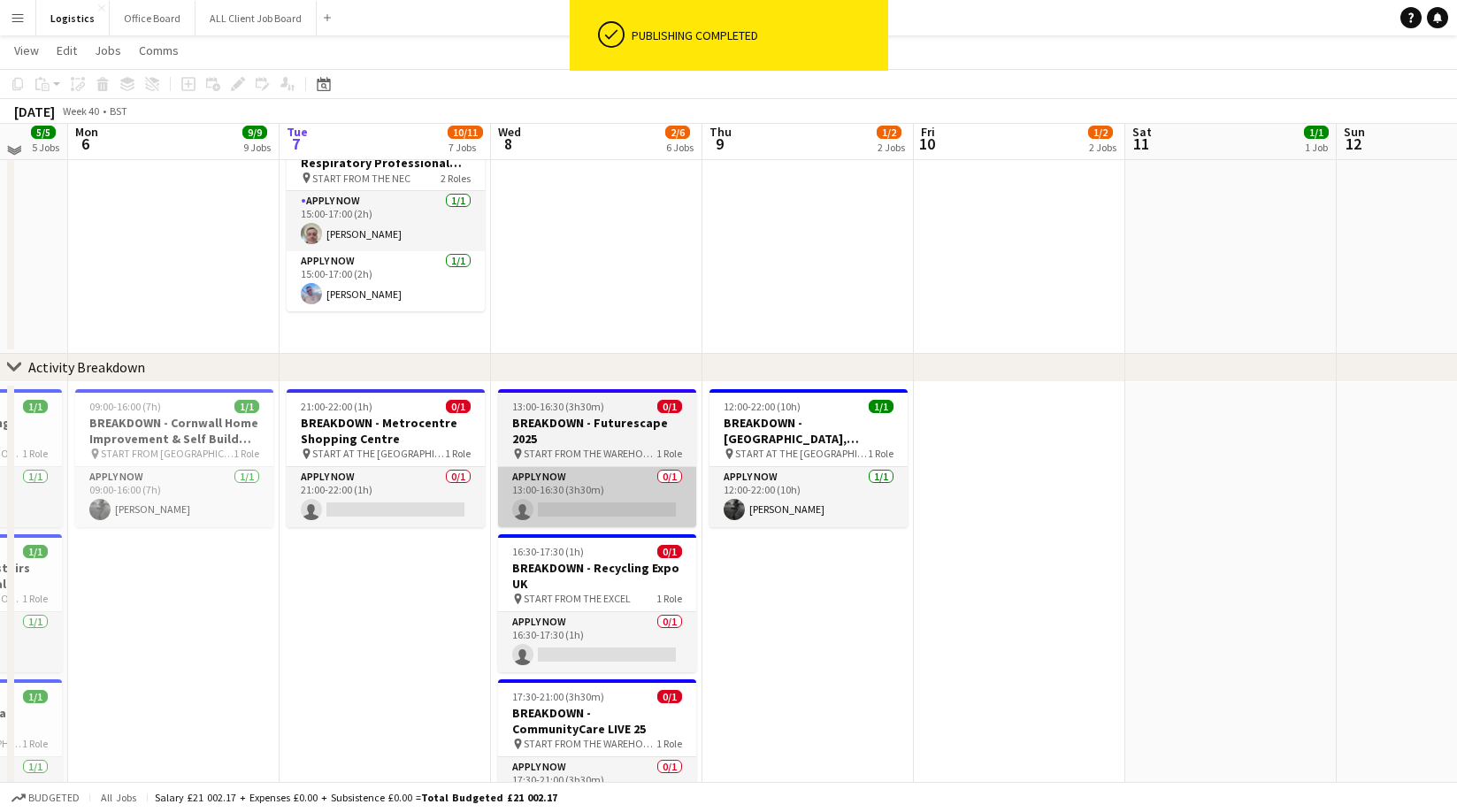
scroll to position [952, 0]
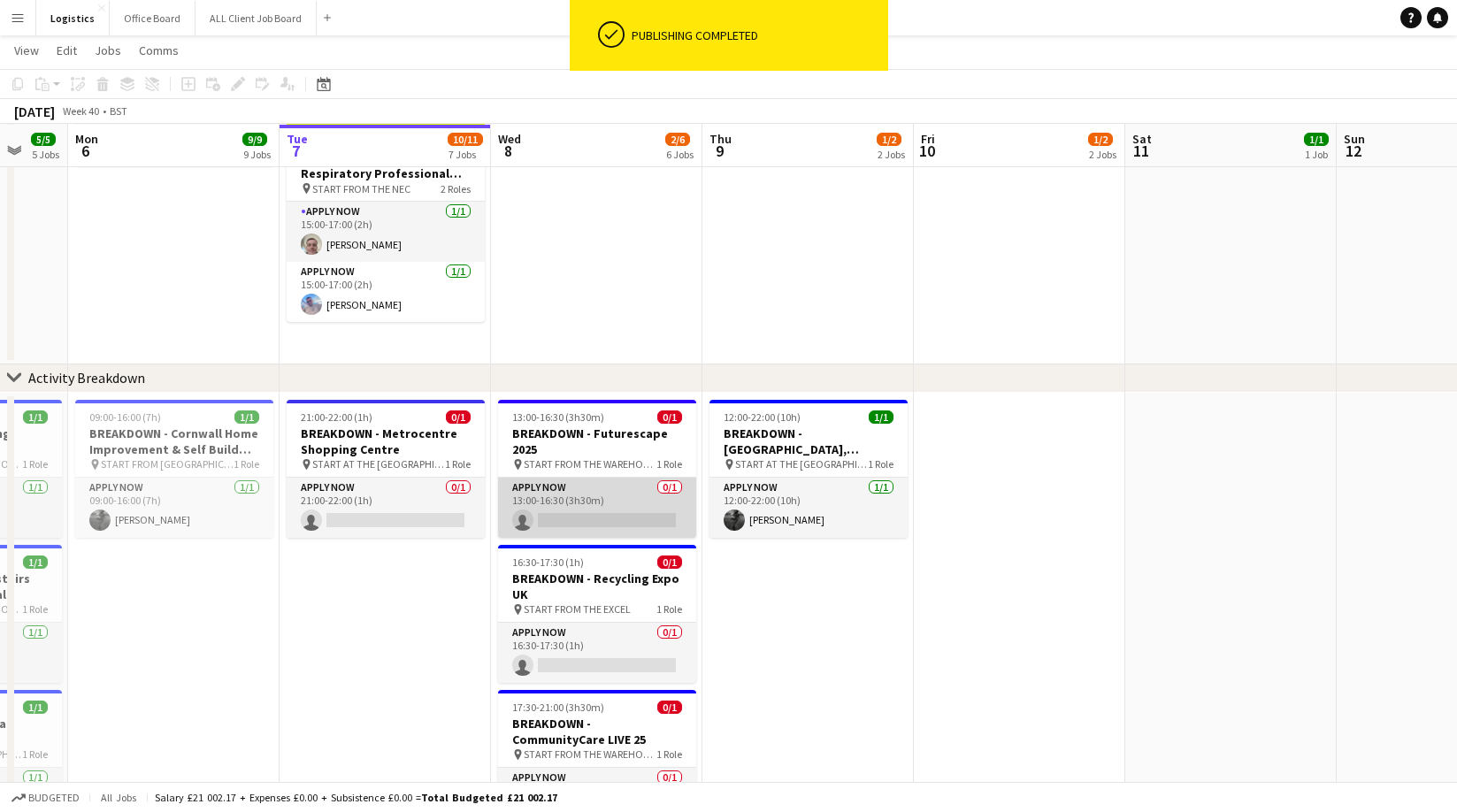
click at [572, 517] on app-card-role "APPLY NOW 0/1 13:00-16:30 (3h30m) single-neutral-actions" at bounding box center [597, 508] width 198 height 61
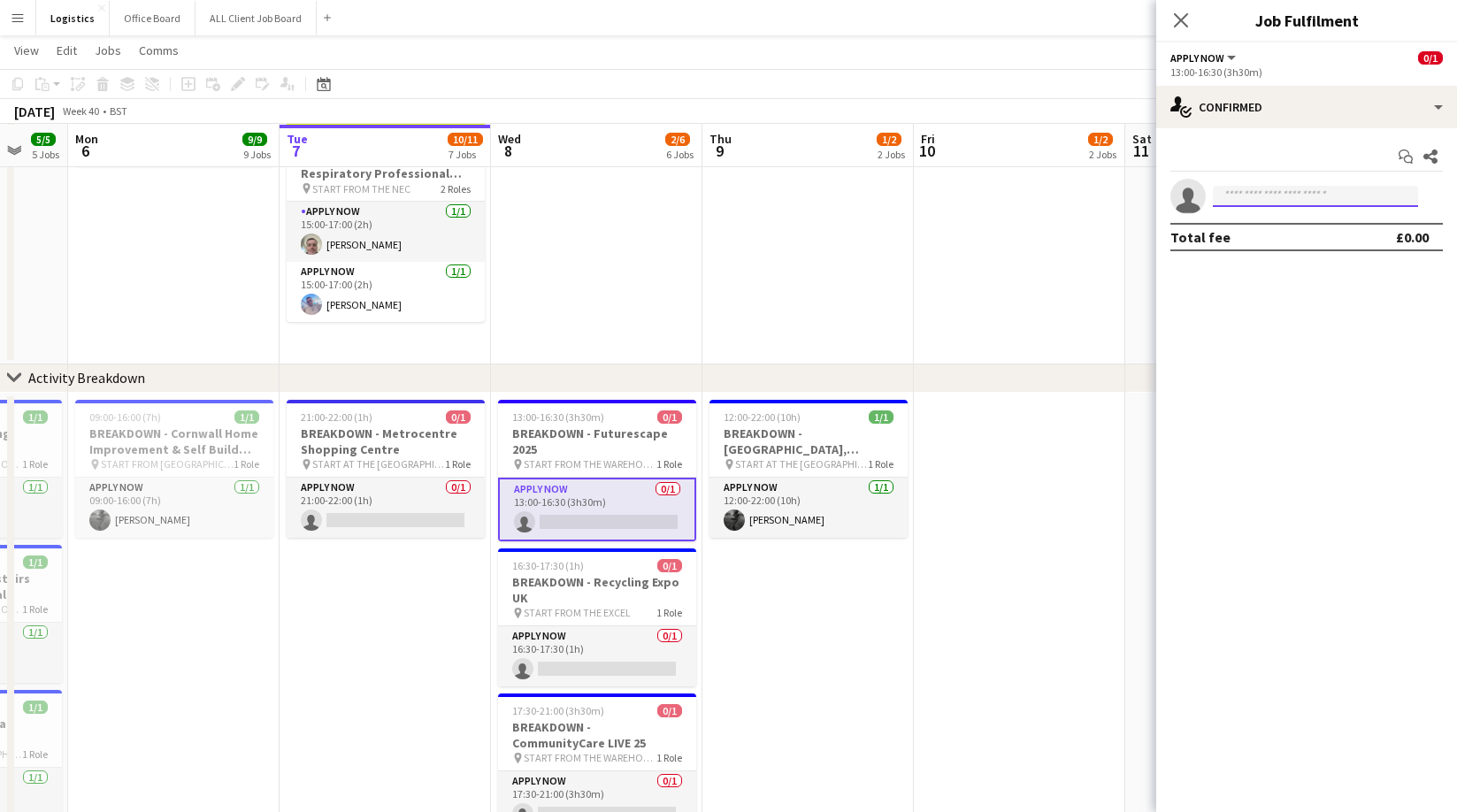
click at [1240, 195] on input at bounding box center [1315, 197] width 205 height 21
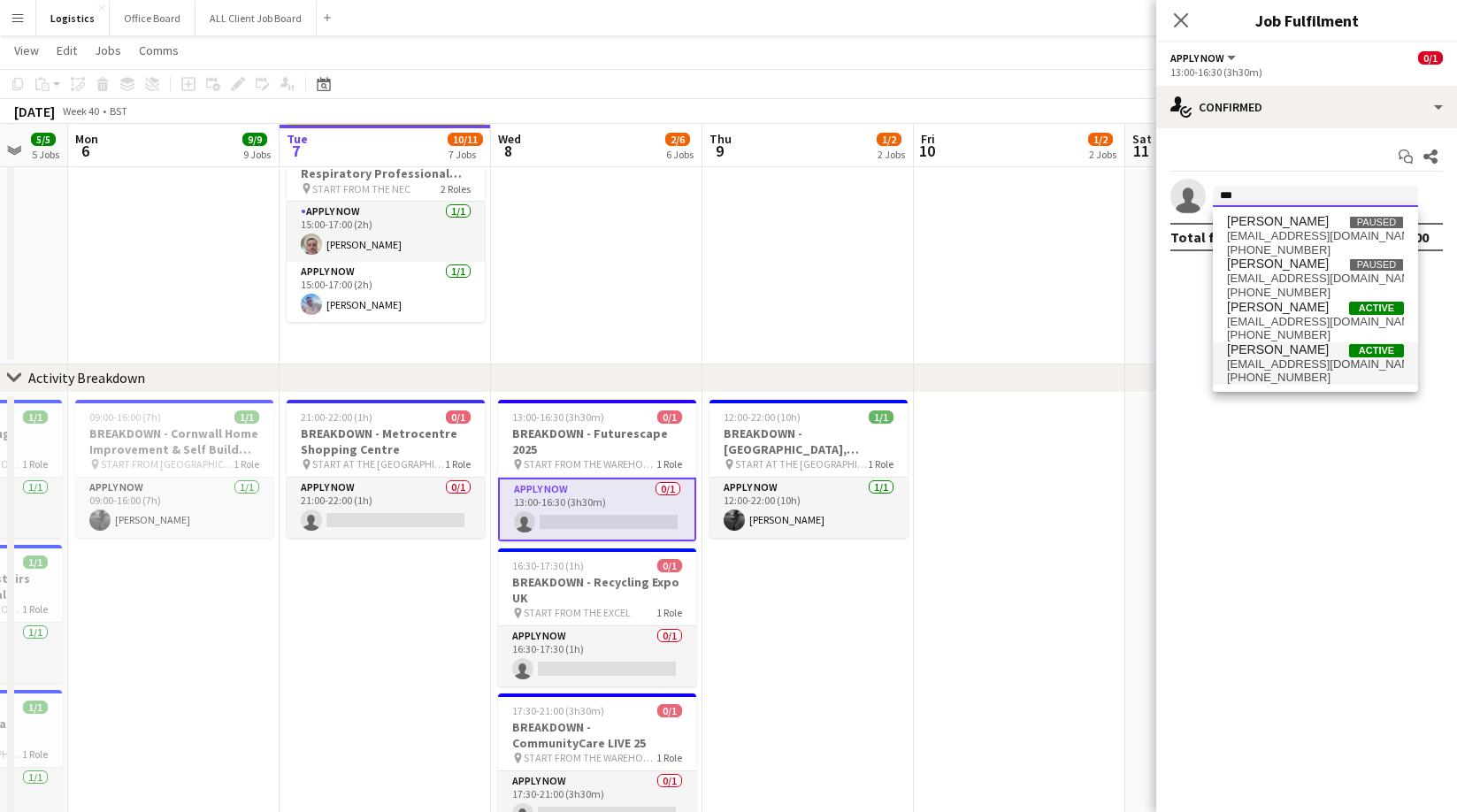
type input "***"
click at [1281, 371] on span "[PHONE_NUMBER]" at bounding box center [1315, 378] width 177 height 14
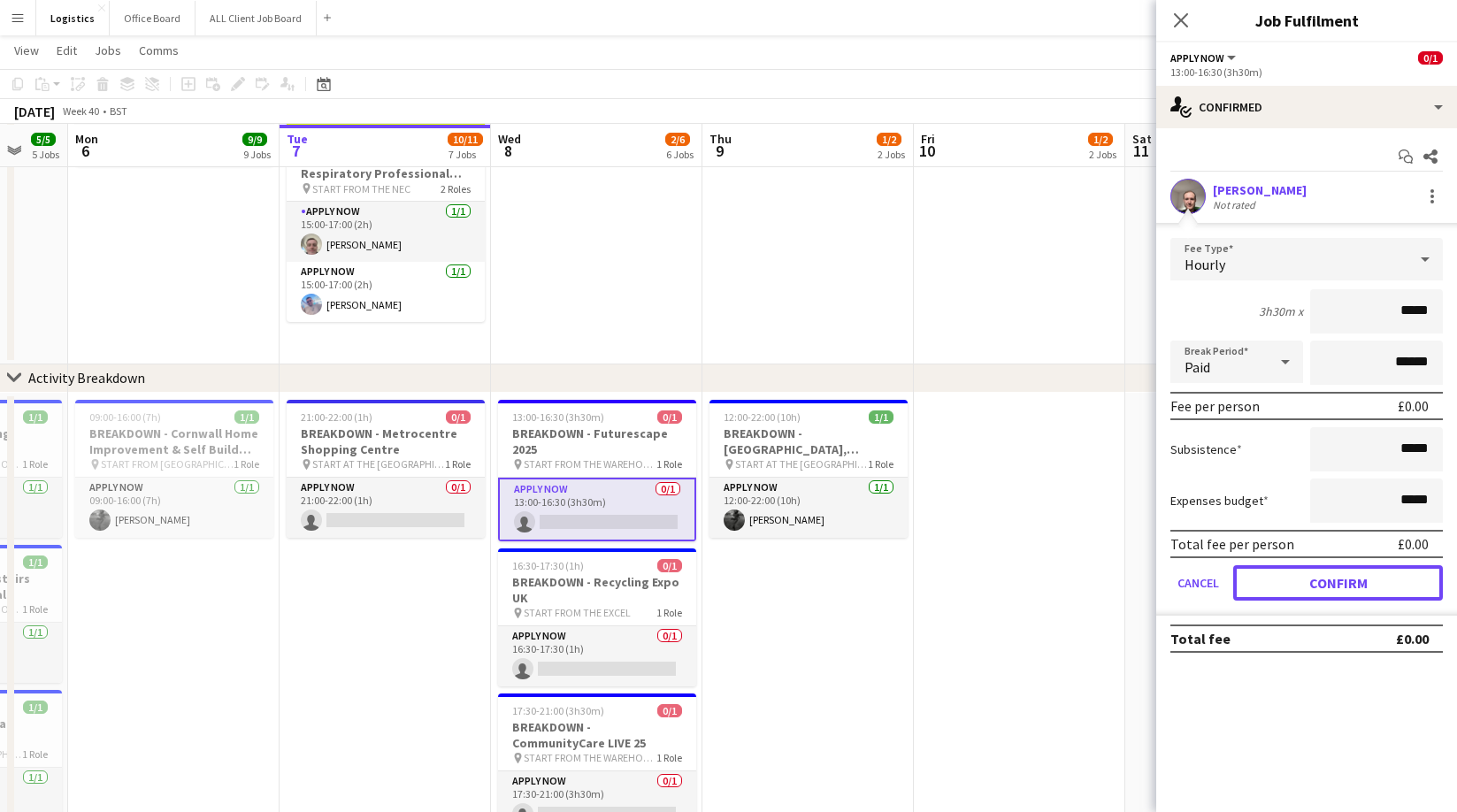
drag, startPoint x: 1313, startPoint y: 584, endPoint x: 1135, endPoint y: 589, distance: 178.1
click at [1308, 584] on button "Confirm" at bounding box center [1337, 583] width 209 height 36
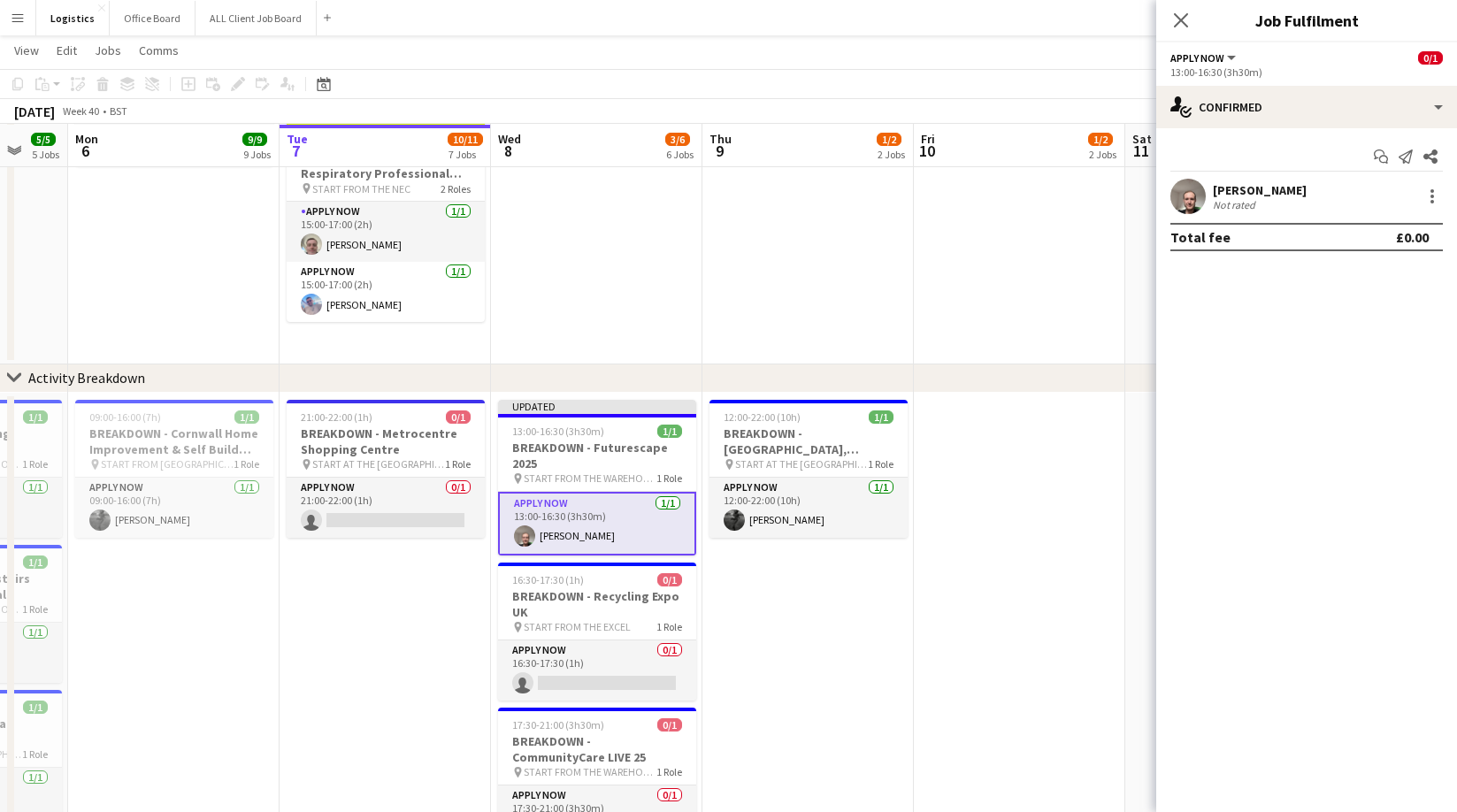
drag, startPoint x: 582, startPoint y: 686, endPoint x: 708, endPoint y: 617, distance: 143.7
click at [582, 686] on app-card-role "APPLY NOW 0/1 16:30-17:30 (1h) single-neutral-actions" at bounding box center [597, 670] width 198 height 61
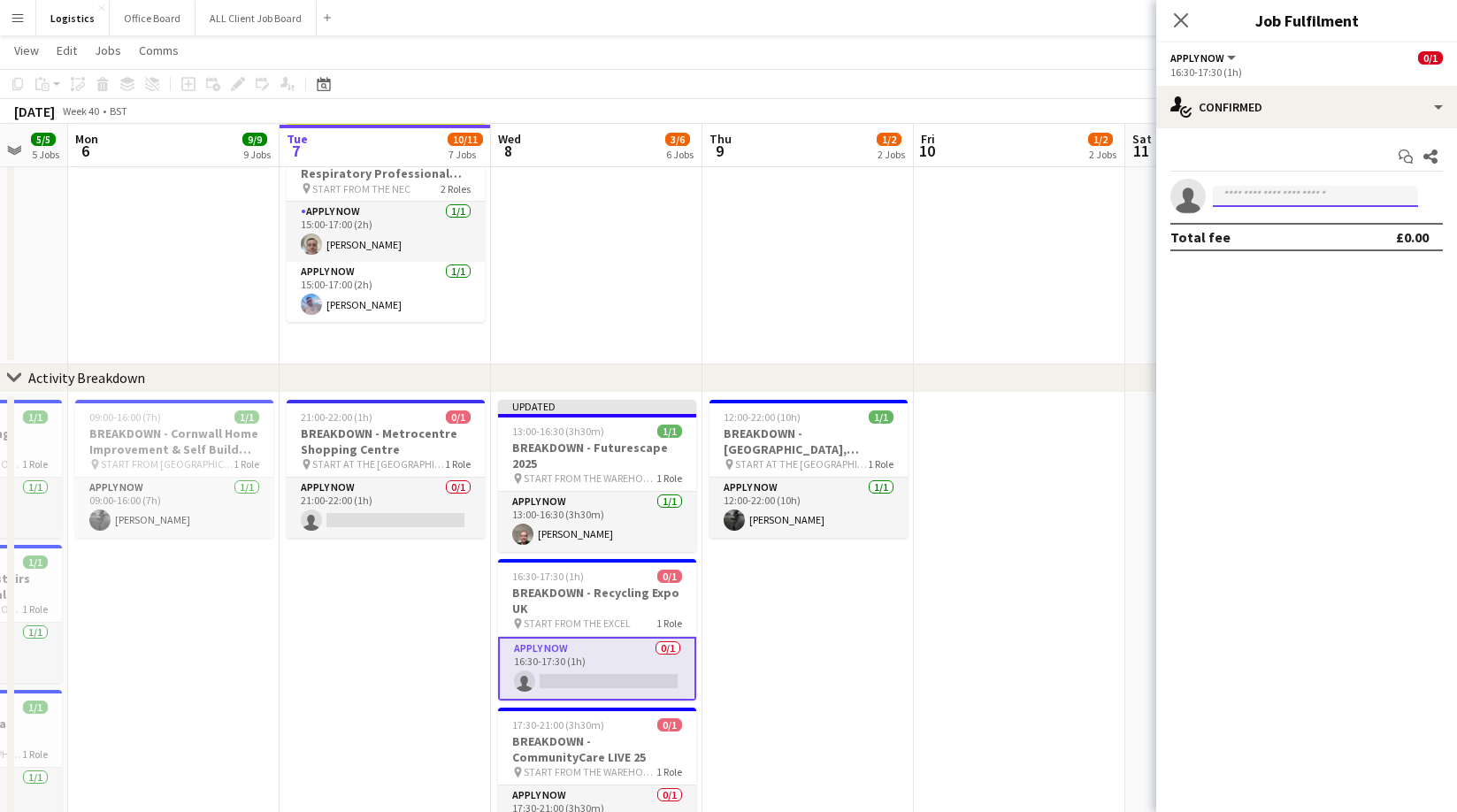
click at [1227, 195] on input at bounding box center [1315, 197] width 205 height 21
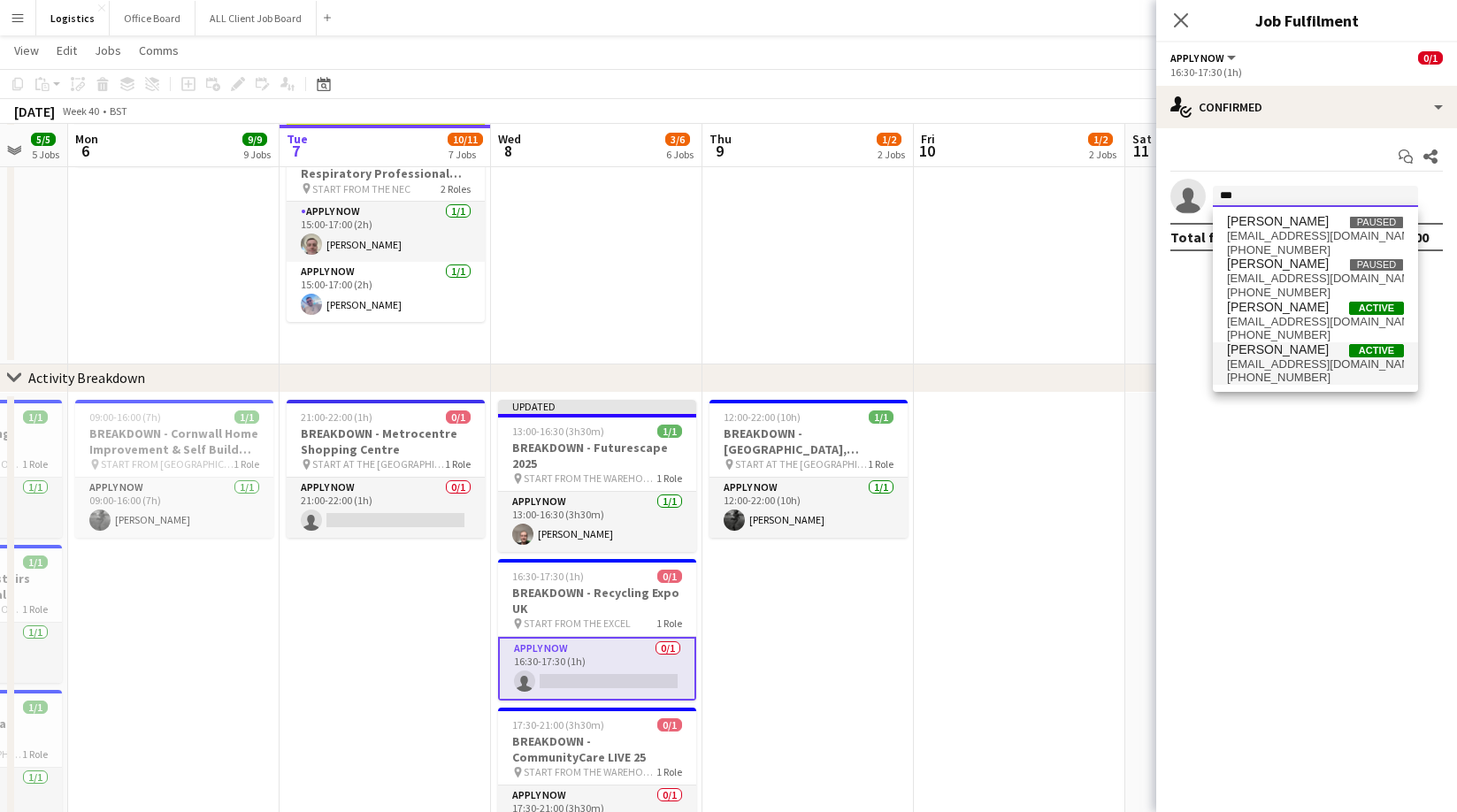
type input "***"
click at [1300, 373] on span "[PHONE_NUMBER]" at bounding box center [1315, 378] width 177 height 14
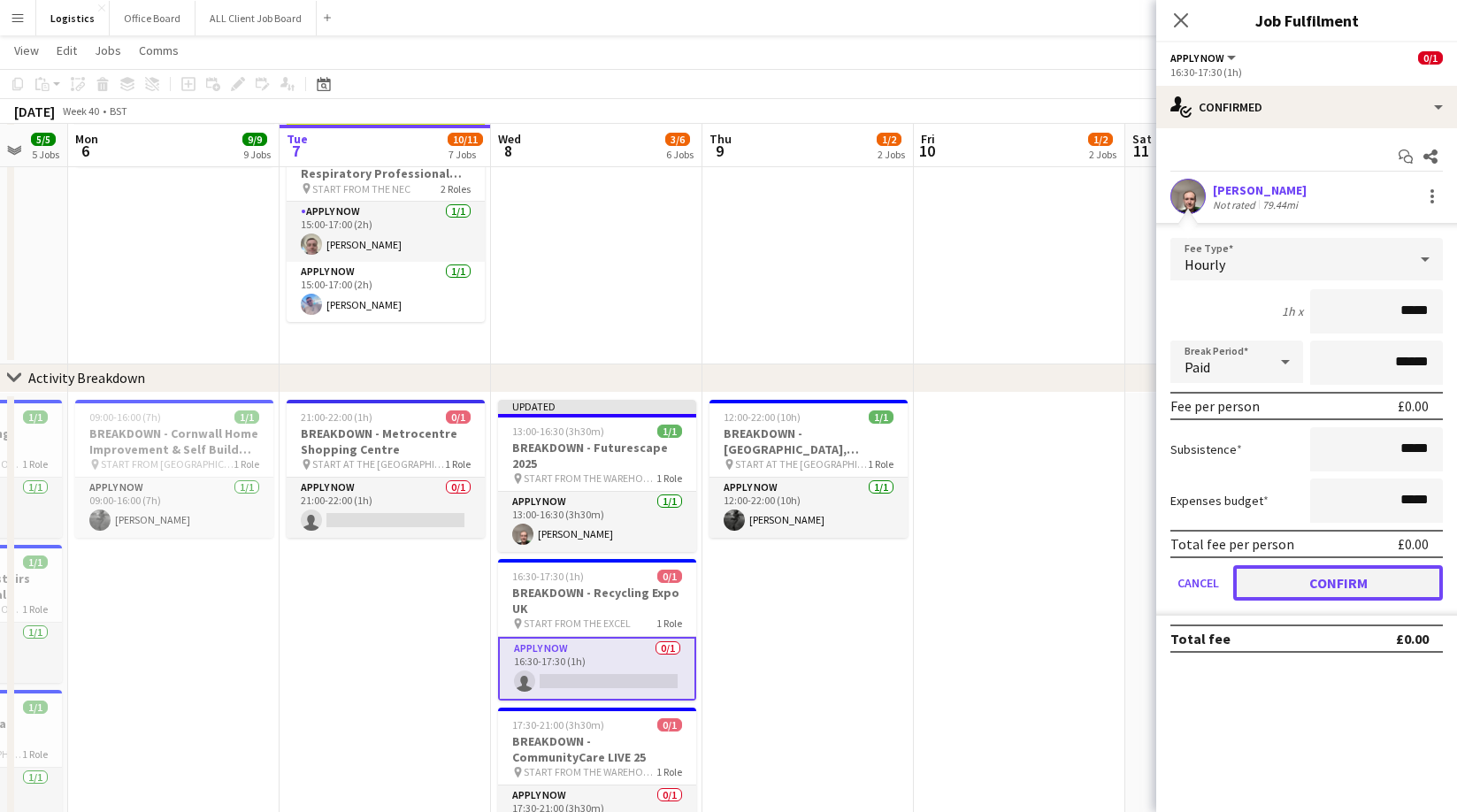
click at [1318, 587] on button "Confirm" at bounding box center [1337, 583] width 209 height 36
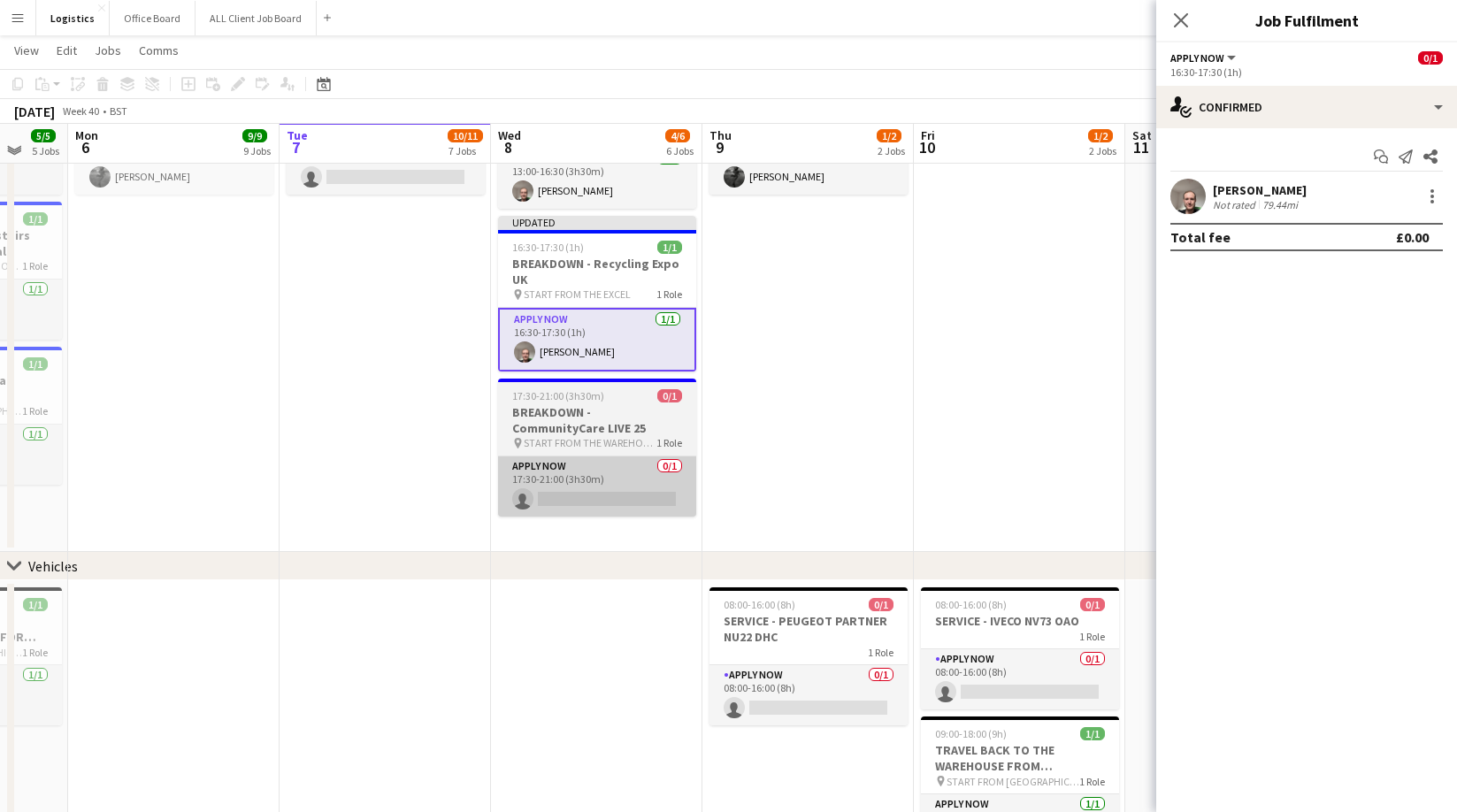
scroll to position [1298, 0]
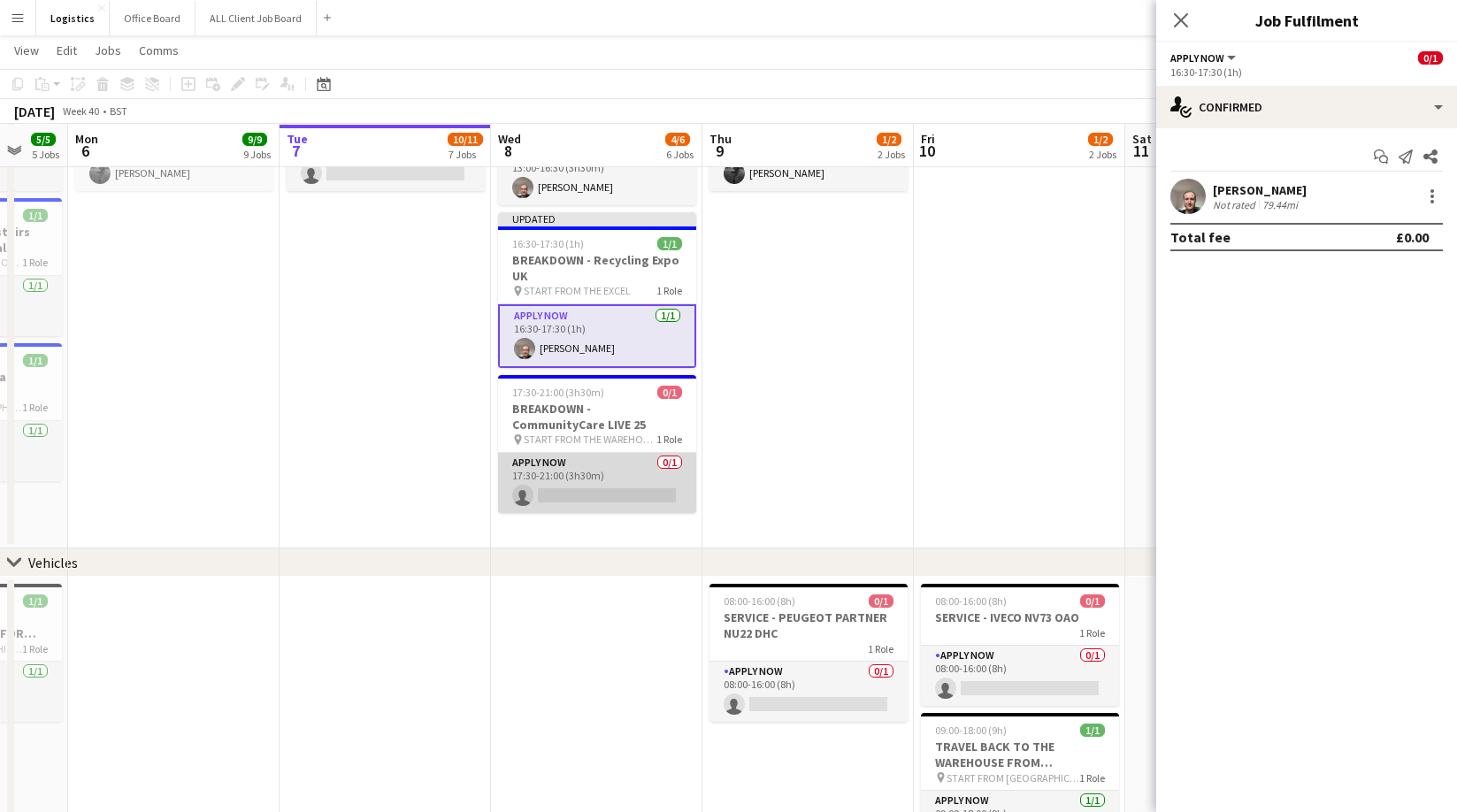
click at [564, 496] on app-card-role "APPLY NOW 0/1 17:30-21:00 (3h30m) single-neutral-actions" at bounding box center [597, 483] width 198 height 61
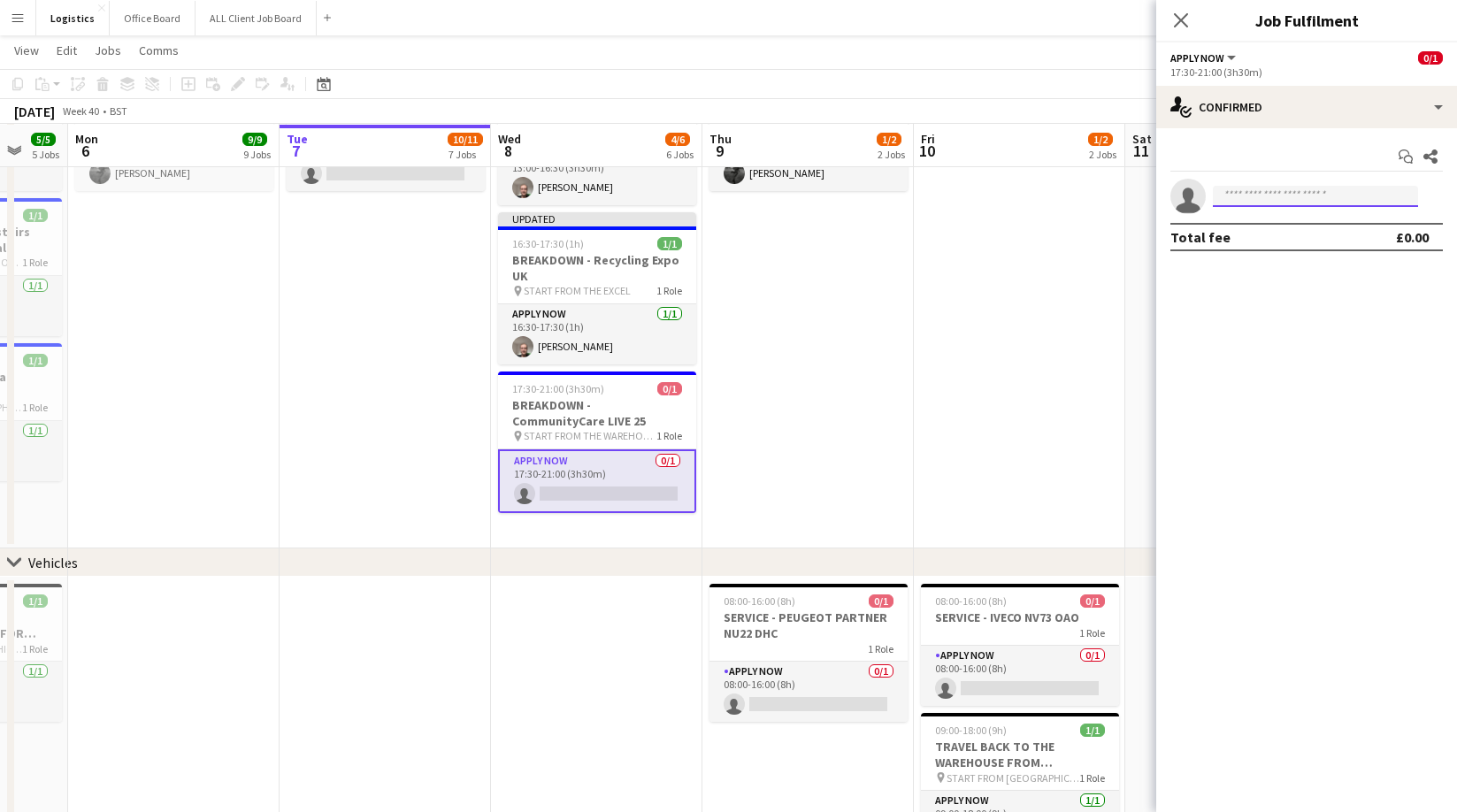
click at [1233, 194] on input at bounding box center [1315, 197] width 205 height 21
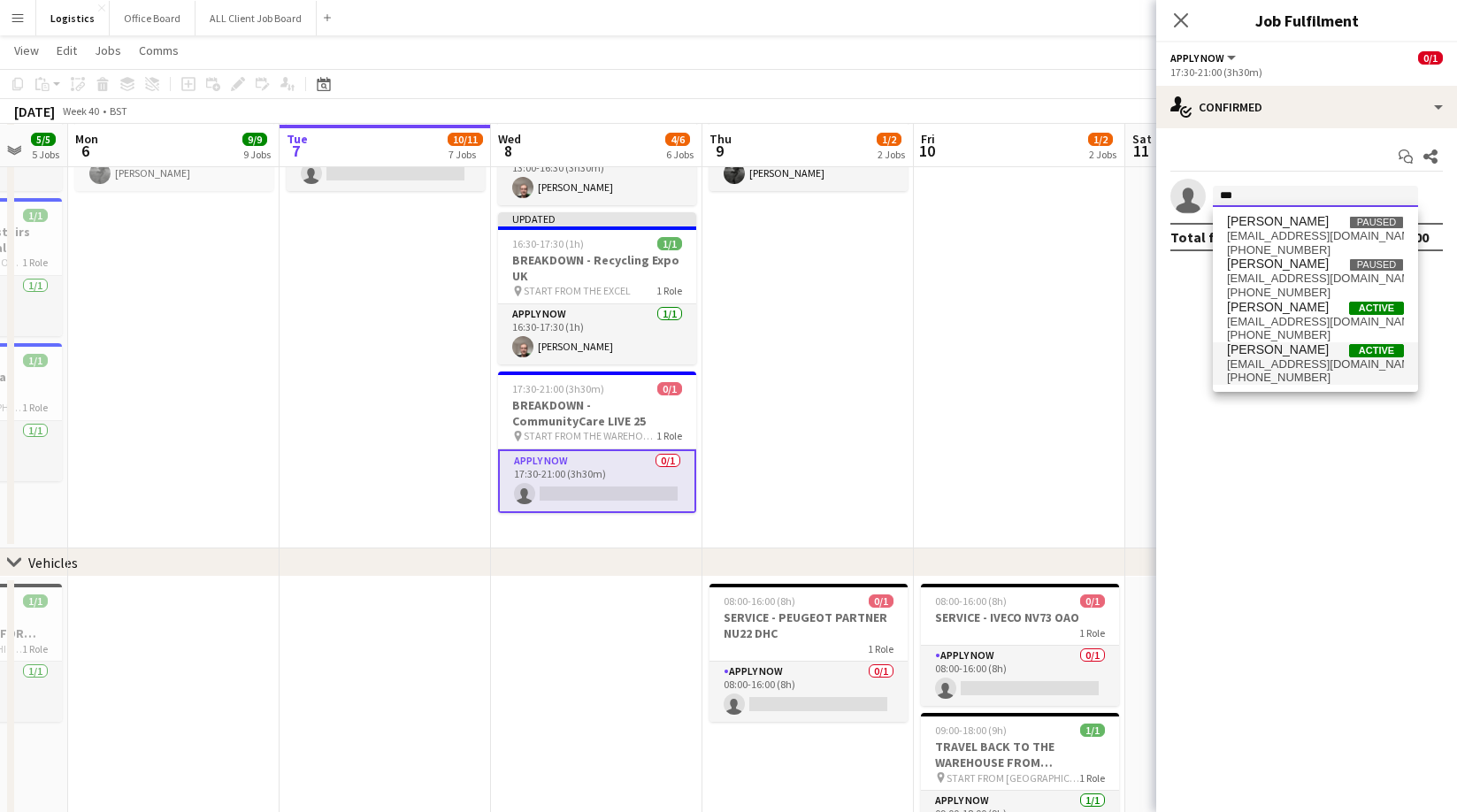
type input "***"
click at [1276, 369] on span "[EMAIL_ADDRESS][DOMAIN_NAME]" at bounding box center [1315, 364] width 177 height 14
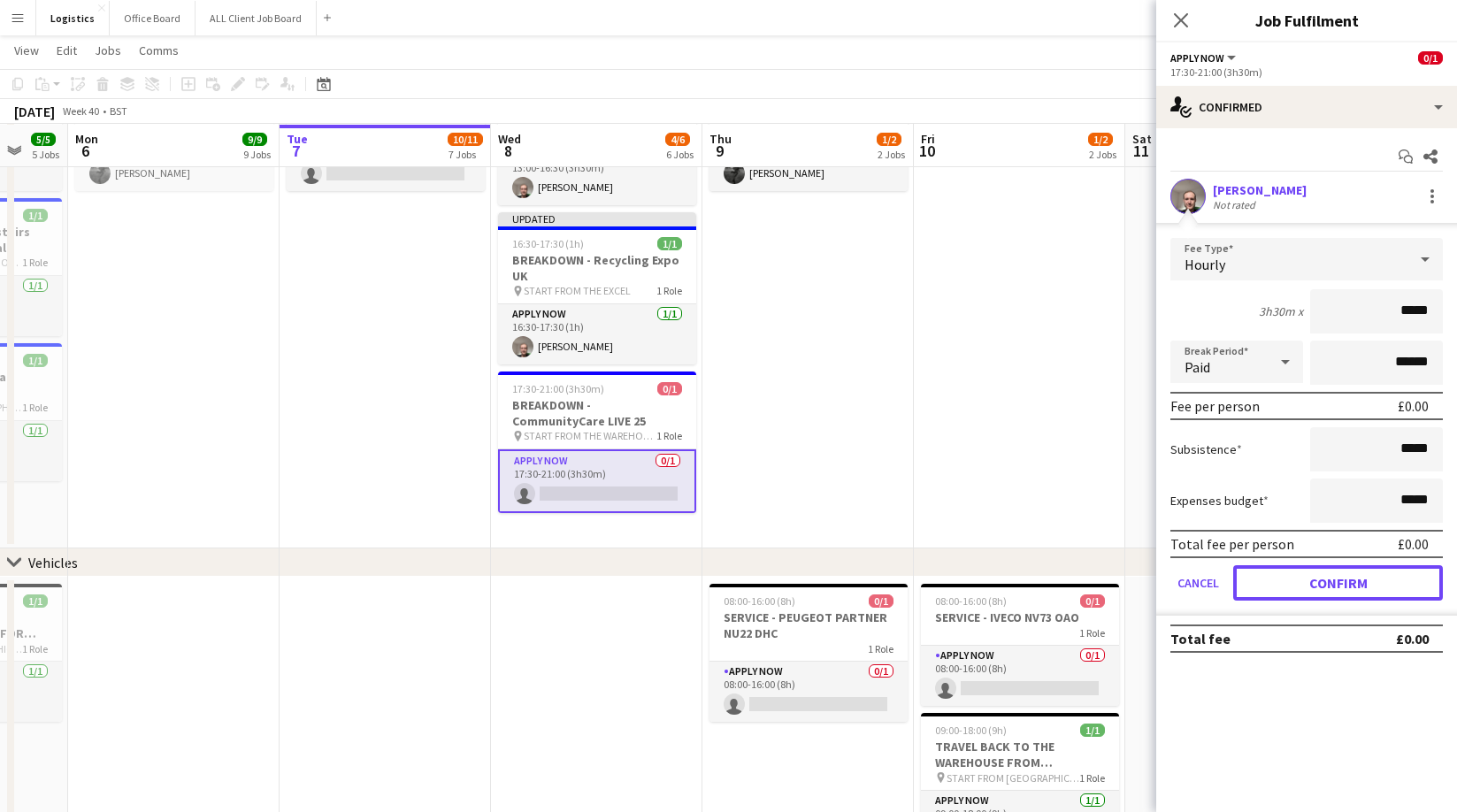
click at [1330, 577] on button "Confirm" at bounding box center [1337, 583] width 209 height 36
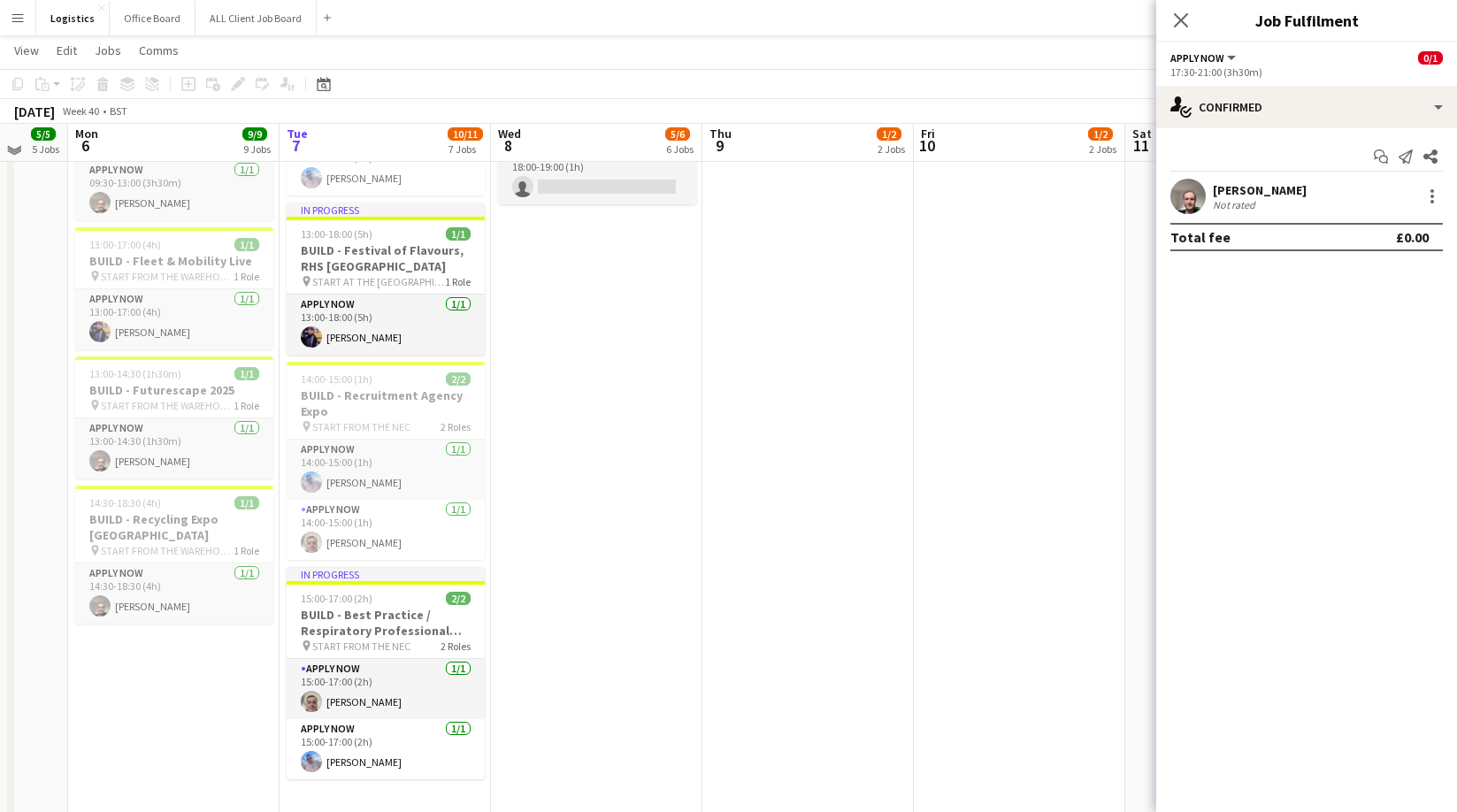
scroll to position [475, 0]
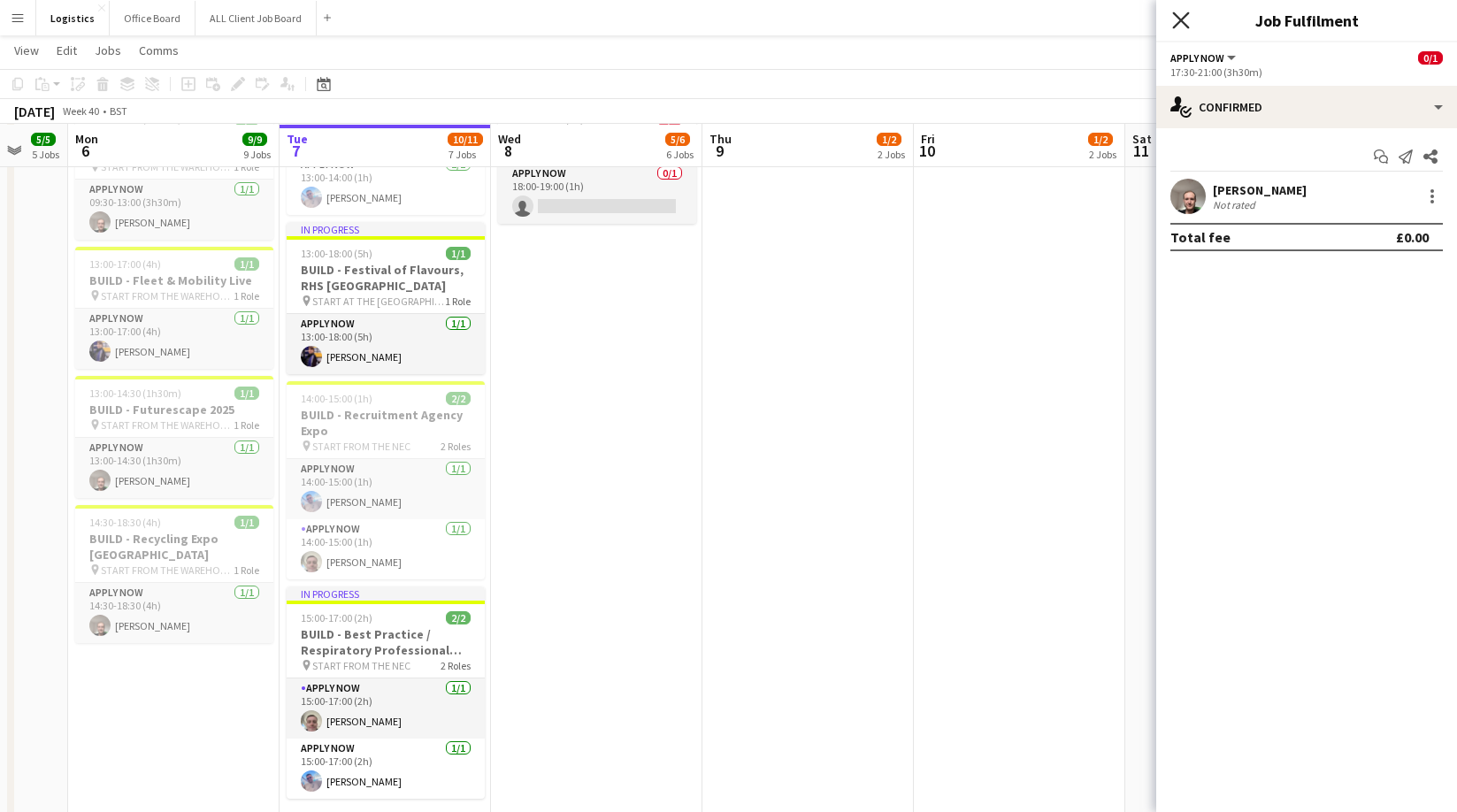
click at [1184, 25] on icon "Close pop-in" at bounding box center [1180, 20] width 17 height 17
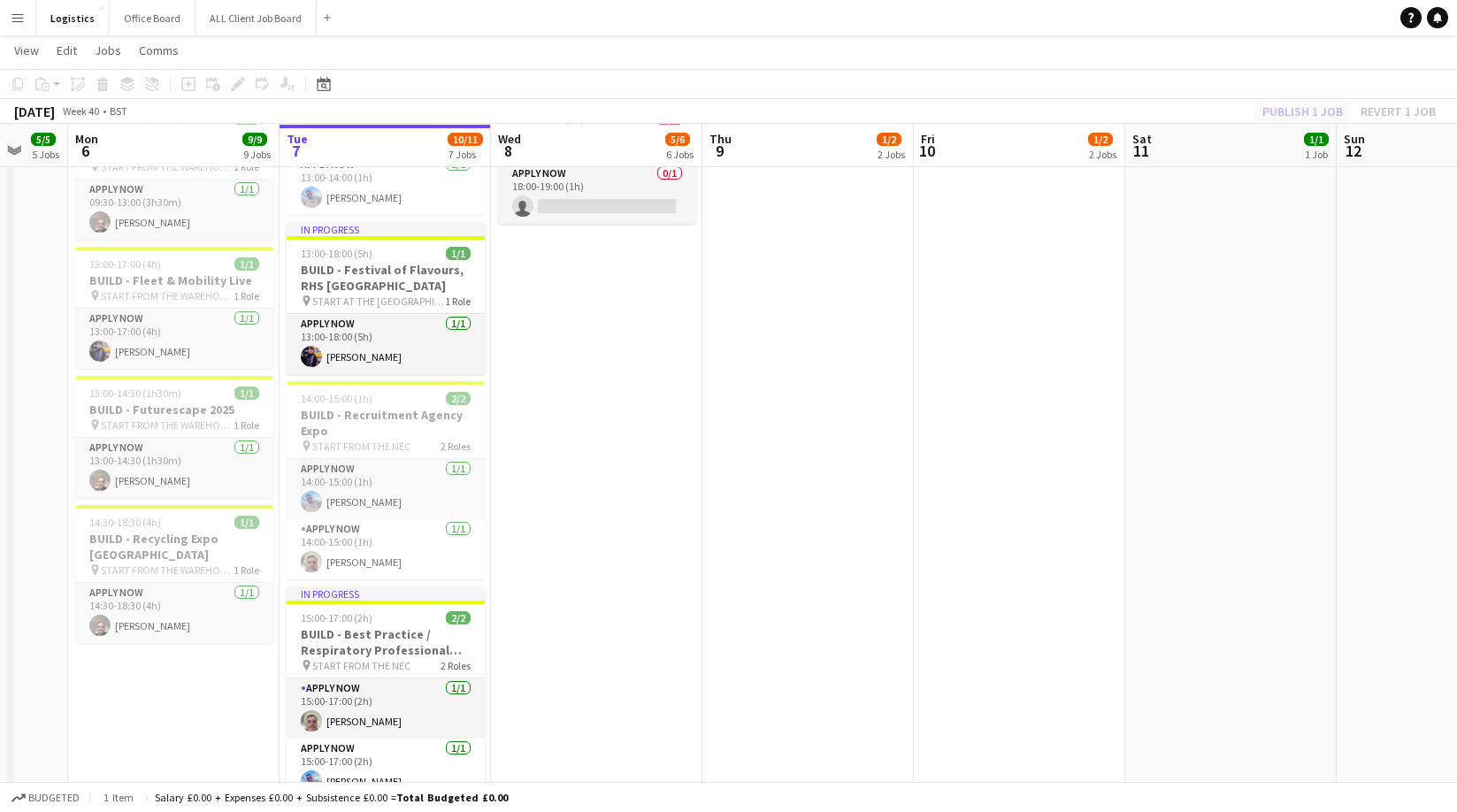
click at [1298, 111] on div "Publish 1 job Revert 1 job" at bounding box center [1348, 111] width 216 height 23
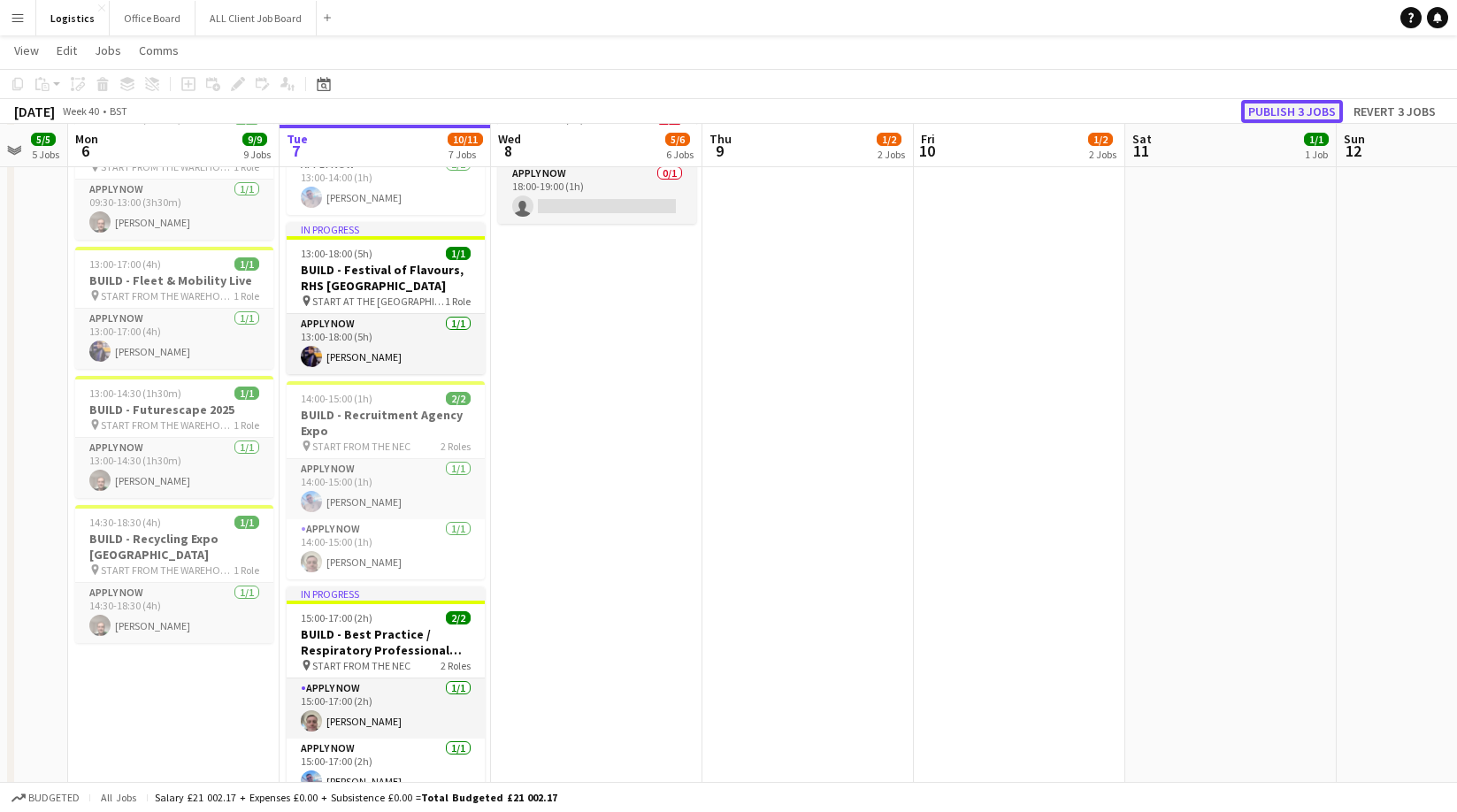
click at [1300, 112] on button "Publish 3 jobs" at bounding box center [1291, 111] width 102 height 23
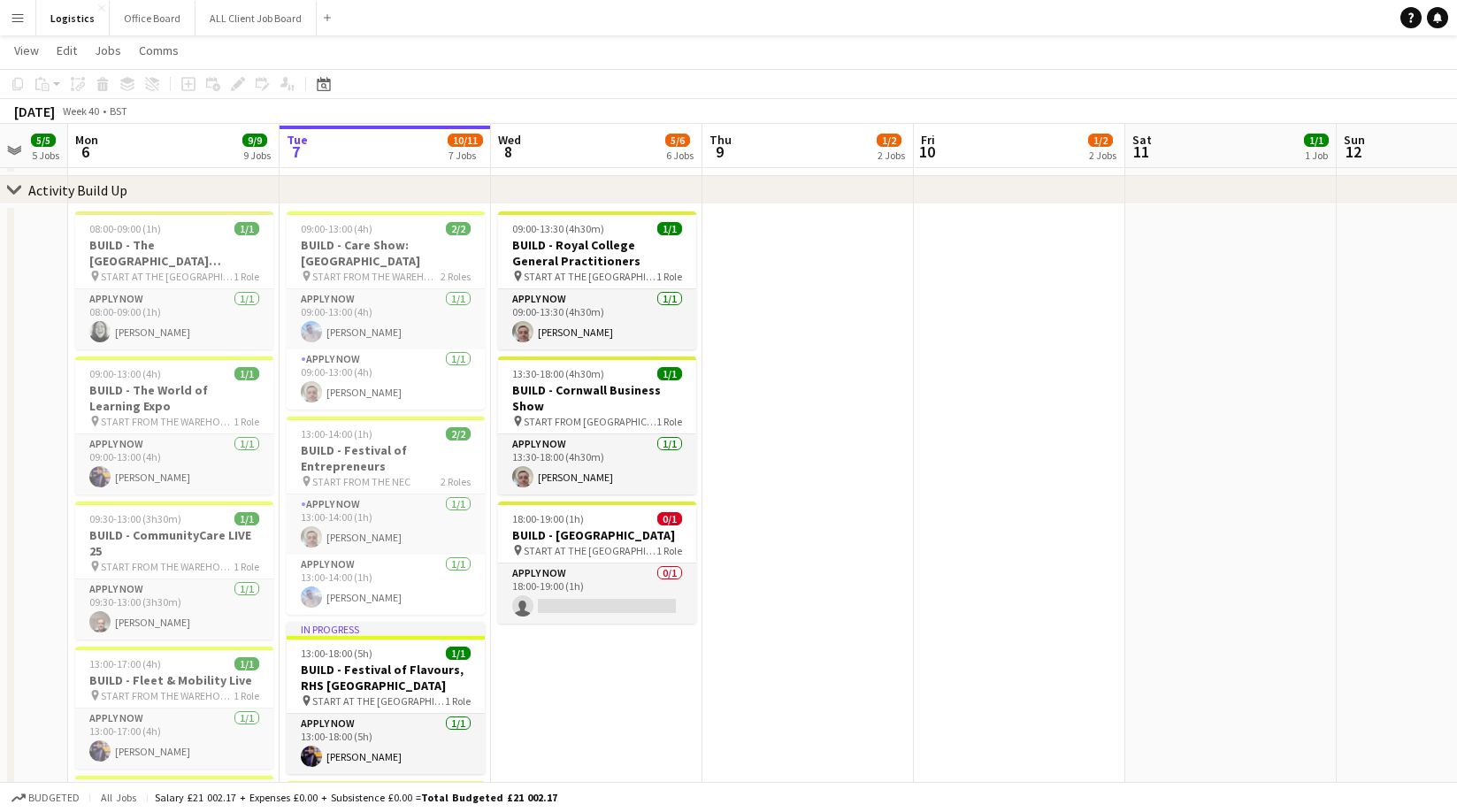
scroll to position [76, 0]
click at [602, 246] on h3 "BUILD - Royal College General Practitioners" at bounding box center [597, 252] width 198 height 32
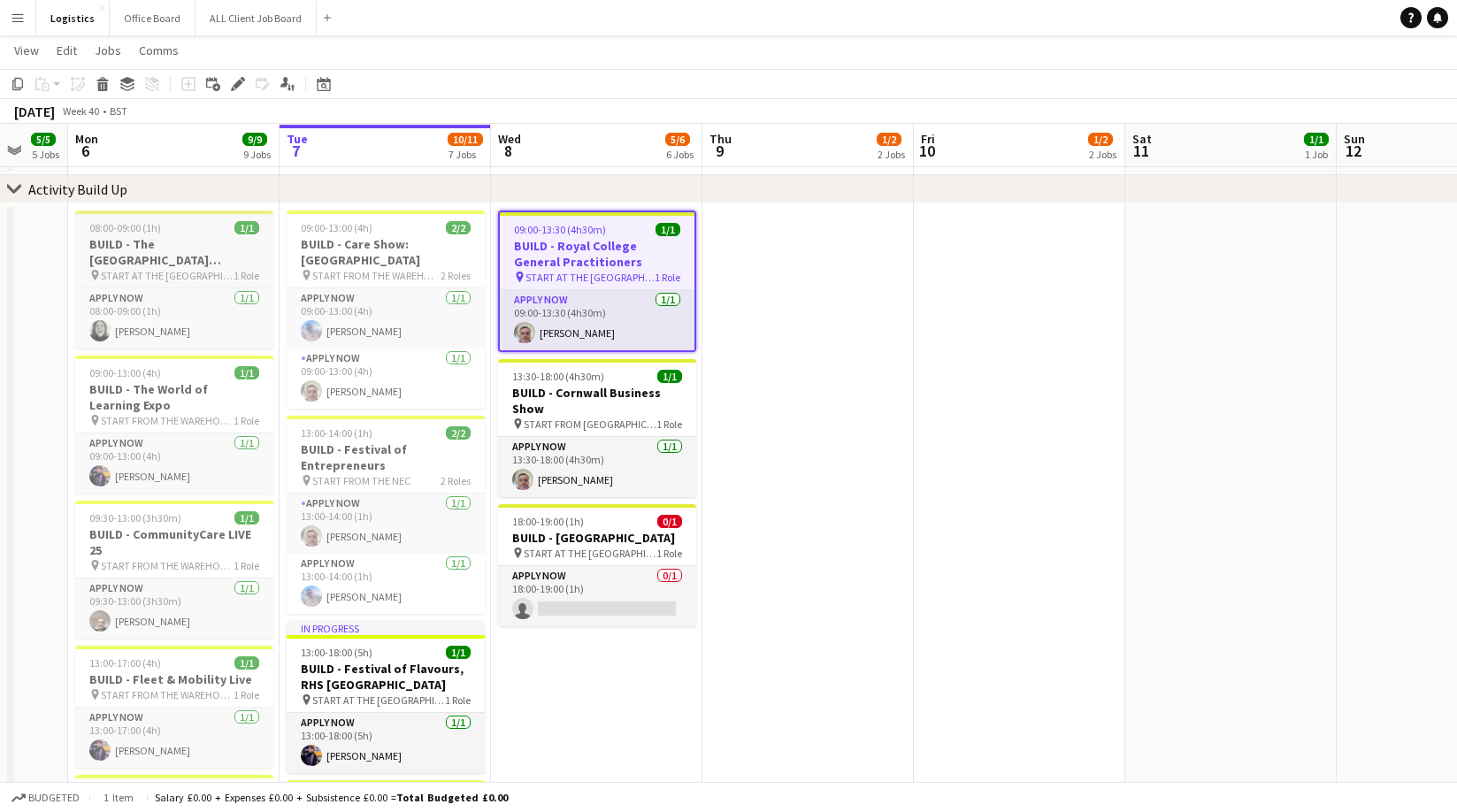
drag, startPoint x: 20, startPoint y: 82, endPoint x: 193, endPoint y: 244, distance: 237.0
click at [22, 82] on icon "Copy" at bounding box center [18, 84] width 14 height 14
click at [584, 658] on app-date-cell "09:00-13:30 (4h30m) 1/1 BUILD - Royal College General Practitioners pin START A…" at bounding box center [596, 721] width 211 height 1036
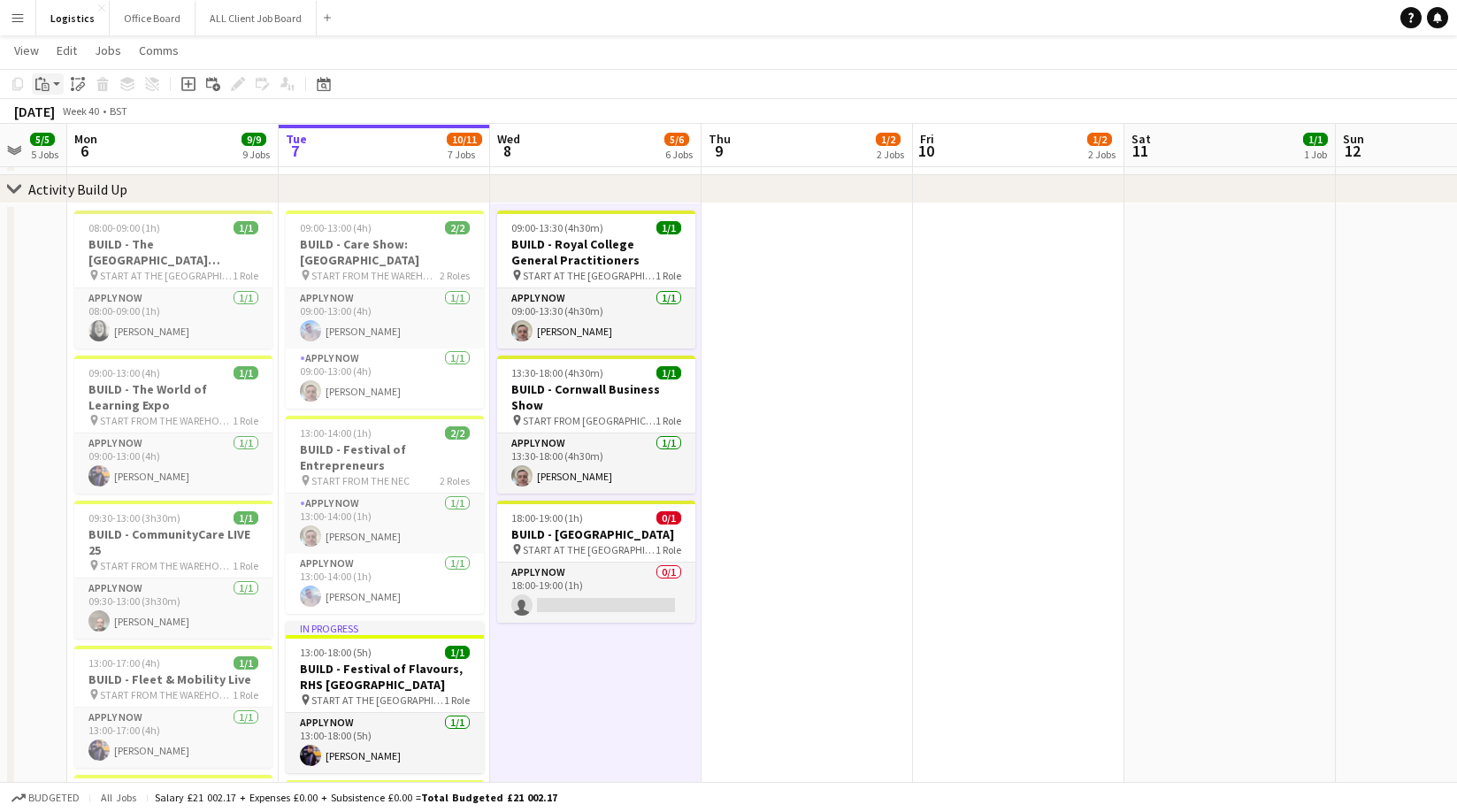
drag, startPoint x: 46, startPoint y: 79, endPoint x: 49, endPoint y: 90, distance: 11.4
click at [46, 79] on icon "Paste" at bounding box center [43, 84] width 14 height 14
click at [63, 121] on link "Paste Command V" at bounding box center [117, 118] width 140 height 16
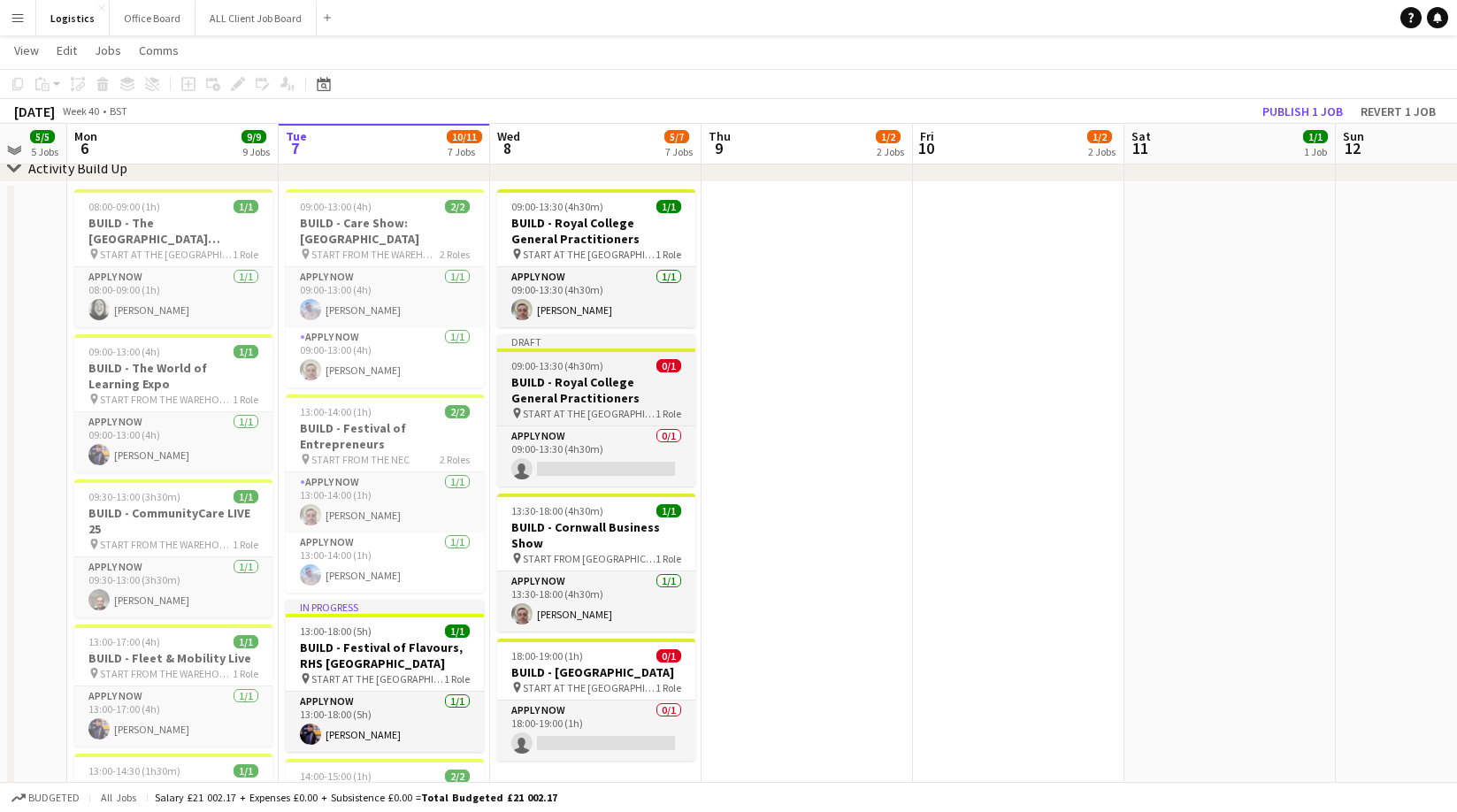
scroll to position [94, 0]
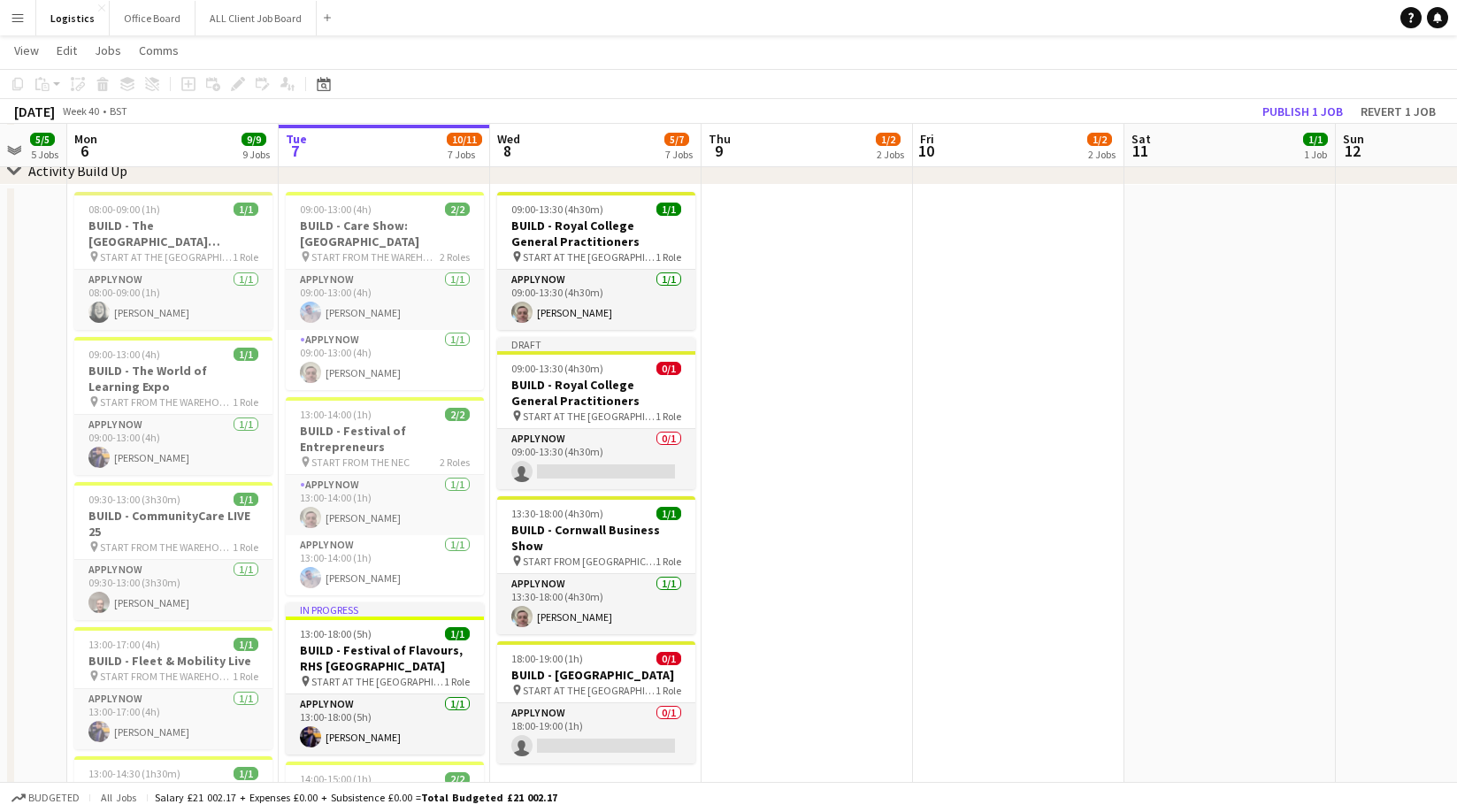
drag, startPoint x: 564, startPoint y: 376, endPoint x: 545, endPoint y: 334, distance: 46.1
click at [563, 377] on h3 "BUILD - Royal College General Practitioners" at bounding box center [596, 393] width 198 height 32
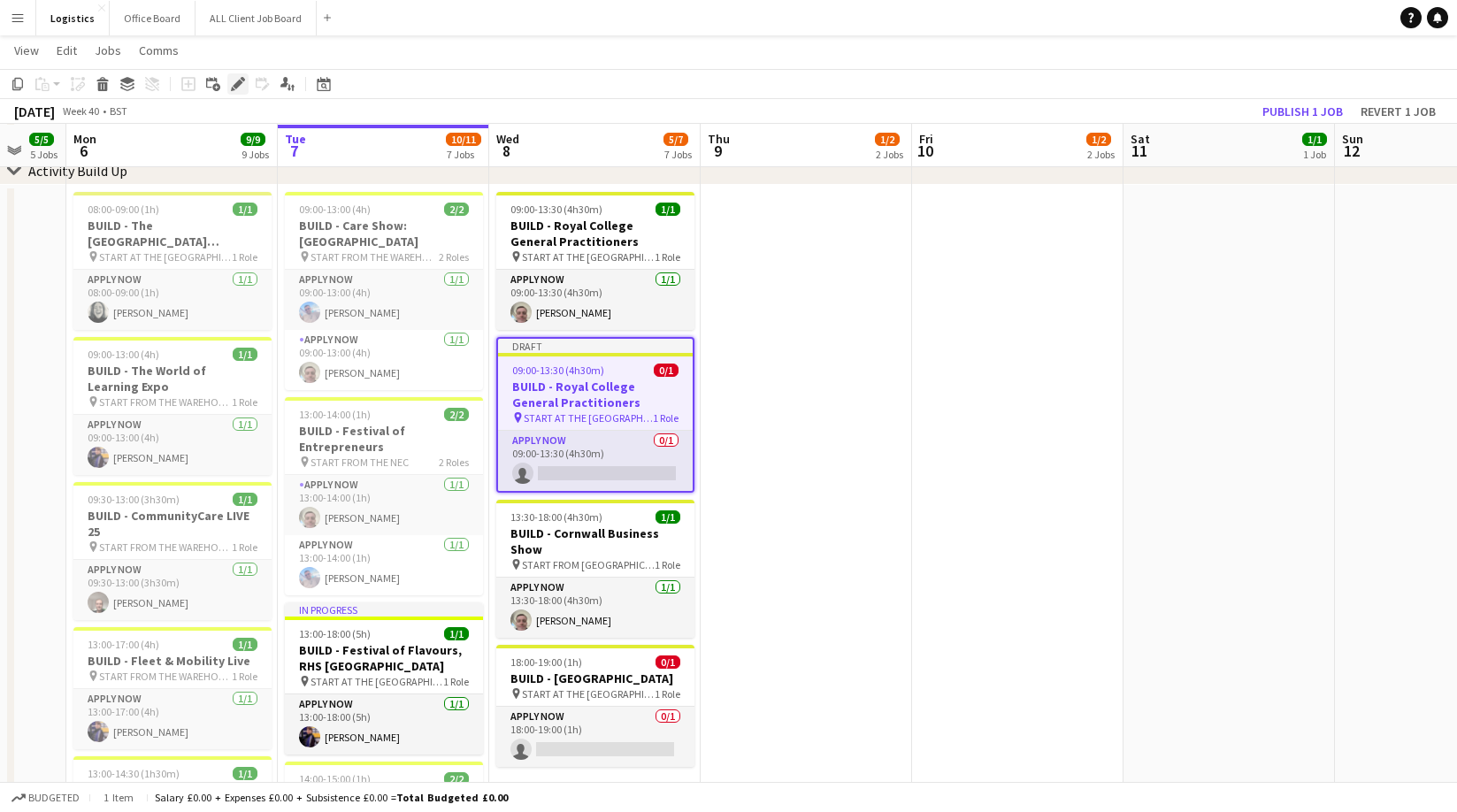
drag, startPoint x: 240, startPoint y: 81, endPoint x: 1125, endPoint y: 151, distance: 887.8
click at [240, 81] on icon at bounding box center [237, 84] width 10 height 10
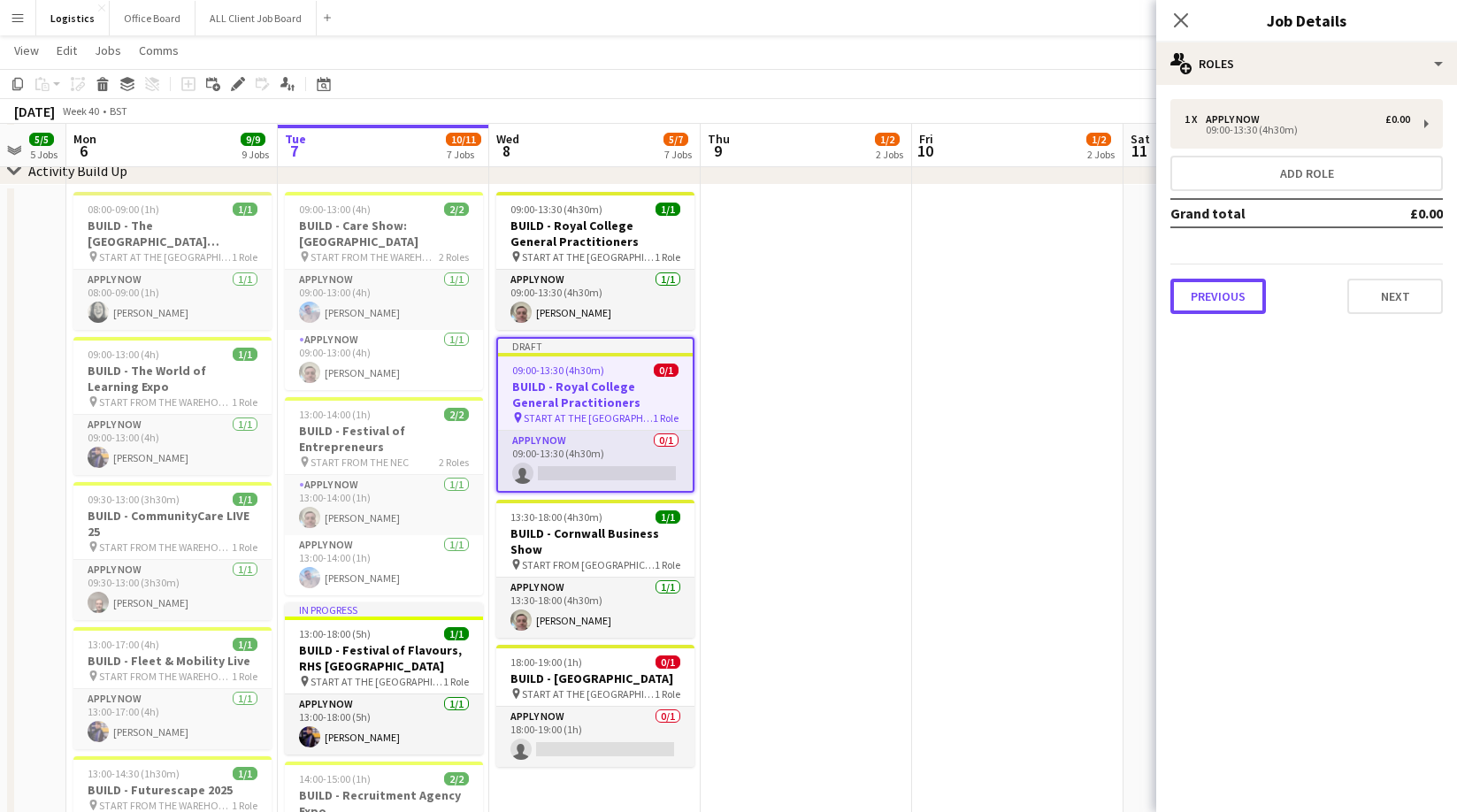
click at [1221, 292] on button "Previous" at bounding box center [1217, 296] width 95 height 36
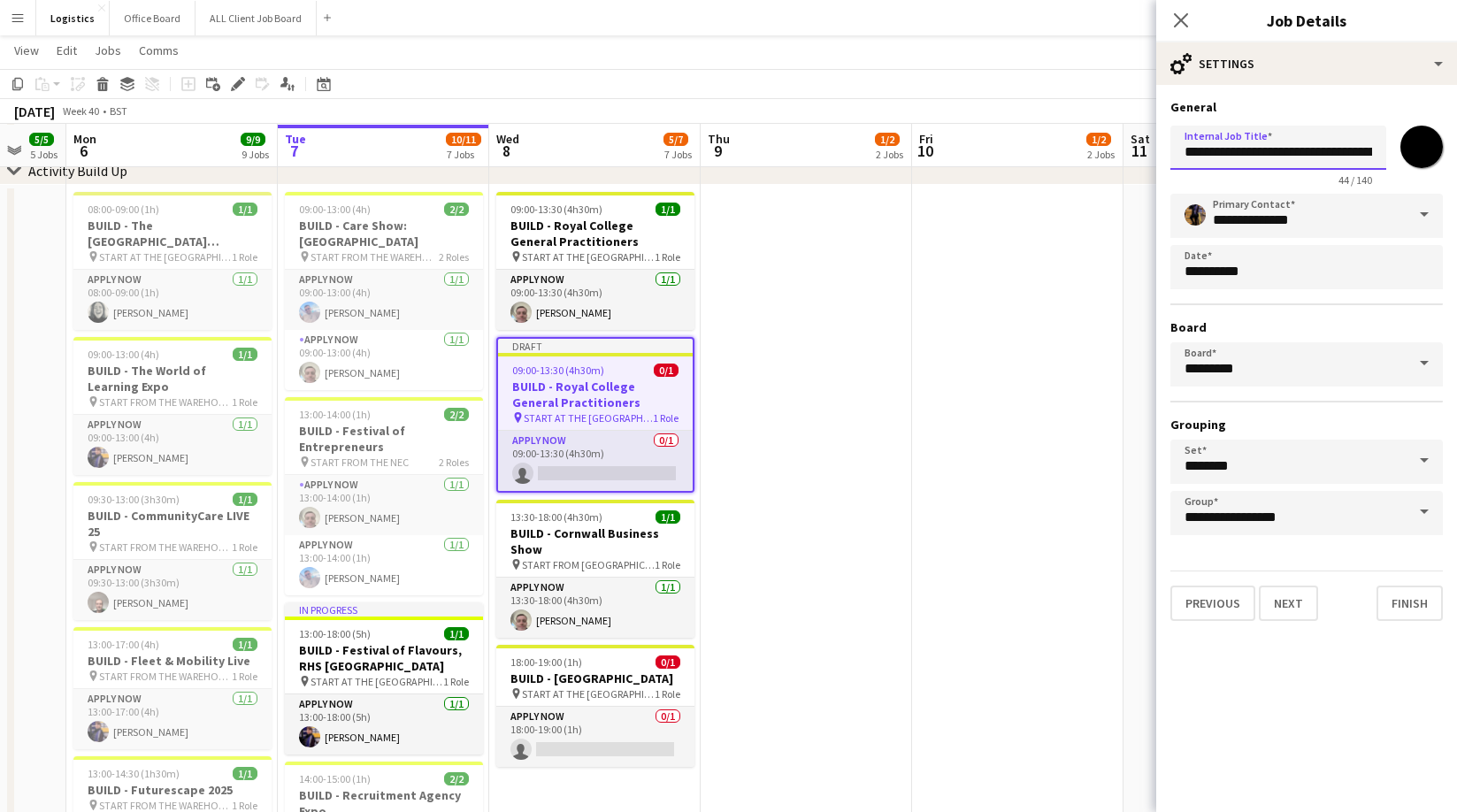
scroll to position [0, 68]
drag, startPoint x: 1233, startPoint y: 154, endPoint x: 1420, endPoint y: 153, distance: 187.0
click at [1420, 153] on div "**********" at bounding box center [1306, 152] width 273 height 68
paste input "text"
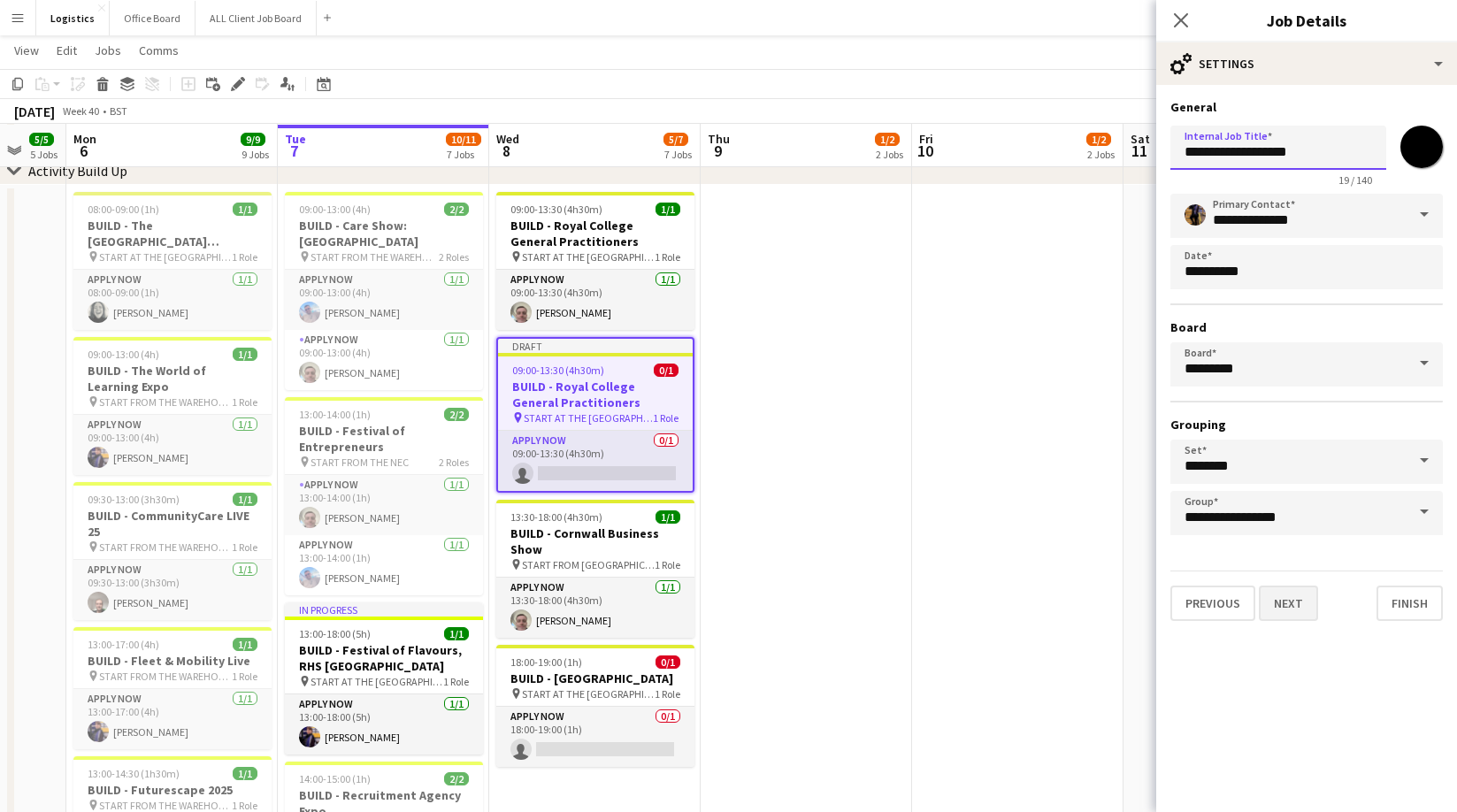
type input "**********"
drag, startPoint x: 1290, startPoint y: 607, endPoint x: 1311, endPoint y: 231, distance: 376.6
click at [1290, 607] on button "Next" at bounding box center [1288, 603] width 60 height 36
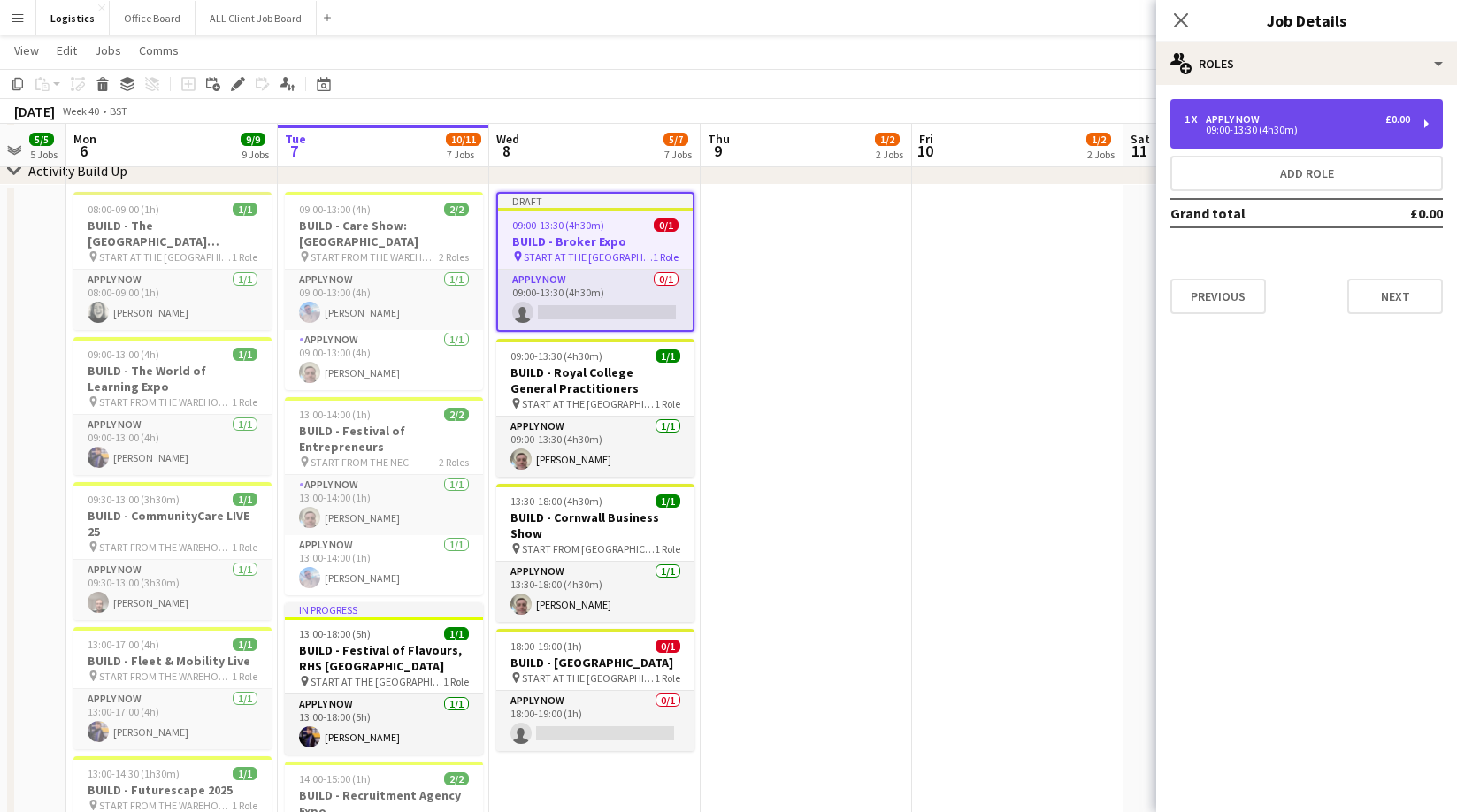
click at [1234, 129] on div "09:00-13:30 (4h30m)" at bounding box center [1297, 130] width 225 height 9
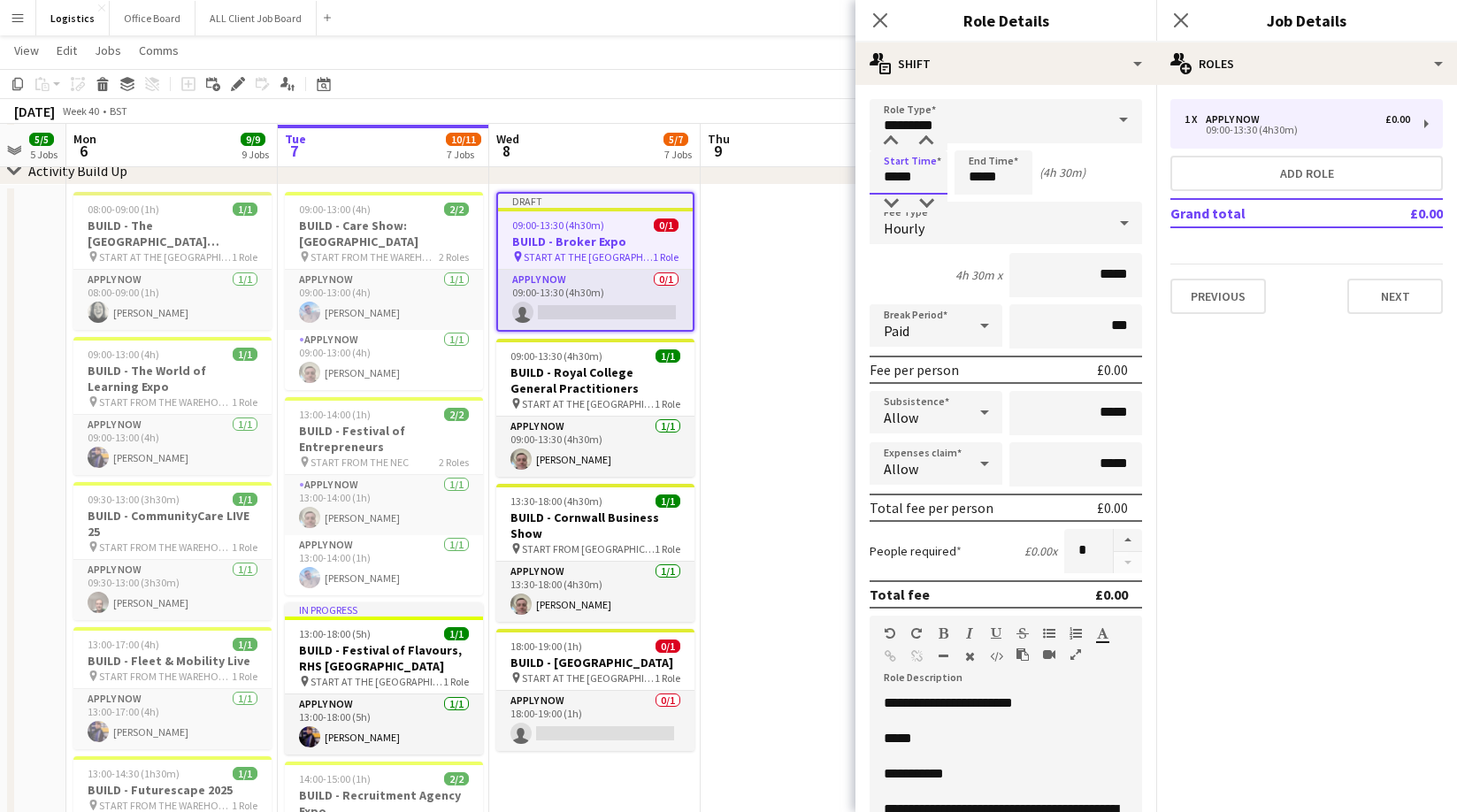
click at [921, 175] on input "*****" at bounding box center [908, 173] width 77 height 45
click at [895, 200] on div at bounding box center [891, 203] width 36 height 18
click at [891, 138] on div at bounding box center [891, 142] width 36 height 18
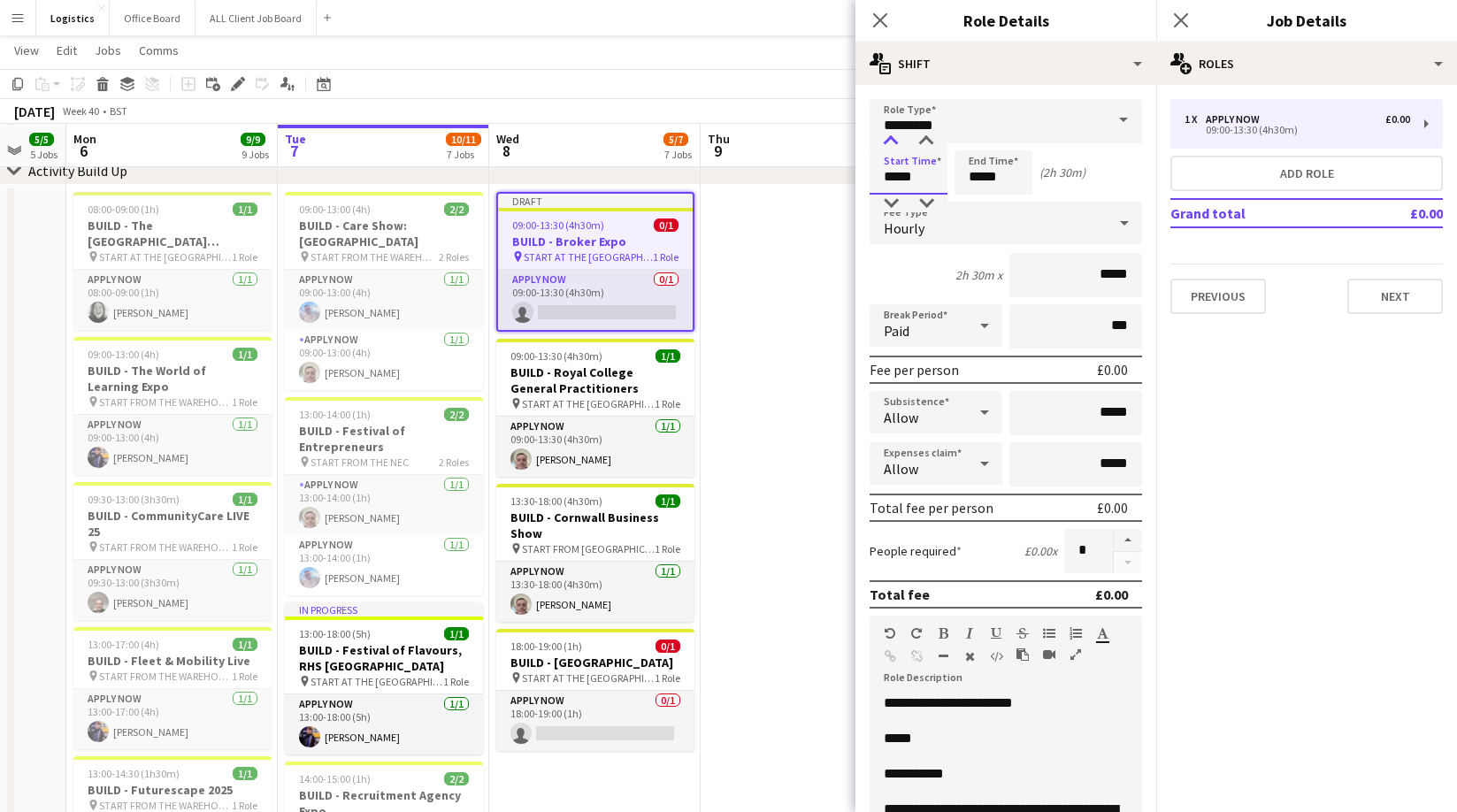
click at [891, 138] on div at bounding box center [891, 142] width 36 height 18
click at [891, 200] on div at bounding box center [891, 203] width 36 height 18
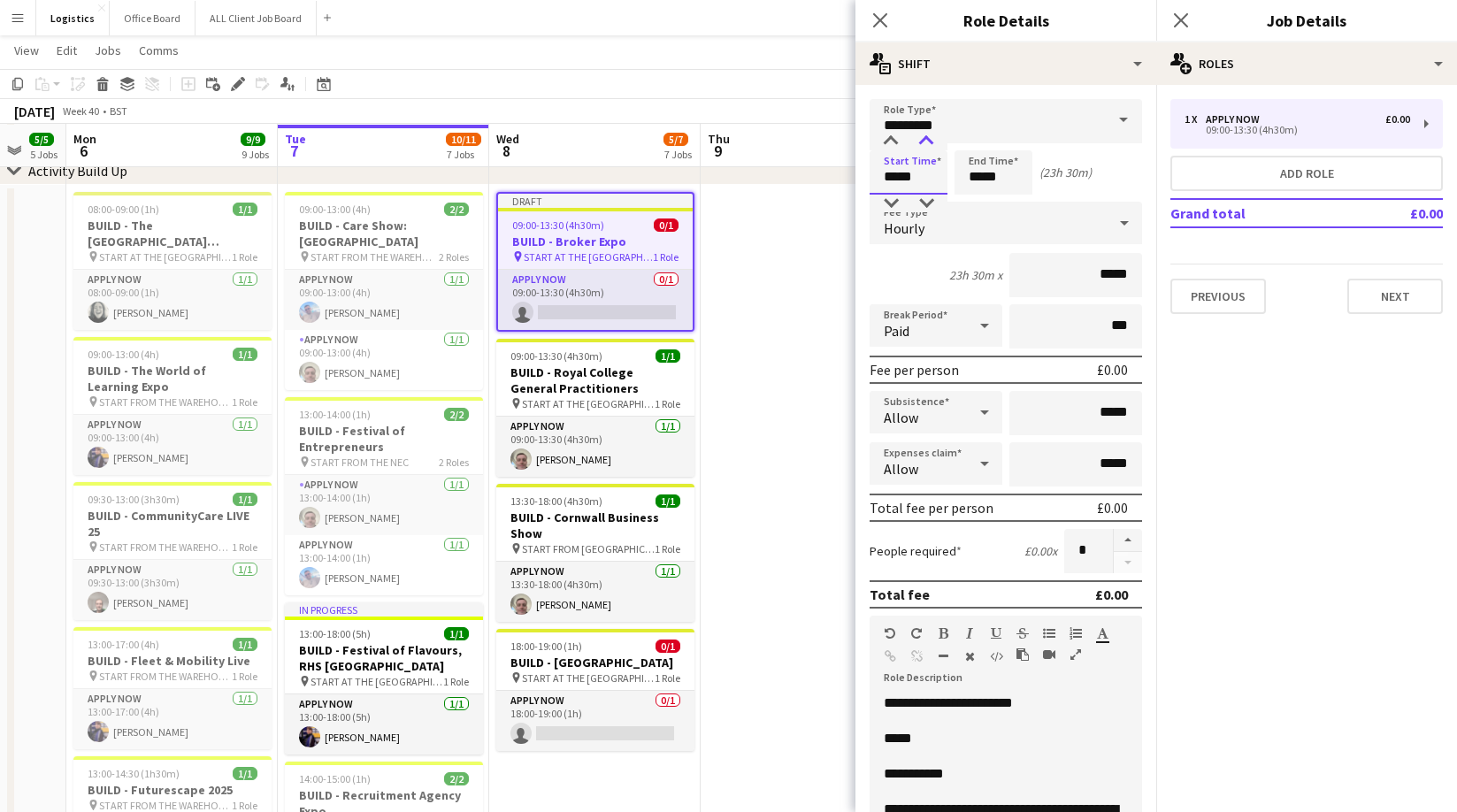
click at [925, 137] on div at bounding box center [926, 142] width 36 height 18
type input "*****"
drag, startPoint x: 925, startPoint y: 137, endPoint x: 970, endPoint y: 165, distance: 53.0
click at [926, 137] on div at bounding box center [926, 142] width 36 height 18
drag, startPoint x: 1009, startPoint y: 181, endPoint x: 1005, endPoint y: 214, distance: 33.2
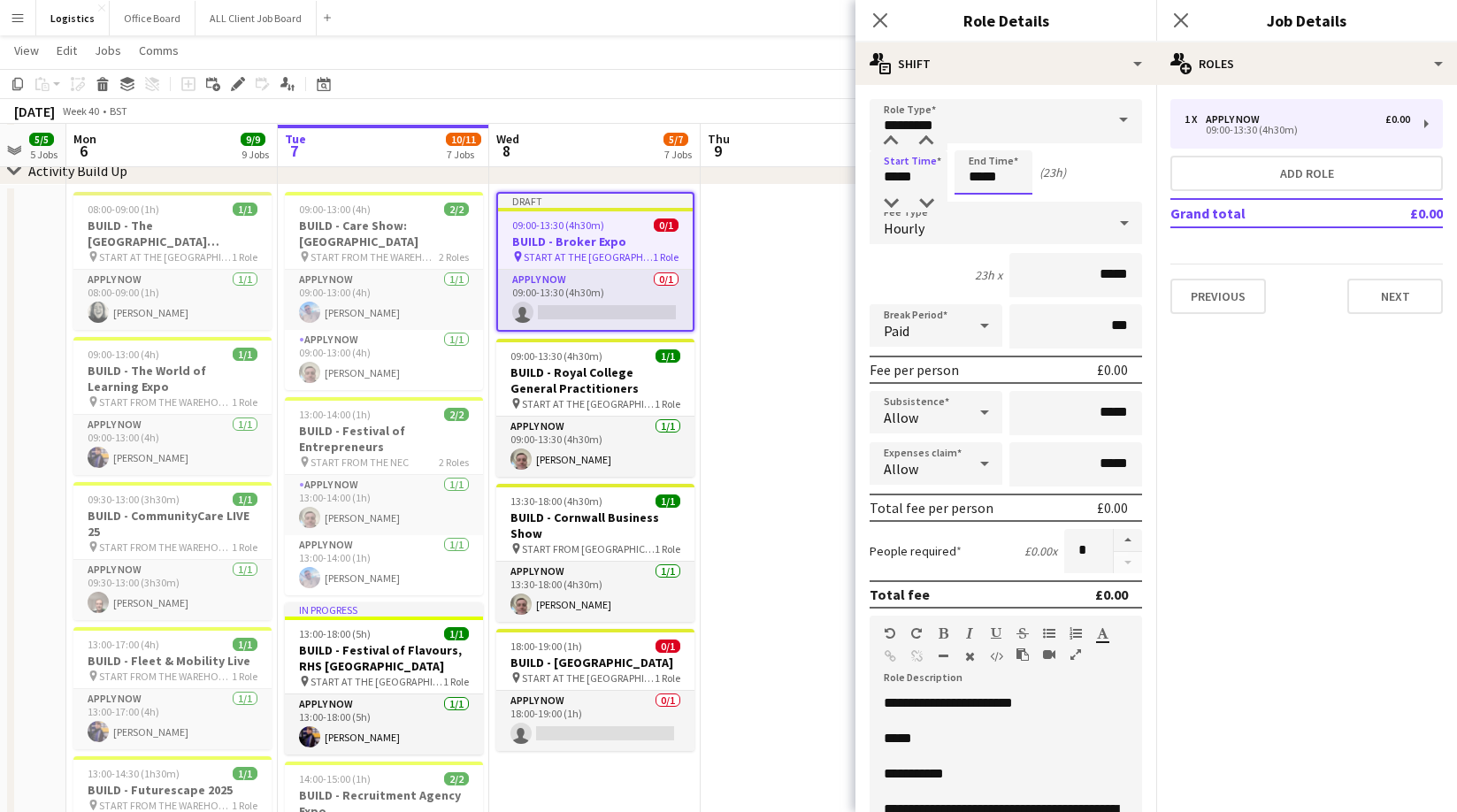
click at [1009, 181] on input "*****" at bounding box center [993, 173] width 77 height 45
click at [975, 142] on div at bounding box center [976, 142] width 36 height 18
click at [968, 139] on div at bounding box center [976, 142] width 36 height 18
click at [975, 139] on div at bounding box center [976, 142] width 36 height 18
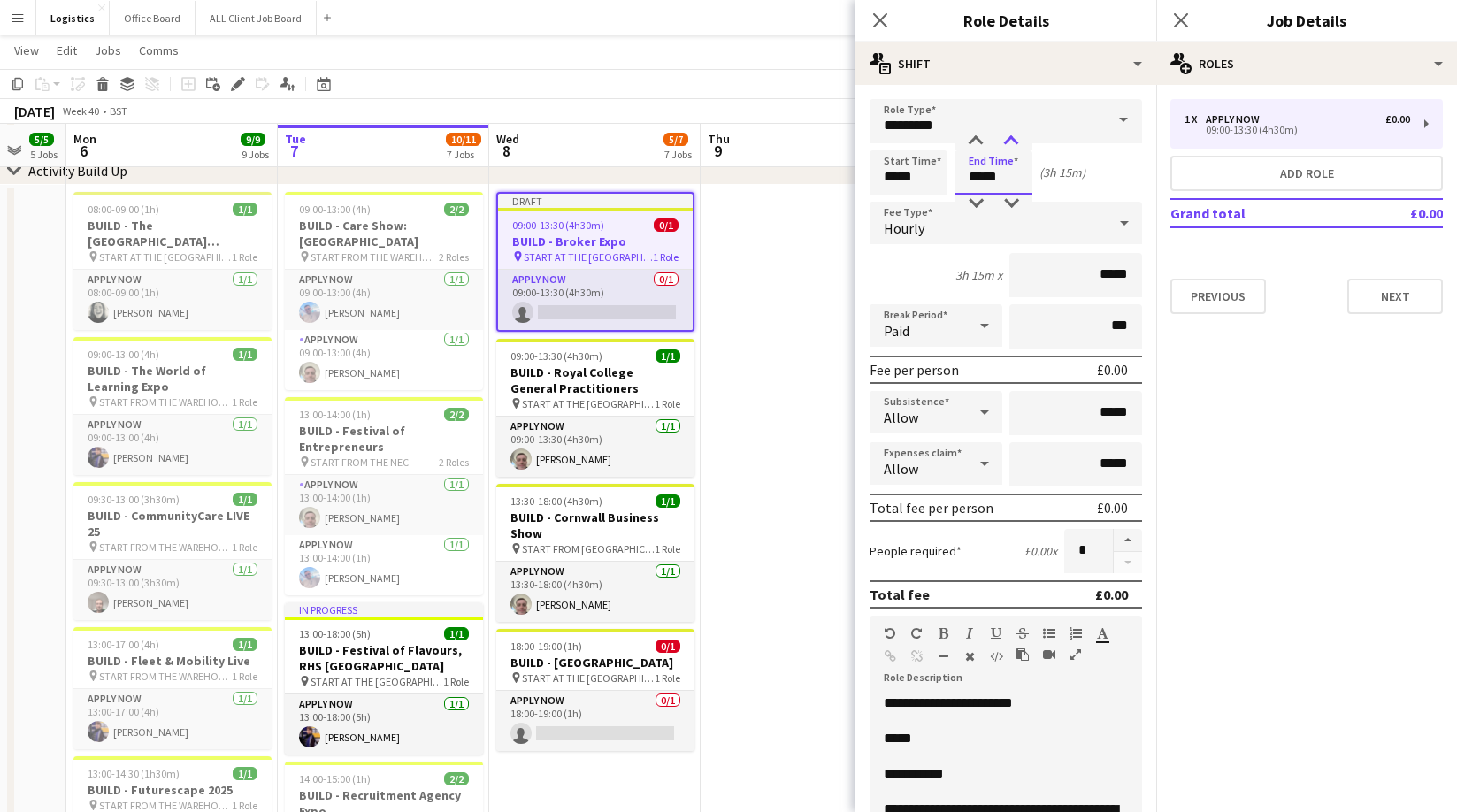
click at [1010, 138] on div at bounding box center [1011, 142] width 36 height 18
click at [974, 139] on div at bounding box center [976, 142] width 36 height 18
click at [1015, 199] on div at bounding box center [1011, 203] width 36 height 18
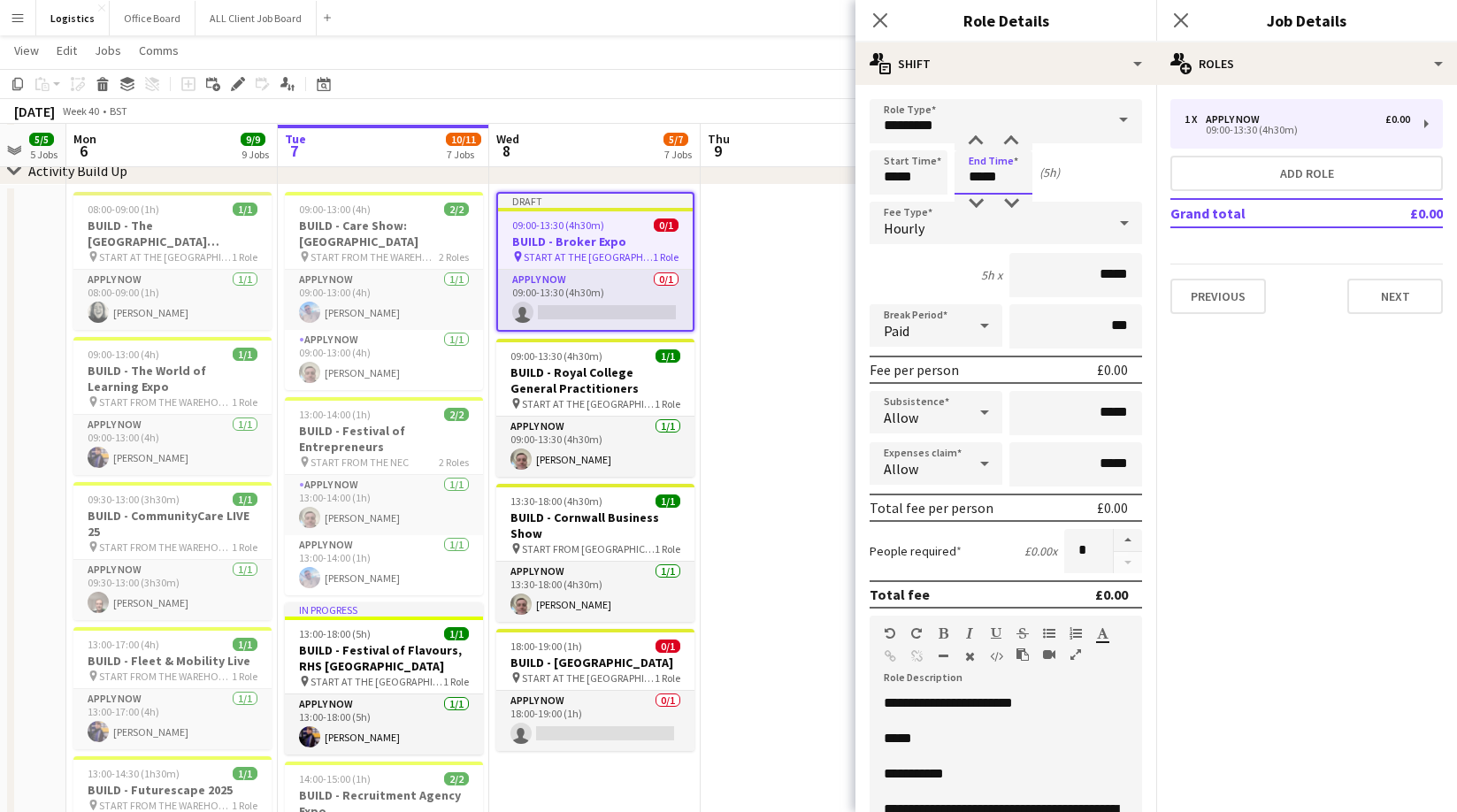
drag, startPoint x: 1015, startPoint y: 199, endPoint x: 941, endPoint y: 204, distance: 74.2
click at [1015, 199] on div at bounding box center [1011, 203] width 36 height 18
click at [1010, 200] on div at bounding box center [1011, 203] width 36 height 18
click at [1013, 200] on div at bounding box center [1011, 203] width 36 height 18
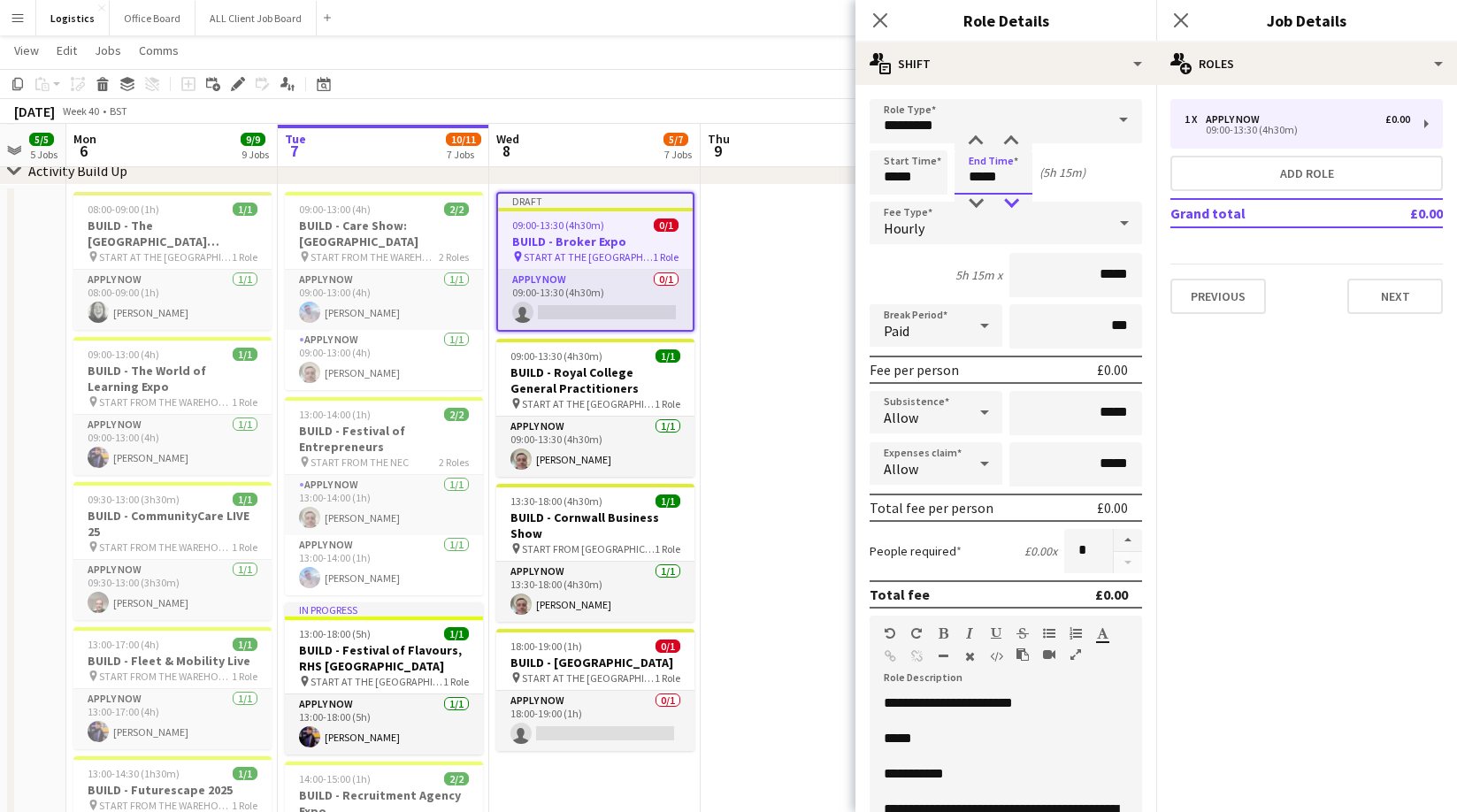
click at [1013, 200] on div at bounding box center [1011, 203] width 36 height 18
drag, startPoint x: 962, startPoint y: 201, endPoint x: 973, endPoint y: 199, distance: 11.2
click at [963, 201] on div at bounding box center [976, 203] width 36 height 18
click at [973, 199] on div at bounding box center [976, 203] width 36 height 18
click at [1010, 137] on div at bounding box center [1011, 142] width 36 height 18
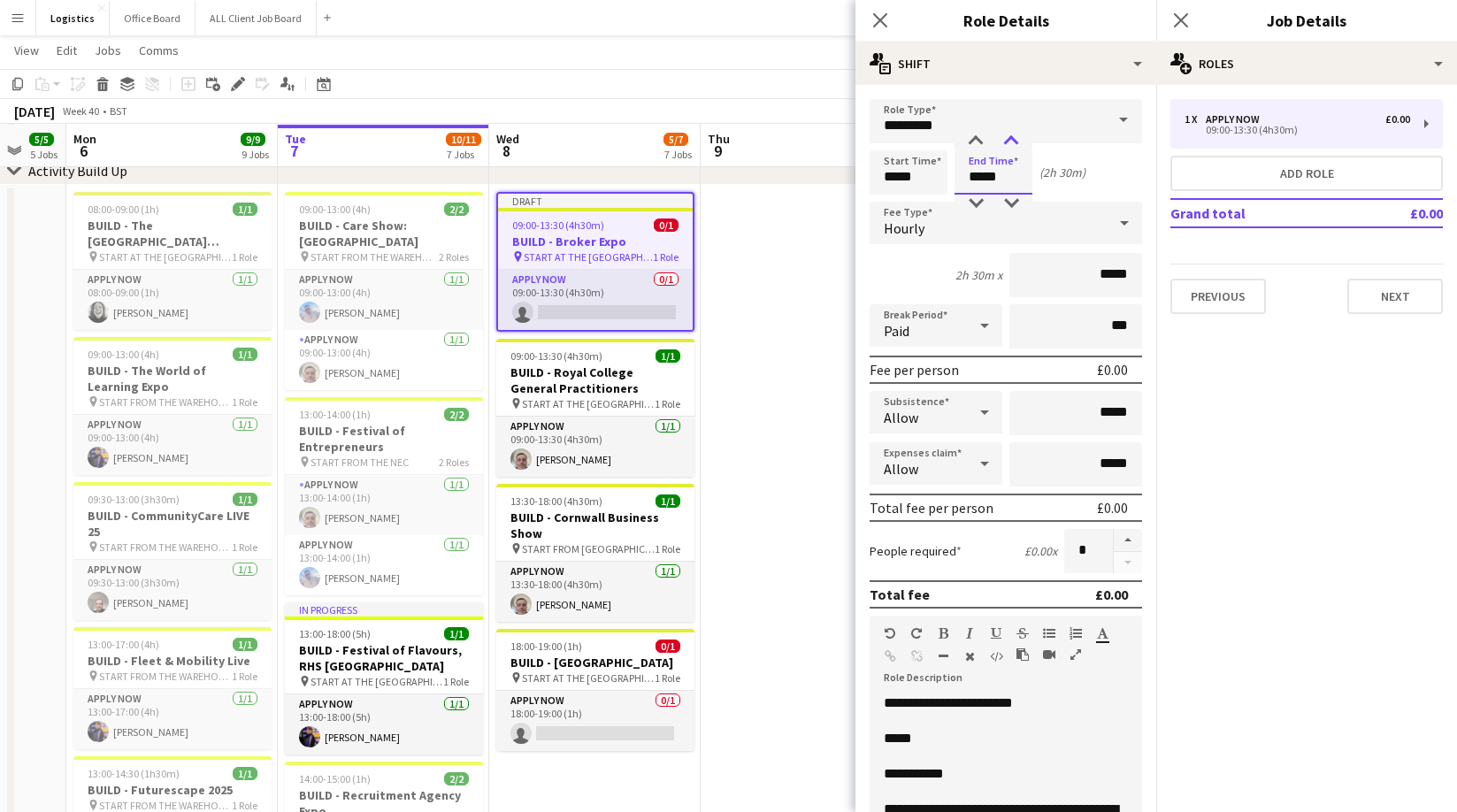
click at [1010, 137] on div at bounding box center [1011, 142] width 36 height 18
click at [973, 140] on div at bounding box center [976, 142] width 36 height 18
click at [1009, 140] on div at bounding box center [1011, 142] width 36 height 18
type input "*****"
click at [1009, 140] on div at bounding box center [1011, 142] width 36 height 18
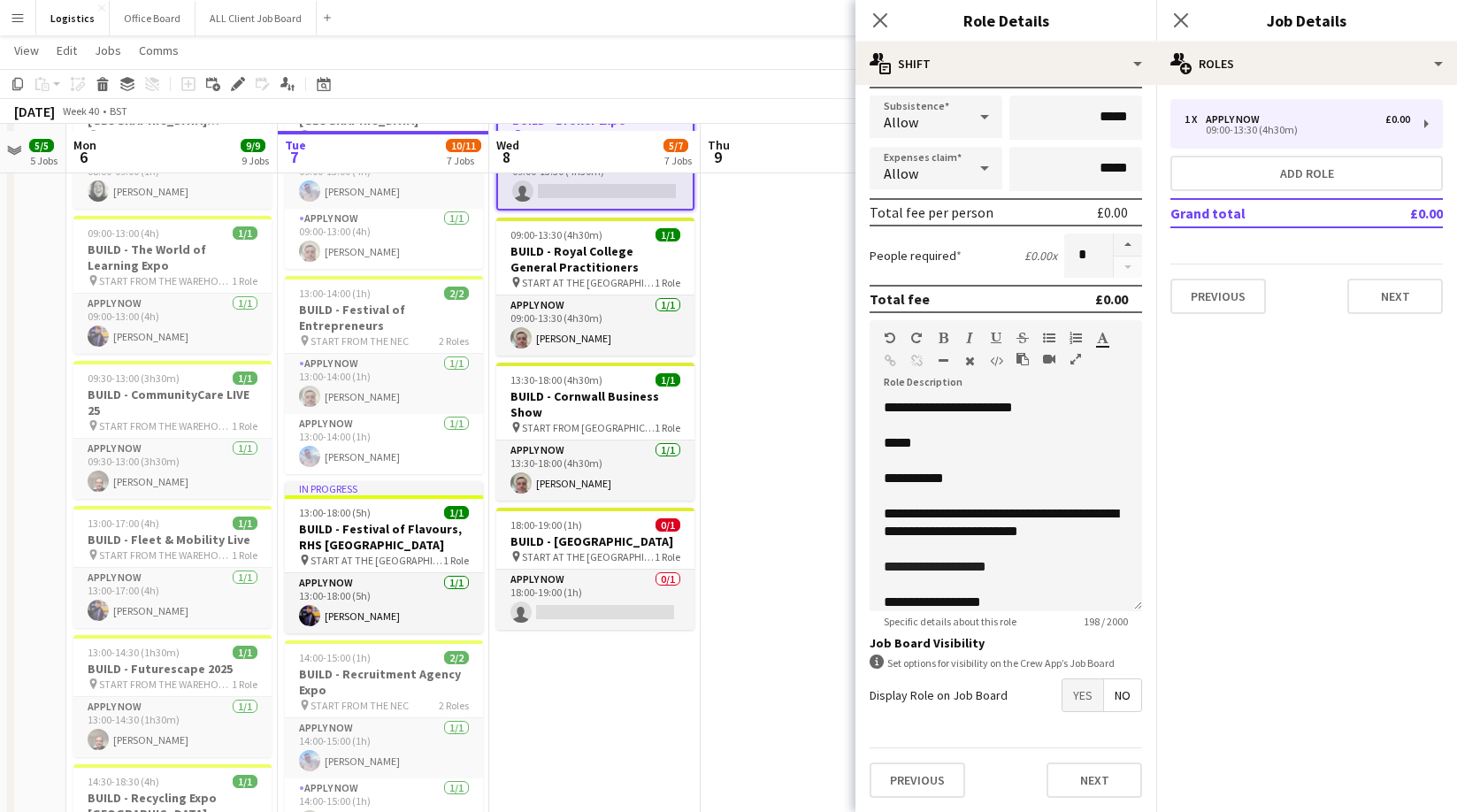
scroll to position [225, 0]
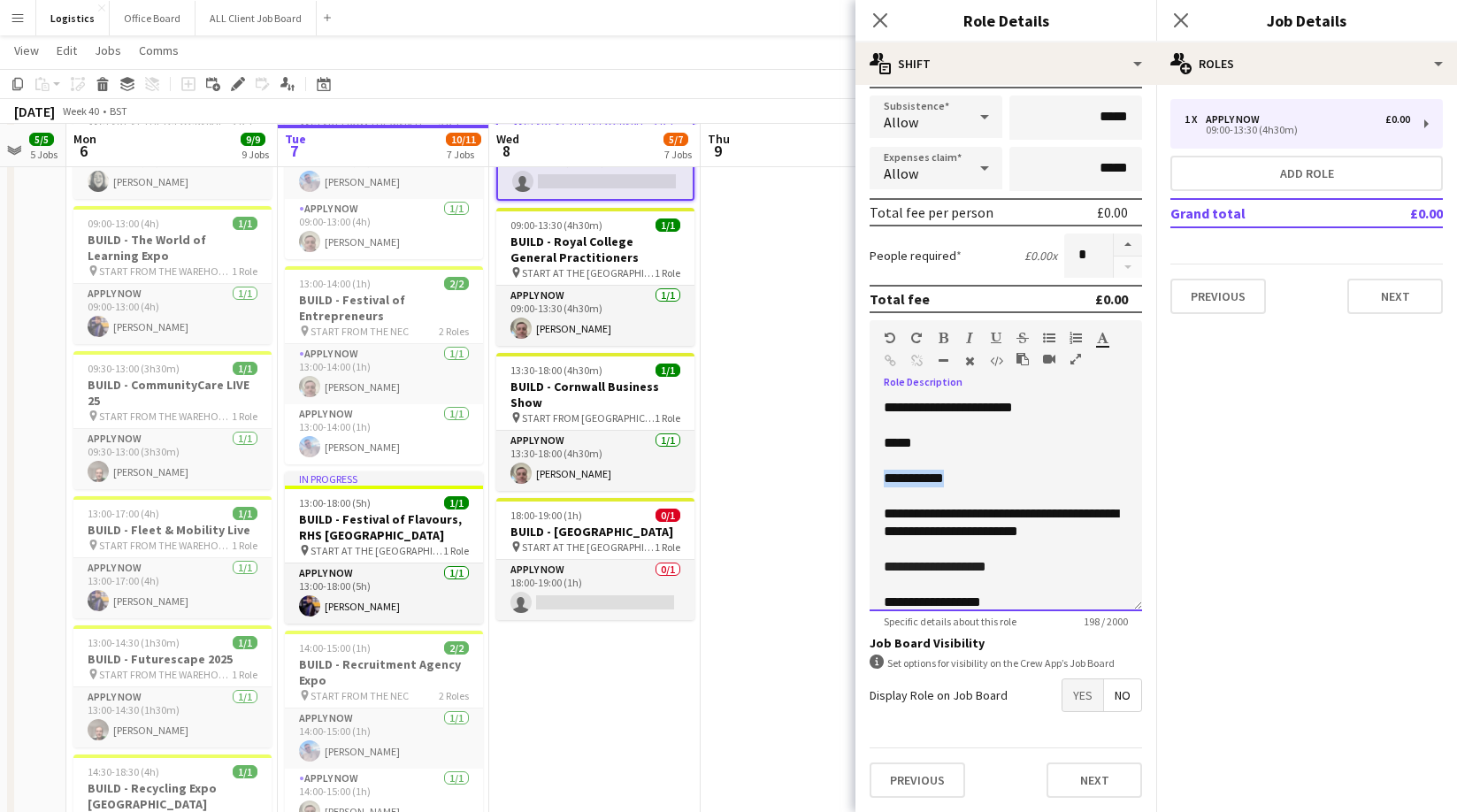
drag, startPoint x: 991, startPoint y: 475, endPoint x: 883, endPoint y: 482, distance: 108.2
click at [883, 482] on p "**********" at bounding box center [1005, 478] width 244 height 18
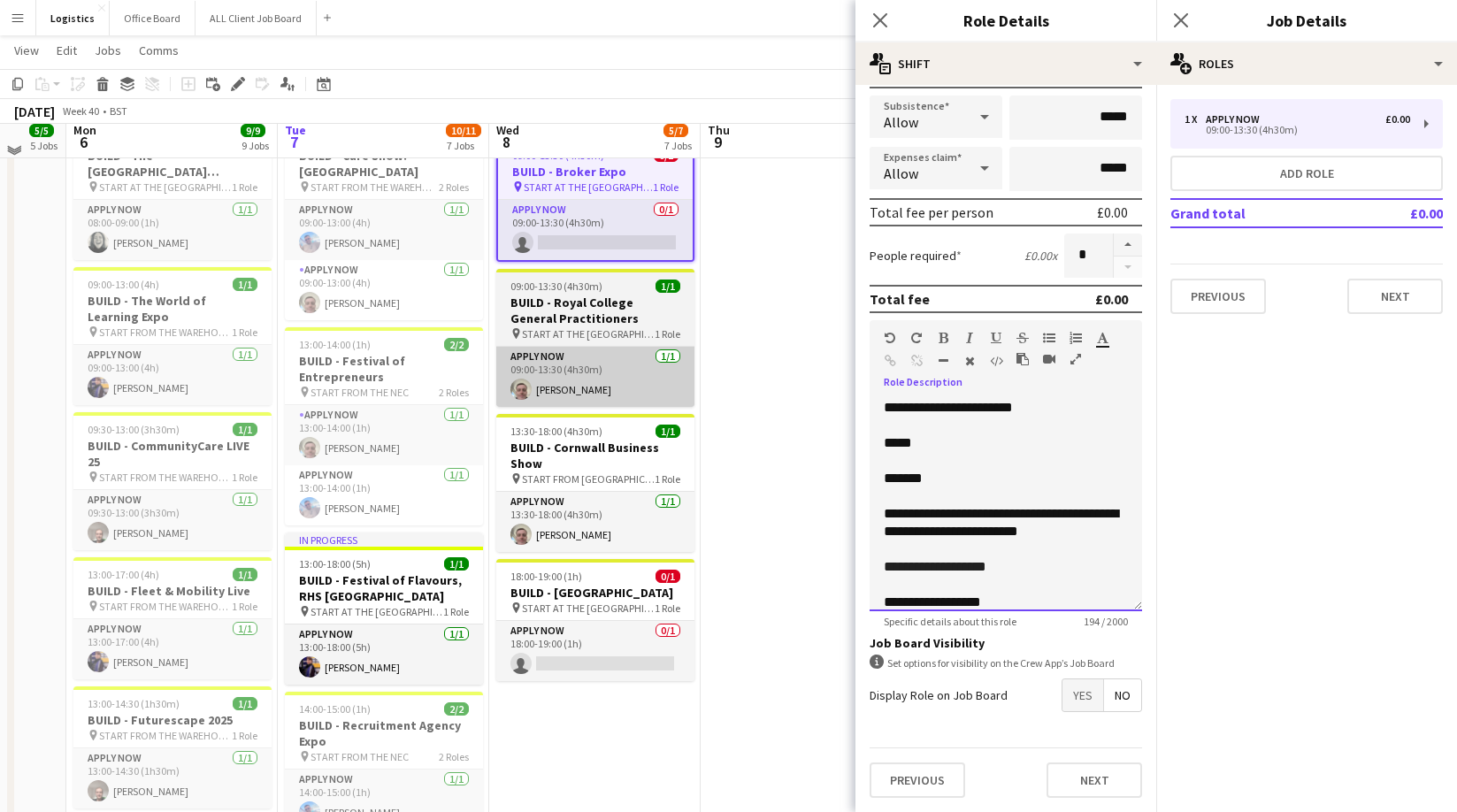
scroll to position [152, 0]
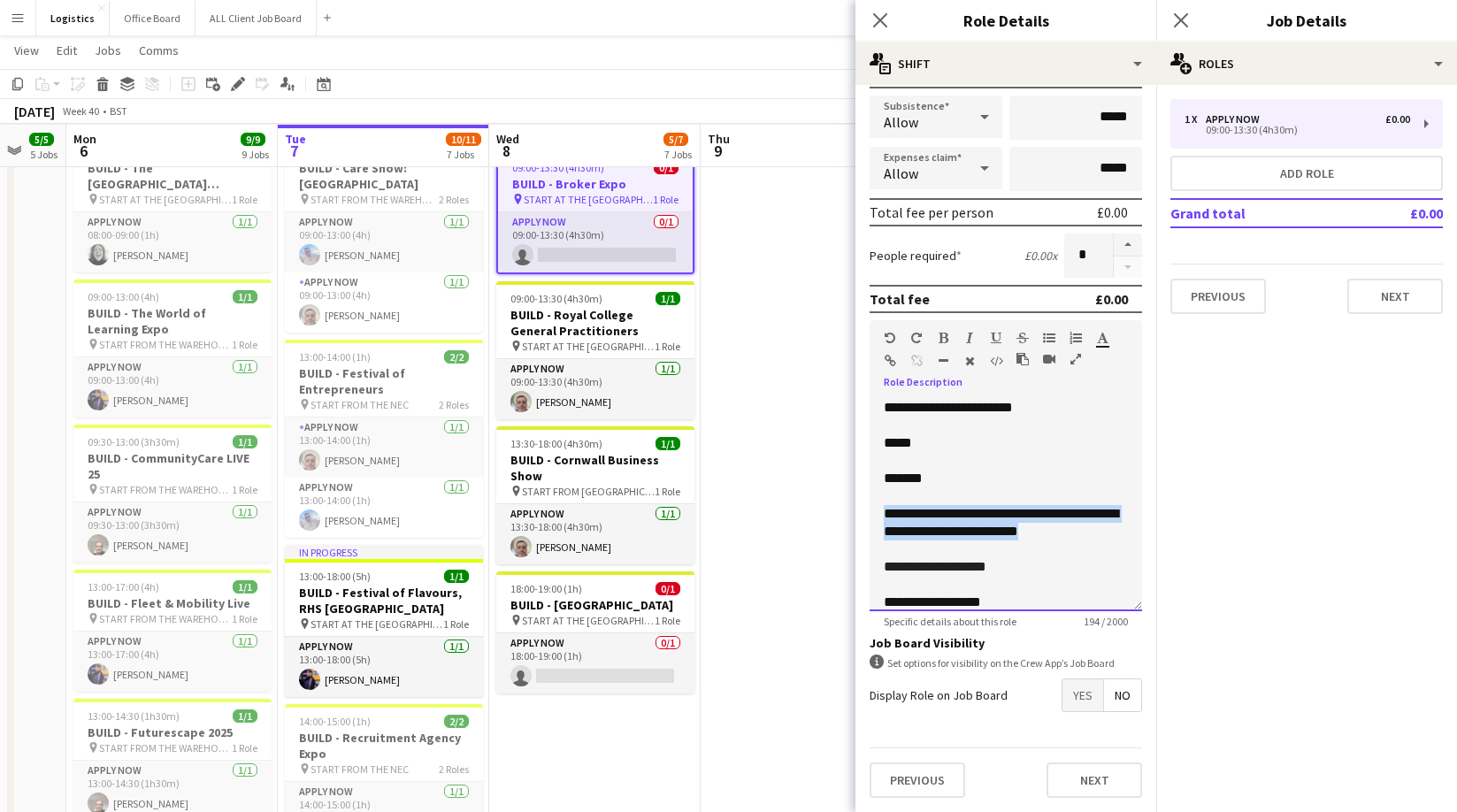
drag, startPoint x: 1095, startPoint y: 528, endPoint x: 872, endPoint y: 518, distance: 223.2
click at [872, 518] on div "**********" at bounding box center [1005, 505] width 273 height 212
drag, startPoint x: 941, startPoint y: 550, endPoint x: 913, endPoint y: 589, distance: 48.0
click at [941, 549] on span "**********" at bounding box center [934, 548] width 102 height 13
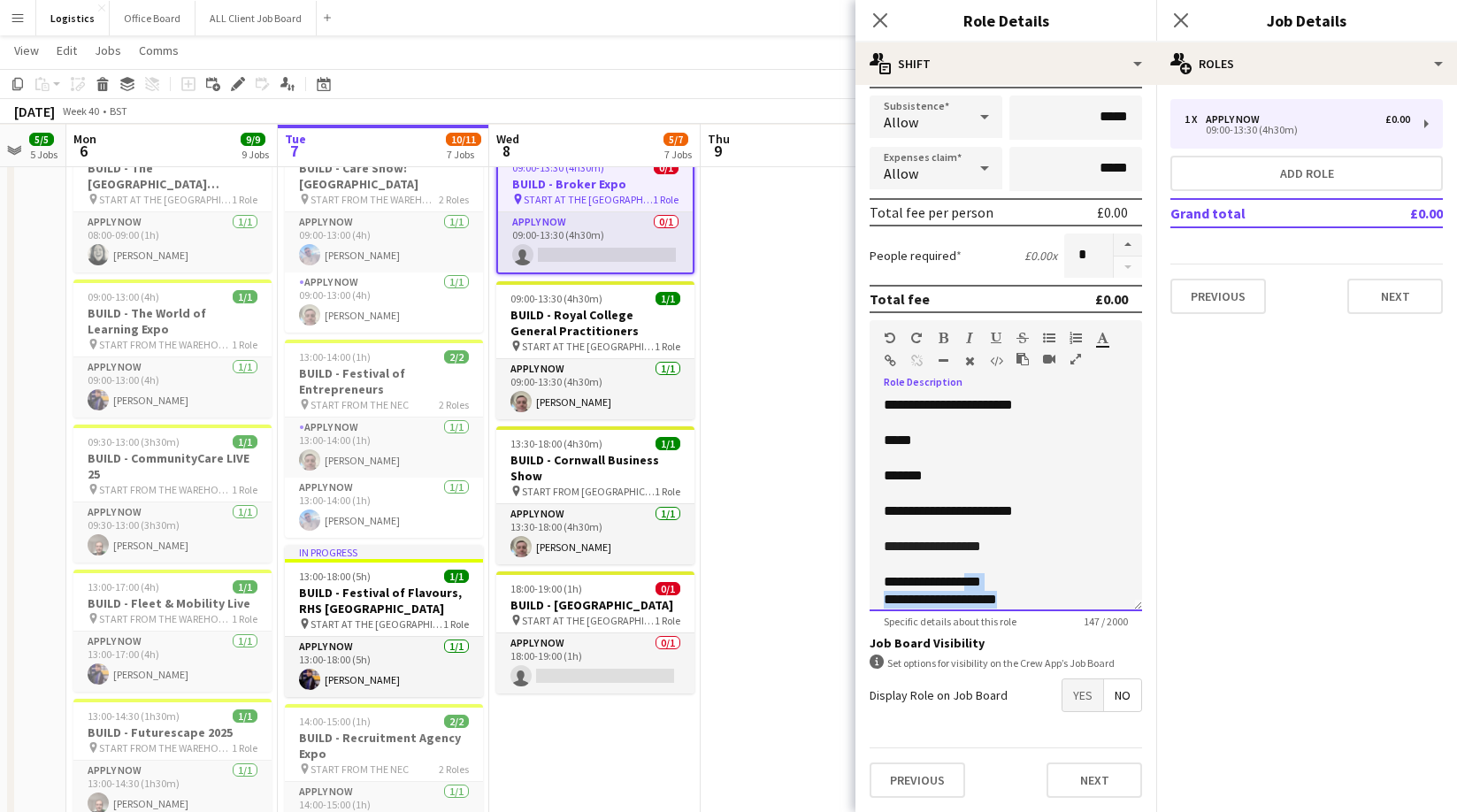
drag, startPoint x: 1017, startPoint y: 602, endPoint x: 969, endPoint y: 583, distance: 51.6
click at [969, 583] on div "**********" at bounding box center [1005, 505] width 273 height 212
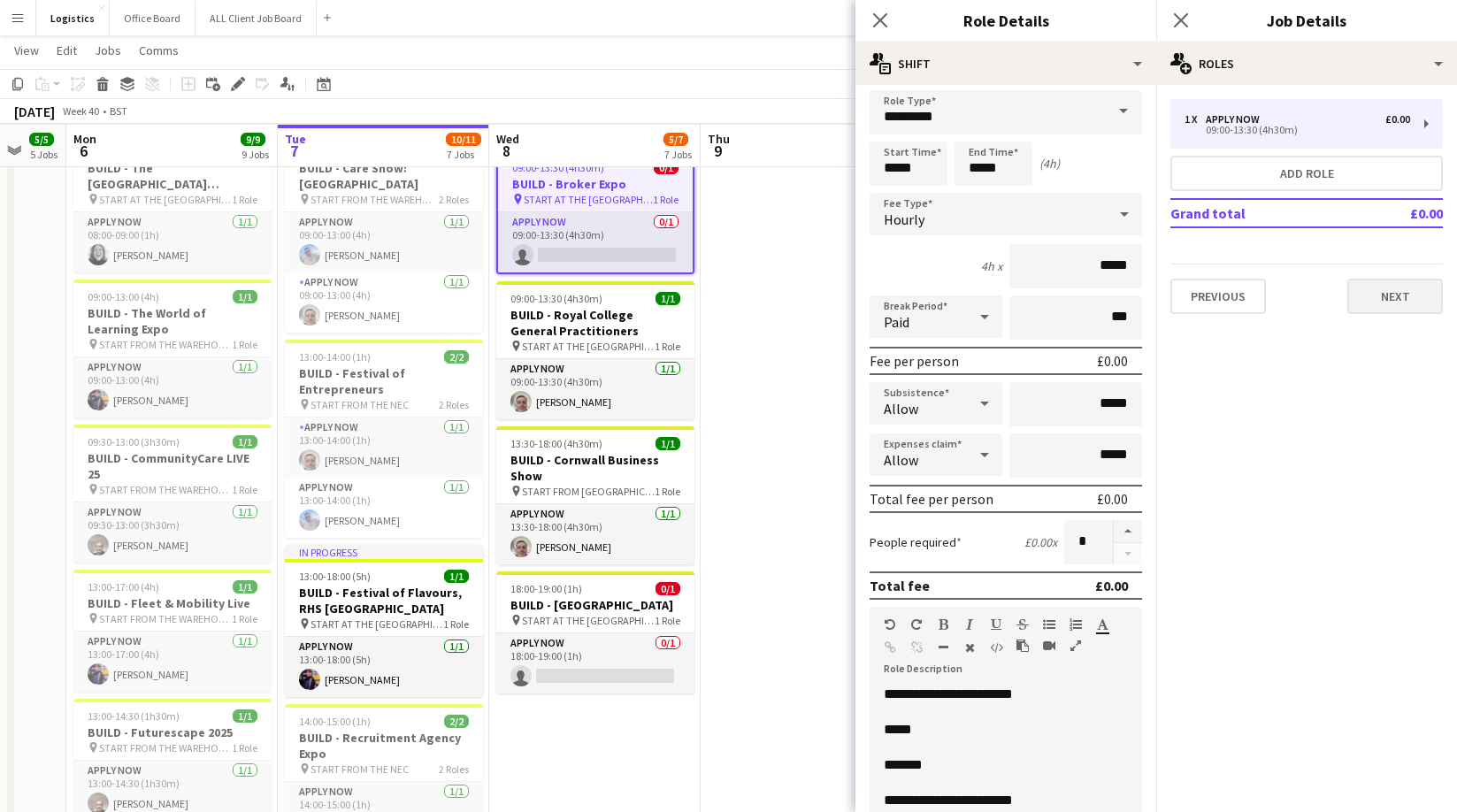
scroll to position [0, 0]
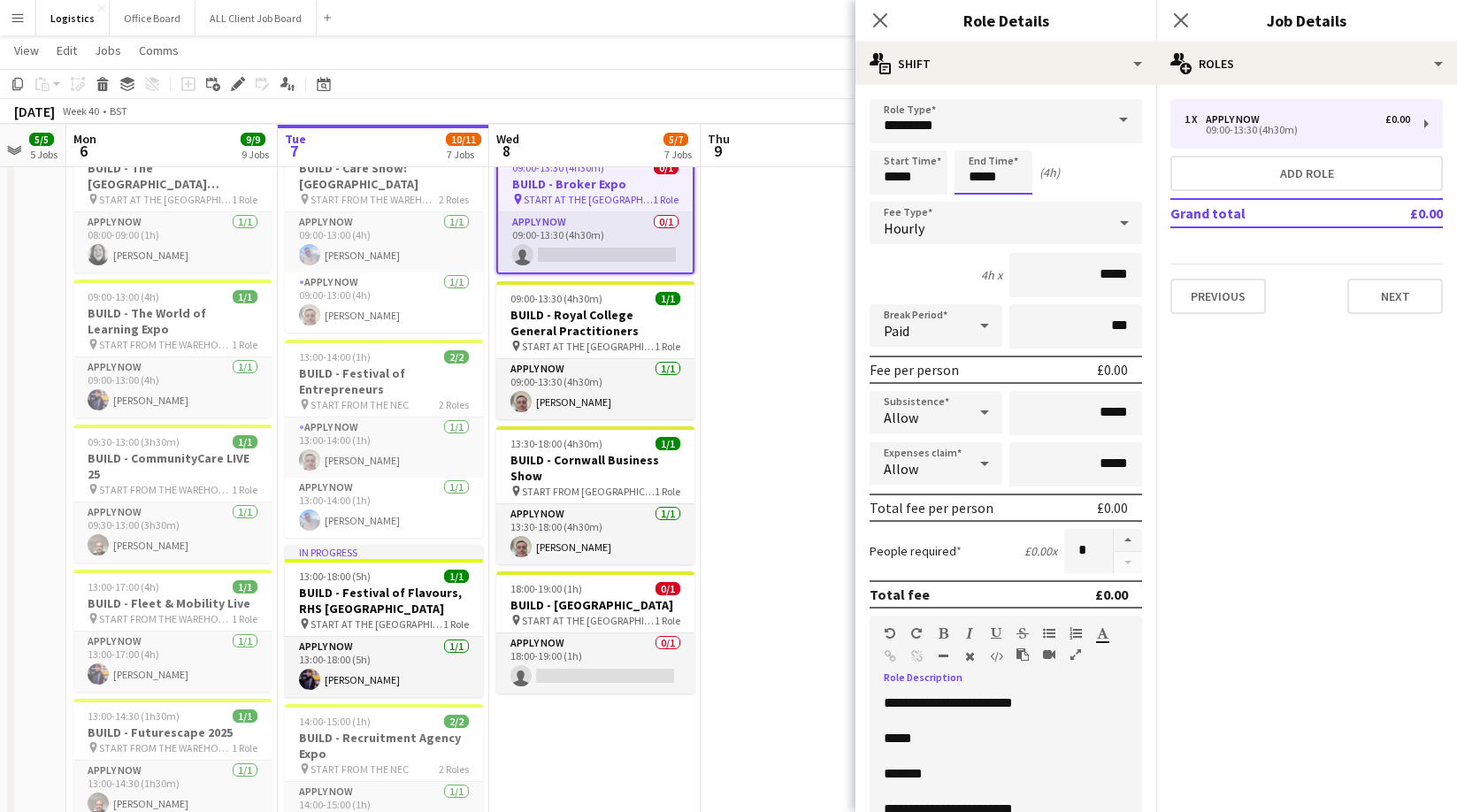
drag, startPoint x: 1005, startPoint y: 174, endPoint x: 998, endPoint y: 186, distance: 13.9
click at [1005, 175] on input "*****" at bounding box center [993, 173] width 77 height 45
click at [976, 200] on div at bounding box center [976, 203] width 36 height 18
type input "*****"
click at [977, 201] on div at bounding box center [976, 203] width 36 height 18
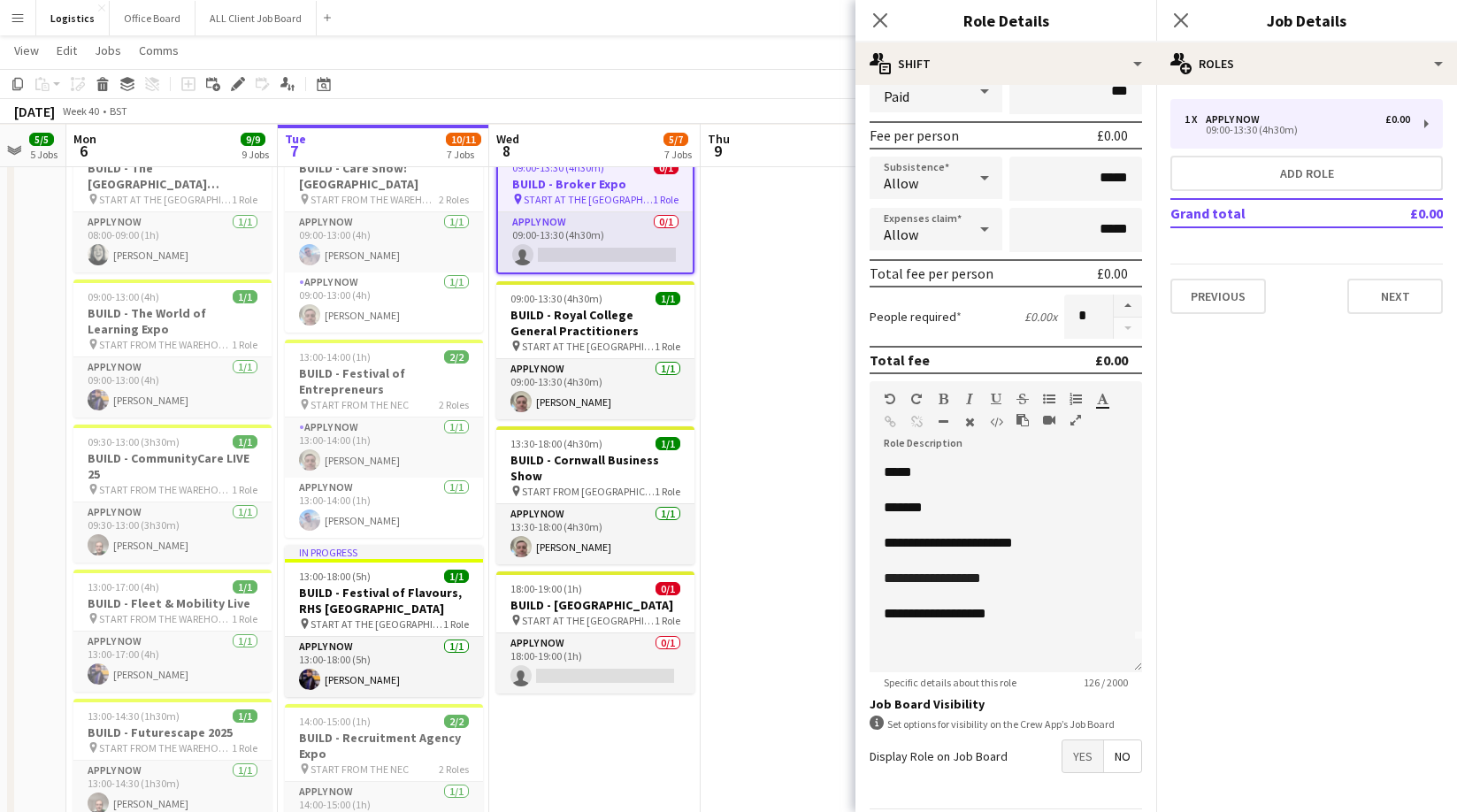
scroll to position [296, 0]
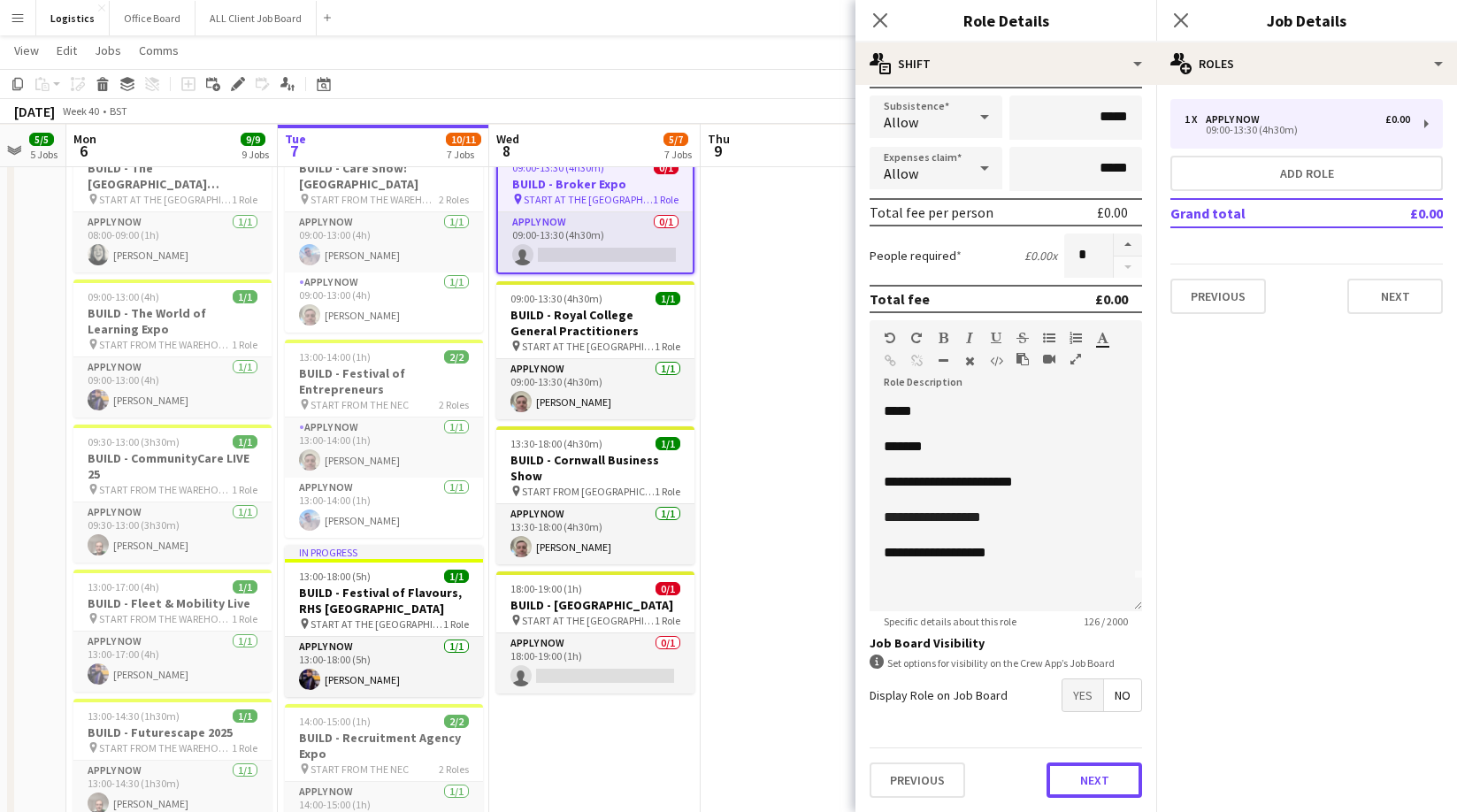
click at [1096, 784] on button "Next" at bounding box center [1094, 780] width 95 height 36
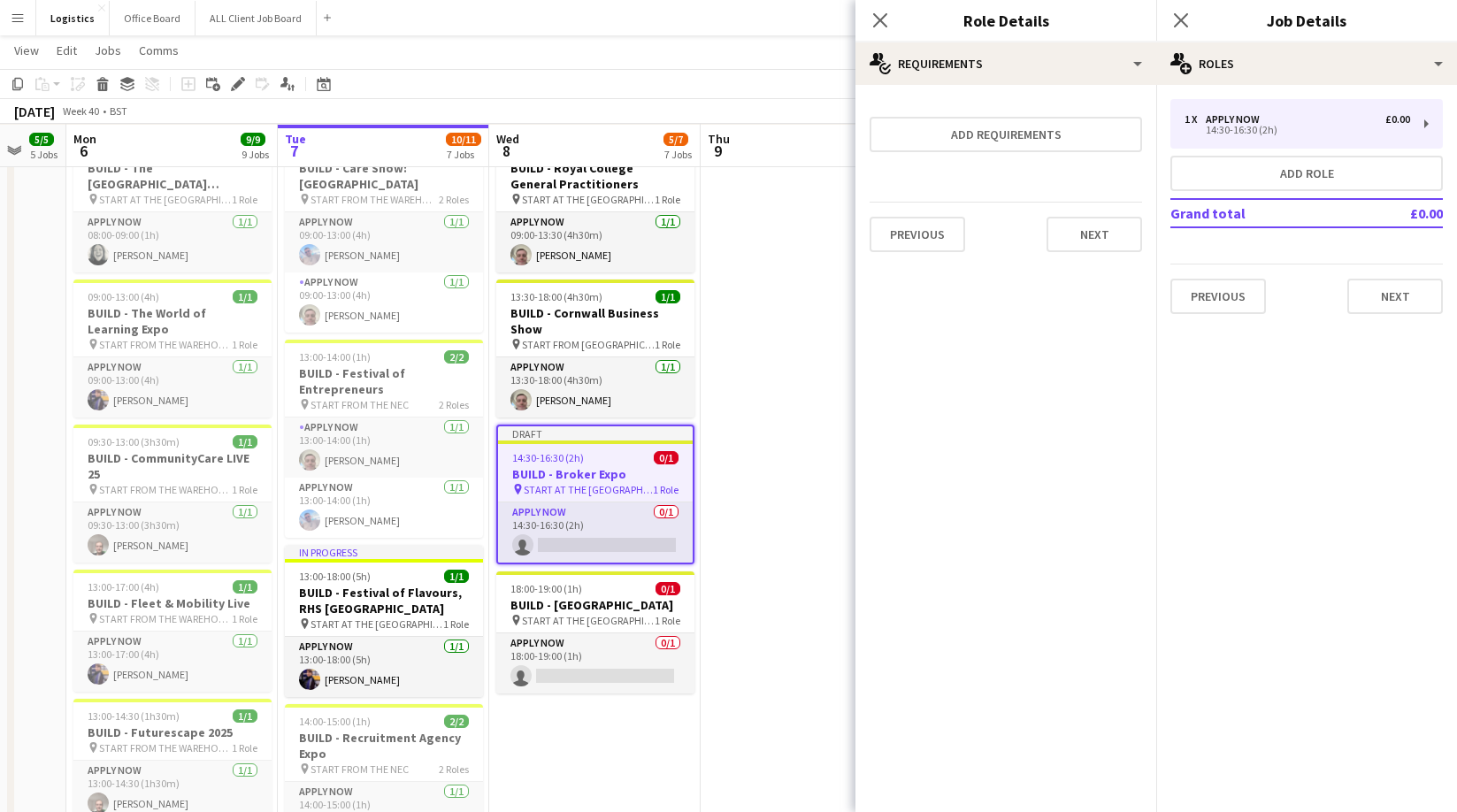
scroll to position [0, 0]
click at [1103, 231] on button "Next" at bounding box center [1094, 234] width 95 height 36
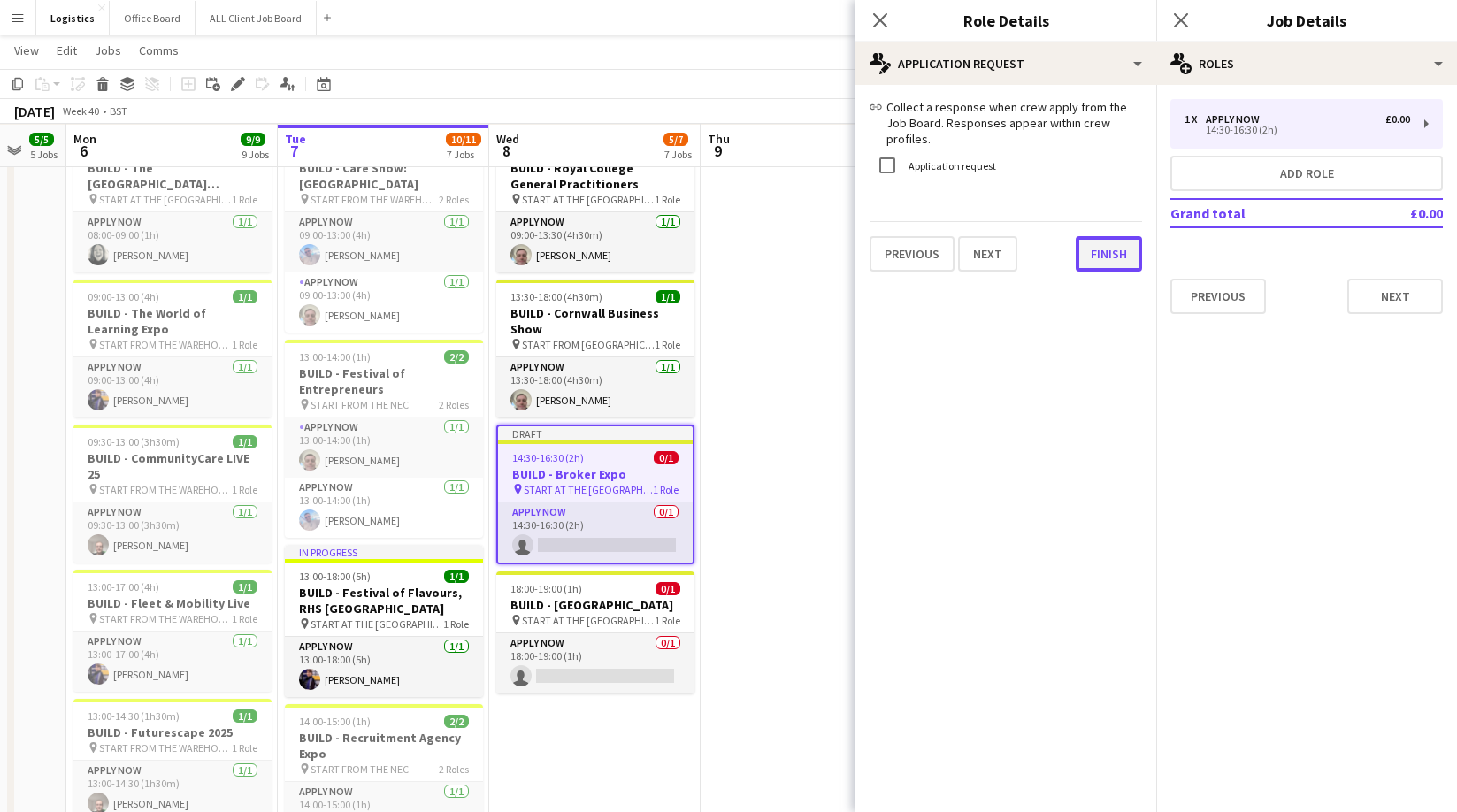
click at [1103, 236] on button "Finish" at bounding box center [1109, 254] width 66 height 36
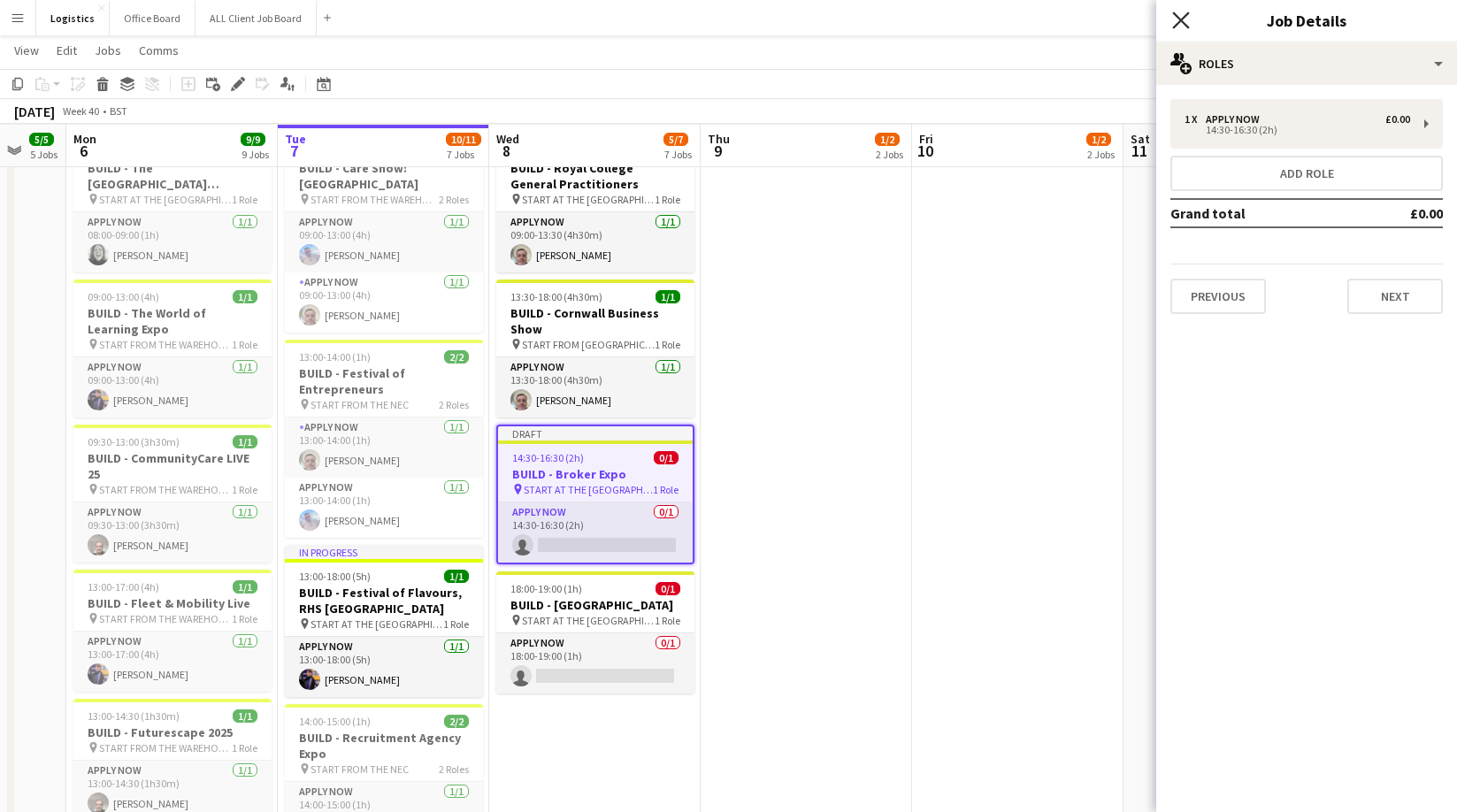
click at [1181, 14] on icon "Close pop-in" at bounding box center [1180, 20] width 17 height 17
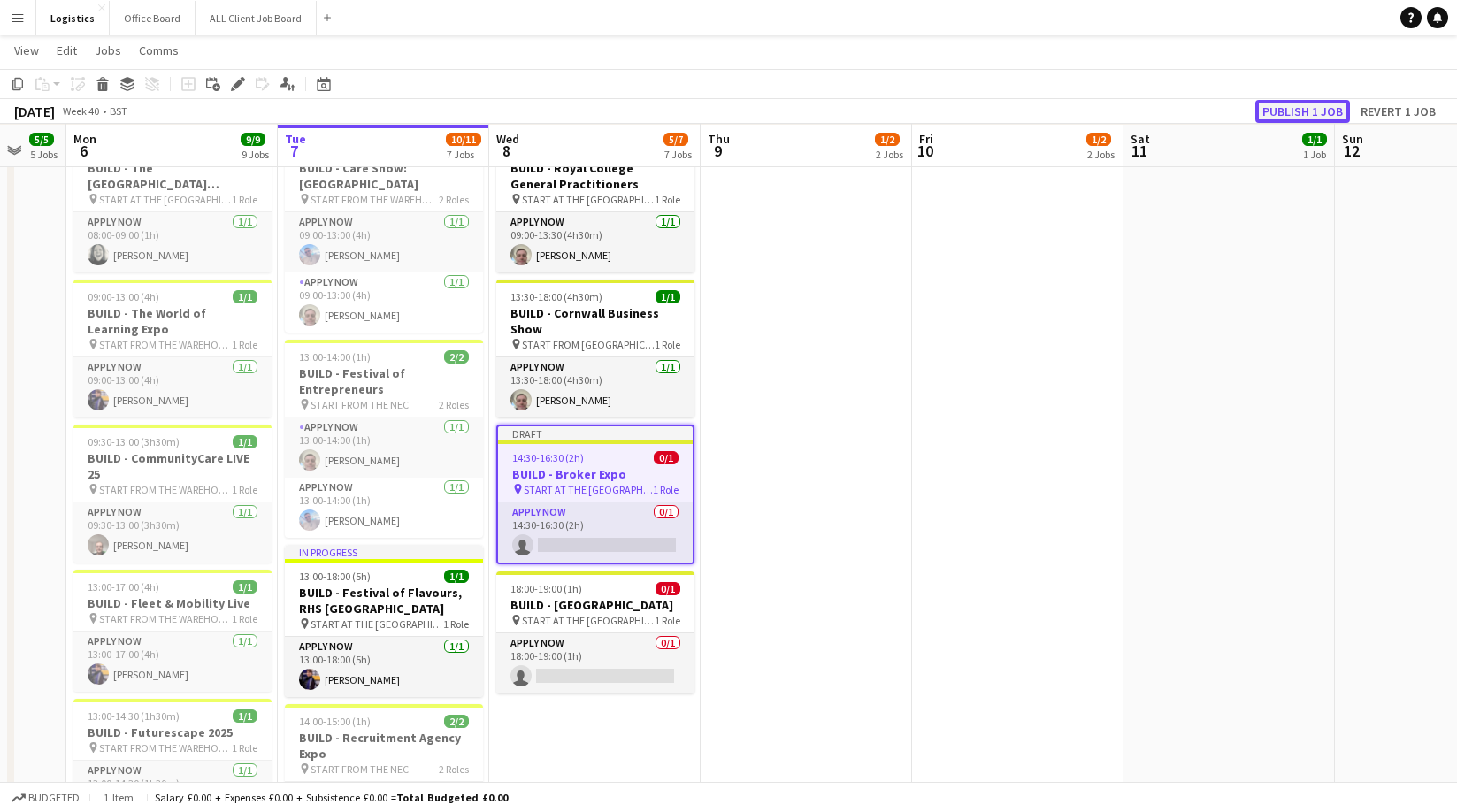
click at [1292, 111] on button "Publish 1 job" at bounding box center [1302, 111] width 94 height 23
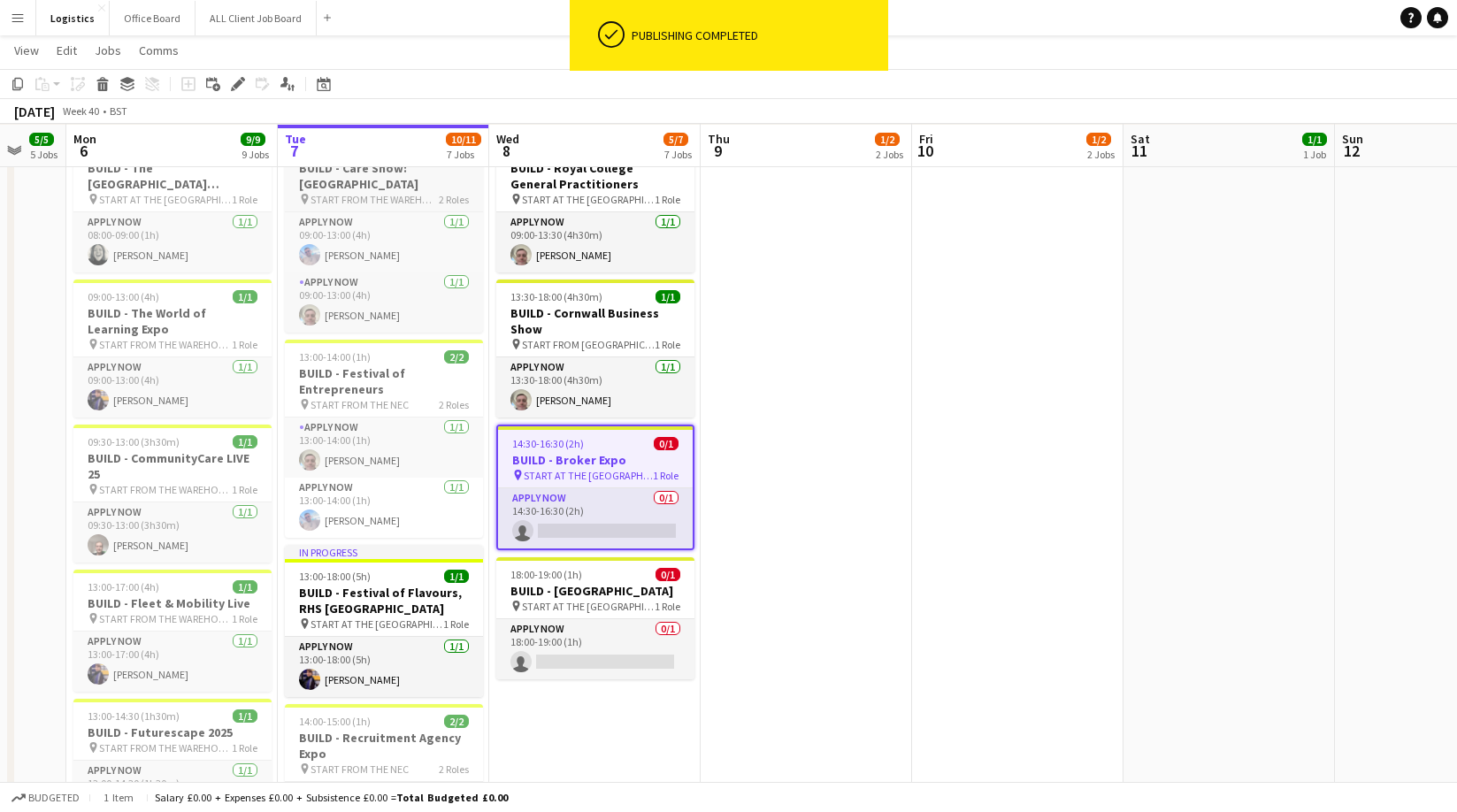
drag, startPoint x: 237, startPoint y: 85, endPoint x: 299, endPoint y: 176, distance: 110.1
click at [237, 85] on icon at bounding box center [237, 84] width 10 height 10
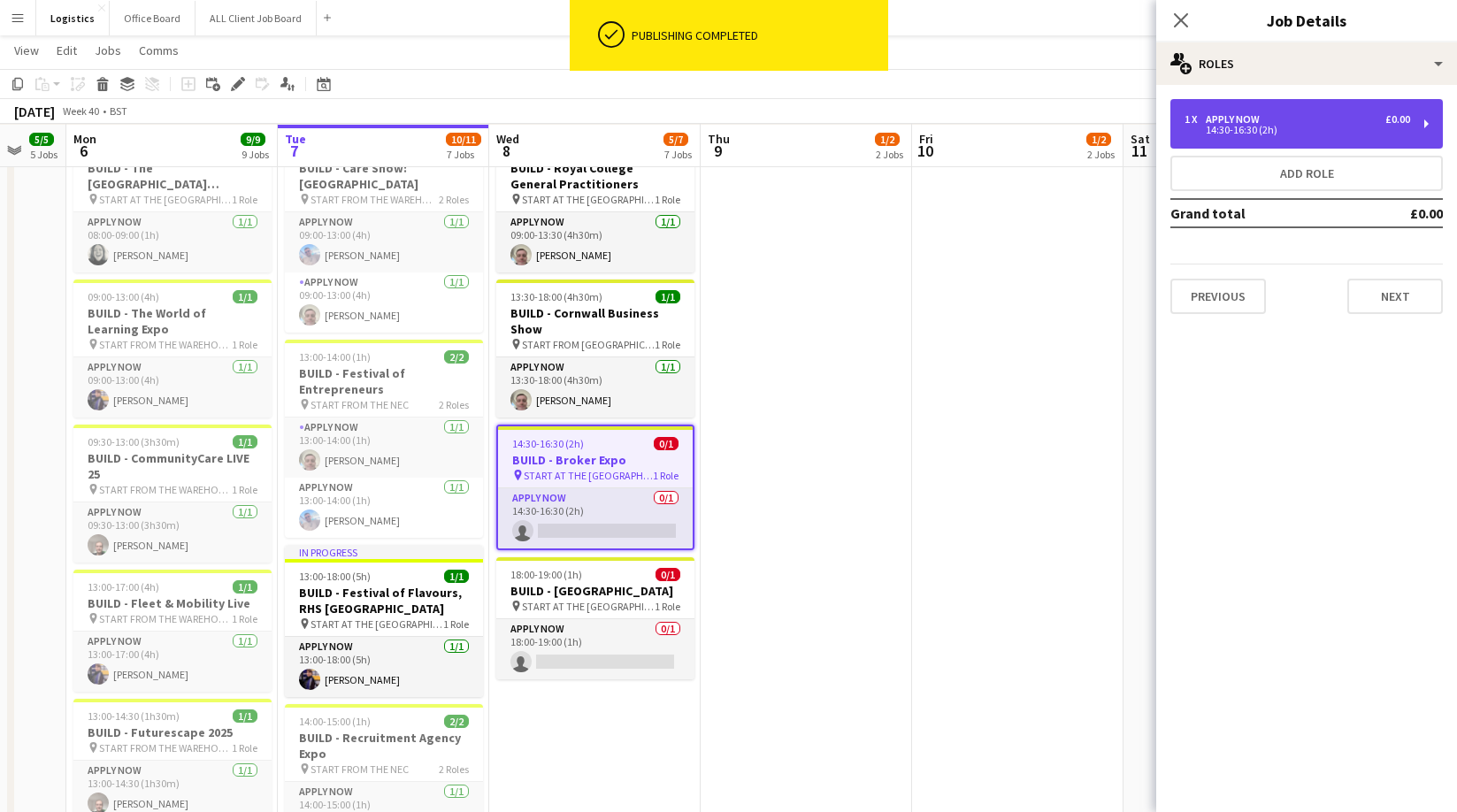
click at [1210, 134] on div "14:30-16:30 (2h)" at bounding box center [1297, 130] width 225 height 9
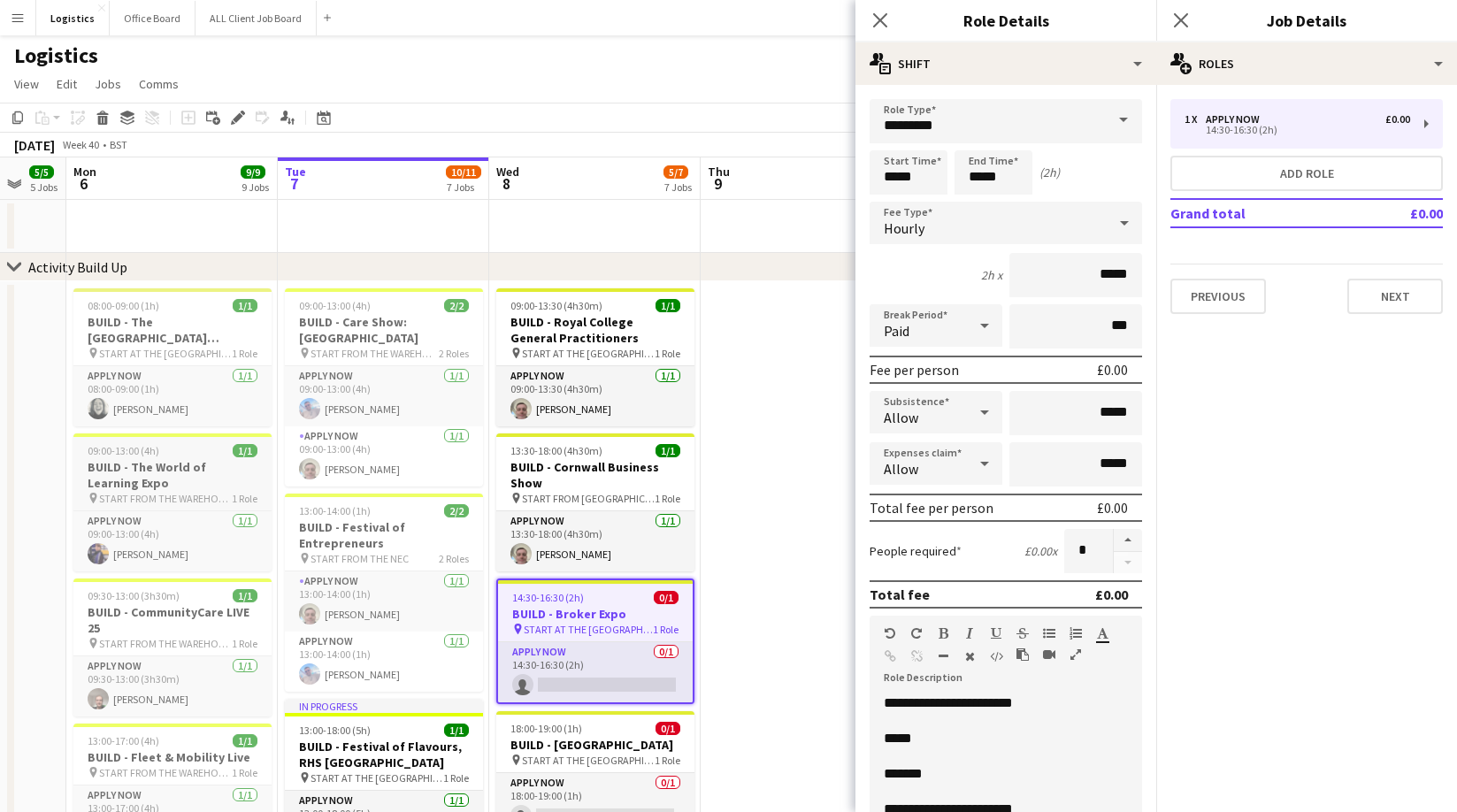
click at [164, 467] on h3 "BUILD - The World of Learning Expo" at bounding box center [172, 475] width 198 height 32
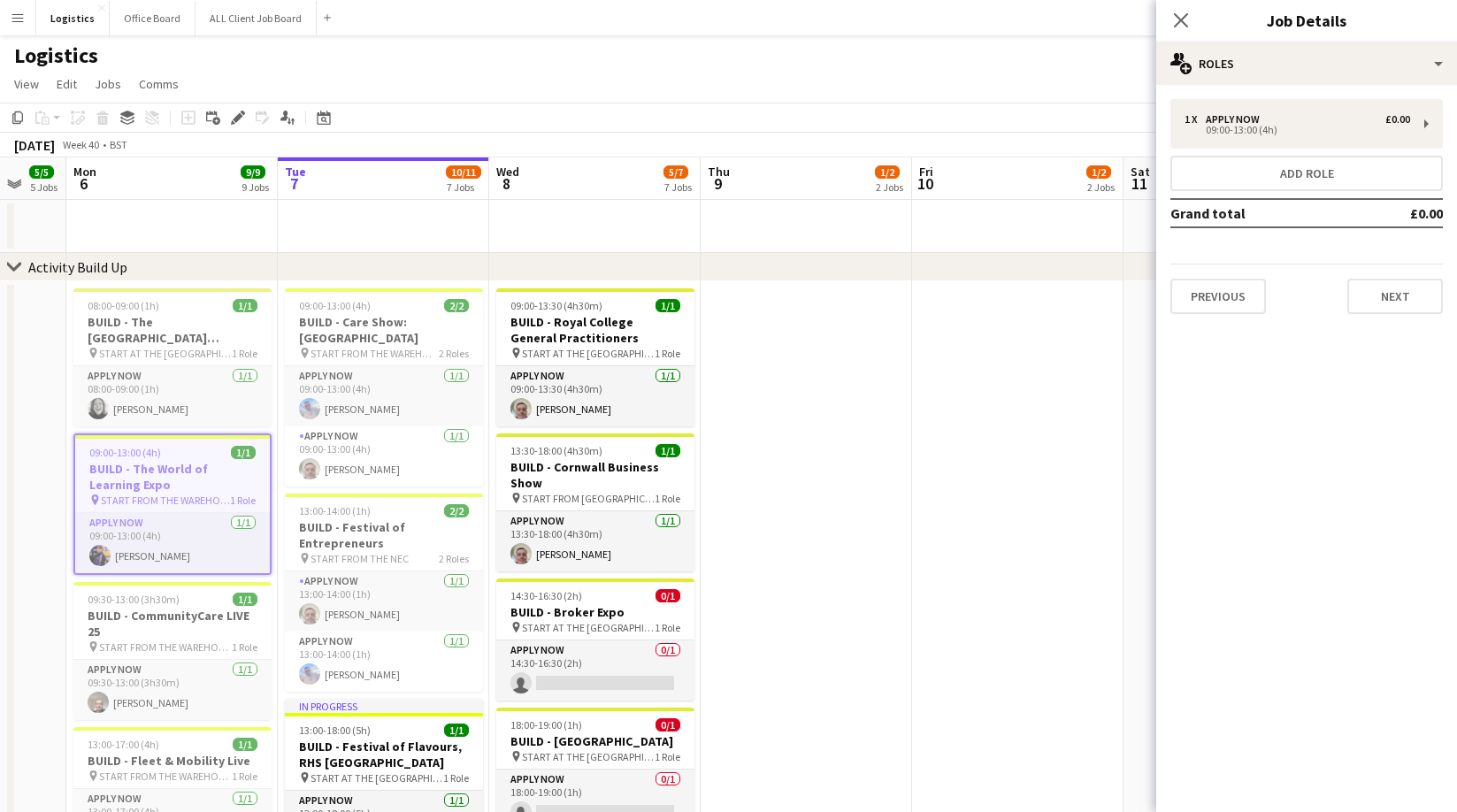
drag, startPoint x: 16, startPoint y: 114, endPoint x: 211, endPoint y: 244, distance: 234.4
click at [16, 114] on icon "Copy" at bounding box center [18, 118] width 14 height 14
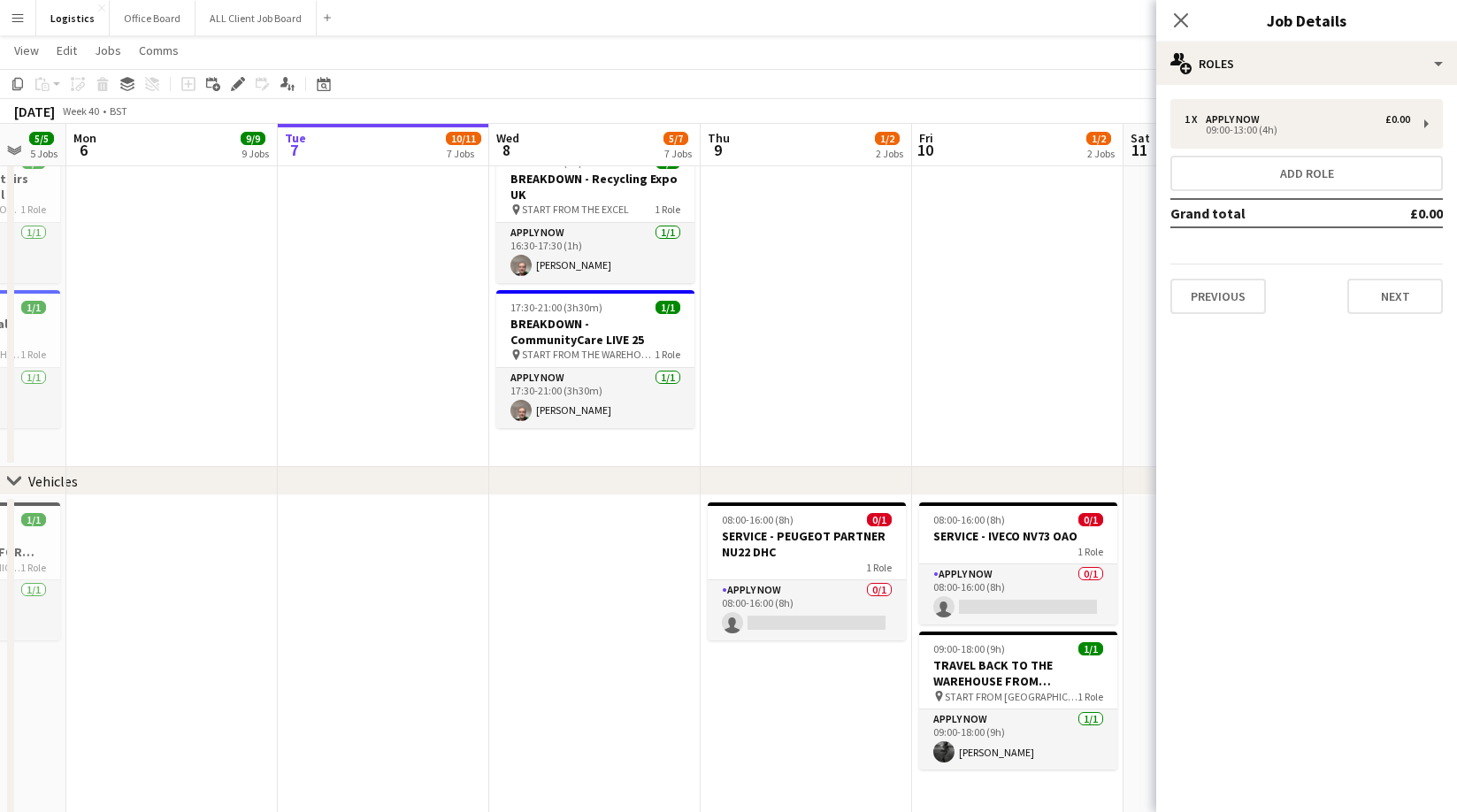
scroll to position [1366, 0]
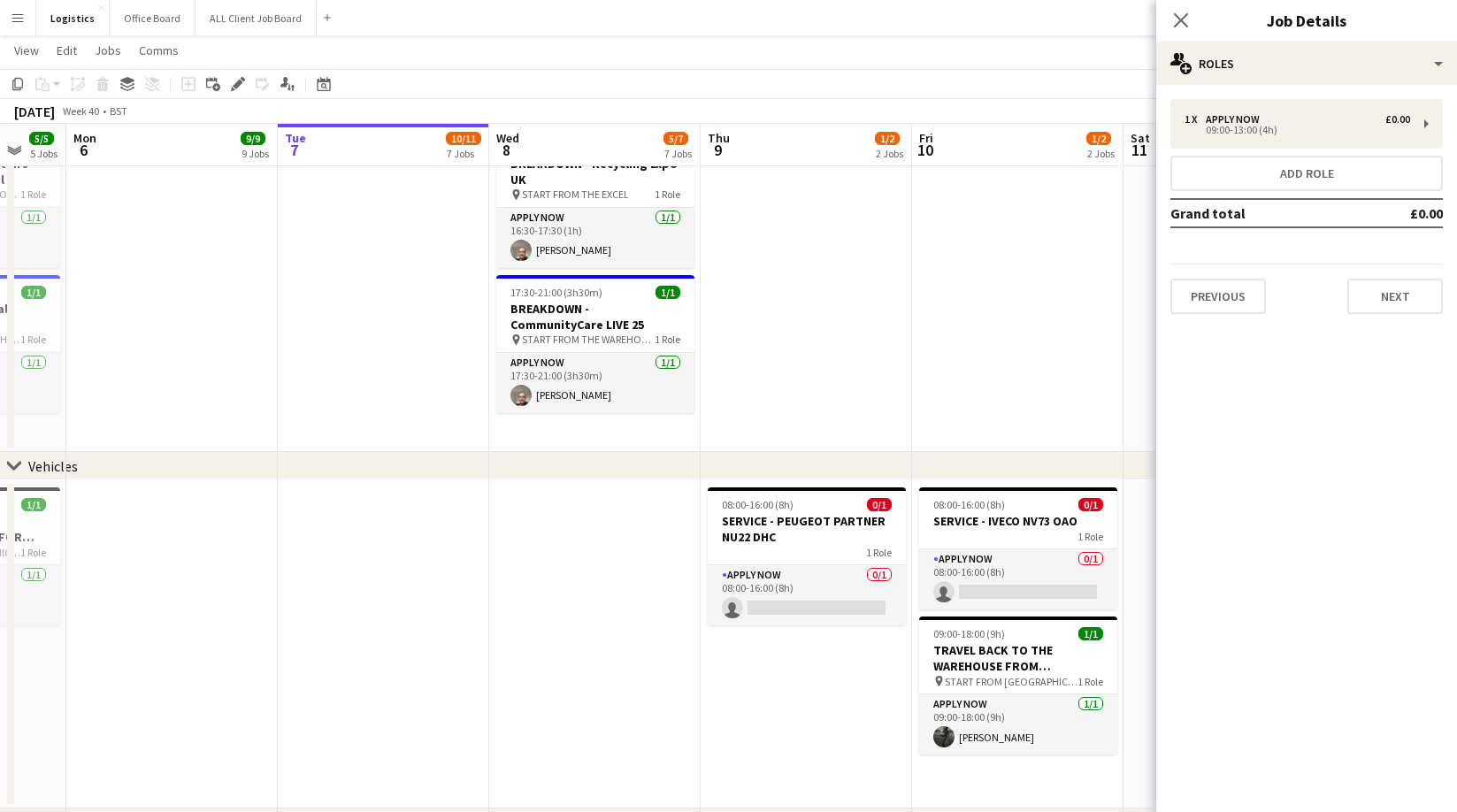
click at [562, 436] on app-date-cell "13:00-16:30 (3h30m) 1/1 BREAKDOWN - Futurescape 2025 pin START FROM THE WAREHOU…" at bounding box center [594, 215] width 211 height 475
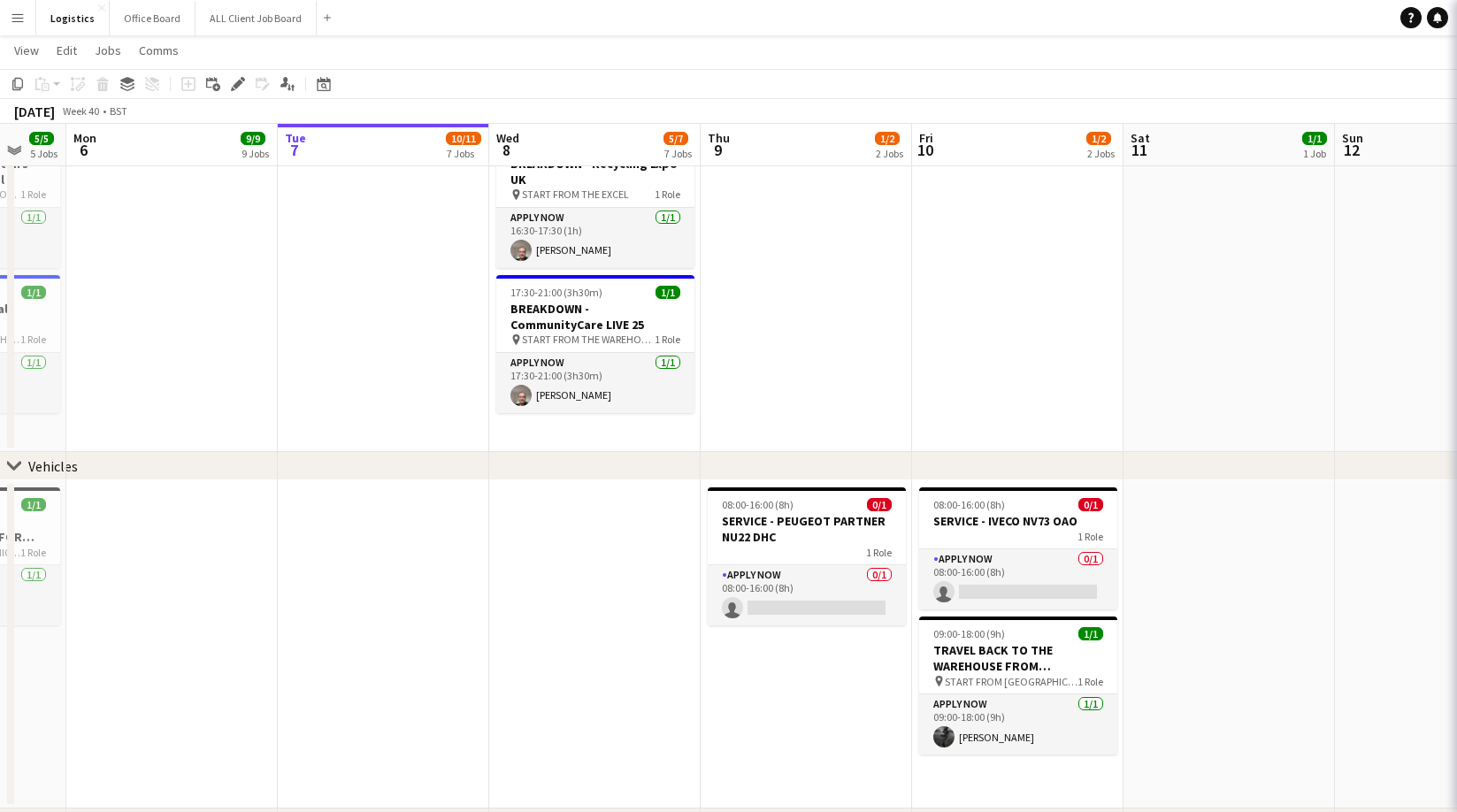
scroll to position [0, 568]
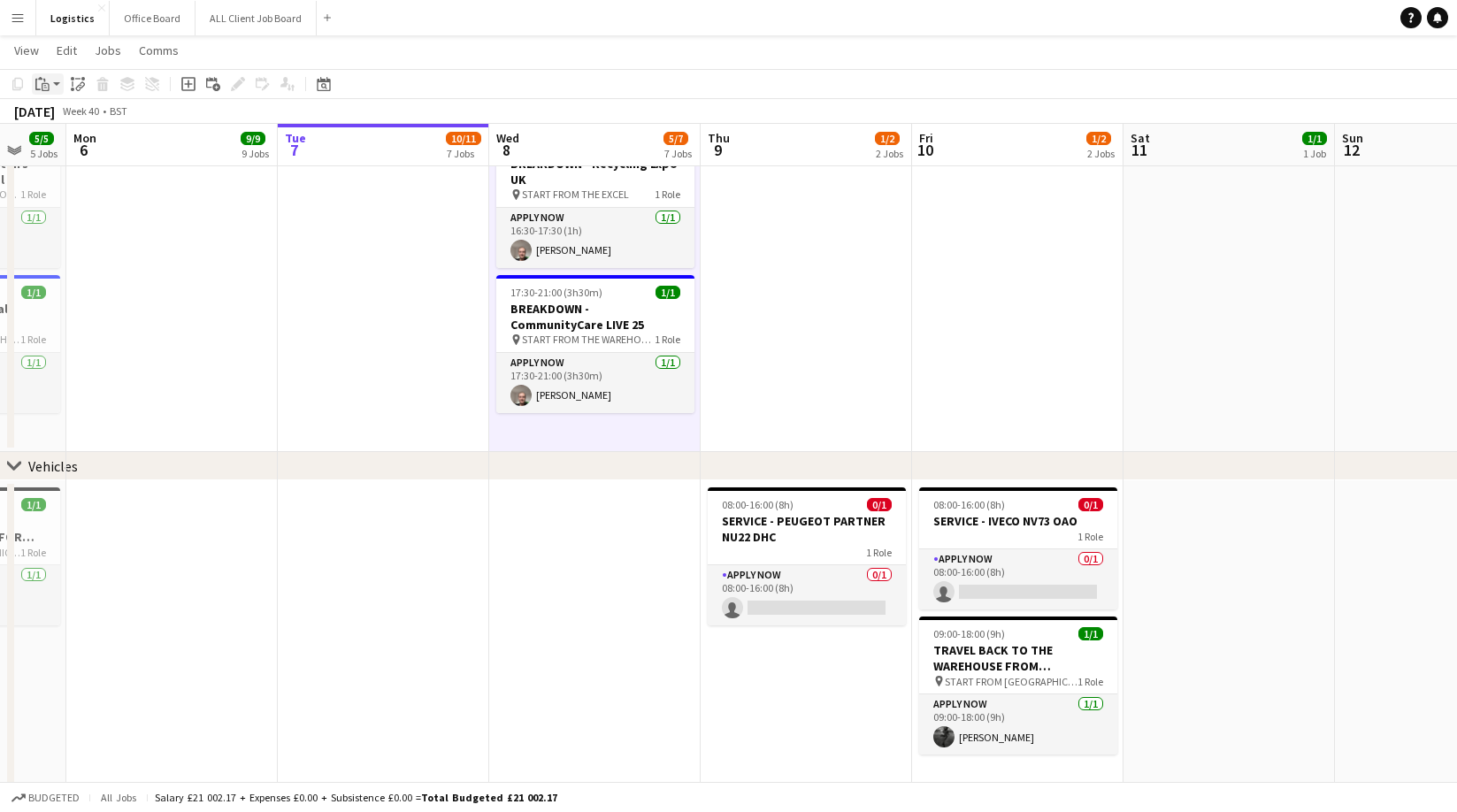
drag, startPoint x: 40, startPoint y: 81, endPoint x: 50, endPoint y: 88, distance: 12.2
click at [42, 82] on icon "Paste" at bounding box center [43, 84] width 14 height 14
drag, startPoint x: 61, startPoint y: 118, endPoint x: 69, endPoint y: 120, distance: 8.2
click at [62, 117] on link "Paste Command V" at bounding box center [117, 118] width 140 height 16
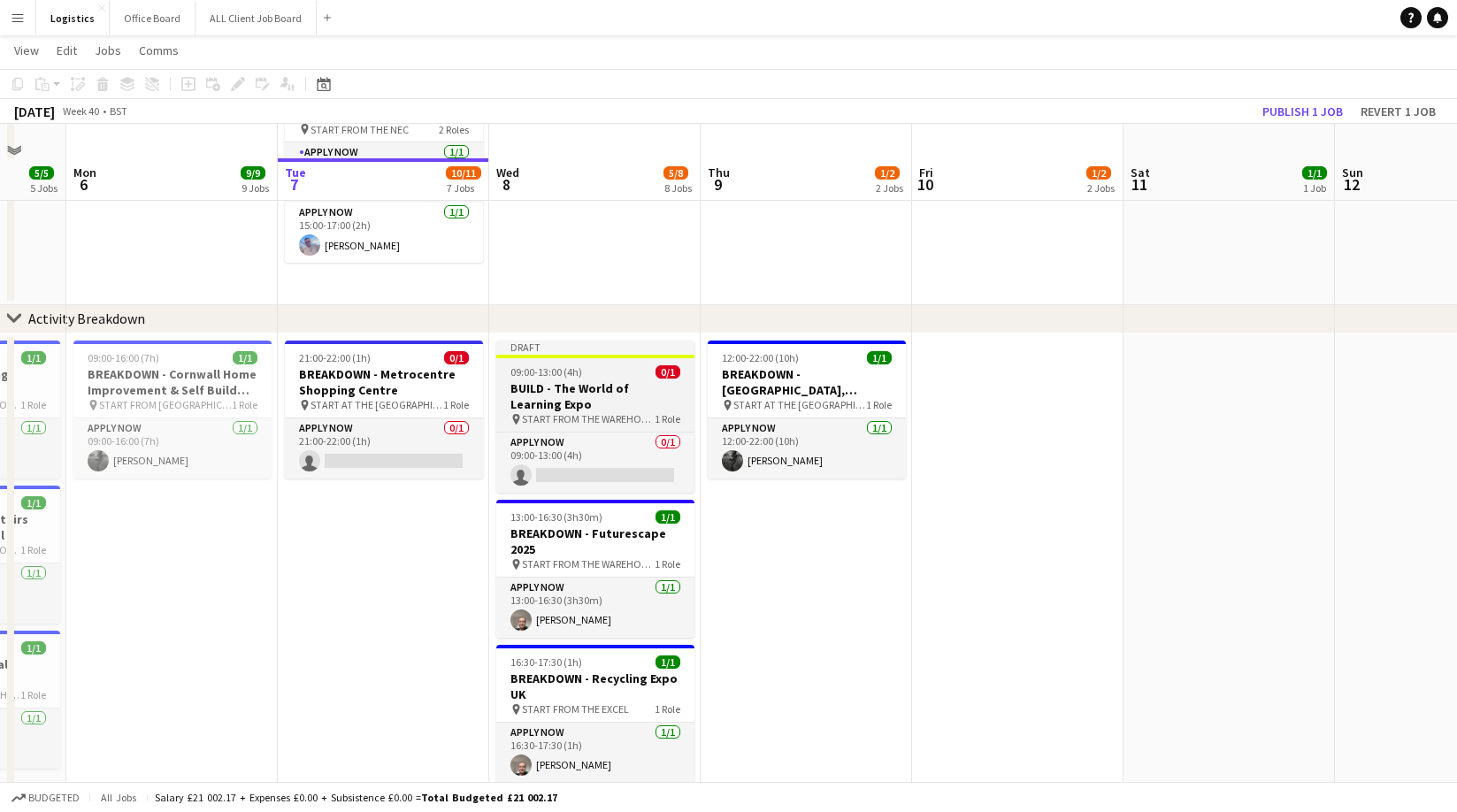
scroll to position [1000, 0]
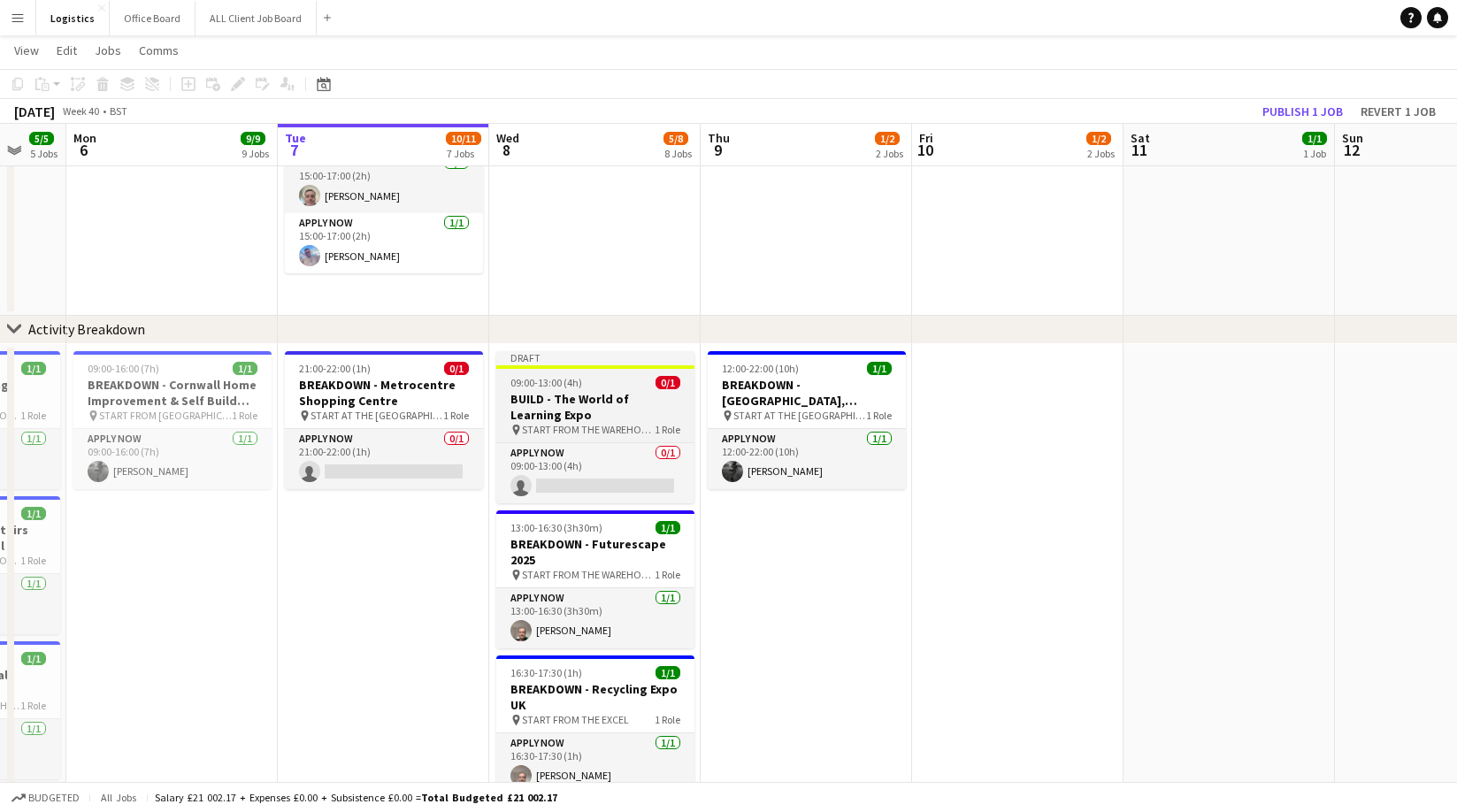
click at [587, 406] on h3 "BUILD - The World of Learning Expo" at bounding box center [595, 407] width 198 height 32
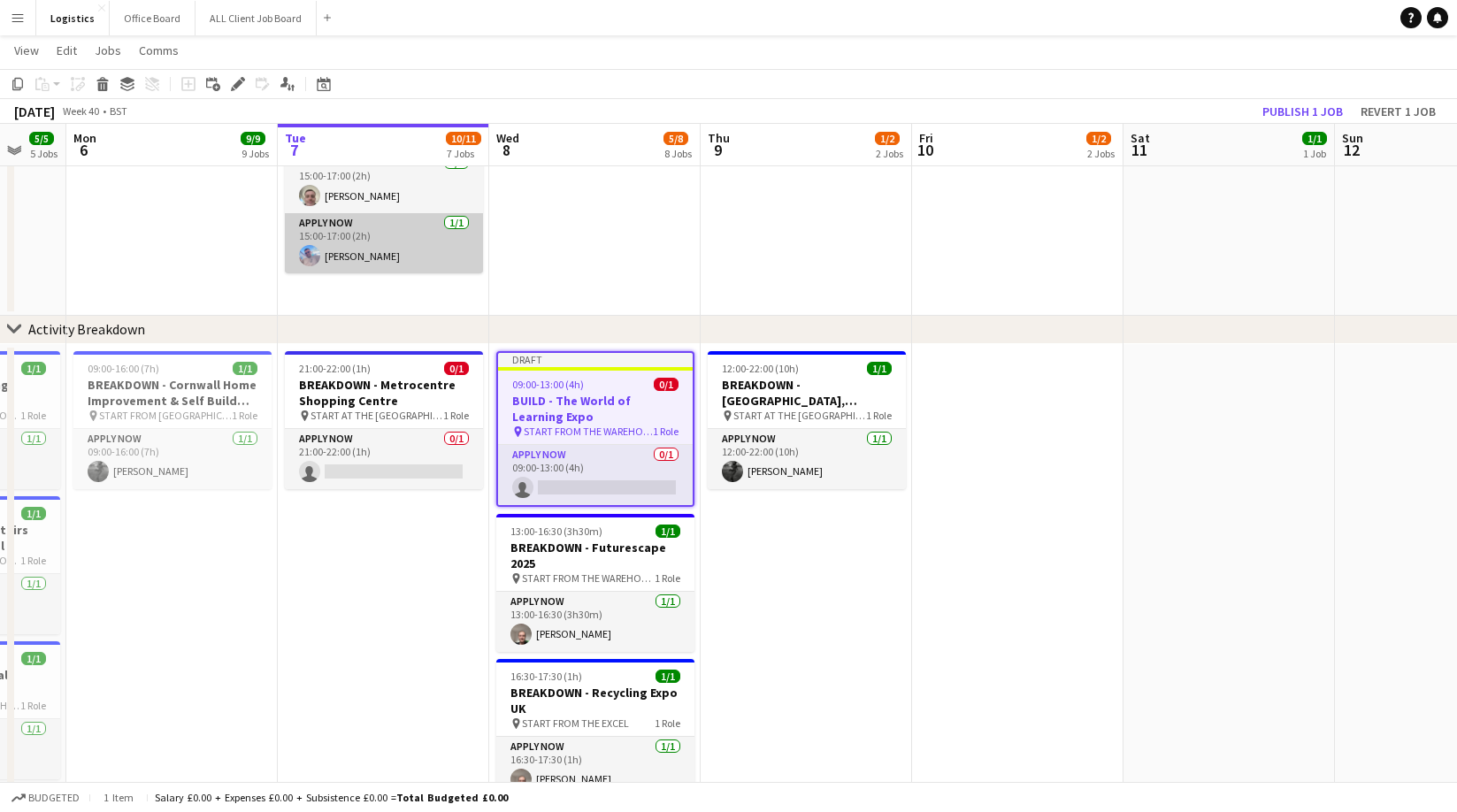
drag, startPoint x: 241, startPoint y: 81, endPoint x: 463, endPoint y: 235, distance: 270.2
click at [246, 81] on div "Edit" at bounding box center [238, 84] width 21 height 21
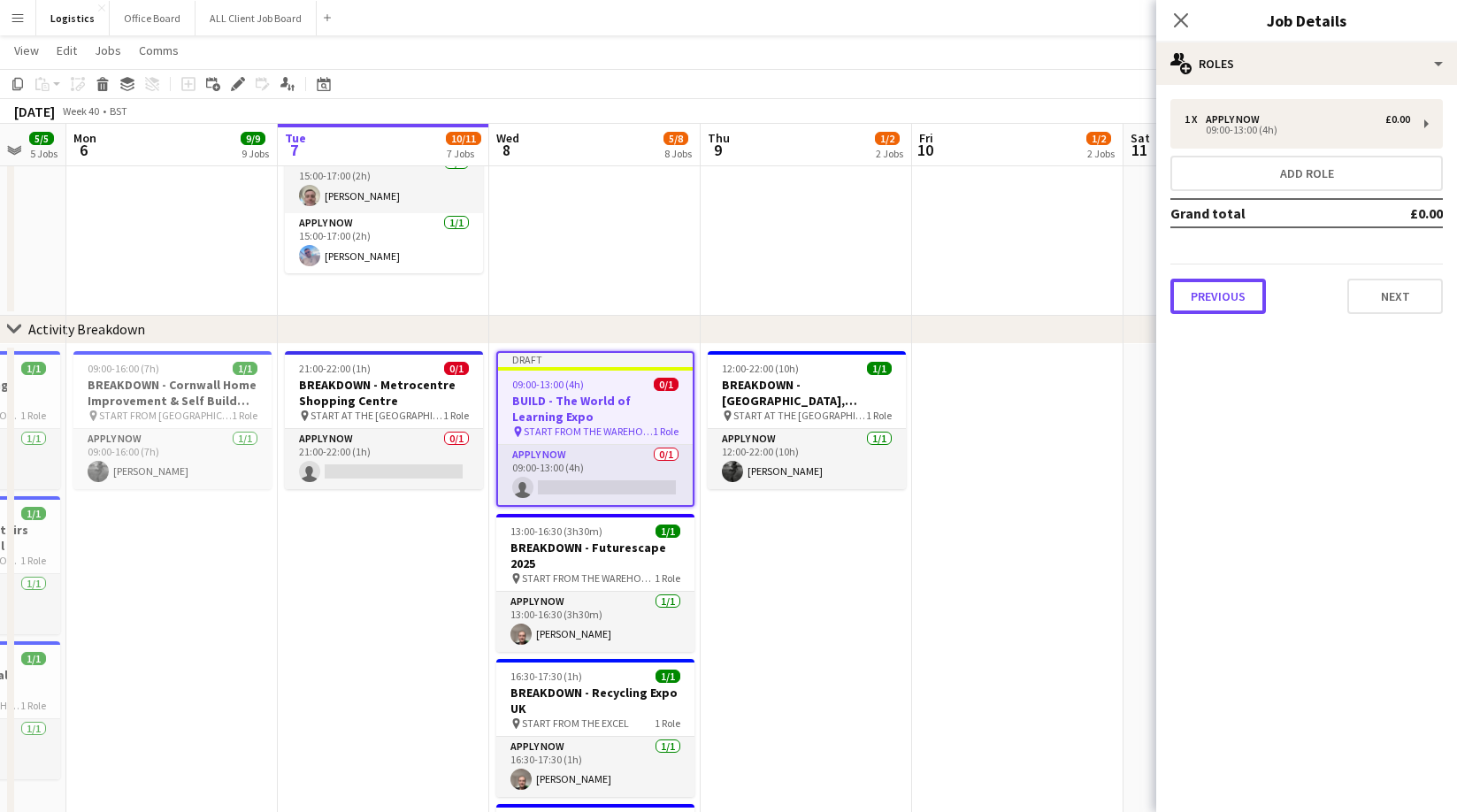
click at [1226, 284] on button "Previous" at bounding box center [1217, 296] width 95 height 36
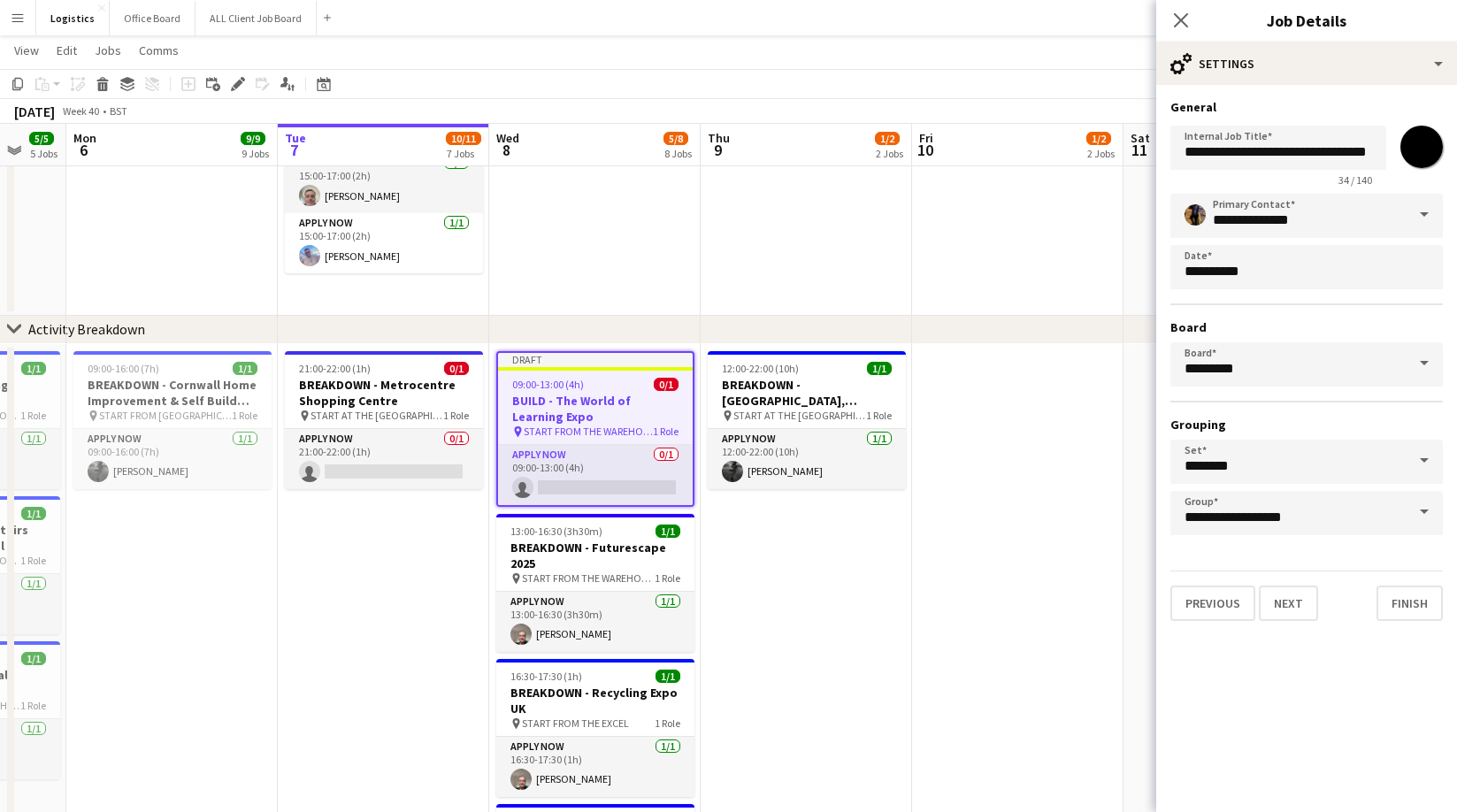
click at [1422, 144] on input "*******" at bounding box center [1421, 147] width 64 height 64
type input "*******"
drag, startPoint x: 1220, startPoint y: 154, endPoint x: 1217, endPoint y: 194, distance: 40.1
click at [1219, 157] on input "**********" at bounding box center [1278, 148] width 216 height 45
type input "**********"
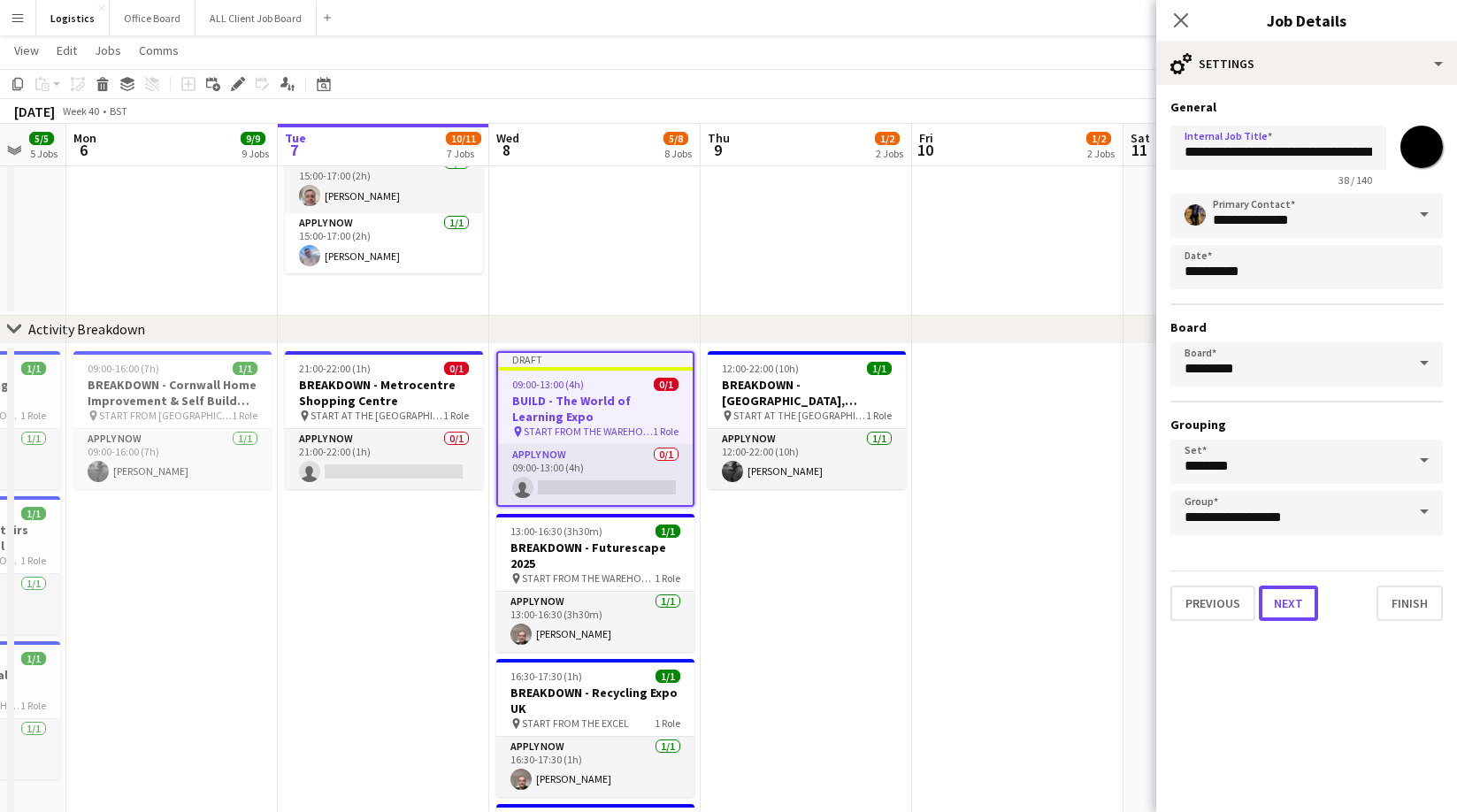
click at [1292, 597] on button "Next" at bounding box center [1288, 603] width 60 height 36
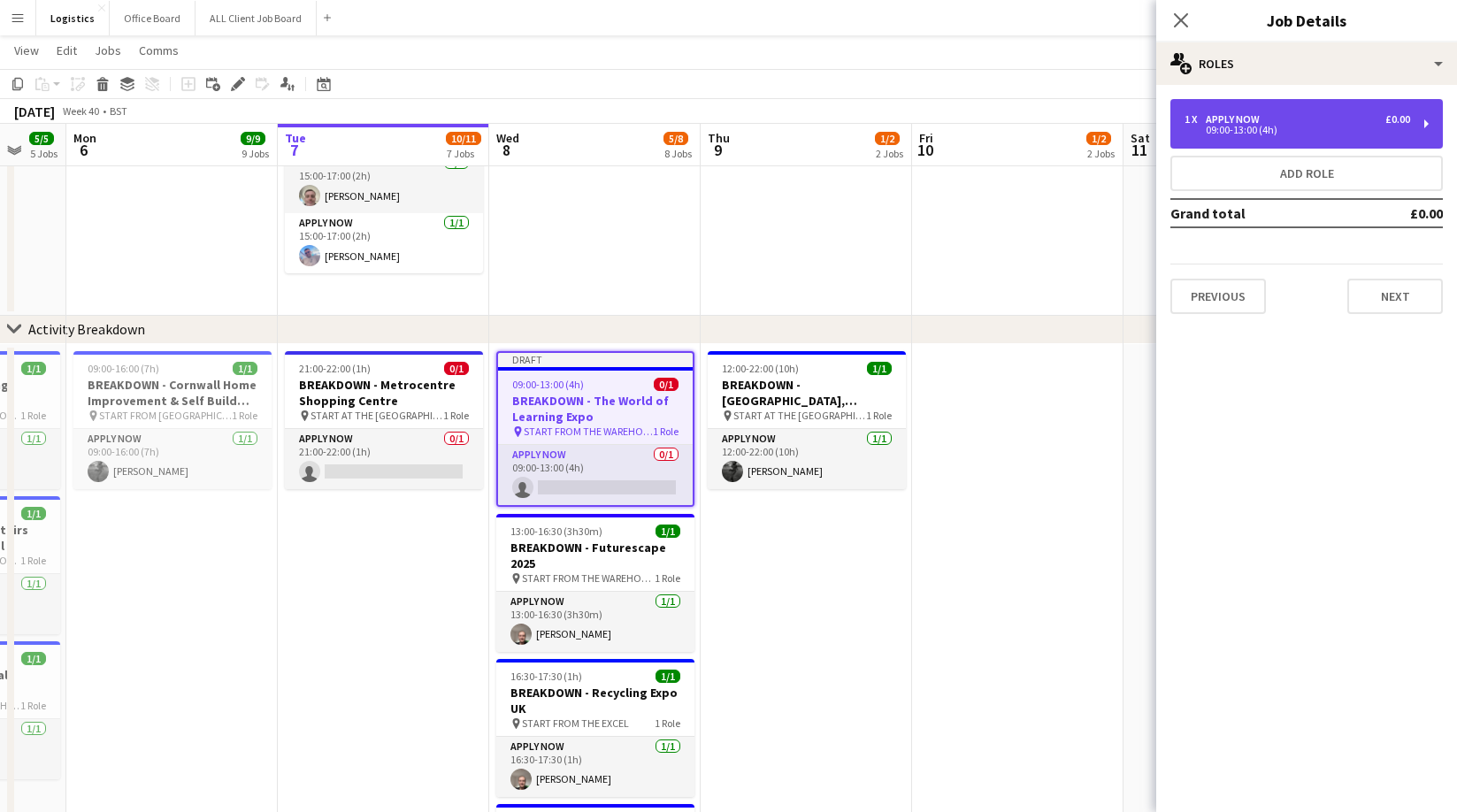
click at [1237, 129] on div "09:00-13:00 (4h)" at bounding box center [1297, 130] width 225 height 9
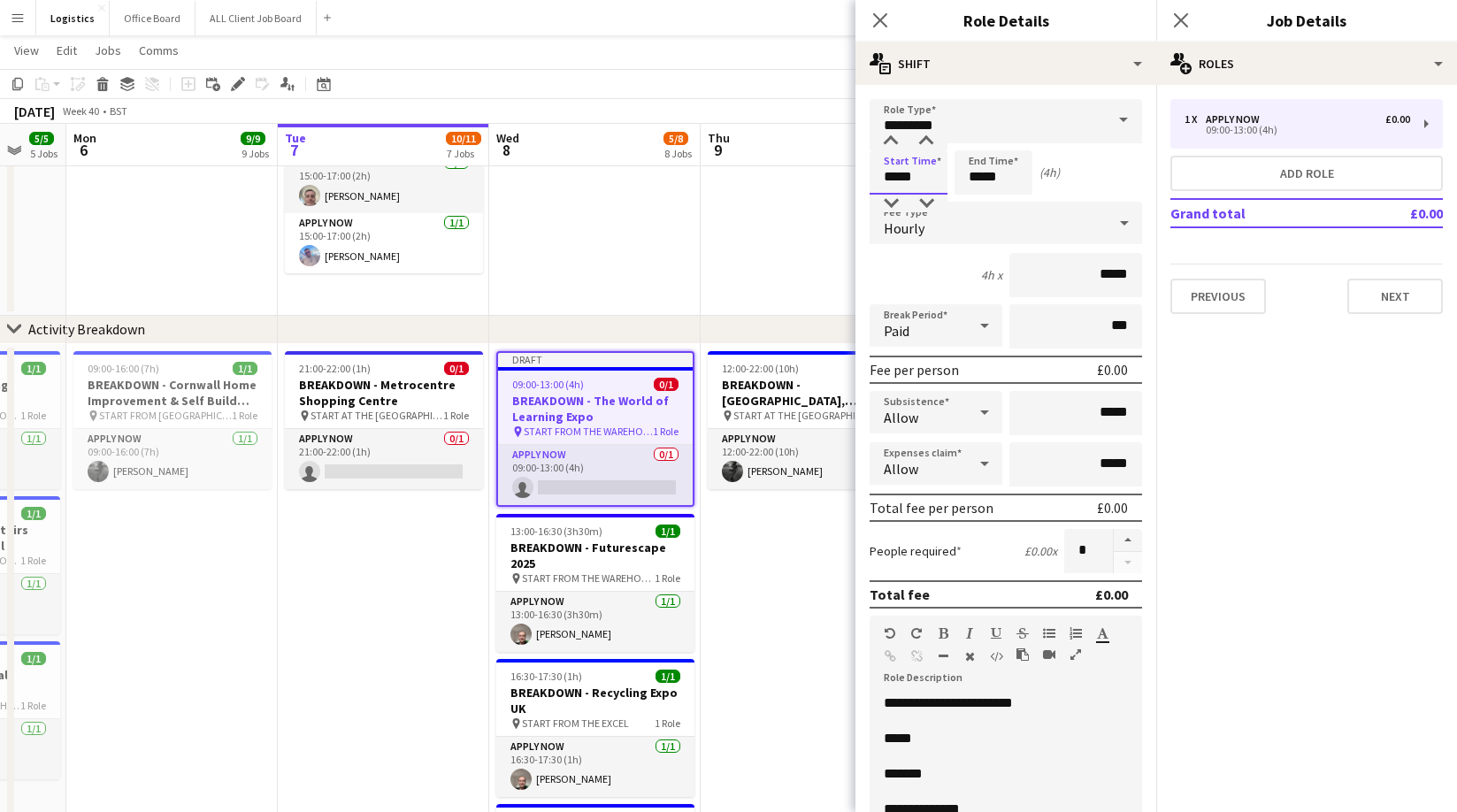
drag, startPoint x: 924, startPoint y: 176, endPoint x: 894, endPoint y: 113, distance: 69.8
click at [925, 175] on input "*****" at bounding box center [908, 173] width 77 height 45
click at [891, 138] on div at bounding box center [891, 142] width 36 height 18
click at [891, 138] on div at bounding box center [891, 142] width 36 height 18
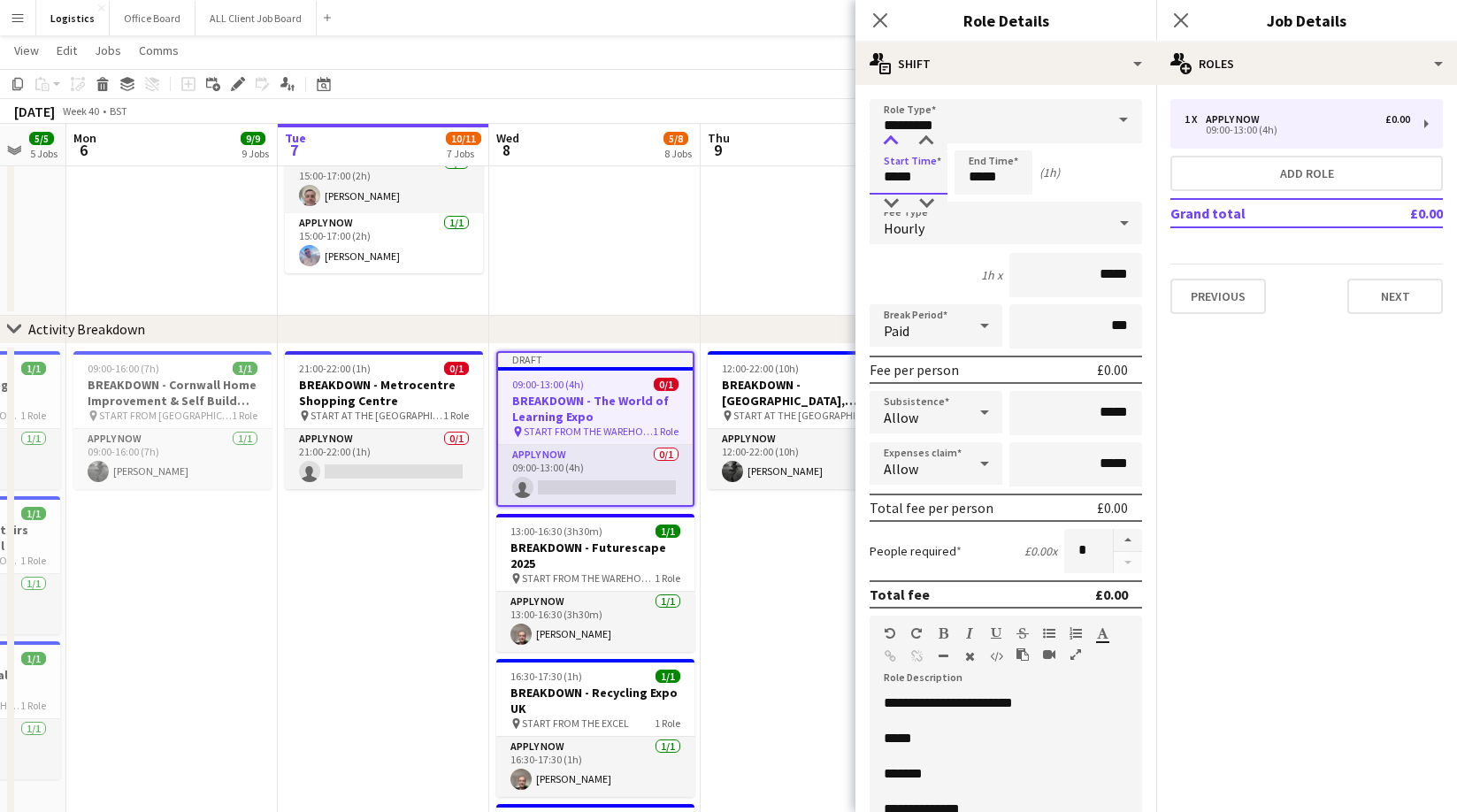
click at [891, 139] on div at bounding box center [891, 142] width 36 height 18
click at [927, 140] on div at bounding box center [926, 142] width 36 height 18
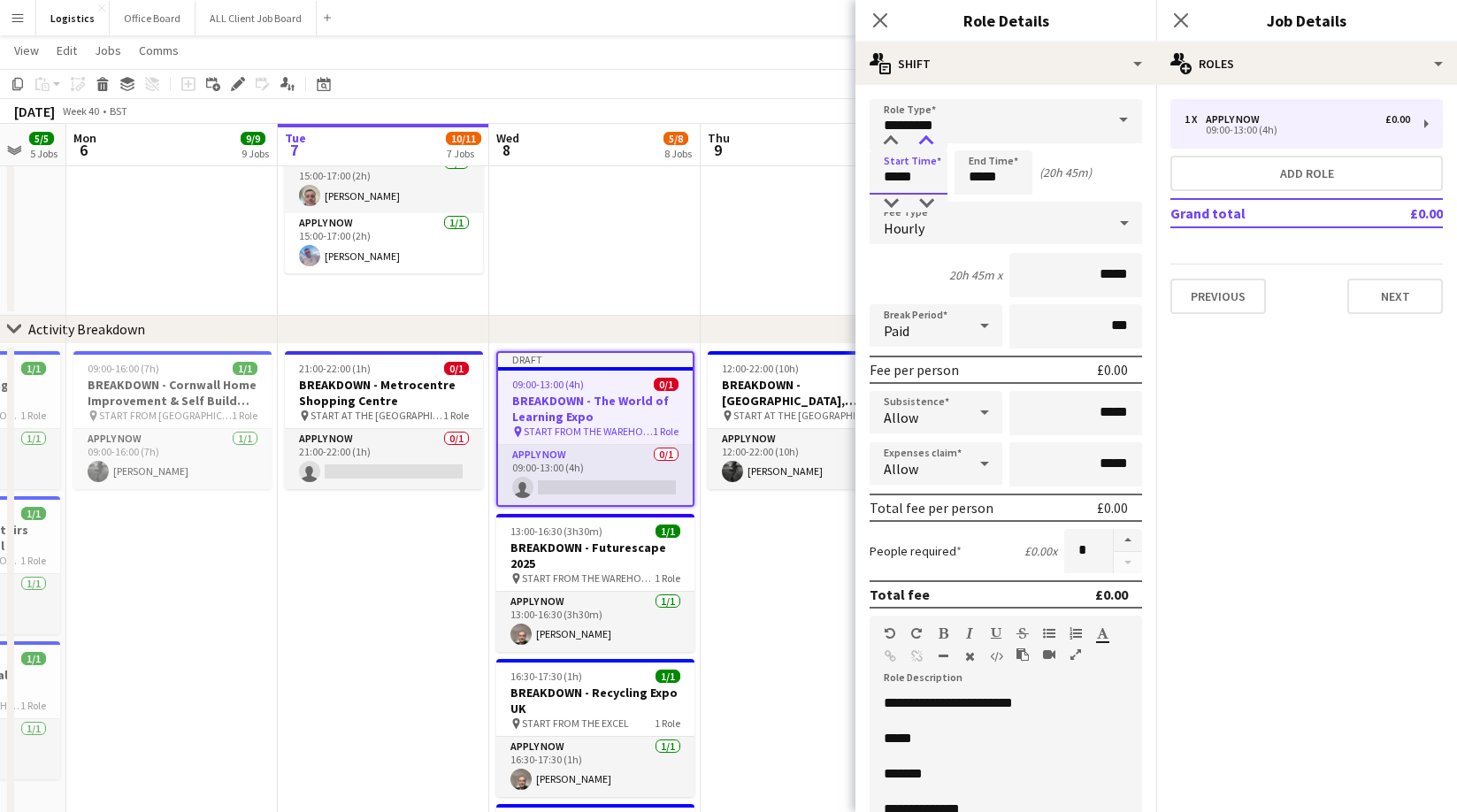
type input "*****"
click at [927, 140] on div at bounding box center [926, 142] width 36 height 18
drag, startPoint x: 1018, startPoint y: 183, endPoint x: 1010, endPoint y: 177, distance: 10.0
click at [1017, 183] on input "*****" at bounding box center [993, 173] width 77 height 45
click at [974, 139] on div at bounding box center [976, 142] width 36 height 18
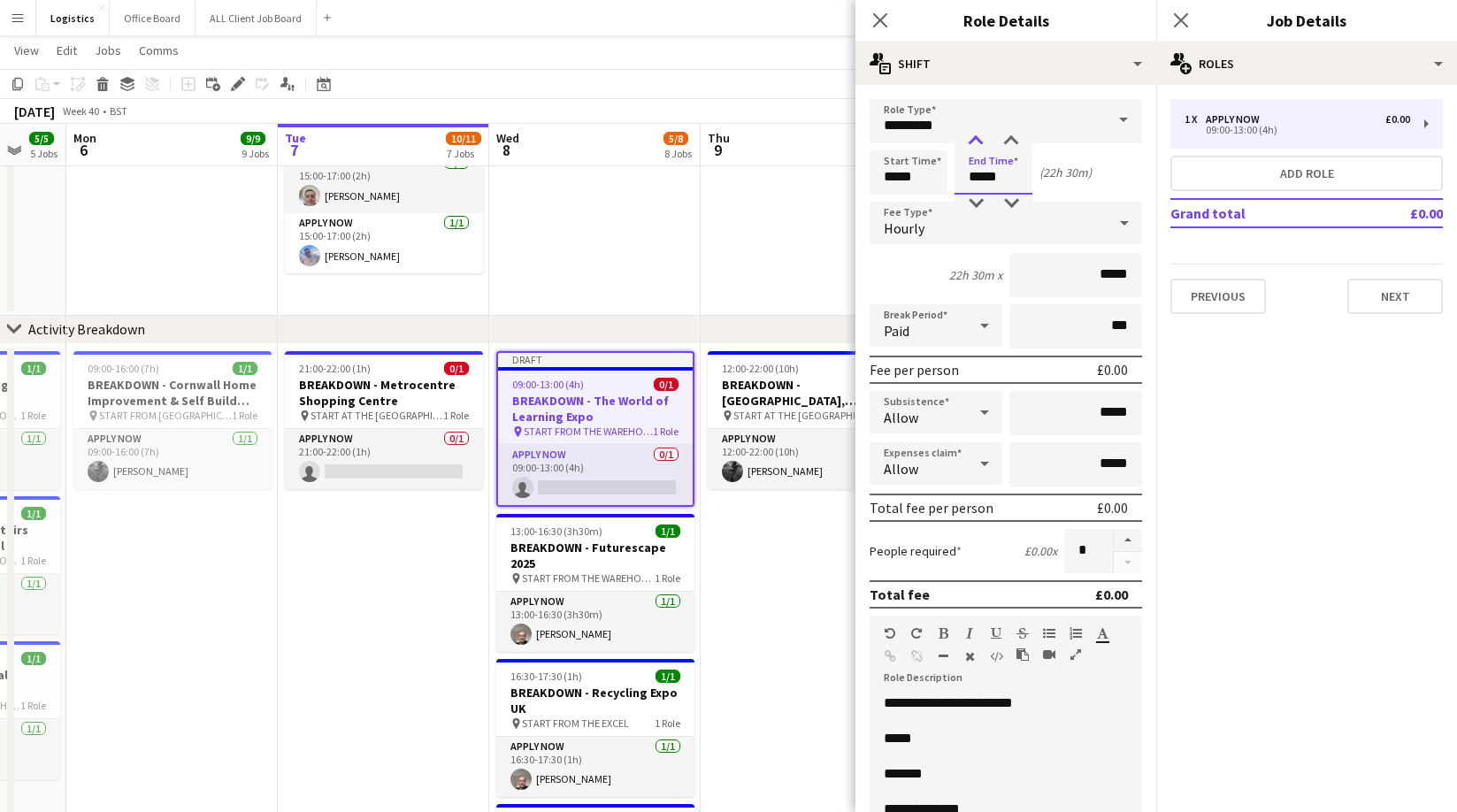
click at [974, 139] on div at bounding box center [976, 142] width 36 height 18
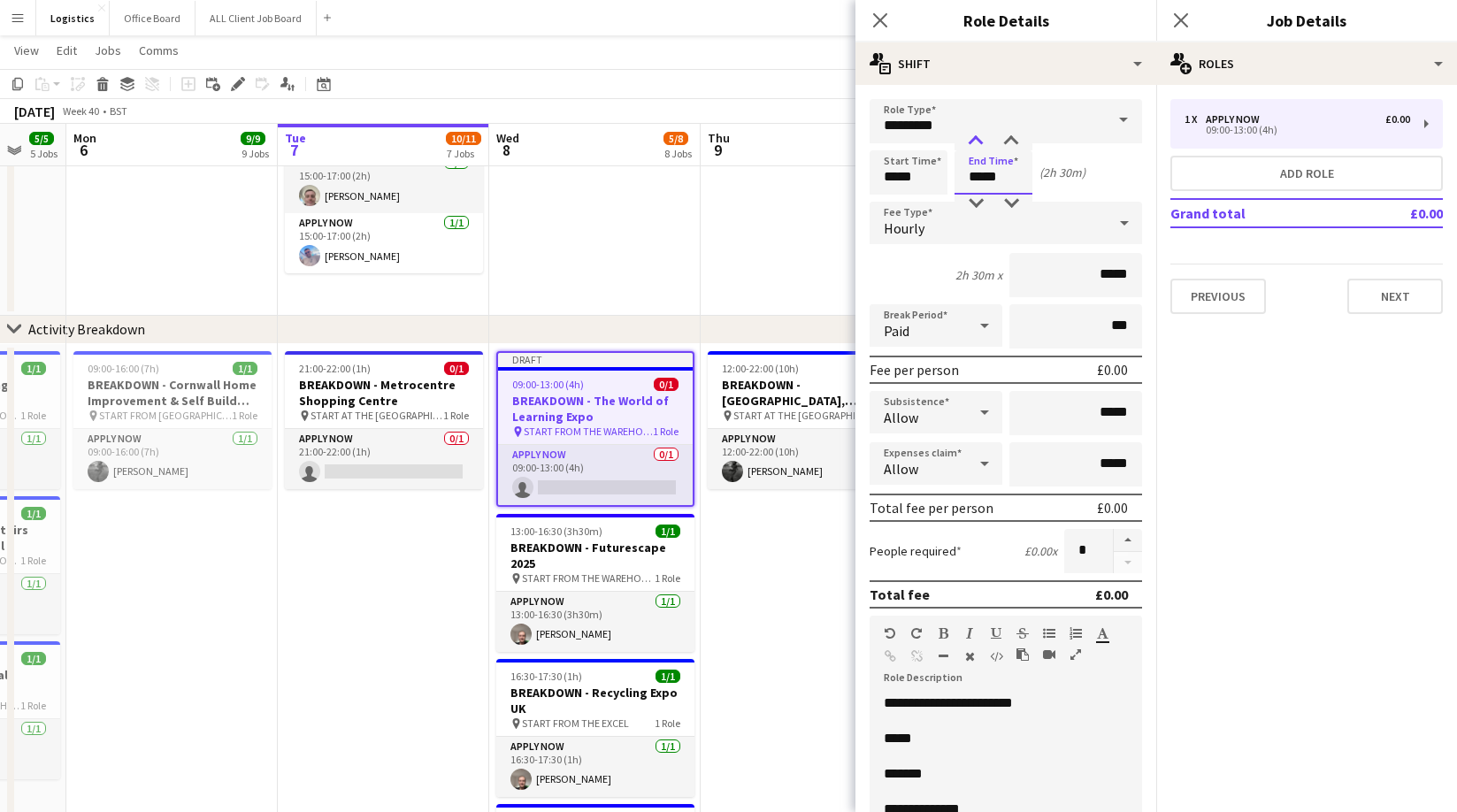
click at [974, 139] on div at bounding box center [976, 142] width 36 height 18
click at [980, 203] on div at bounding box center [976, 203] width 36 height 18
click at [1011, 138] on div at bounding box center [1011, 142] width 36 height 18
type input "*****"
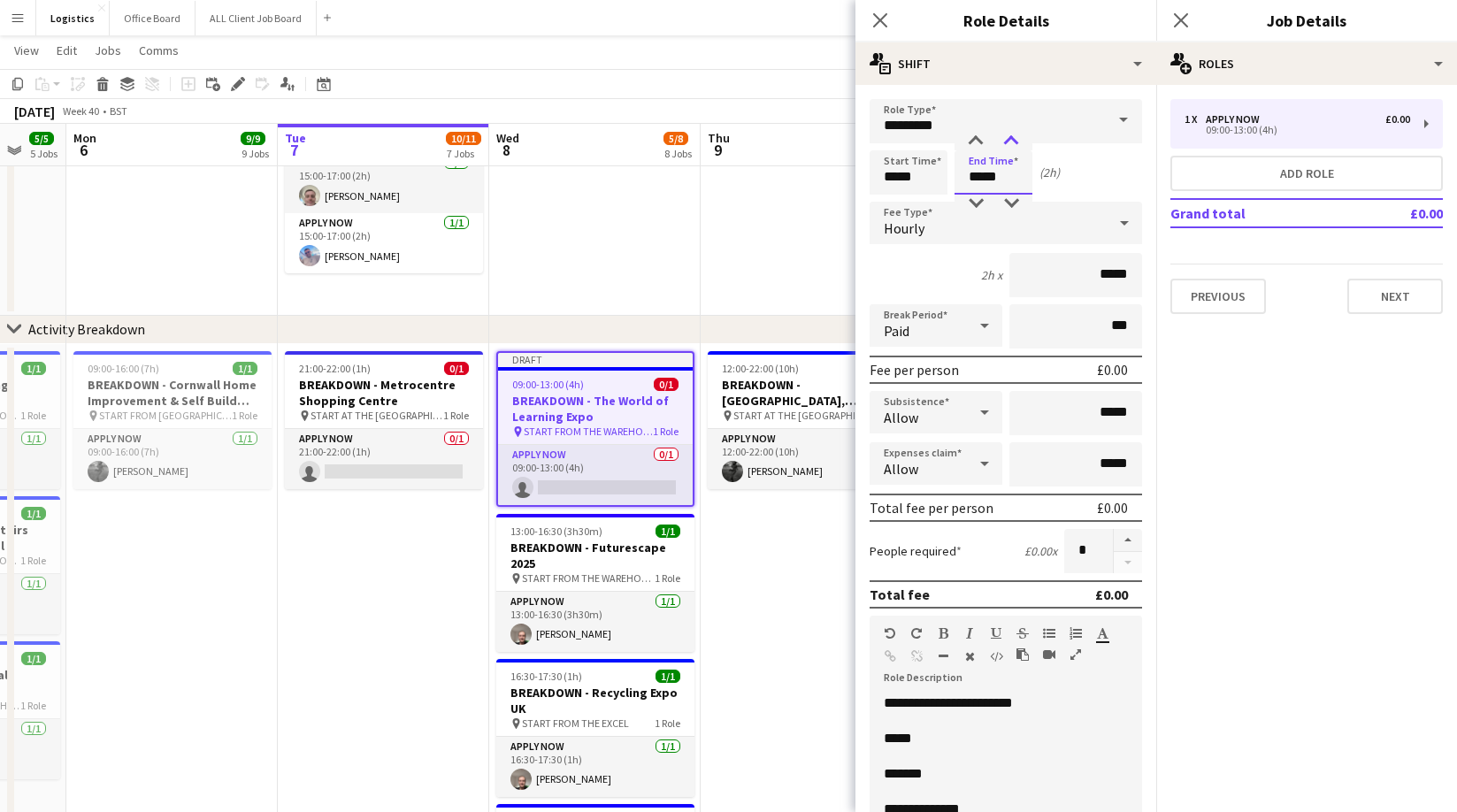
click at [1011, 138] on div at bounding box center [1011, 142] width 36 height 18
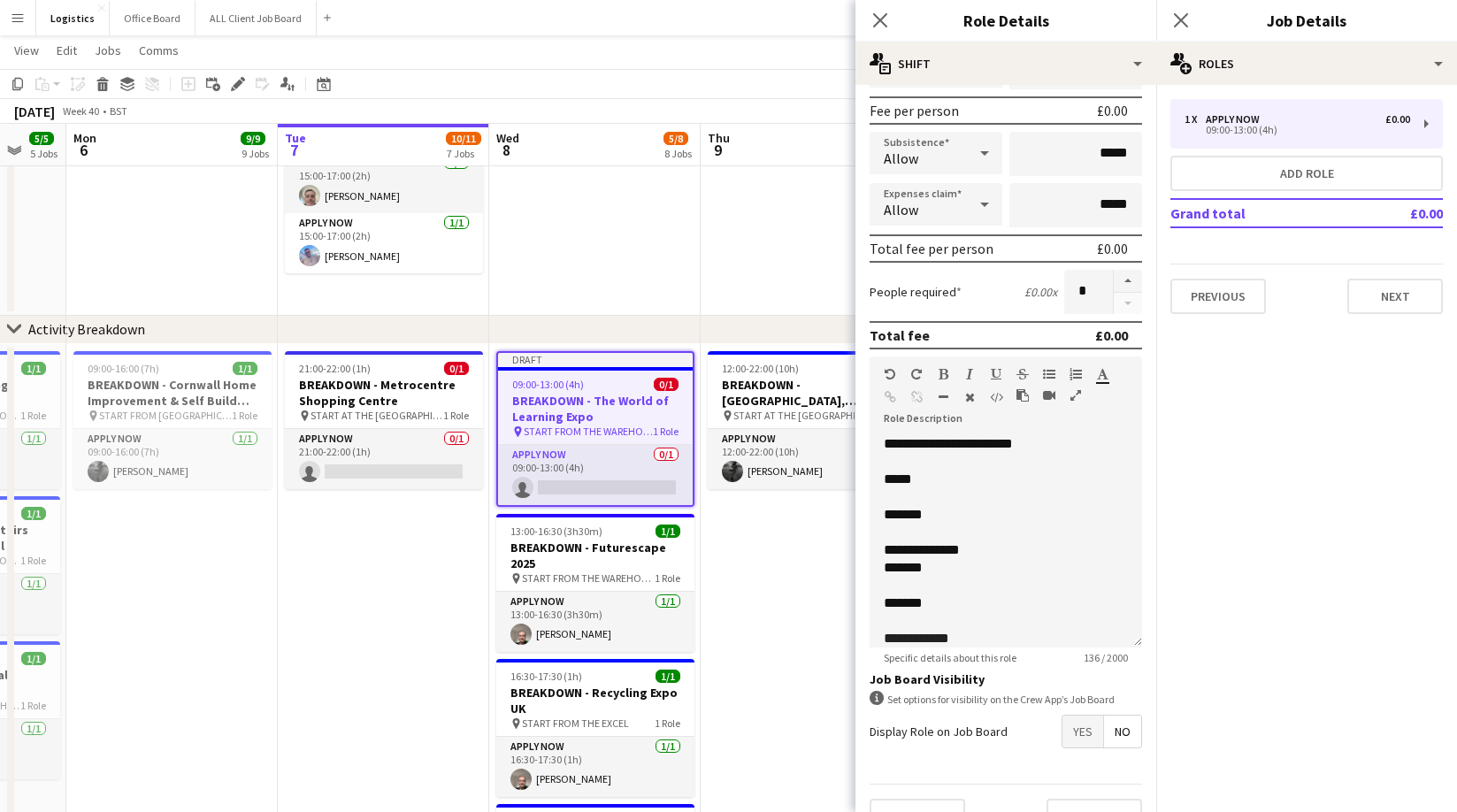
scroll to position [296, 0]
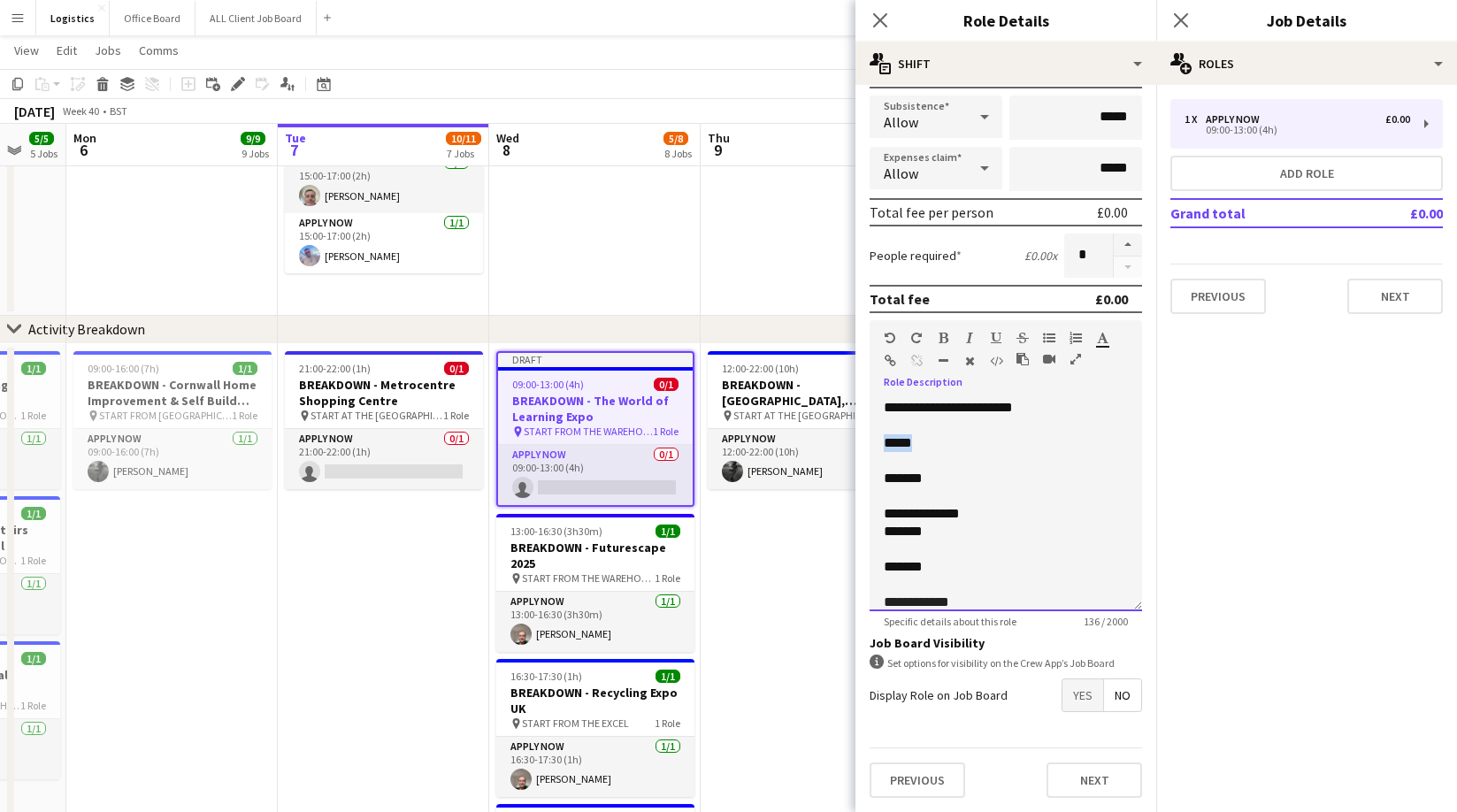
drag, startPoint x: 939, startPoint y: 441, endPoint x: 881, endPoint y: 445, distance: 58.1
click at [881, 445] on div "**********" at bounding box center [1005, 505] width 273 height 212
click at [940, 565] on p "*******" at bounding box center [1005, 567] width 244 height 18
drag, startPoint x: 958, startPoint y: 468, endPoint x: 942, endPoint y: 474, distance: 17.1
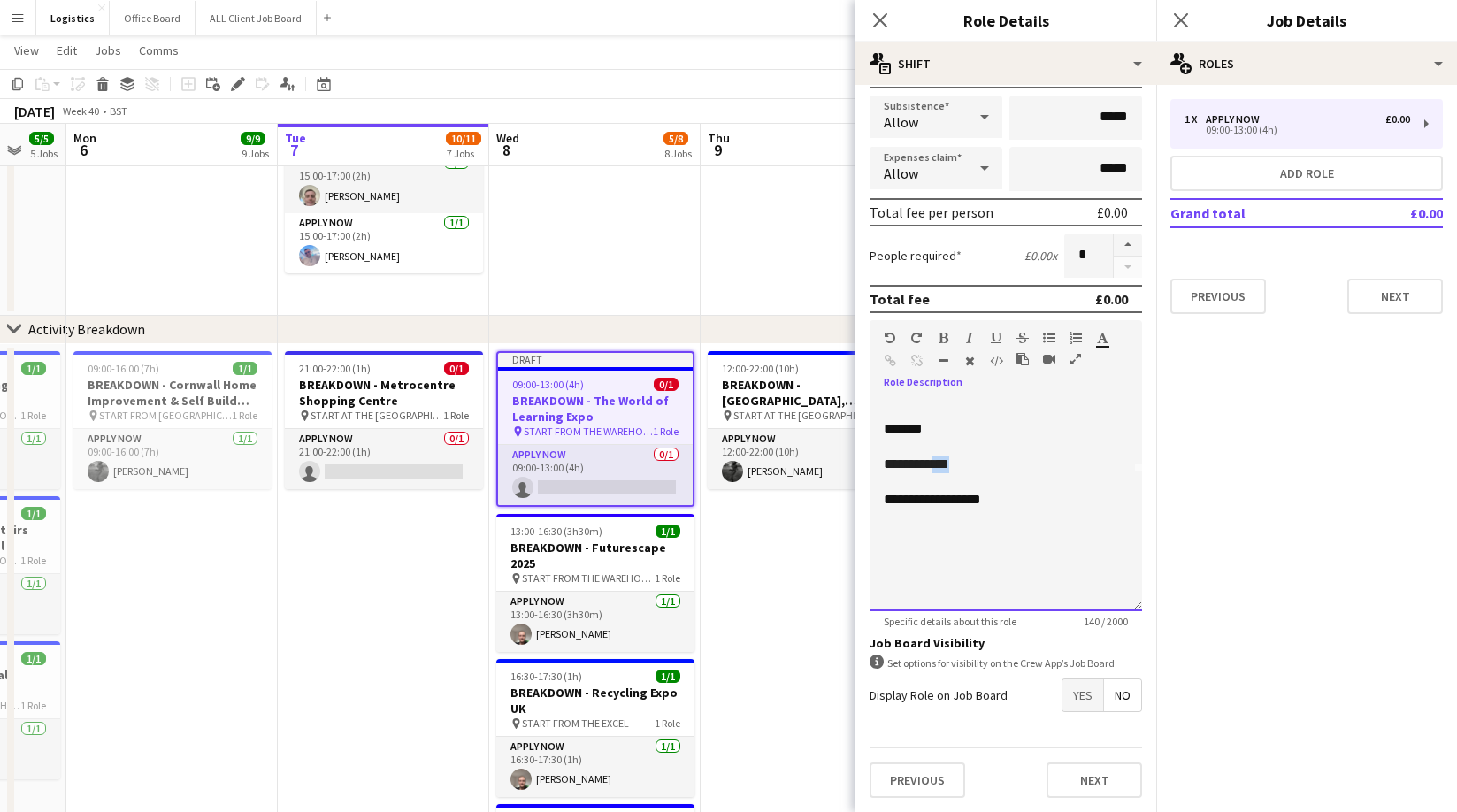
click at [933, 469] on p "**********" at bounding box center [1005, 464] width 244 height 18
click at [907, 578] on div "**********" at bounding box center [1005, 505] width 273 height 212
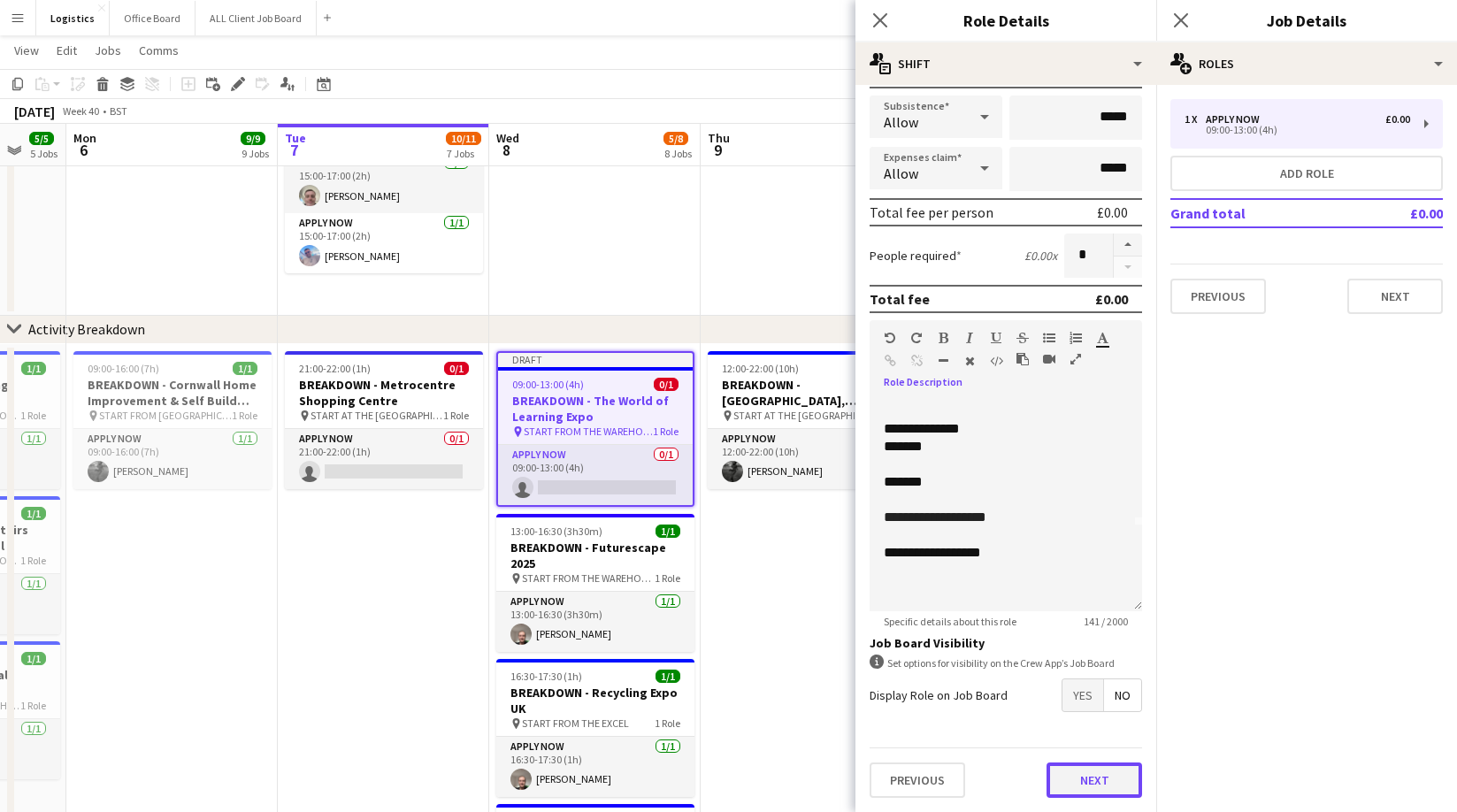
click at [1086, 785] on button "Next" at bounding box center [1094, 780] width 95 height 36
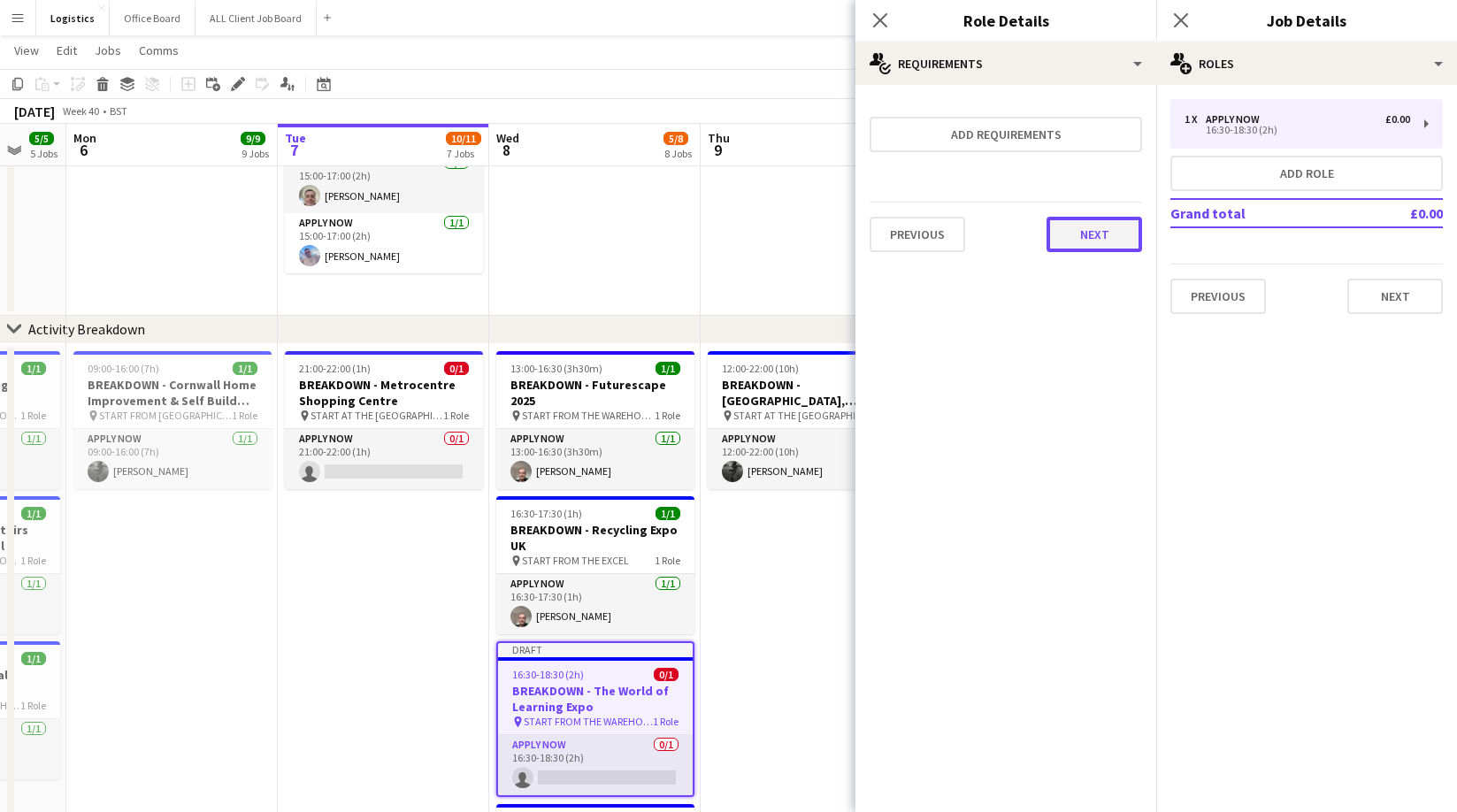
click at [1096, 236] on button "Next" at bounding box center [1094, 234] width 95 height 36
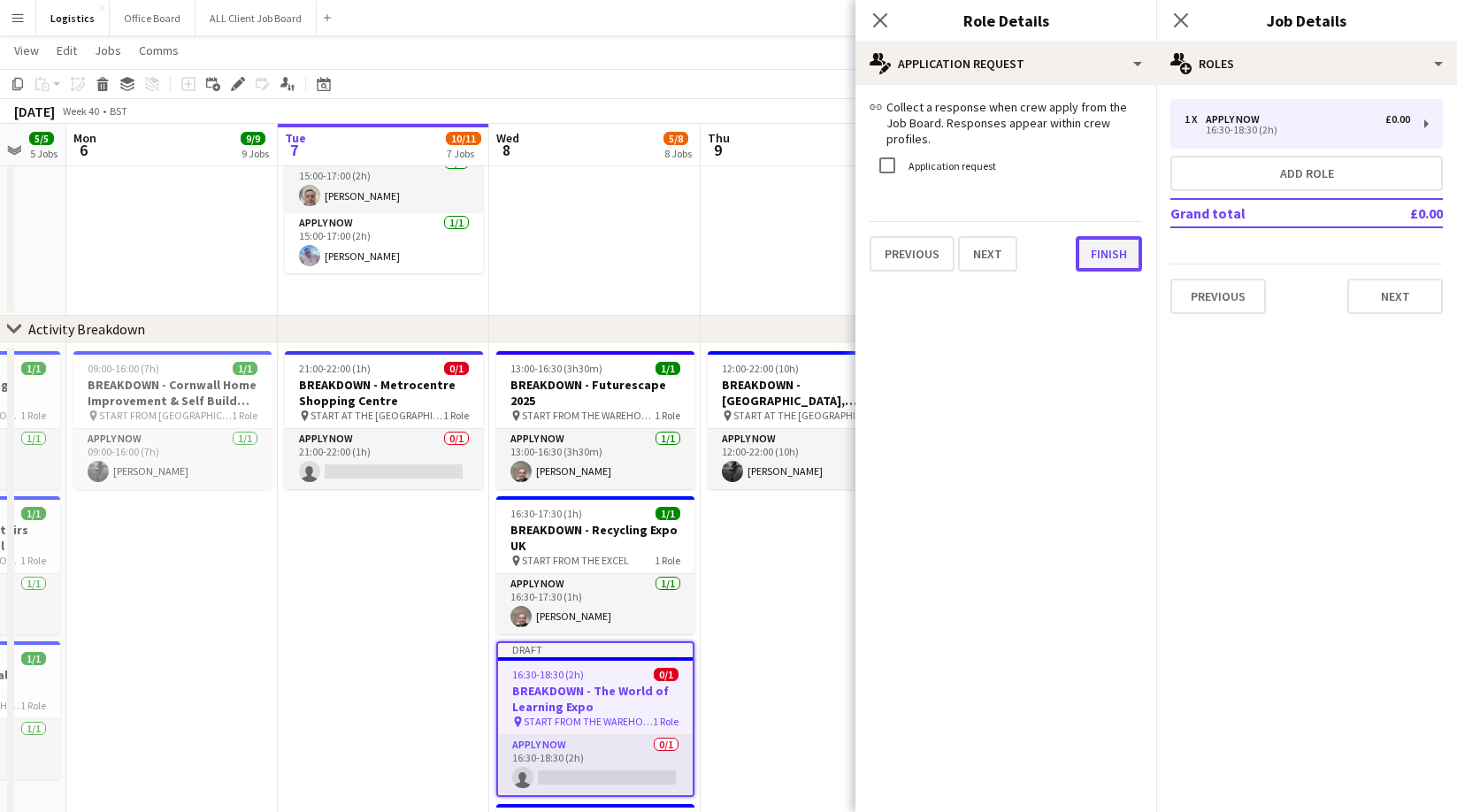
click at [1101, 240] on button "Finish" at bounding box center [1109, 254] width 66 height 36
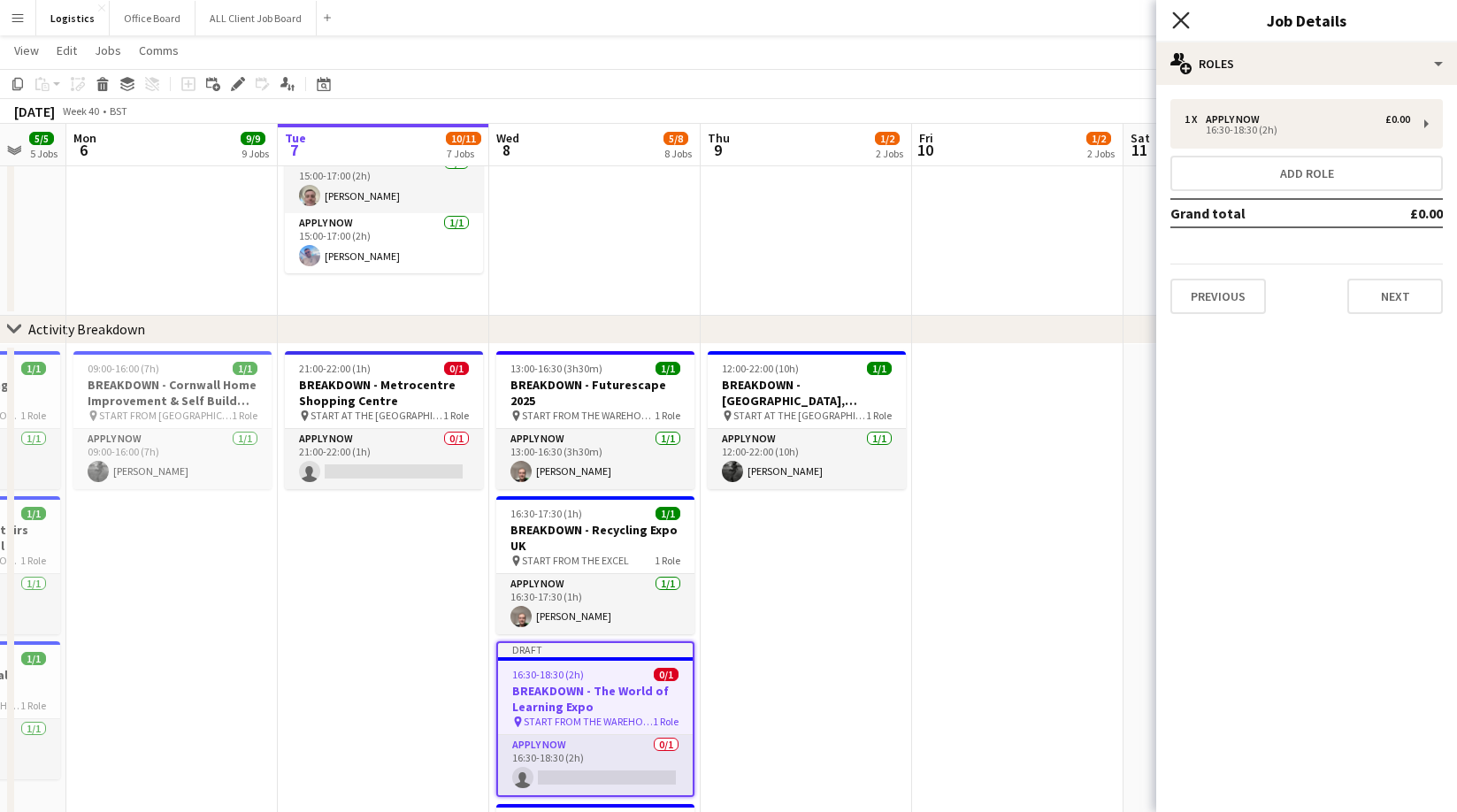
drag, startPoint x: 1186, startPoint y: 22, endPoint x: 1316, endPoint y: 76, distance: 140.8
click at [1187, 22] on icon "Close pop-in" at bounding box center [1181, 20] width 14 height 14
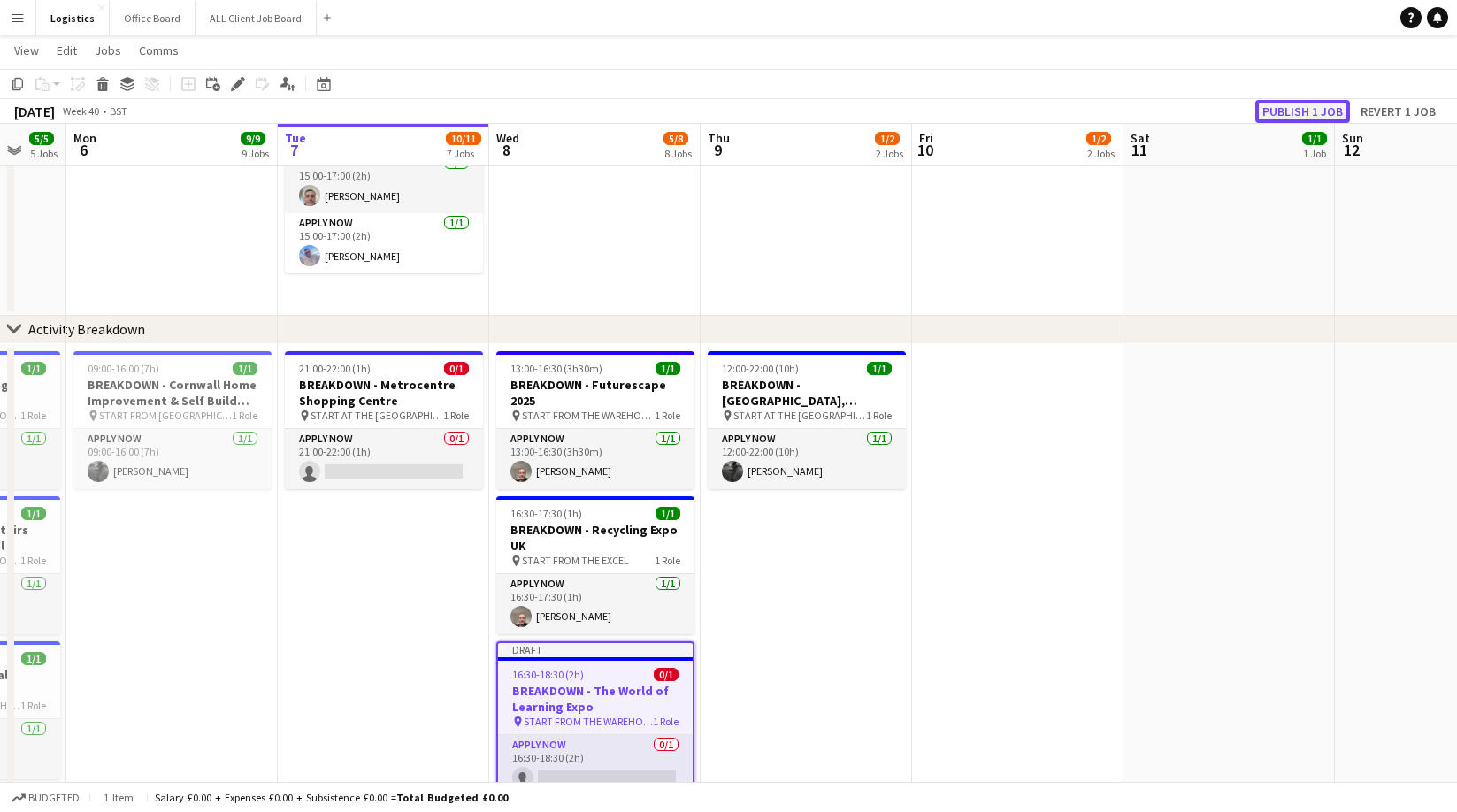
click at [1301, 114] on button "Publish 1 job" at bounding box center [1302, 111] width 94 height 23
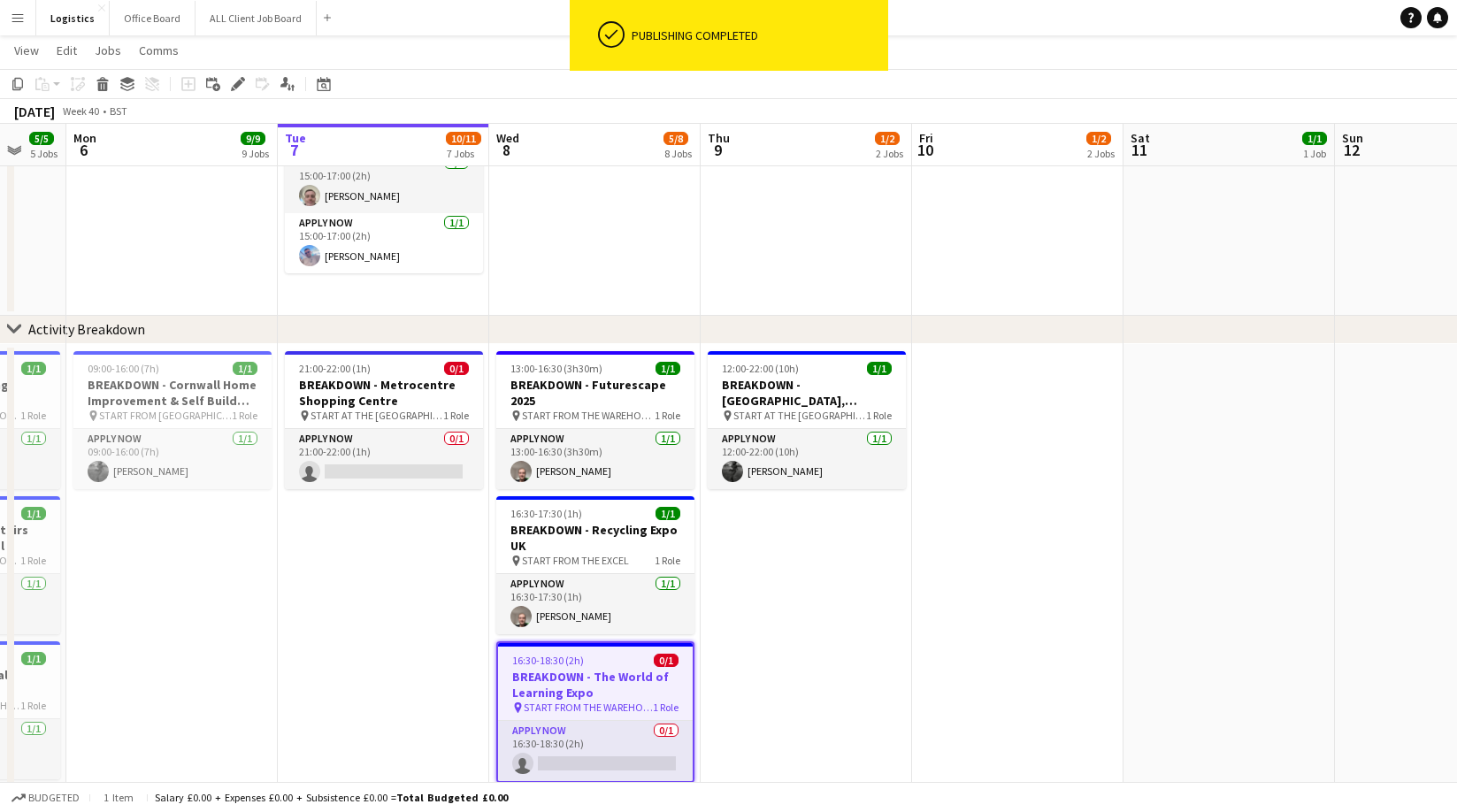
drag, startPoint x: 1097, startPoint y: 92, endPoint x: 1076, endPoint y: 110, distance: 27.7
click at [1099, 92] on app-toolbar "Copy Paste Paste Command V Paste with crew Command Shift V Paste linked Job [GE…" at bounding box center [728, 84] width 1457 height 30
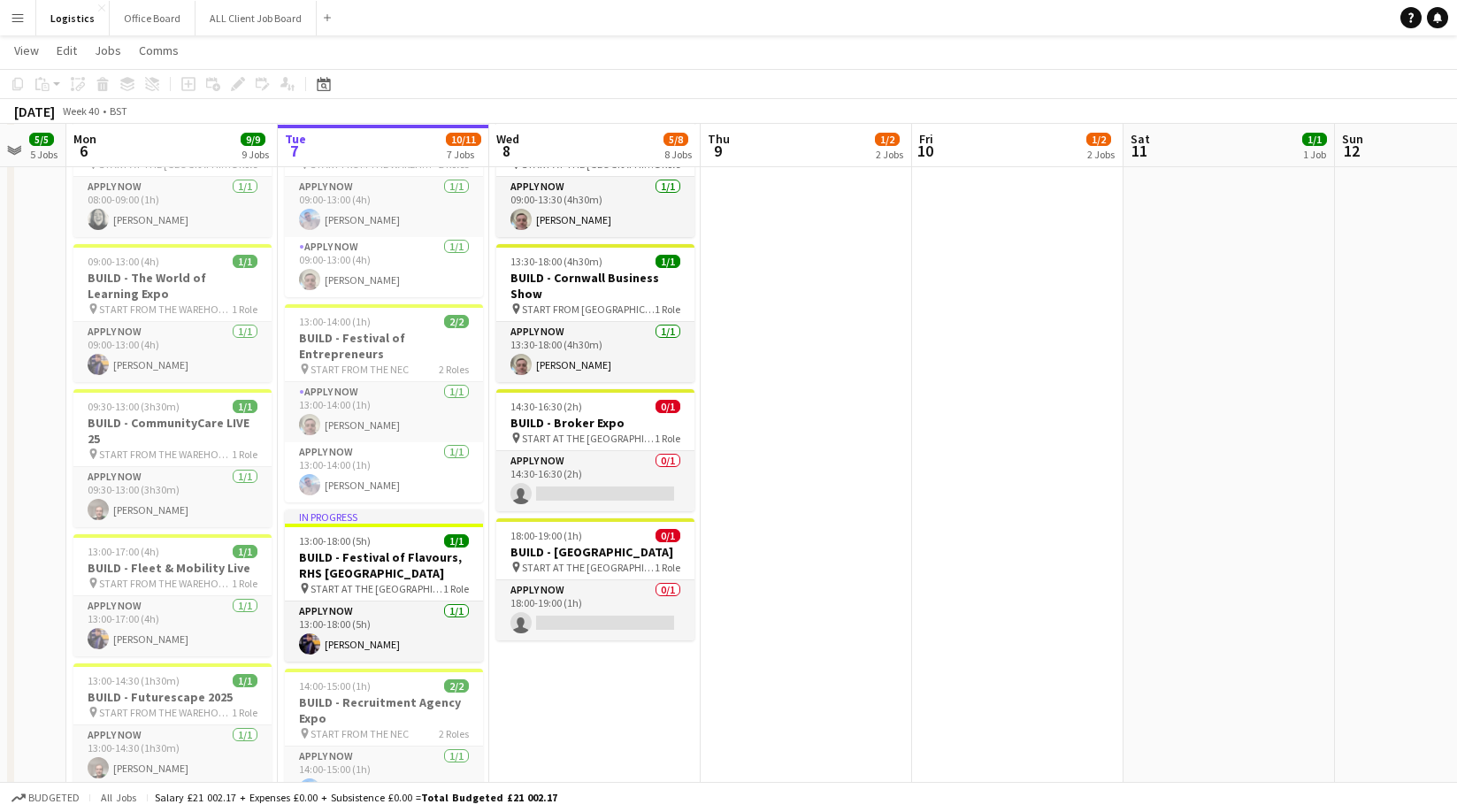
scroll to position [183, 0]
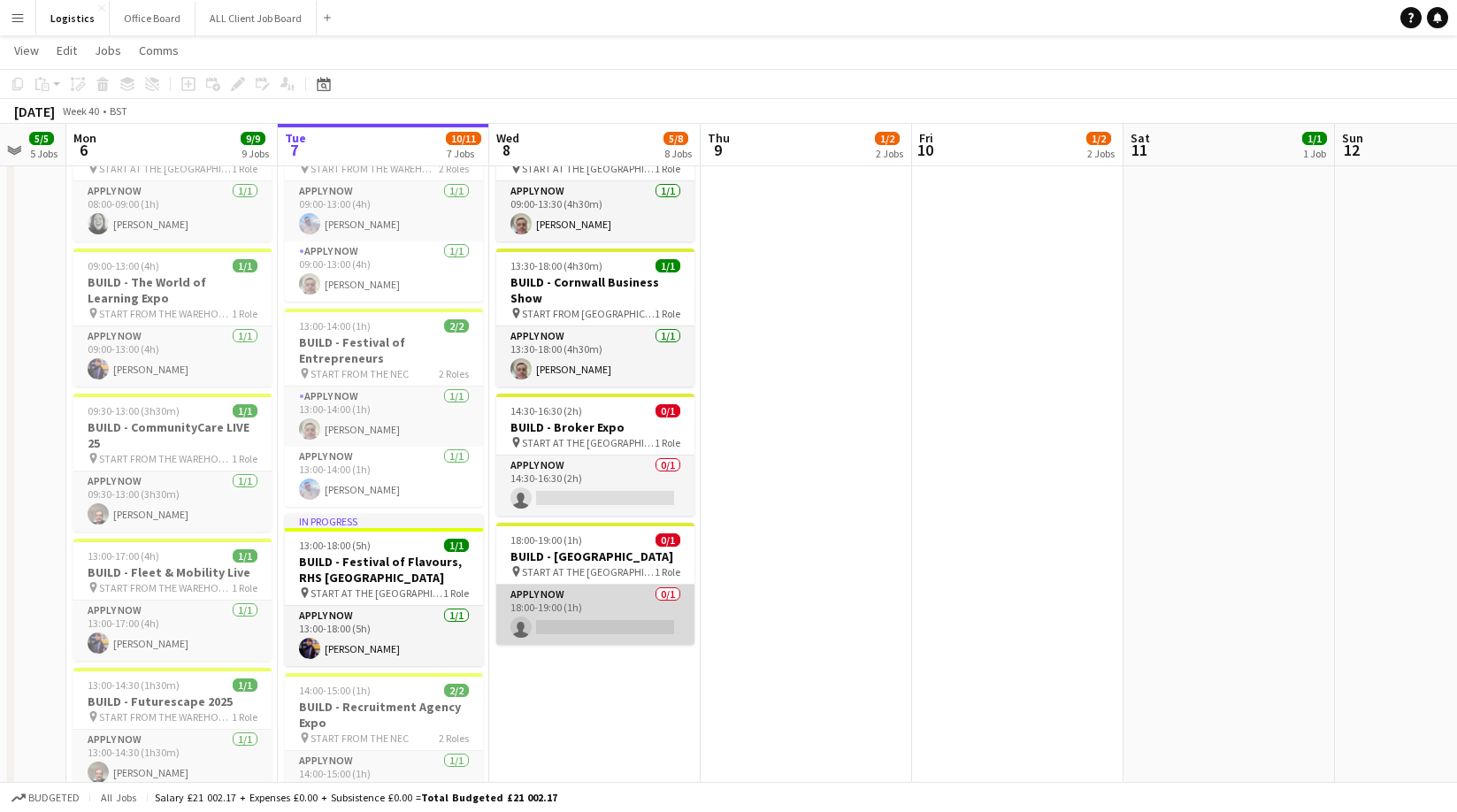
click at [590, 640] on app-card-role "APPLY NOW 0/1 18:00-19:00 (1h) single-neutral-actions" at bounding box center [595, 614] width 198 height 61
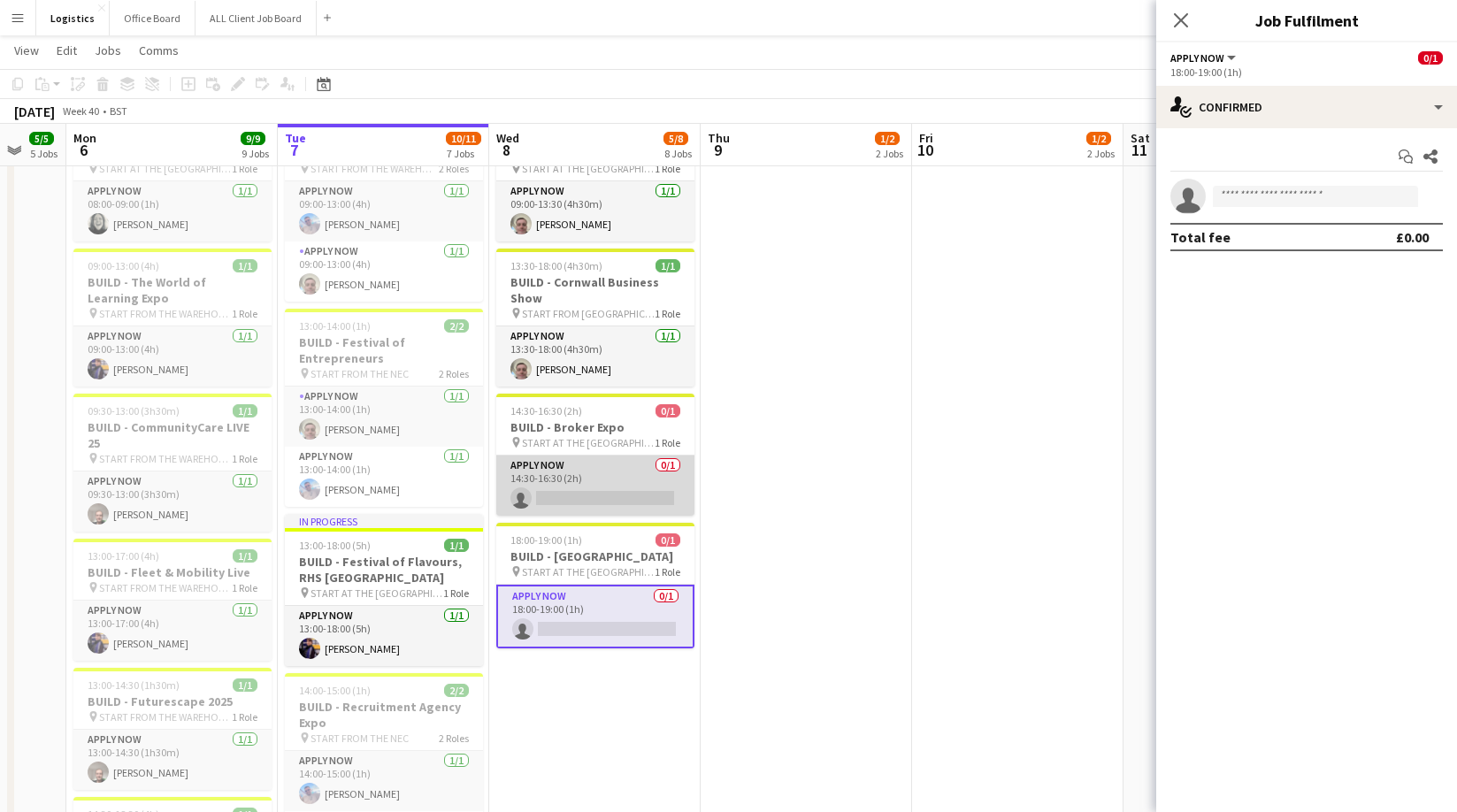
click at [564, 491] on app-card-role "APPLY NOW 0/1 14:30-16:30 (2h) single-neutral-actions" at bounding box center [595, 485] width 198 height 61
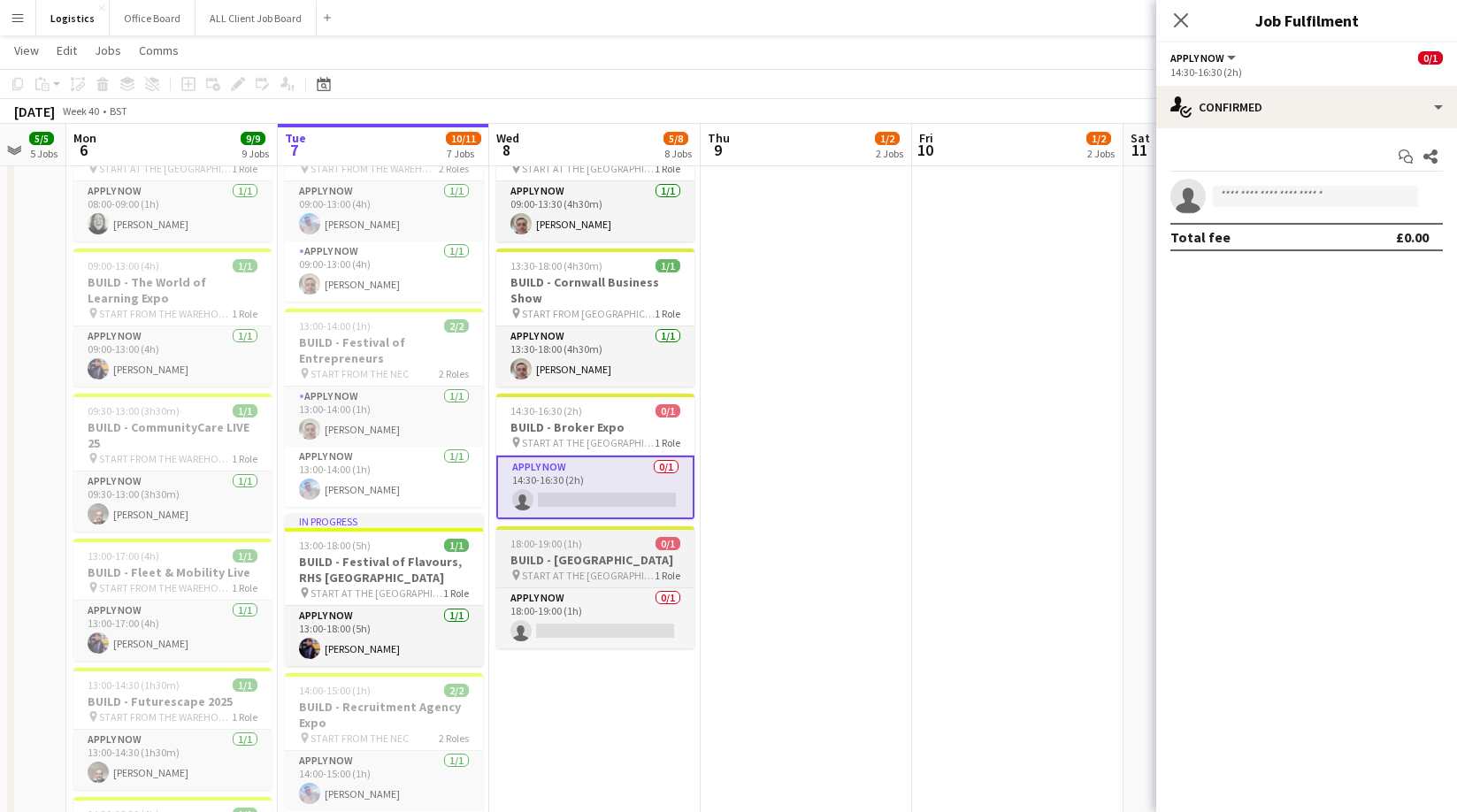
click at [574, 563] on h3 "BUILD - [GEOGRAPHIC_DATA]" at bounding box center [595, 560] width 198 height 16
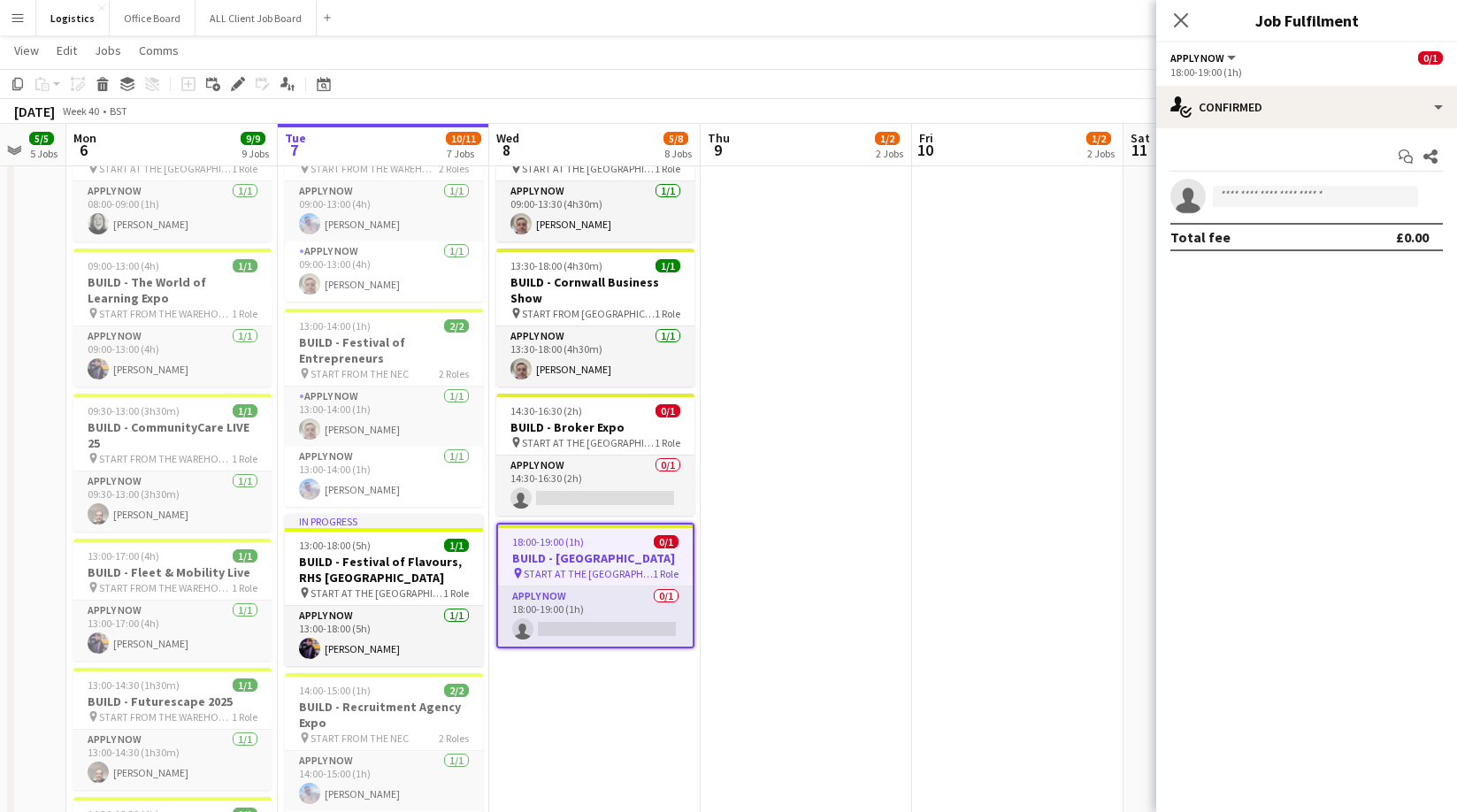
drag, startPoint x: 239, startPoint y: 83, endPoint x: 363, endPoint y: 109, distance: 126.7
click at [240, 83] on icon at bounding box center [237, 84] width 10 height 10
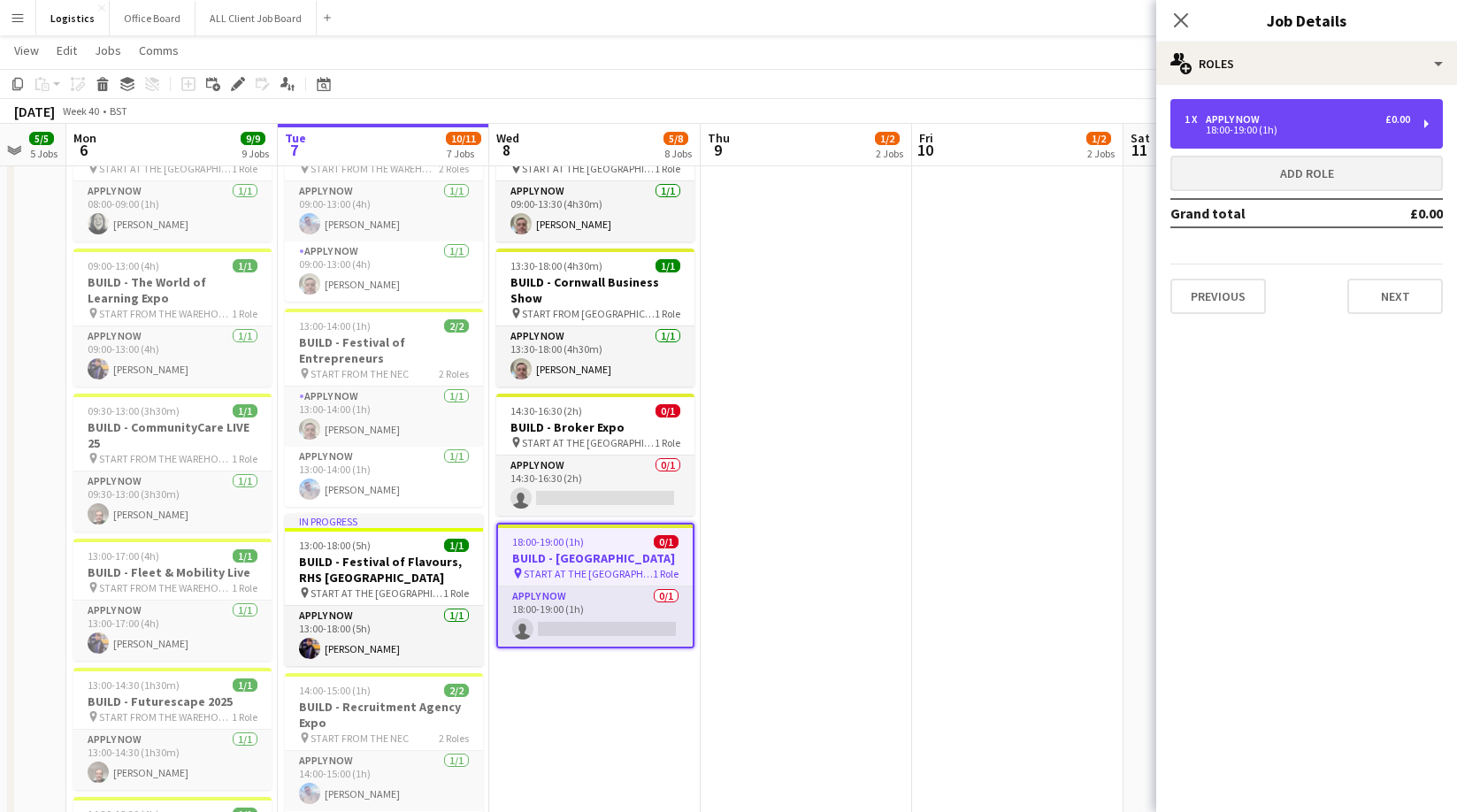
drag, startPoint x: 1234, startPoint y: 133, endPoint x: 1226, endPoint y: 173, distance: 40.8
click at [1234, 133] on div "18:00-19:00 (1h)" at bounding box center [1297, 130] width 225 height 9
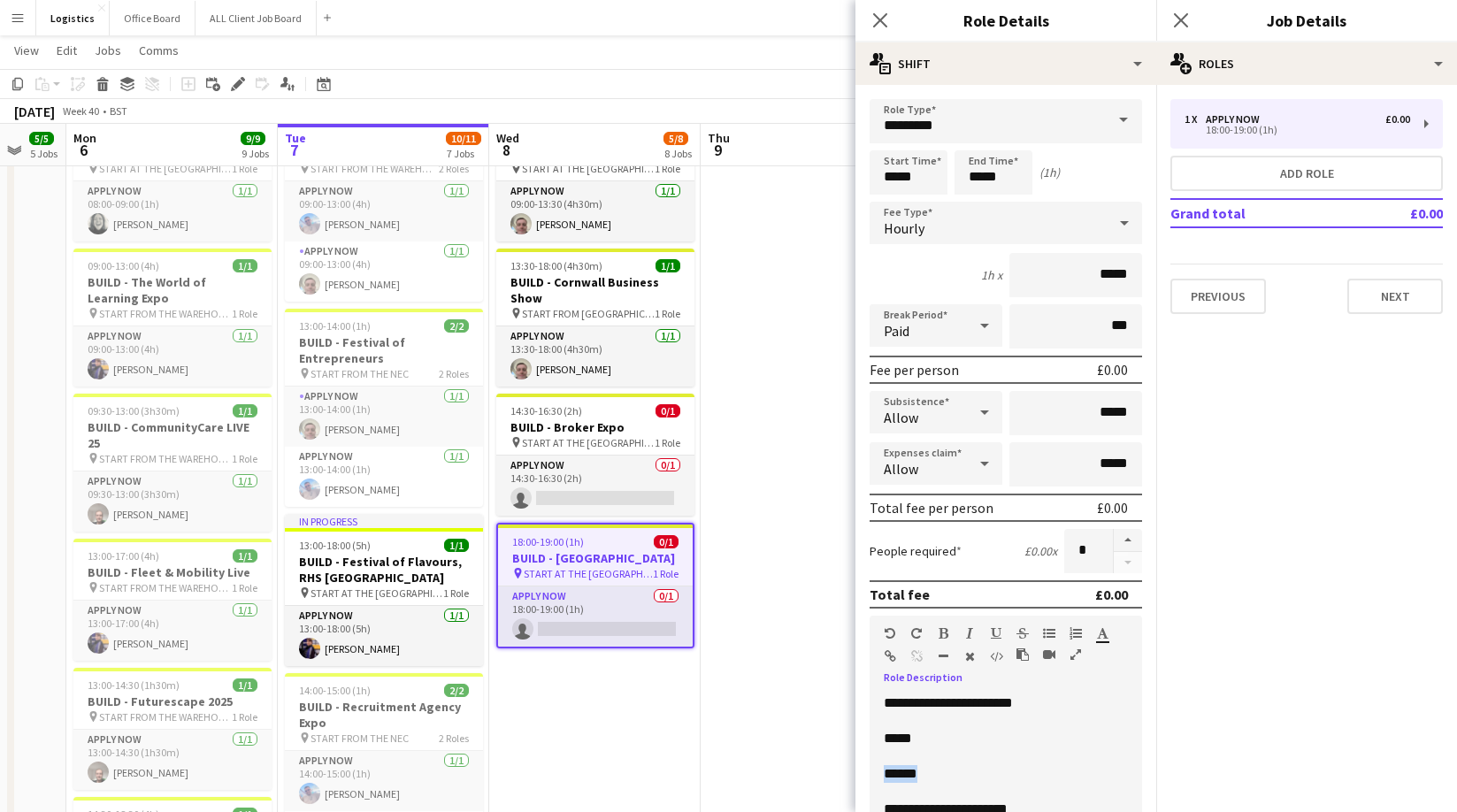
drag, startPoint x: 921, startPoint y: 775, endPoint x: 878, endPoint y: 774, distance: 43.0
click at [876, 774] on div "**********" at bounding box center [1005, 800] width 273 height 212
click at [579, 646] on app-card-role "APPLY NOW 0/1 18:00-19:00 (1h) single-neutral-actions" at bounding box center [595, 616] width 194 height 61
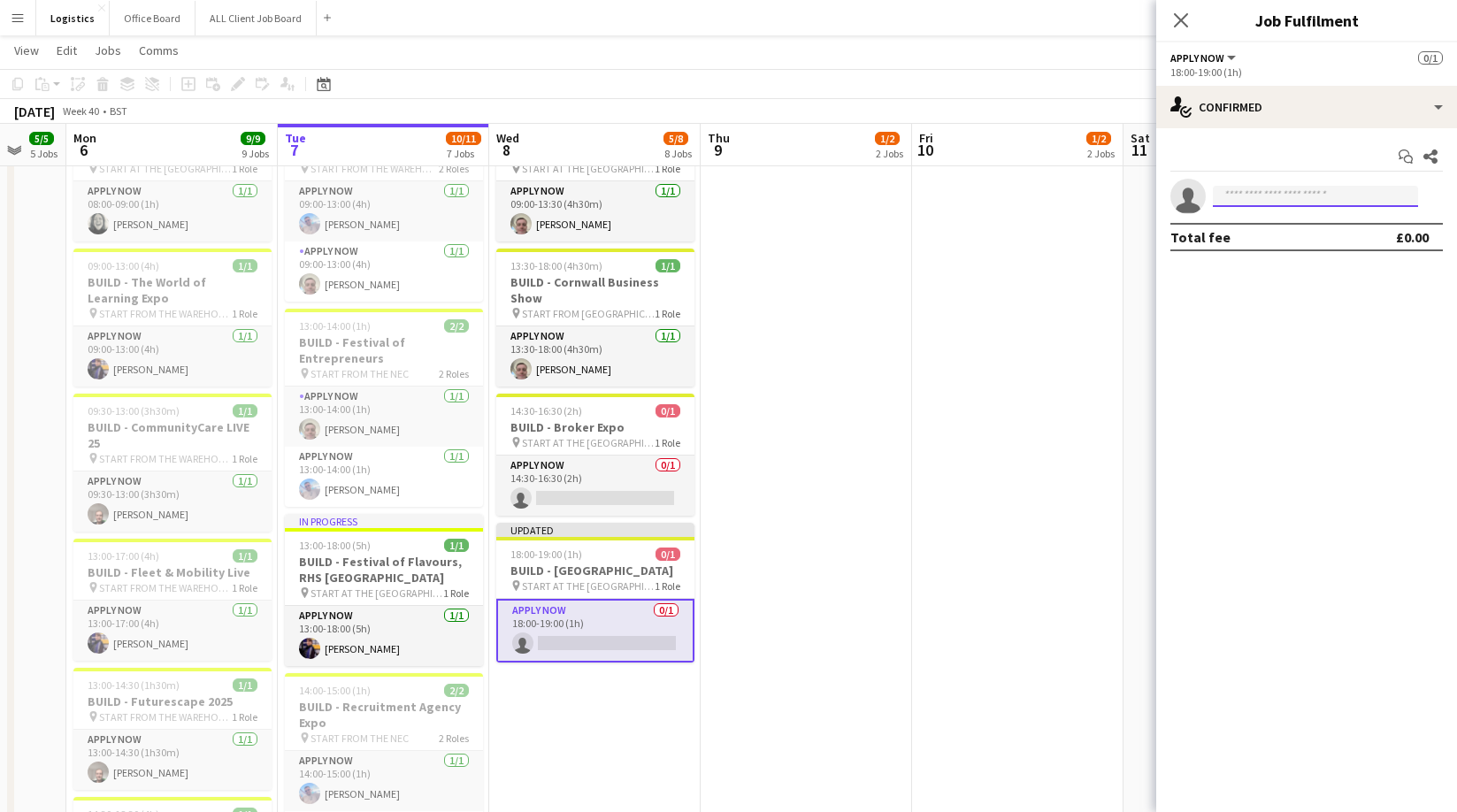
click at [1242, 193] on input at bounding box center [1315, 197] width 205 height 21
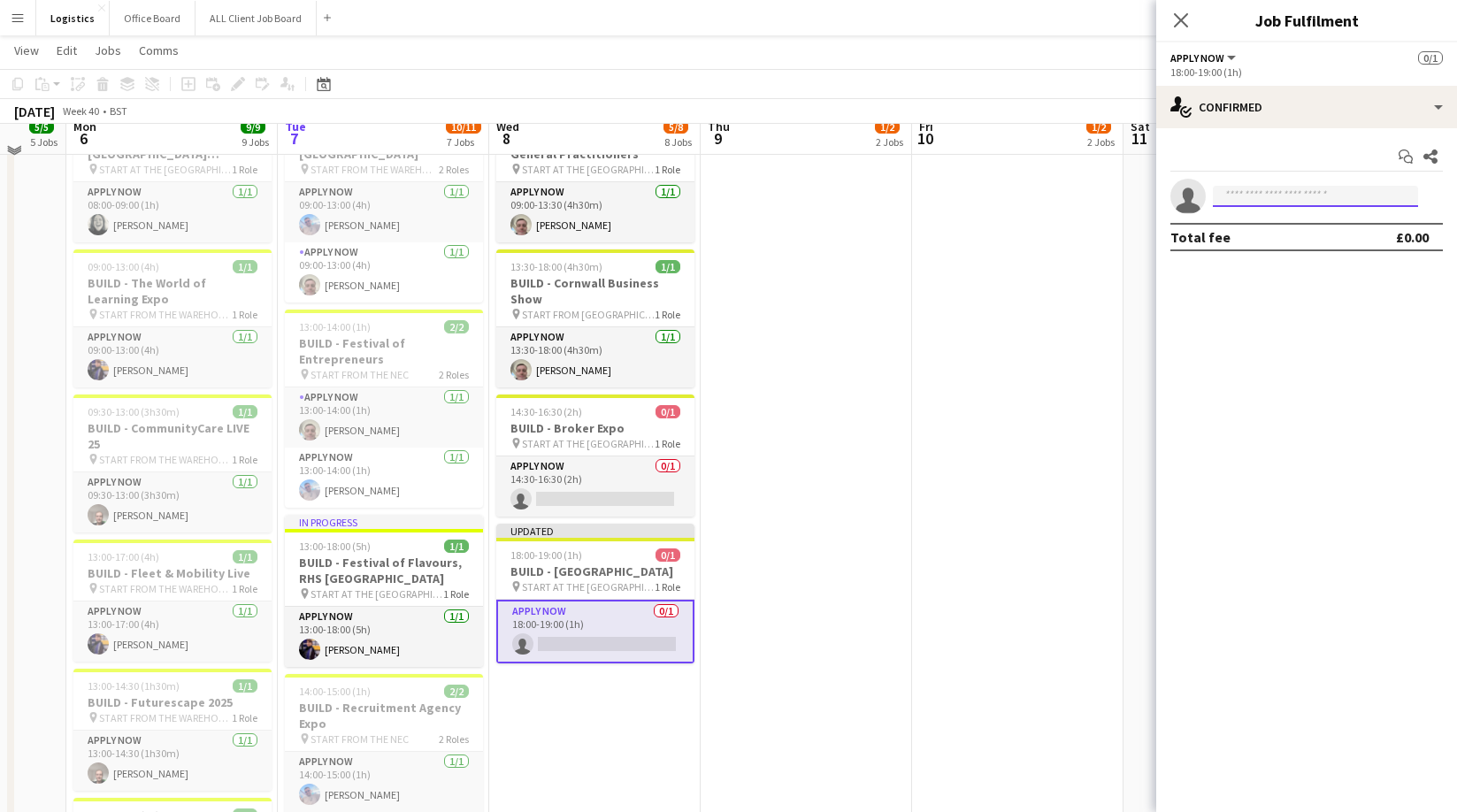
scroll to position [171, 0]
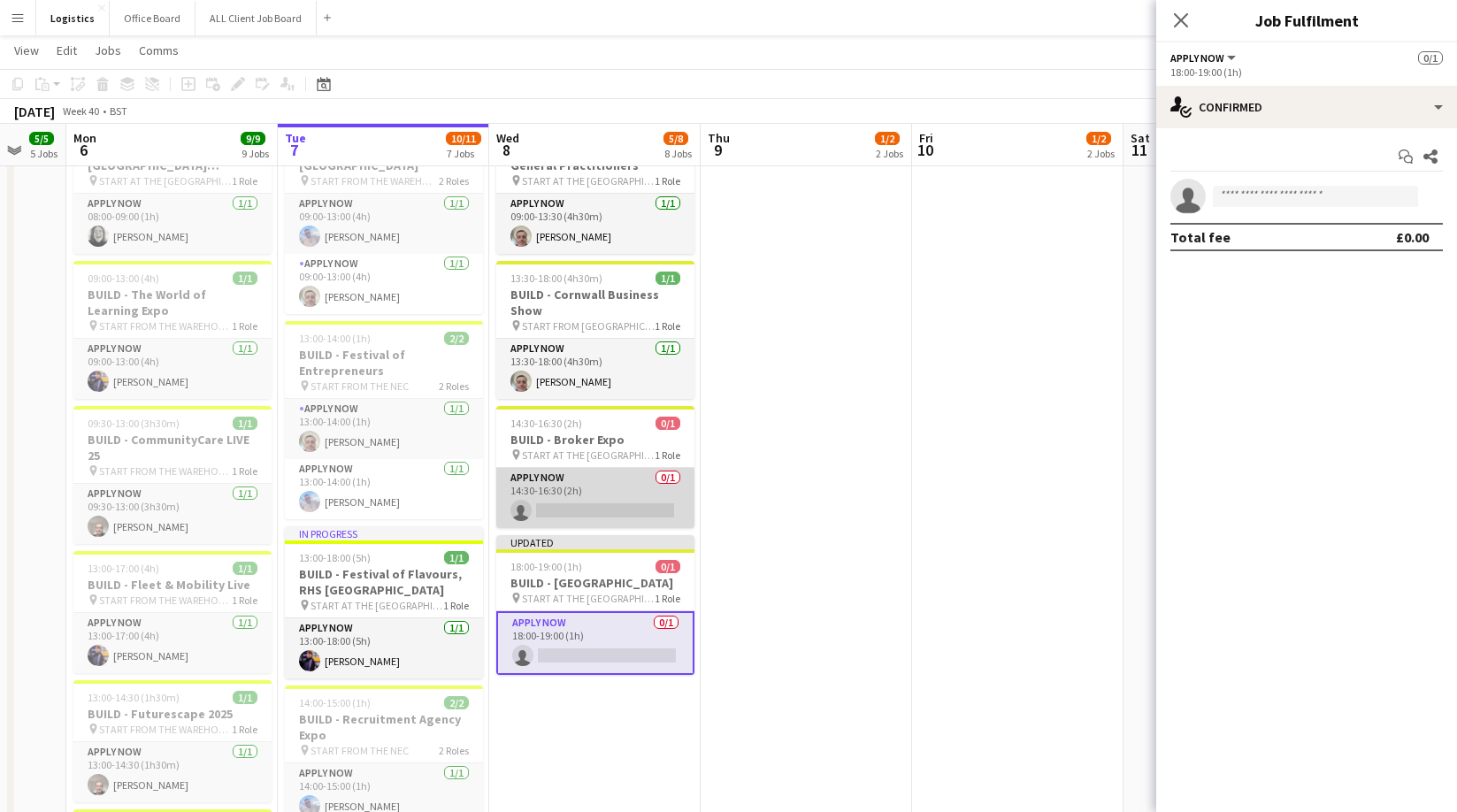
click at [590, 509] on app-card-role "APPLY NOW 0/1 14:30-16:30 (2h) single-neutral-actions" at bounding box center [595, 498] width 198 height 61
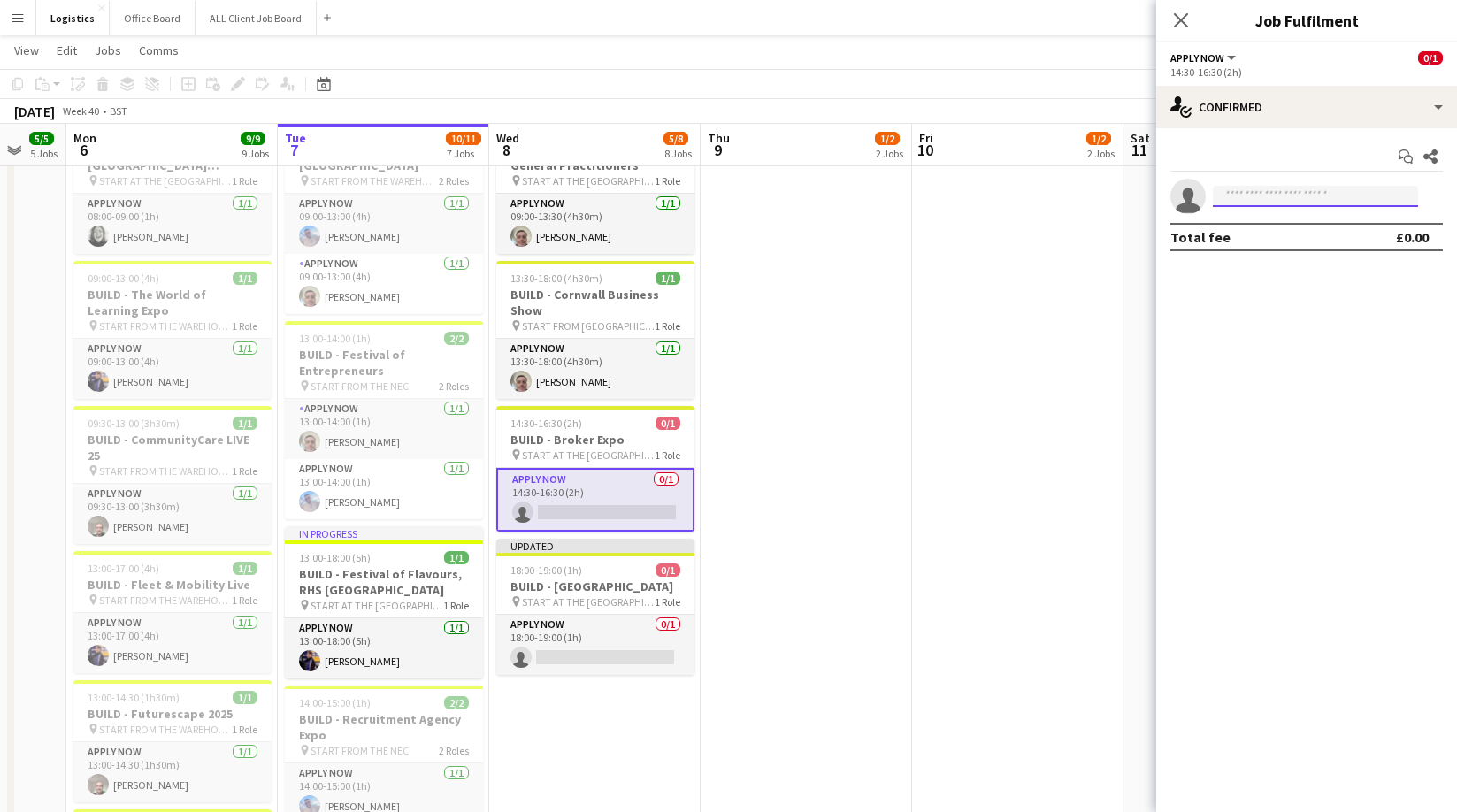
click at [1241, 193] on input at bounding box center [1315, 197] width 205 height 21
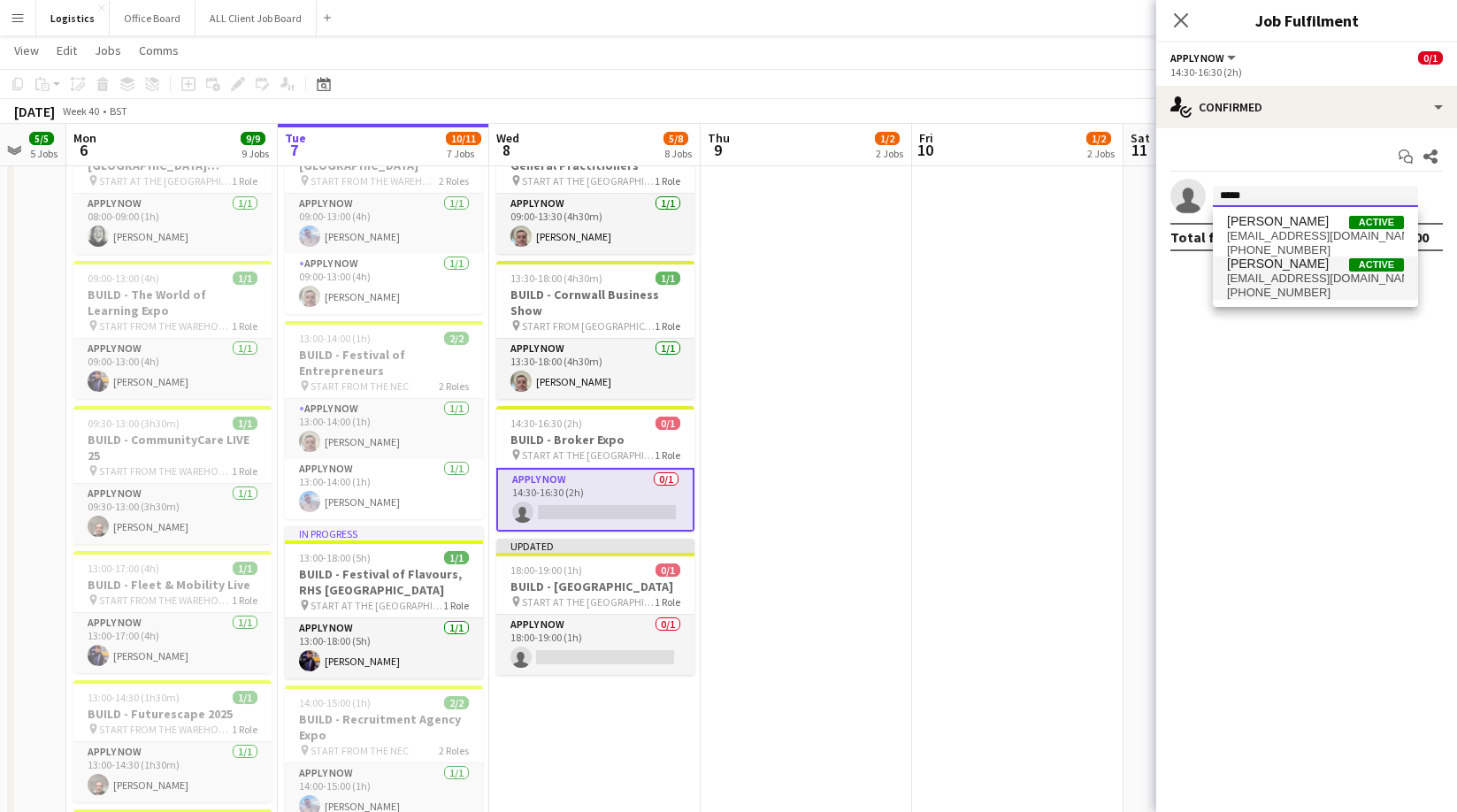
type input "*****"
click at [1263, 279] on span "[EMAIL_ADDRESS][DOMAIN_NAME]" at bounding box center [1315, 279] width 177 height 14
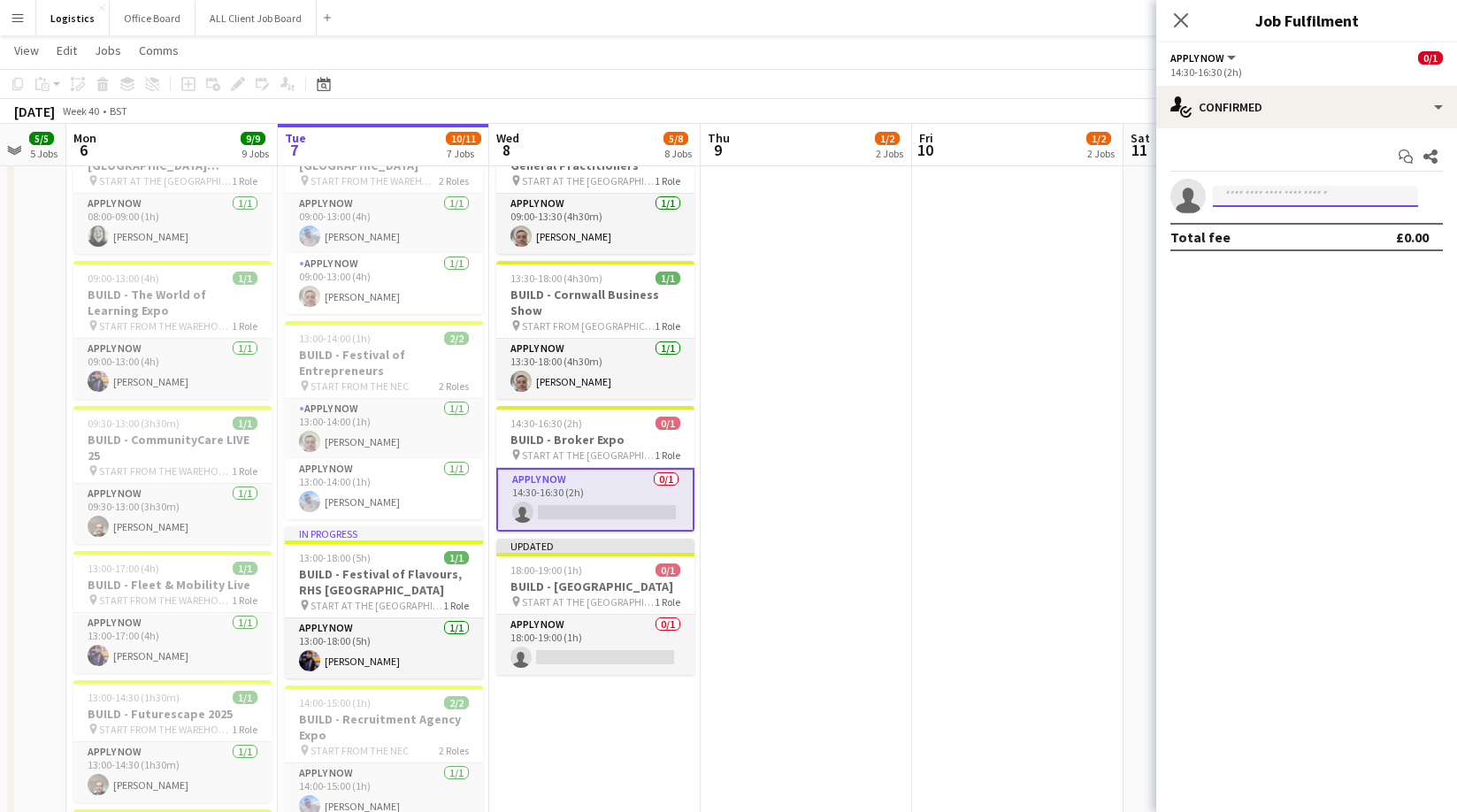
scroll to position [0, 0]
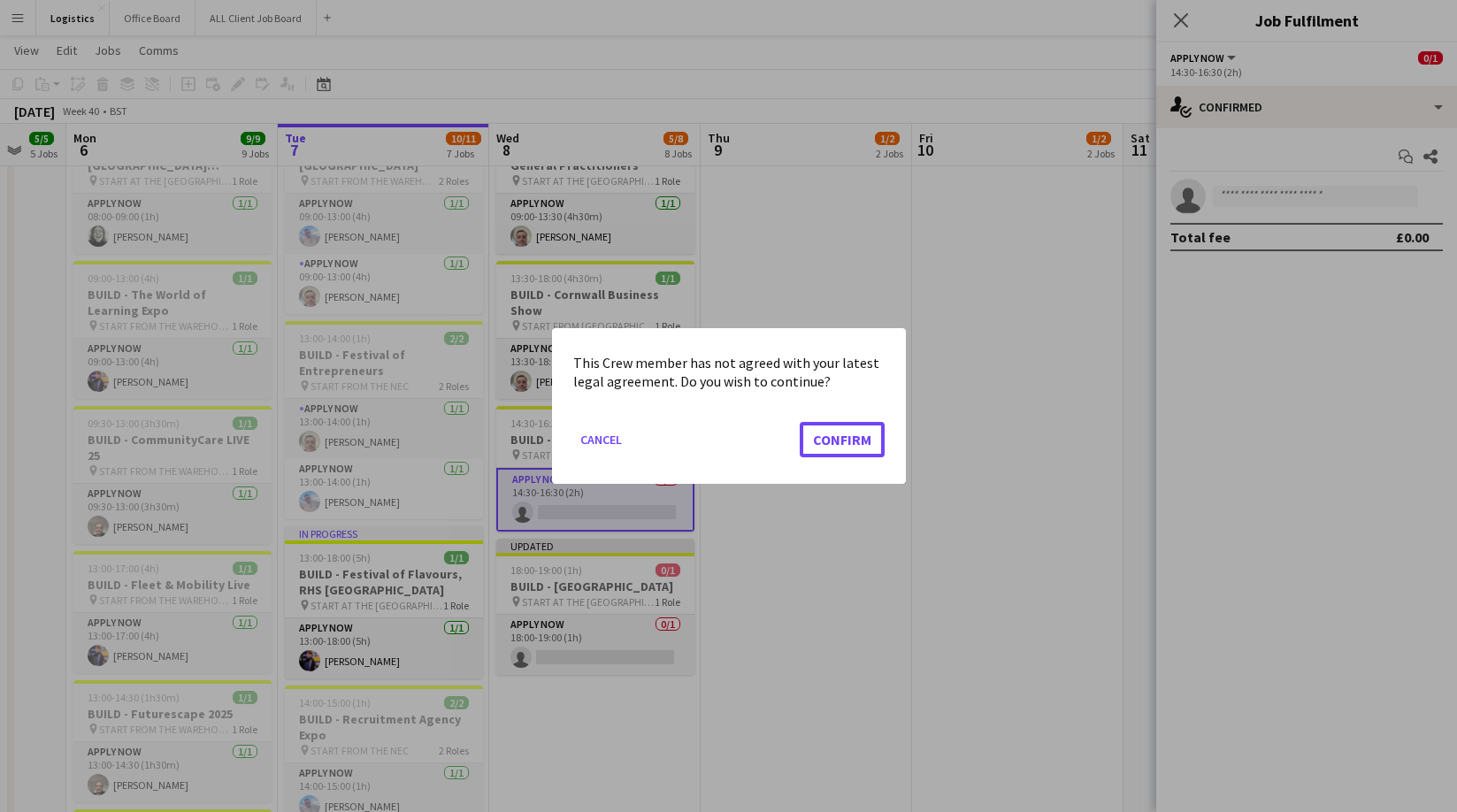
drag, startPoint x: 862, startPoint y: 439, endPoint x: 887, endPoint y: 442, distance: 25.2
click at [862, 439] on button "Confirm" at bounding box center [842, 440] width 85 height 36
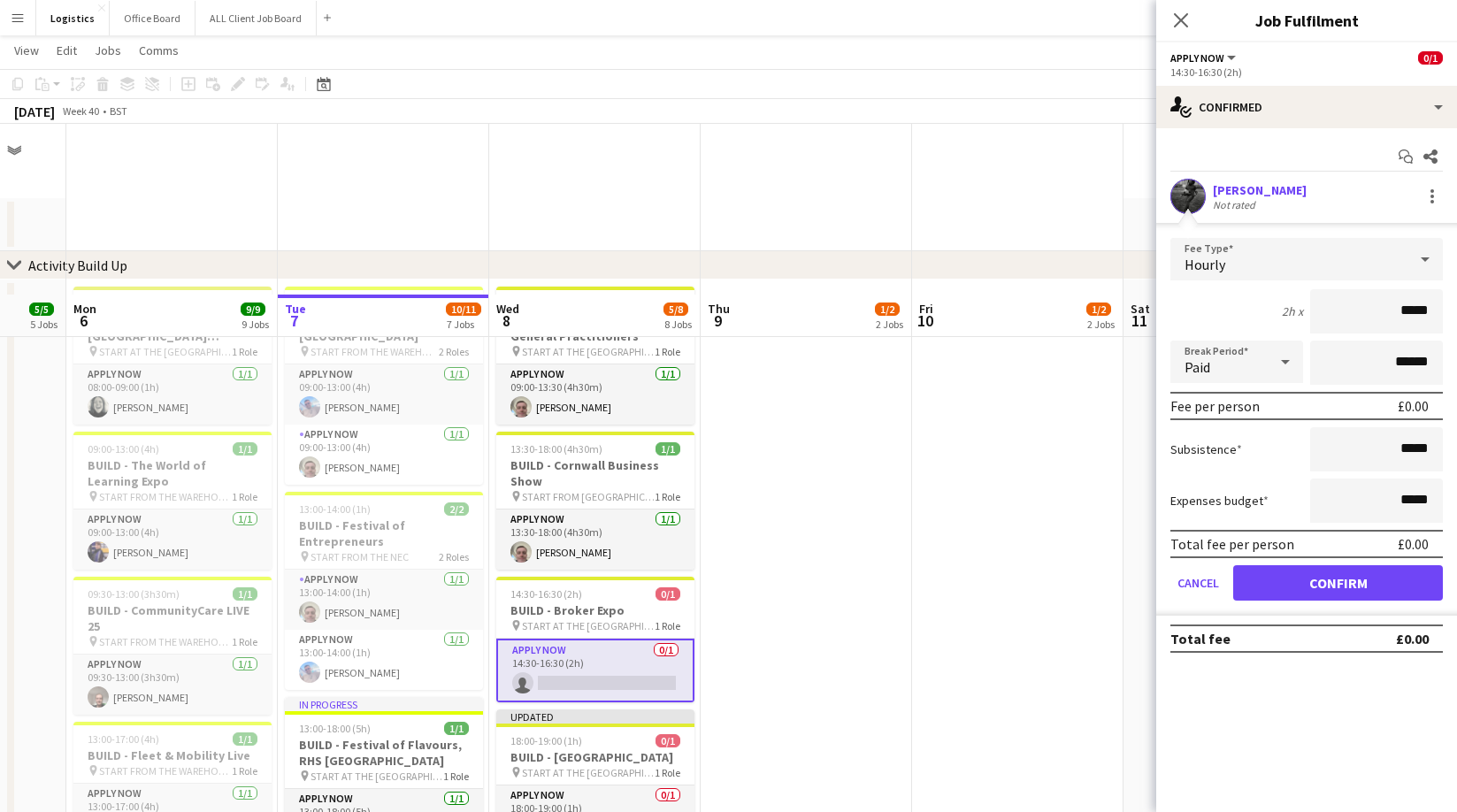
scroll to position [171, 0]
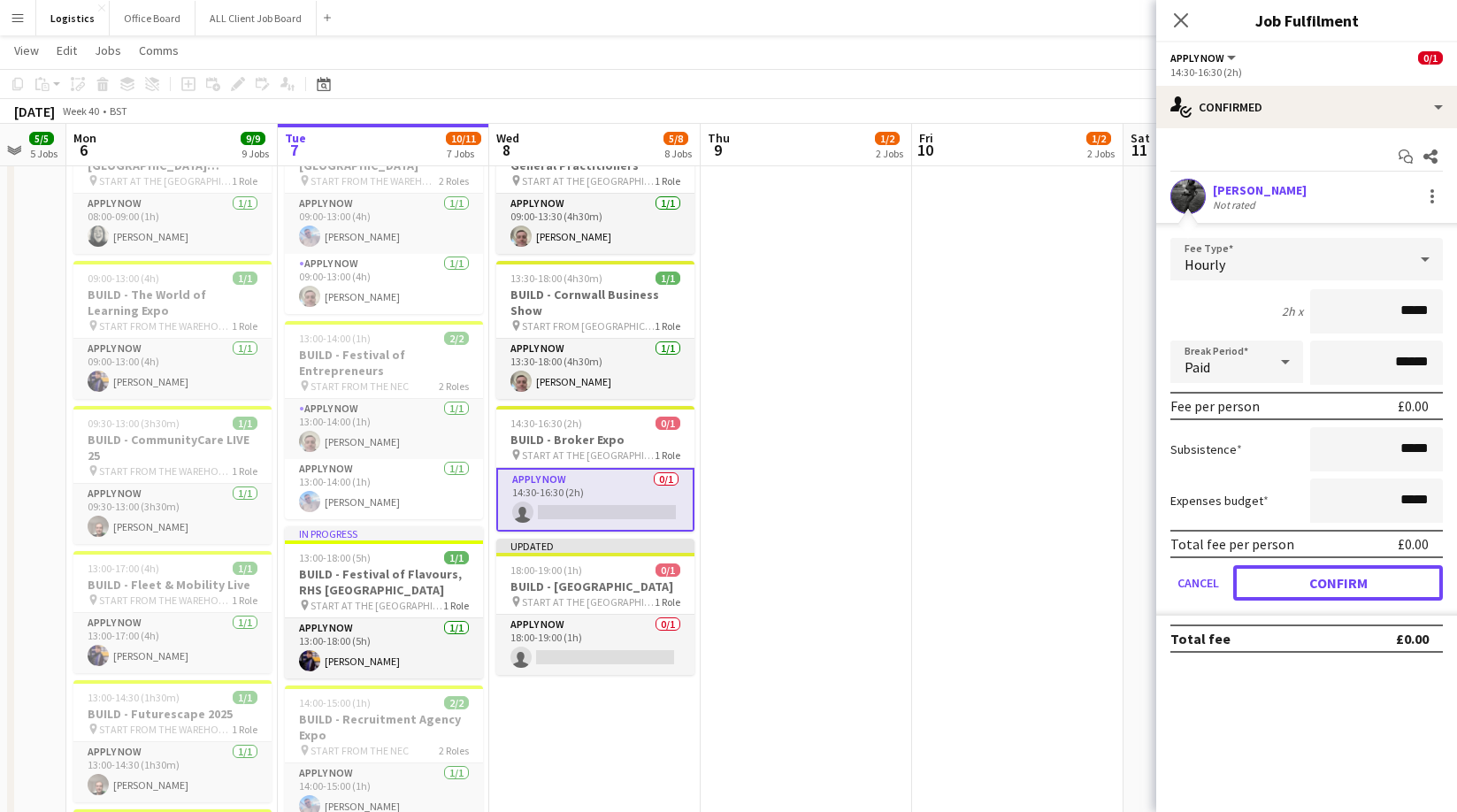
click at [1331, 582] on button "Confirm" at bounding box center [1337, 583] width 209 height 36
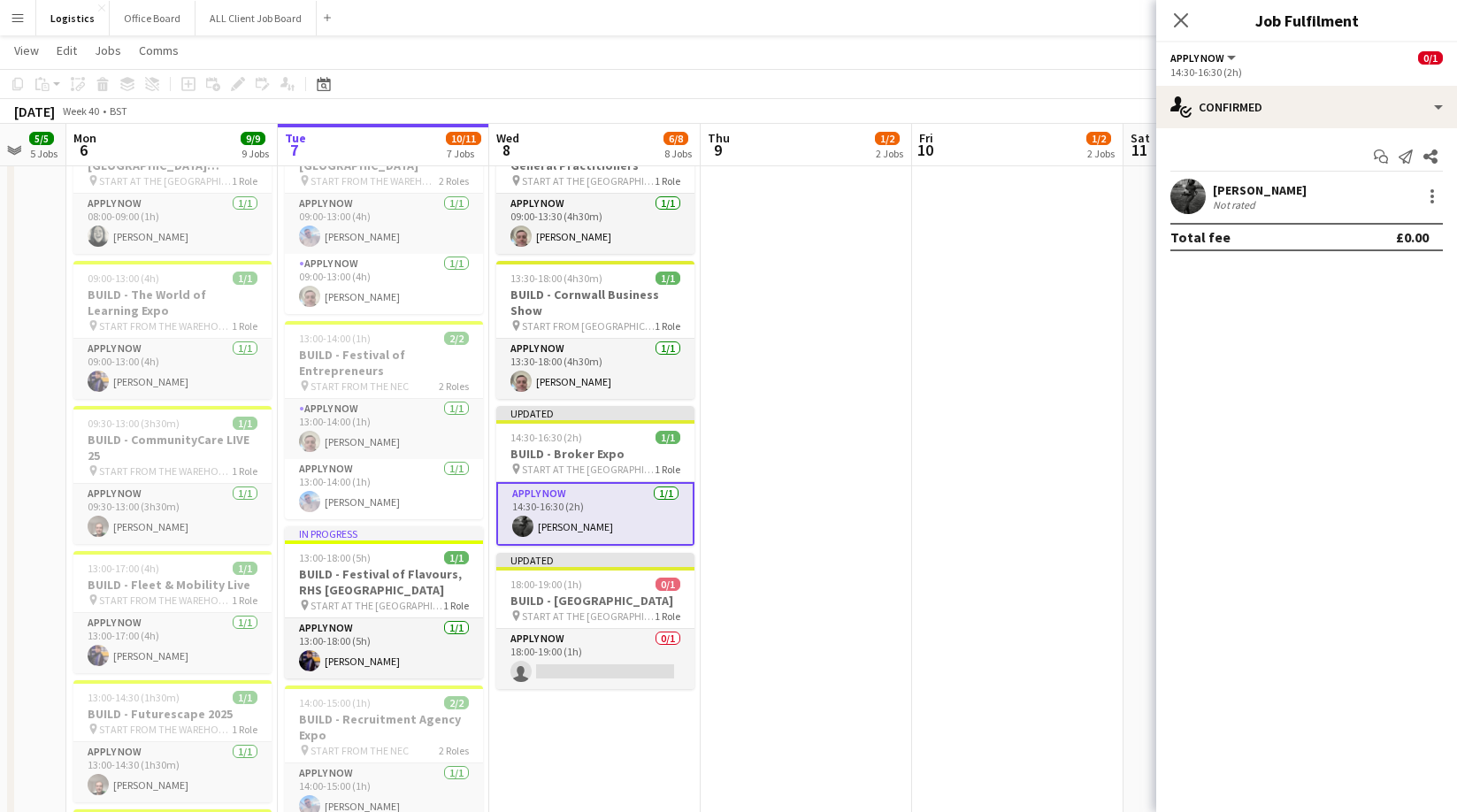
drag, startPoint x: 1183, startPoint y: 20, endPoint x: 1147, endPoint y: 102, distance: 89.6
click at [1186, 20] on icon "Close pop-in" at bounding box center [1181, 20] width 14 height 14
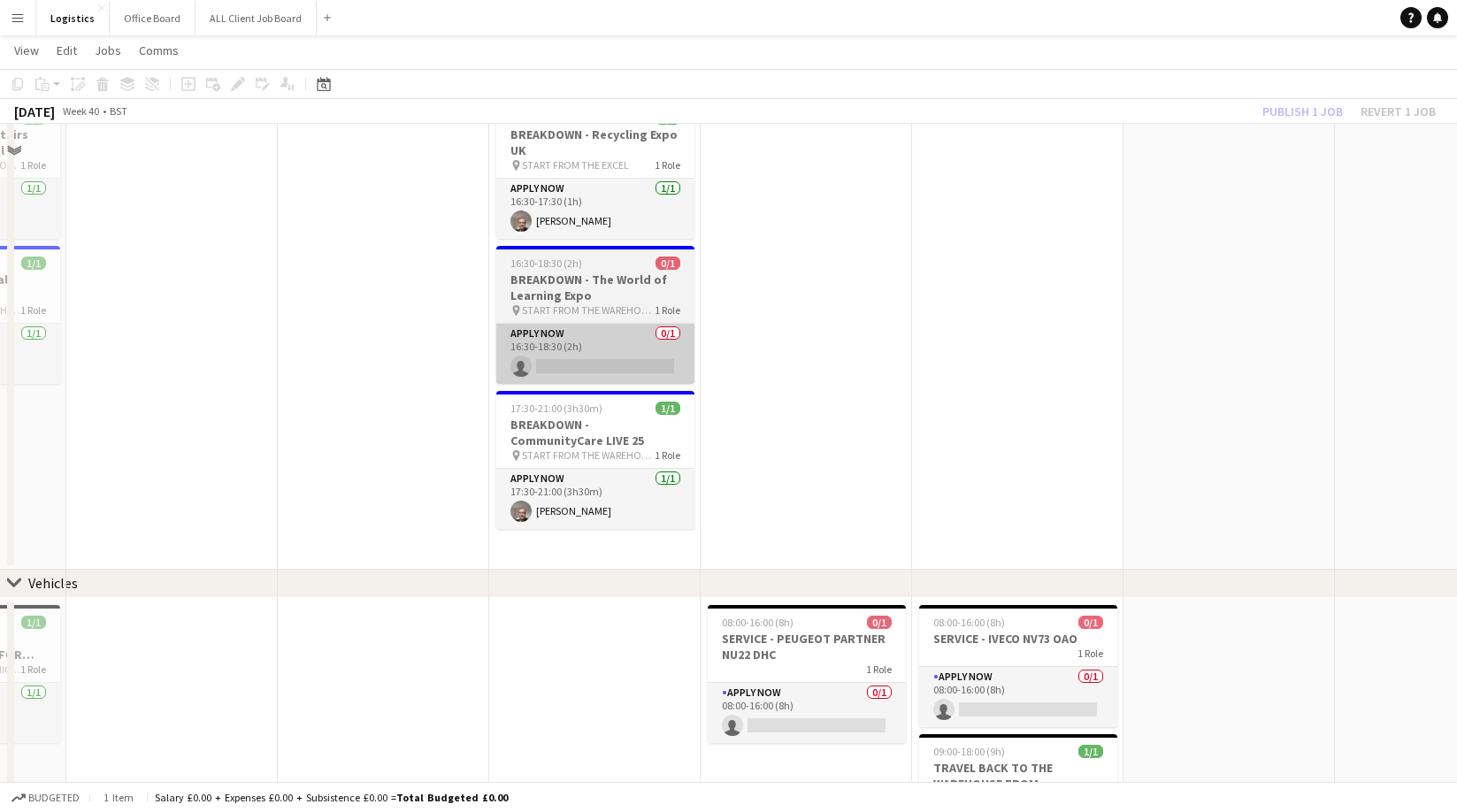
scroll to position [1420, 0]
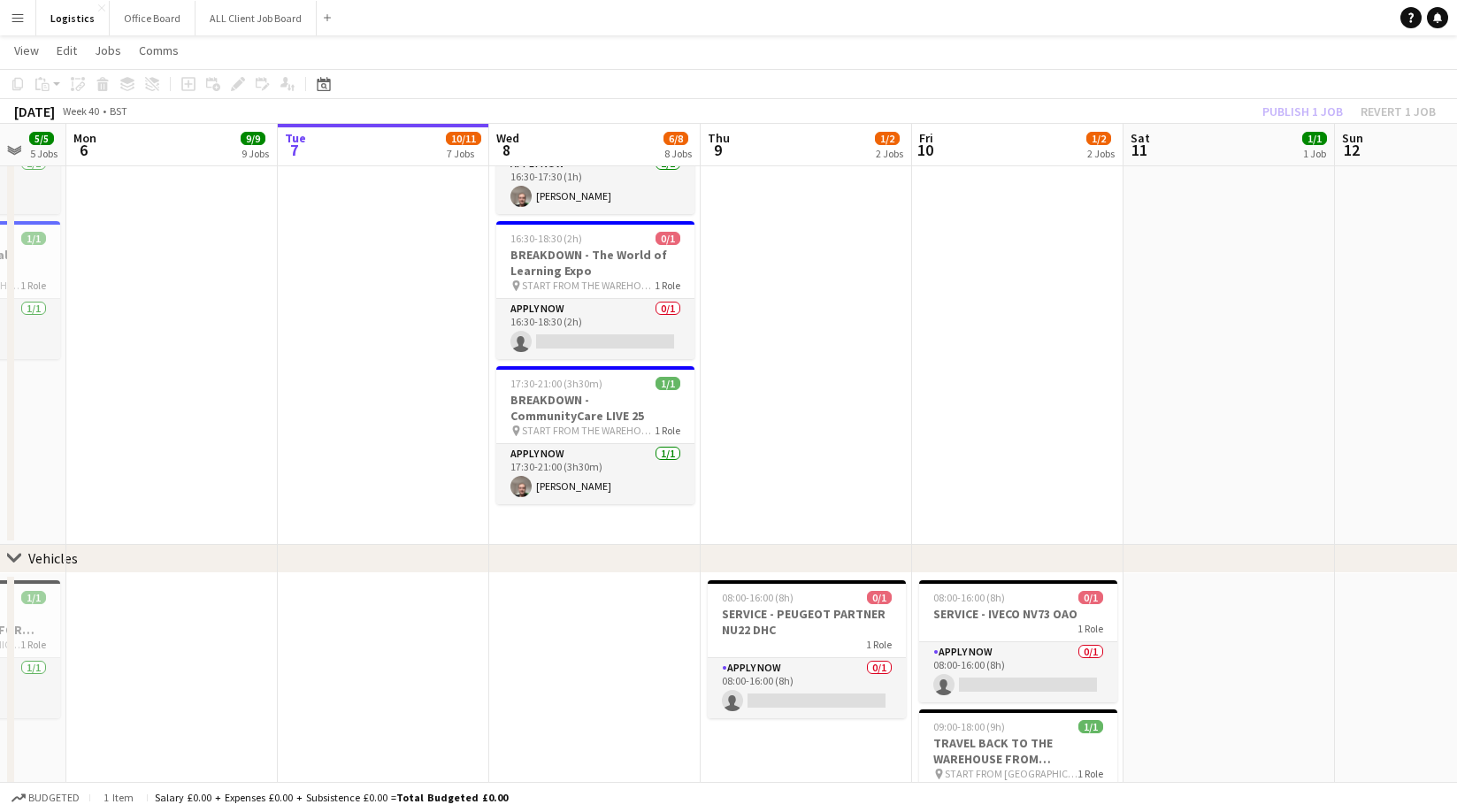
drag, startPoint x: 590, startPoint y: 336, endPoint x: 570, endPoint y: 363, distance: 33.6
click at [590, 336] on app-card-role "APPLY NOW 0/1 16:30-18:30 (2h) single-neutral-actions" at bounding box center [595, 329] width 198 height 61
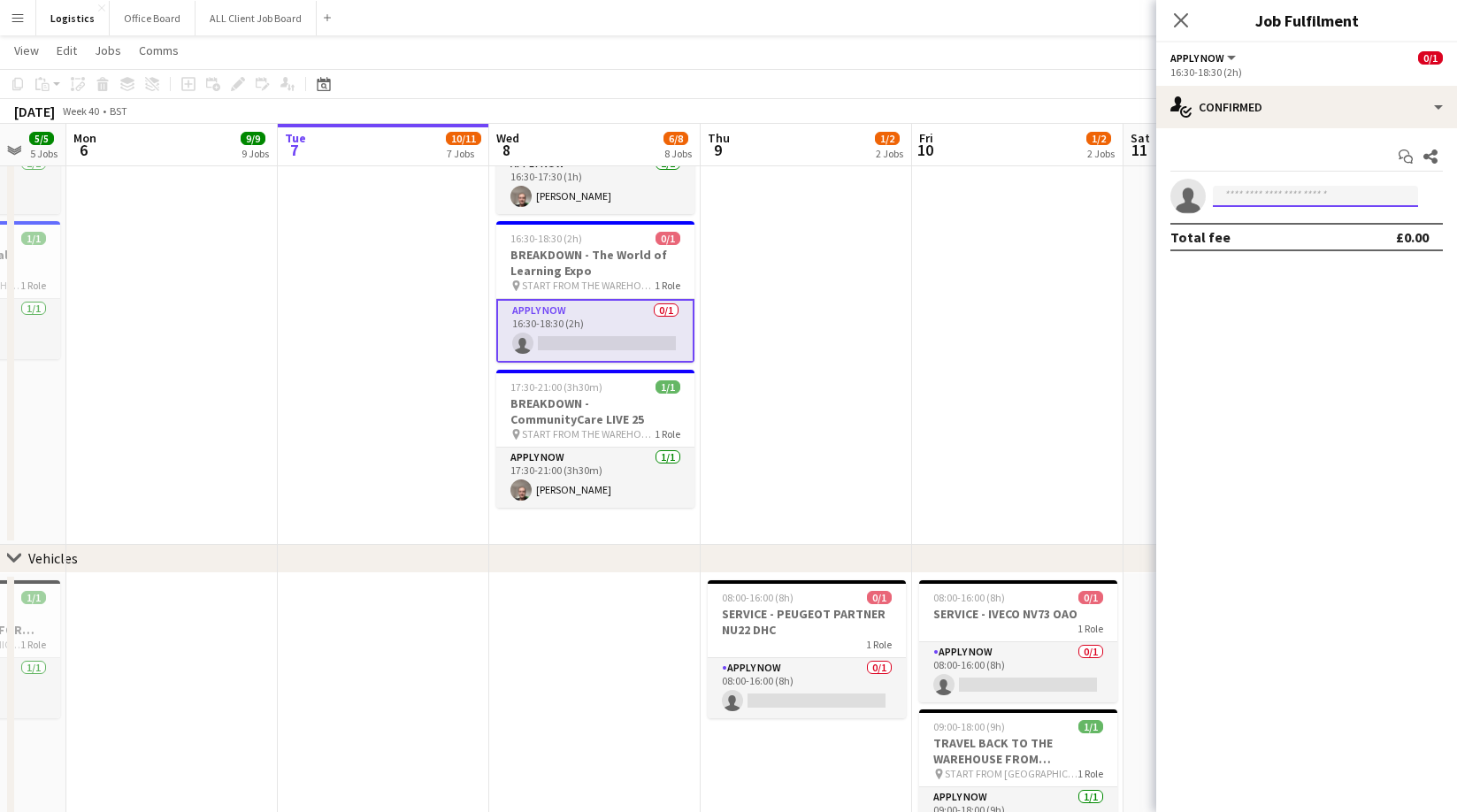
click at [1243, 199] on input at bounding box center [1315, 197] width 205 height 21
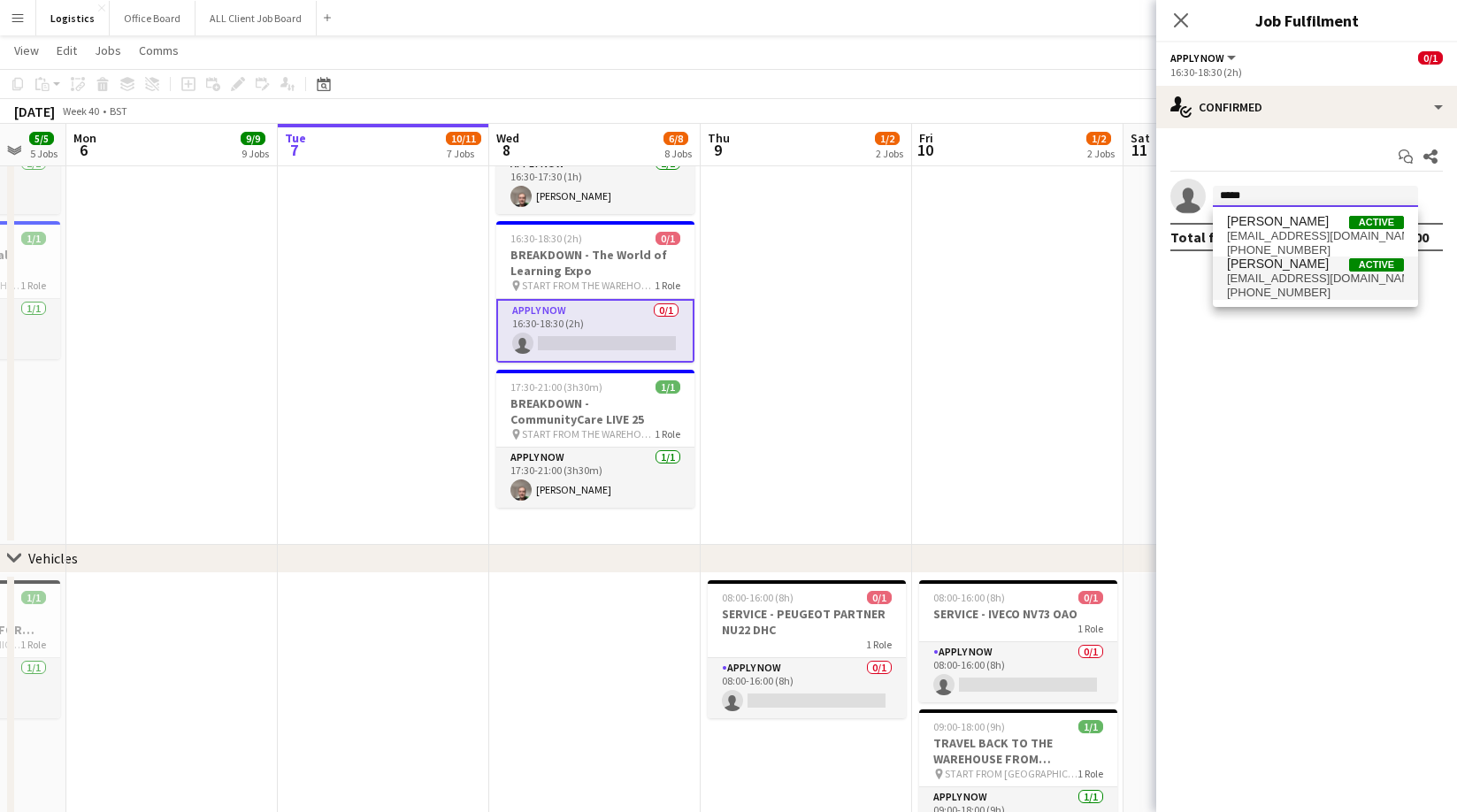
type input "*****"
click at [1293, 291] on span "[PHONE_NUMBER]" at bounding box center [1315, 293] width 177 height 14
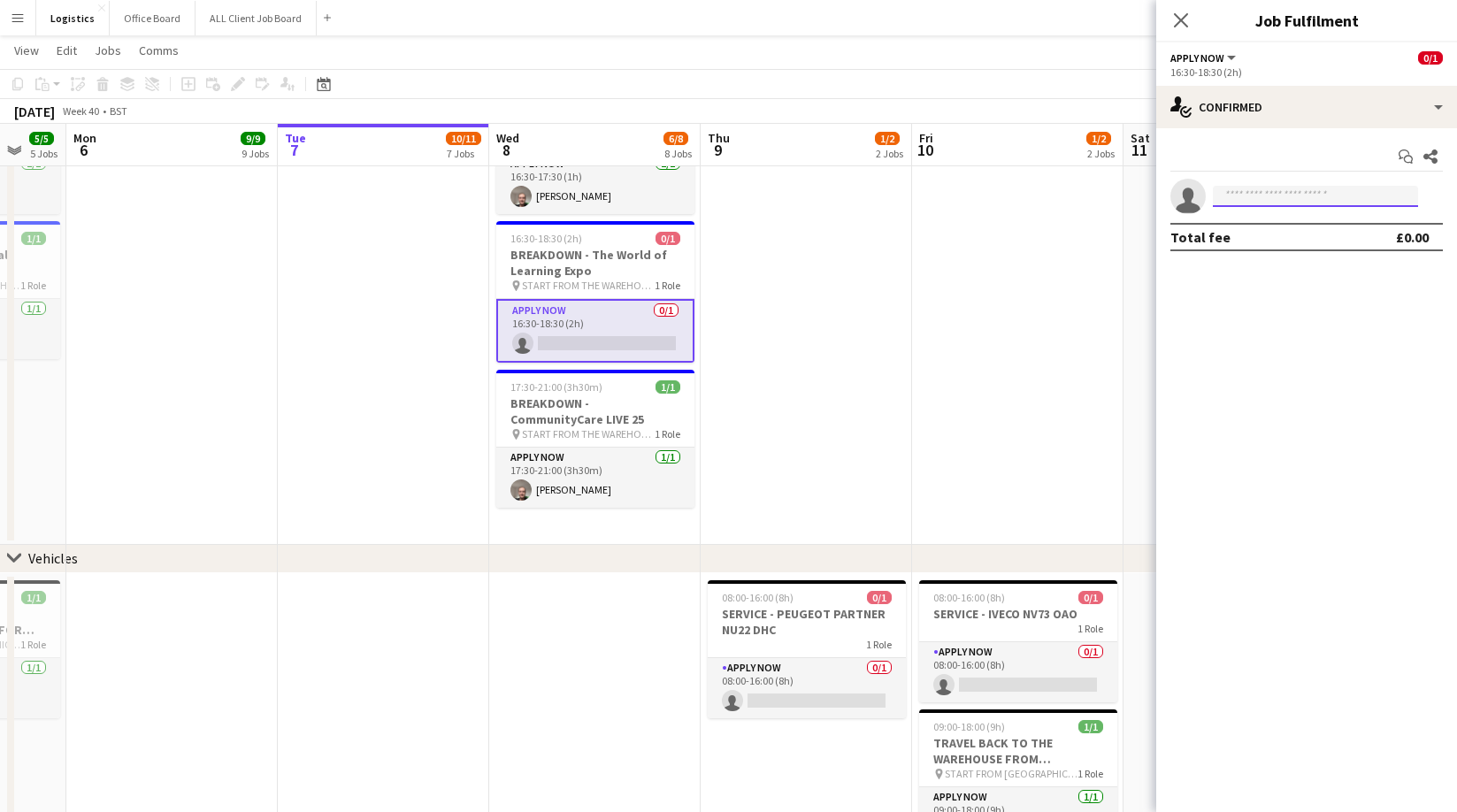
scroll to position [0, 0]
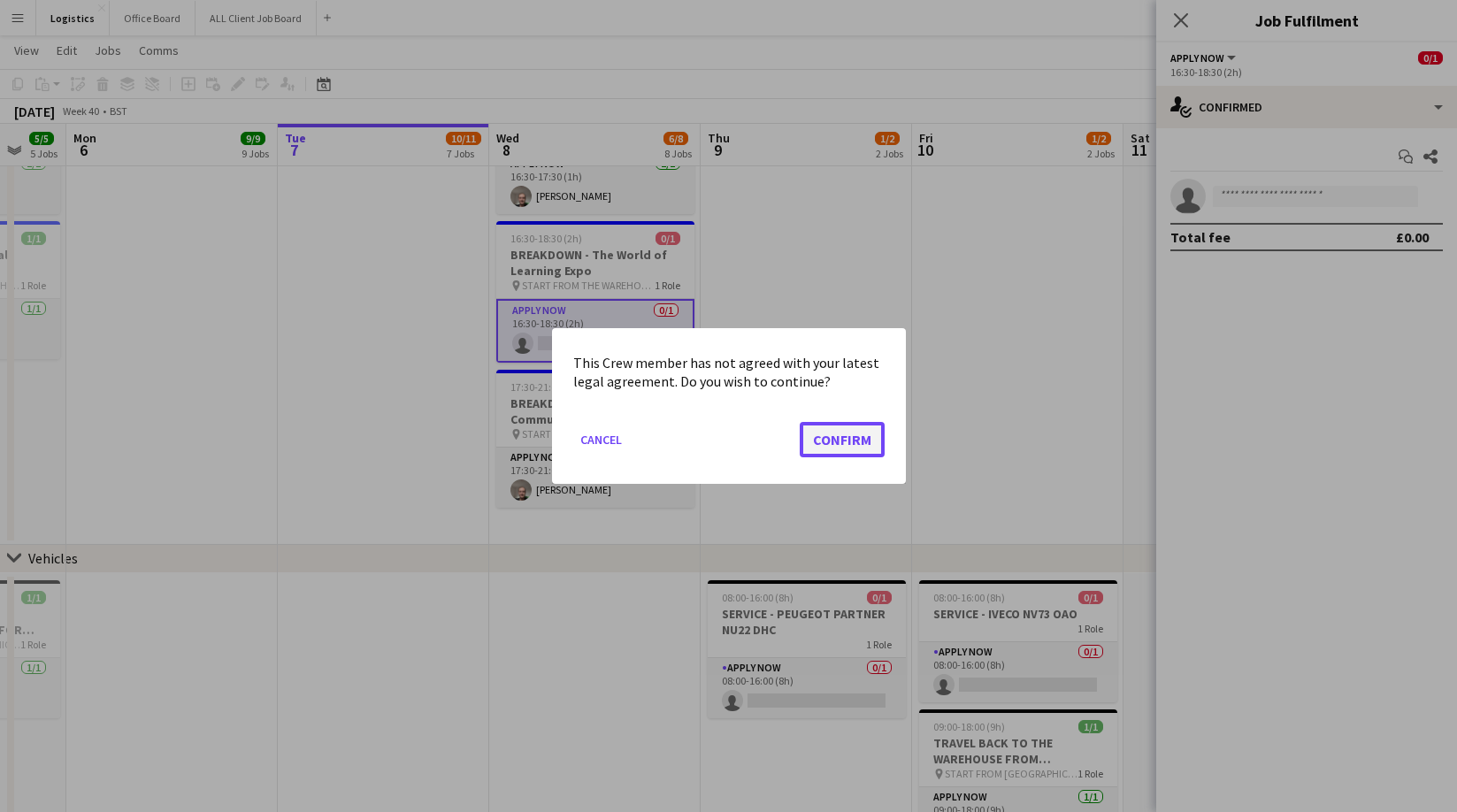
drag, startPoint x: 829, startPoint y: 444, endPoint x: 995, endPoint y: 310, distance: 213.3
click at [829, 444] on button "Confirm" at bounding box center [842, 440] width 85 height 36
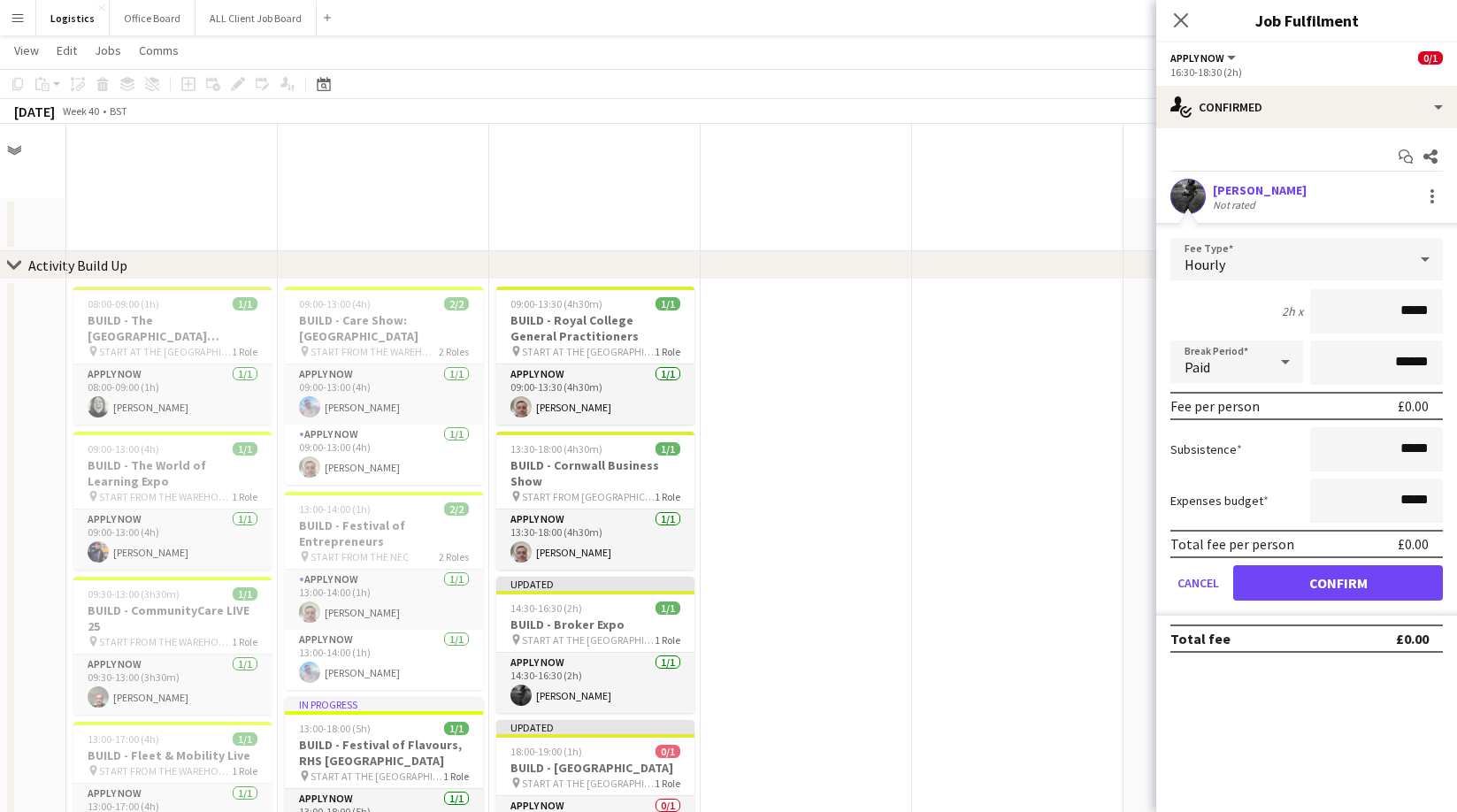
scroll to position [1420, 0]
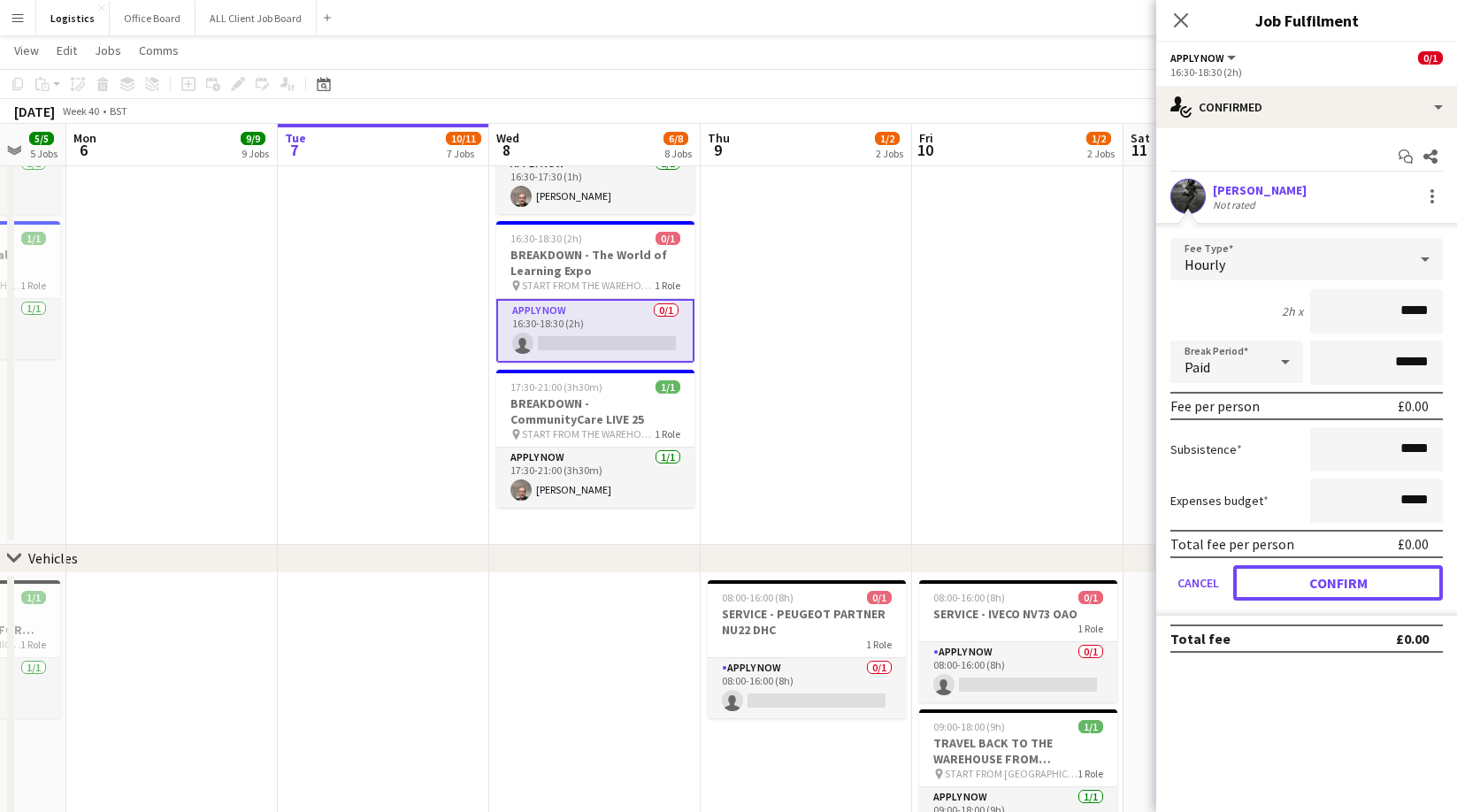
click at [1316, 586] on button "Confirm" at bounding box center [1337, 583] width 209 height 36
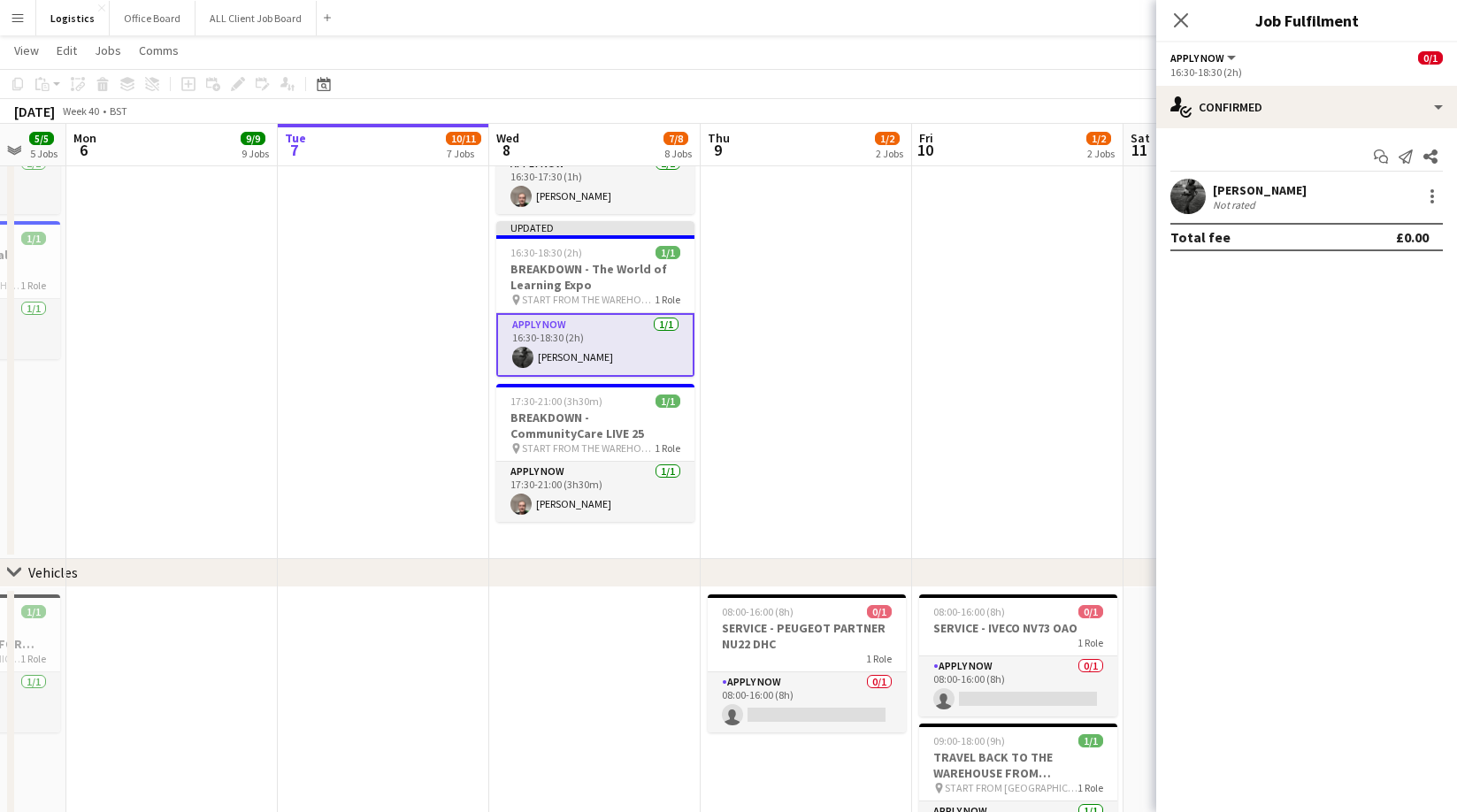
click at [1185, 10] on app-icon "Close pop-in" at bounding box center [1181, 20] width 21 height 21
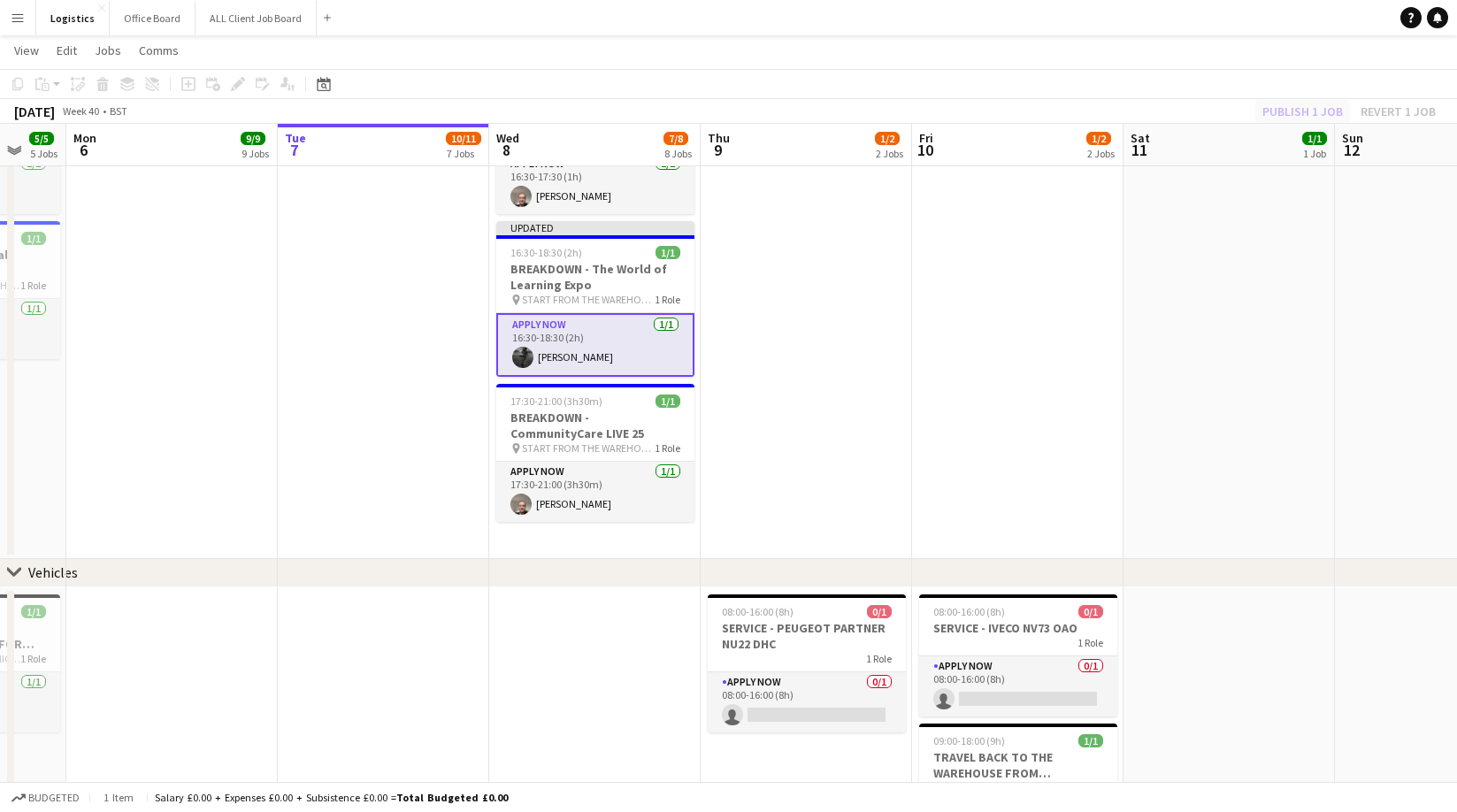
click at [1291, 110] on div "Publish 1 job Revert 1 job" at bounding box center [1348, 111] width 216 height 23
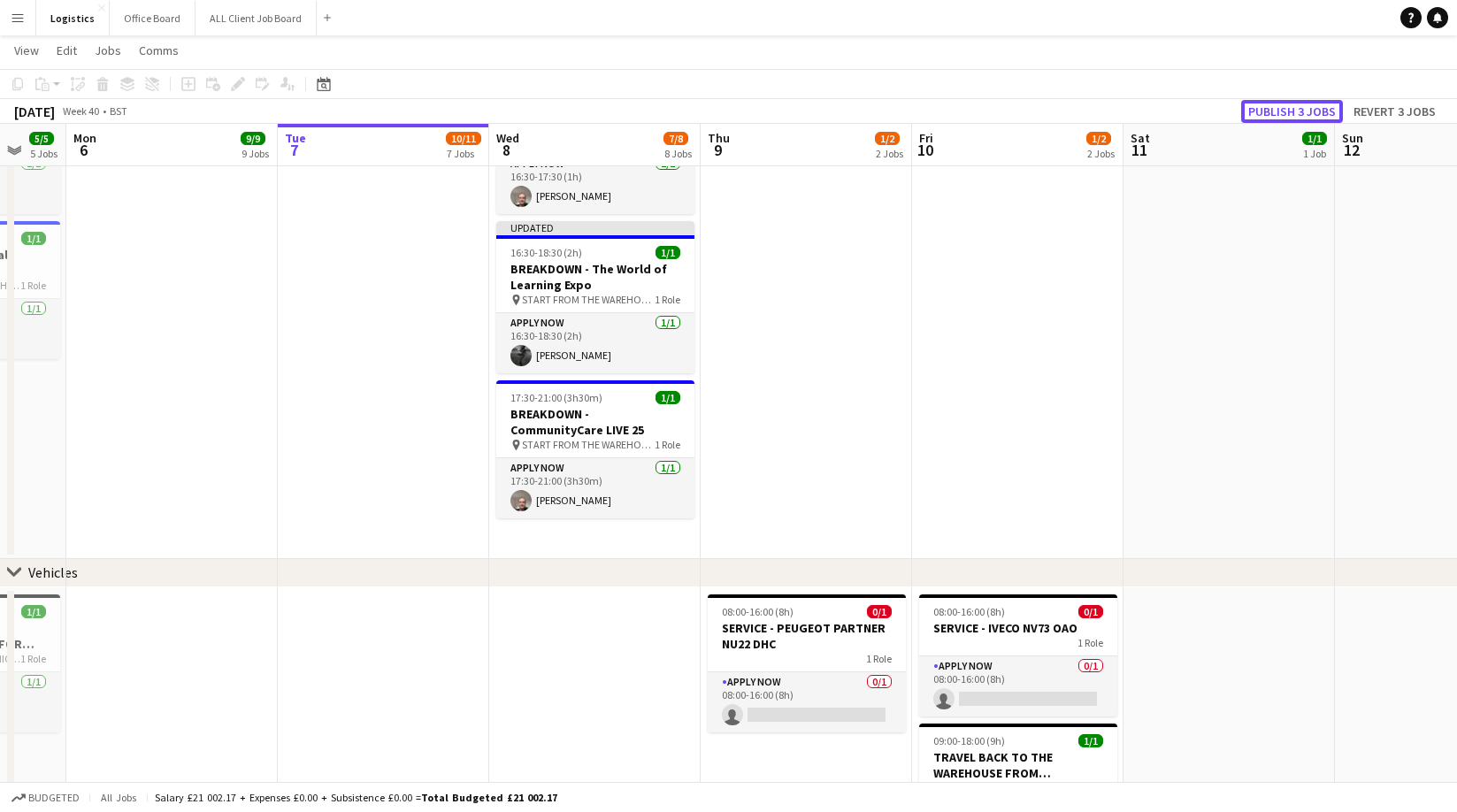
click at [1298, 110] on button "Publish 3 jobs" at bounding box center [1291, 111] width 102 height 23
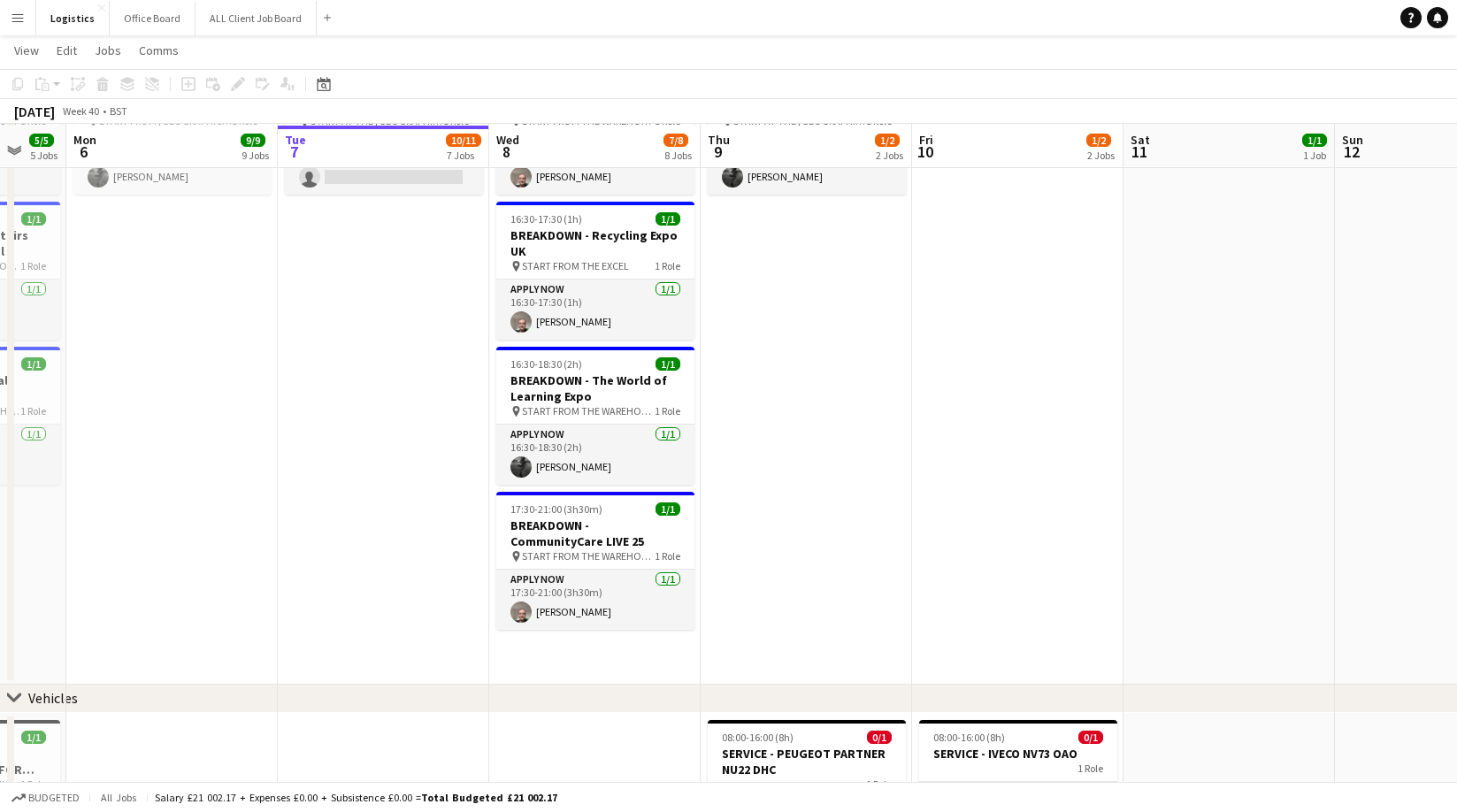
scroll to position [1297, 0]
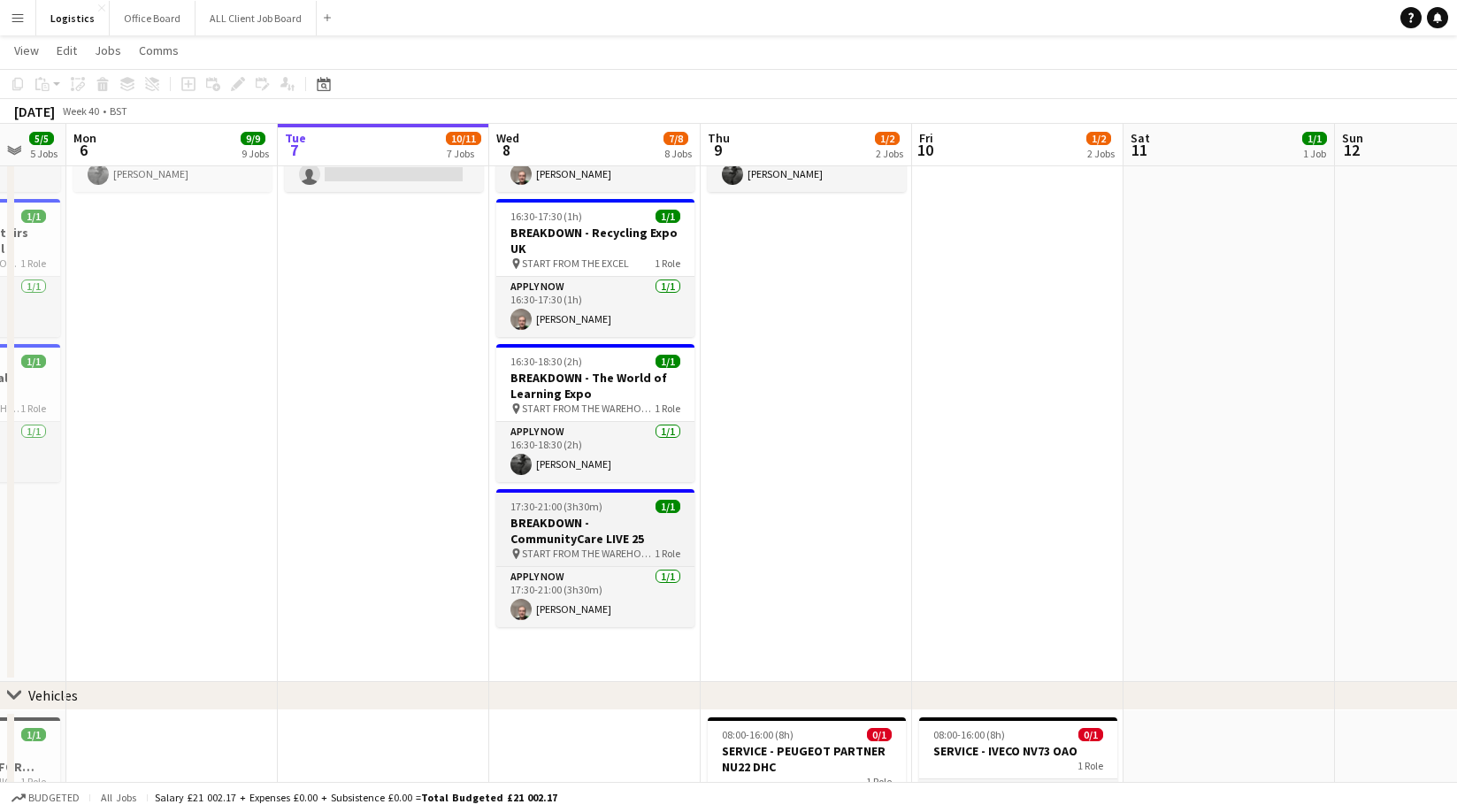
click at [609, 529] on h3 "BREAKDOWN - CommunityCare LIVE 25" at bounding box center [595, 531] width 198 height 32
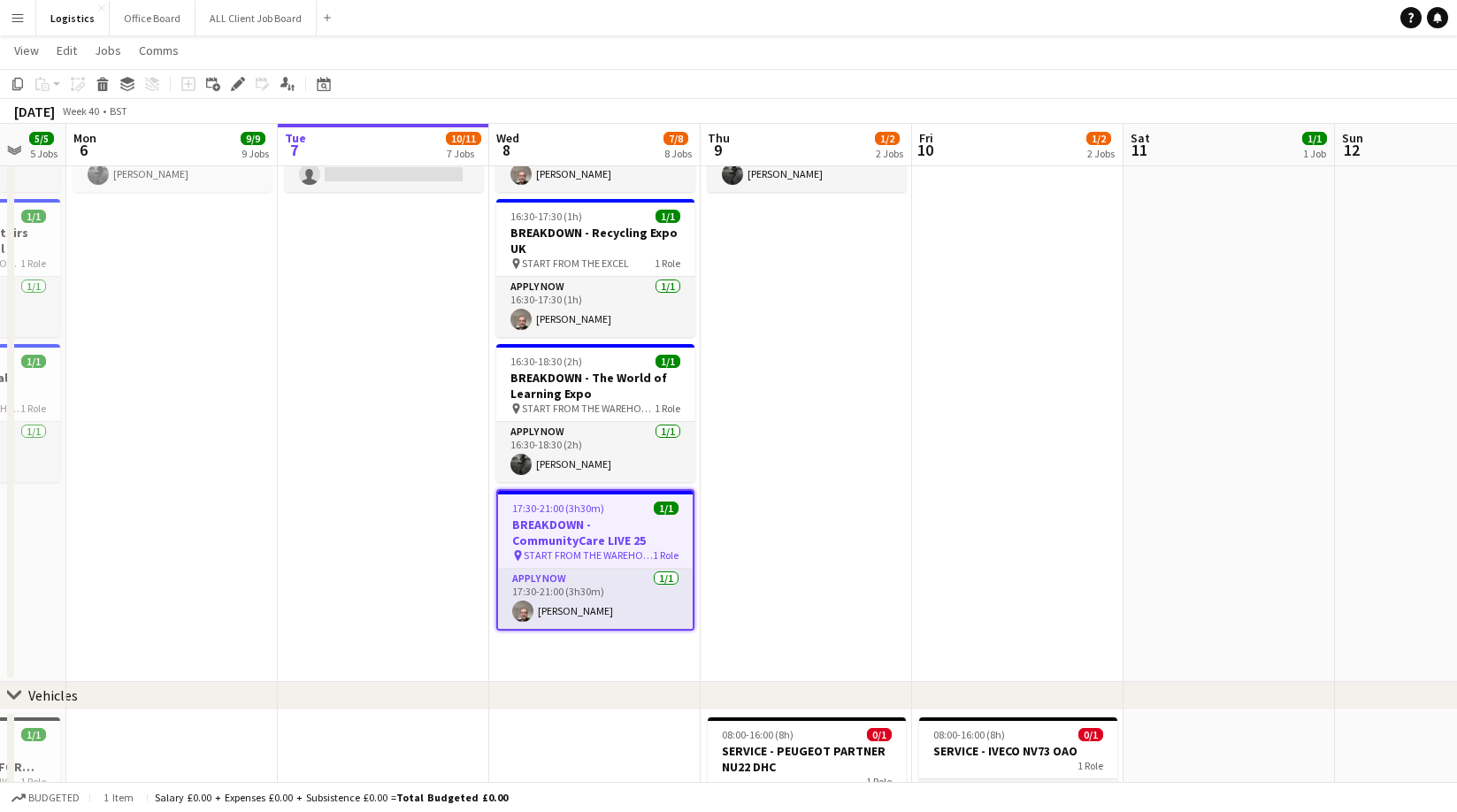
click at [240, 85] on icon "Edit" at bounding box center [238, 84] width 14 height 14
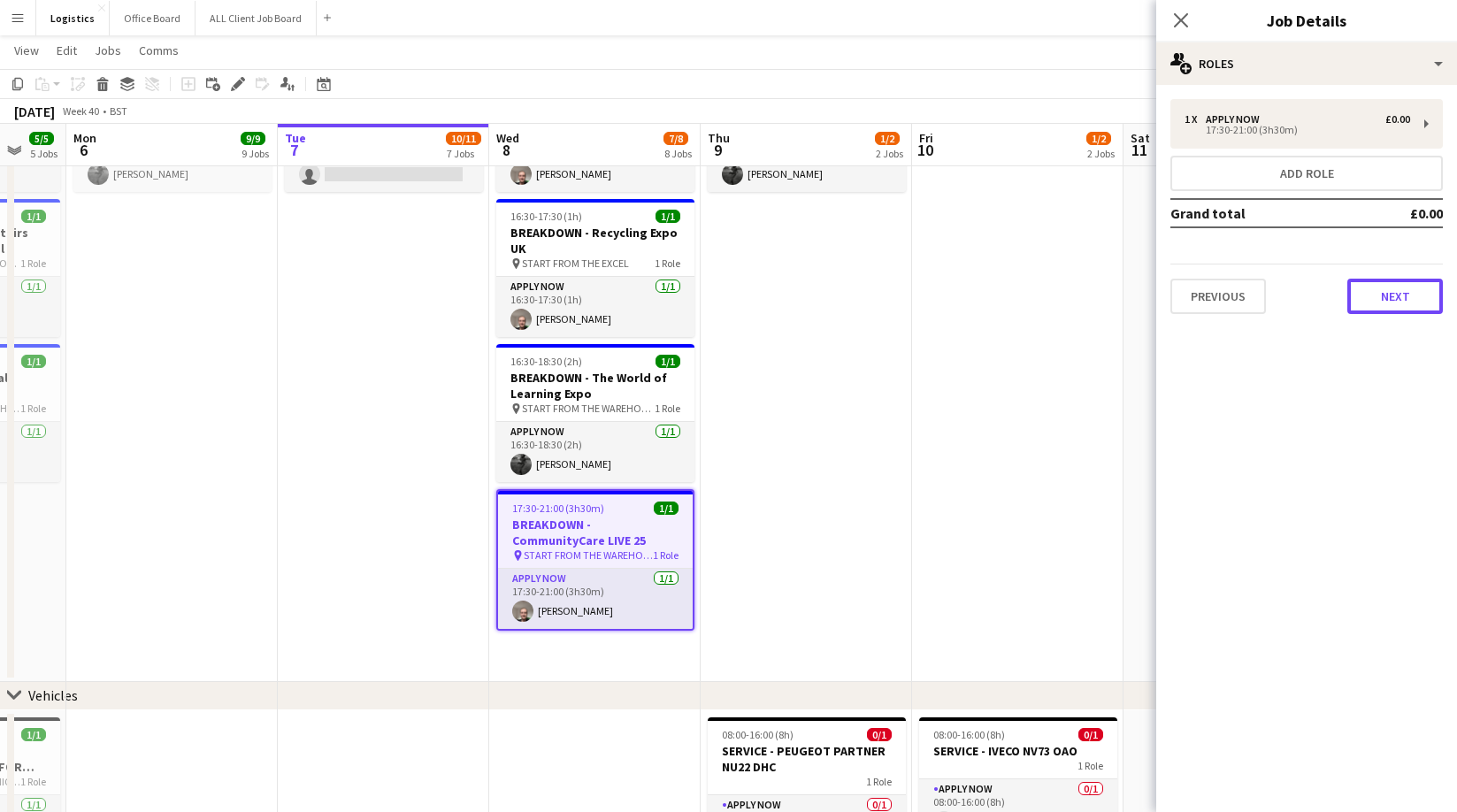
drag, startPoint x: 1383, startPoint y: 291, endPoint x: 1374, endPoint y: 290, distance: 9.1
click at [1383, 291] on button "Next" at bounding box center [1394, 296] width 95 height 36
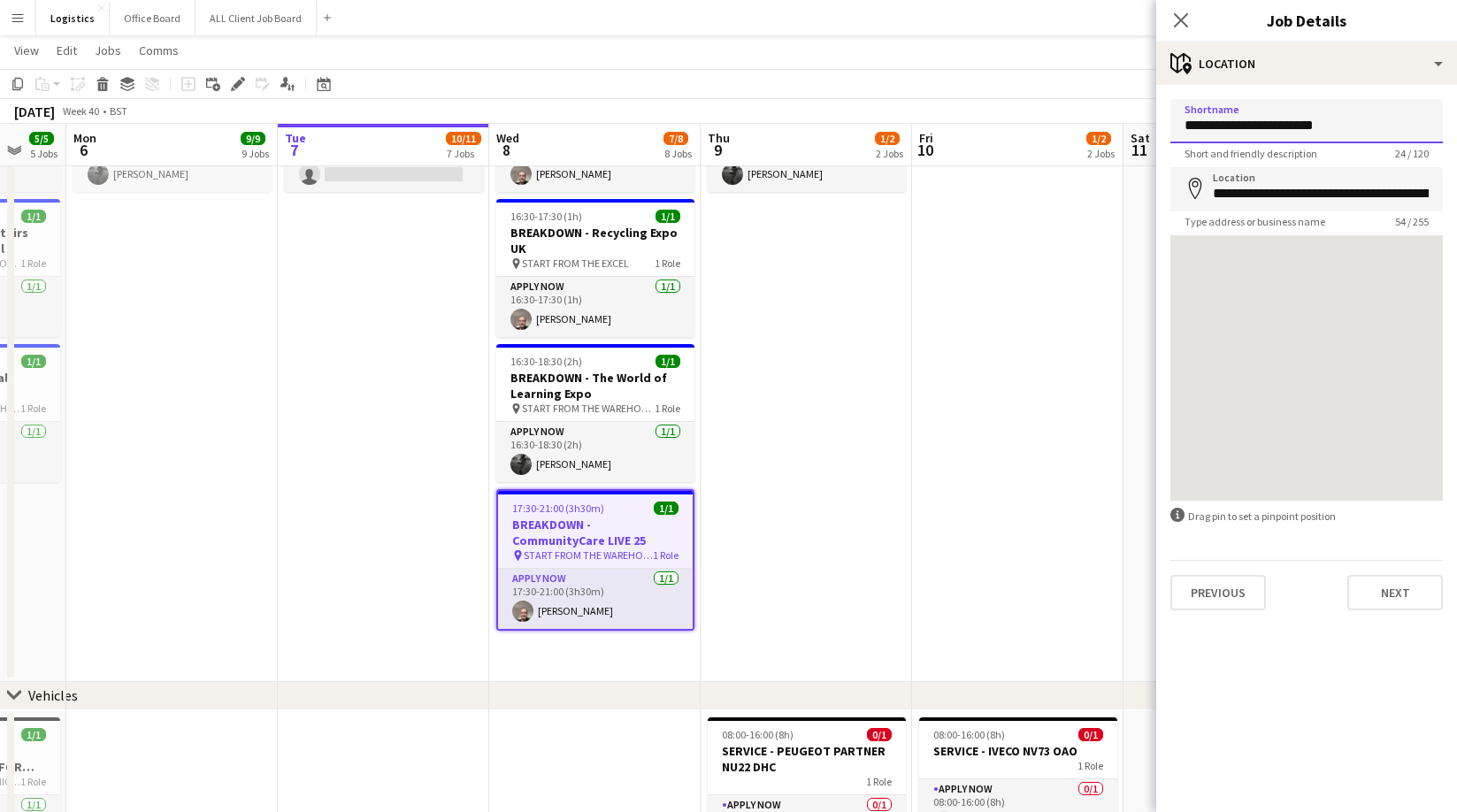
drag, startPoint x: 1371, startPoint y: 124, endPoint x: 1290, endPoint y: 128, distance: 81.1
click at [1290, 128] on input "**********" at bounding box center [1306, 121] width 273 height 45
type input "**********"
drag, startPoint x: 1209, startPoint y: 199, endPoint x: 1461, endPoint y: 190, distance: 252.2
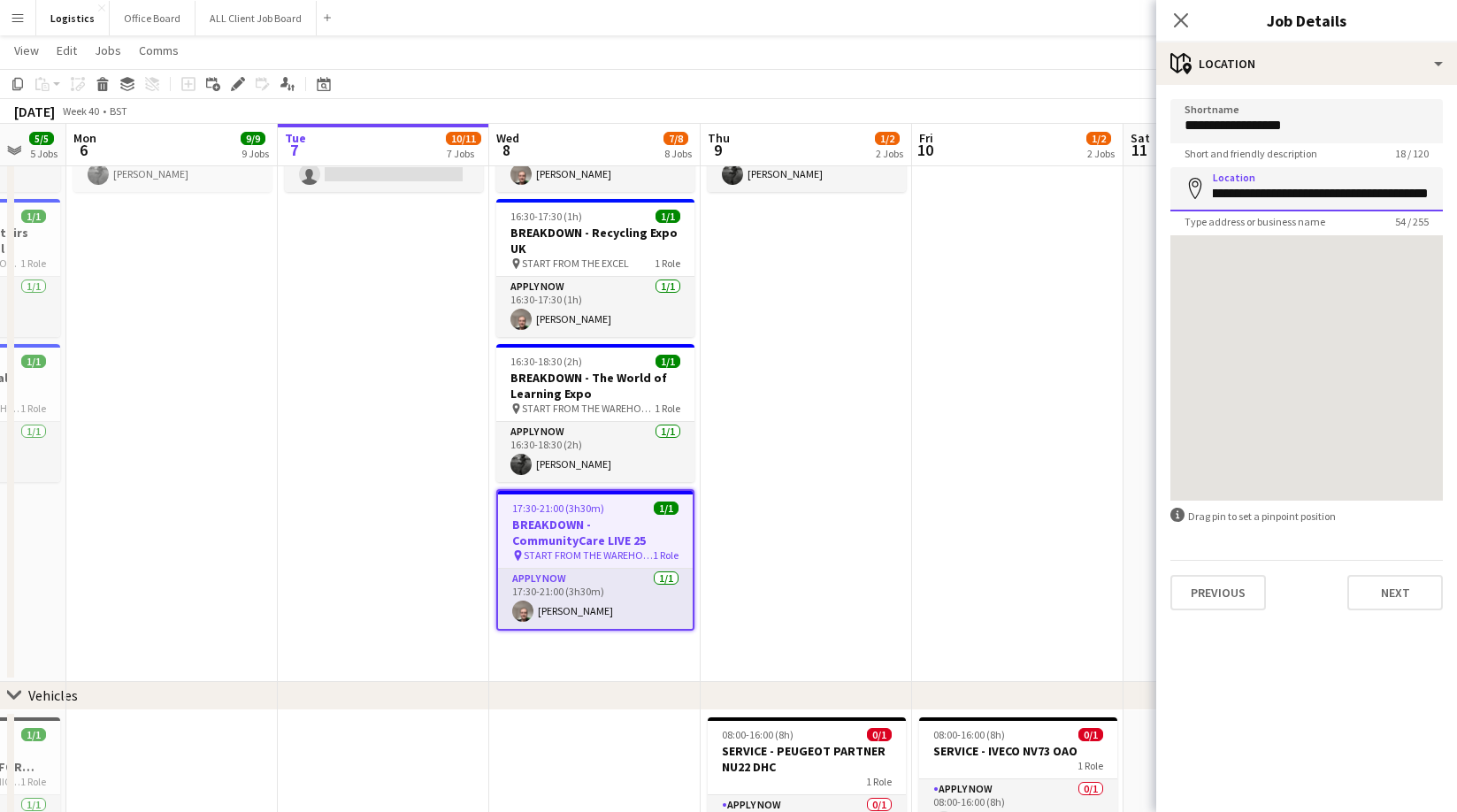
click at [1456, 190] on html "Menu Boards Boards Boards All jobs Status Workforce Workforce My Workforce Recr…" at bounding box center [728, 315] width 1457 height 3226
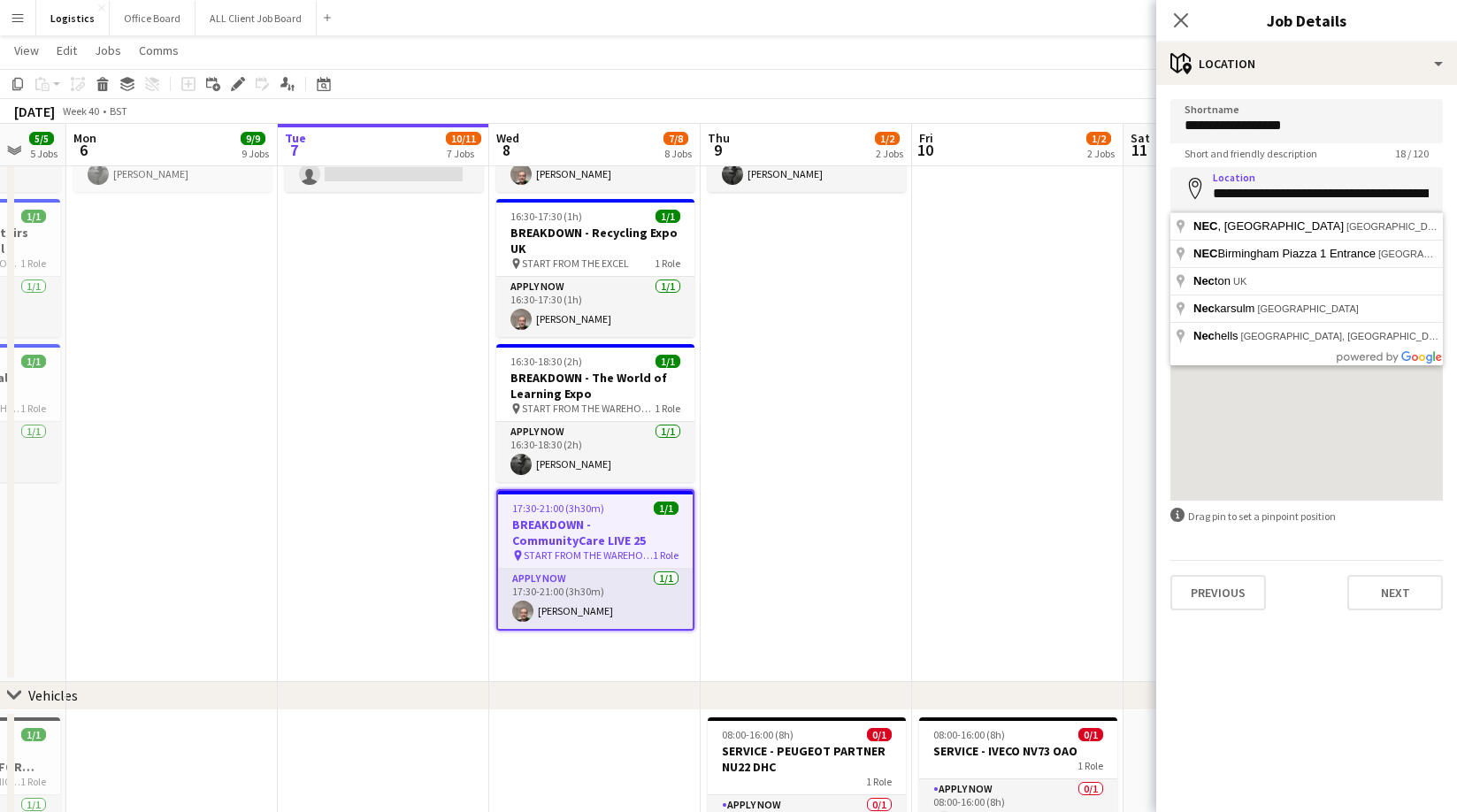
type input "**********"
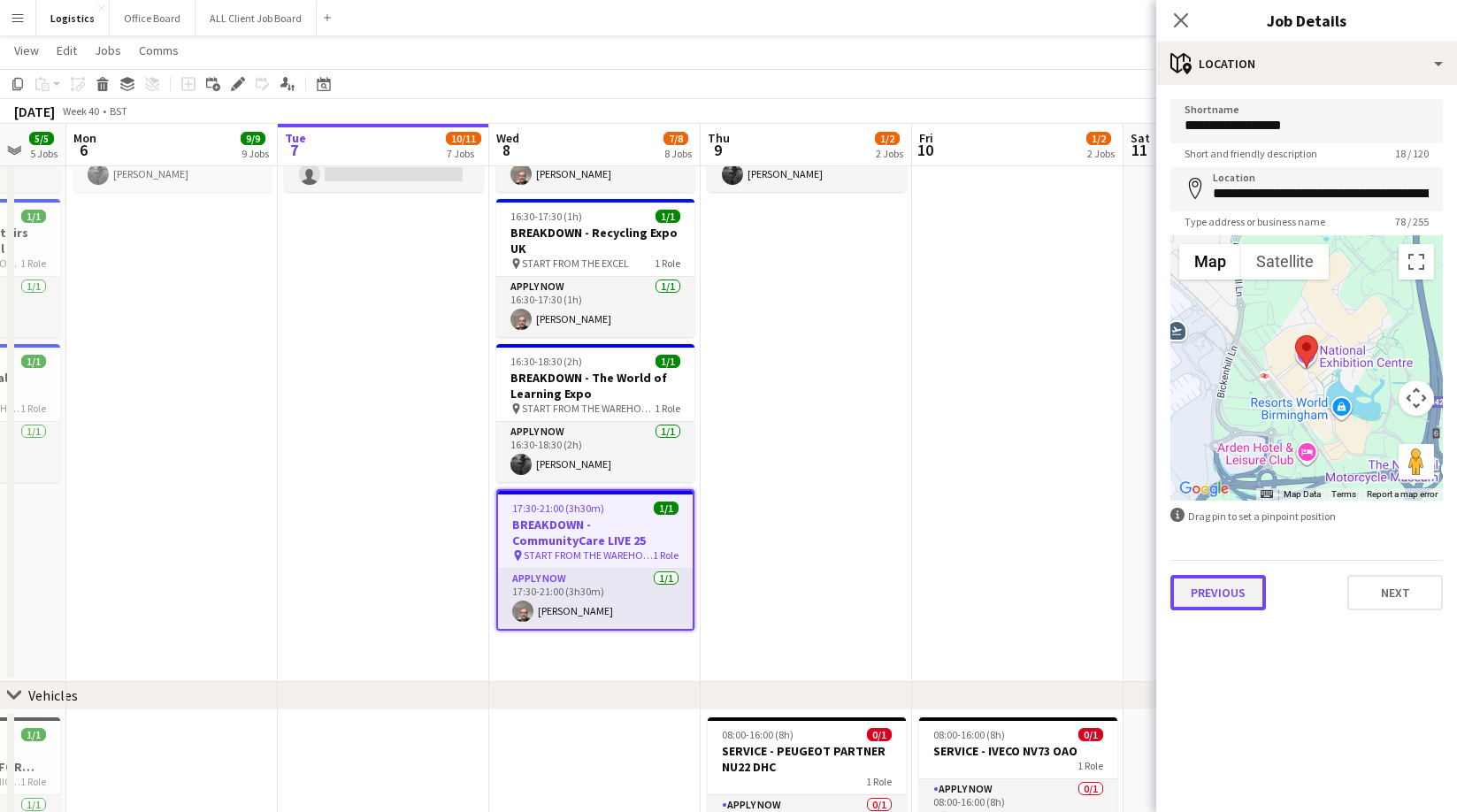
click at [1211, 593] on button "Previous" at bounding box center [1217, 593] width 95 height 36
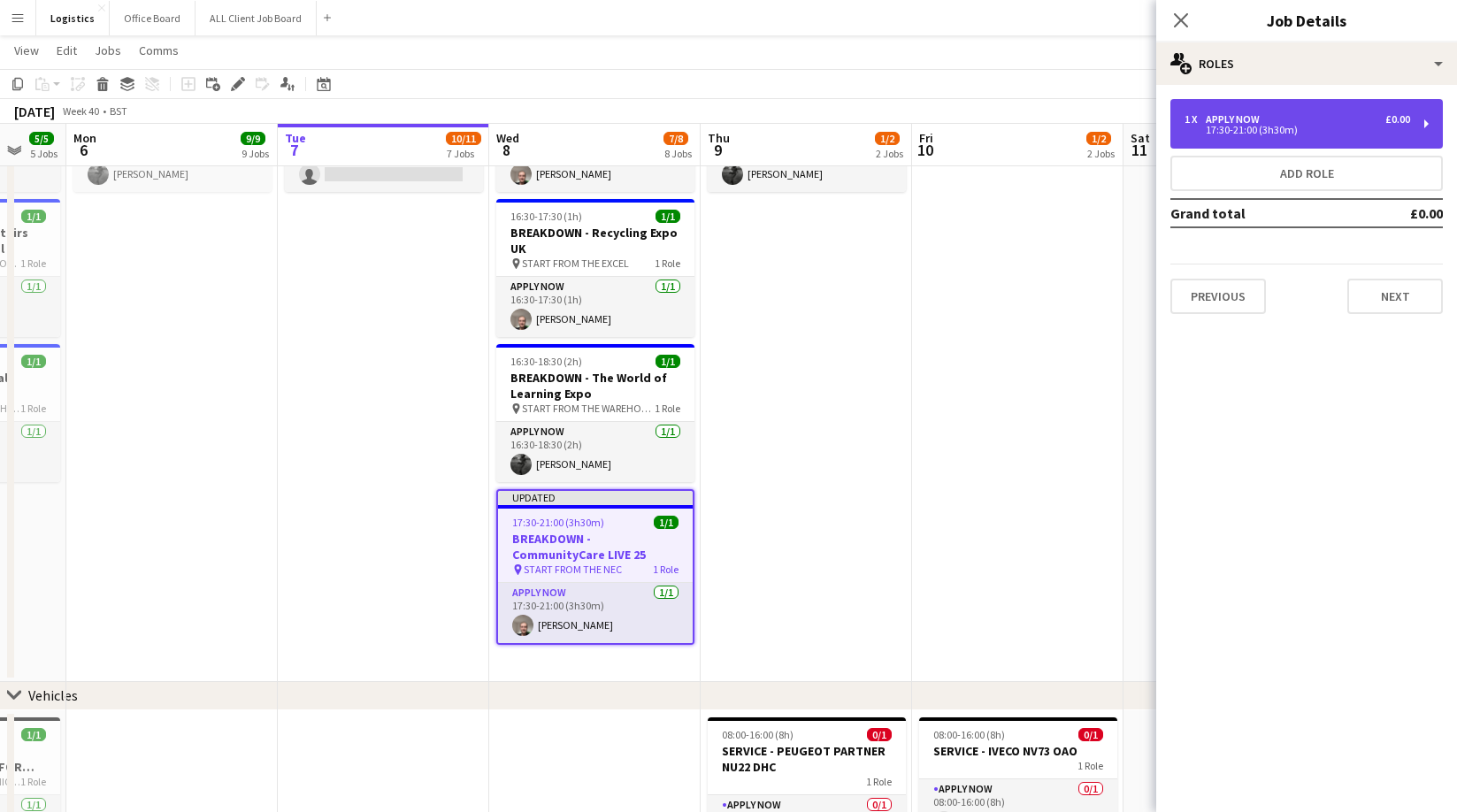
click at [1231, 127] on div "17:30-21:00 (3h30m)" at bounding box center [1297, 130] width 225 height 9
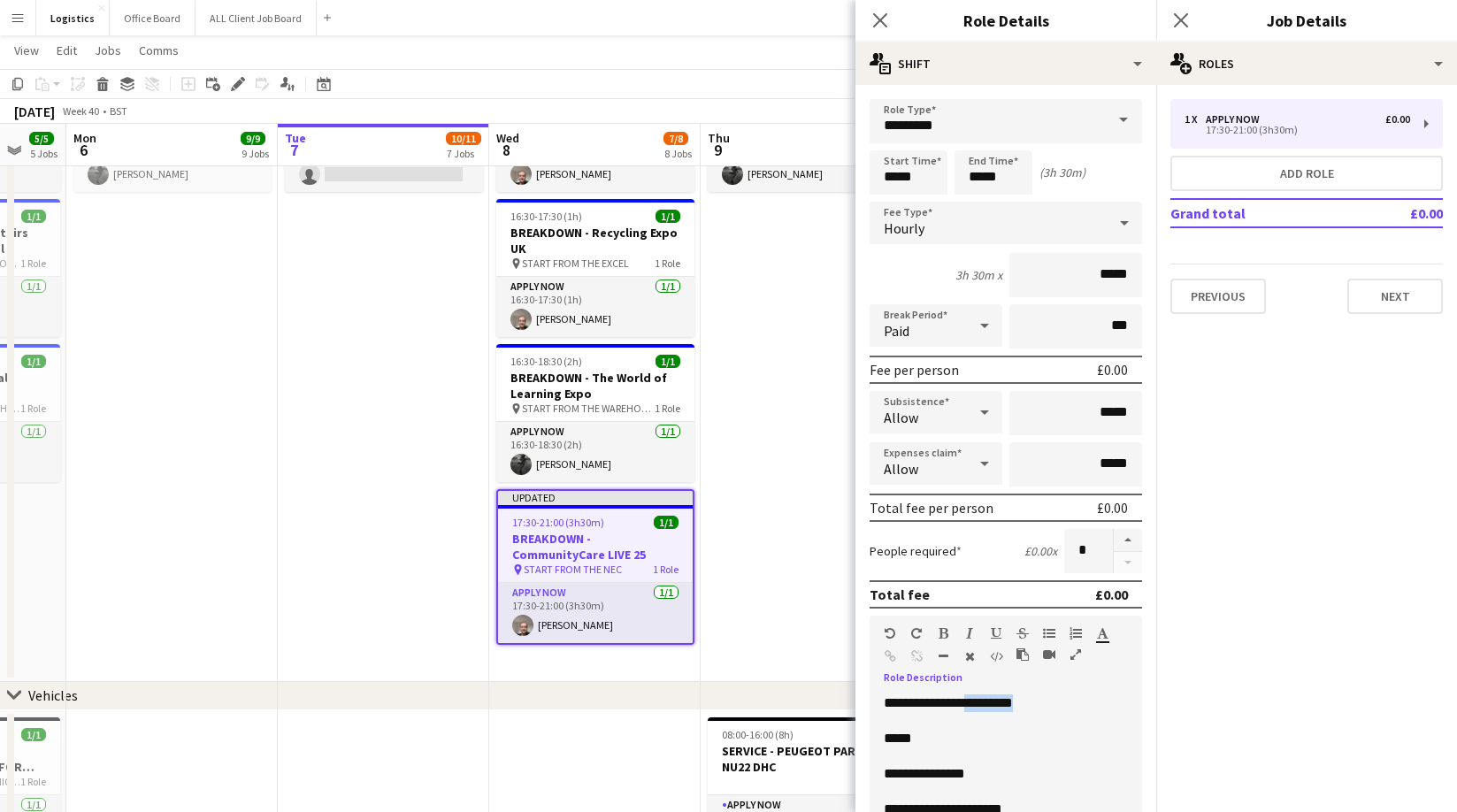
drag, startPoint x: 1073, startPoint y: 704, endPoint x: 991, endPoint y: 708, distance: 82.1
click at [991, 708] on p "**********" at bounding box center [1005, 703] width 244 height 18
click at [1014, 703] on p "**********" at bounding box center [1005, 703] width 244 height 18
click at [1380, 295] on button "Next" at bounding box center [1394, 296] width 95 height 36
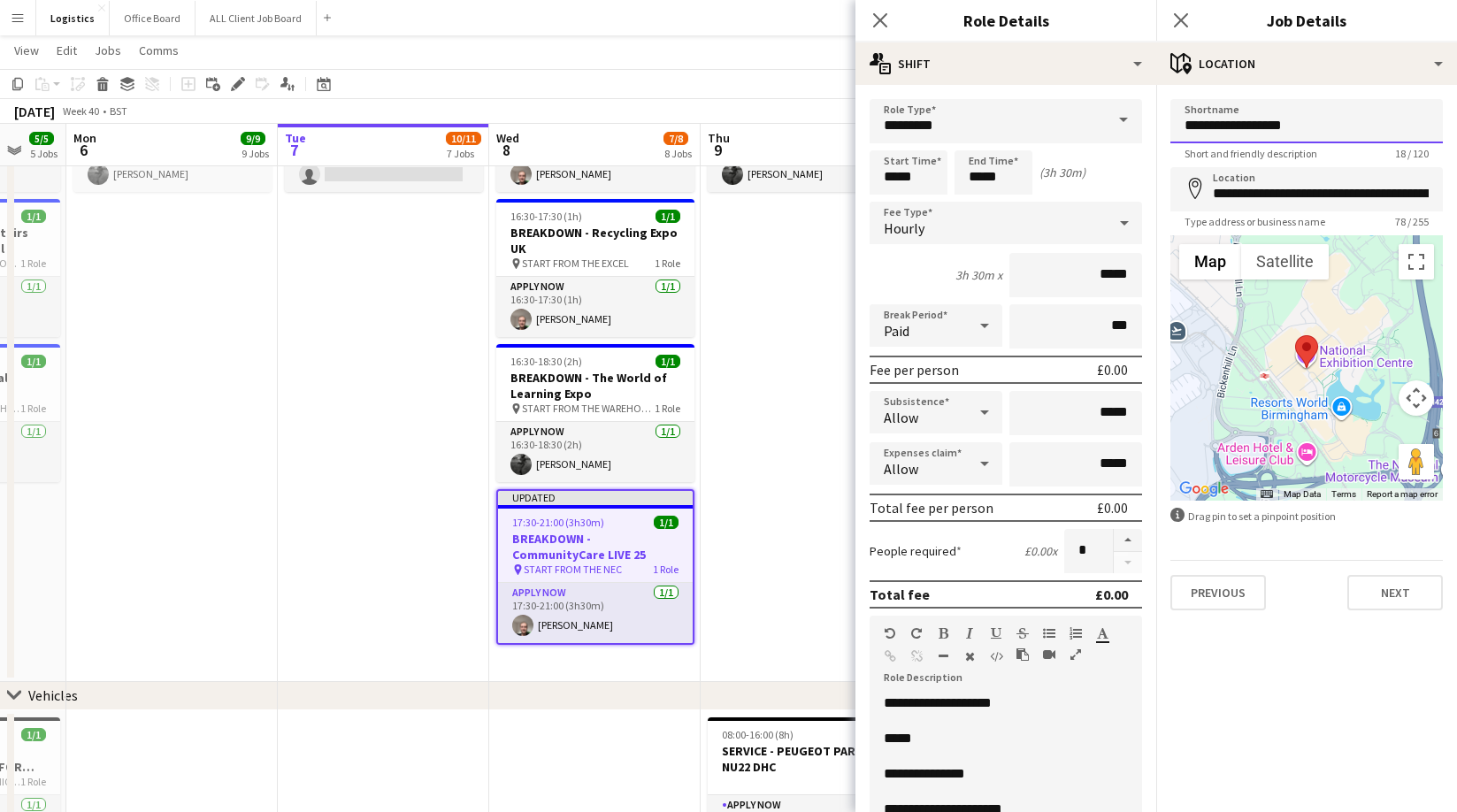
drag, startPoint x: 1319, startPoint y: 126, endPoint x: 1317, endPoint y: 152, distance: 26.1
click at [1318, 130] on input "**********" at bounding box center [1306, 121] width 273 height 45
type input "**********"
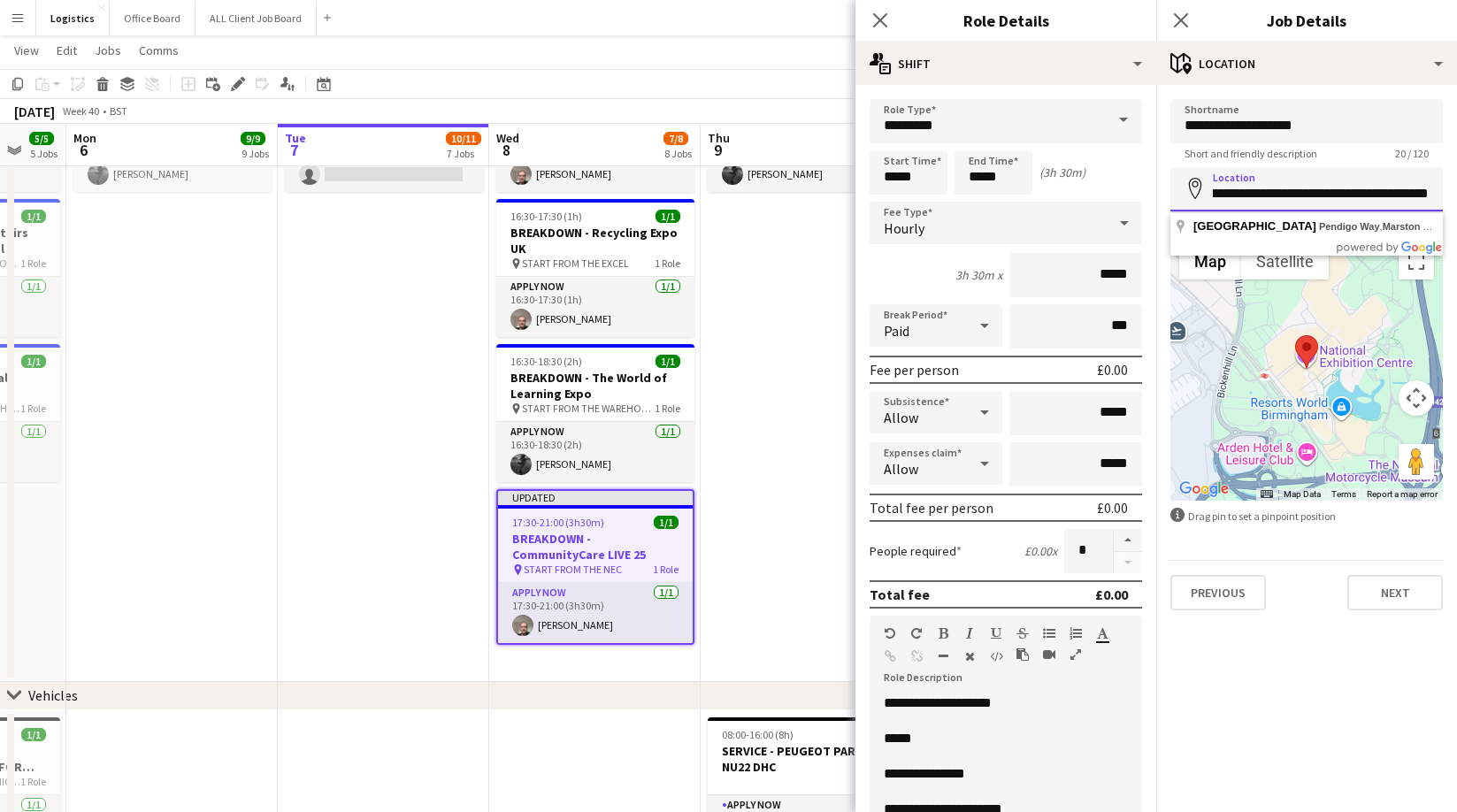
drag, startPoint x: 1217, startPoint y: 198, endPoint x: 1553, endPoint y: 192, distance: 336.1
click at [1456, 192] on html "Menu Boards Boards Boards All jobs Status Workforce Workforce My Workforce Recr…" at bounding box center [728, 315] width 1457 height 3226
type input "**********"
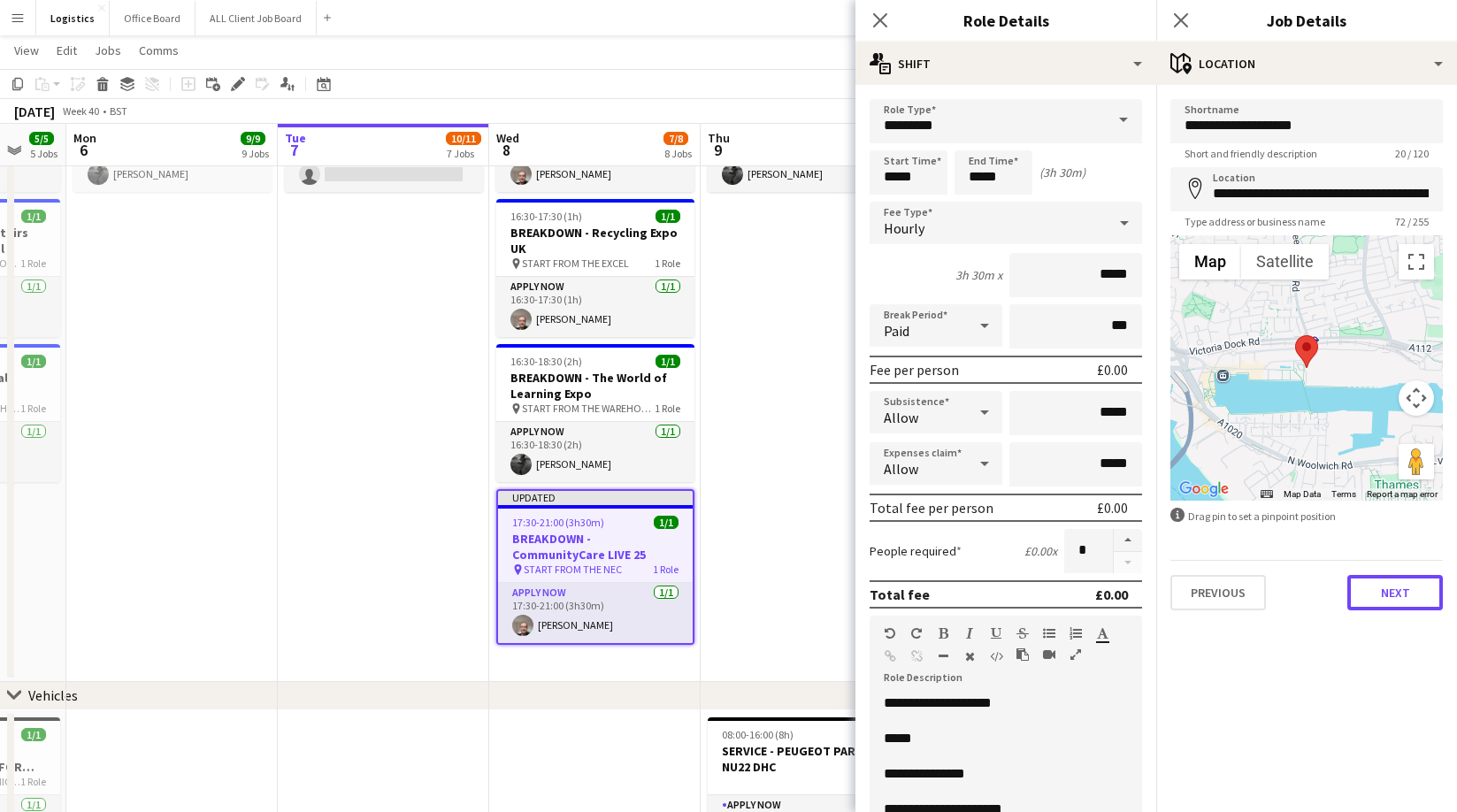
drag, startPoint x: 1392, startPoint y: 592, endPoint x: 1334, endPoint y: 525, distance: 88.6
click at [1391, 592] on button "Next" at bounding box center [1394, 593] width 95 height 36
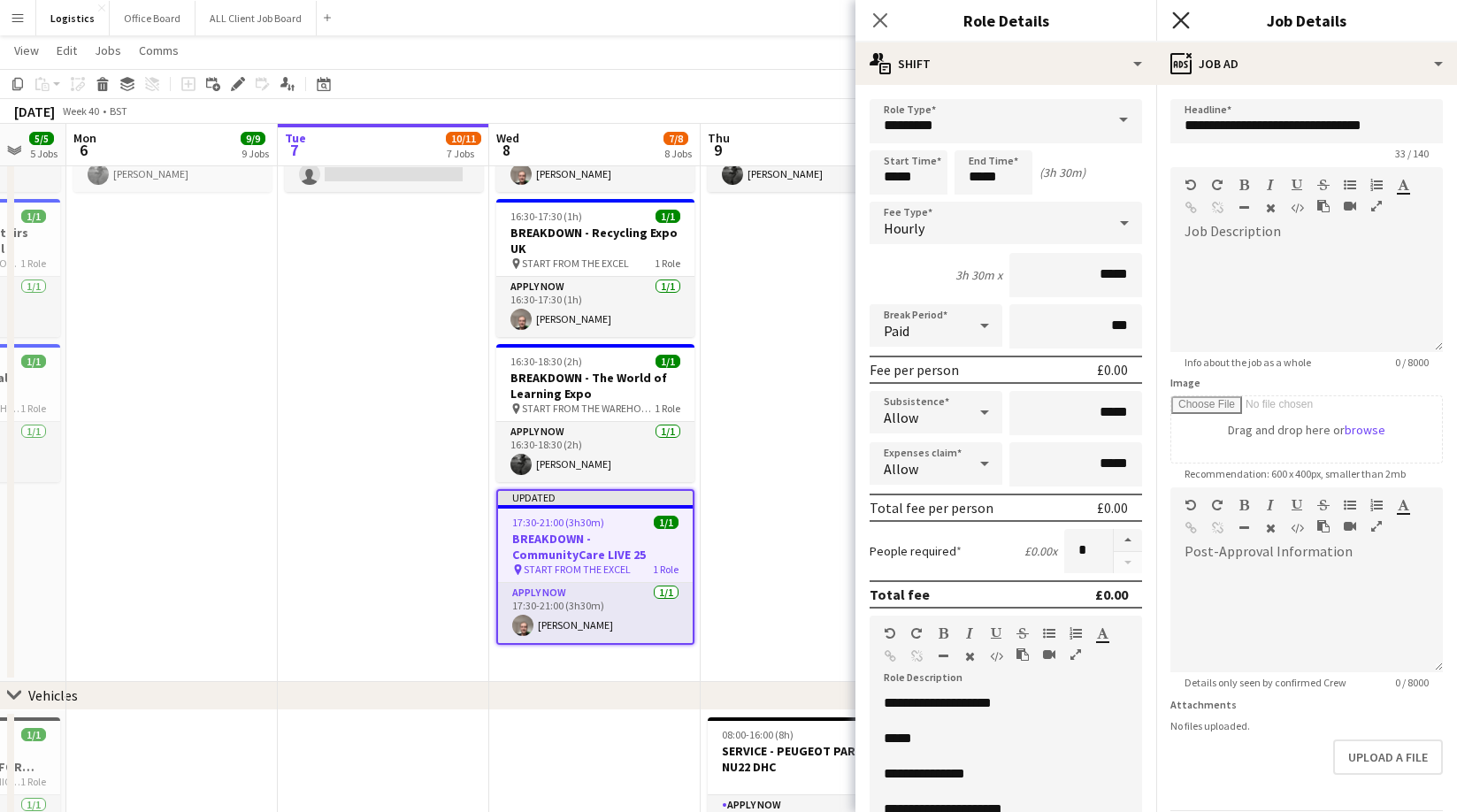
drag, startPoint x: 1180, startPoint y: 12, endPoint x: 1188, endPoint y: 20, distance: 11.3
click at [1181, 18] on icon "Close pop-in" at bounding box center [1180, 20] width 17 height 17
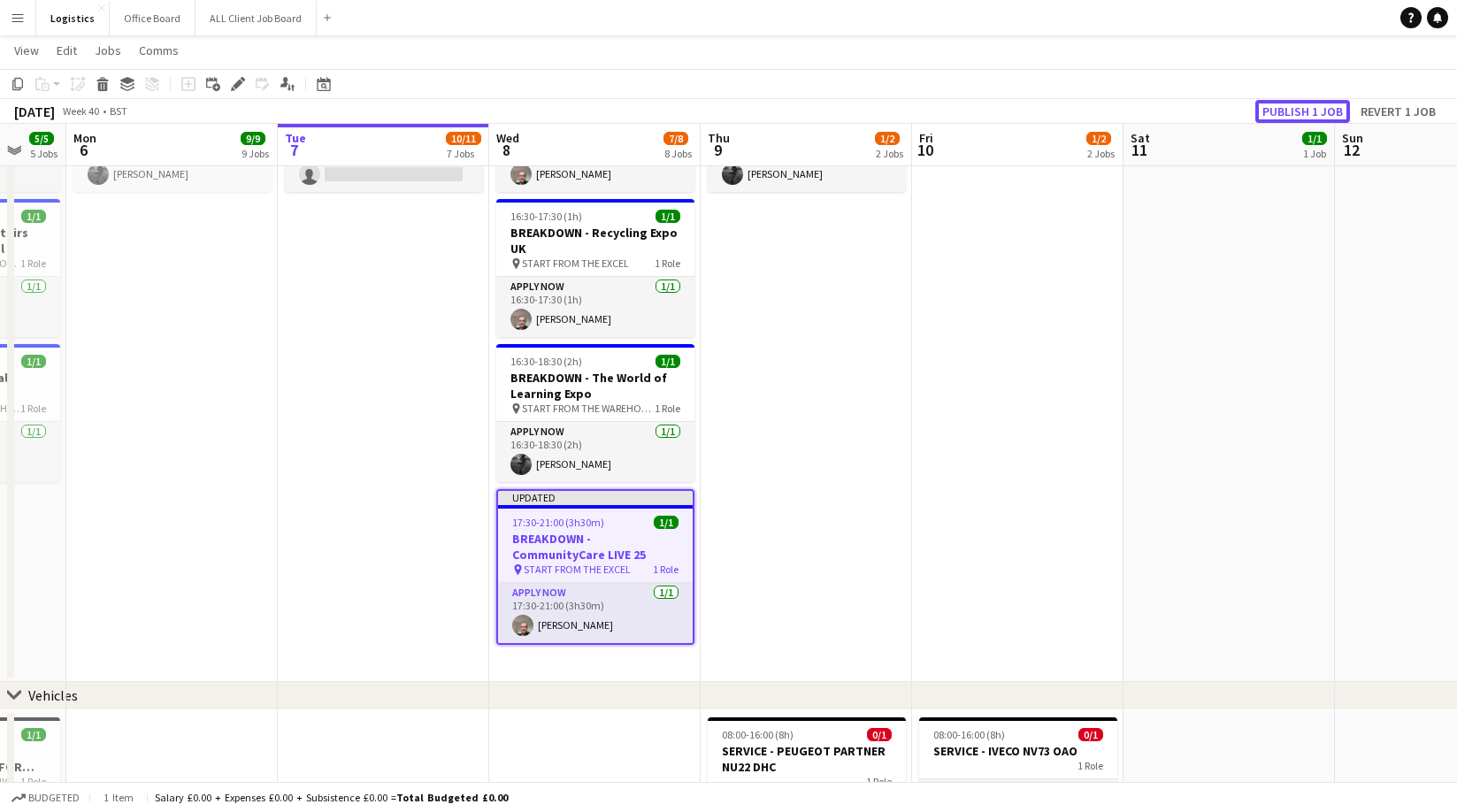
click at [1284, 102] on button "Publish 1 job" at bounding box center [1302, 111] width 94 height 23
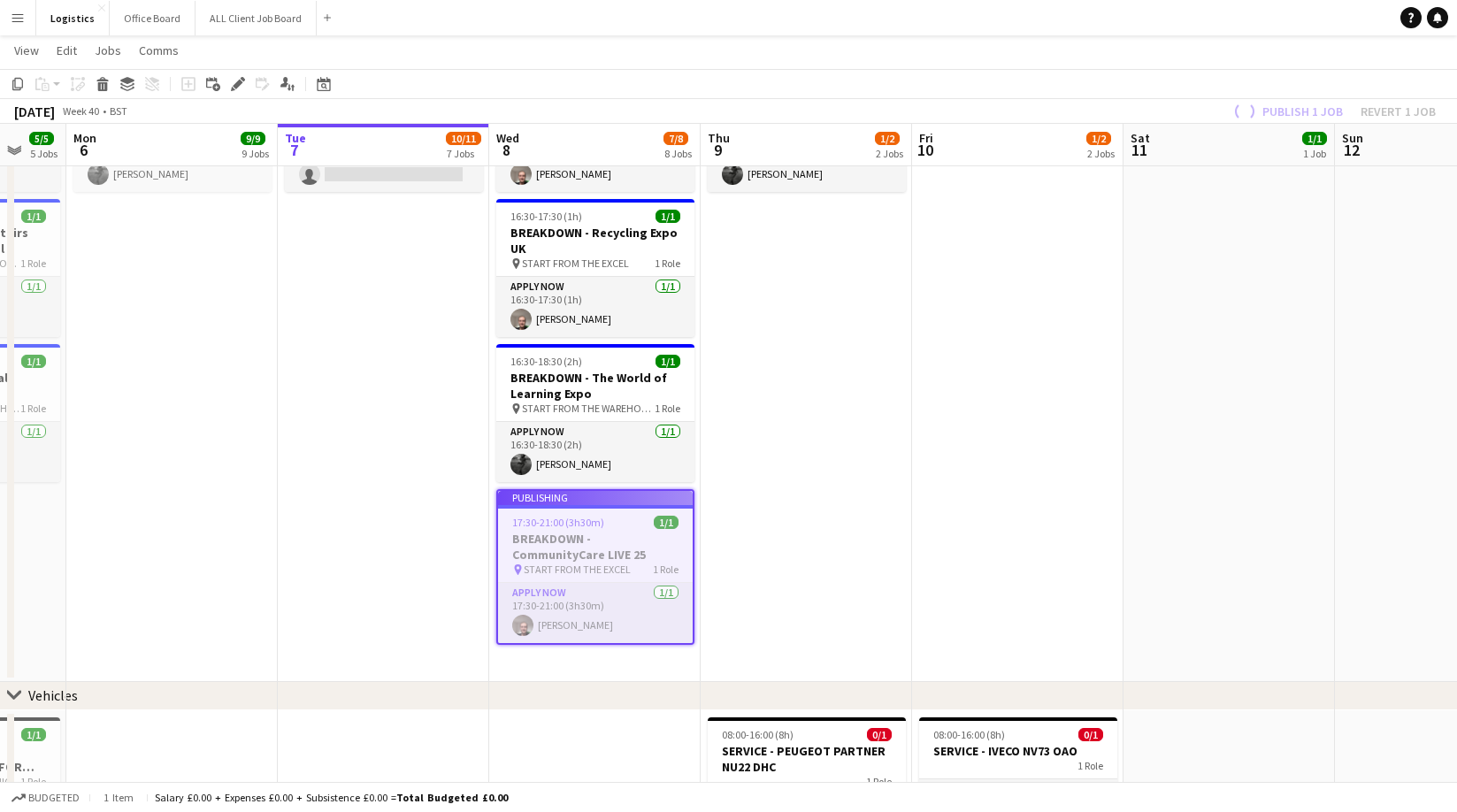
click at [1286, 107] on div "Publish 1 job Revert 1 job" at bounding box center [1332, 111] width 248 height 23
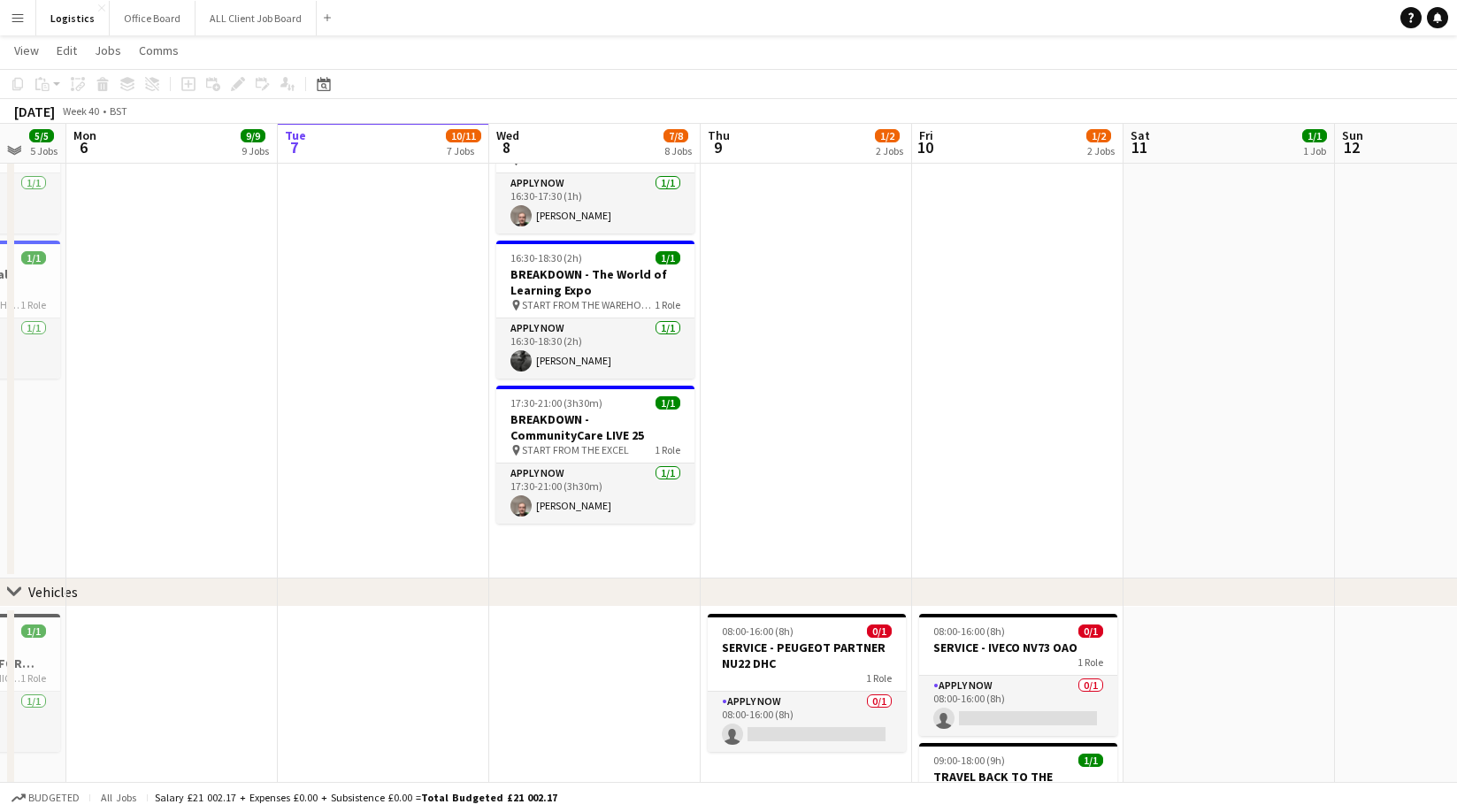
scroll to position [1406, 0]
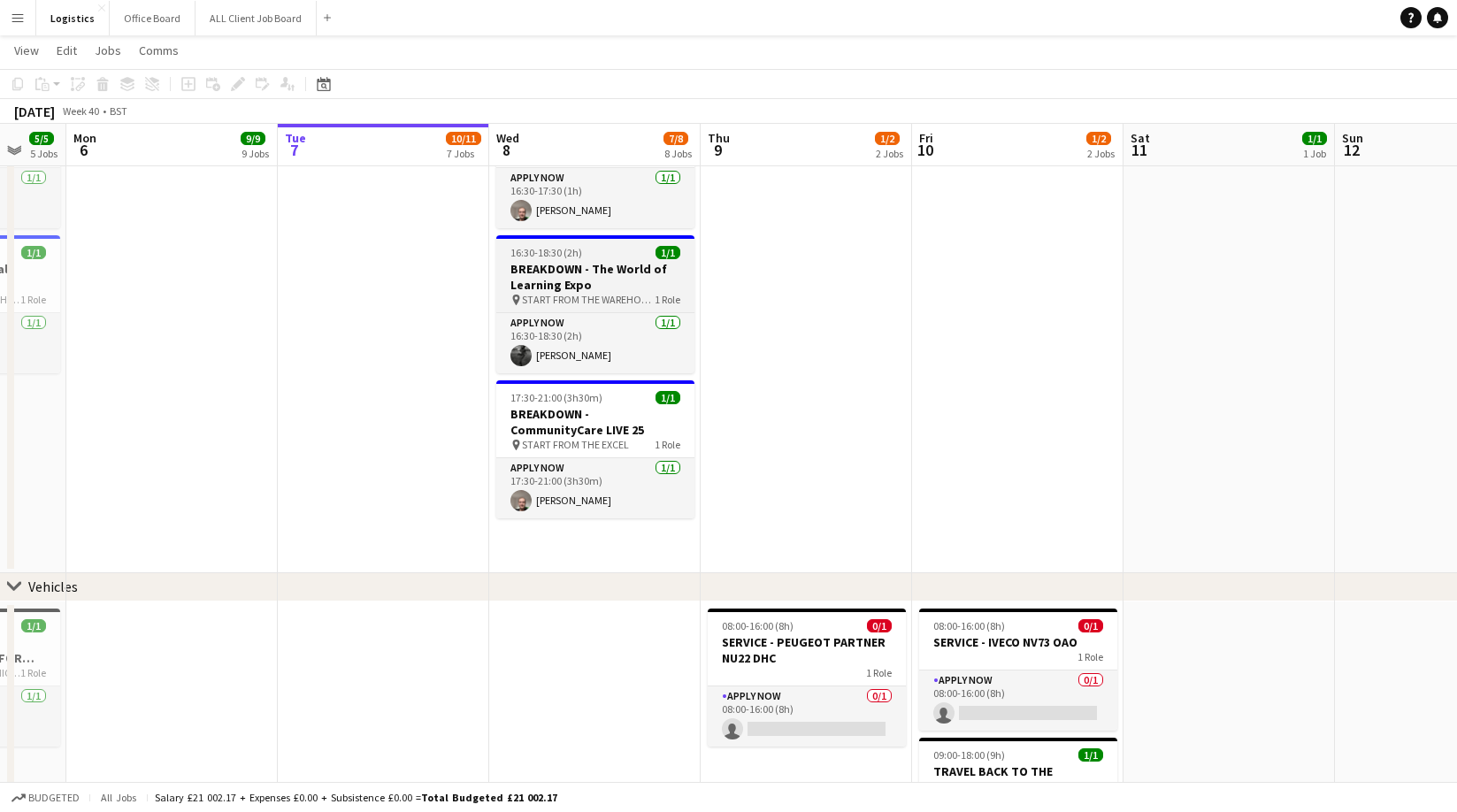
click at [591, 272] on h3 "BREAKDOWN - The World of Learning Expo" at bounding box center [595, 277] width 198 height 32
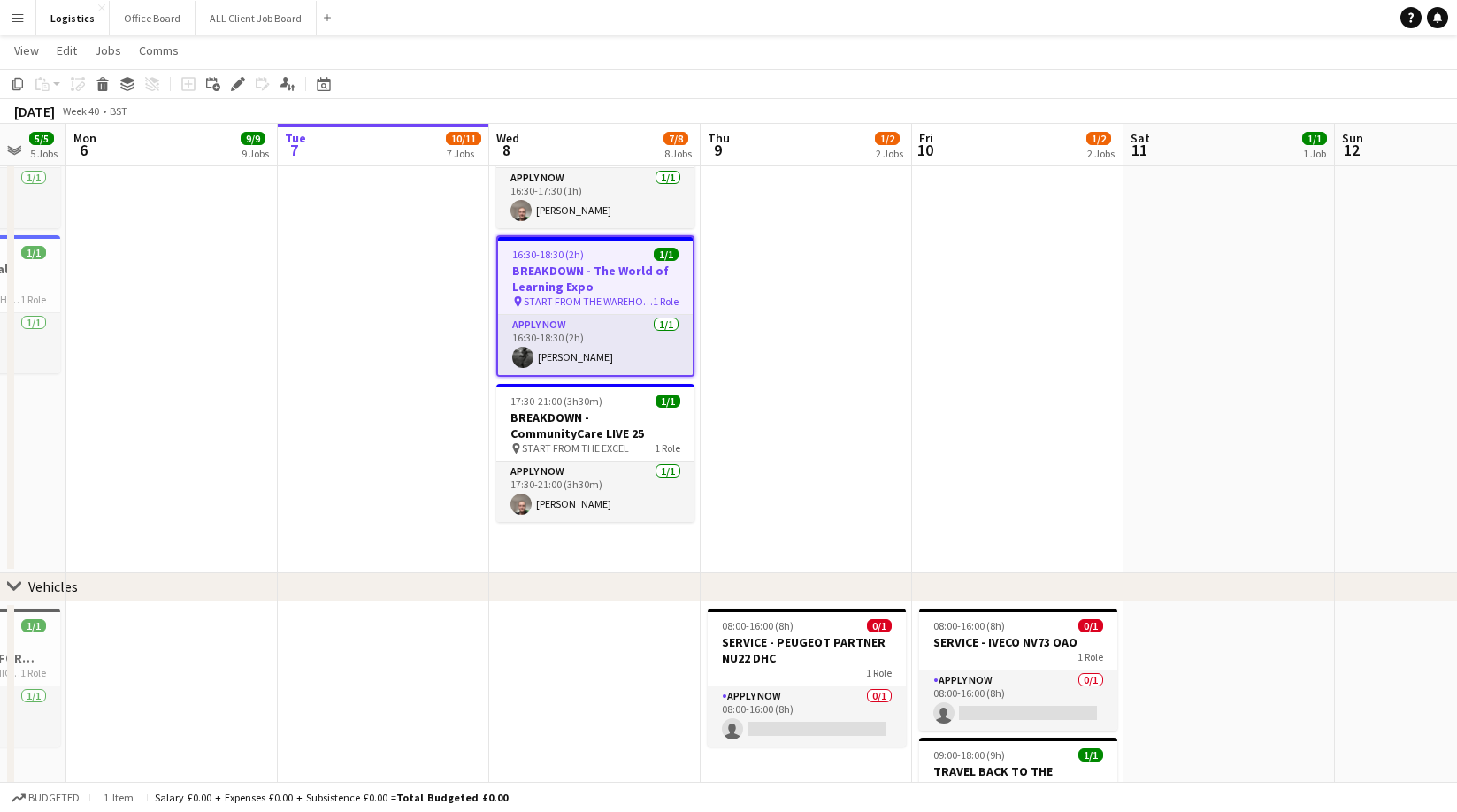
click at [242, 80] on g at bounding box center [238, 84] width 14 height 14
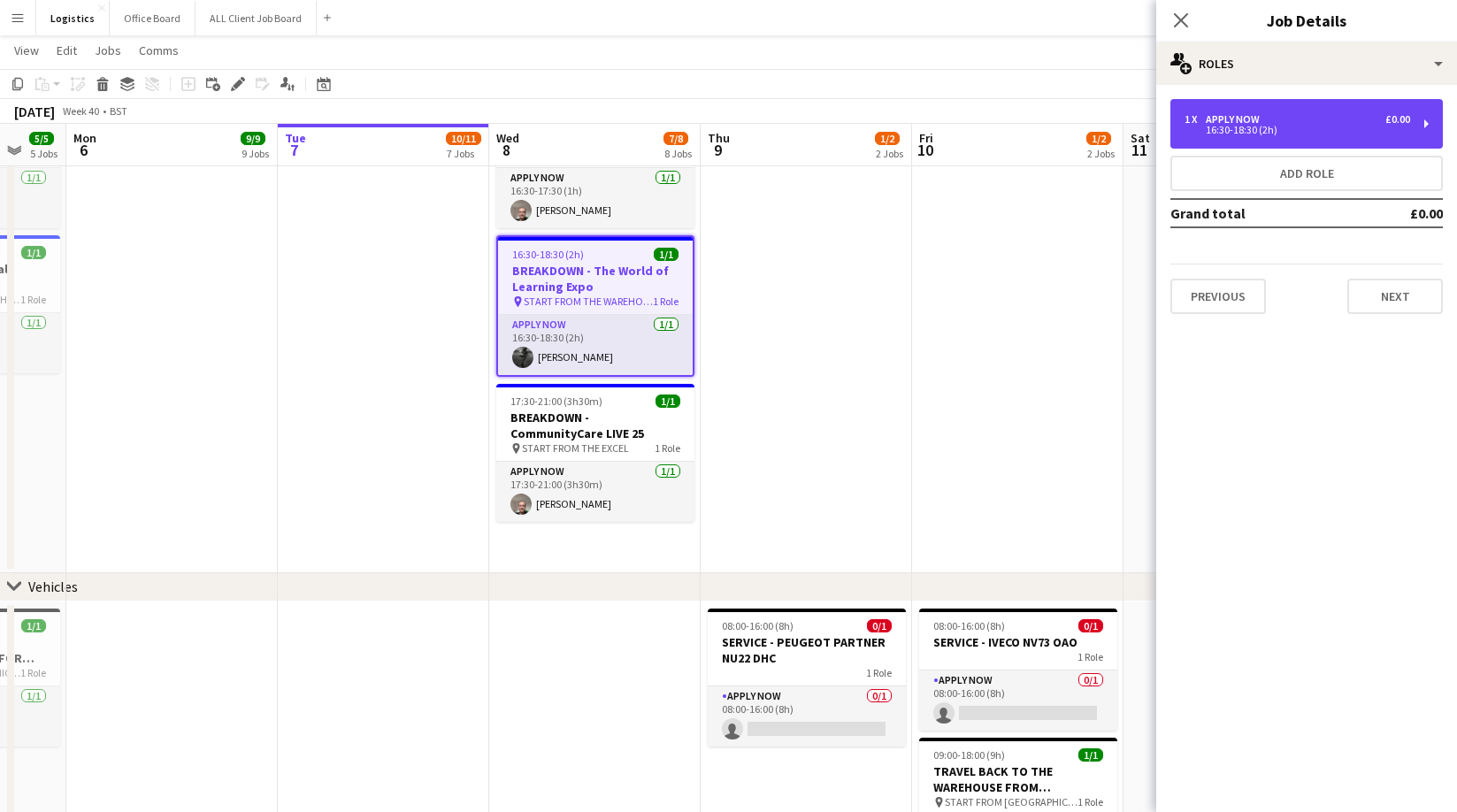
drag, startPoint x: 1240, startPoint y: 118, endPoint x: 1107, endPoint y: 285, distance: 213.5
click at [1240, 118] on div "APPLY NOW" at bounding box center [1236, 119] width 61 height 12
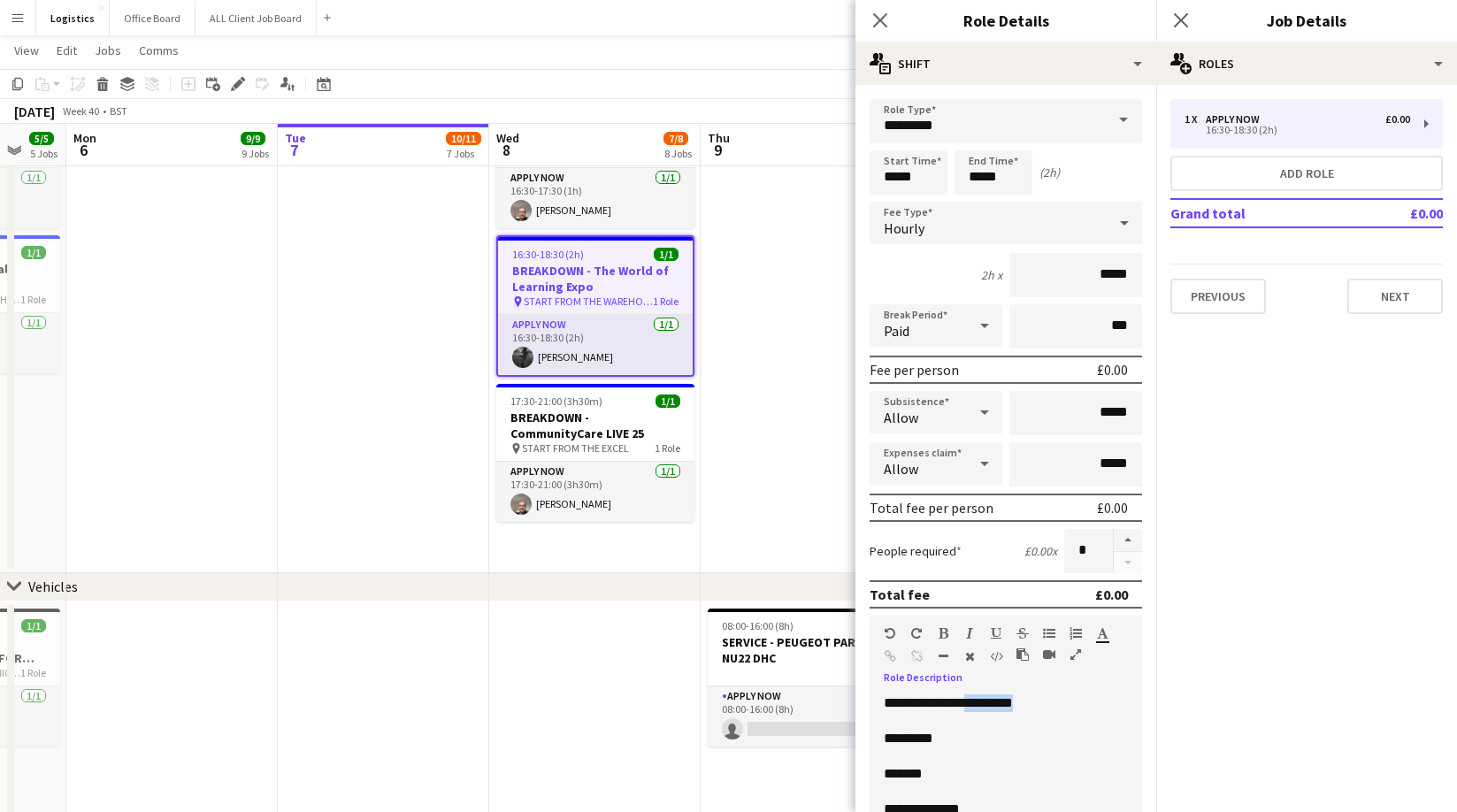
drag, startPoint x: 1069, startPoint y: 704, endPoint x: 987, endPoint y: 710, distance: 82.2
click at [987, 710] on p "**********" at bounding box center [1005, 703] width 244 height 18
click at [1388, 299] on button "Next" at bounding box center [1394, 296] width 95 height 36
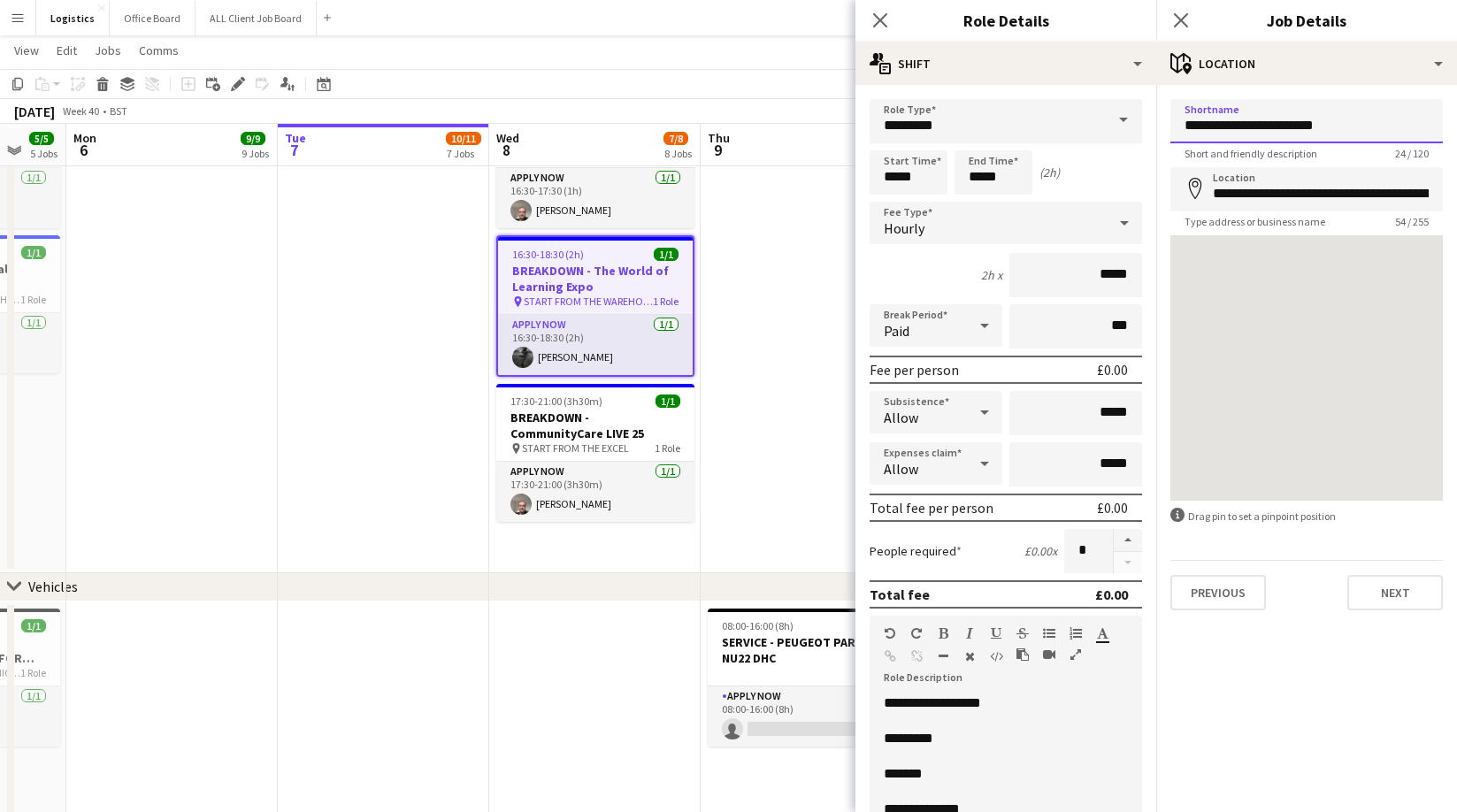
drag, startPoint x: 1370, startPoint y: 122, endPoint x: 1290, endPoint y: 126, distance: 80.1
click at [1290, 126] on input "**********" at bounding box center [1306, 121] width 273 height 45
type input "**********"
drag, startPoint x: 1209, startPoint y: 195, endPoint x: 1484, endPoint y: 199, distance: 275.0
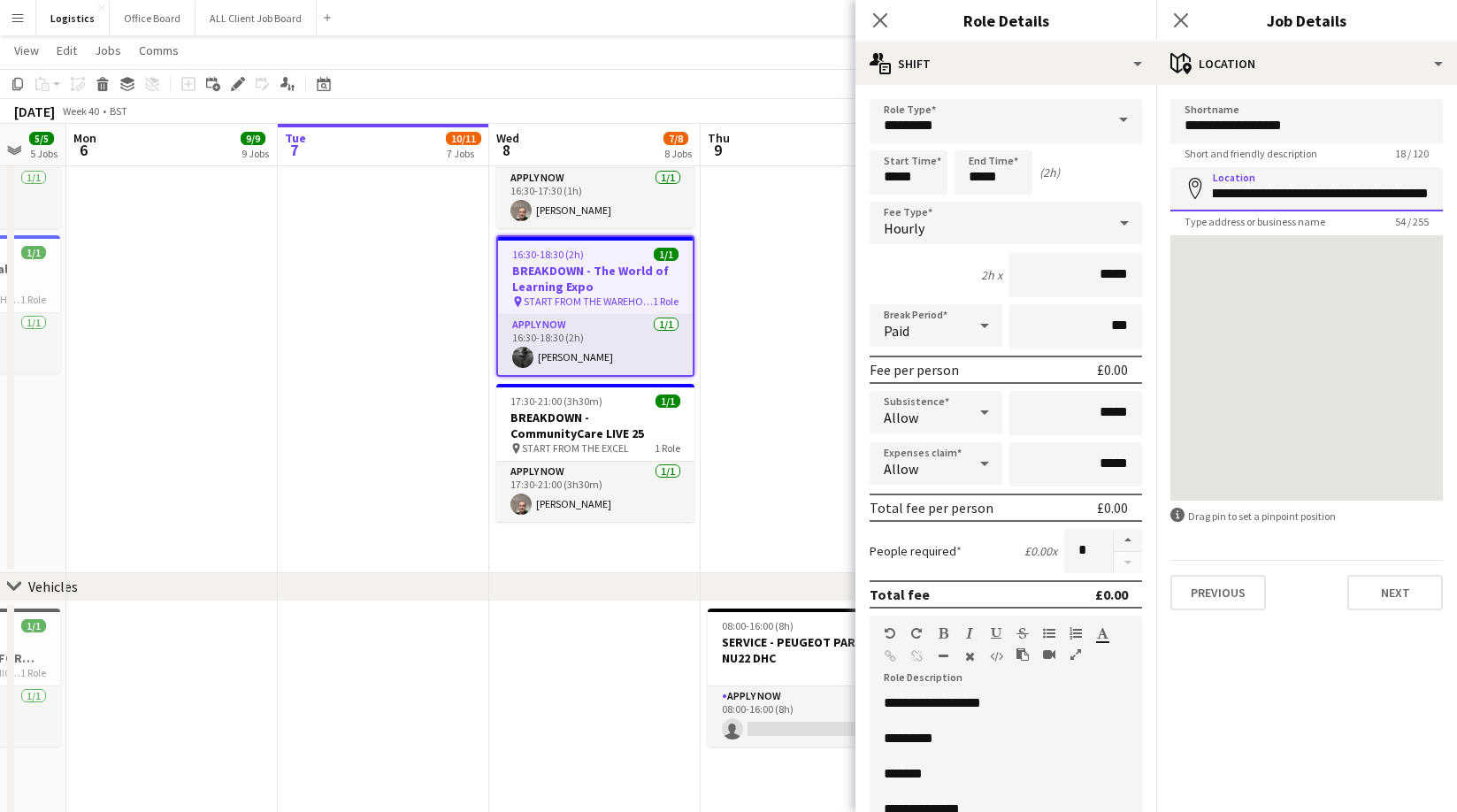
click at [1456, 199] on html "Menu Boards Boards Boards All jobs Status Workforce Workforce My Workforce Recr…" at bounding box center [728, 207] width 1457 height 3226
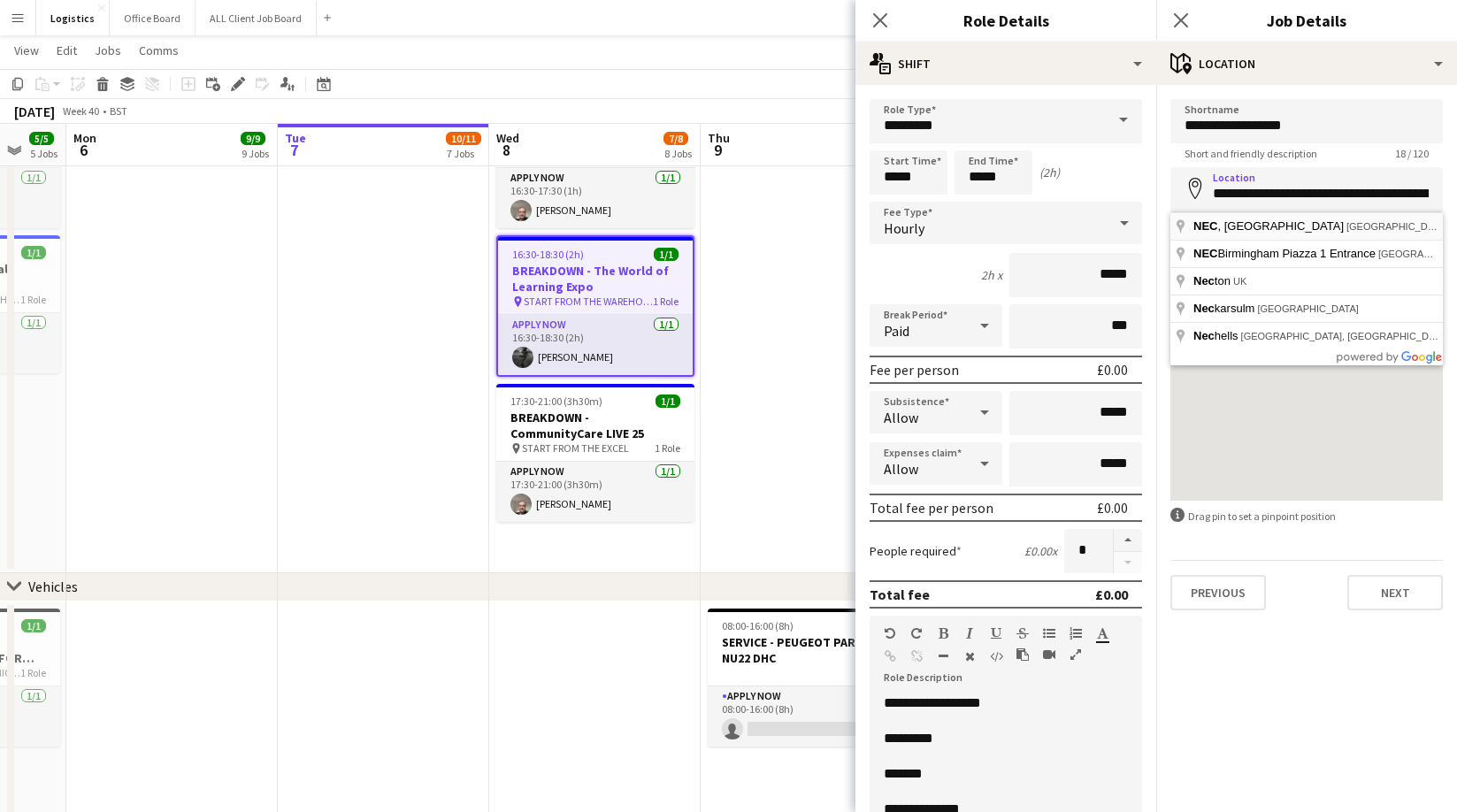
type input "**********"
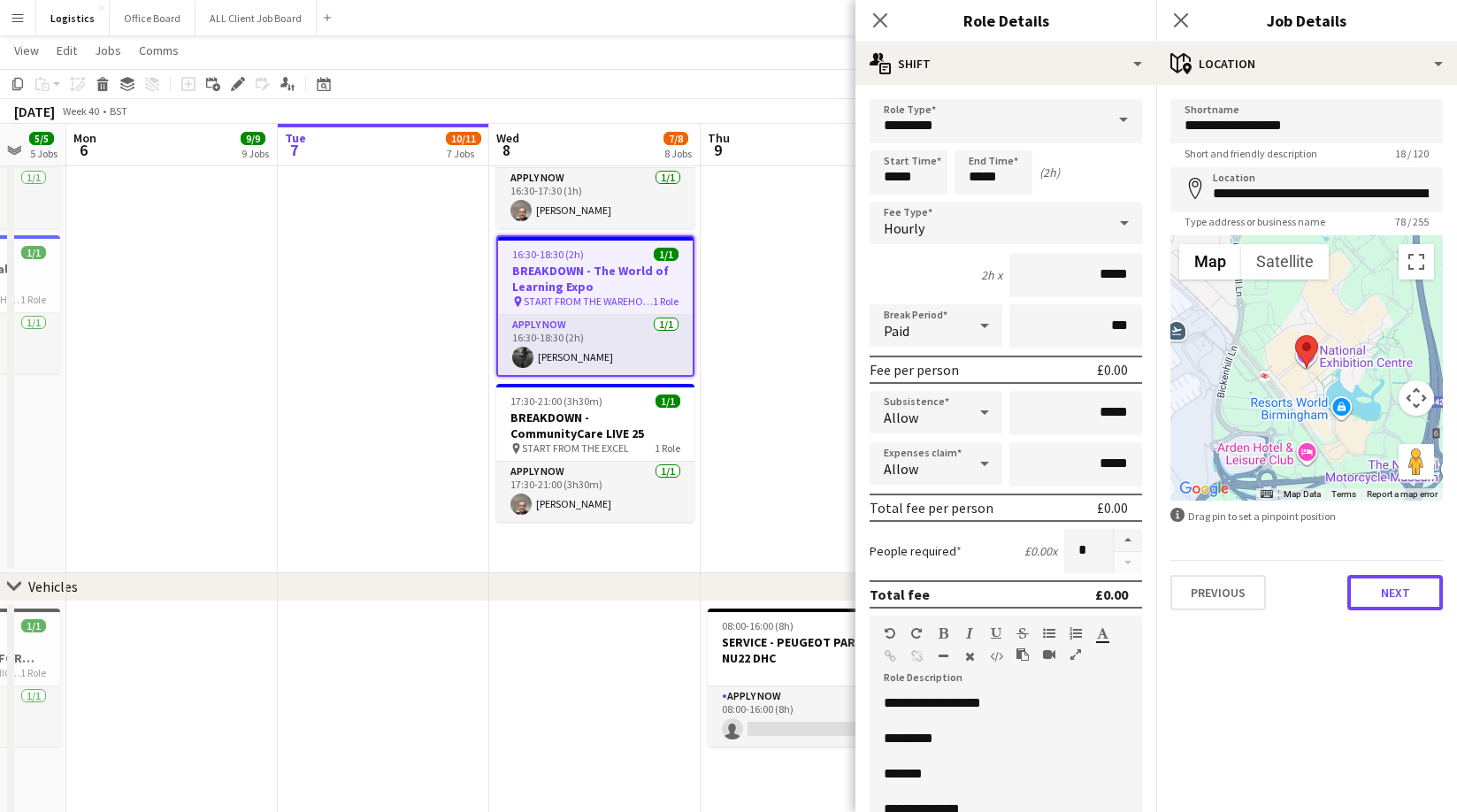
drag, startPoint x: 1396, startPoint y: 596, endPoint x: 1265, endPoint y: 272, distance: 349.5
click at [1396, 595] on button "Next" at bounding box center [1394, 593] width 95 height 36
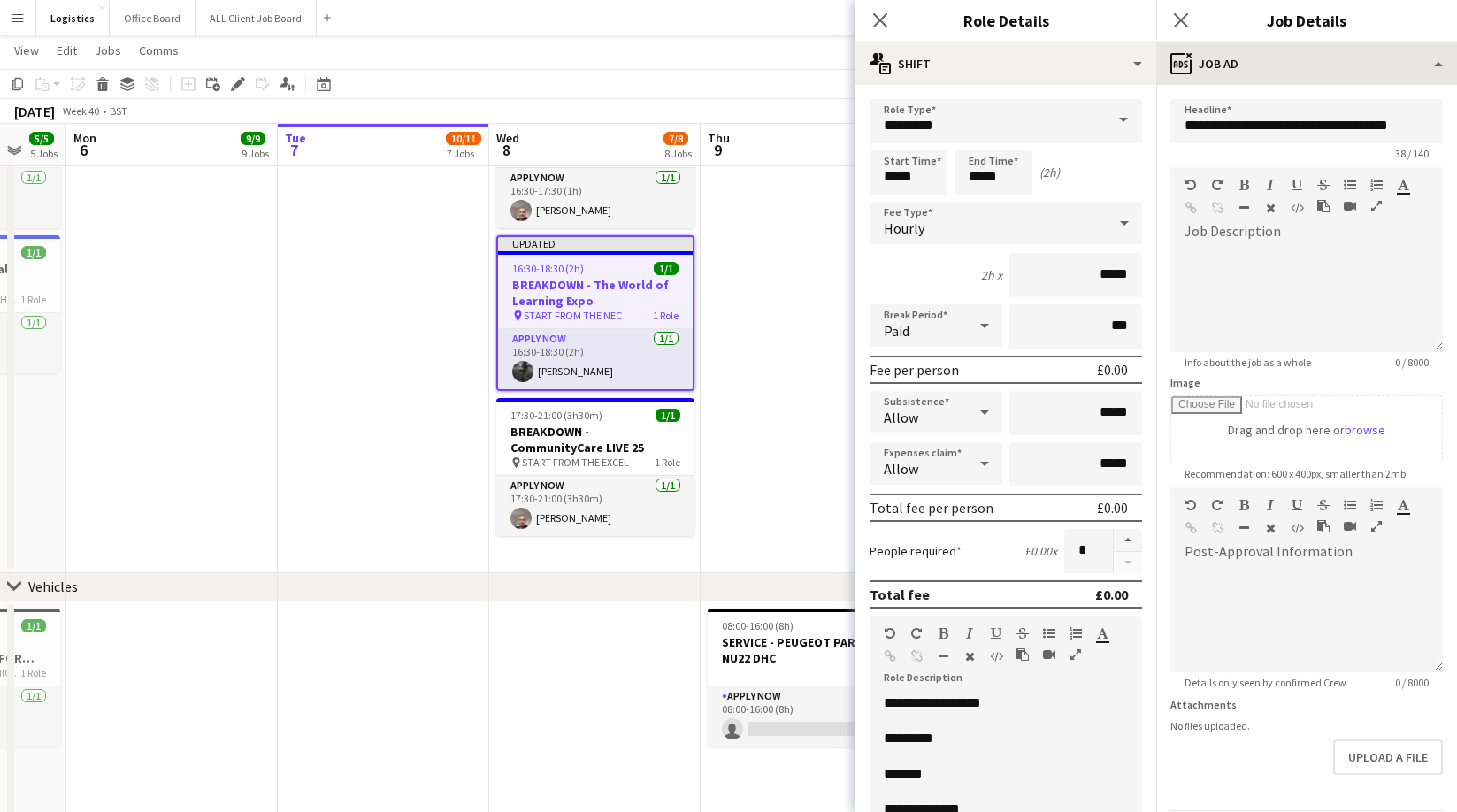
drag, startPoint x: 1176, startPoint y: 24, endPoint x: 1262, endPoint y: 79, distance: 102.1
click at [1176, 24] on icon at bounding box center [1181, 20] width 14 height 14
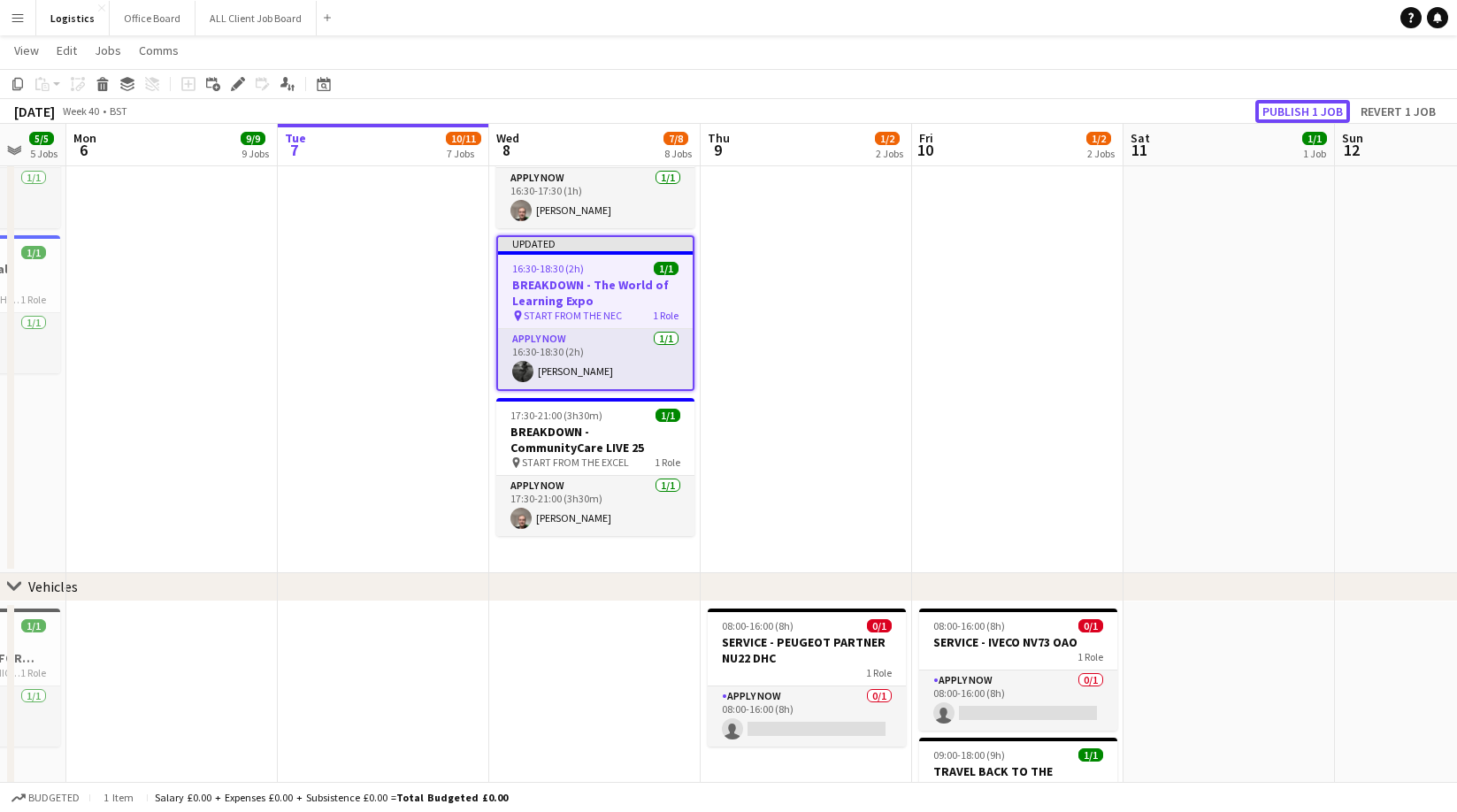
click at [1298, 106] on button "Publish 1 job" at bounding box center [1302, 111] width 94 height 23
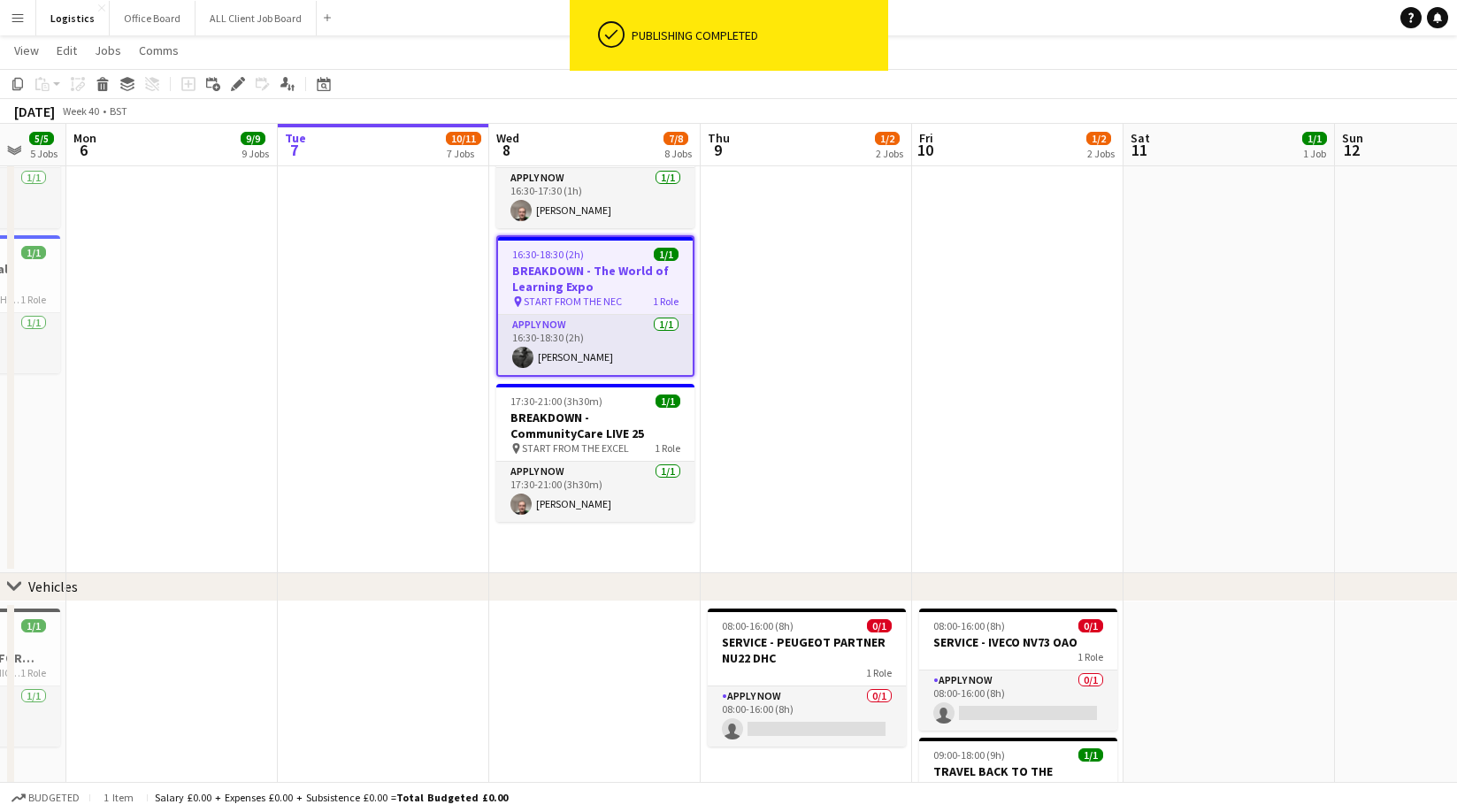
click at [1281, 110] on div "[DATE] Week 40 • BST" at bounding box center [728, 111] width 1457 height 25
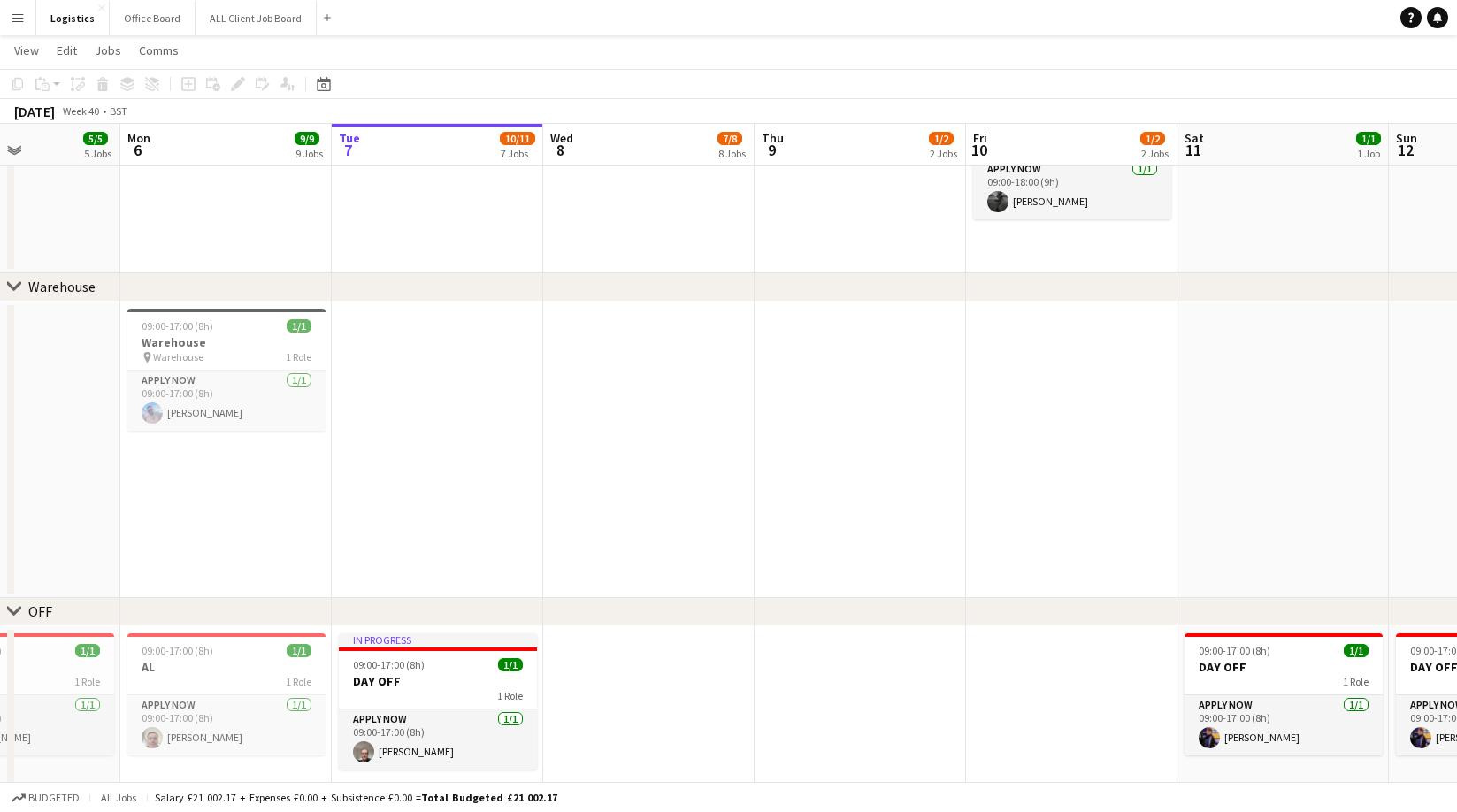
scroll to position [0, 452]
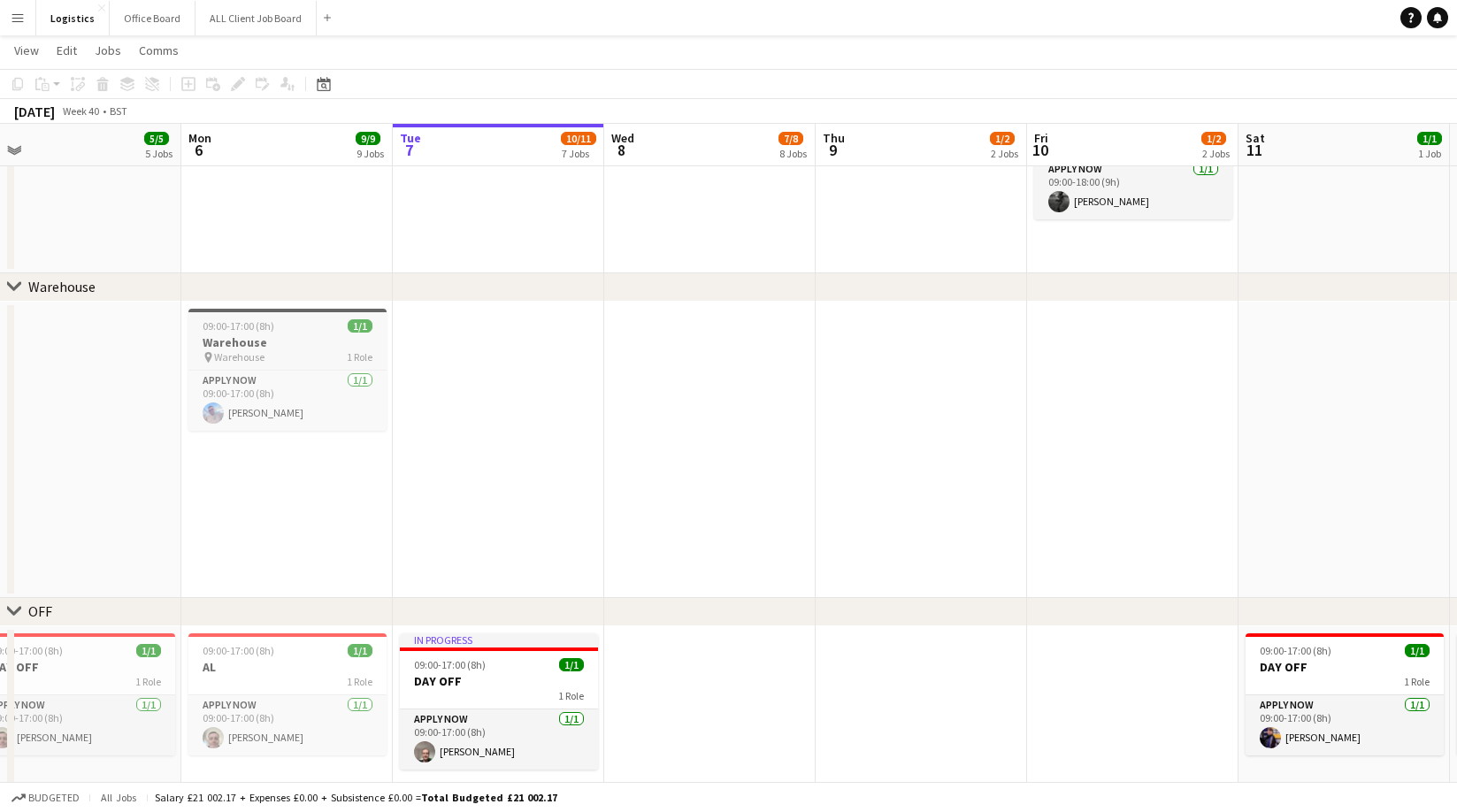
click at [243, 337] on h3 "Warehouse" at bounding box center [288, 342] width 198 height 16
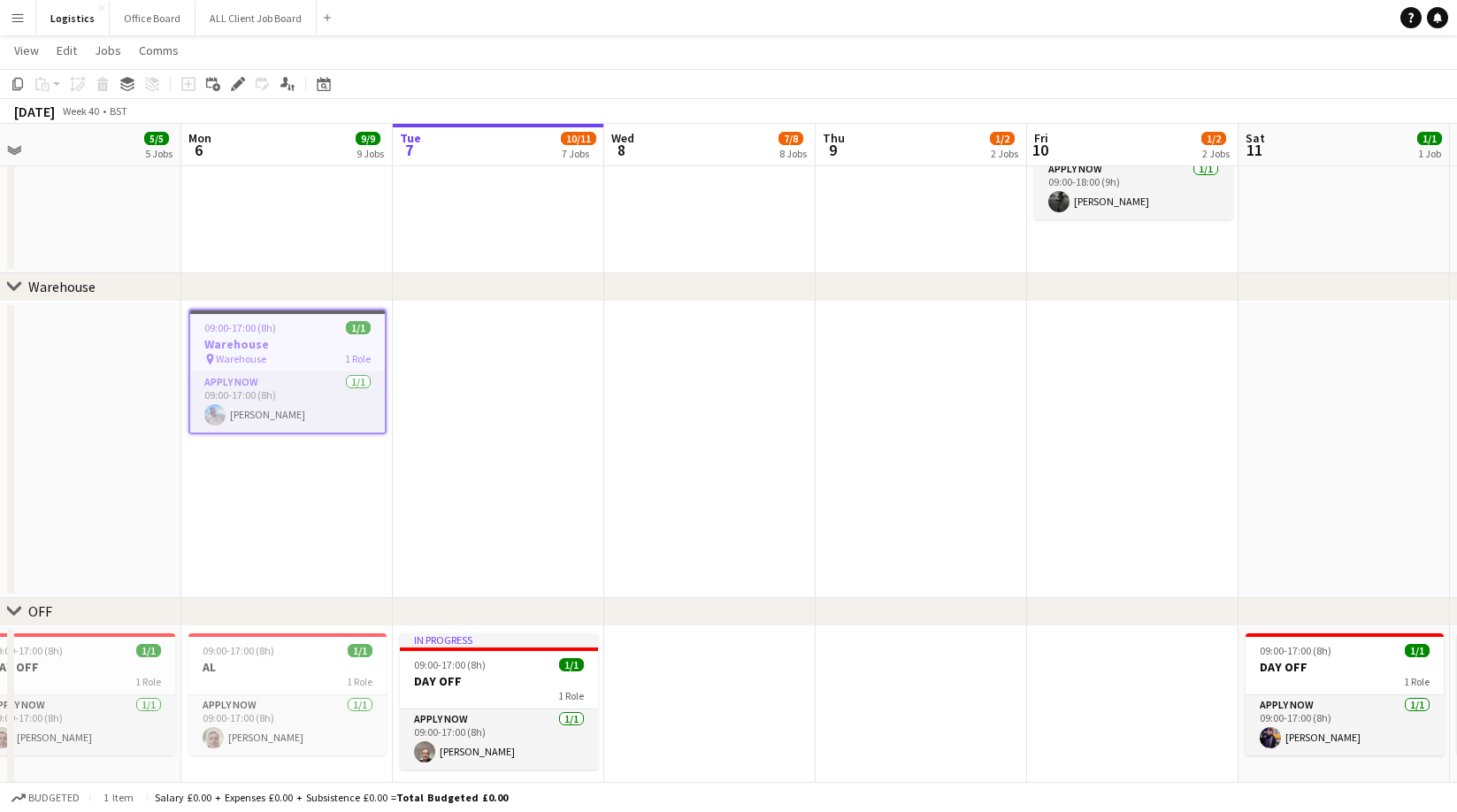
drag, startPoint x: 21, startPoint y: 83, endPoint x: 504, endPoint y: 266, distance: 516.5
click at [22, 83] on icon at bounding box center [18, 84] width 11 height 12
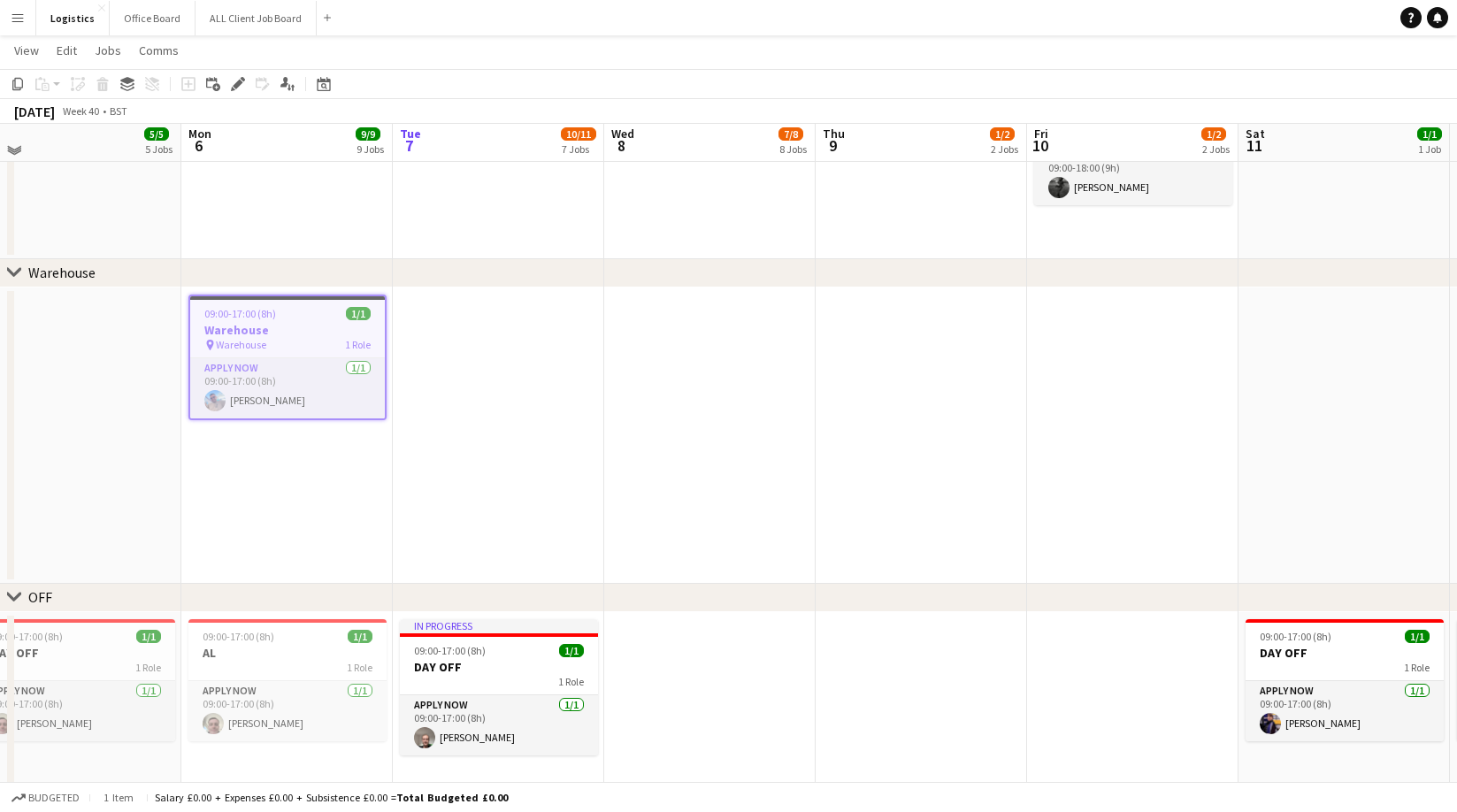
scroll to position [2053, 0]
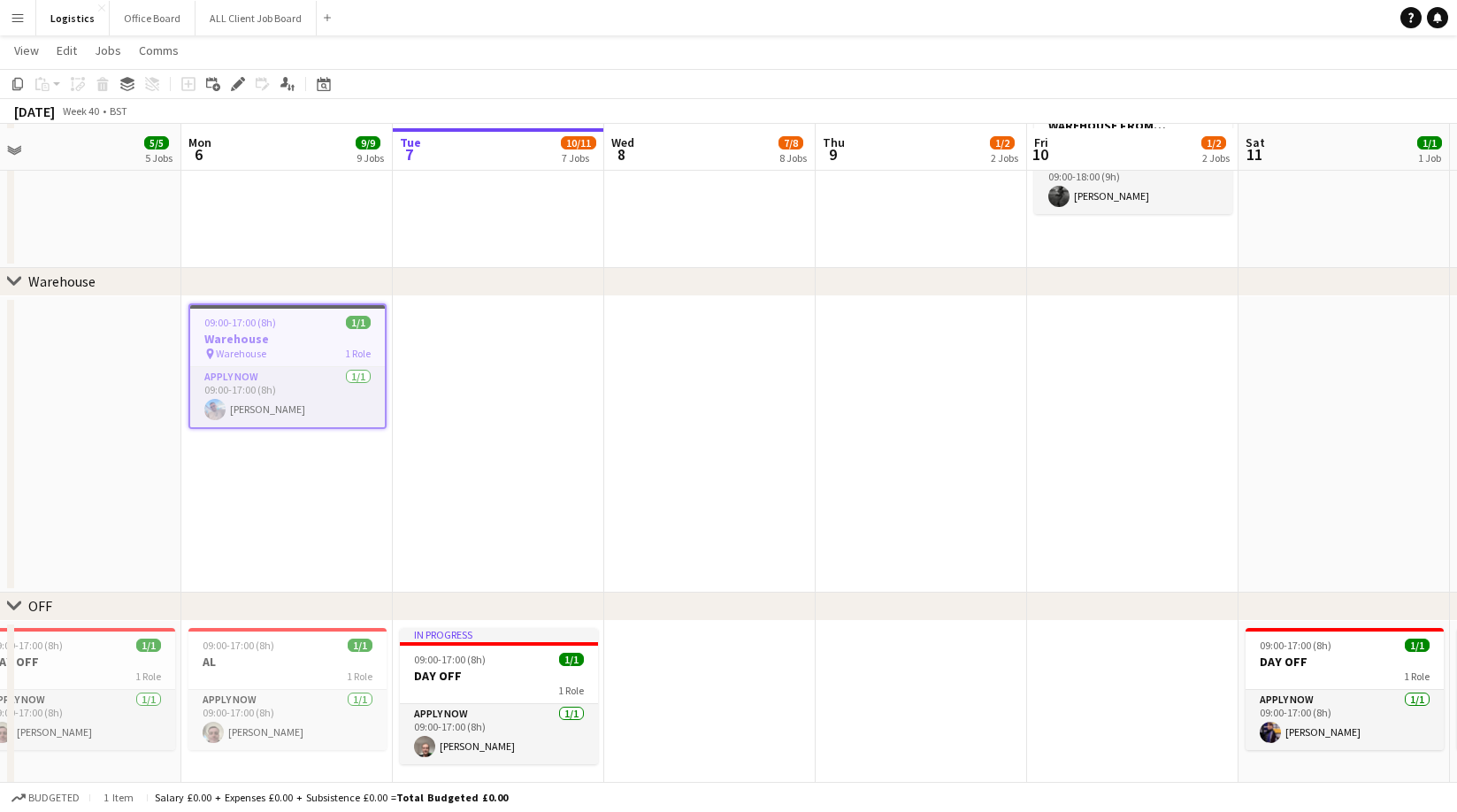
click at [709, 313] on app-date-cell at bounding box center [709, 444] width 211 height 296
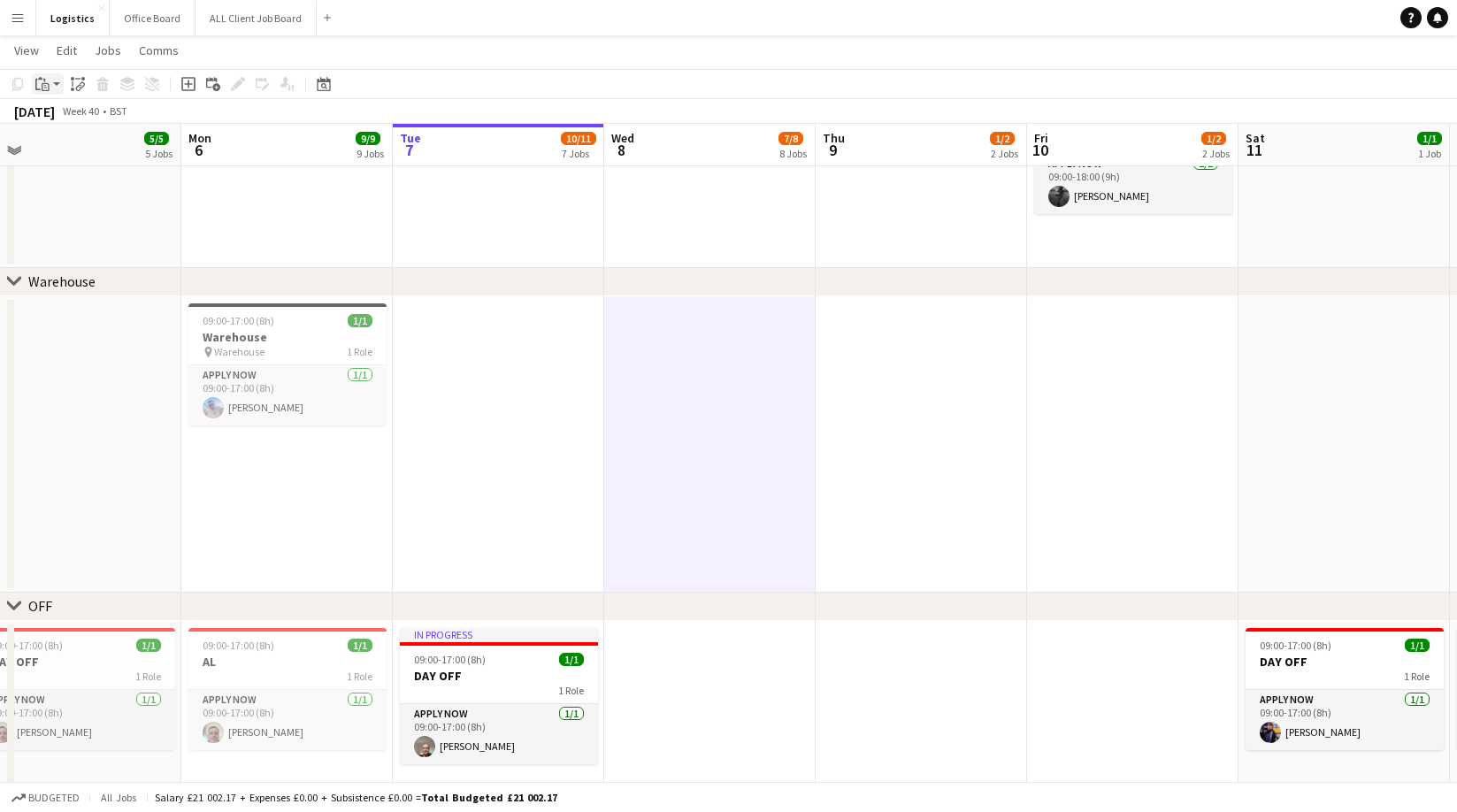
click at [45, 81] on icon "Paste" at bounding box center [43, 84] width 14 height 14
click at [69, 118] on link "Paste Command V" at bounding box center [117, 118] width 140 height 16
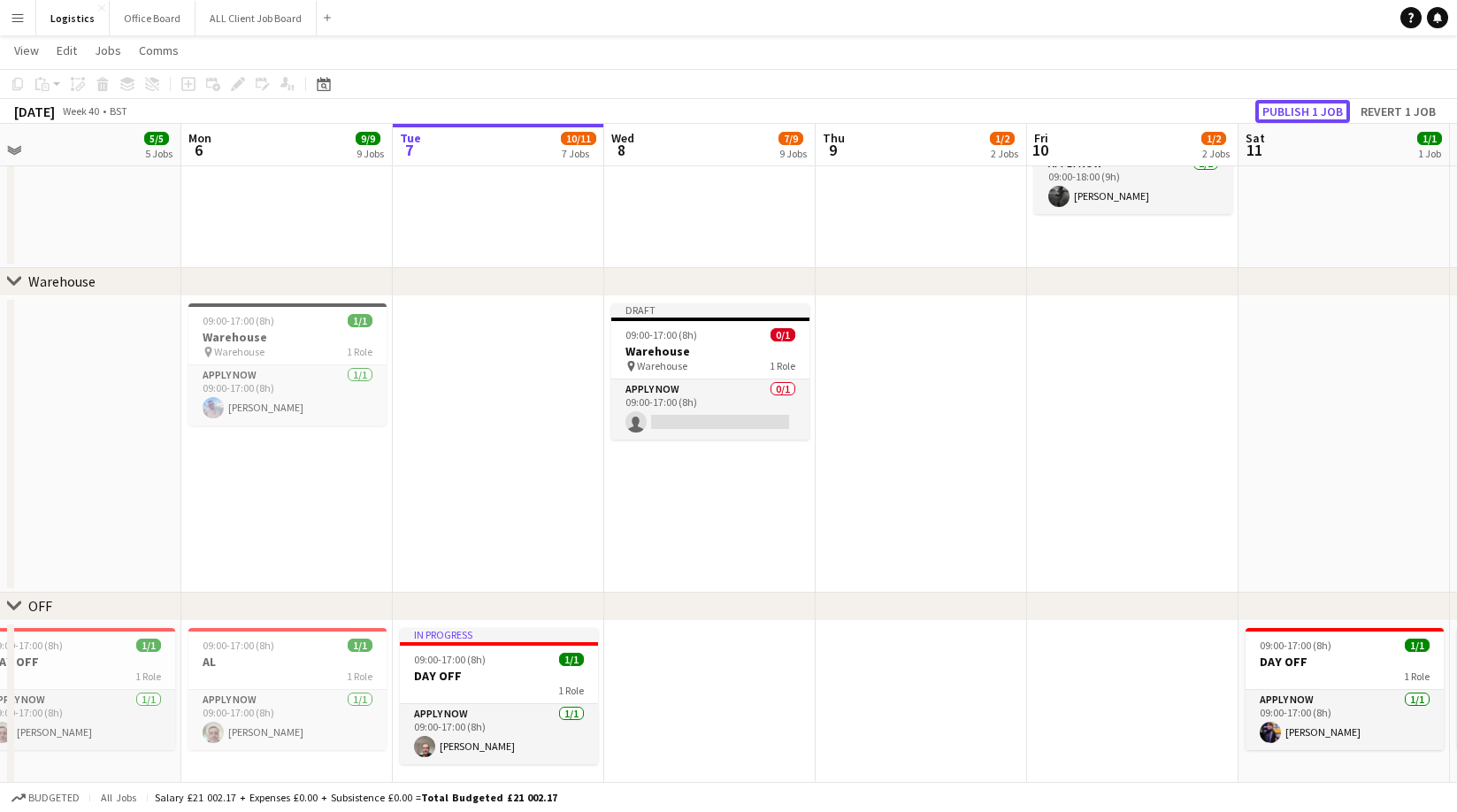
click at [1289, 103] on button "Publish 1 job" at bounding box center [1302, 111] width 94 height 23
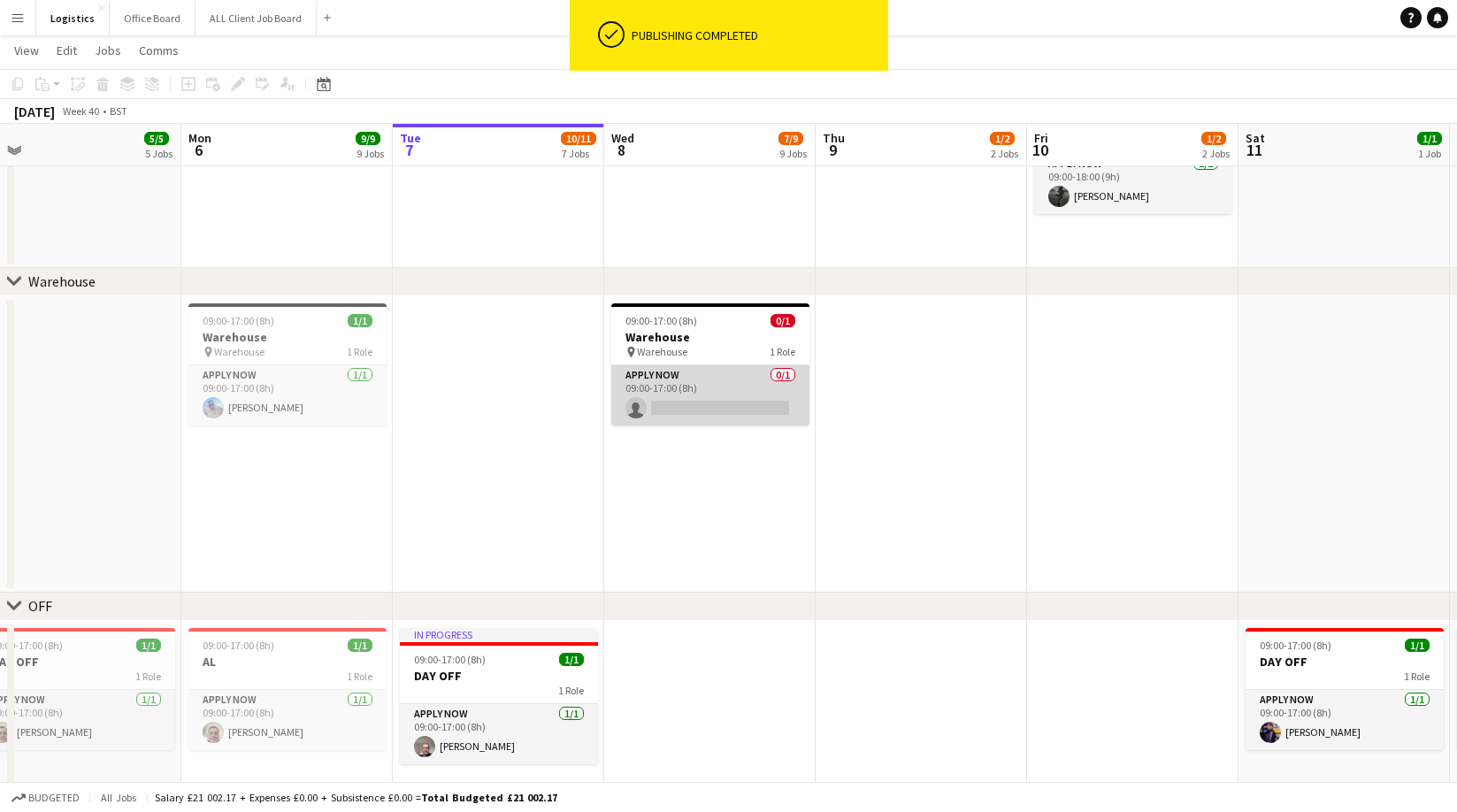
click at [696, 410] on app-card-role "APPLY NOW 0/1 09:00-17:00 (8h) single-neutral-actions" at bounding box center [710, 395] width 198 height 61
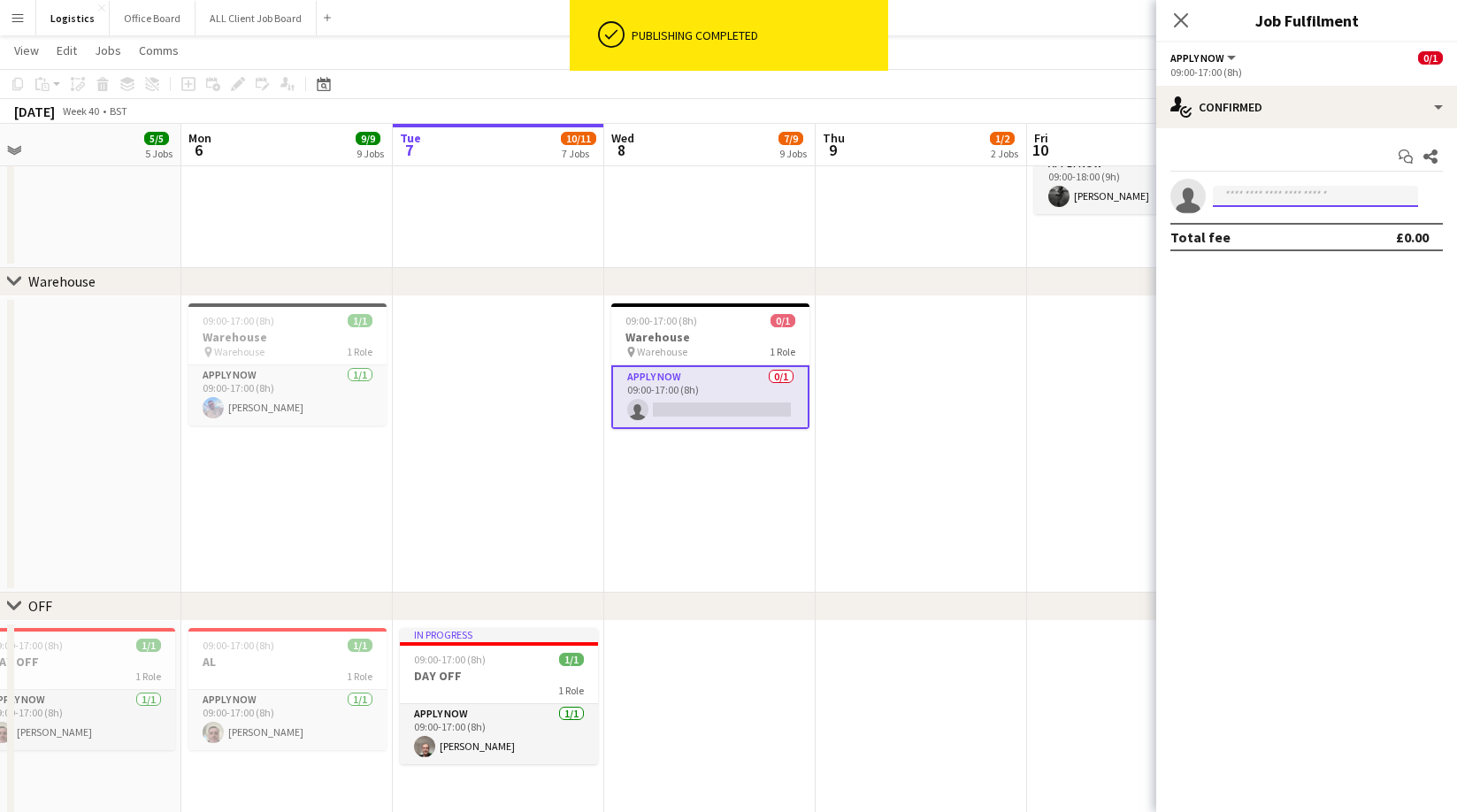
click at [1241, 194] on input at bounding box center [1315, 197] width 205 height 21
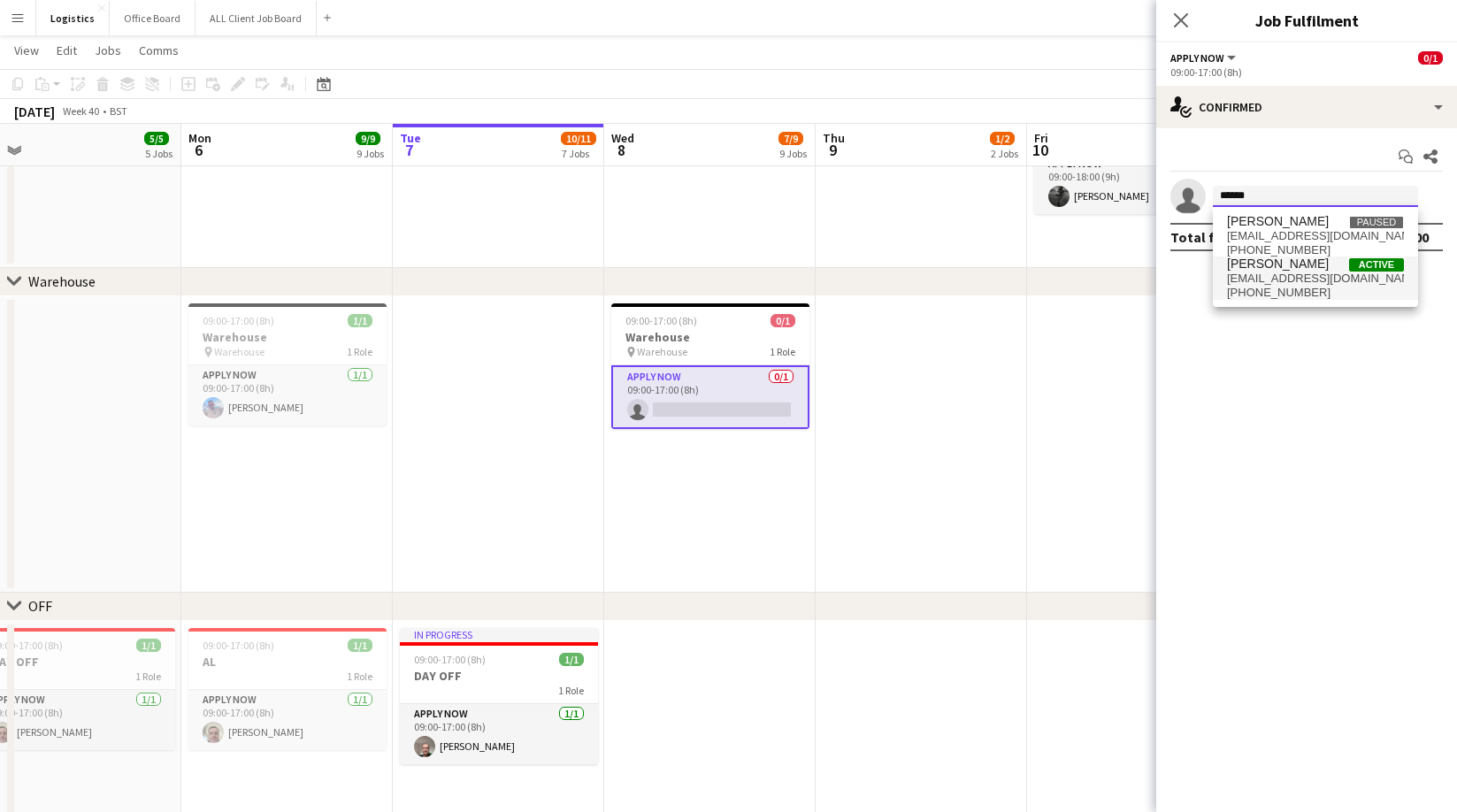
type input "******"
drag, startPoint x: 1271, startPoint y: 276, endPoint x: 1279, endPoint y: 289, distance: 15.3
click at [1271, 276] on span "[EMAIL_ADDRESS][DOMAIN_NAME]" at bounding box center [1315, 279] width 177 height 14
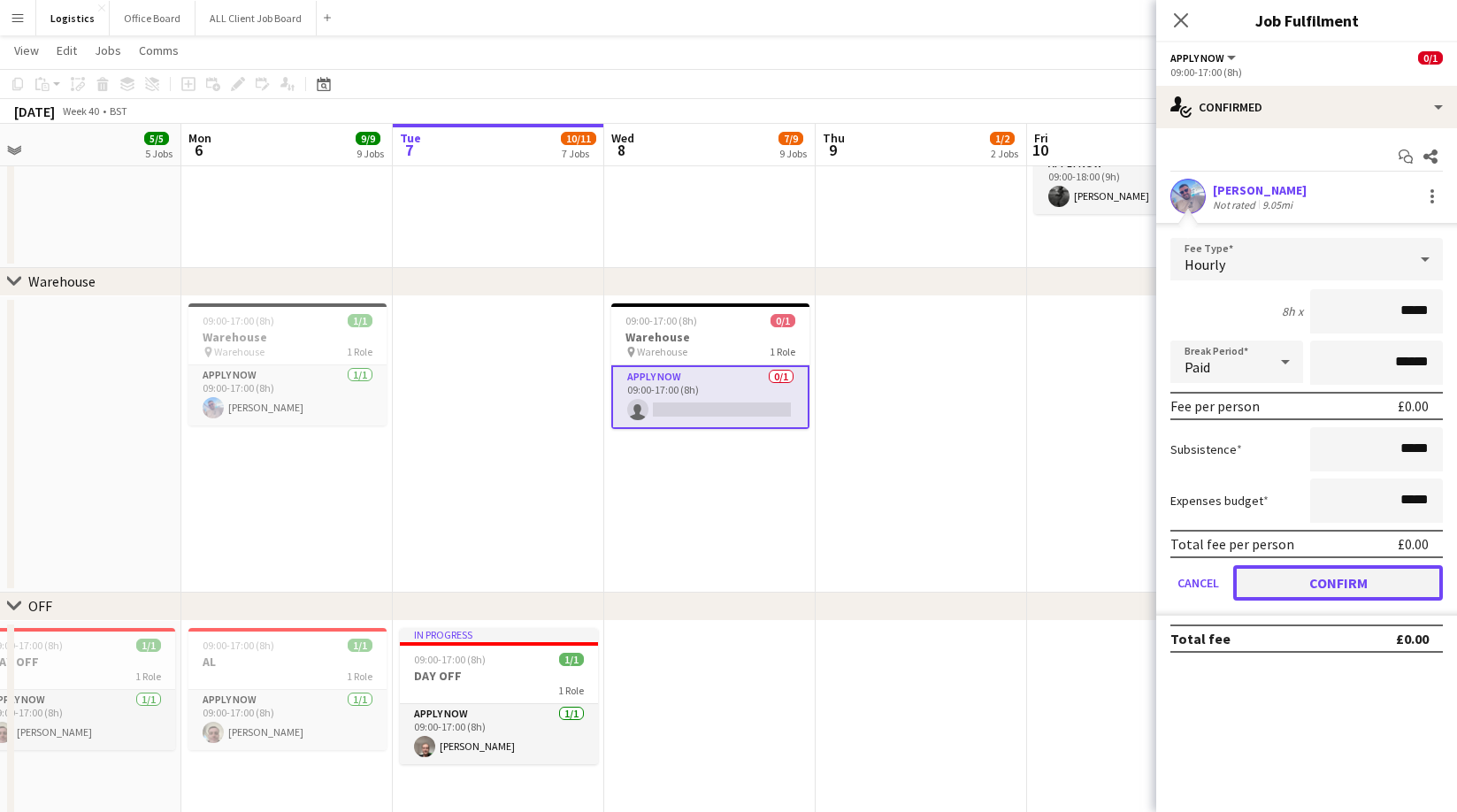
click at [1306, 583] on button "Confirm" at bounding box center [1337, 583] width 209 height 36
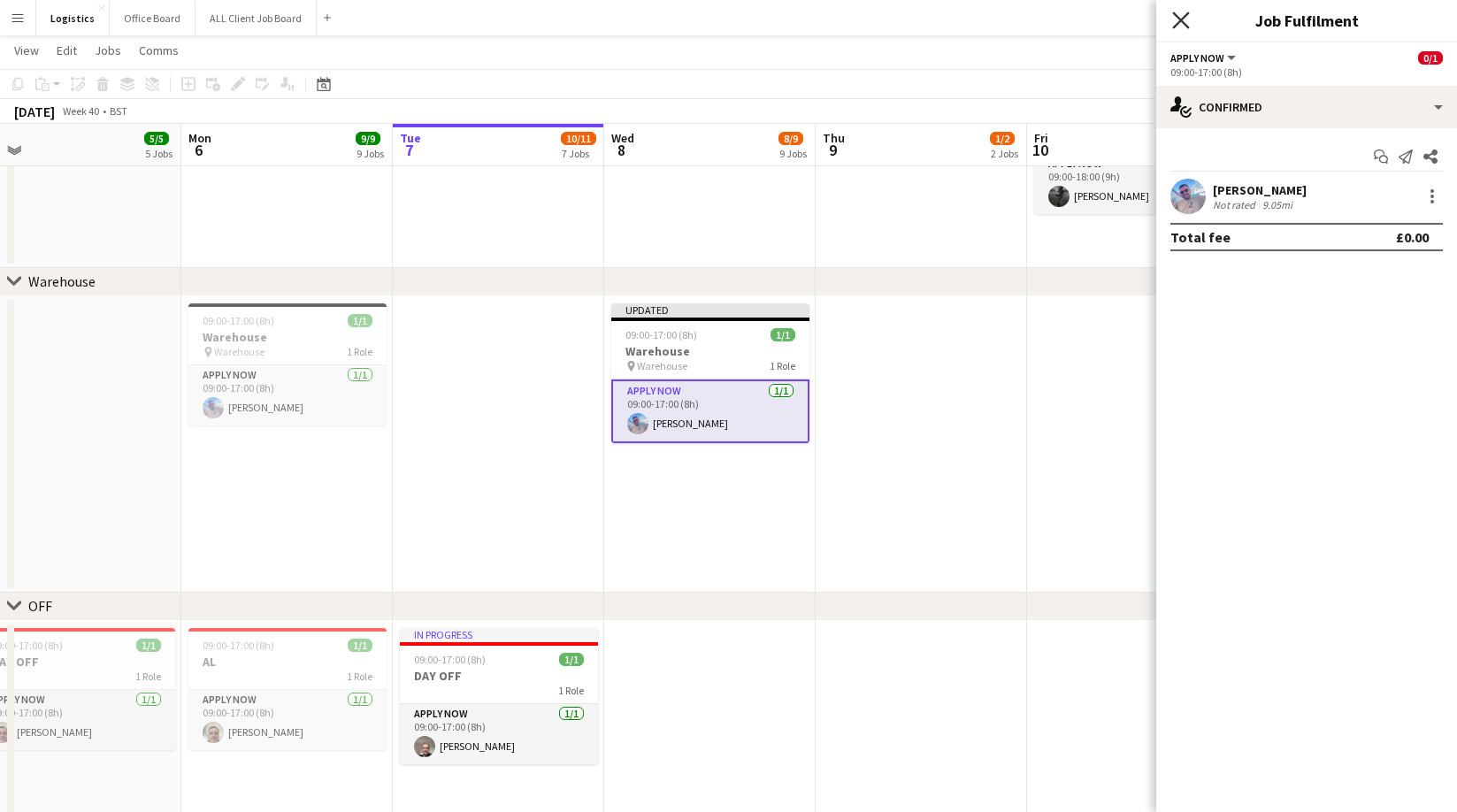
click at [1185, 18] on icon "Close pop-in" at bounding box center [1180, 20] width 17 height 17
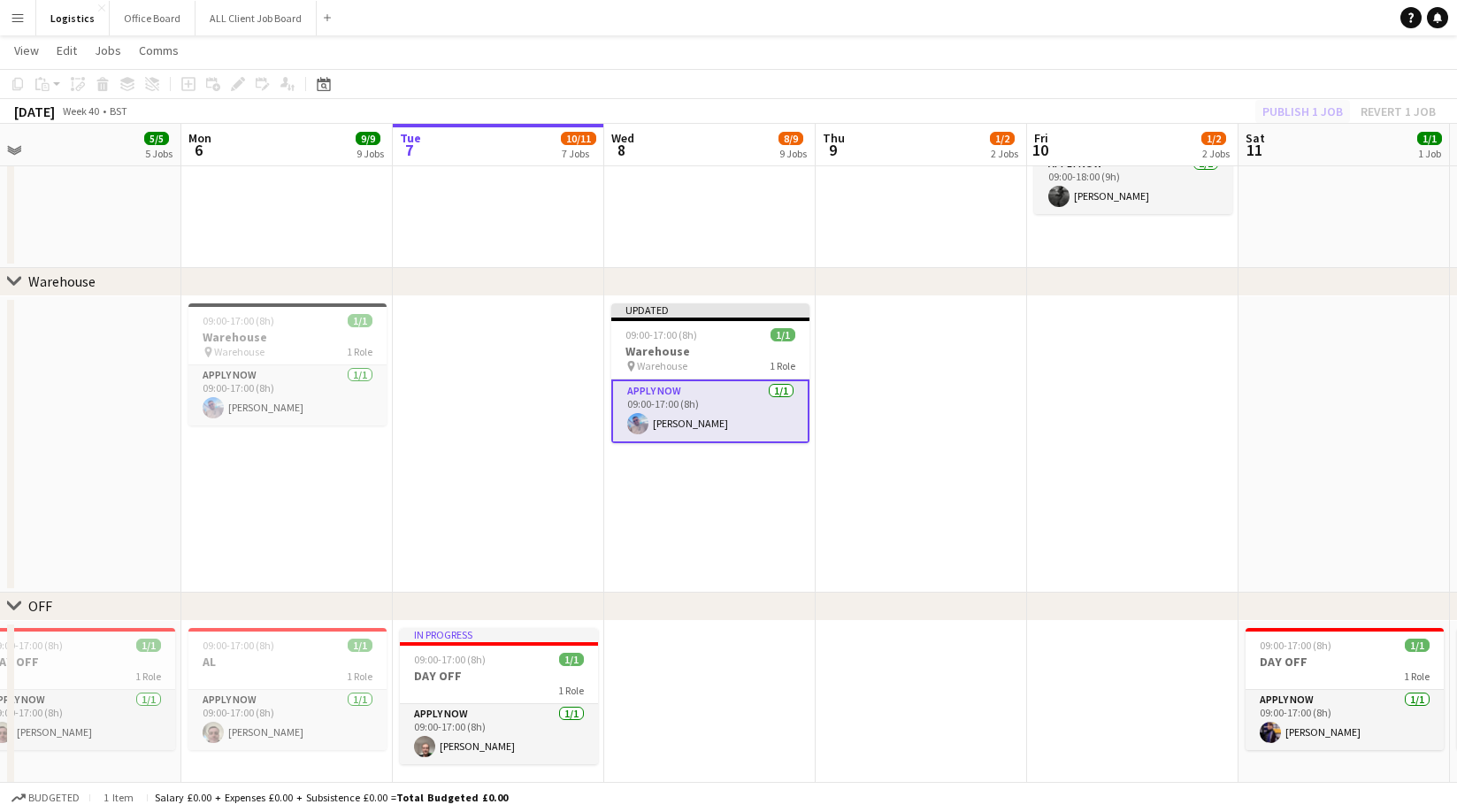
click at [1299, 109] on div "Publish 1 job Revert 1 job" at bounding box center [1348, 111] width 216 height 23
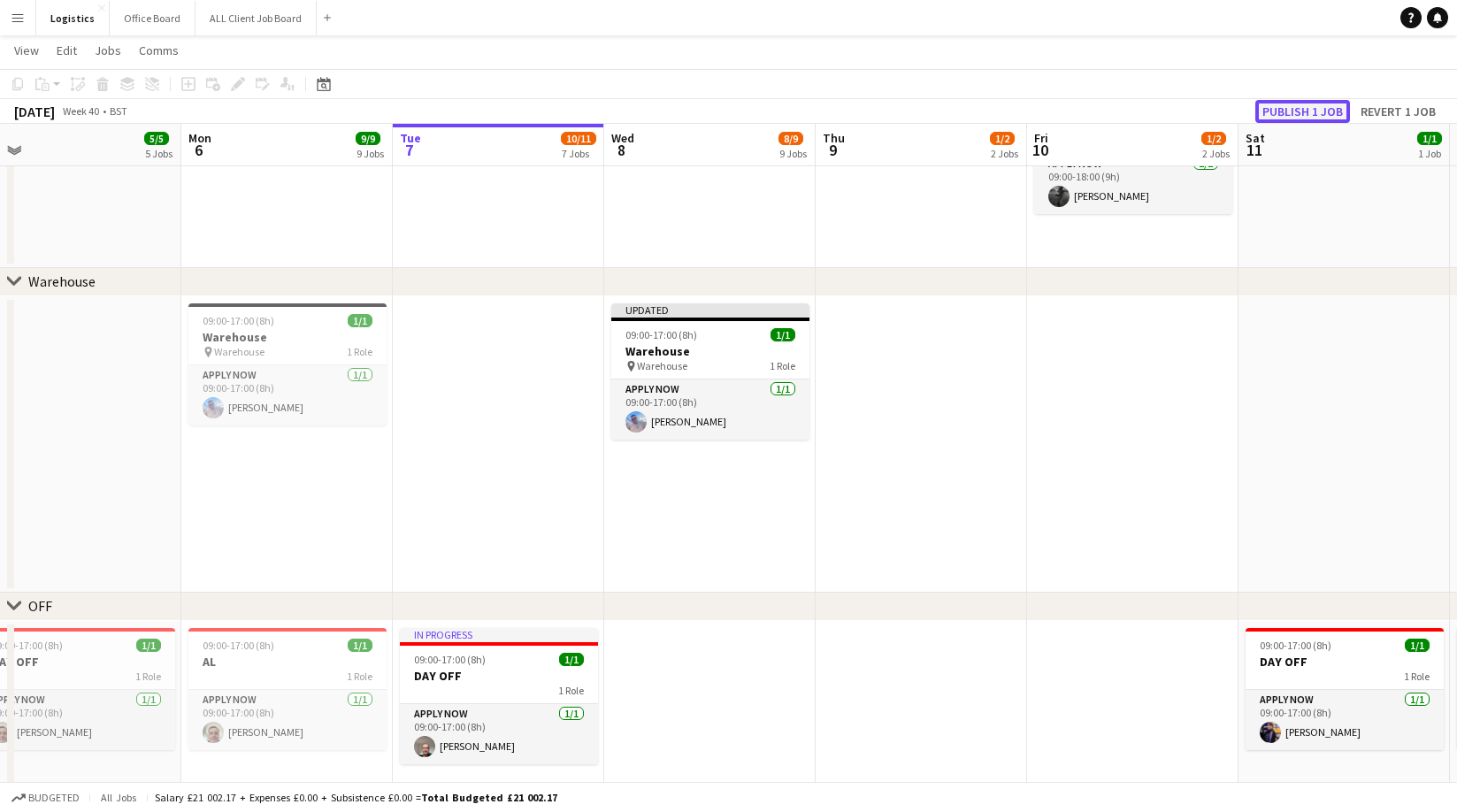
click at [1298, 110] on button "Publish 1 job" at bounding box center [1302, 111] width 94 height 23
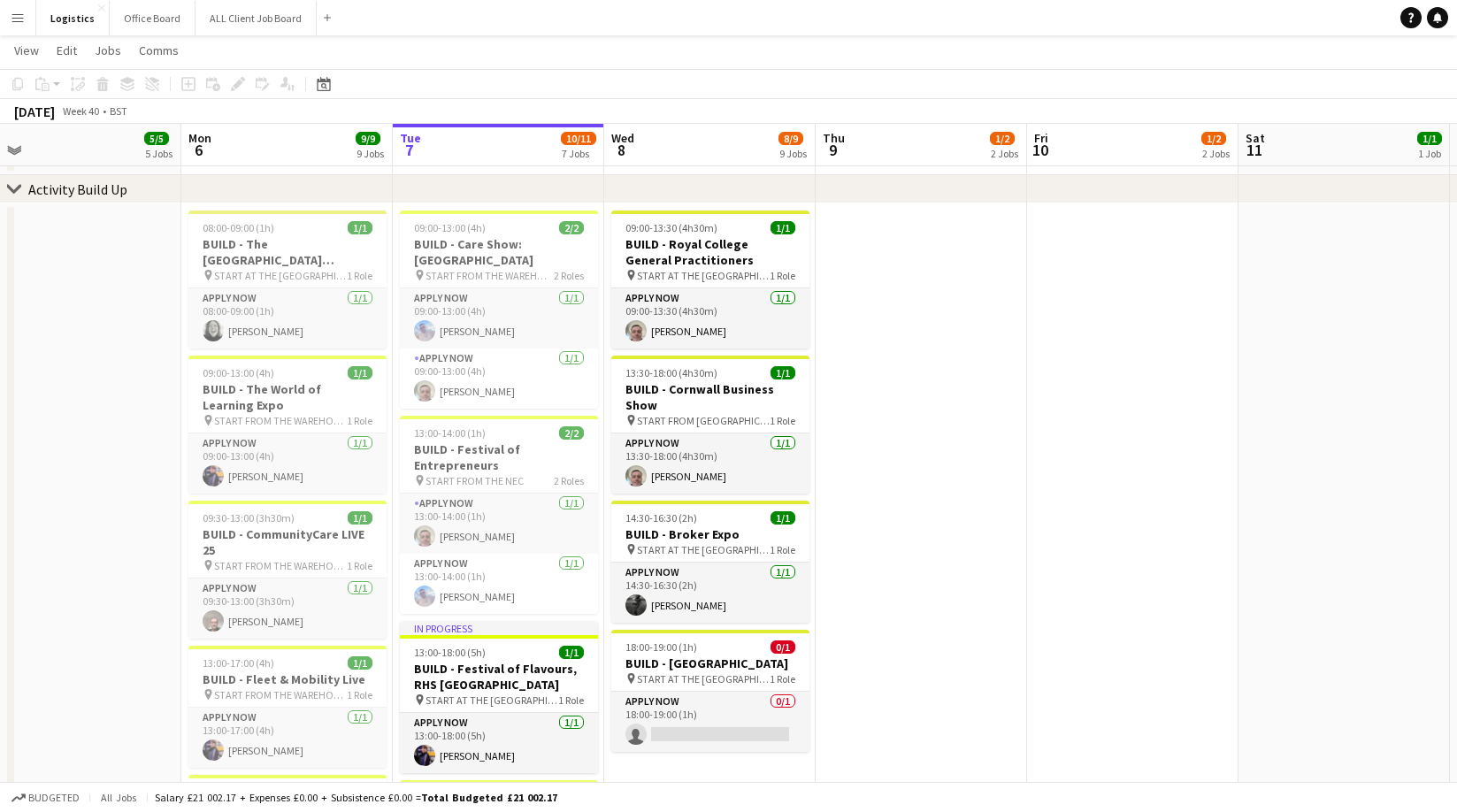
scroll to position [75, 0]
click at [707, 388] on h3 "BUILD - Cornwall Business Show" at bounding box center [710, 398] width 198 height 32
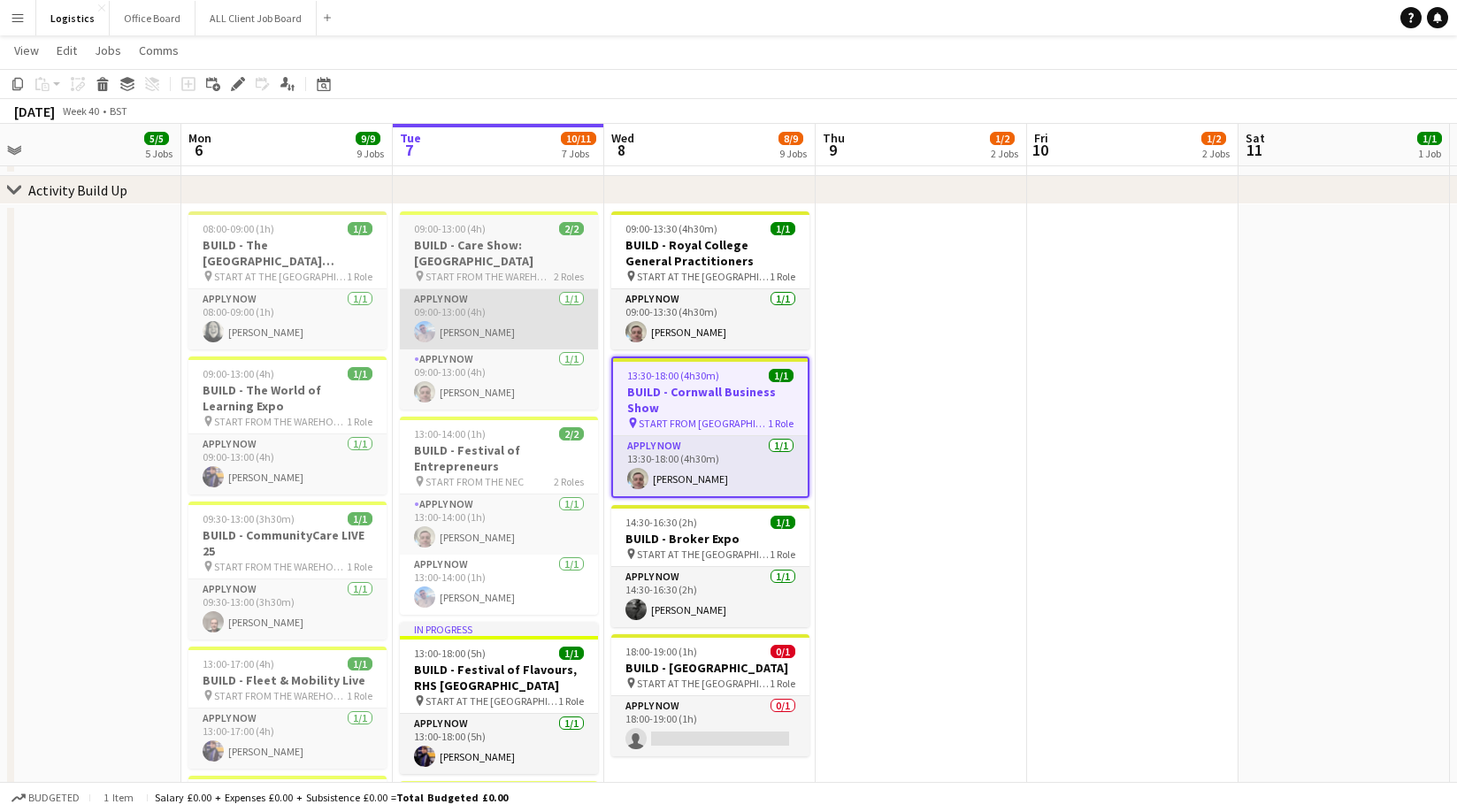
drag, startPoint x: 20, startPoint y: 85, endPoint x: 456, endPoint y: 289, distance: 481.4
click at [20, 85] on icon "Copy" at bounding box center [18, 84] width 14 height 14
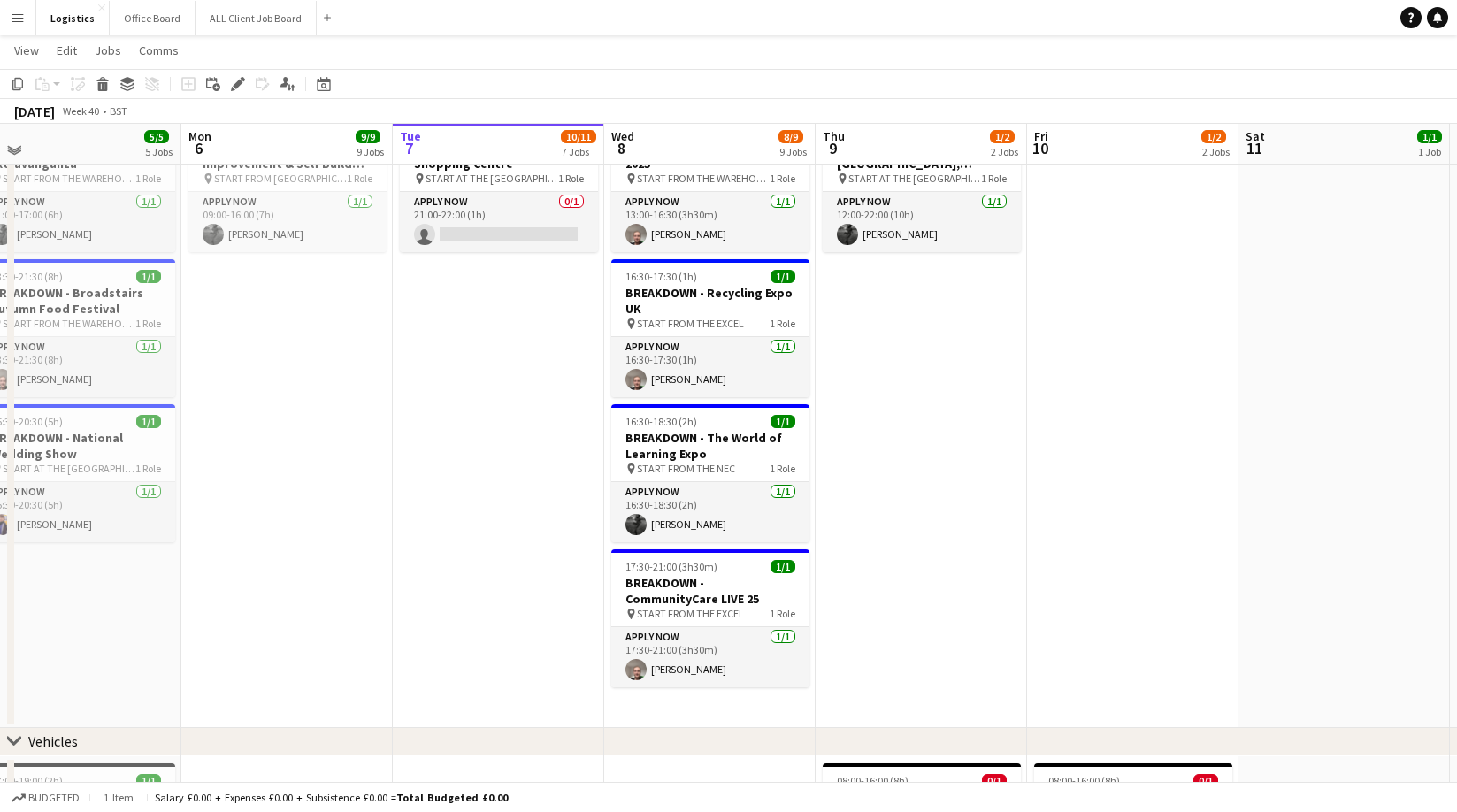
scroll to position [1238, 0]
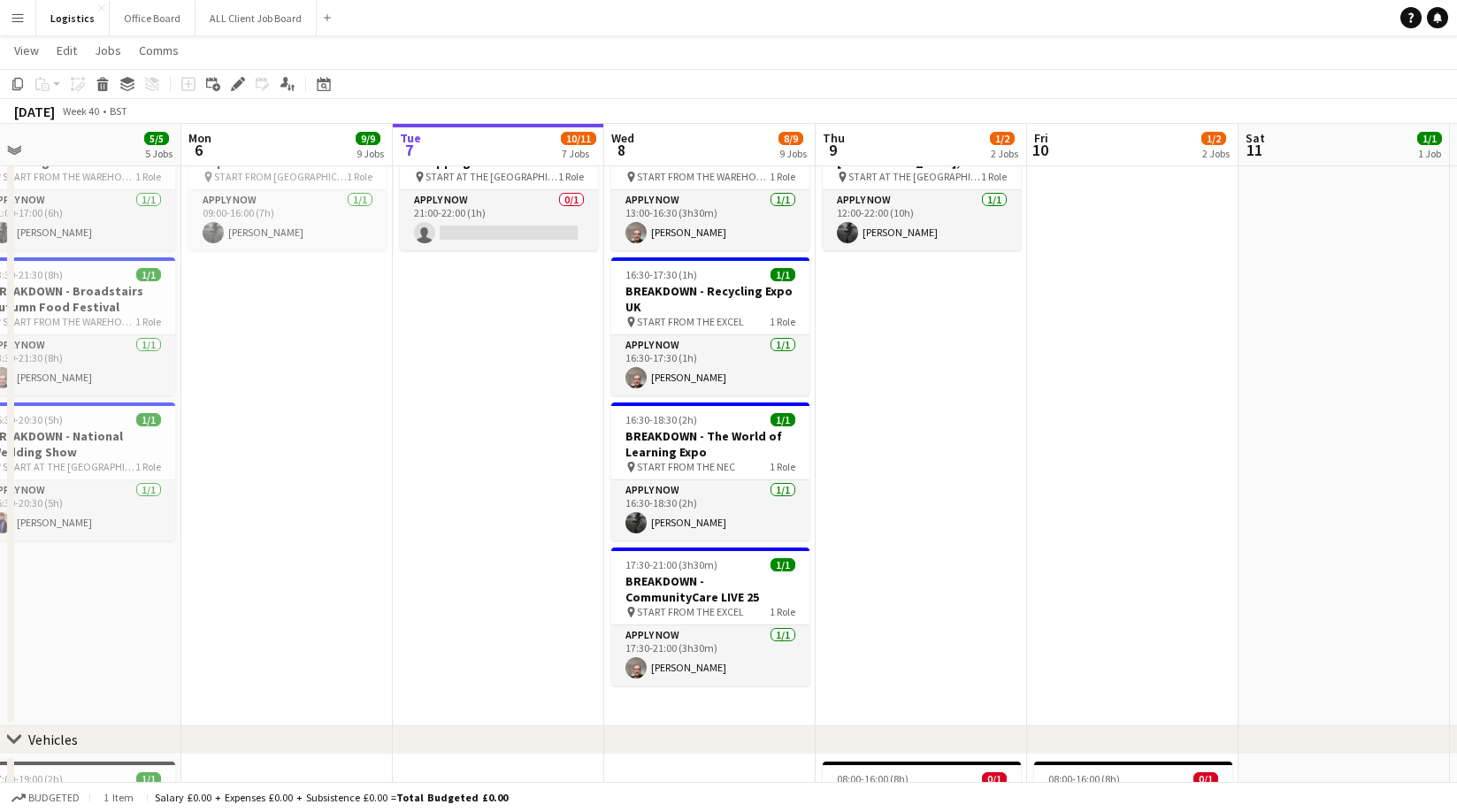
click at [930, 312] on app-date-cell "12:00-22:00 (10h) 1/1 BREAKDOWN - [GEOGRAPHIC_DATA], [GEOGRAPHIC_DATA] pin STAR…" at bounding box center [921, 415] width 211 height 621
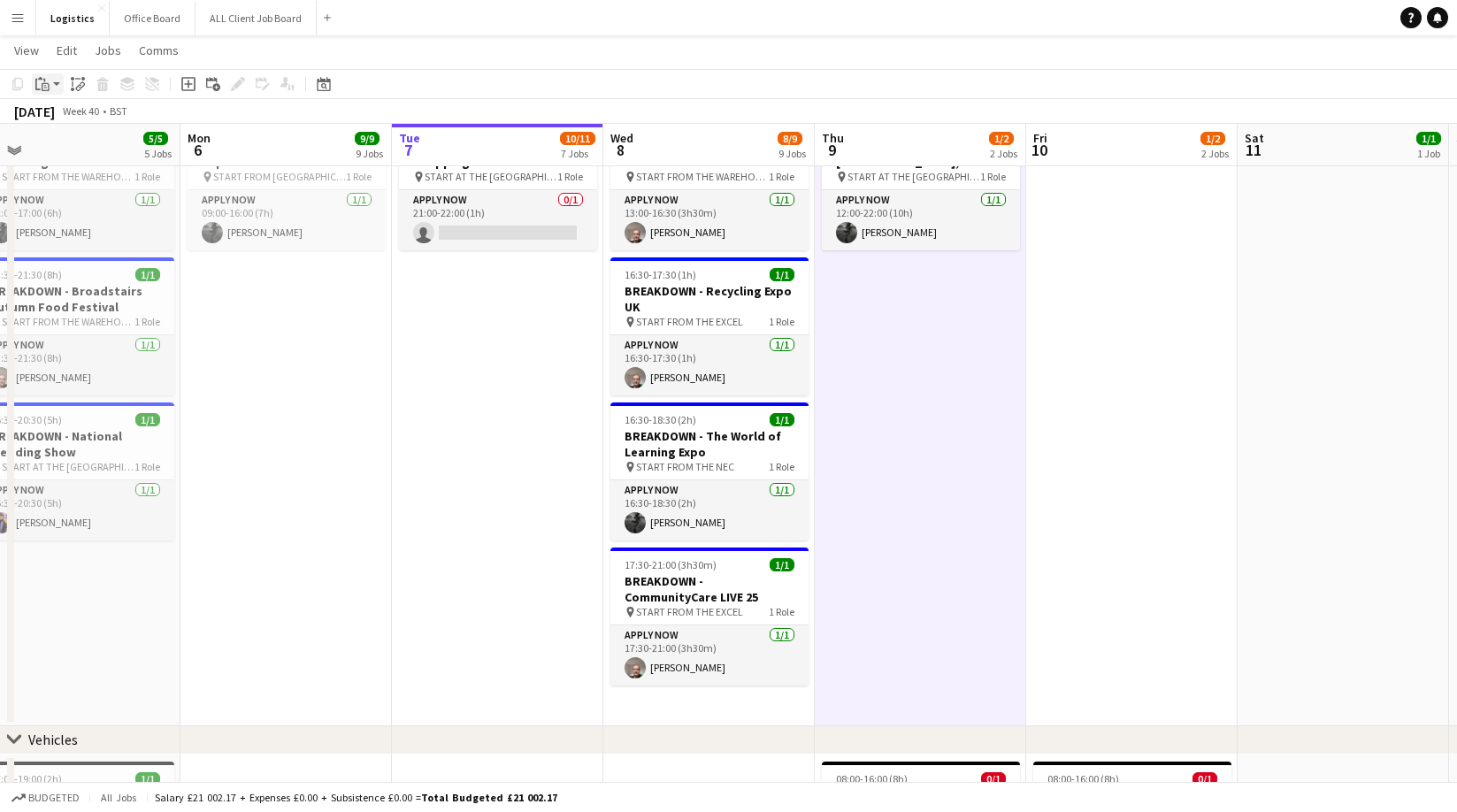
drag, startPoint x: 45, startPoint y: 81, endPoint x: 58, endPoint y: 89, distance: 15.3
click at [45, 81] on icon "Paste" at bounding box center [43, 84] width 14 height 14
click at [69, 149] on link "Paste with crew Command Shift V" at bounding box center [117, 148] width 140 height 16
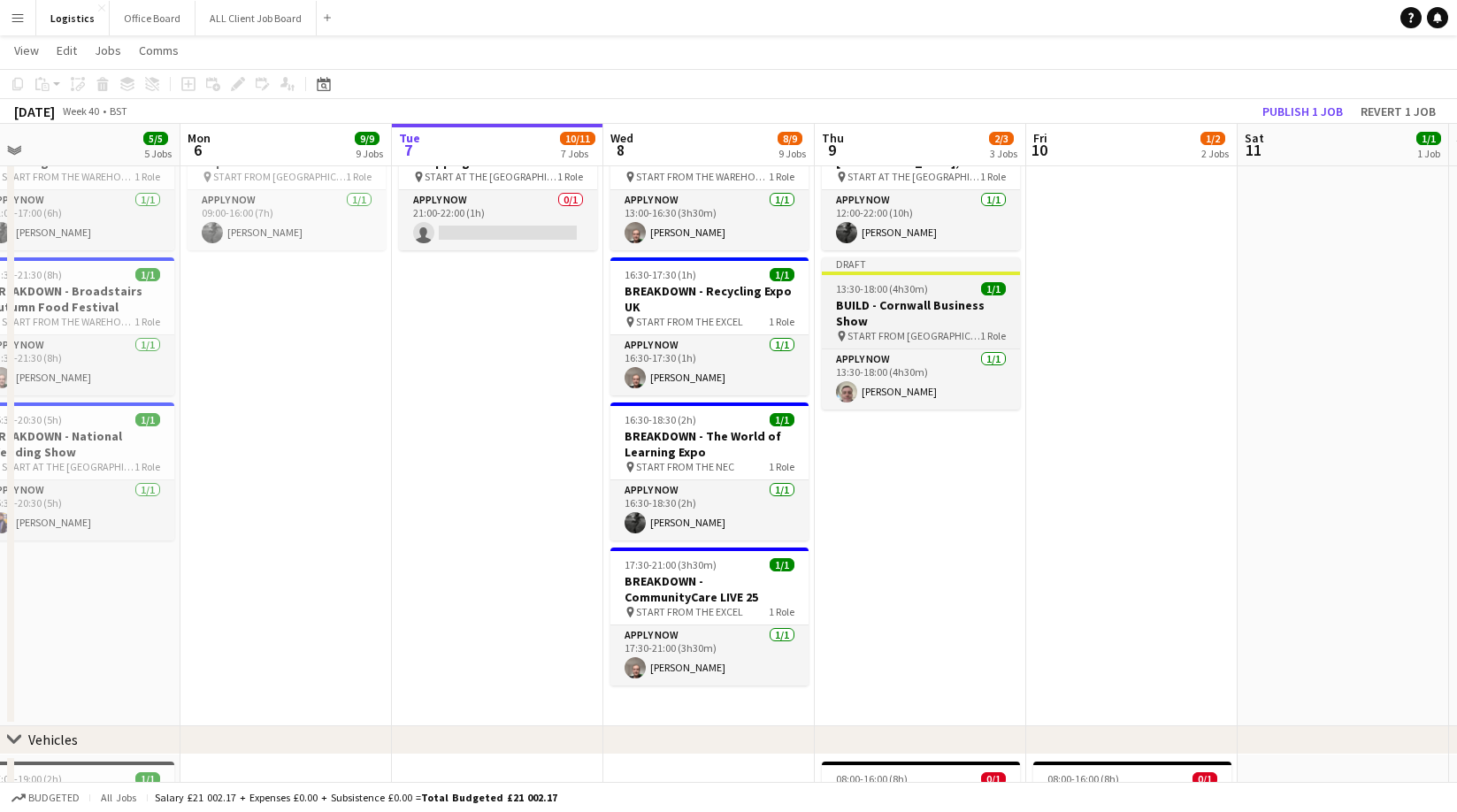
drag, startPoint x: 895, startPoint y: 282, endPoint x: 885, endPoint y: 296, distance: 17.2
click at [894, 282] on span "13:30-18:00 (4h30m)" at bounding box center [881, 288] width 92 height 13
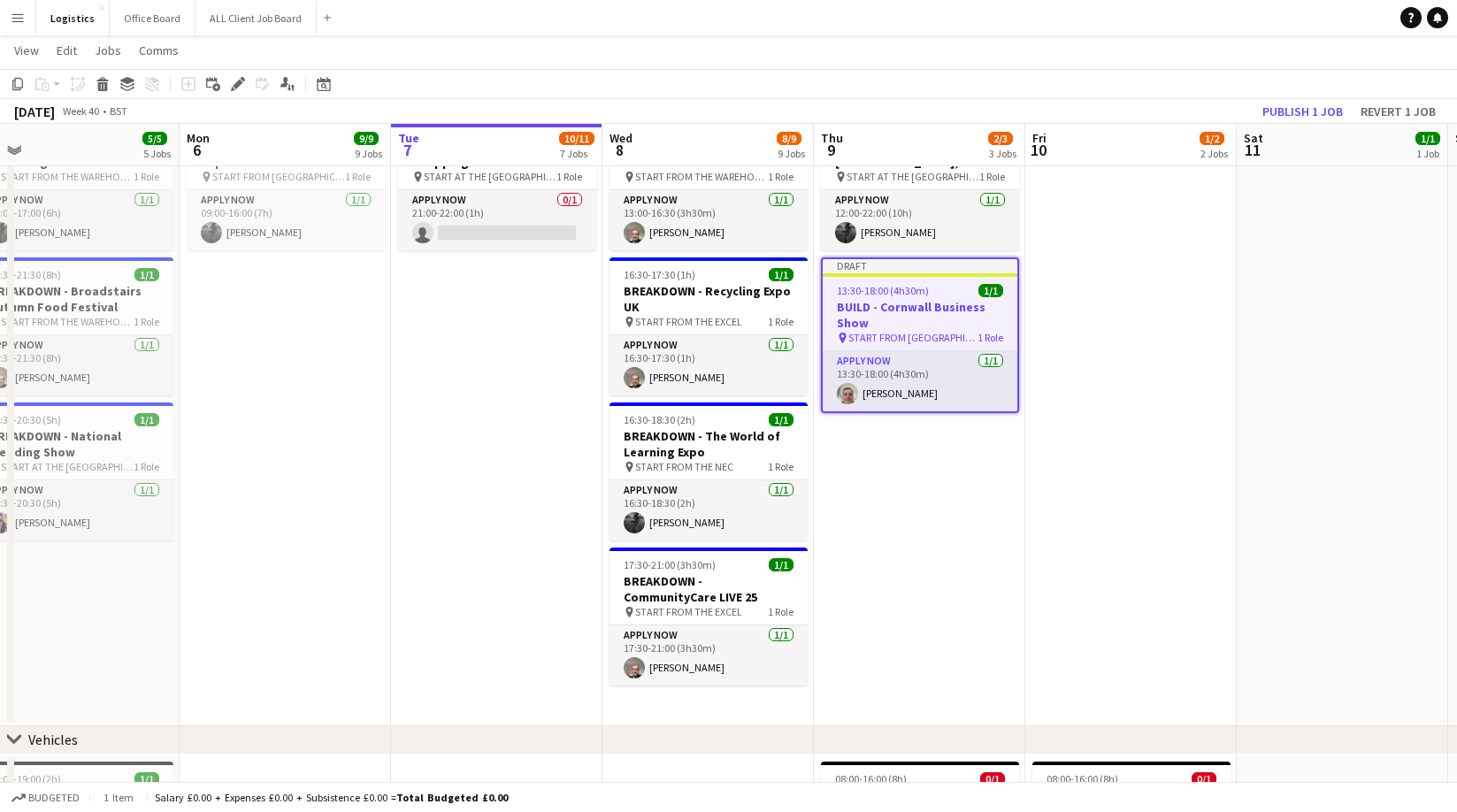
drag, startPoint x: 236, startPoint y: 82, endPoint x: 336, endPoint y: 126, distance: 109.3
click at [236, 82] on icon at bounding box center [237, 84] width 10 height 10
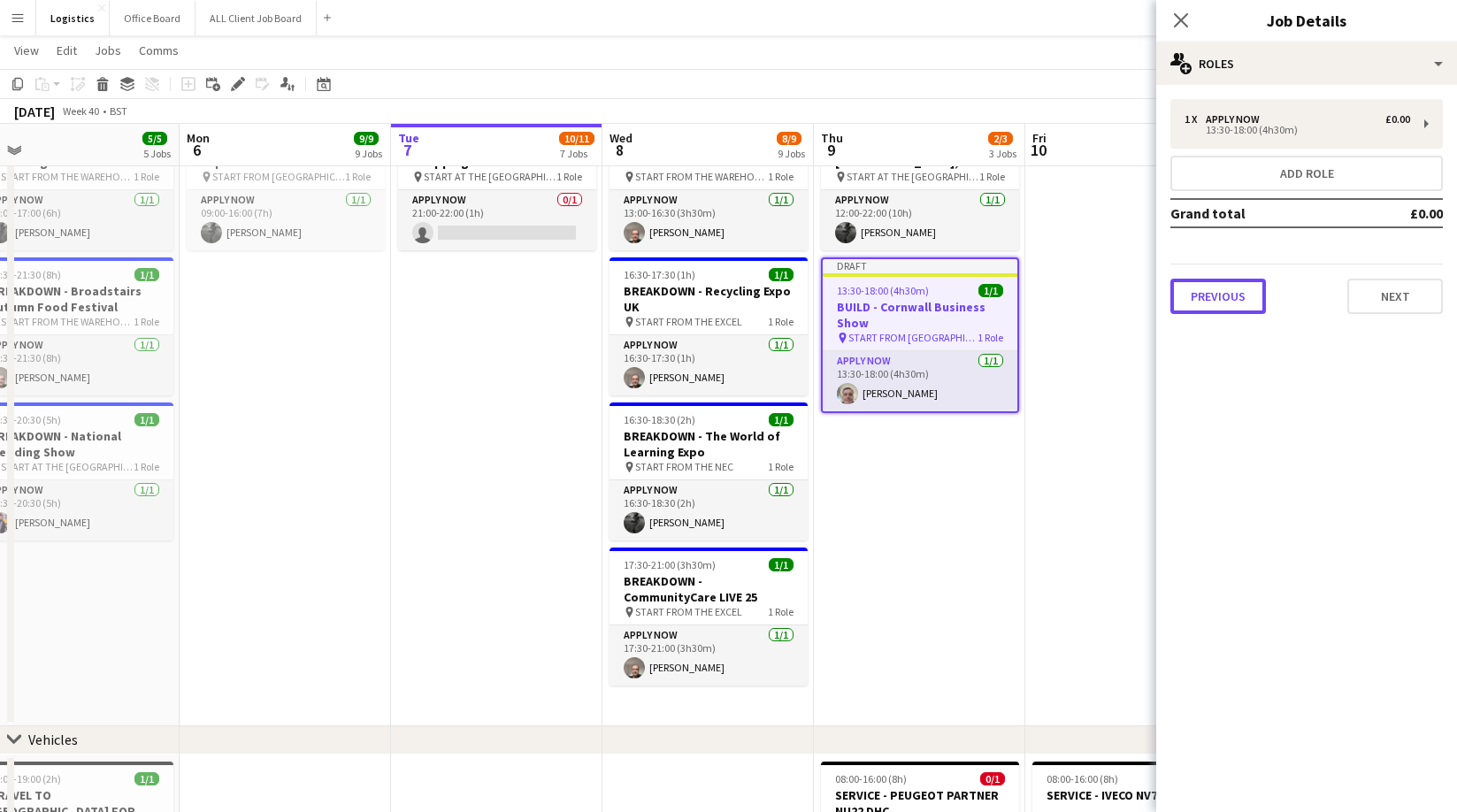
click at [1231, 297] on button "Previous" at bounding box center [1217, 296] width 95 height 36
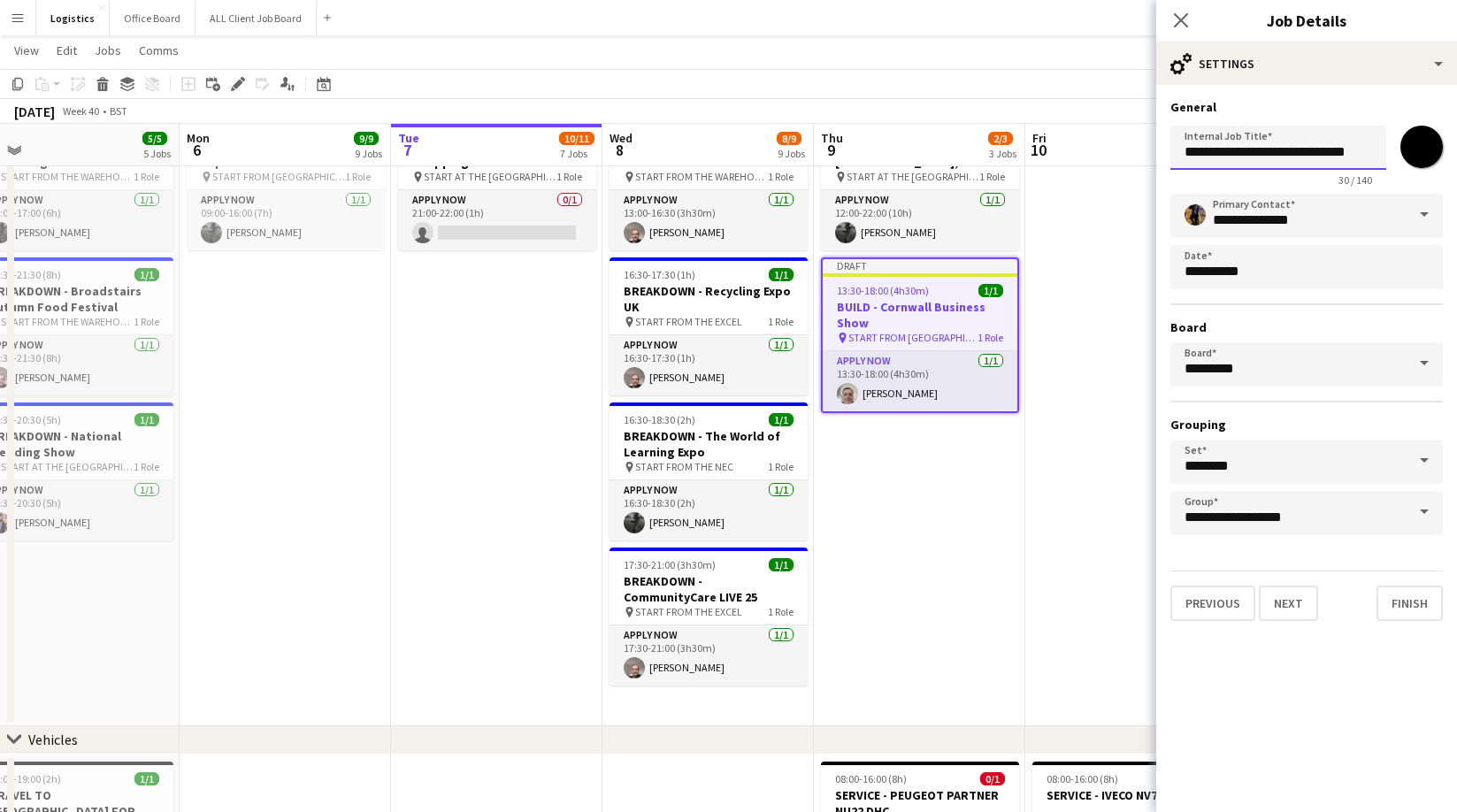
drag, startPoint x: 1217, startPoint y: 153, endPoint x: 1215, endPoint y: 198, distance: 45.0
click at [1216, 154] on input "**********" at bounding box center [1278, 148] width 216 height 45
type input "**********"
click at [1425, 140] on input "*******" at bounding box center [1421, 147] width 64 height 64
type input "*******"
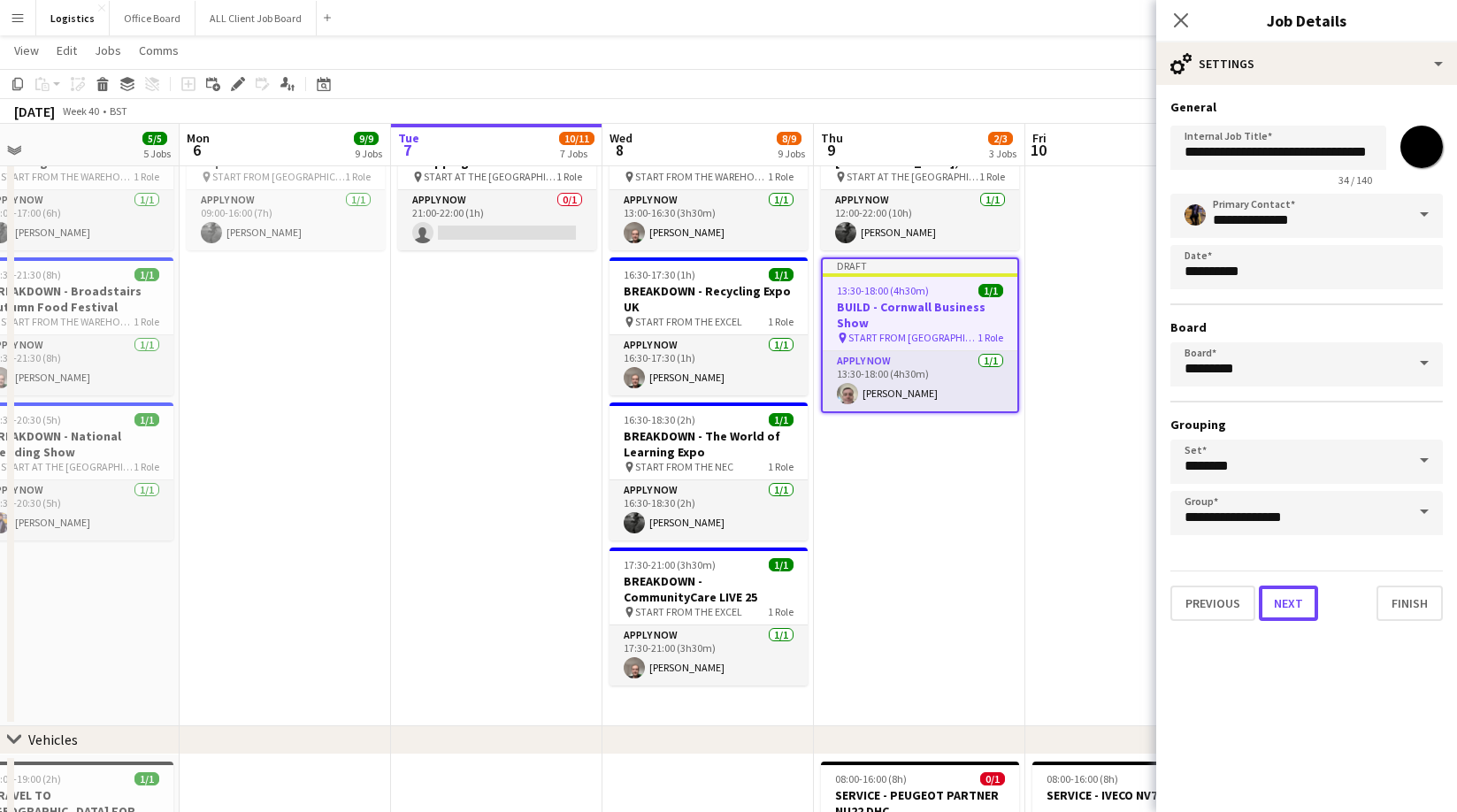
click at [1293, 597] on button "Next" at bounding box center [1288, 603] width 60 height 36
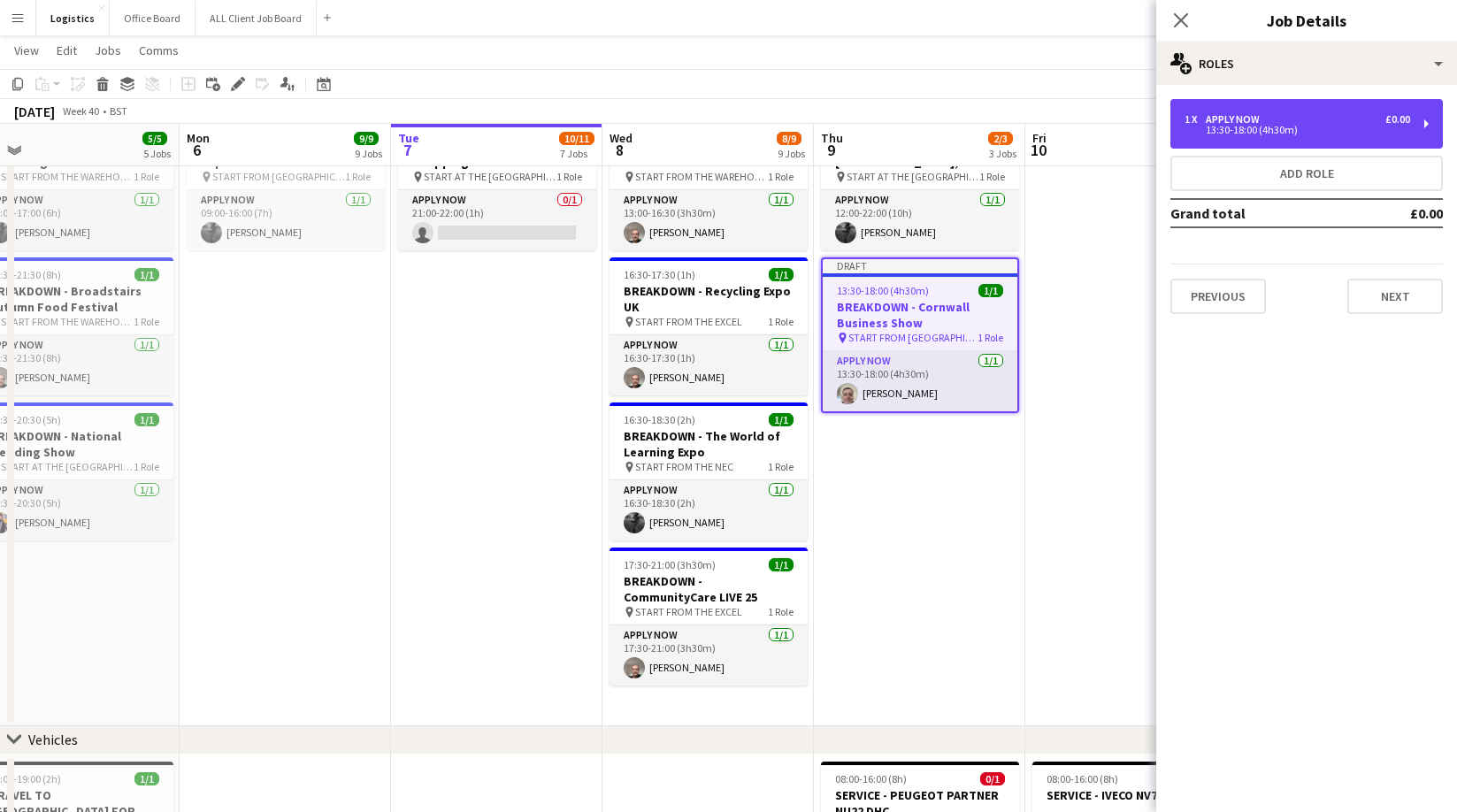
drag, startPoint x: 1253, startPoint y: 120, endPoint x: 1254, endPoint y: 153, distance: 33.0
click at [1253, 120] on div "APPLY NOW" at bounding box center [1236, 119] width 61 height 12
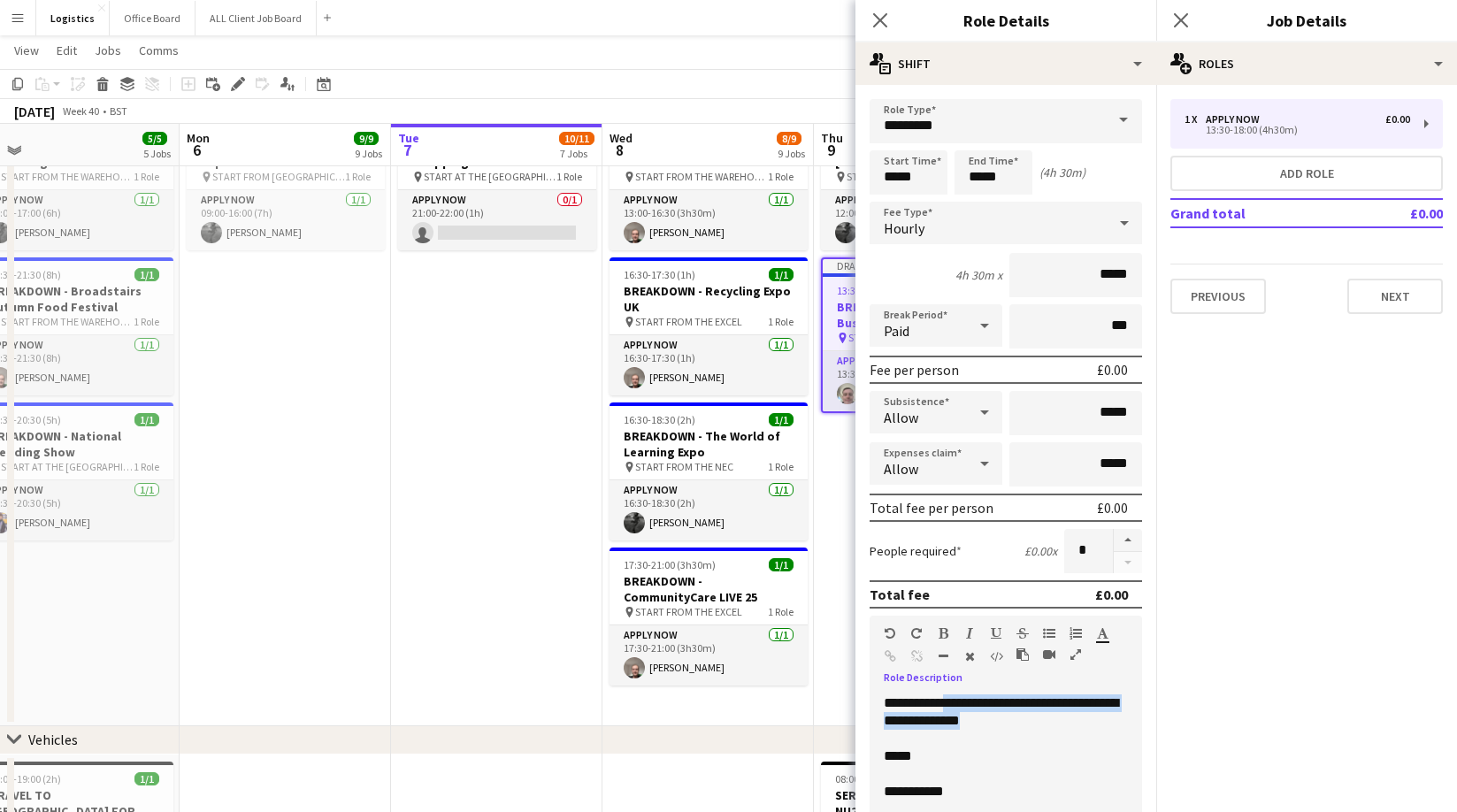
drag, startPoint x: 1103, startPoint y: 719, endPoint x: 964, endPoint y: 706, distance: 139.6
click at [964, 706] on p "**********" at bounding box center [1005, 712] width 244 height 36
click at [922, 738] on p "*****" at bounding box center [1005, 738] width 244 height 18
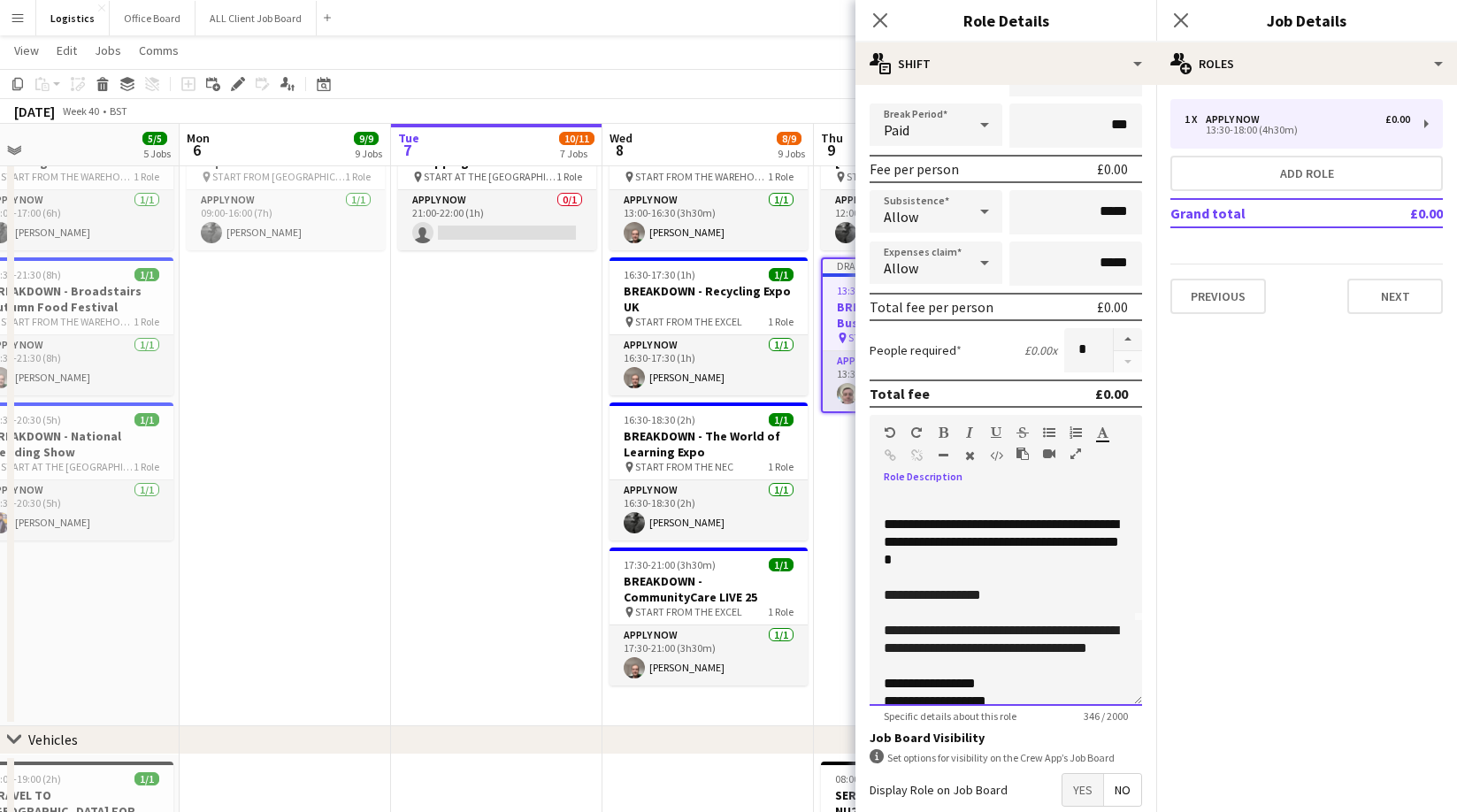
scroll to position [88, 0]
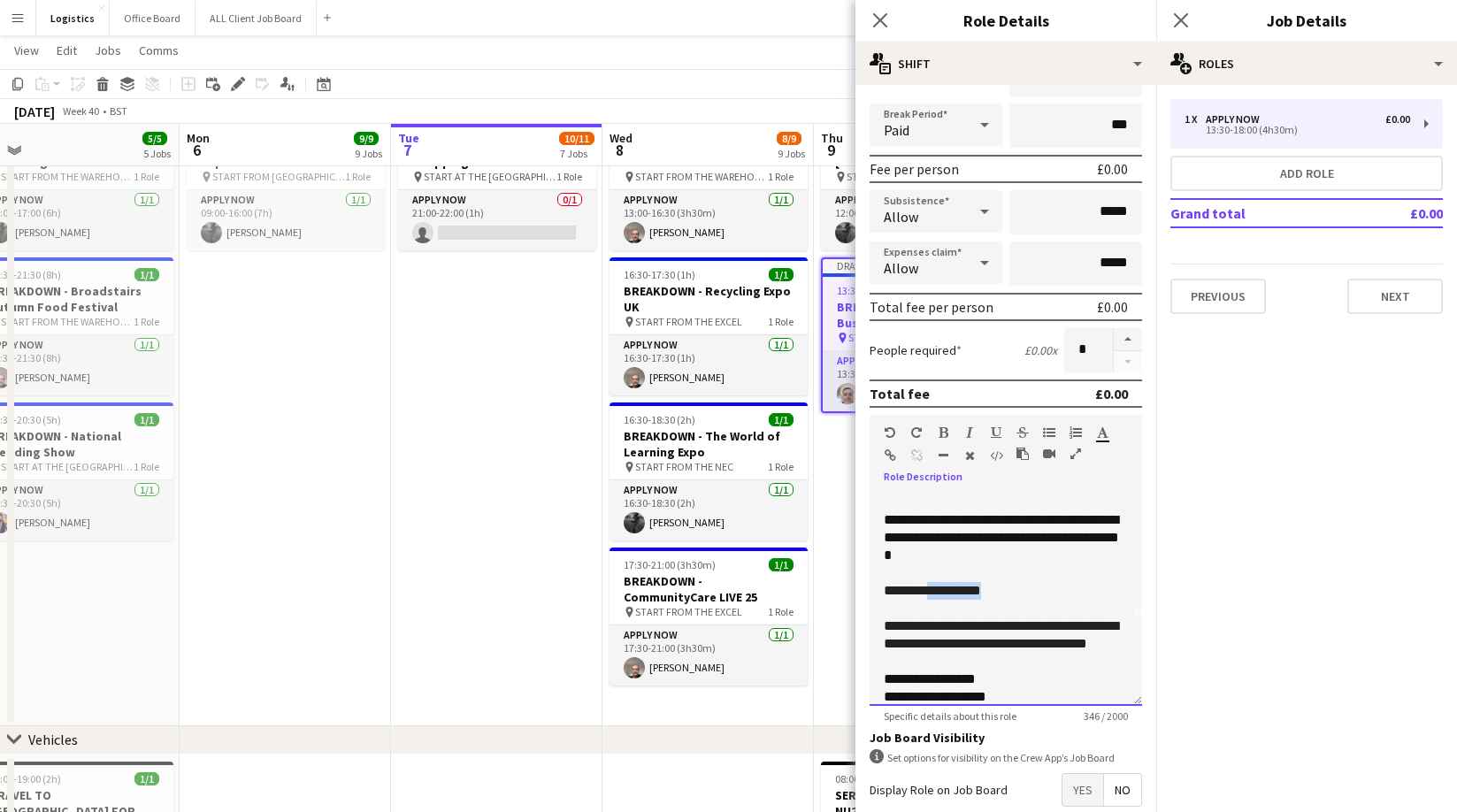
drag, startPoint x: 1001, startPoint y: 589, endPoint x: 934, endPoint y: 597, distance: 67.5
click at [932, 596] on p "**********" at bounding box center [1005, 590] width 244 height 18
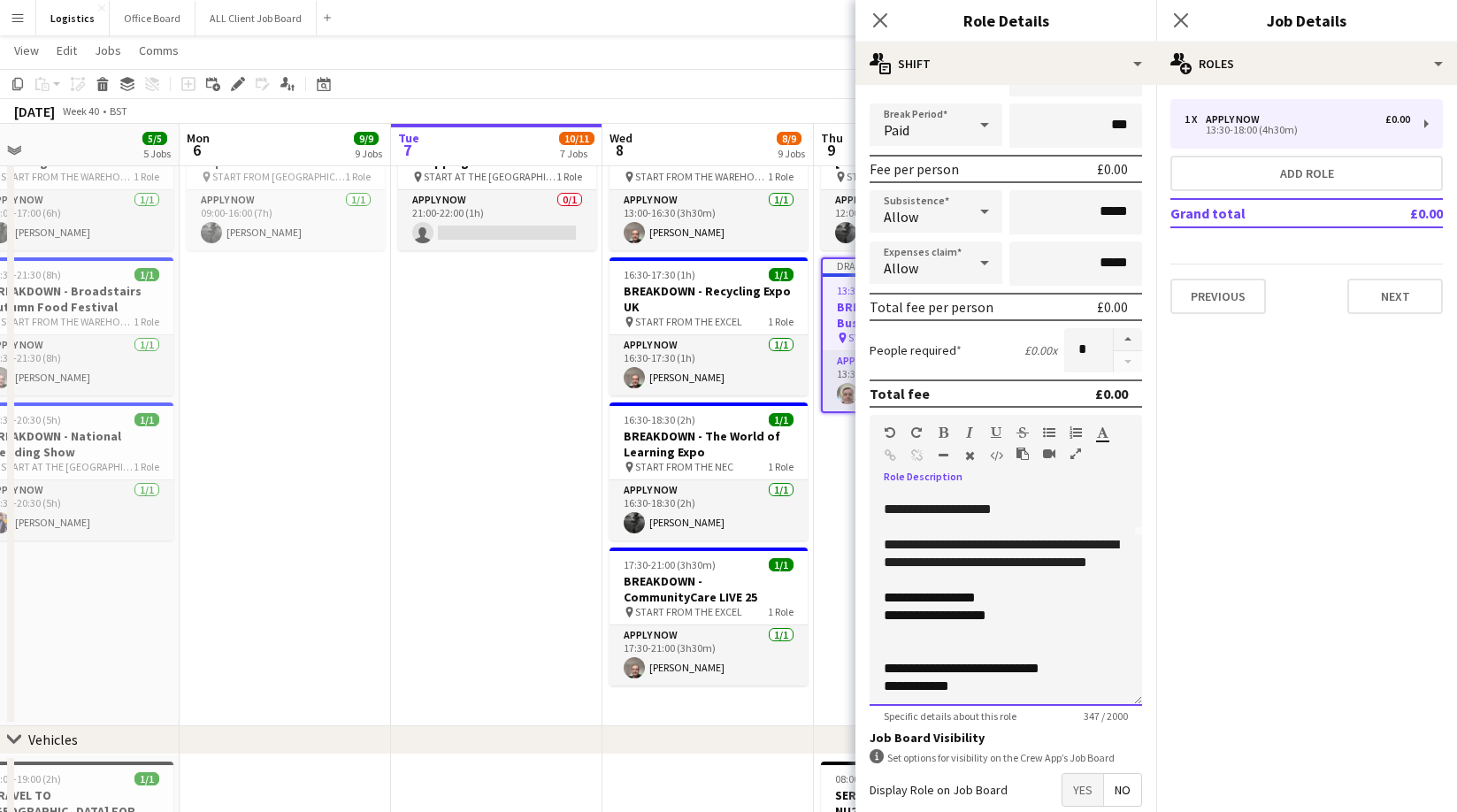
scroll to position [174, 0]
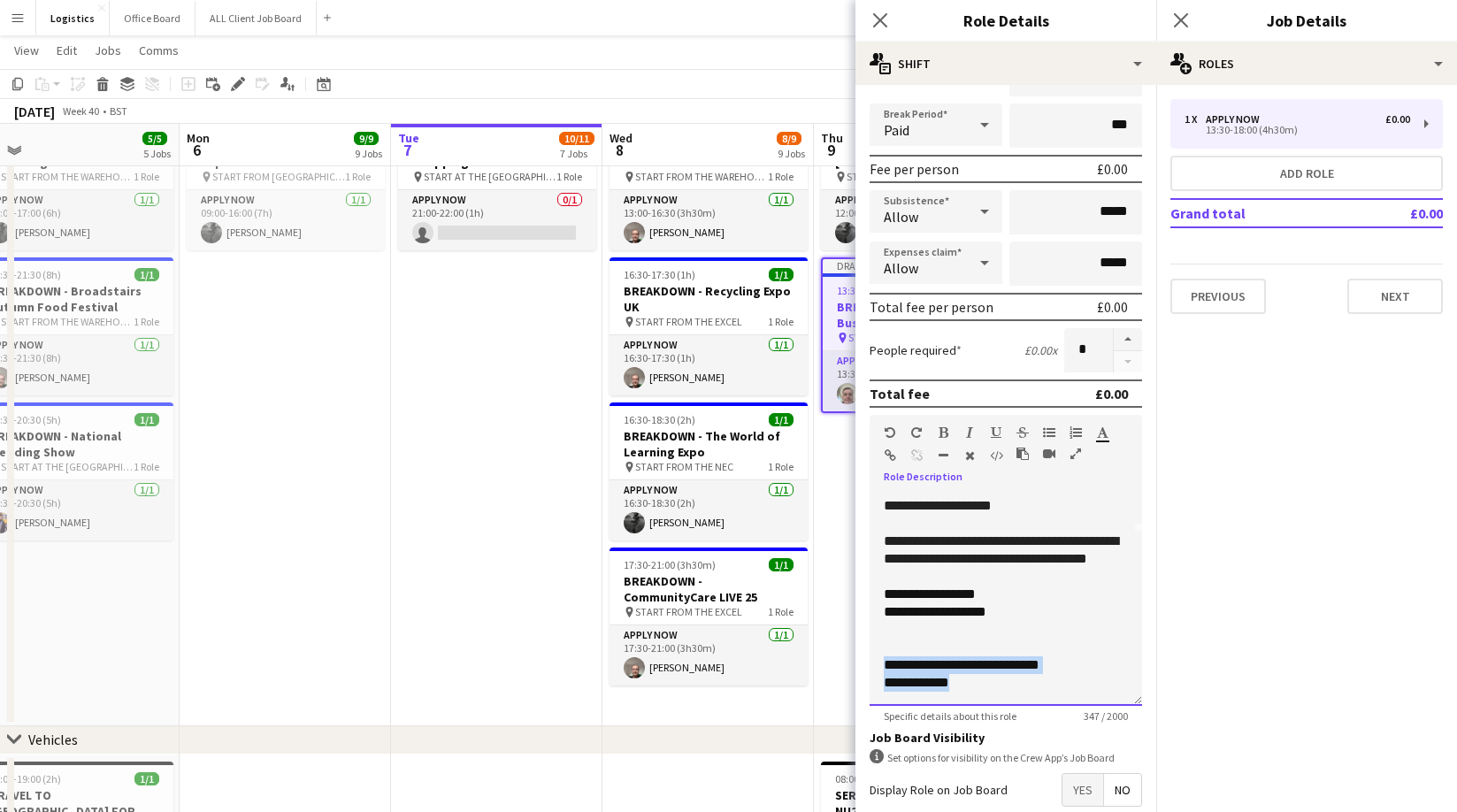
drag, startPoint x: 985, startPoint y: 689, endPoint x: 872, endPoint y: 664, distance: 115.7
click at [872, 664] on div "**********" at bounding box center [1005, 599] width 273 height 212
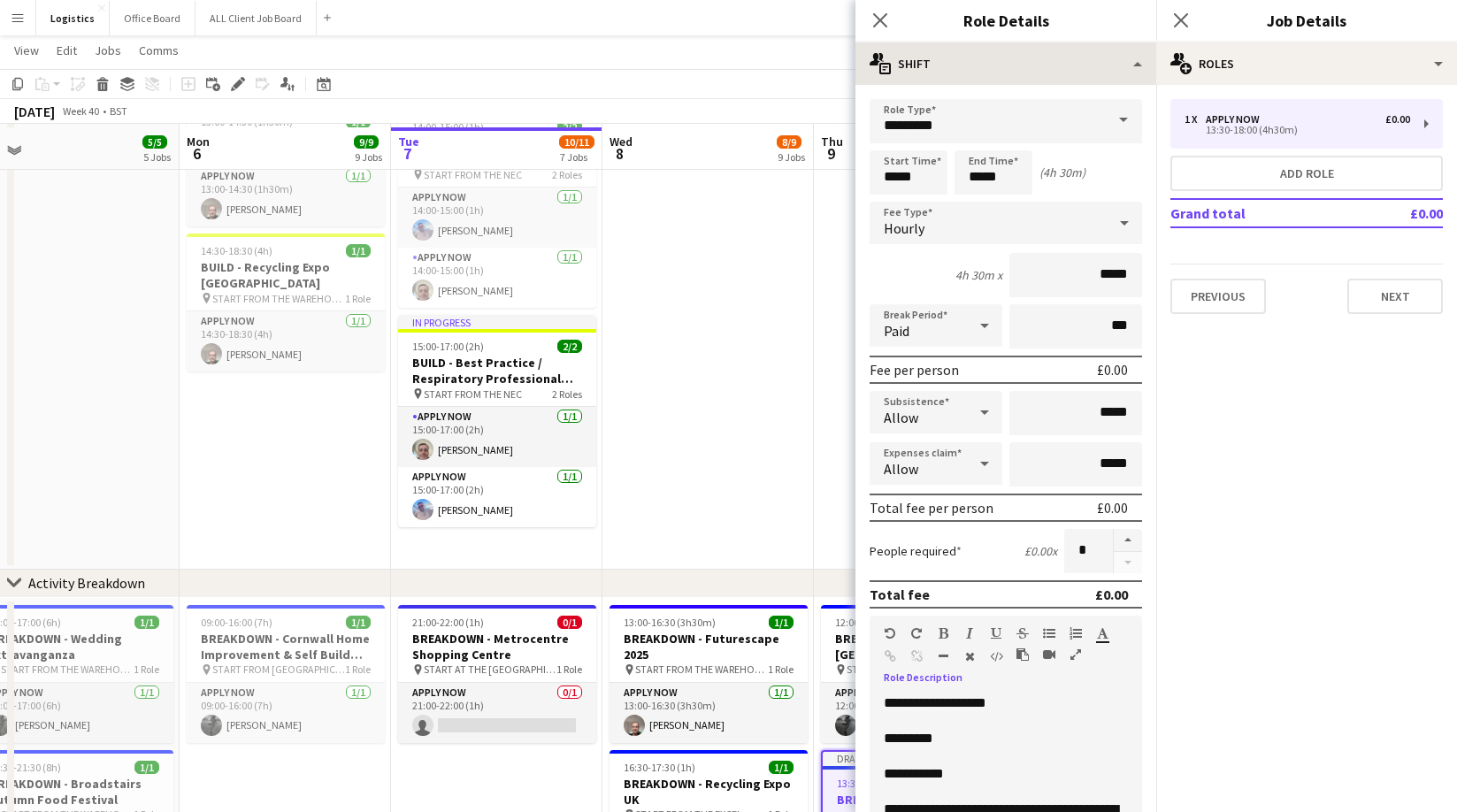
scroll to position [725, 0]
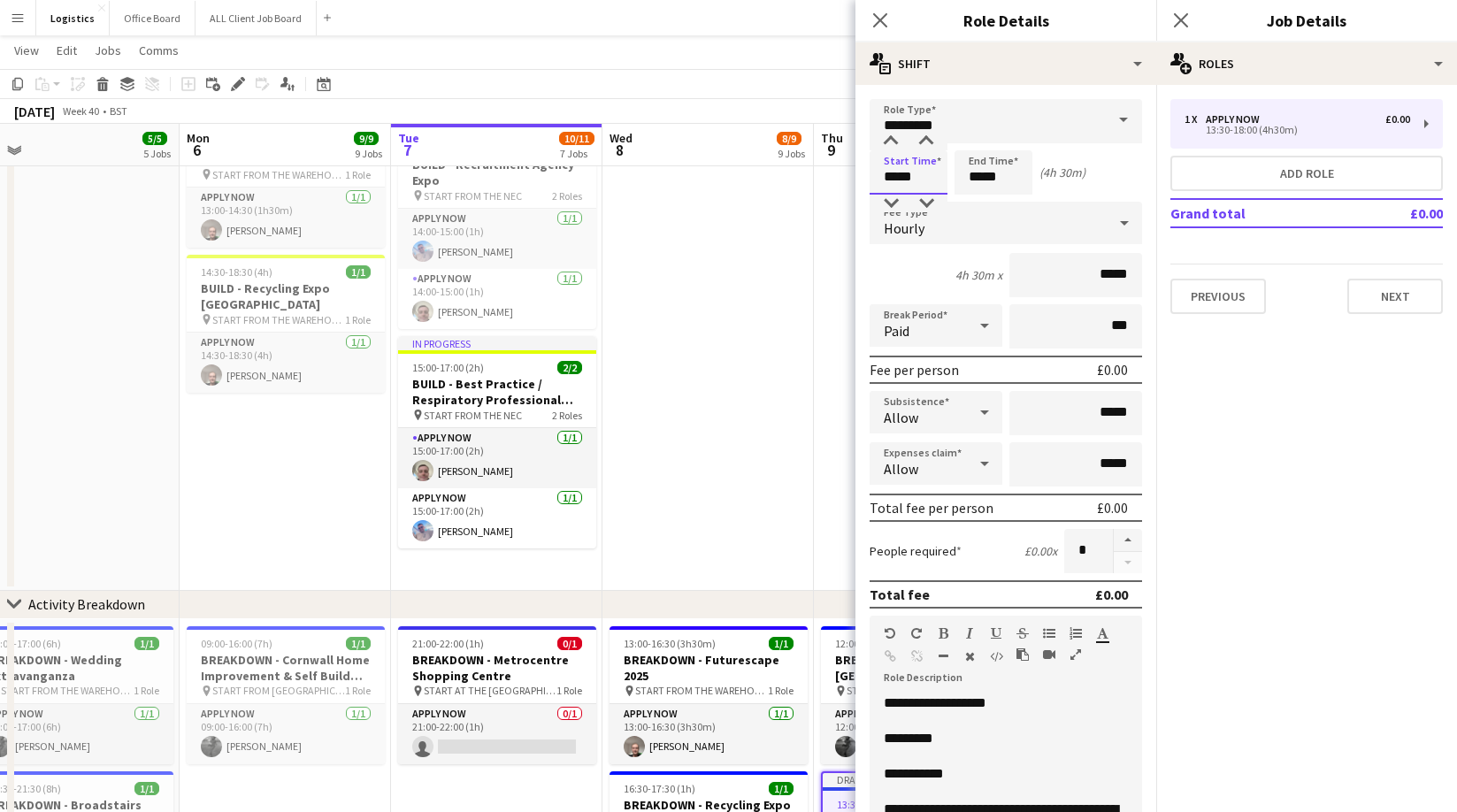
drag, startPoint x: 926, startPoint y: 179, endPoint x: 902, endPoint y: 158, distance: 31.9
click at [927, 178] on input "*****" at bounding box center [908, 173] width 77 height 45
click at [891, 139] on div at bounding box center [891, 142] width 36 height 18
click at [922, 206] on div at bounding box center [926, 203] width 36 height 18
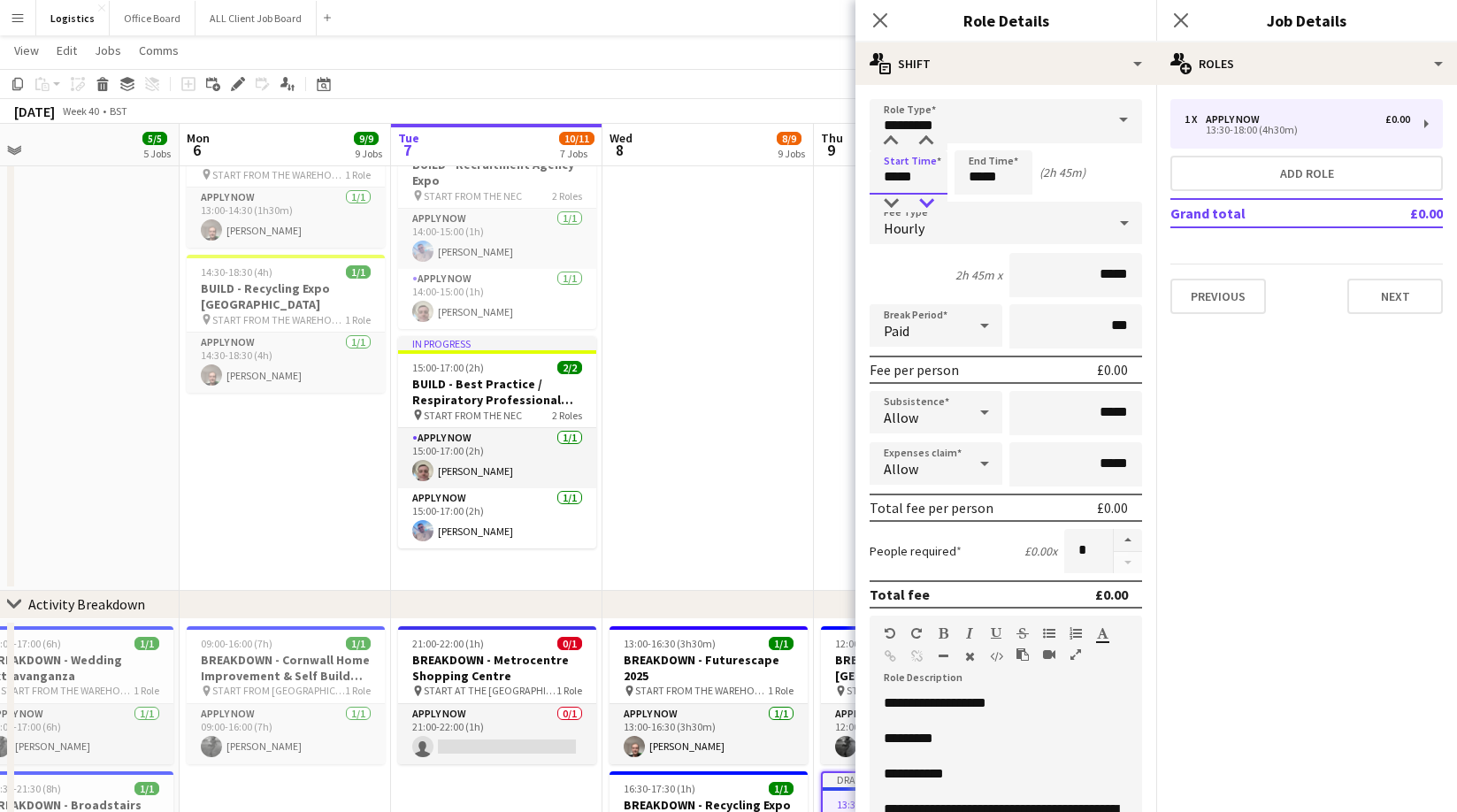
type input "*****"
click at [930, 202] on div at bounding box center [926, 203] width 36 height 18
click at [1005, 176] on input "*****" at bounding box center [993, 173] width 77 height 45
click at [977, 141] on div at bounding box center [976, 142] width 36 height 18
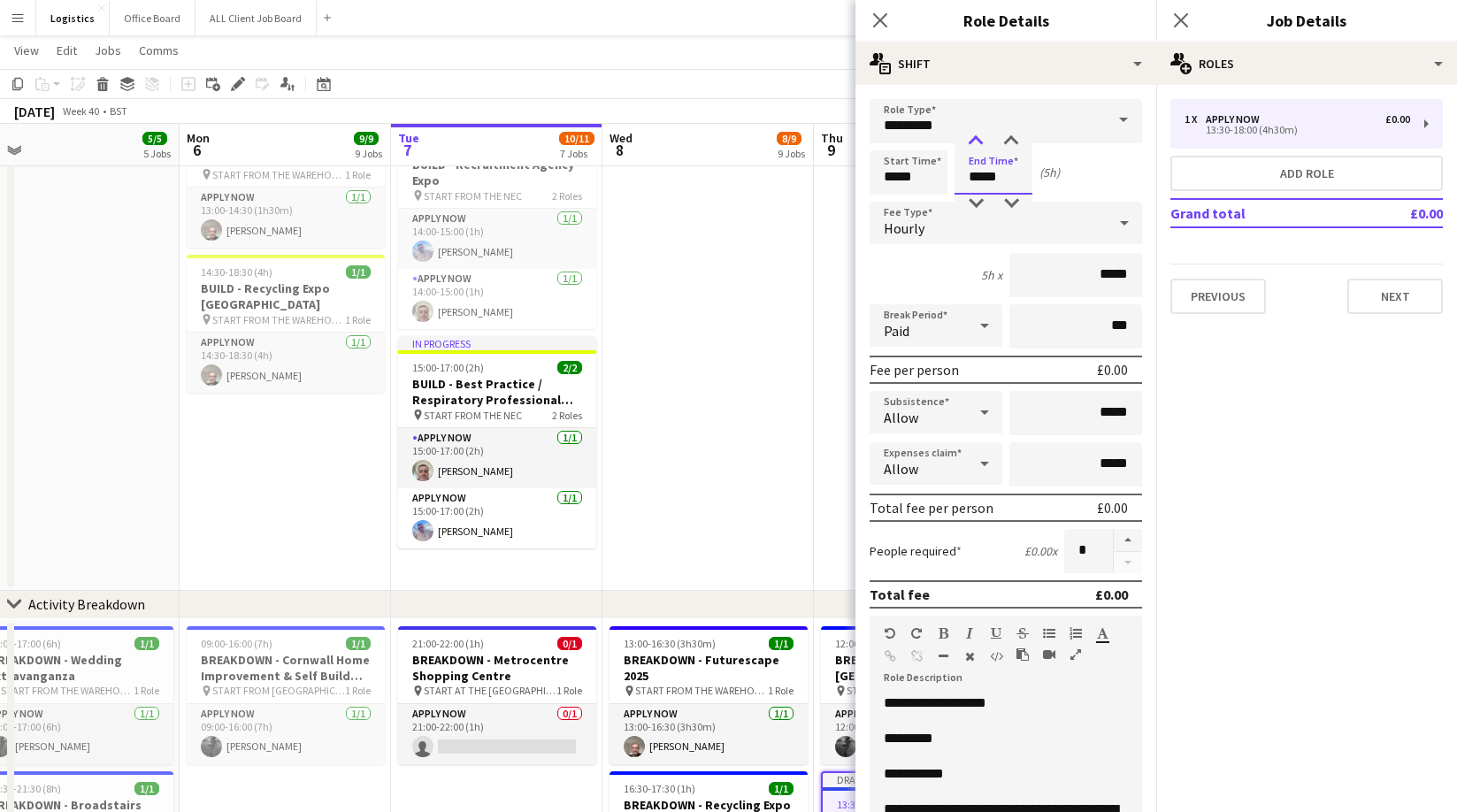
click at [977, 141] on div at bounding box center [976, 142] width 36 height 18
click at [978, 141] on div at bounding box center [976, 142] width 36 height 18
type input "*****"
click at [977, 141] on div at bounding box center [976, 142] width 36 height 18
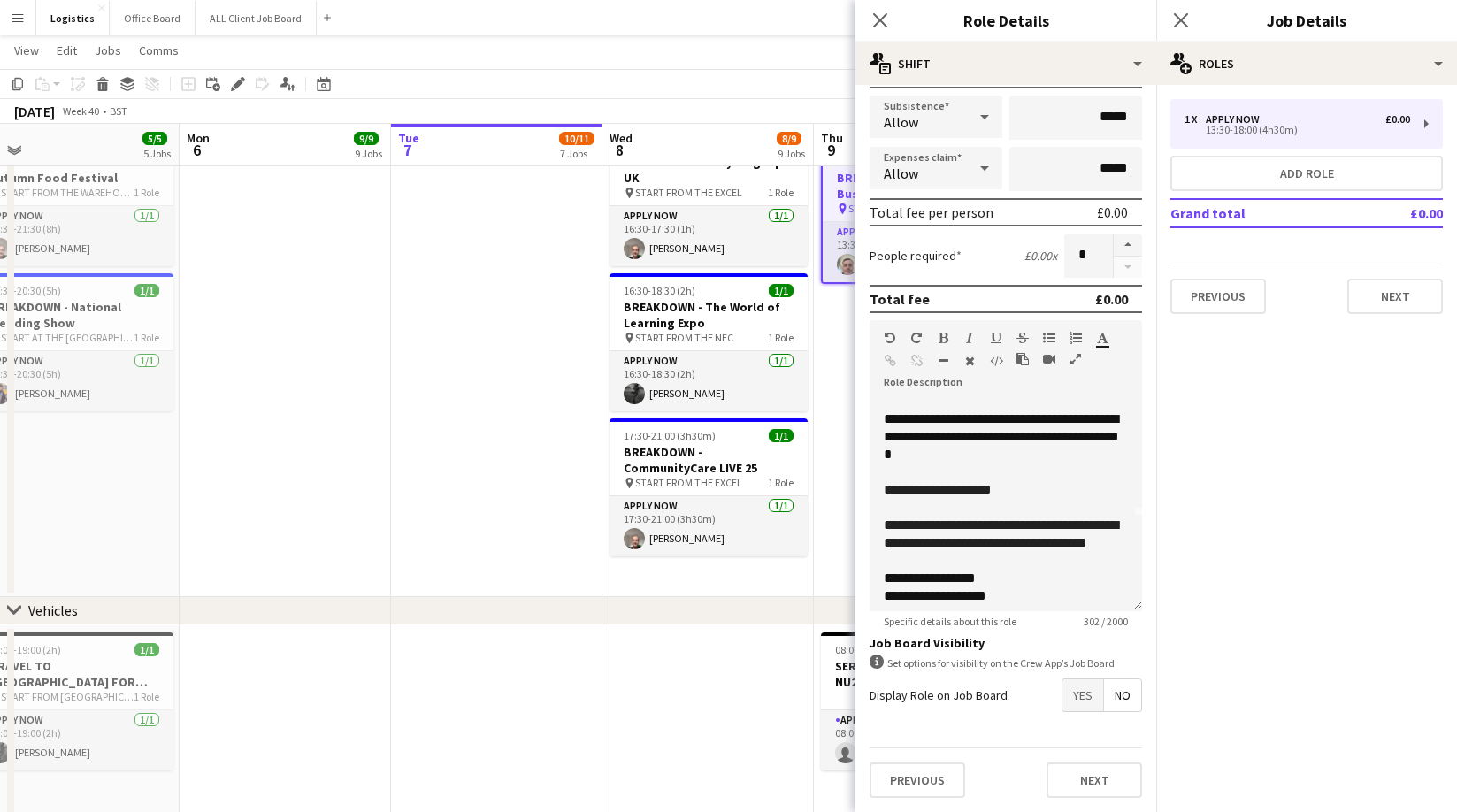
scroll to position [120, 0]
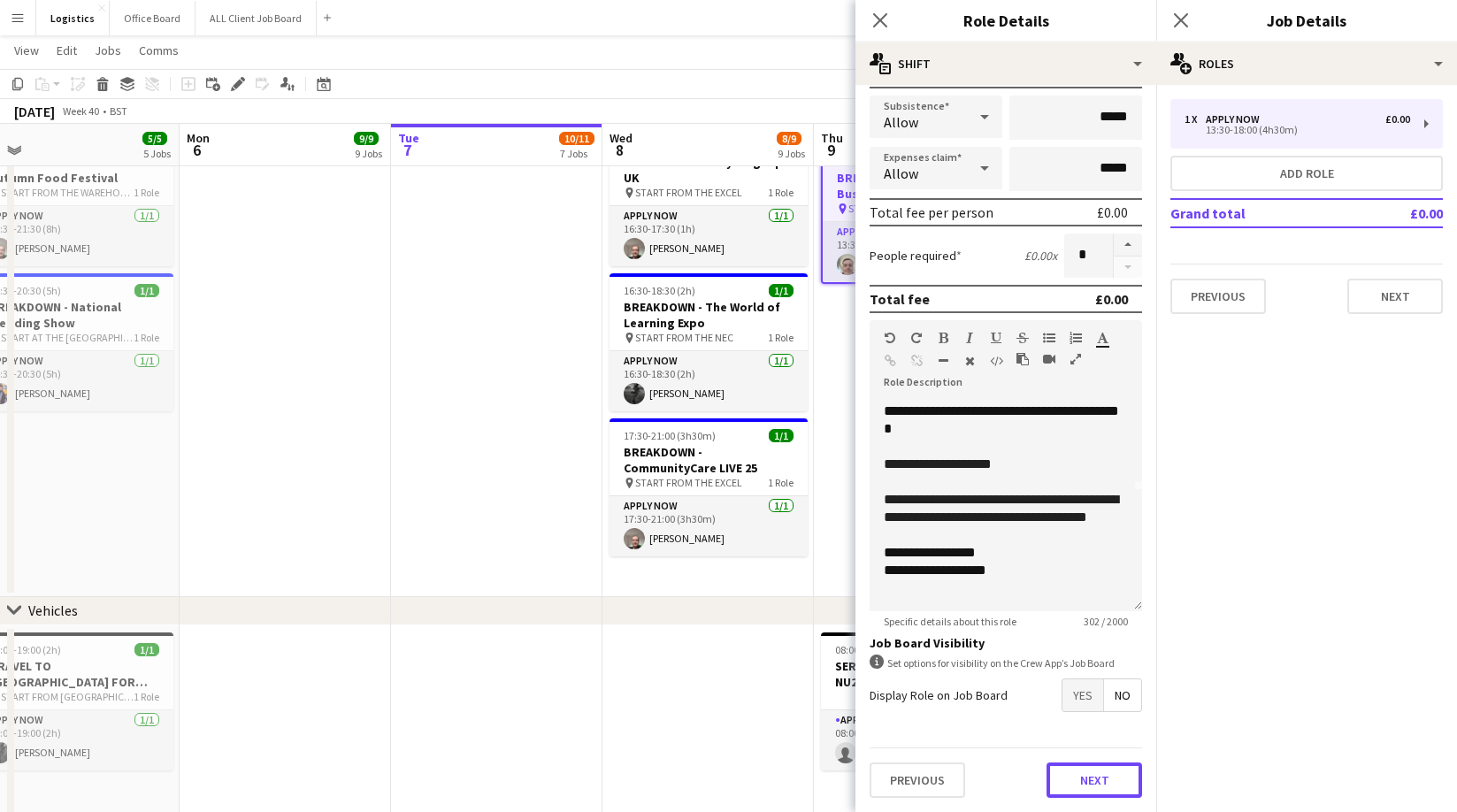
drag, startPoint x: 1093, startPoint y: 784, endPoint x: 1100, endPoint y: 761, distance: 24.0
click at [1093, 784] on button "Next" at bounding box center [1094, 780] width 95 height 36
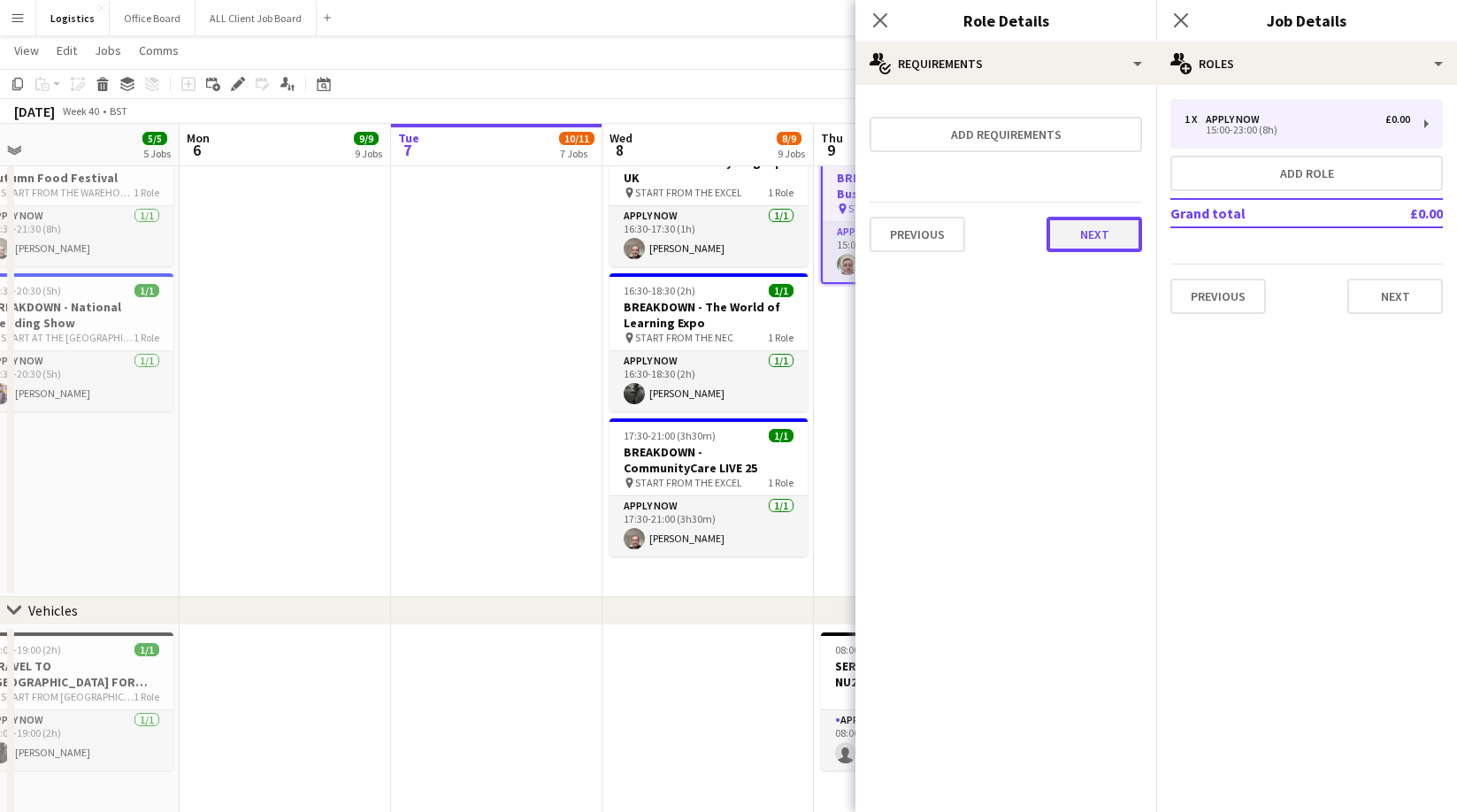
click at [1086, 234] on button "Next" at bounding box center [1094, 234] width 95 height 36
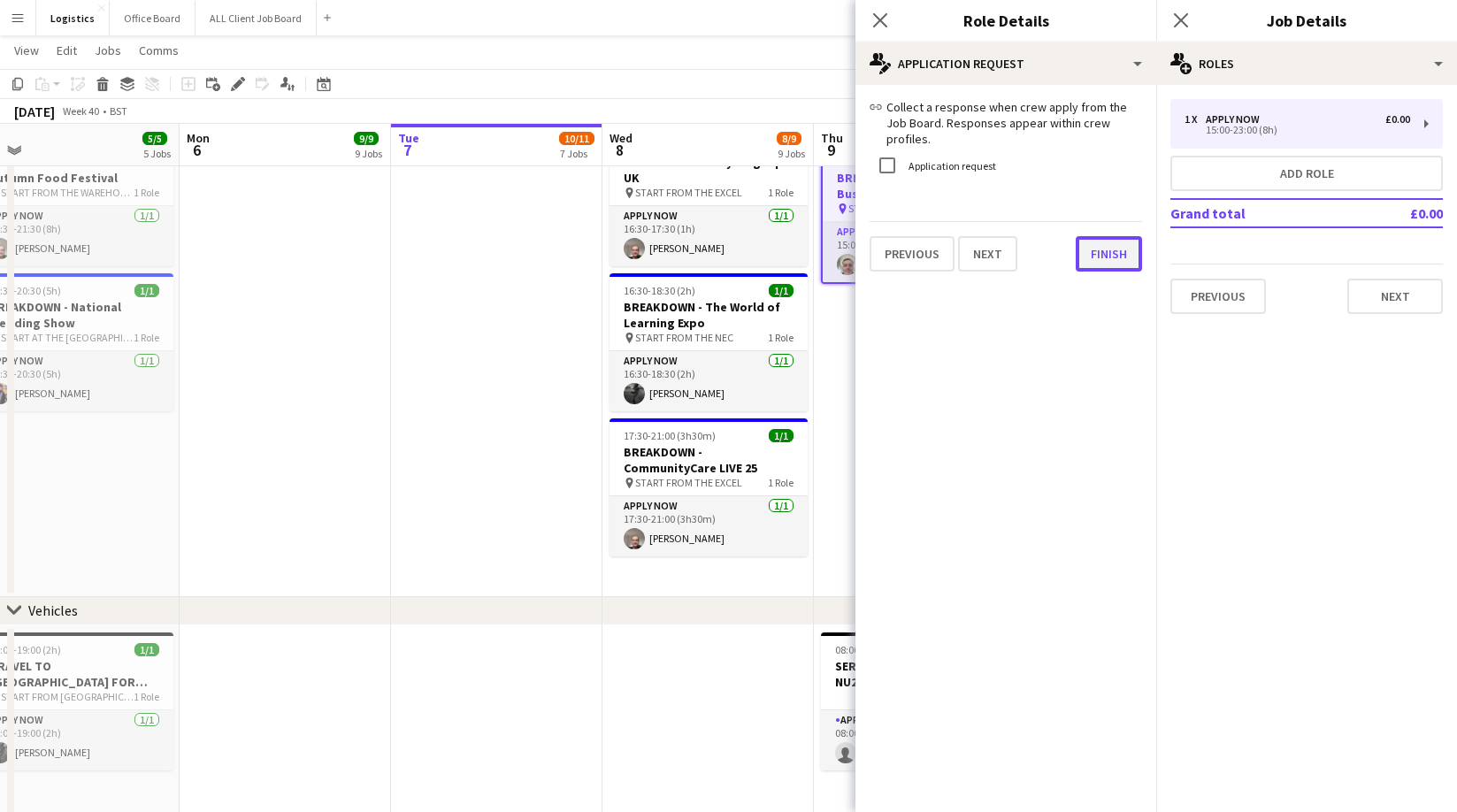
click at [1118, 236] on button "Finish" at bounding box center [1109, 254] width 66 height 36
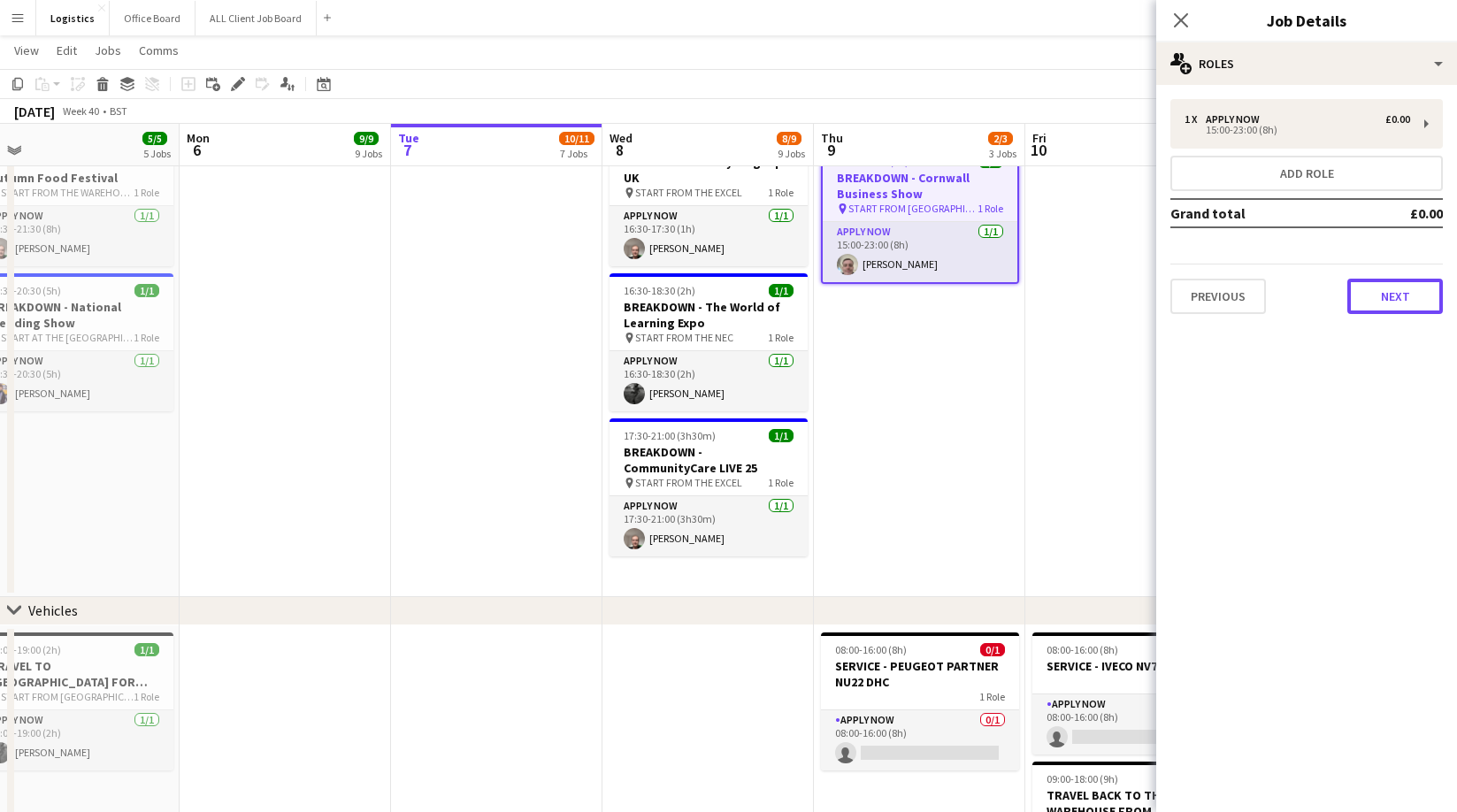
drag, startPoint x: 1380, startPoint y: 296, endPoint x: 1342, endPoint y: 227, distance: 78.8
click at [1380, 294] on button "Next" at bounding box center [1394, 296] width 95 height 36
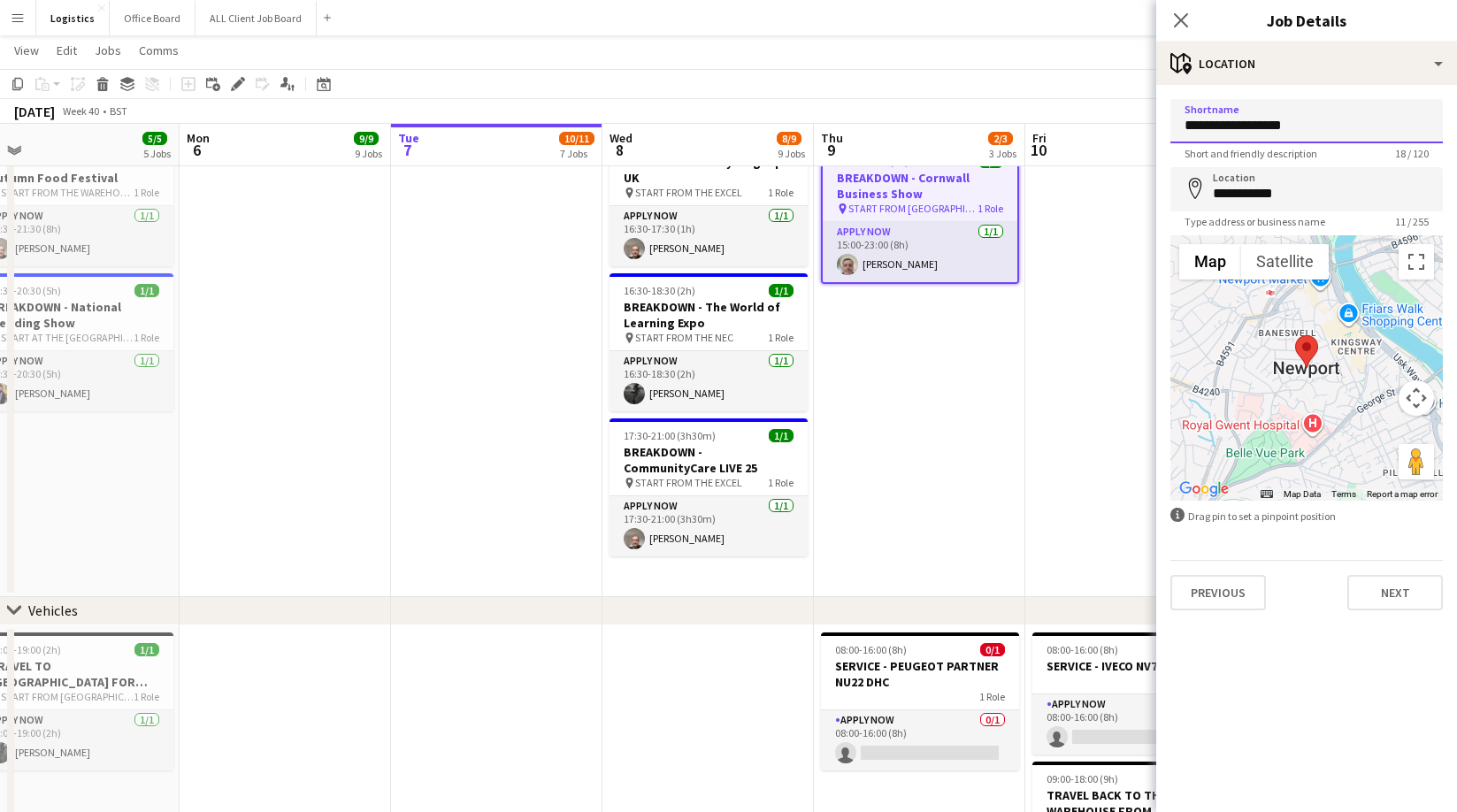
drag, startPoint x: 1321, startPoint y: 128, endPoint x: 1264, endPoint y: 126, distance: 57.0
click at [1264, 126] on input "**********" at bounding box center [1306, 121] width 273 height 45
type input "**********"
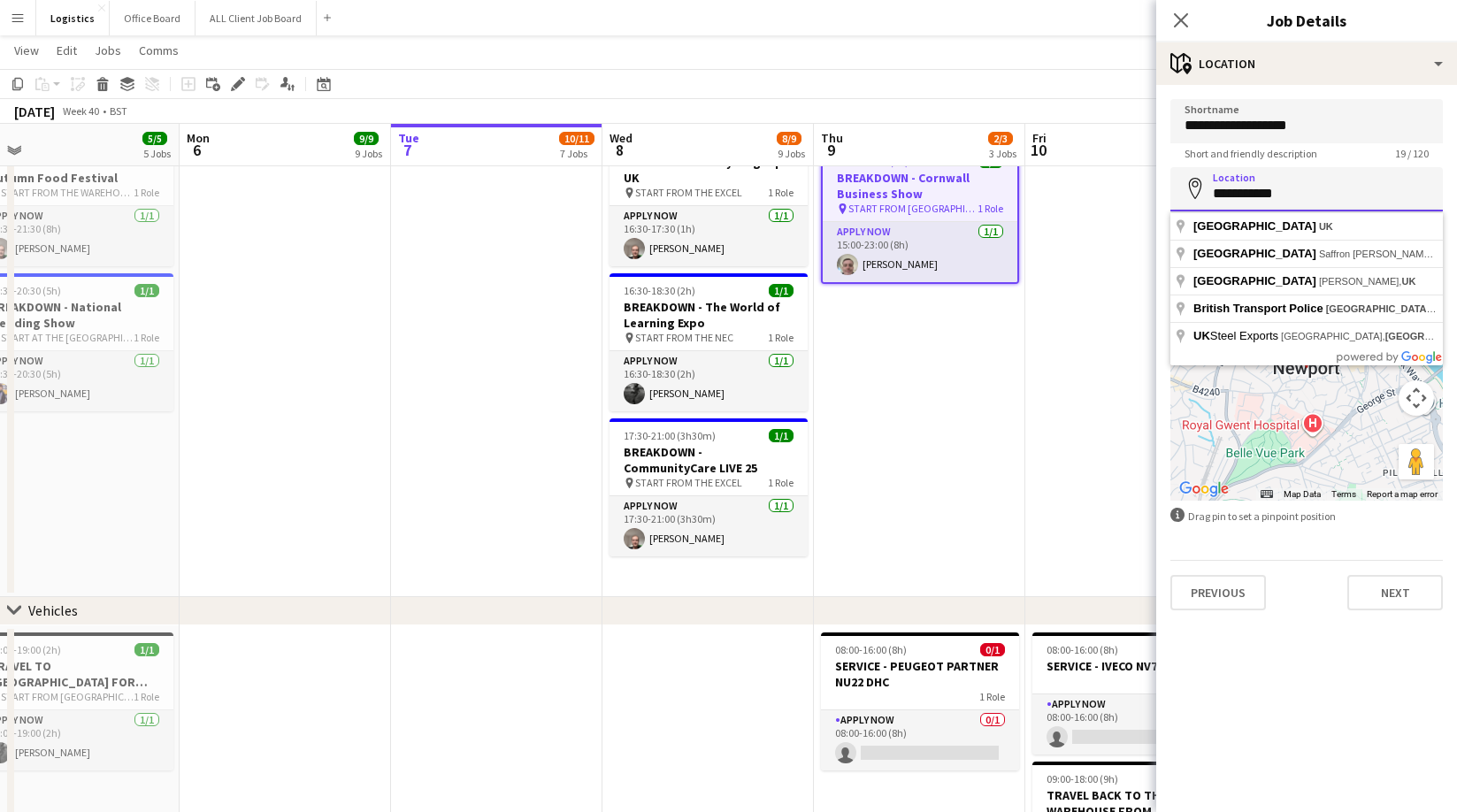
drag, startPoint x: 1288, startPoint y: 195, endPoint x: 1194, endPoint y: 196, distance: 94.0
click at [1194, 196] on div "**********" at bounding box center [1306, 190] width 273 height 45
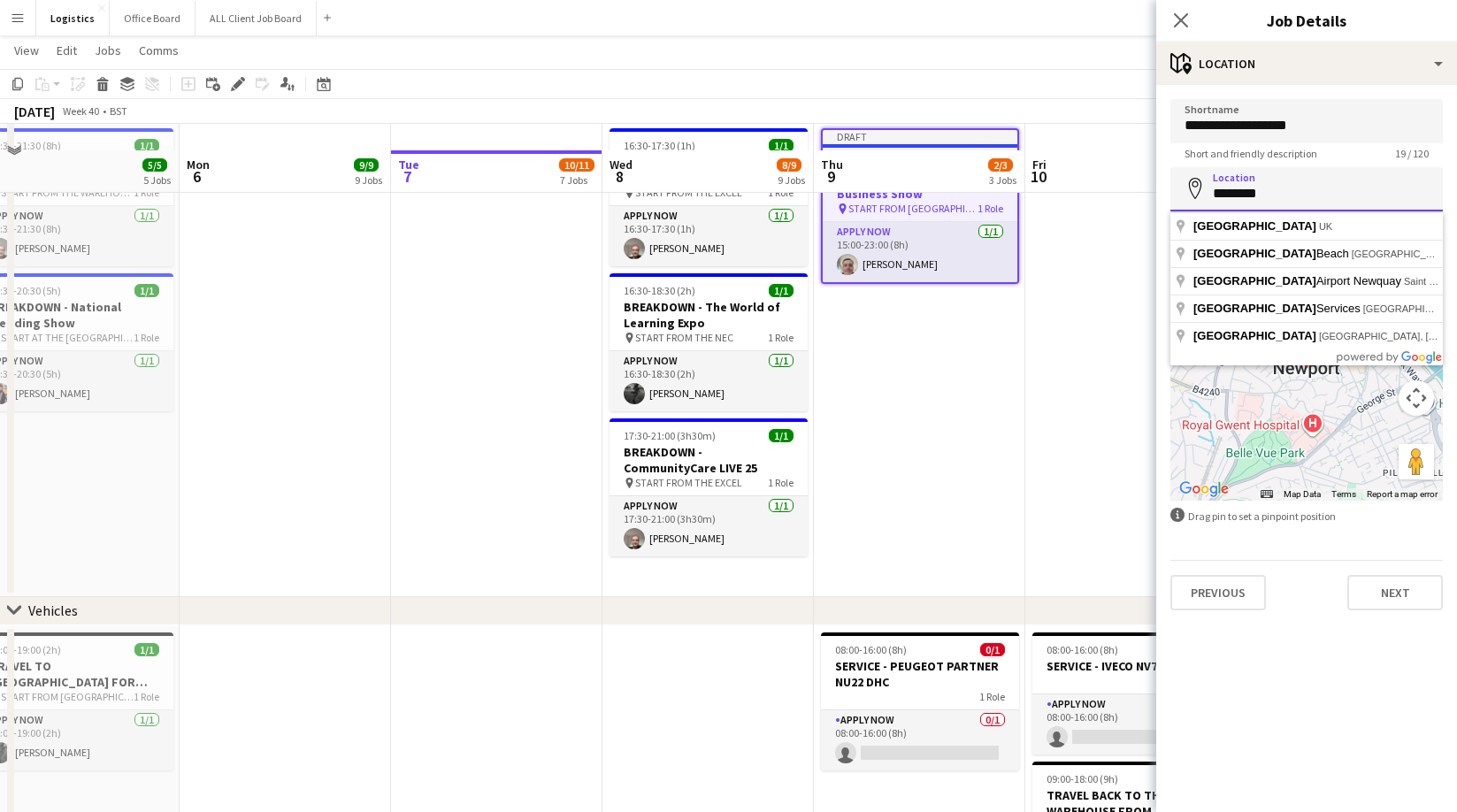
scroll to position [1202, 0]
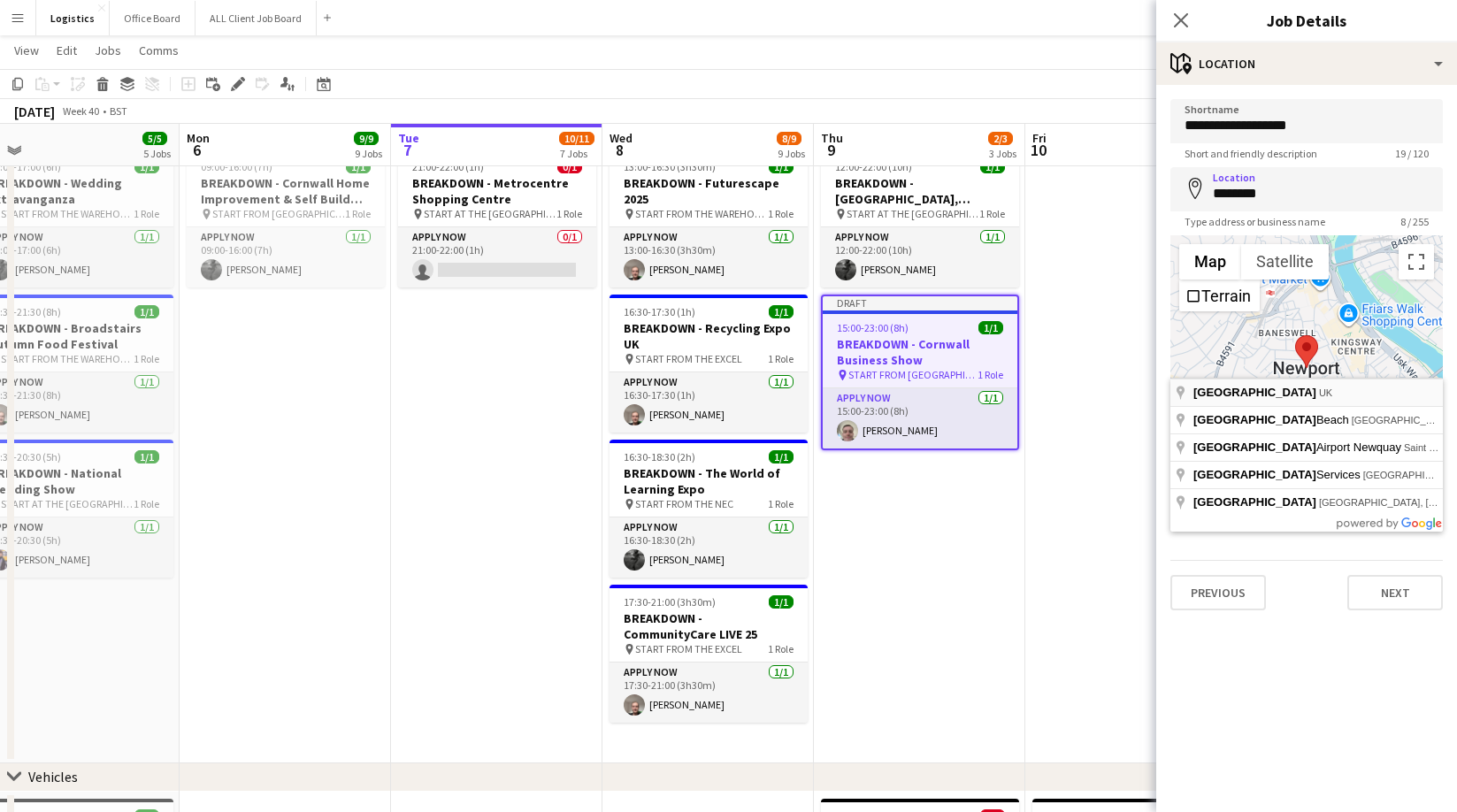
type input "**********"
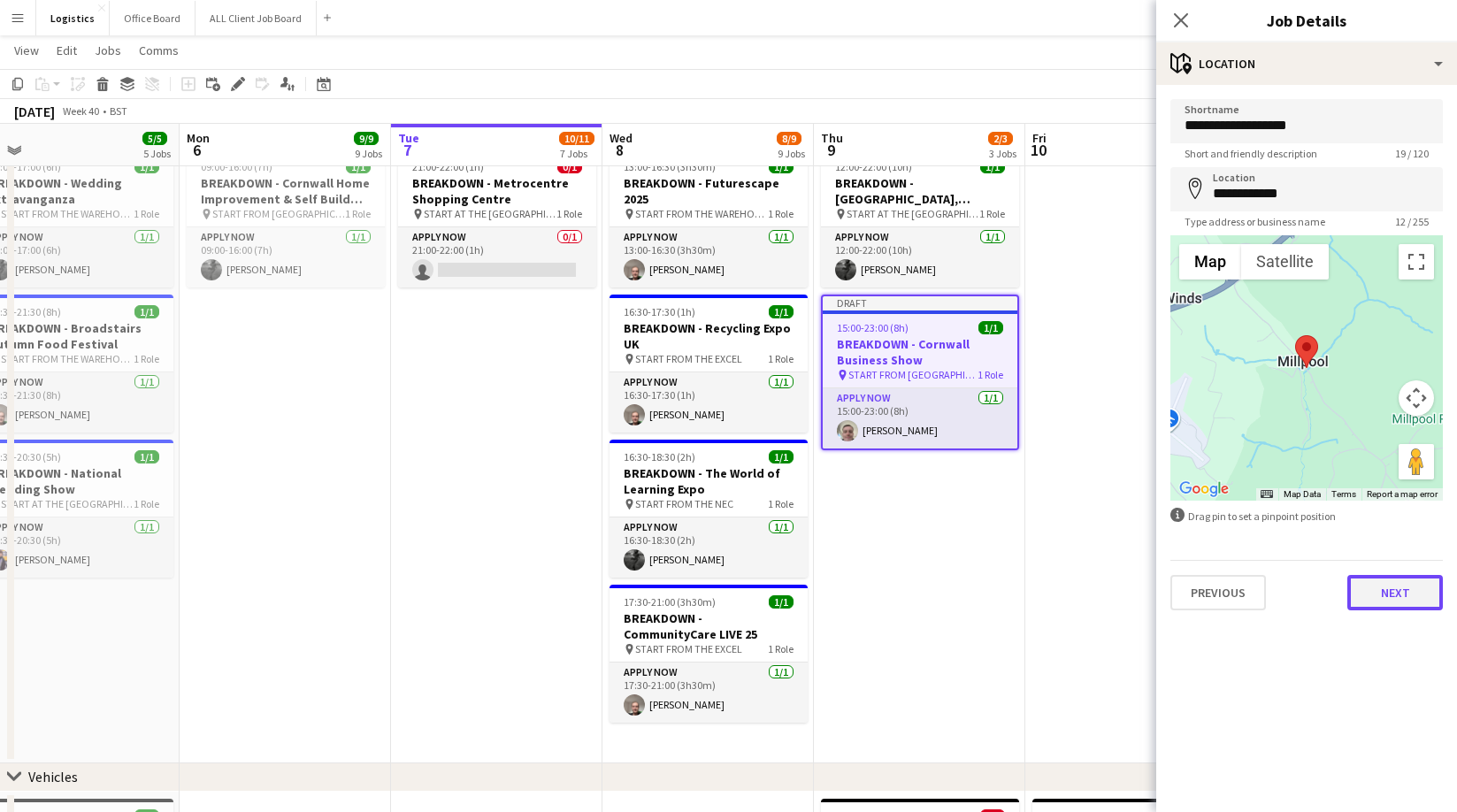
click at [1389, 608] on button "Next" at bounding box center [1394, 593] width 95 height 36
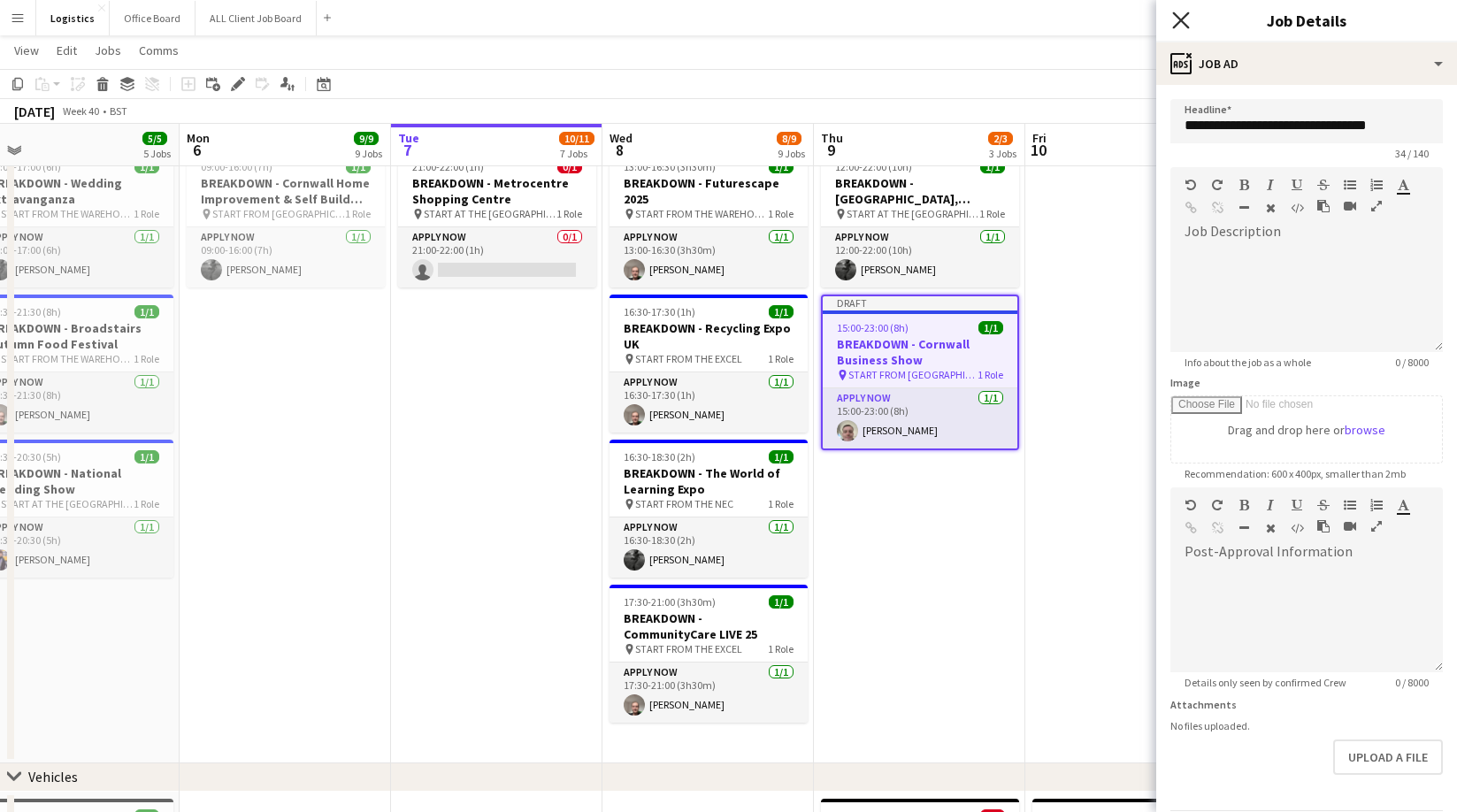
click at [1189, 22] on icon "Close pop-in" at bounding box center [1180, 20] width 17 height 17
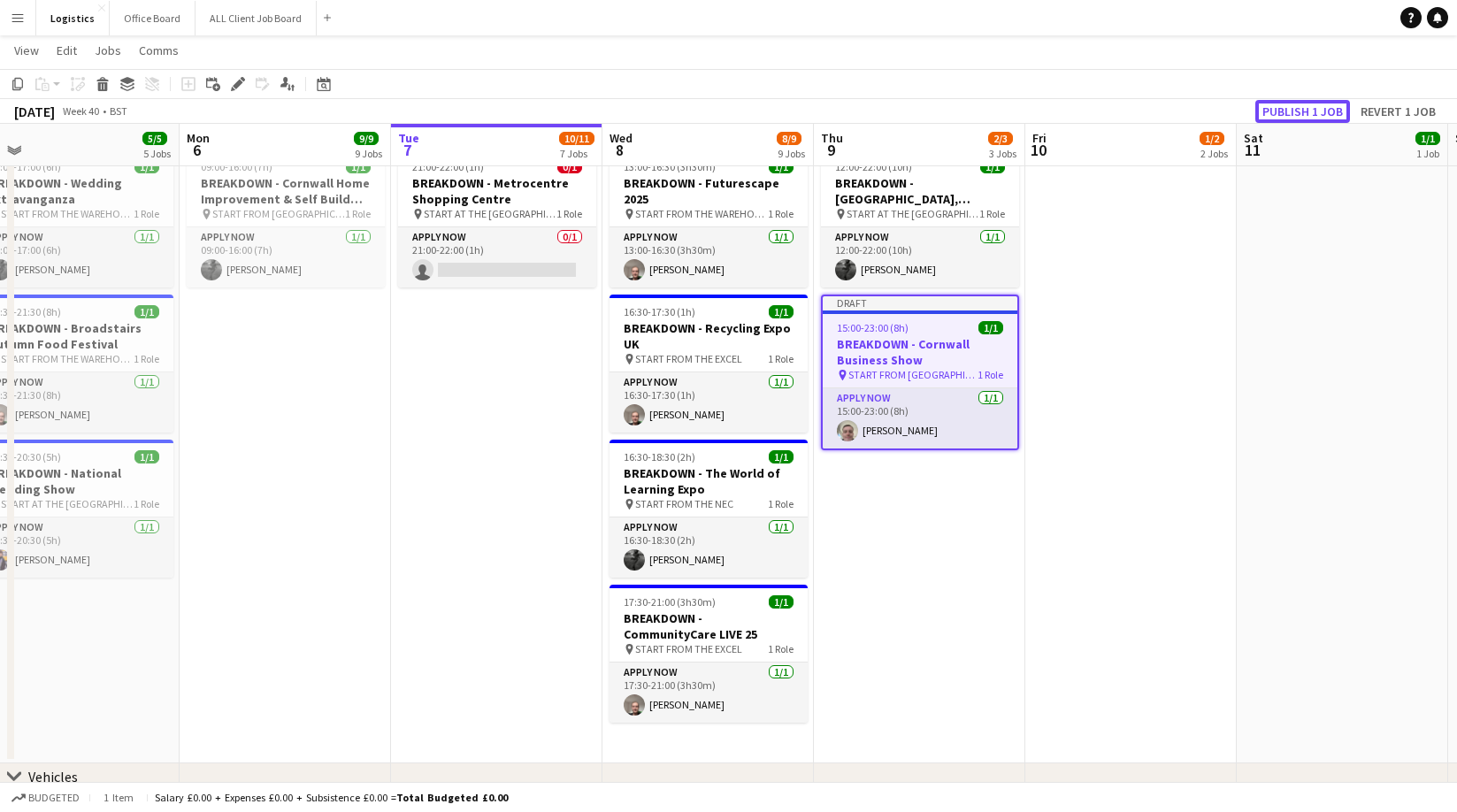
click at [1301, 116] on button "Publish 1 job" at bounding box center [1302, 111] width 94 height 23
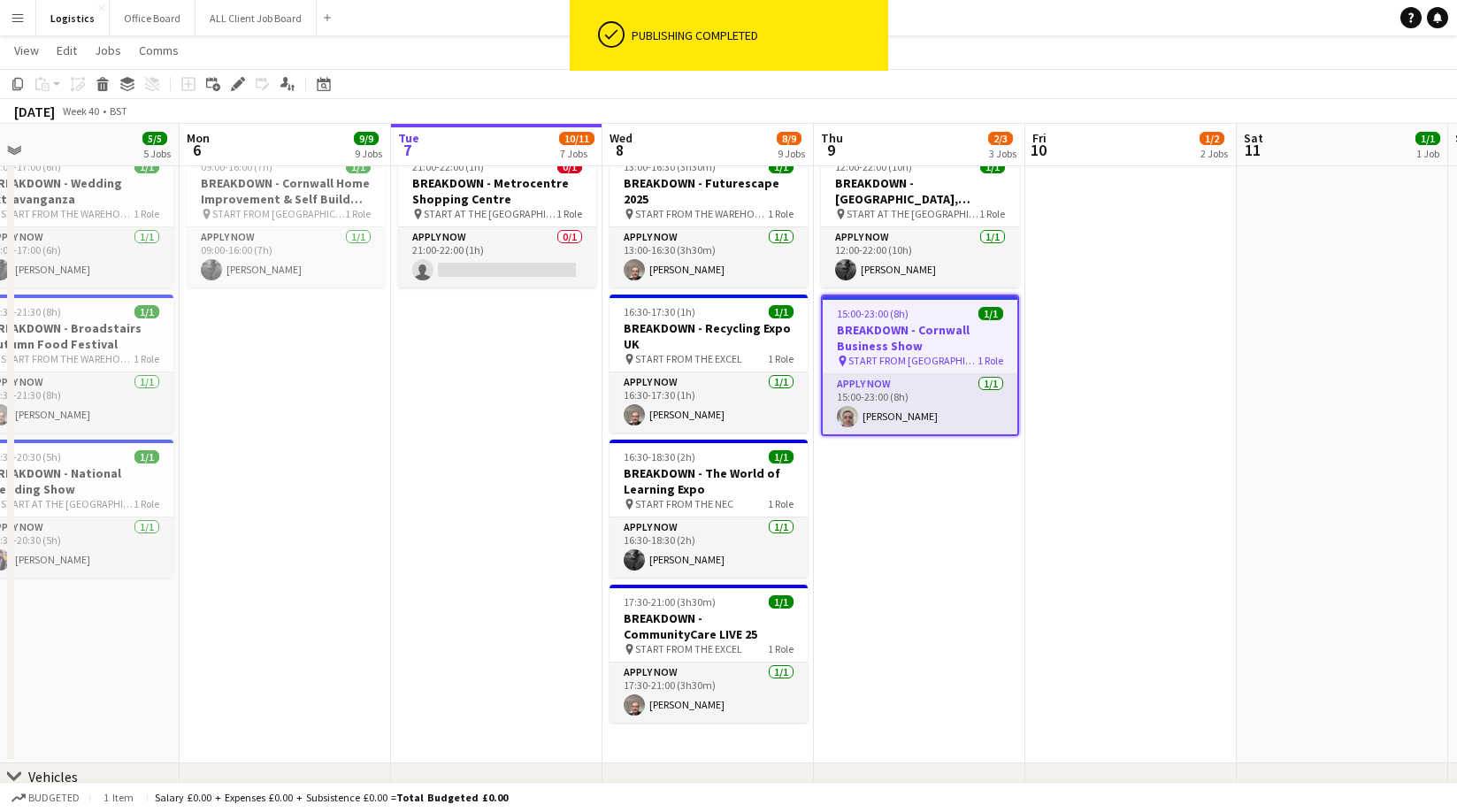
click at [1116, 374] on app-date-cell at bounding box center [1130, 452] width 211 height 621
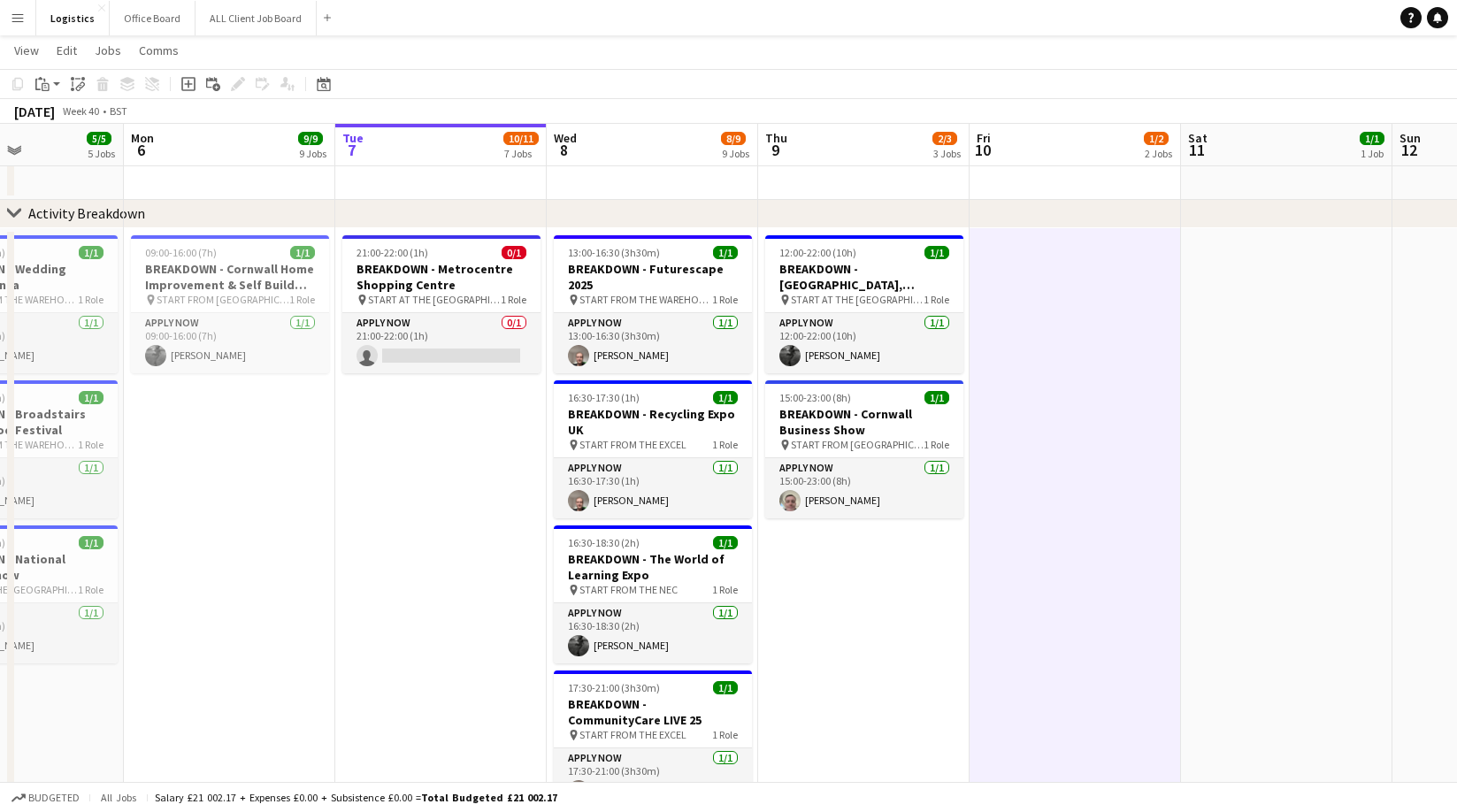
scroll to position [1116, 0]
click at [868, 281] on h3 "BREAKDOWN - [GEOGRAPHIC_DATA], [GEOGRAPHIC_DATA]" at bounding box center [864, 276] width 198 height 32
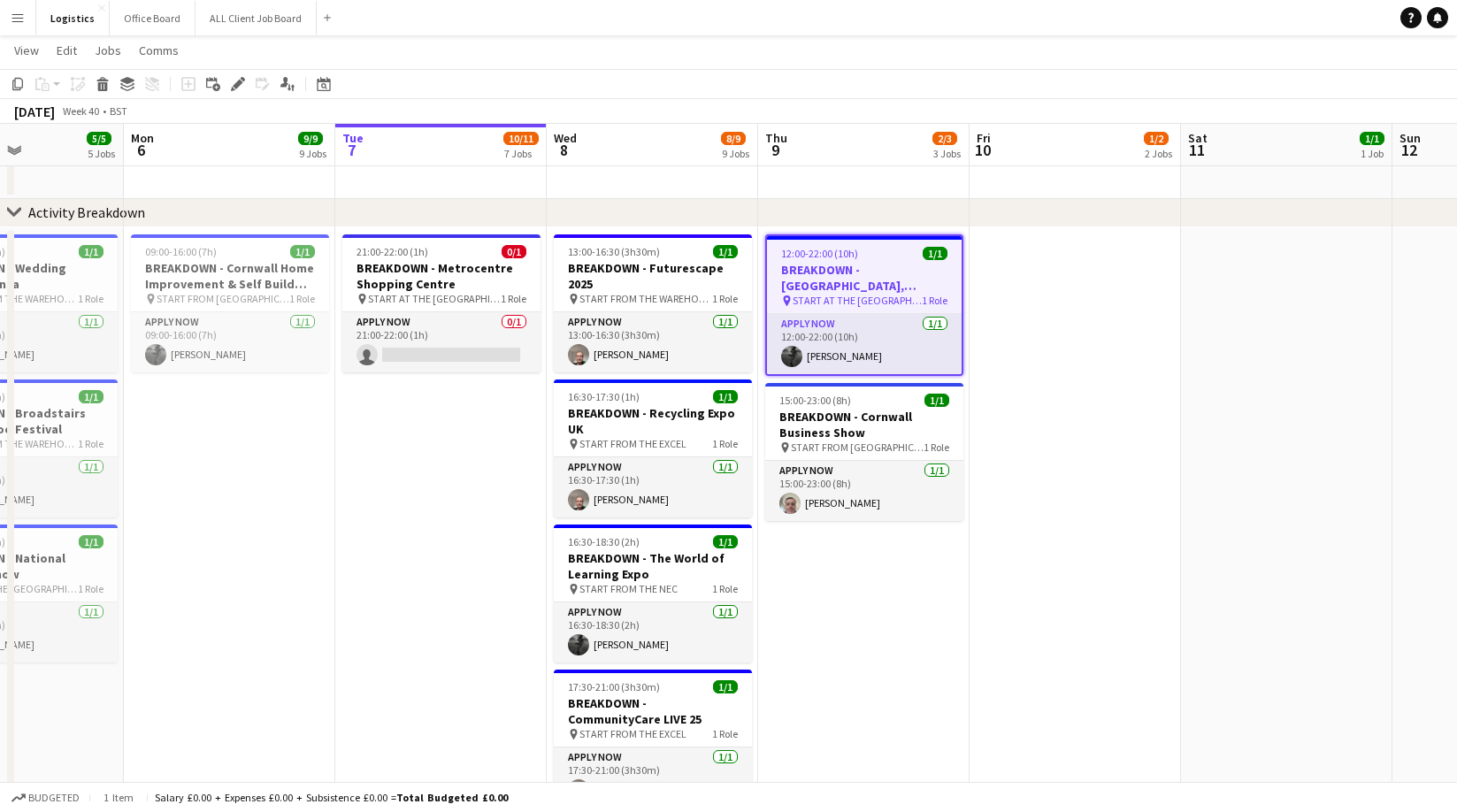
drag, startPoint x: 234, startPoint y: 82, endPoint x: 350, endPoint y: 110, distance: 119.3
click at [234, 82] on icon "Edit" at bounding box center [238, 84] width 14 height 14
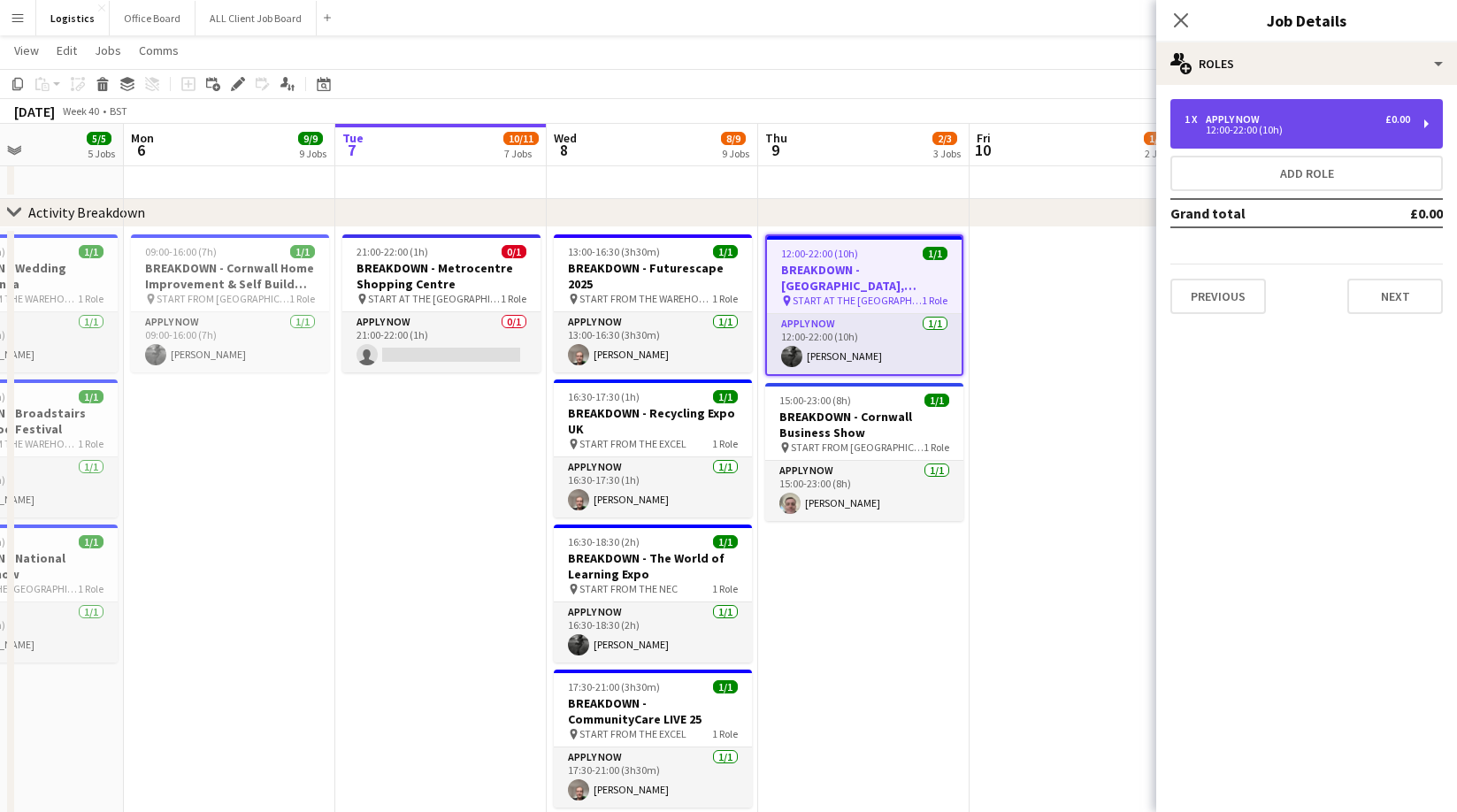
click at [1233, 121] on div "APPLY NOW" at bounding box center [1236, 119] width 61 height 12
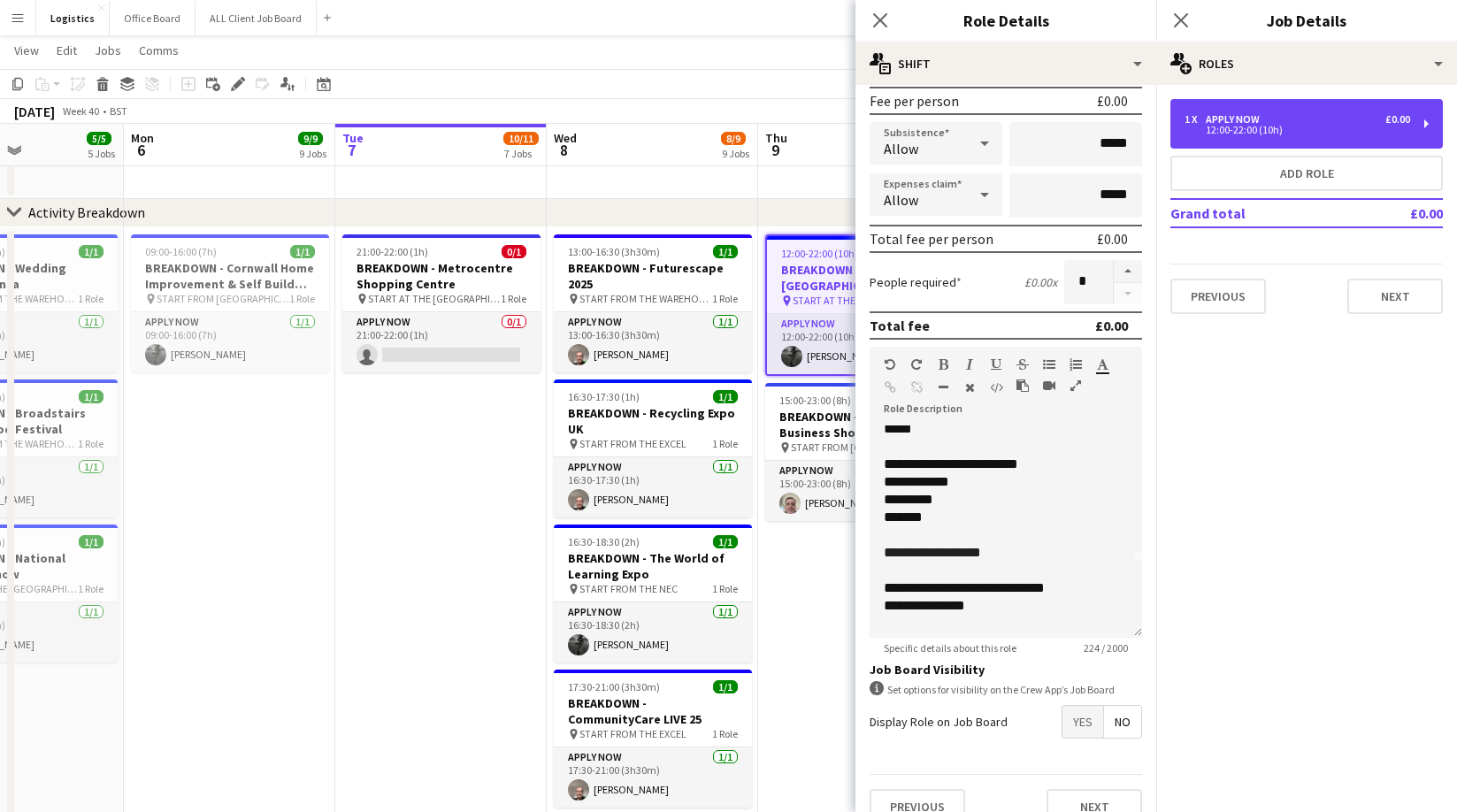
scroll to position [120, 0]
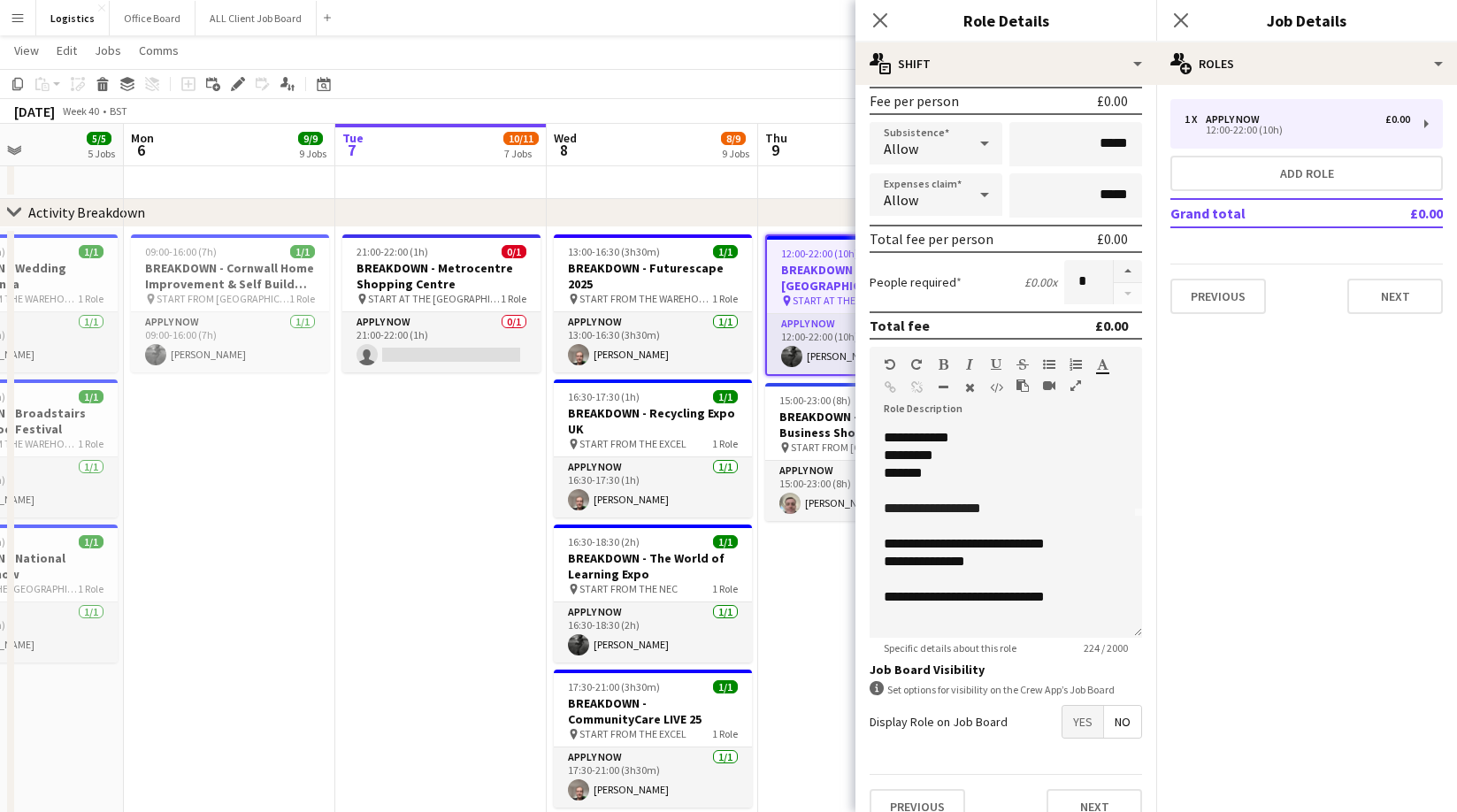
drag, startPoint x: 883, startPoint y: 21, endPoint x: 1069, endPoint y: 11, distance: 186.3
click at [883, 21] on icon "Close pop-in" at bounding box center [880, 20] width 14 height 14
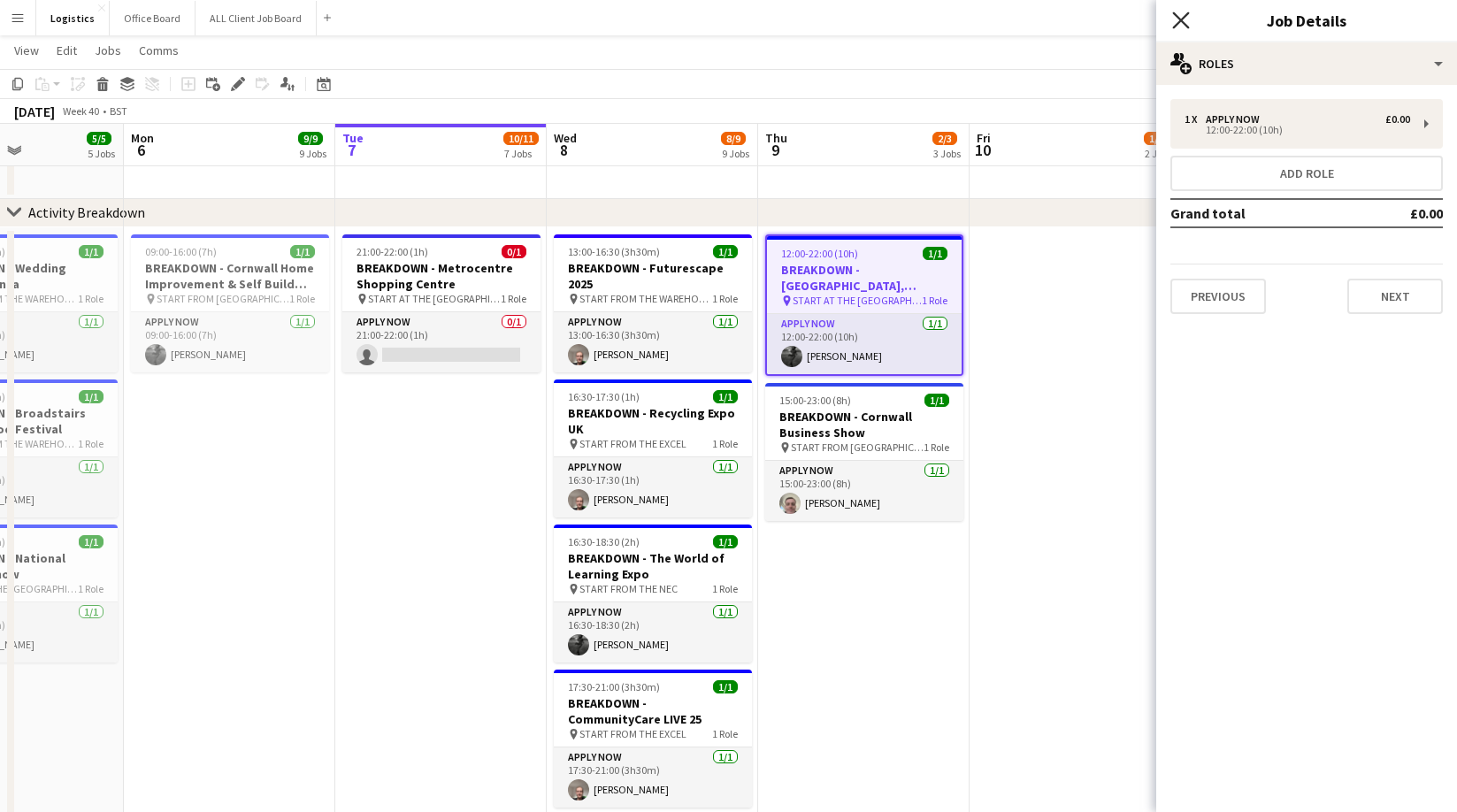
drag, startPoint x: 1180, startPoint y: 17, endPoint x: 1263, endPoint y: 45, distance: 87.6
click at [1180, 17] on icon "Close pop-in" at bounding box center [1181, 20] width 14 height 14
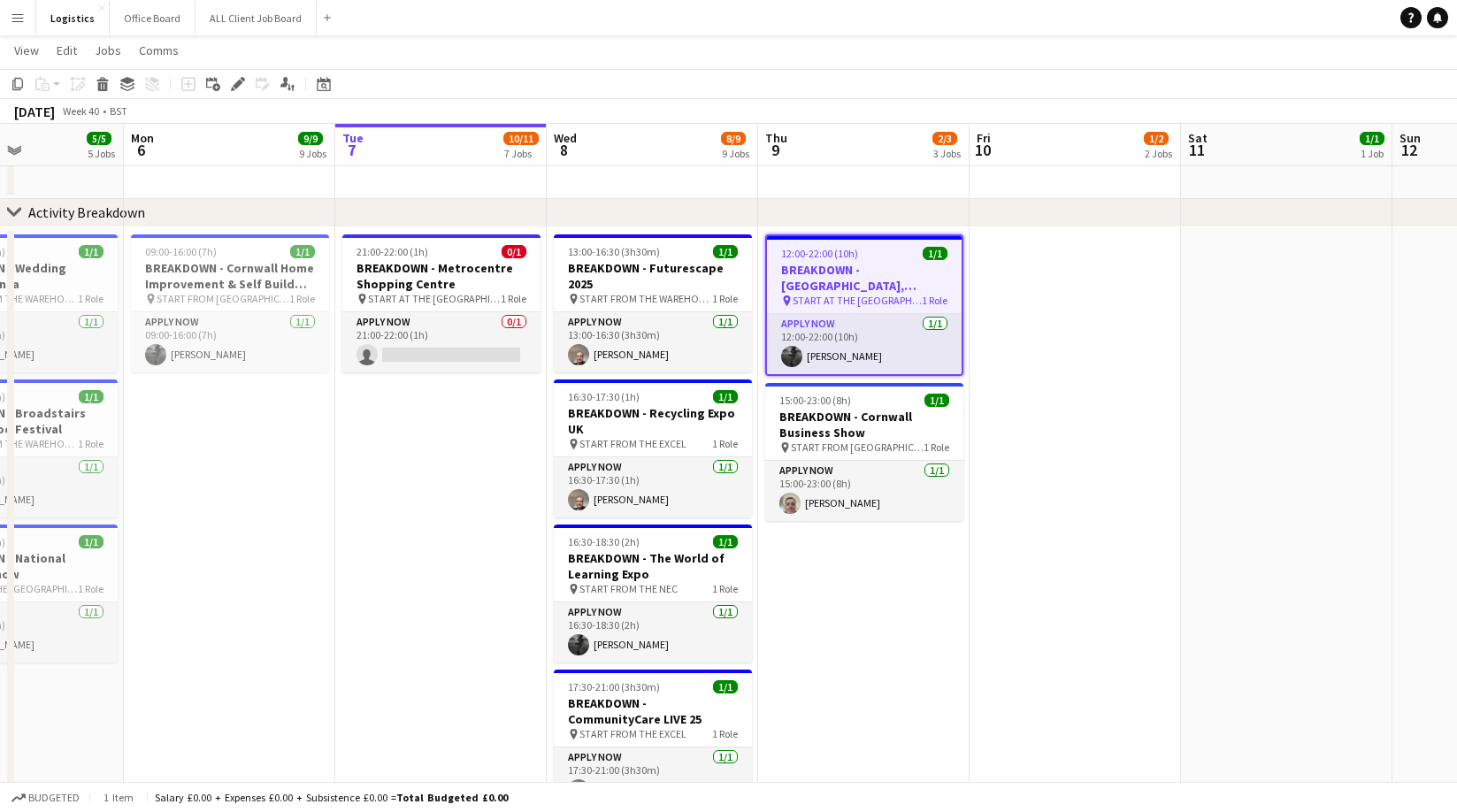
click at [1148, 24] on app-navbar "Menu Boards Boards Boards All jobs Status Workforce Workforce My Workforce Recr…" at bounding box center [728, 18] width 1457 height 36
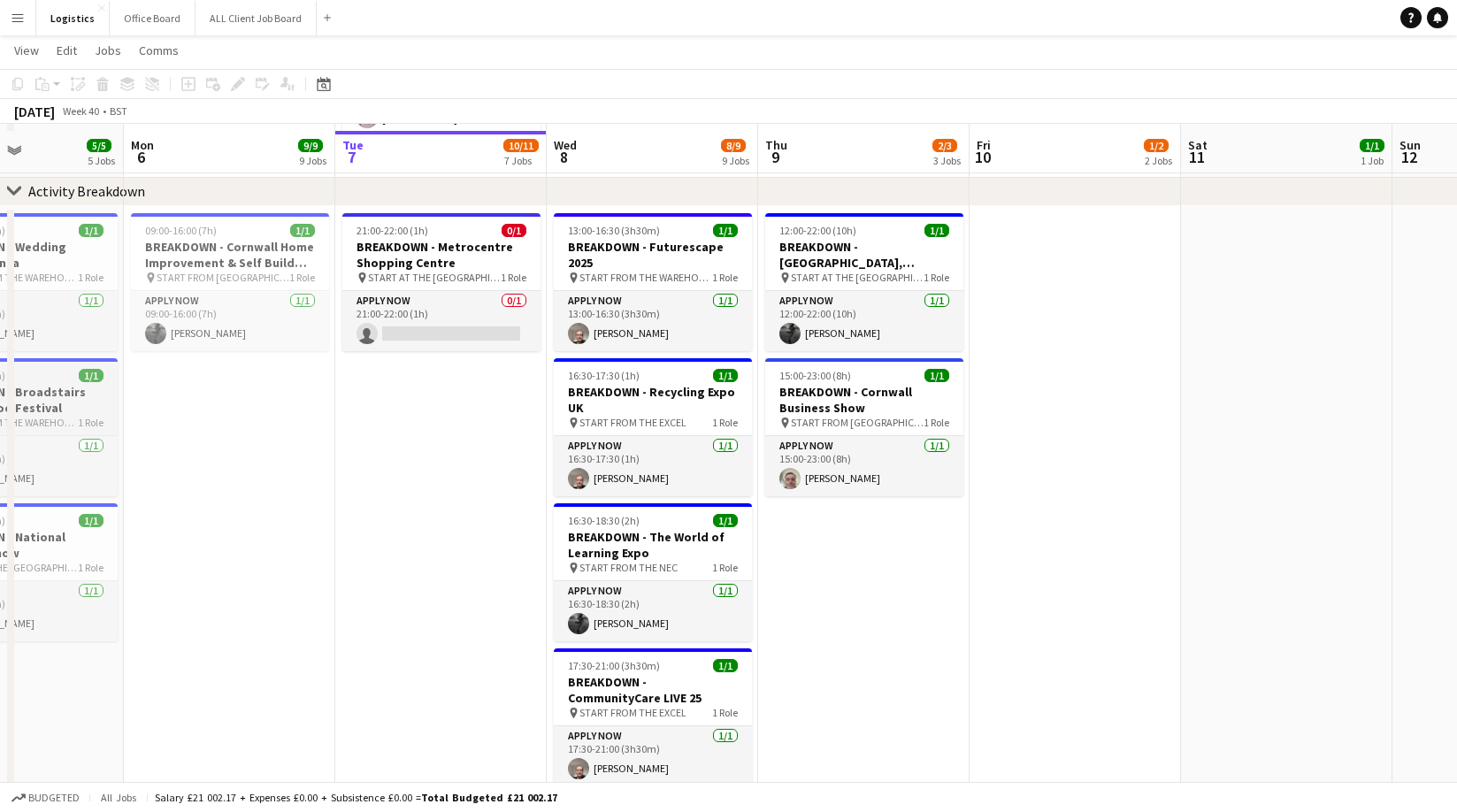
scroll to position [1145, 0]
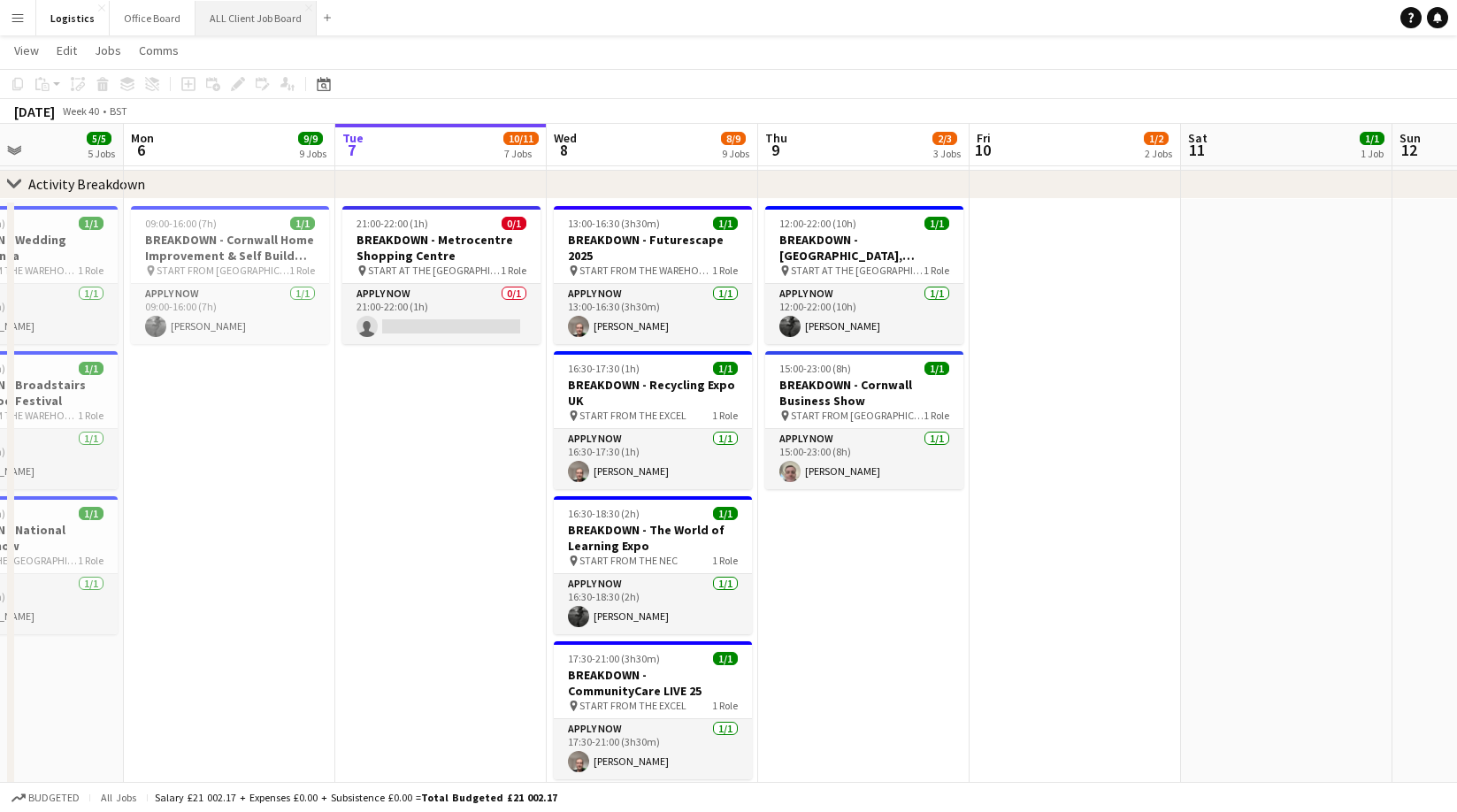
click at [241, 11] on button "ALL Client Job Board Close" at bounding box center [256, 18] width 121 height 35
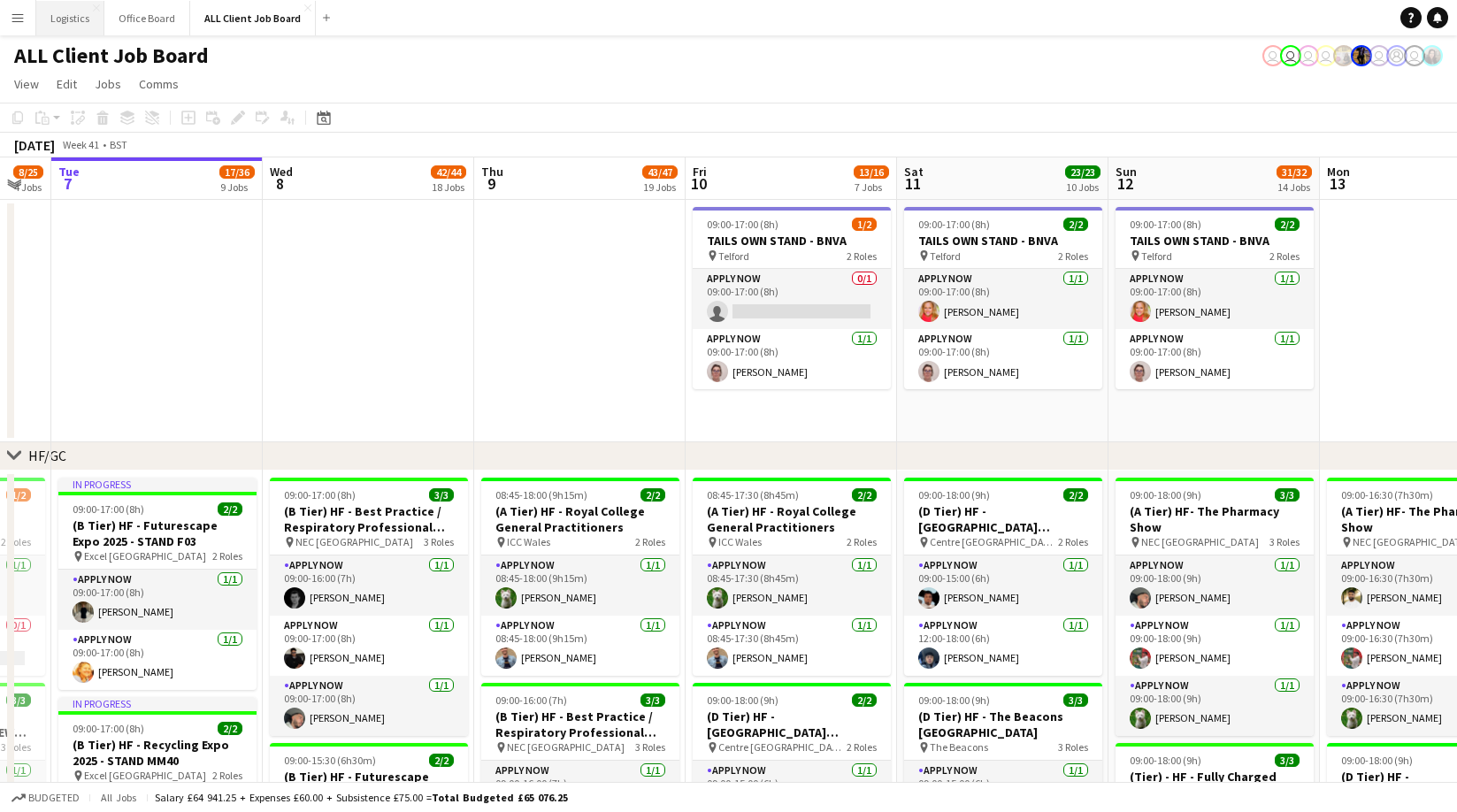
click at [77, 25] on button "Logistics Close" at bounding box center [70, 18] width 68 height 35
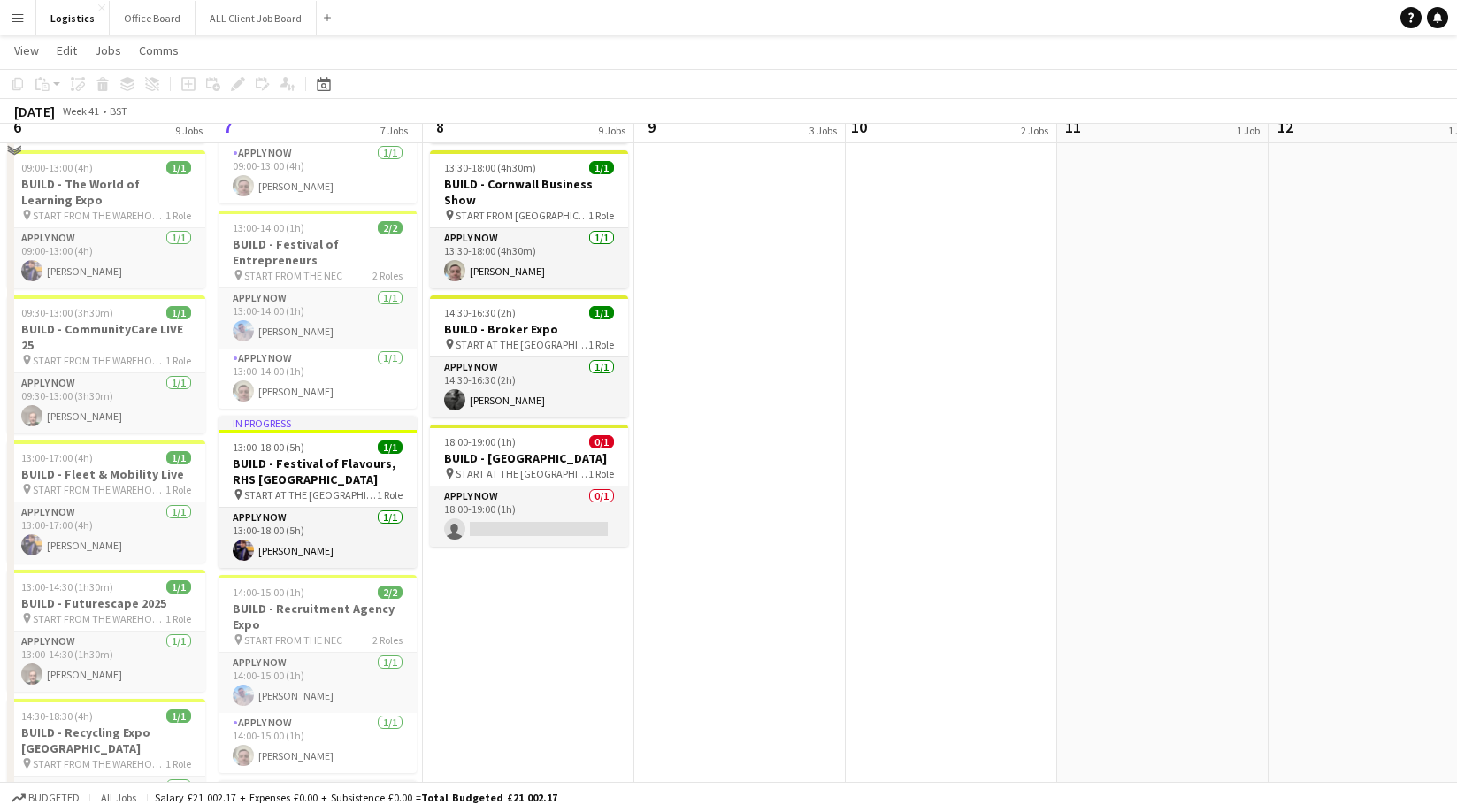
scroll to position [294, 0]
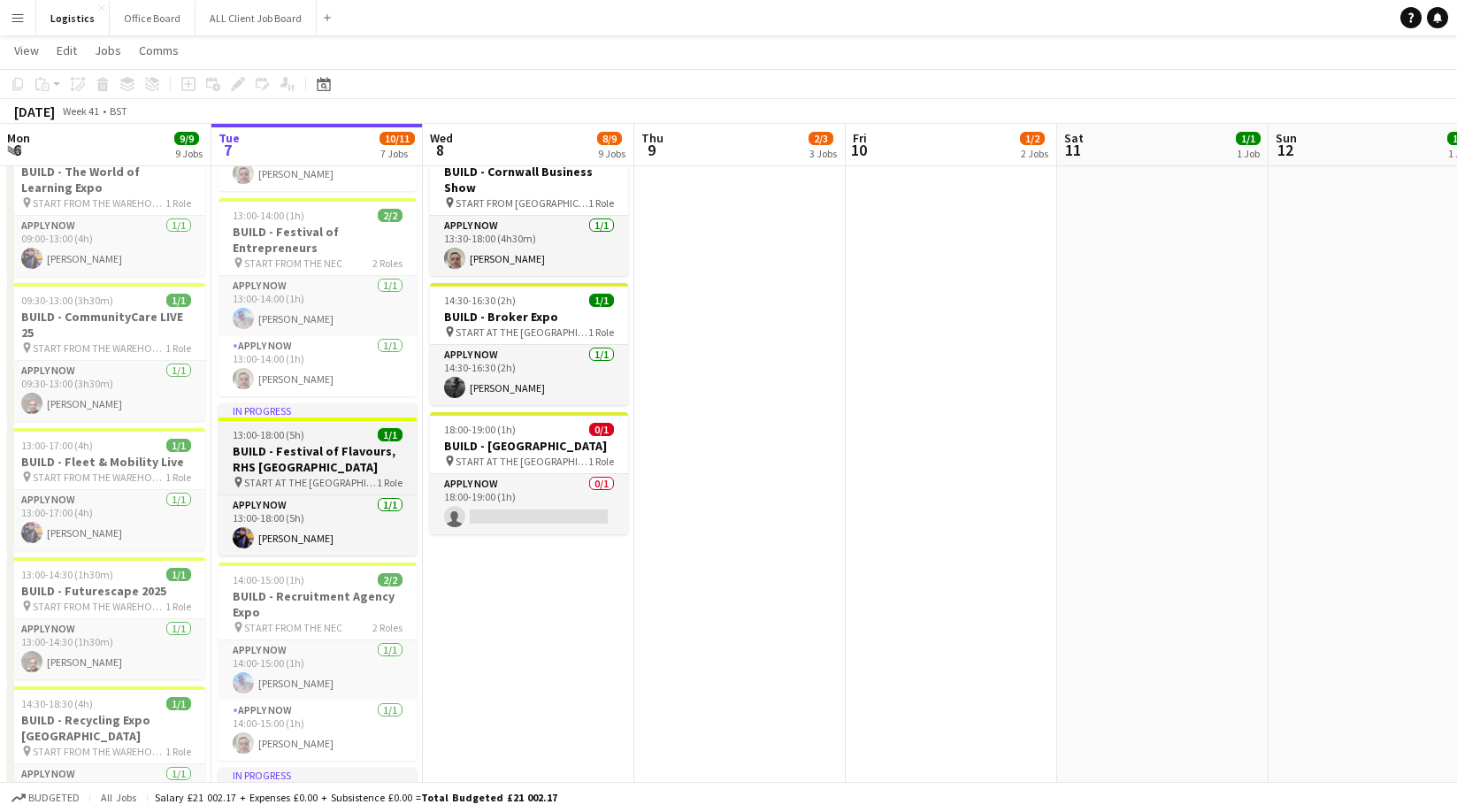
click at [302, 453] on h3 "BUILD - Festival of Flavours, RHS [GEOGRAPHIC_DATA]" at bounding box center [317, 459] width 198 height 32
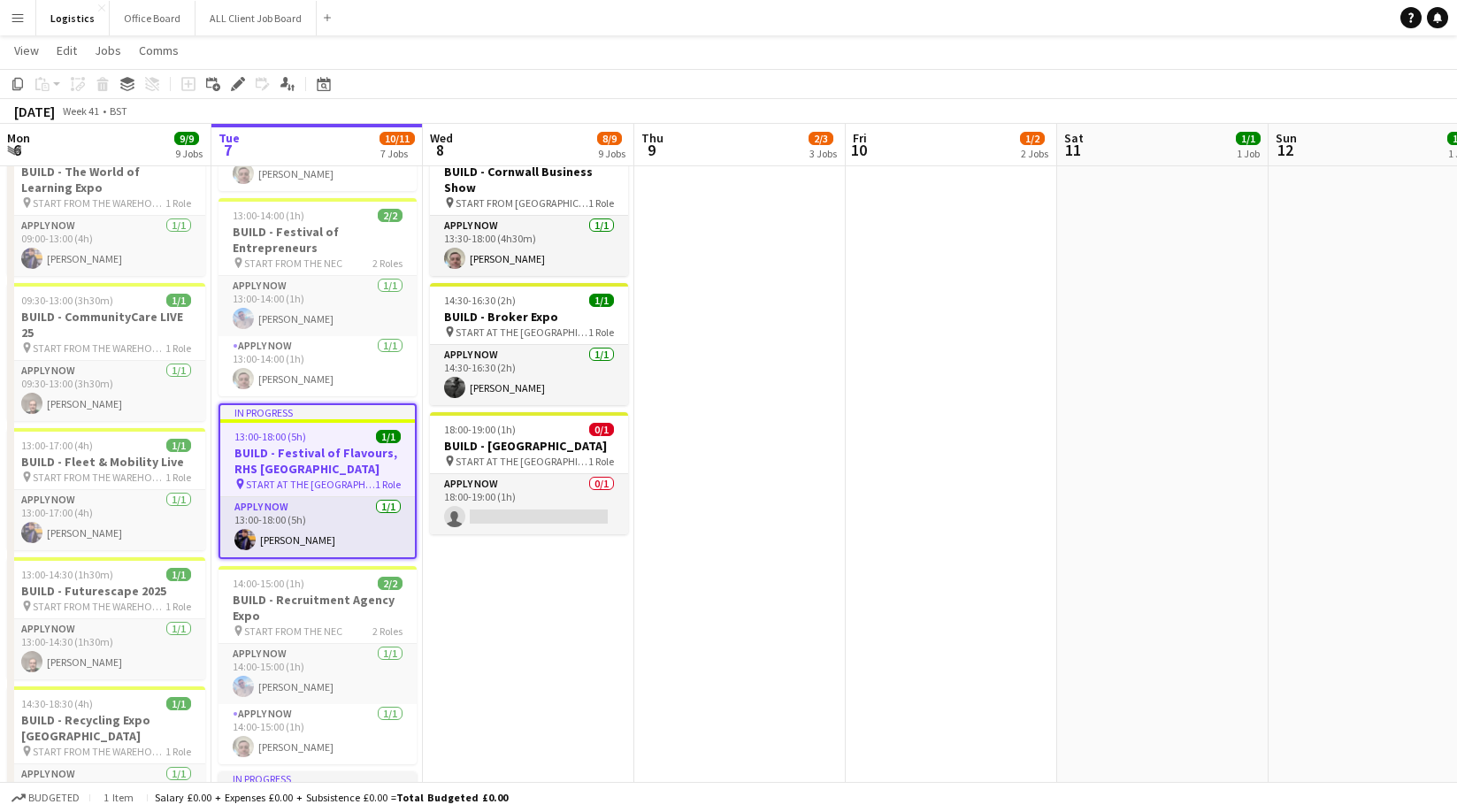
scroll to position [0, 0]
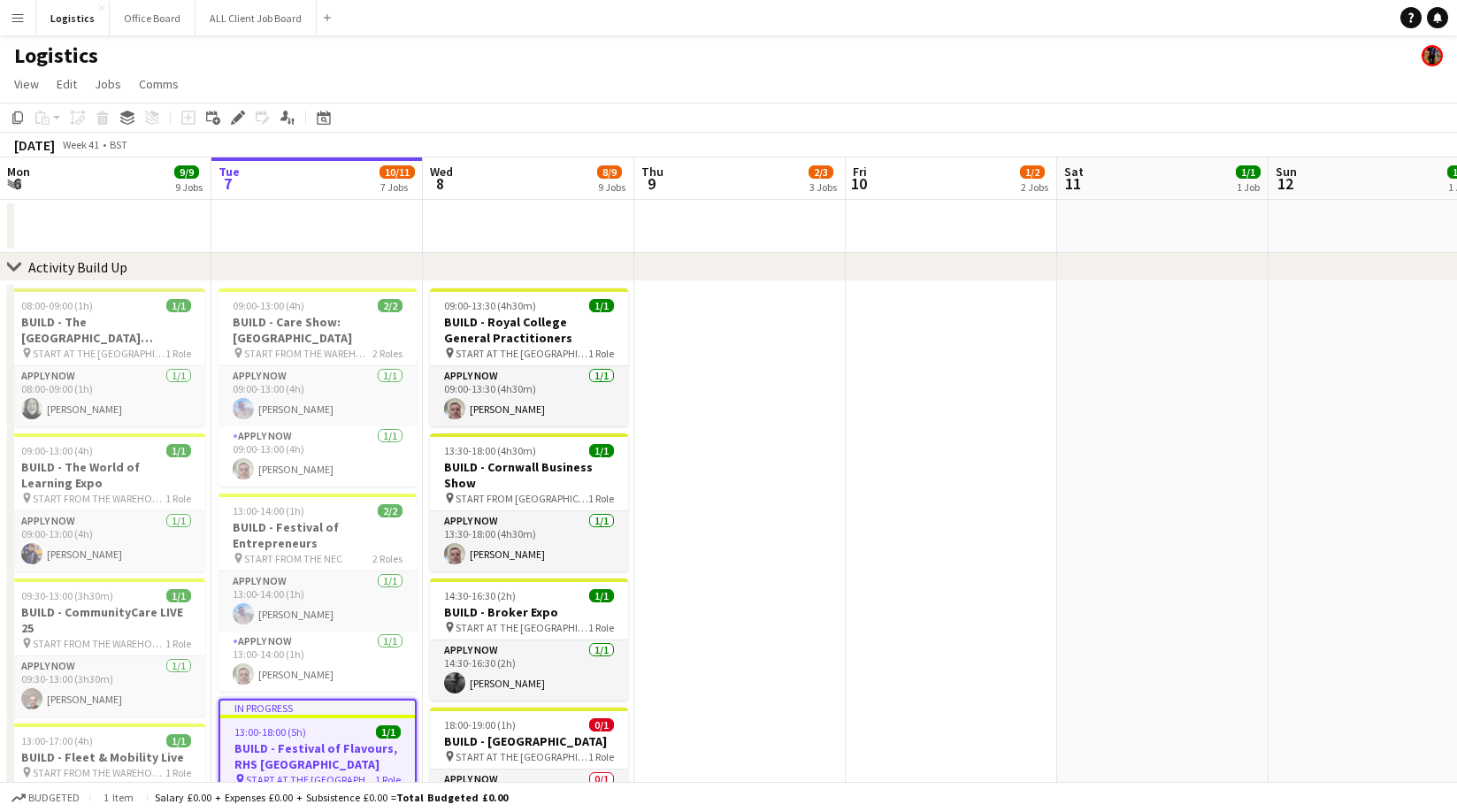
click at [468, 67] on div "Logistics" at bounding box center [728, 53] width 1457 height 34
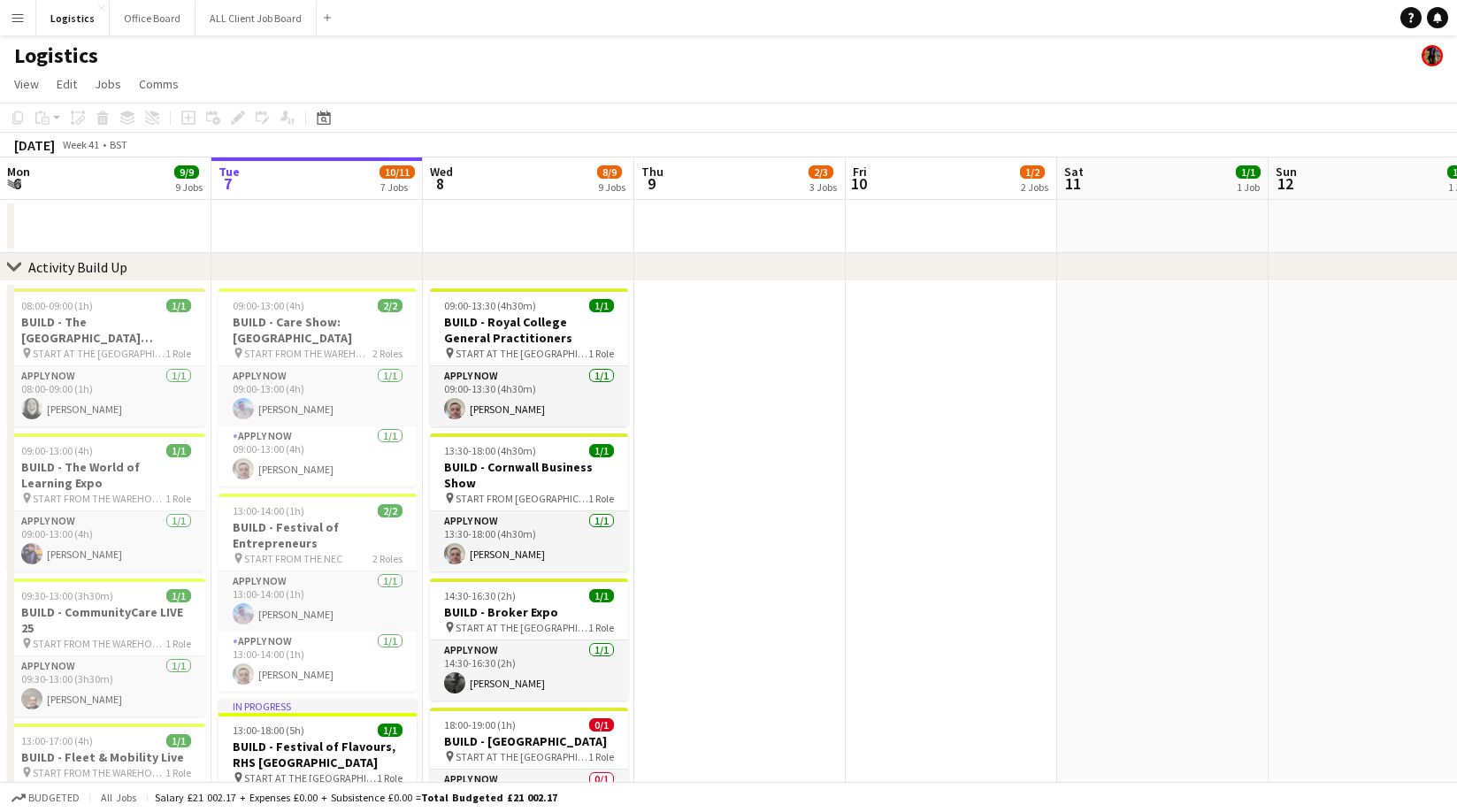
scroll to position [0, 423]
